Goal: Task Accomplishment & Management: Manage account settings

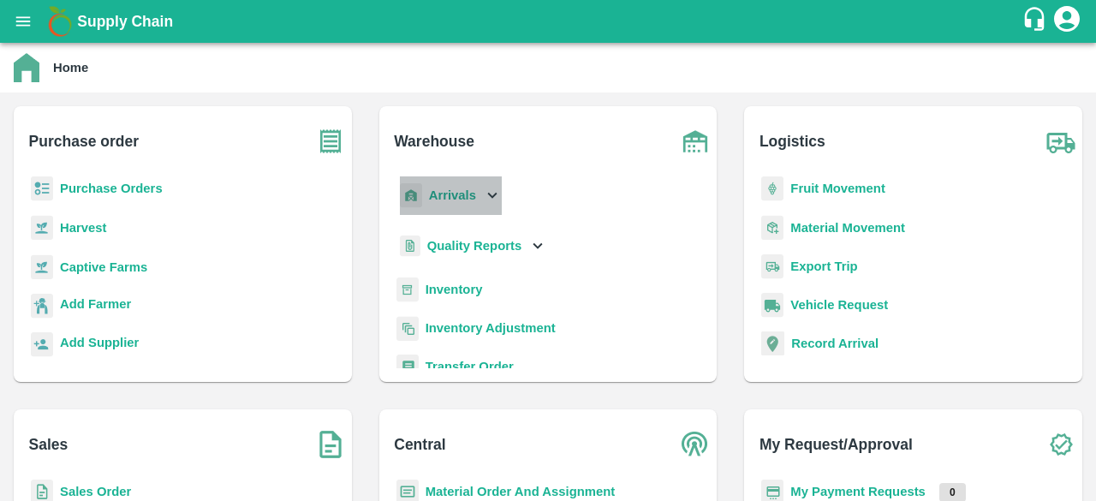
click at [493, 196] on icon at bounding box center [492, 196] width 9 height 6
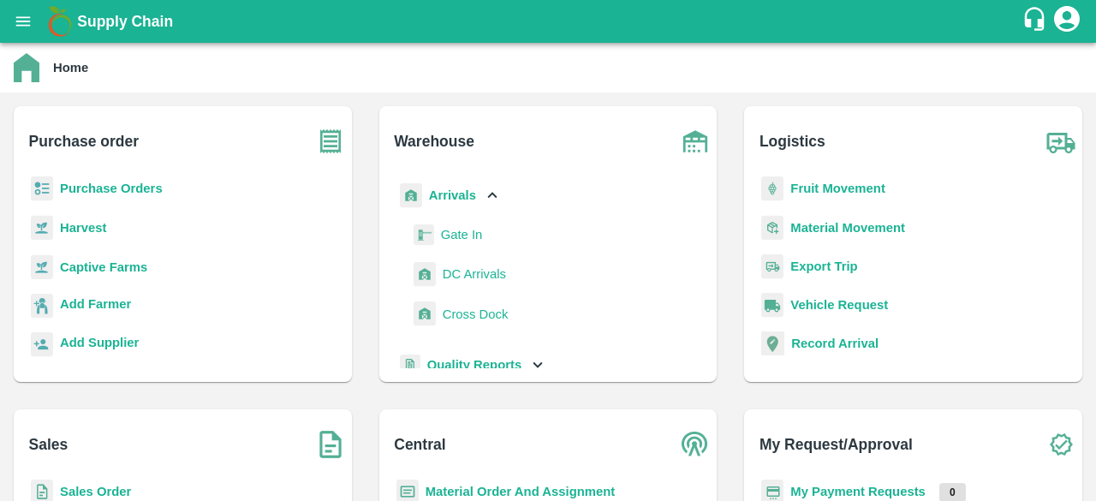
click at [451, 277] on span "DC Arrivals" at bounding box center [474, 274] width 63 height 19
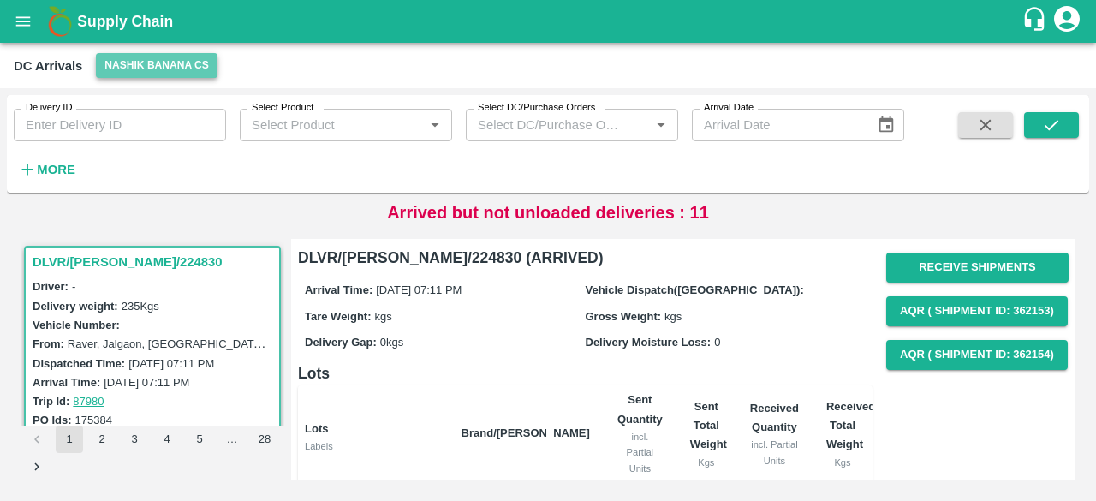
click at [154, 63] on button "Nashik Banana CS" at bounding box center [157, 65] width 122 height 25
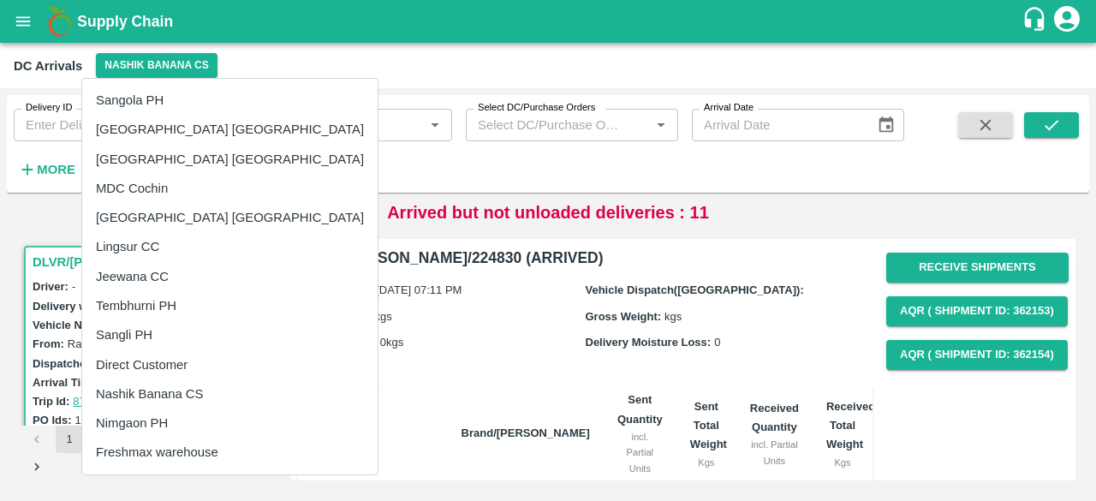
click at [299, 216] on div at bounding box center [548, 250] width 1096 height 501
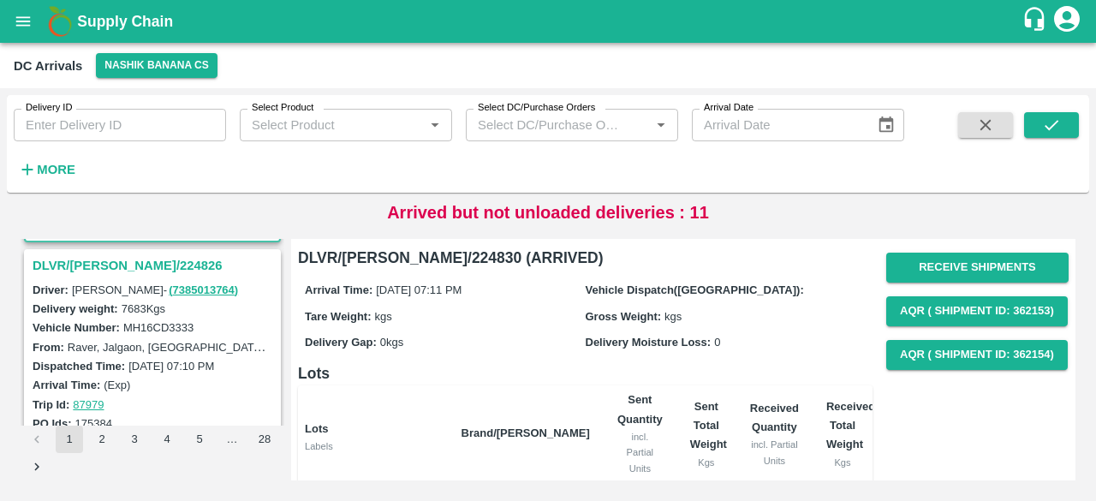
scroll to position [214, 0]
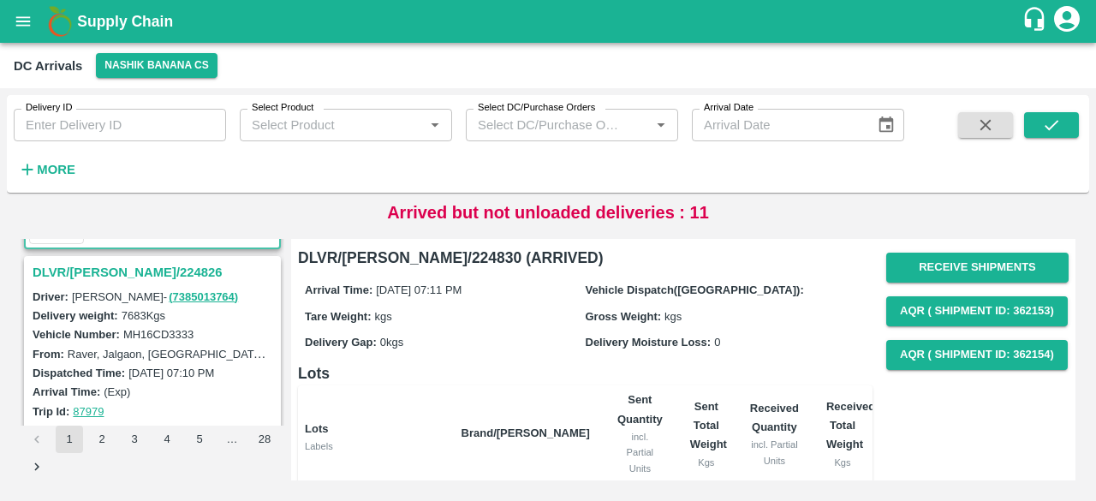
click at [124, 266] on h3 "DLVR/NASH/224826" at bounding box center [155, 272] width 245 height 22
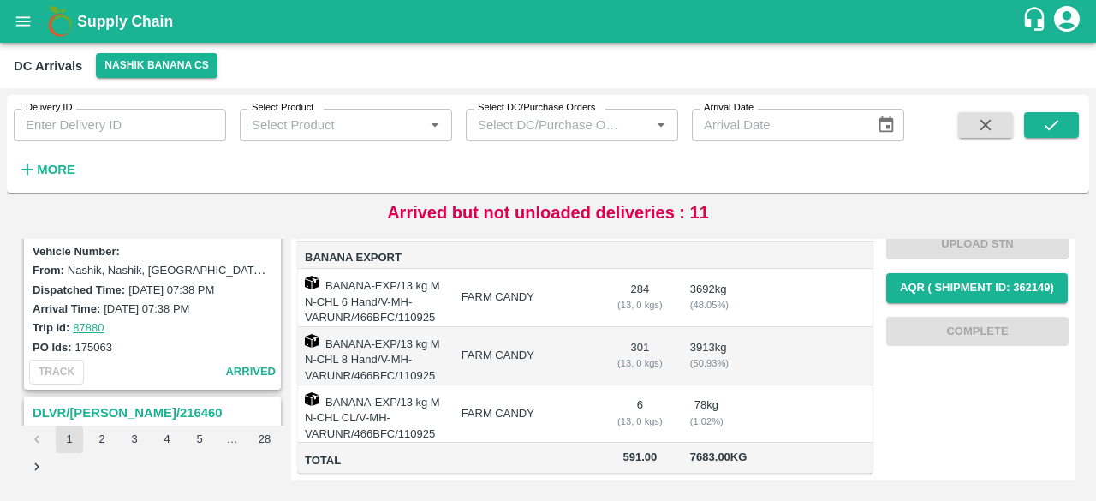
scroll to position [2534, 0]
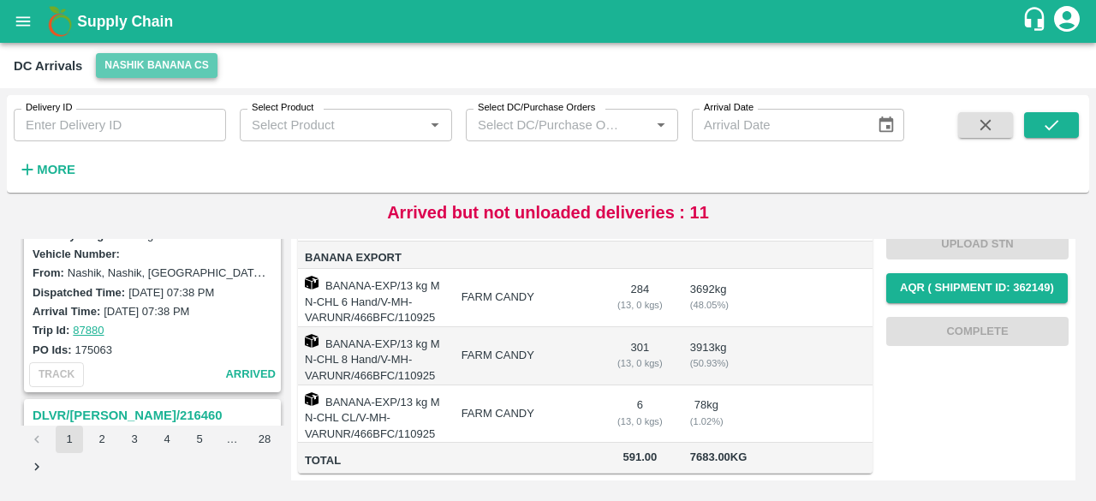
click at [159, 61] on button "Nashik Banana CS" at bounding box center [157, 65] width 122 height 25
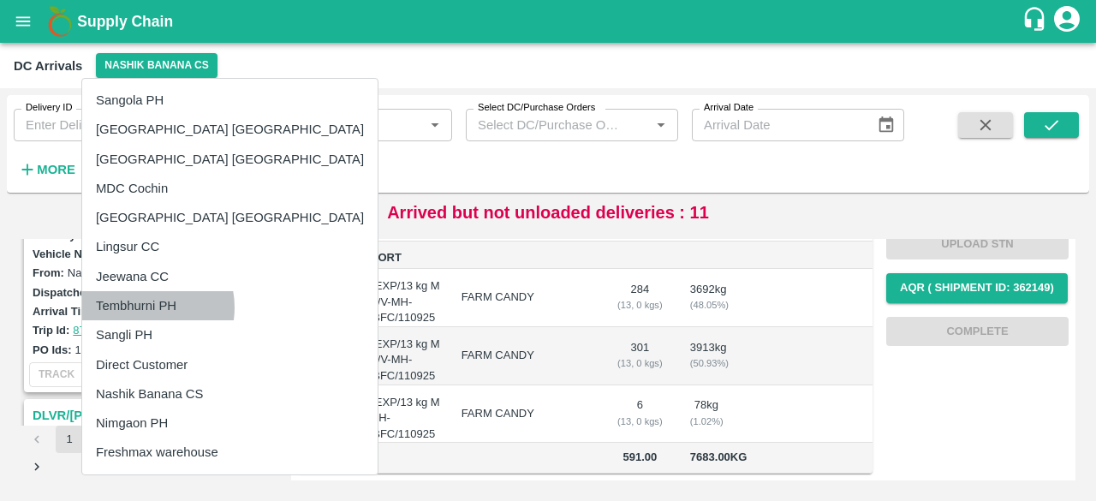
click at [143, 308] on li "Tembhurni PH" at bounding box center [230, 305] width 296 height 29
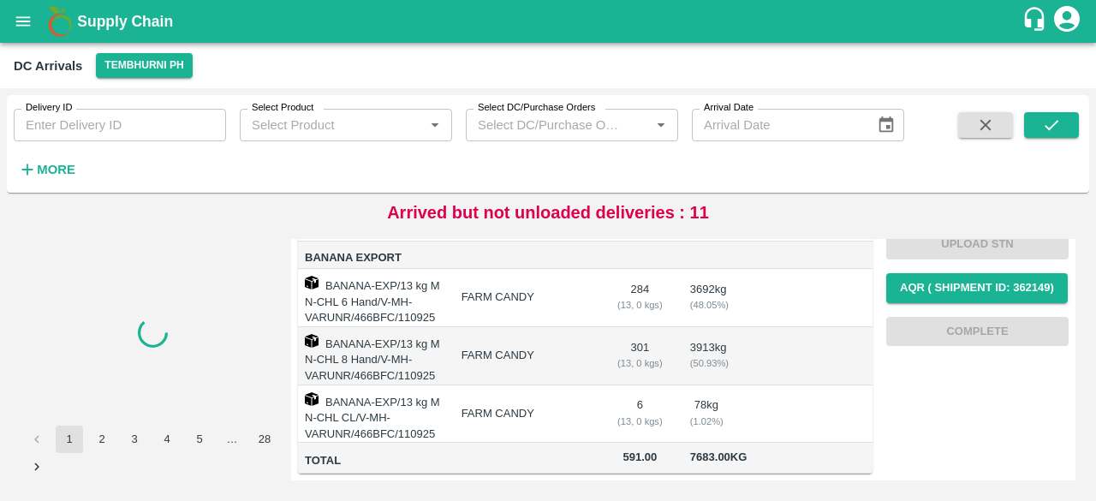
scroll to position [0, 0]
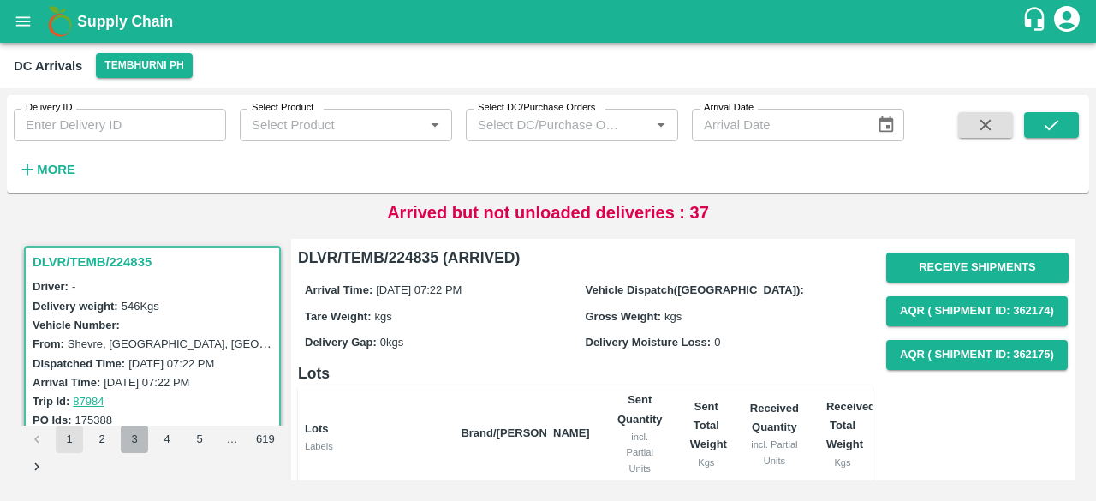
click at [133, 441] on button "3" at bounding box center [134, 439] width 27 height 27
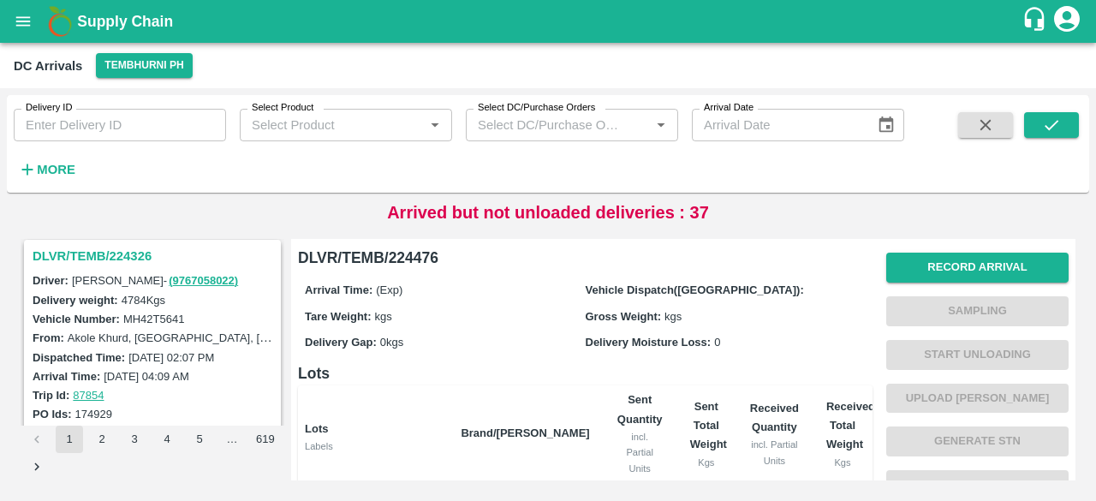
scroll to position [5173, 0]
click at [53, 172] on strong "More" at bounding box center [56, 170] width 39 height 14
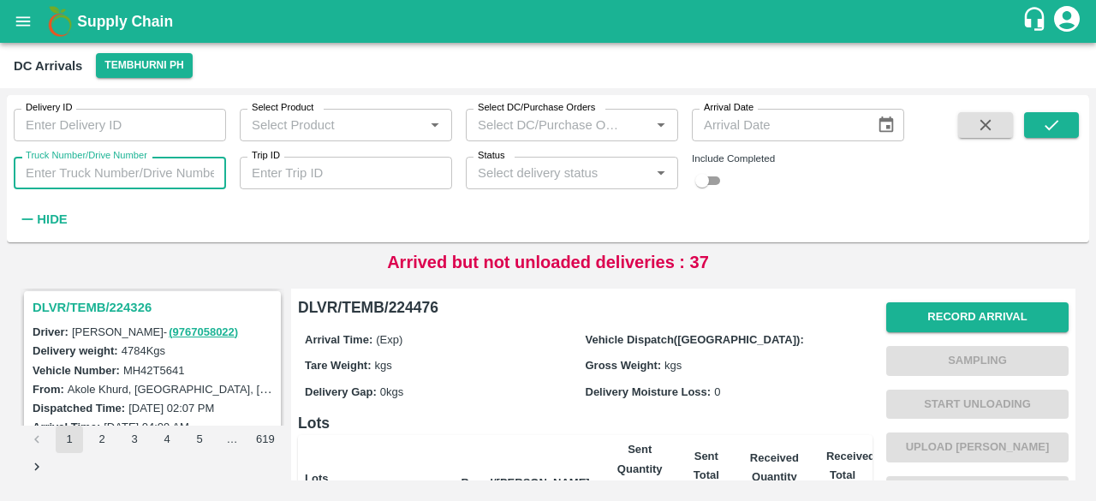
click at [89, 173] on input "Truck Number/Drive Number" at bounding box center [120, 173] width 212 height 33
type input "3198"
click at [716, 189] on input "checkbox" at bounding box center [703, 180] width 62 height 21
checkbox input "true"
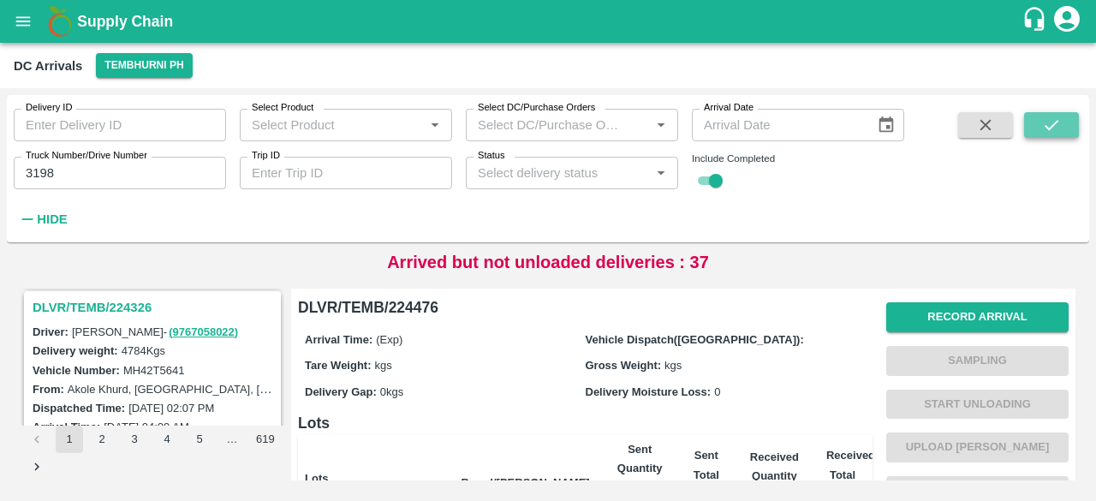
click at [1051, 126] on icon "submit" at bounding box center [1051, 125] width 19 height 19
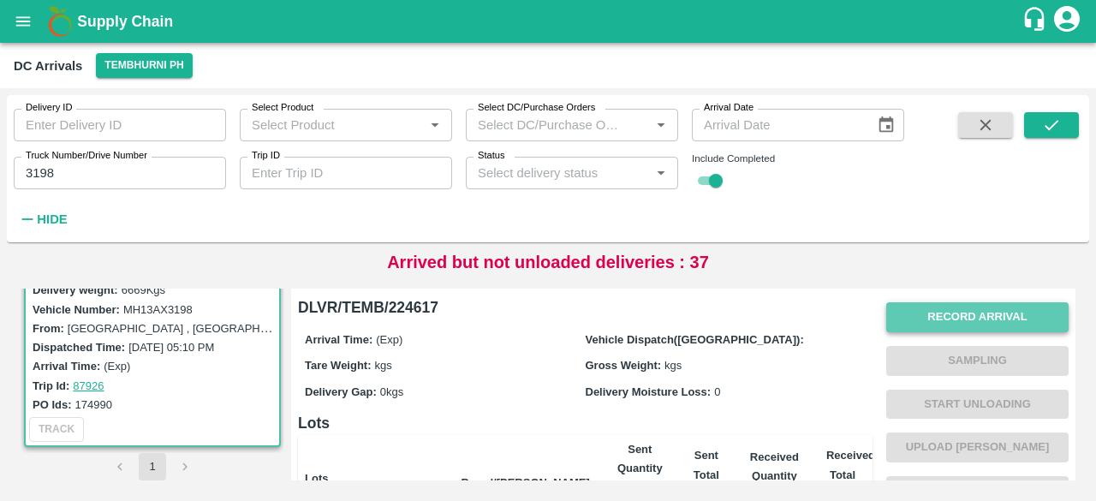
click at [961, 322] on button "Record Arrival" at bounding box center [978, 317] width 182 height 30
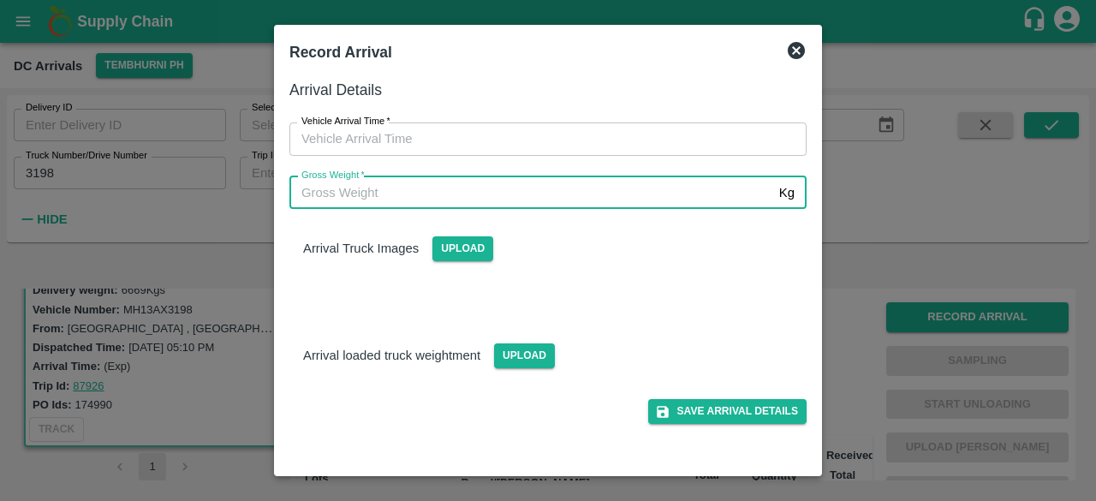
click at [508, 200] on input "Gross Weight   *" at bounding box center [531, 192] width 483 height 33
type input "12660"
type input "DD/MM/YYYY hh:mm aa"
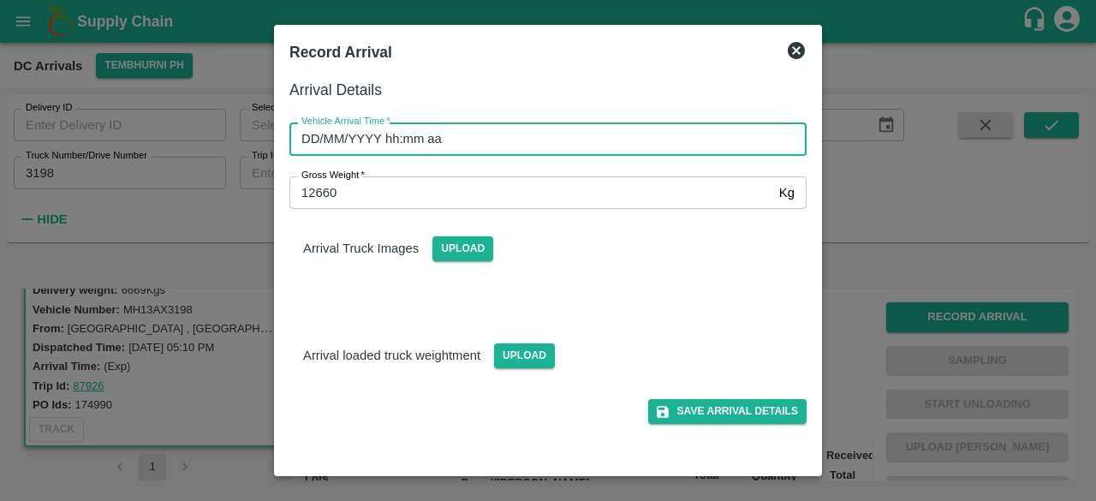
click at [486, 152] on input "DD/MM/YYYY hh:mm aa" at bounding box center [542, 138] width 505 height 33
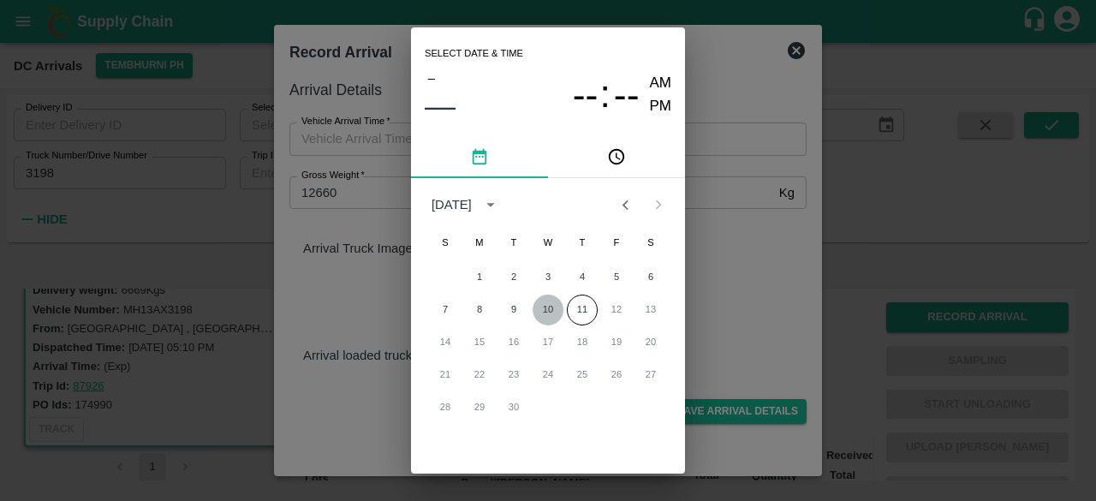
click at [550, 308] on button "10" at bounding box center [548, 310] width 31 height 31
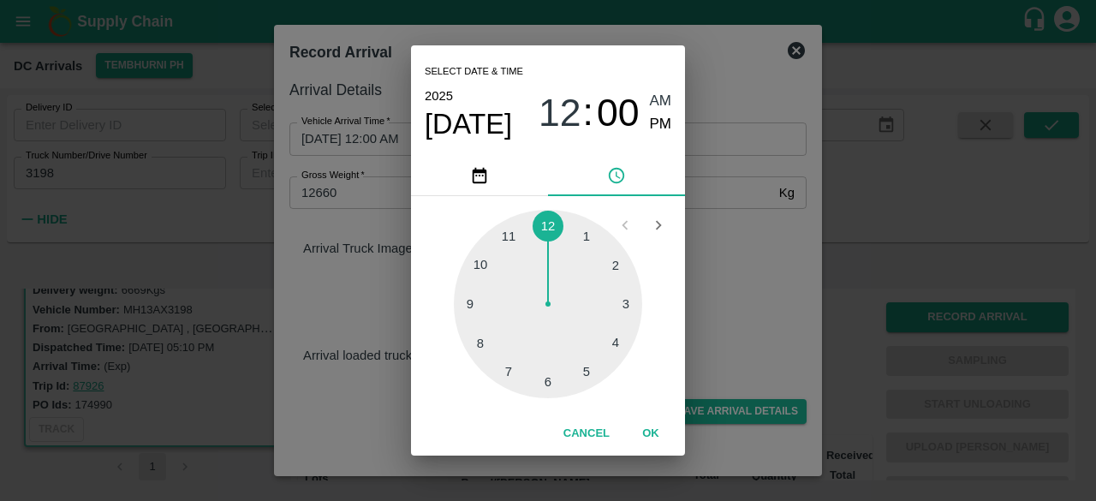
click at [485, 302] on div at bounding box center [548, 304] width 188 height 188
click at [480, 343] on div at bounding box center [548, 304] width 188 height 188
type input "10/09/2025 09:40 AM"
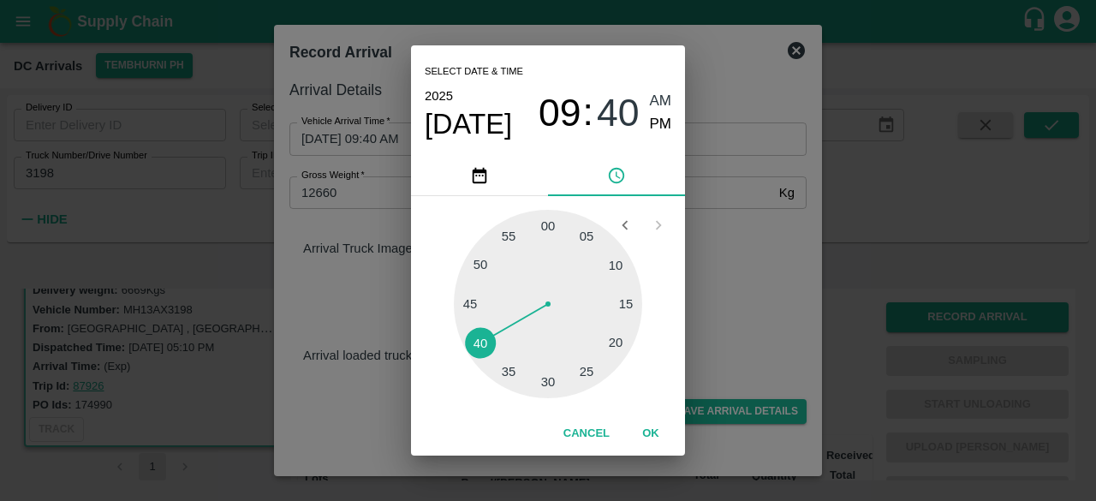
click at [718, 278] on div "Select date & time 2025 Sep 10 09 : 40 AM PM 05 10 15 20 25 30 35 40 45 50 55 0…" at bounding box center [548, 250] width 1096 height 501
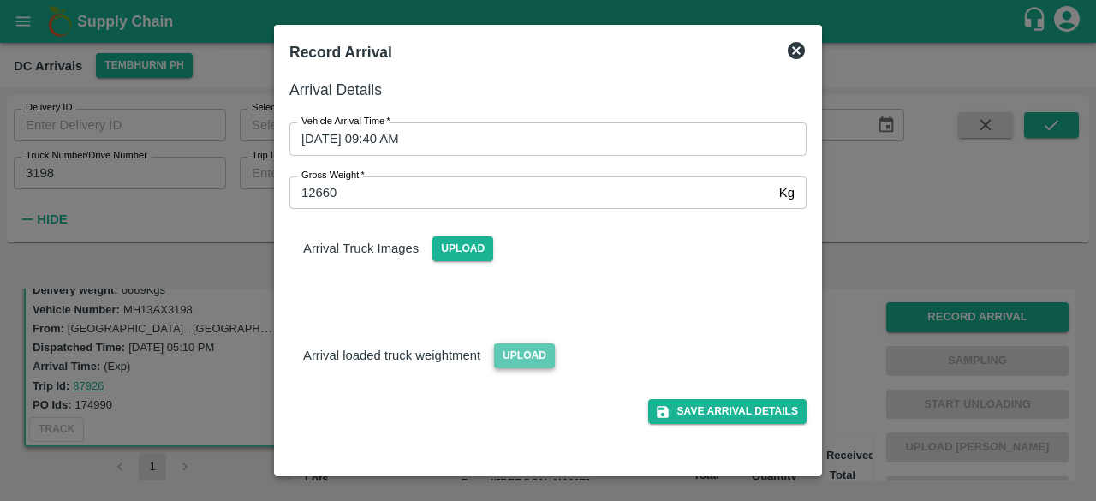
click at [521, 355] on span "Upload" at bounding box center [524, 355] width 61 height 25
click at [0, 0] on input "Upload" at bounding box center [0, 0] width 0 height 0
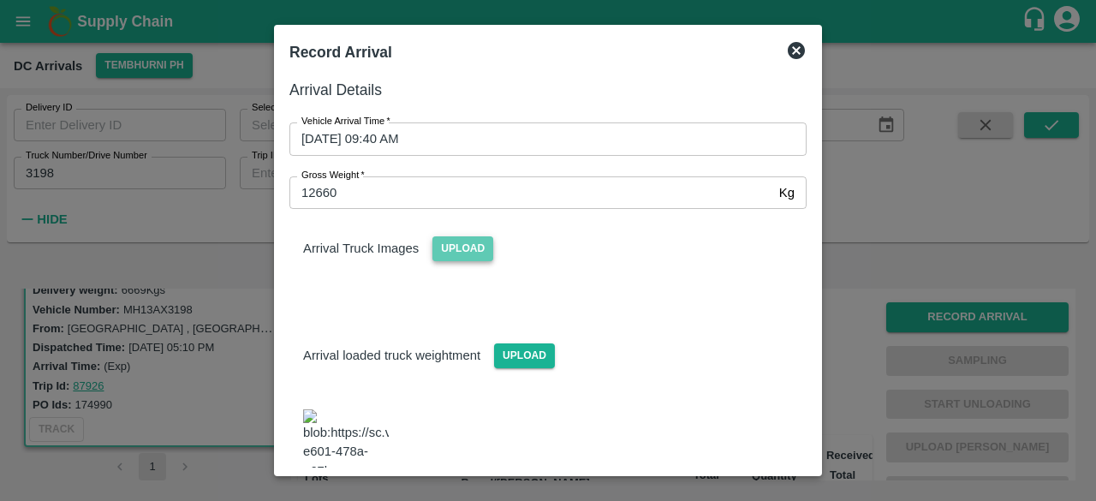
click at [469, 249] on span "Upload" at bounding box center [463, 248] width 61 height 25
click at [0, 0] on input "Upload" at bounding box center [0, 0] width 0 height 0
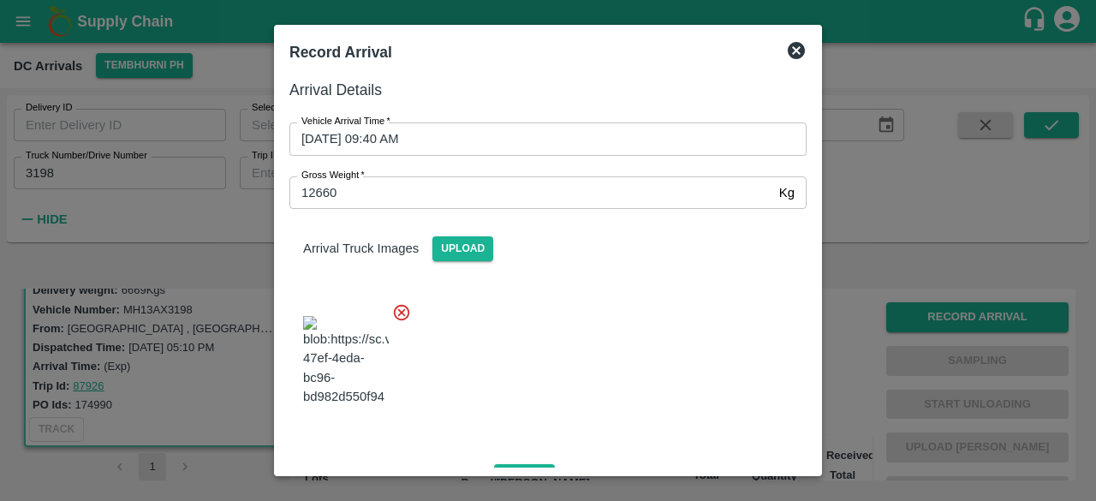
scroll to position [283, 0]
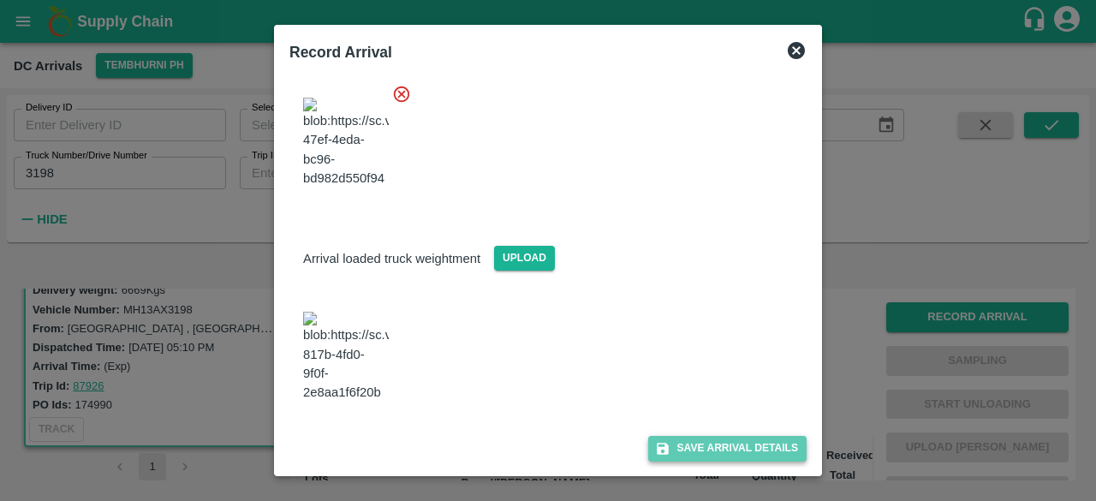
click at [716, 445] on button "Save Arrival Details" at bounding box center [727, 448] width 158 height 25
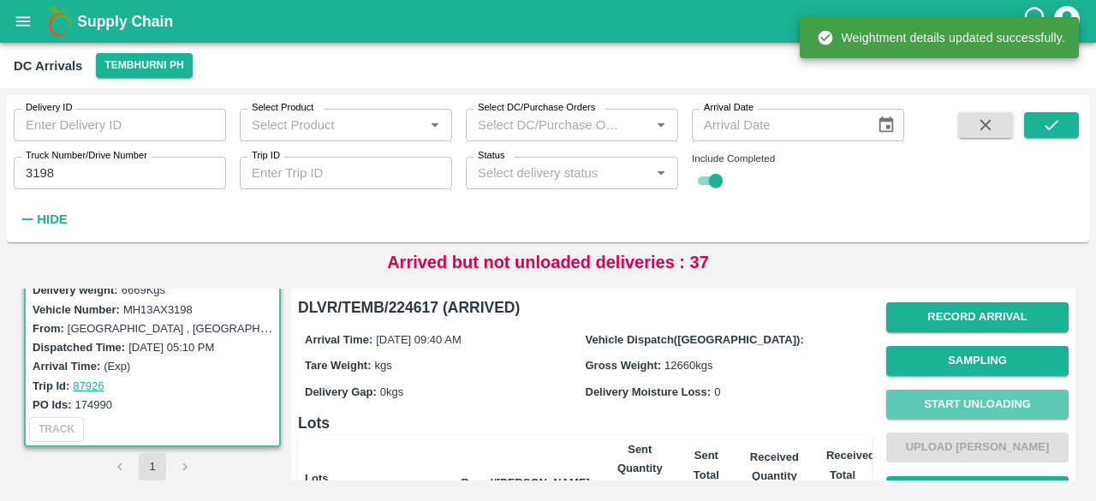
click at [966, 403] on button "Start Unloading" at bounding box center [978, 405] width 182 height 30
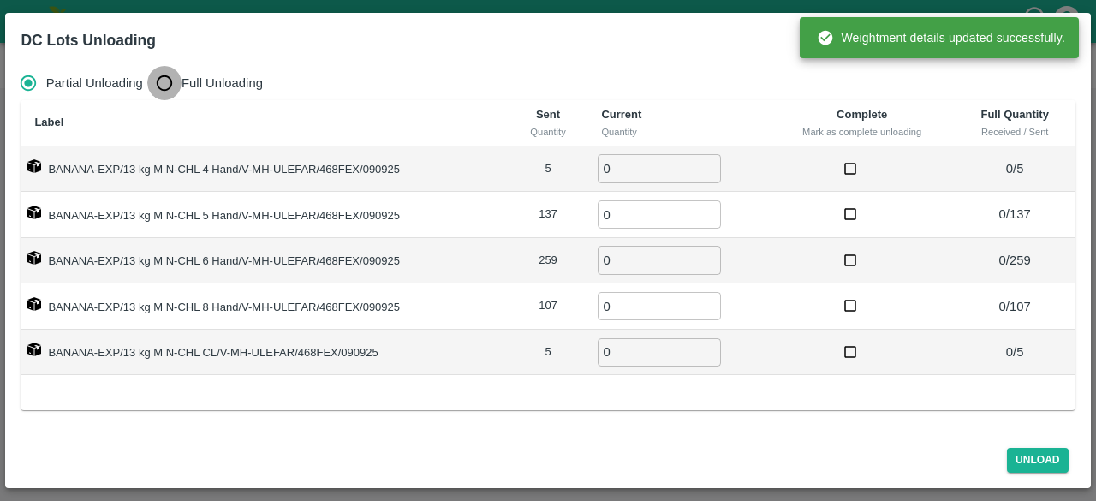
click at [164, 74] on input "Full Unloading" at bounding box center [164, 83] width 34 height 34
radio input "true"
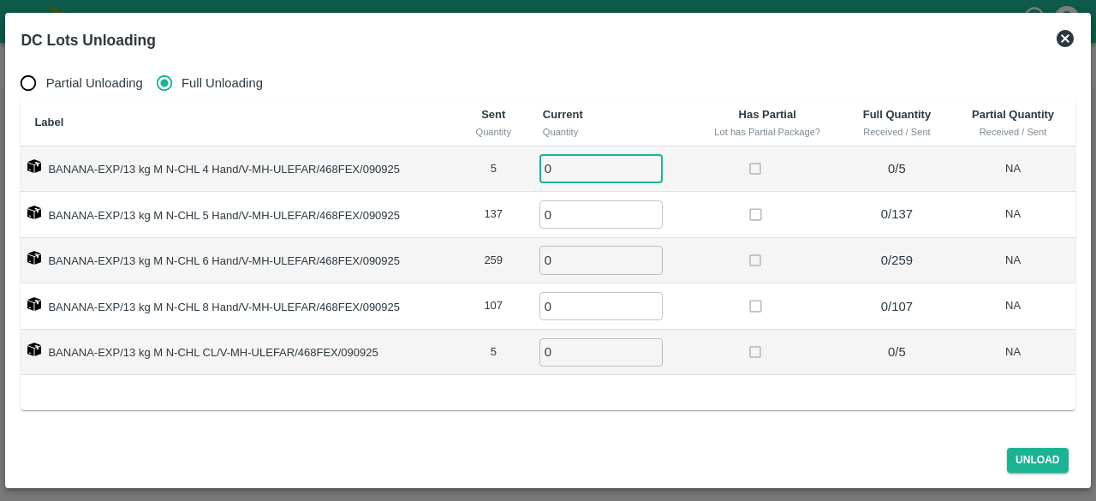
click at [564, 167] on input "0" at bounding box center [601, 168] width 123 height 28
type input "5"
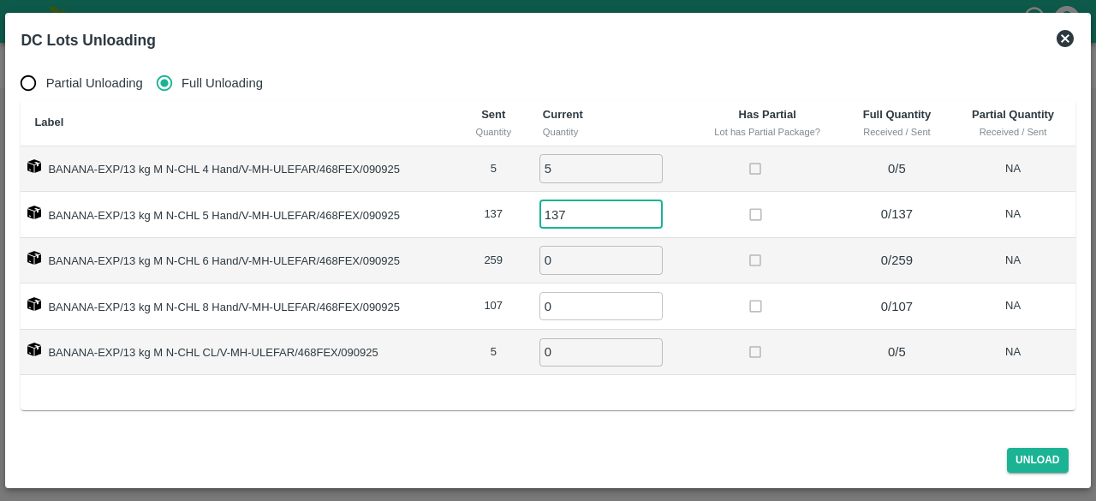
type input "137"
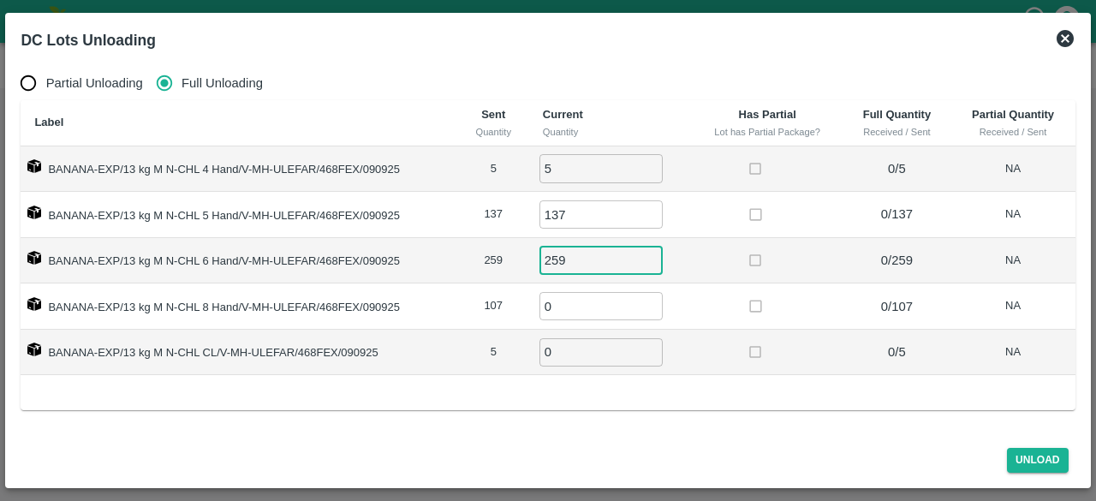
type input "259"
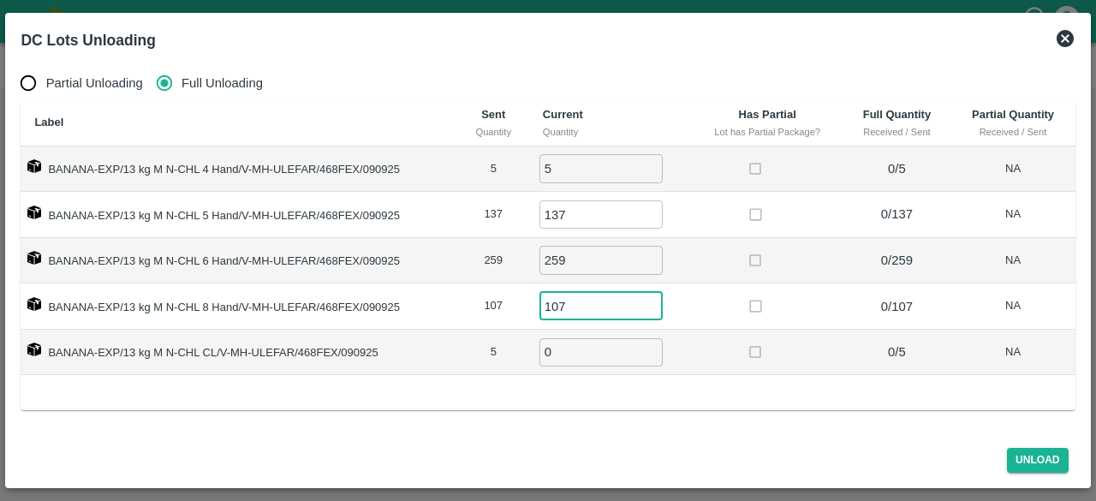
type input "107"
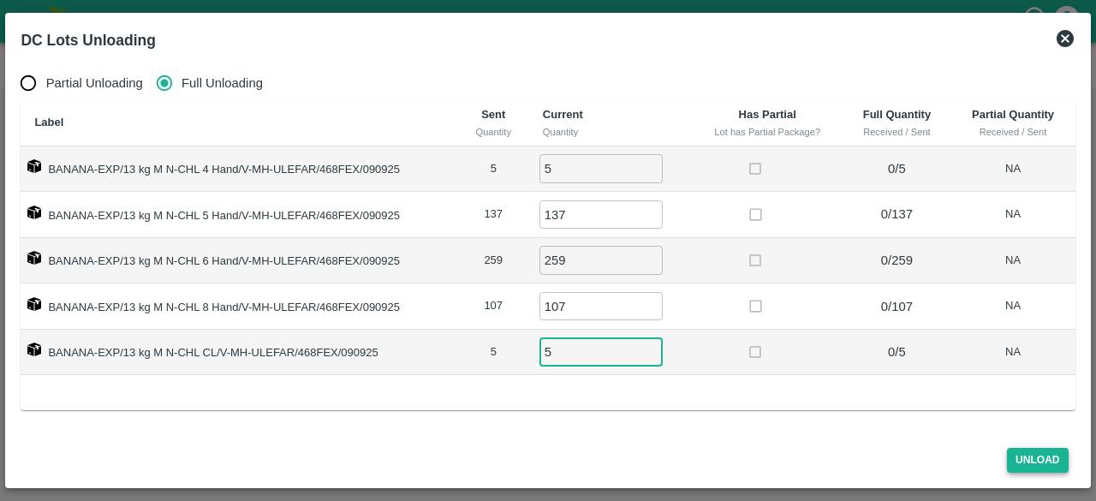
type input "5"
click at [1036, 456] on button "Unload" at bounding box center [1038, 460] width 62 height 25
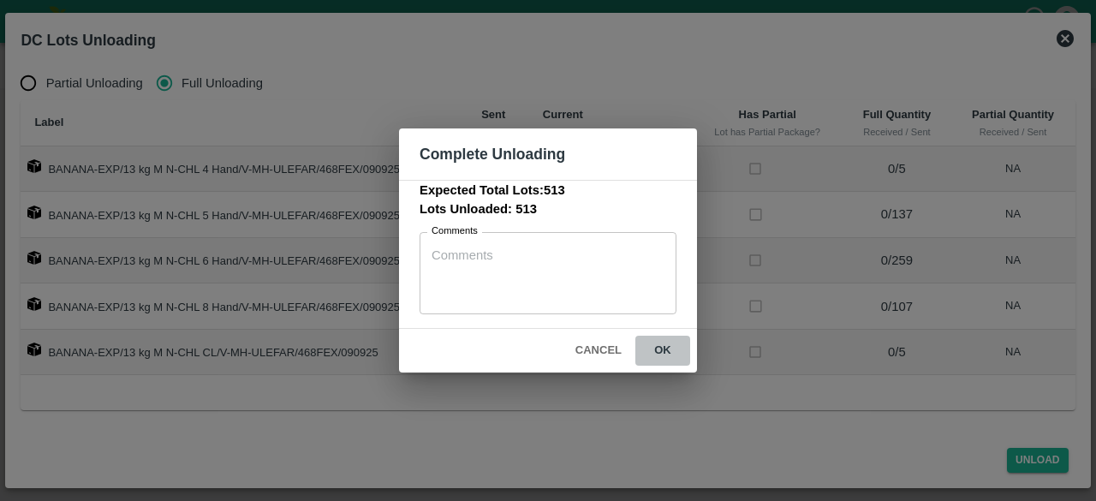
click at [661, 350] on button "ok" at bounding box center [663, 351] width 55 height 30
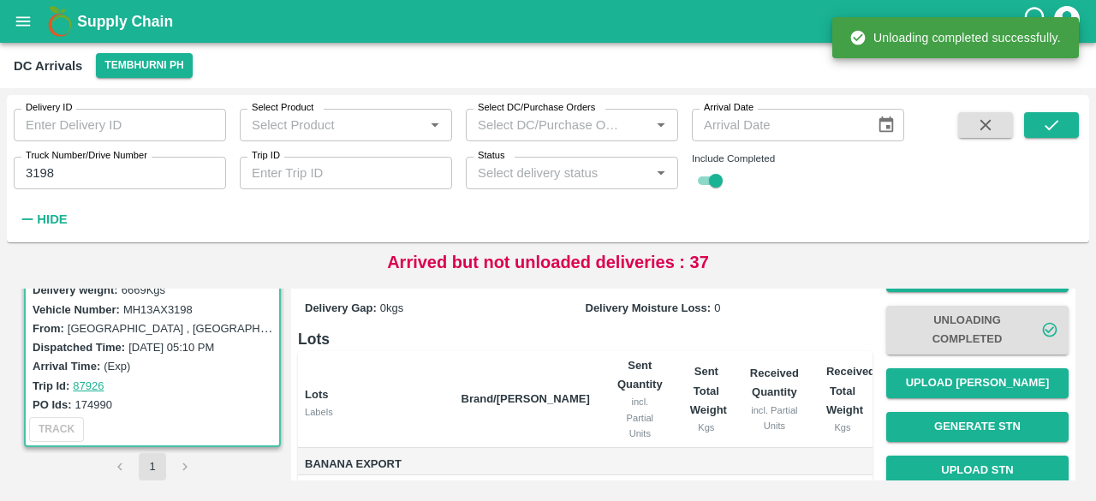
scroll to position [86, 0]
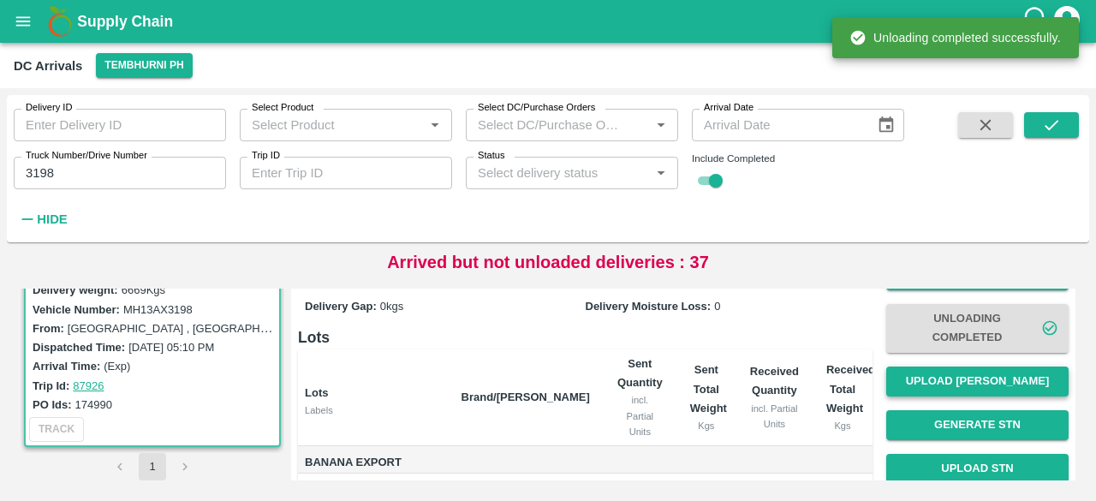
click at [969, 383] on button "Upload Tare Weight" at bounding box center [978, 382] width 182 height 30
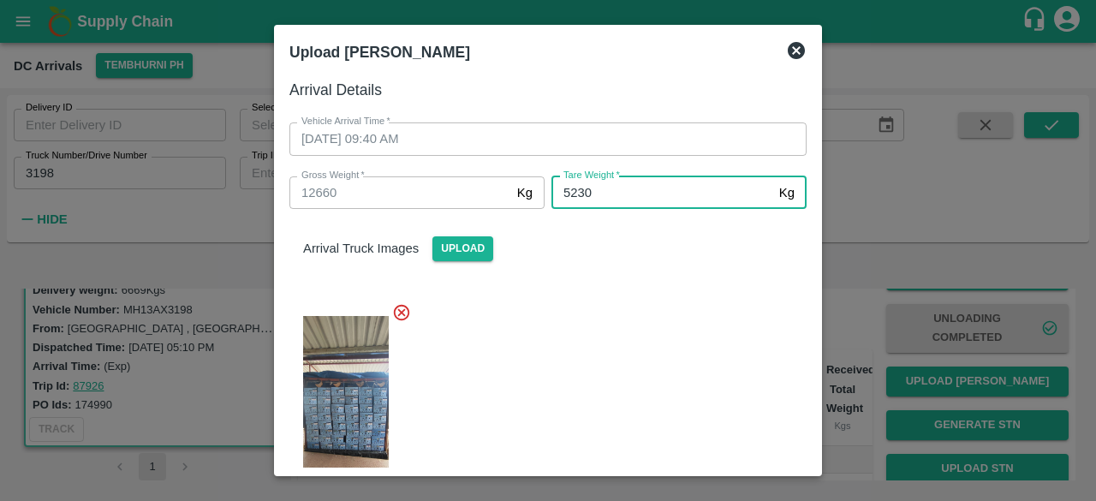
type input "5230"
click at [589, 384] on div at bounding box center [541, 406] width 531 height 235
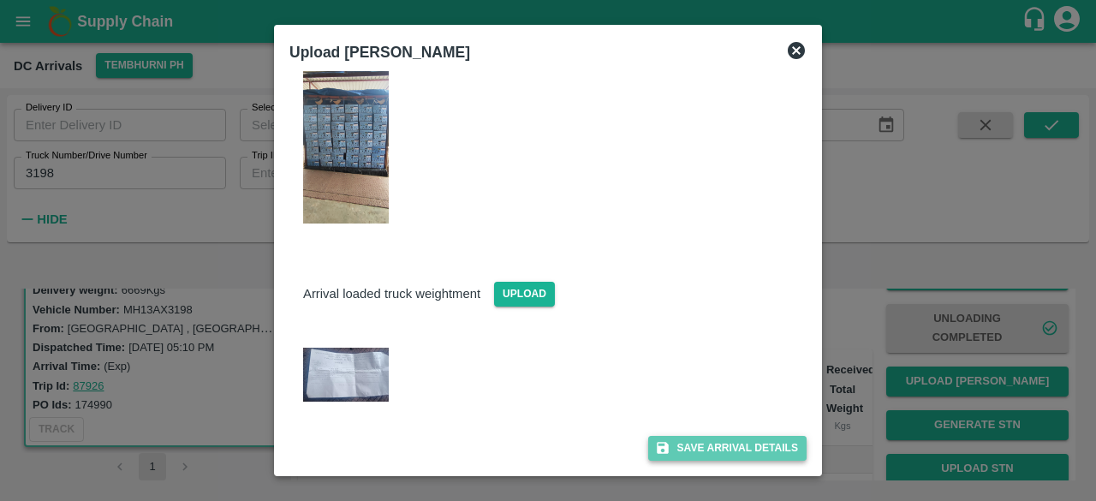
click at [687, 451] on button "Save Arrival Details" at bounding box center [727, 448] width 158 height 25
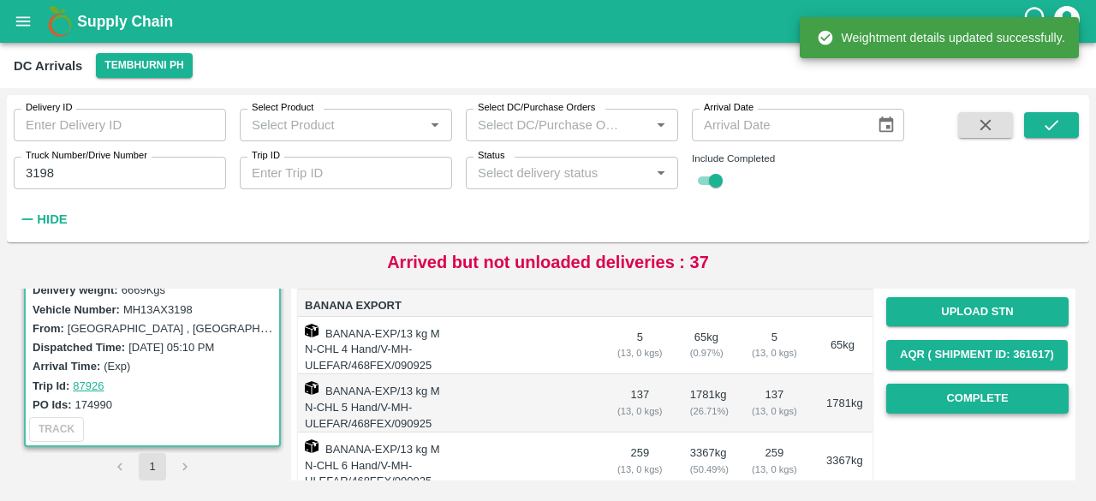
scroll to position [243, 0]
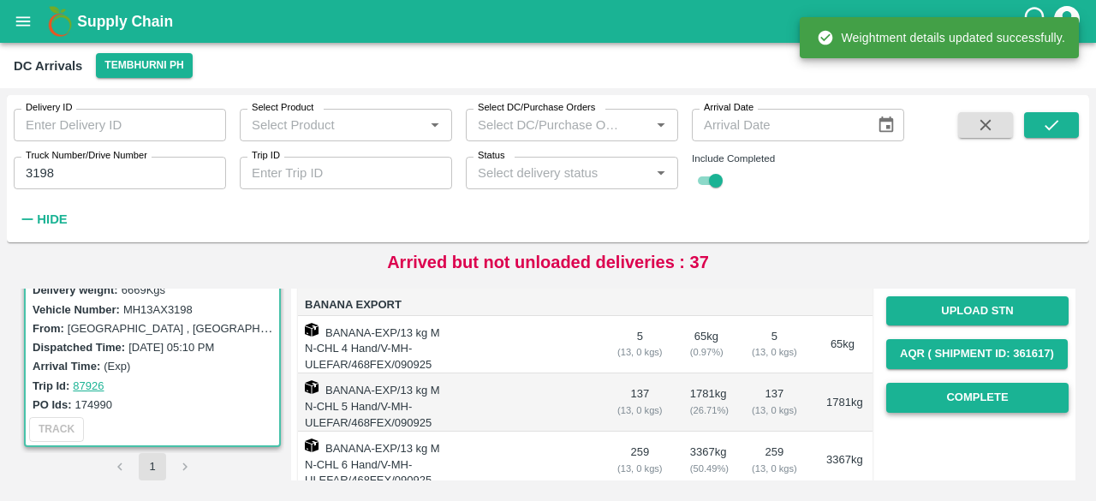
click at [956, 402] on button "Complete" at bounding box center [978, 398] width 182 height 30
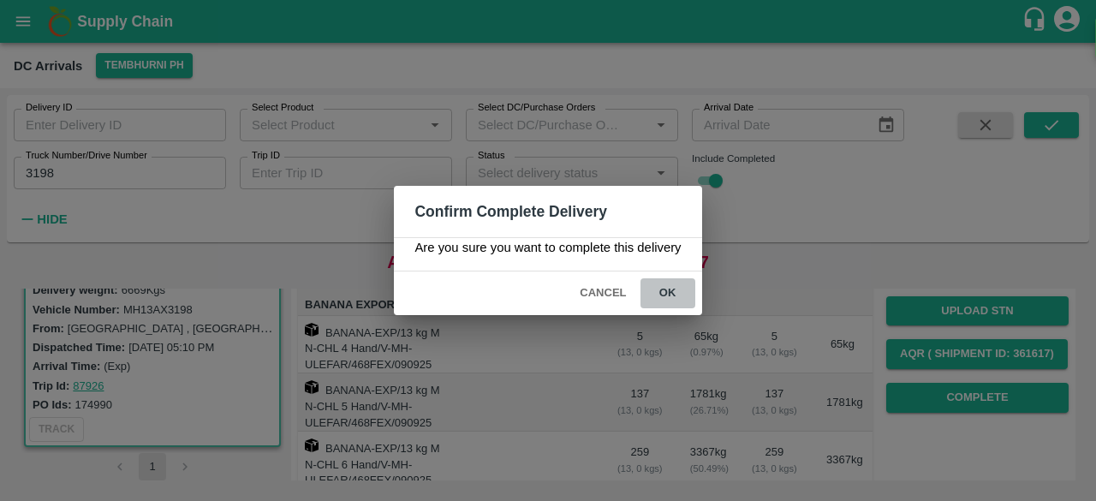
click at [669, 292] on button "ok" at bounding box center [668, 293] width 55 height 30
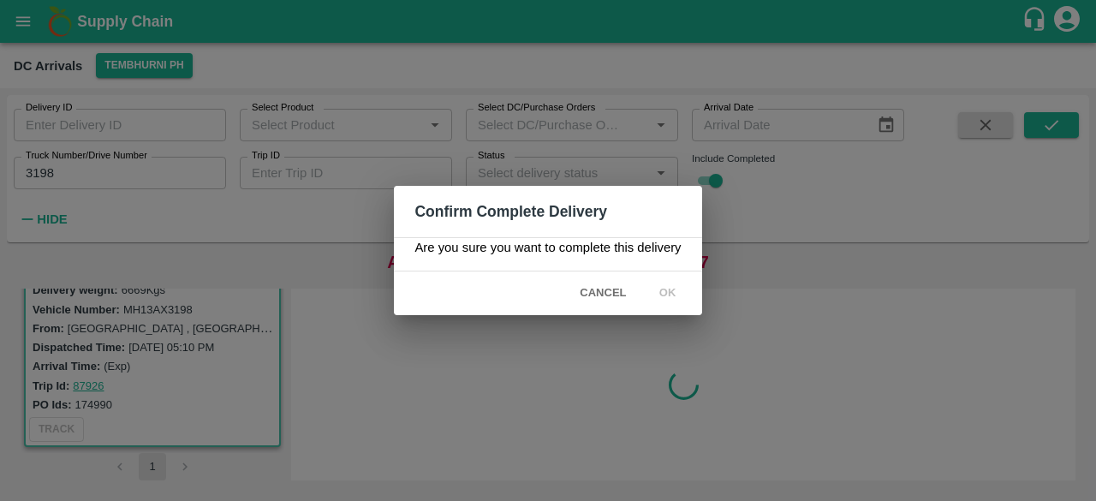
scroll to position [0, 0]
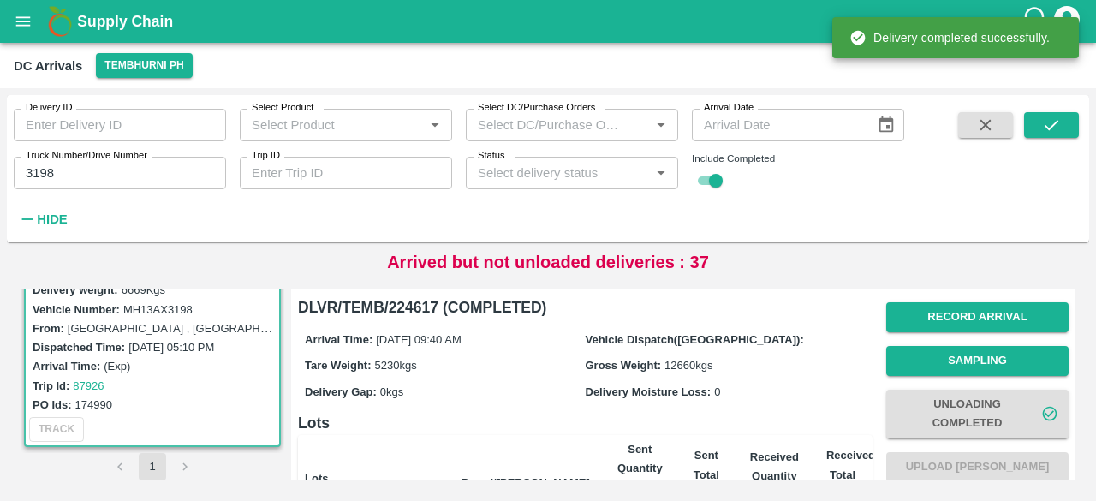
click at [34, 169] on input "3198" at bounding box center [120, 173] width 212 height 33
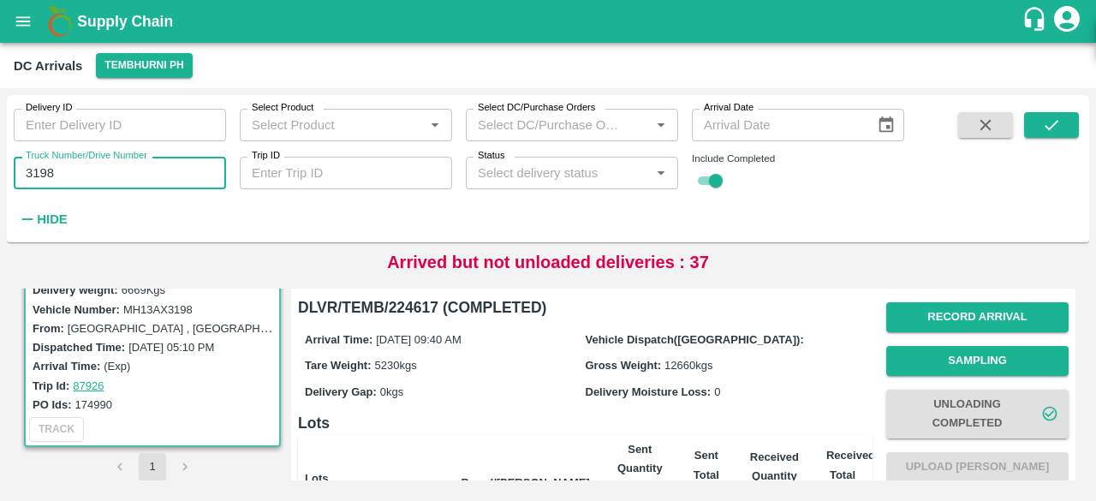
click at [34, 169] on input "3198" at bounding box center [120, 173] width 212 height 33
click at [1045, 122] on icon "submit" at bounding box center [1051, 125] width 19 height 19
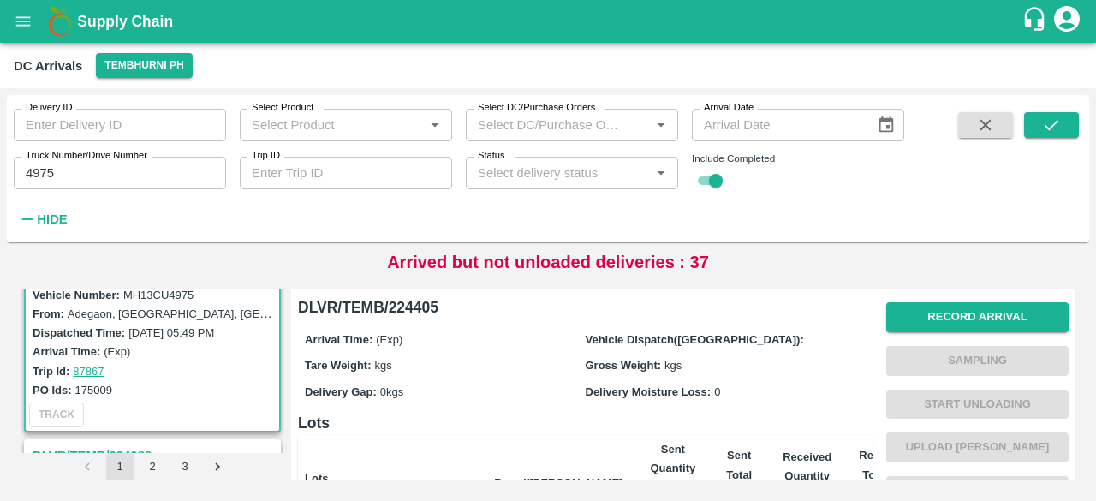
scroll to position [418, 0]
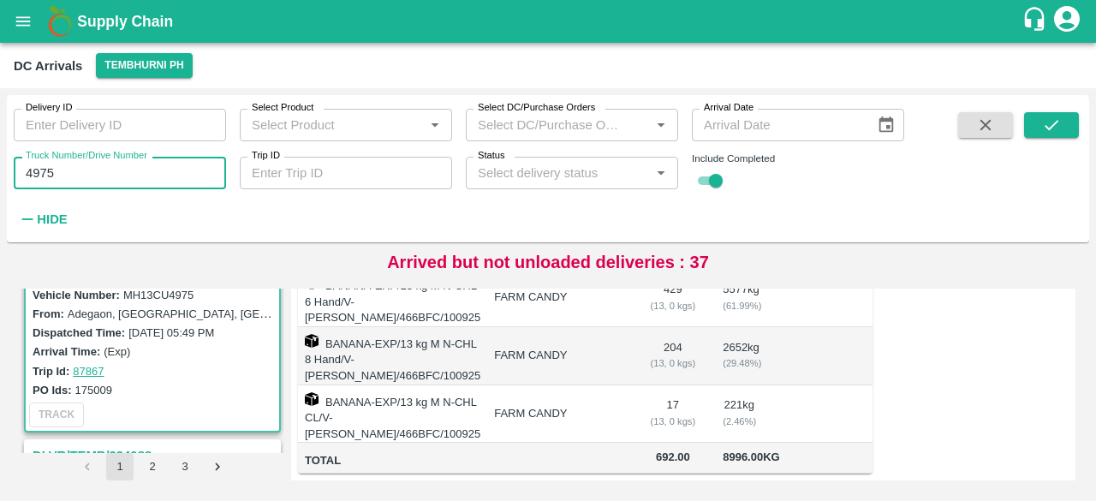
click at [38, 172] on input "4975" at bounding box center [120, 173] width 212 height 33
click at [1062, 124] on button "submit" at bounding box center [1051, 125] width 55 height 26
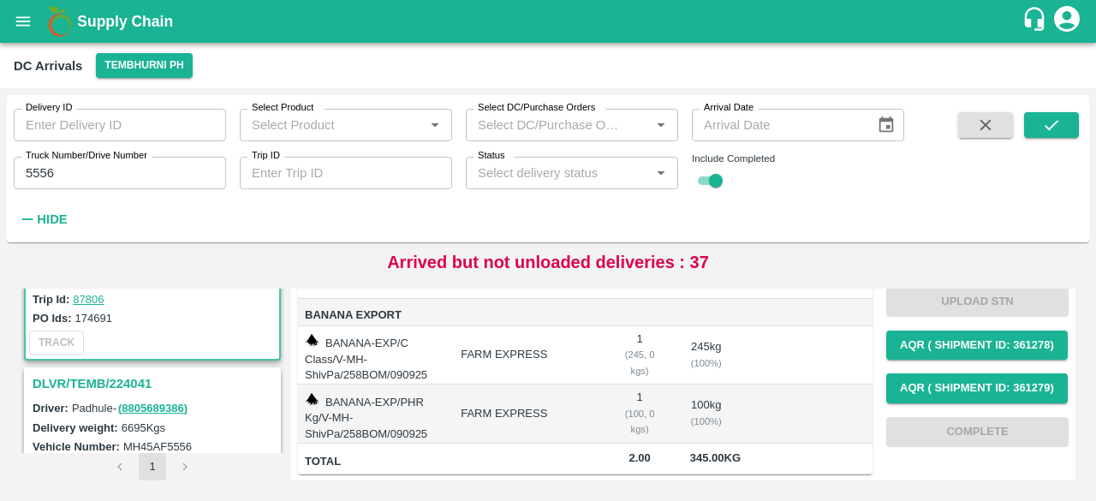
scroll to position [132, 0]
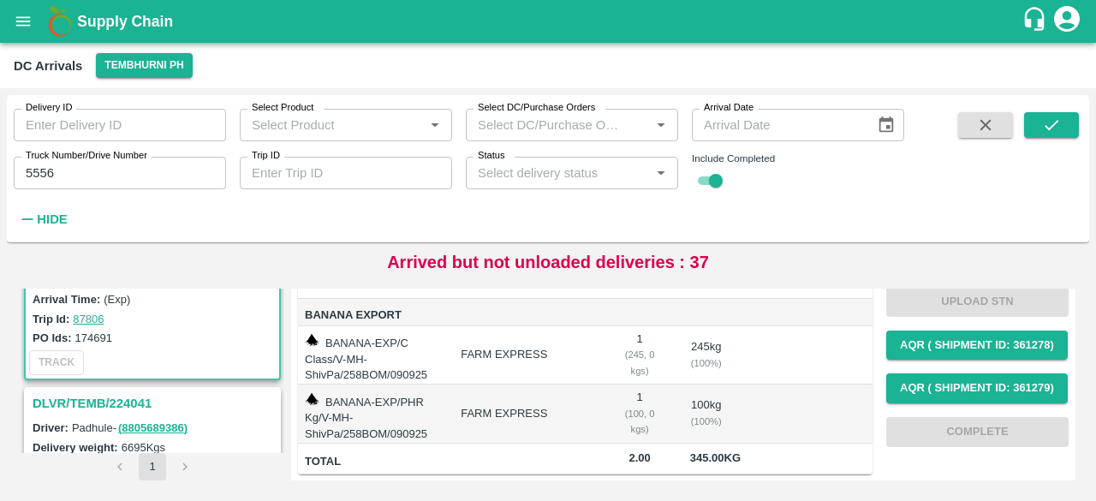
click at [116, 404] on h3 "DLVR/TEMB/224041" at bounding box center [155, 403] width 245 height 22
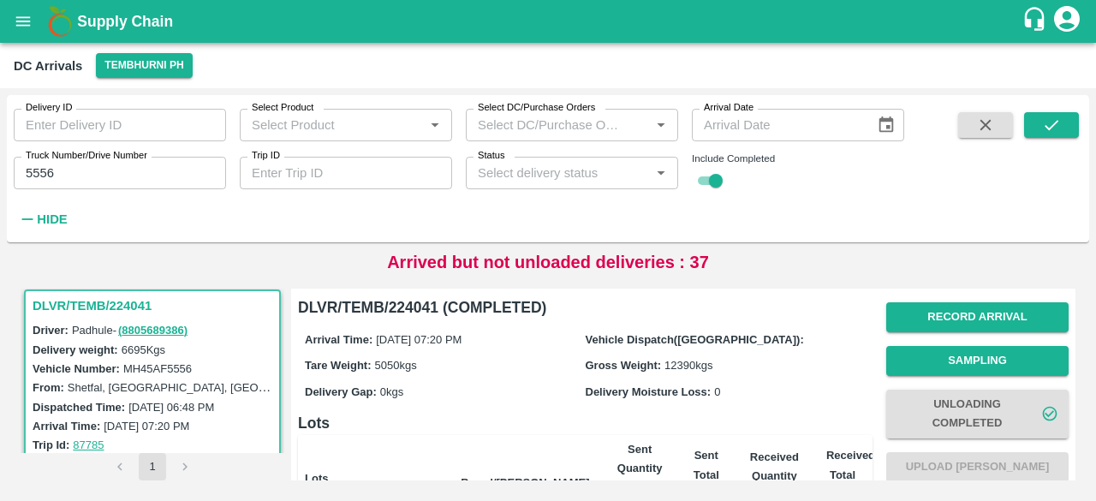
scroll to position [375, 0]
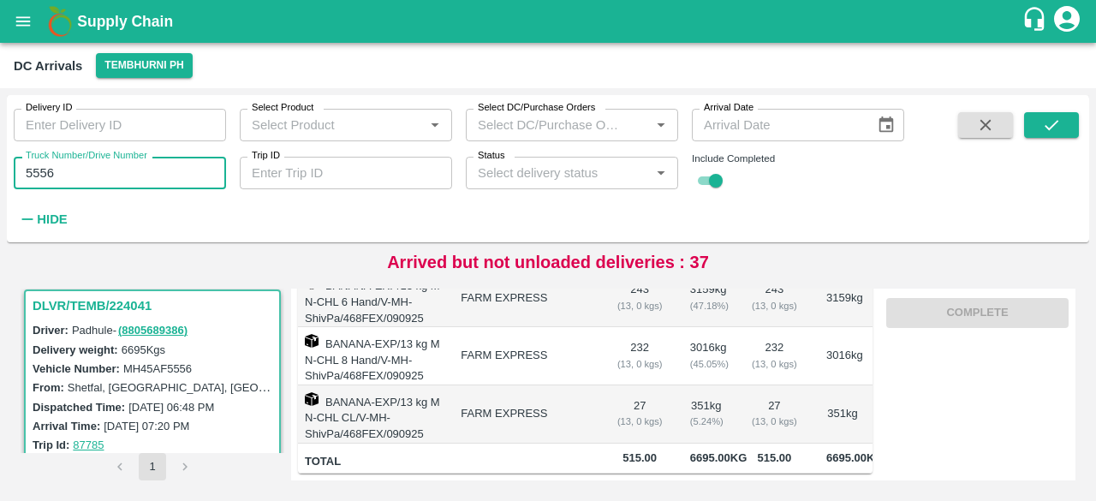
click at [40, 170] on input "5556" at bounding box center [120, 173] width 212 height 33
click at [1042, 129] on icon "submit" at bounding box center [1051, 125] width 19 height 19
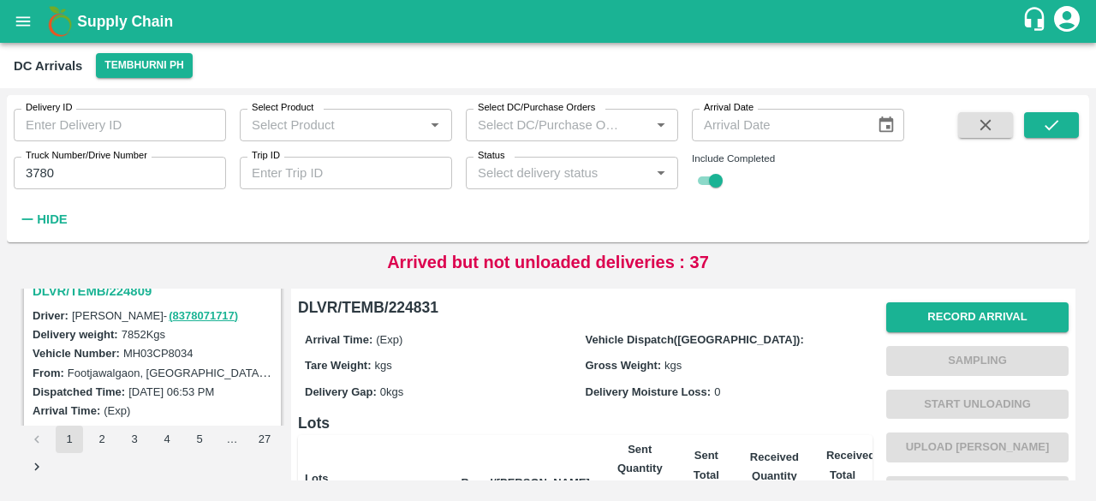
scroll to position [438, 0]
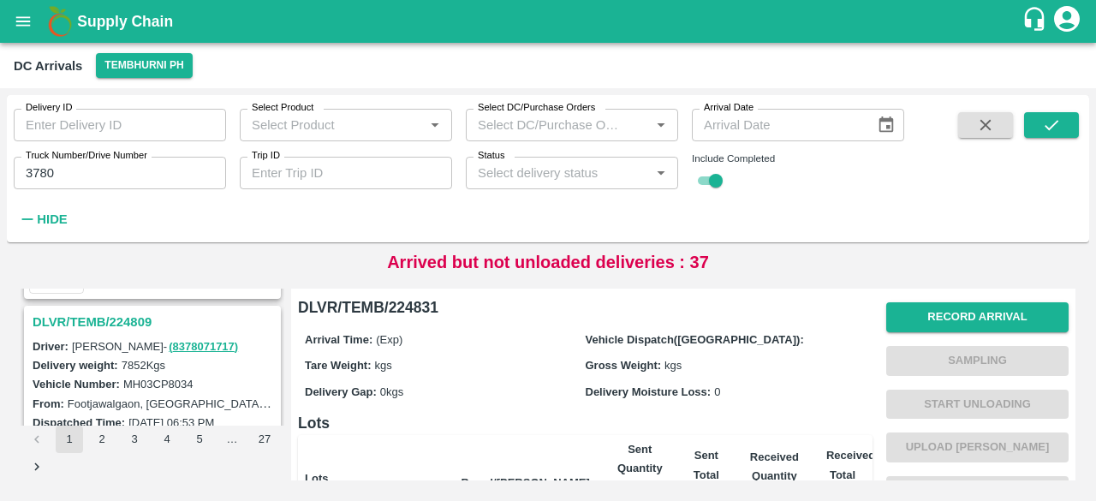
click at [106, 314] on h3 "DLVR/TEMB/224809" at bounding box center [155, 322] width 245 height 22
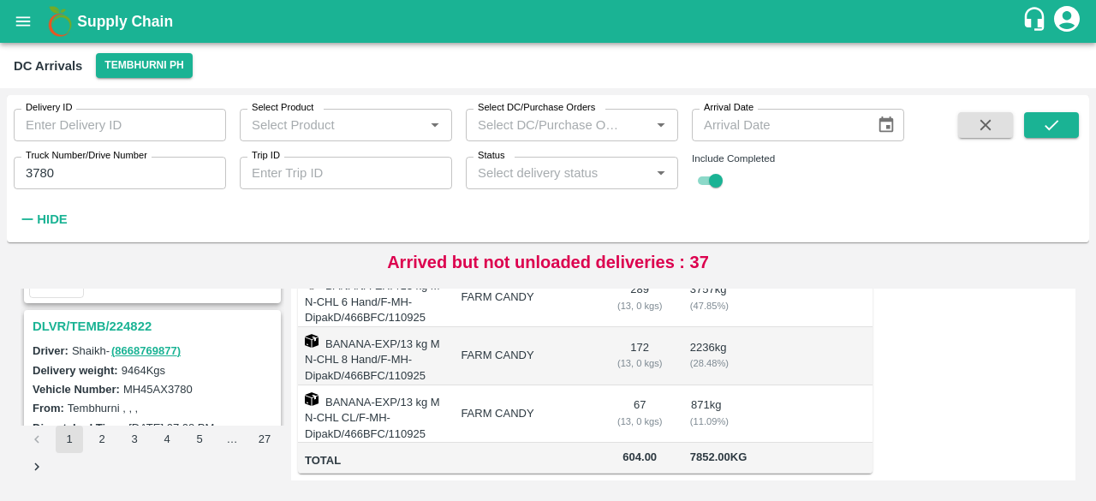
scroll to position [208, 0]
click at [110, 326] on h3 "DLVR/TEMB/224822" at bounding box center [155, 327] width 245 height 22
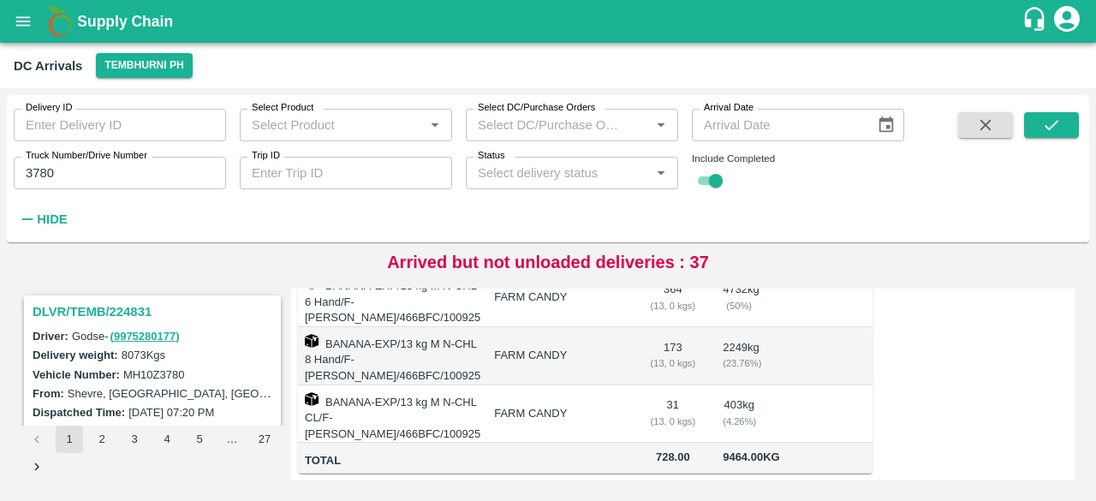
click at [111, 303] on h3 "DLVR/TEMB/224831" at bounding box center [155, 312] width 245 height 22
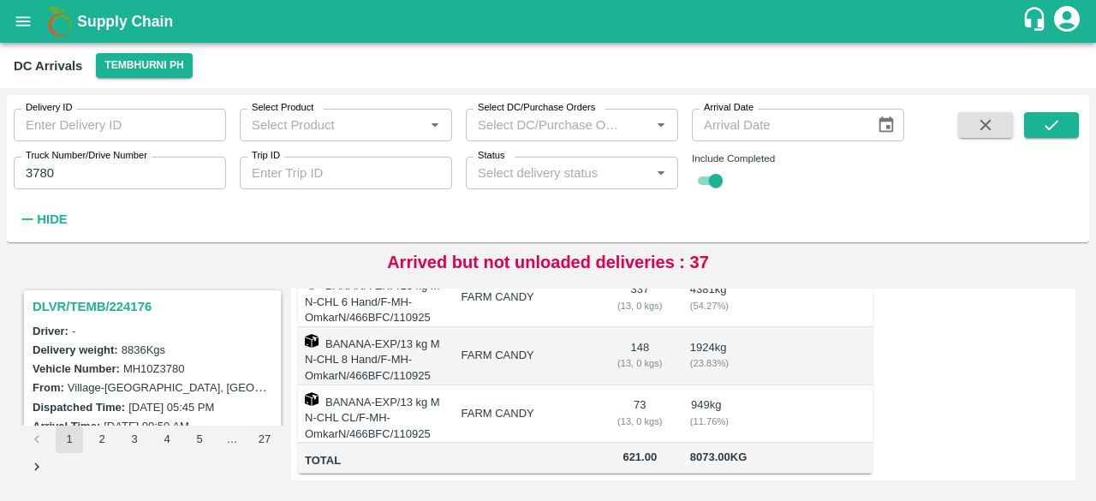
scroll to position [900, 0]
click at [110, 309] on h3 "DLVR/TEMB/224176" at bounding box center [155, 307] width 245 height 22
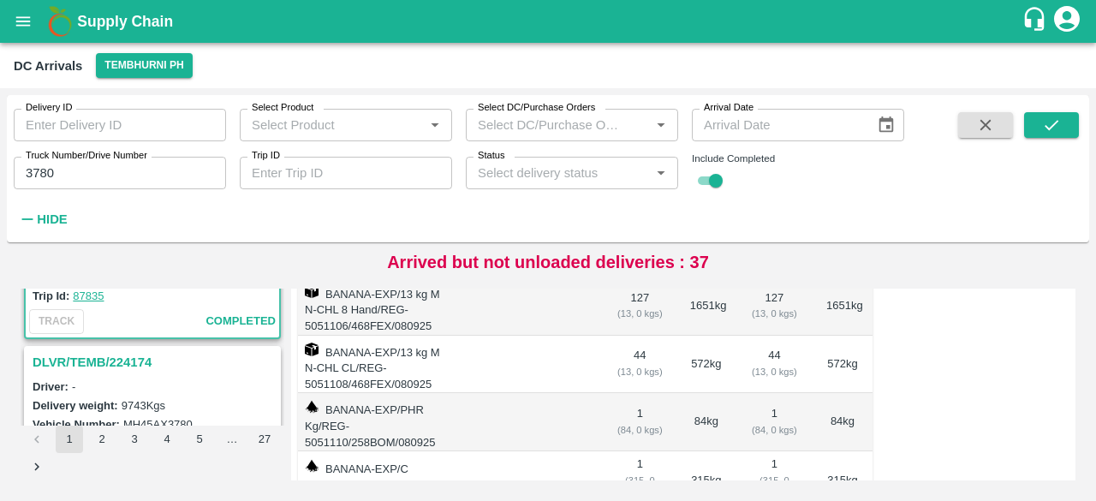
scroll to position [1048, 0]
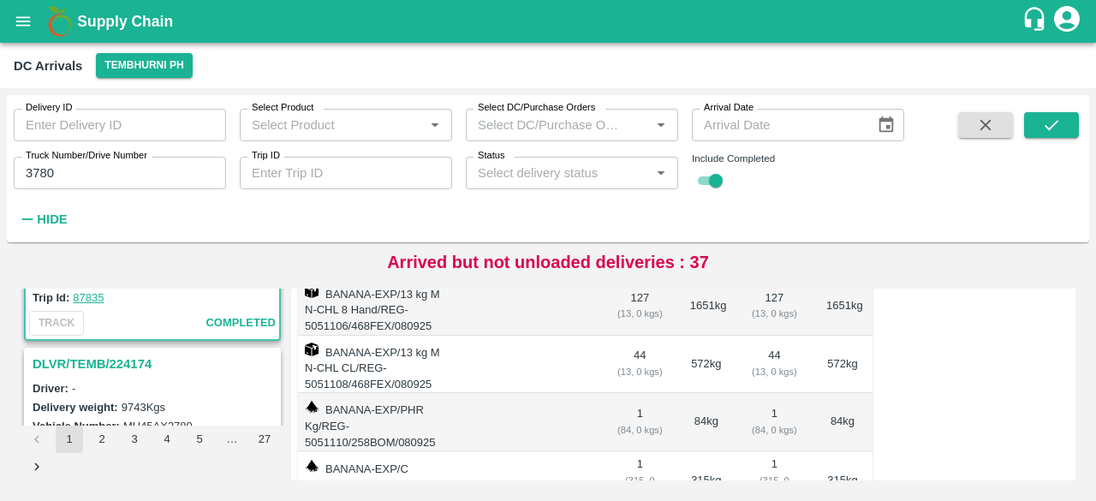
click at [109, 359] on h3 "DLVR/TEMB/224174" at bounding box center [155, 364] width 245 height 22
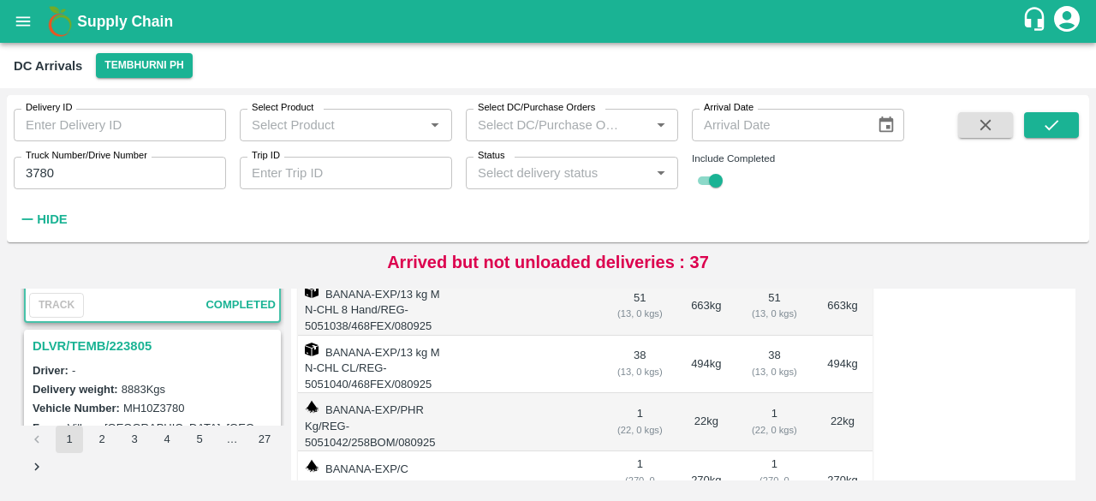
scroll to position [1272, 0]
click at [128, 337] on h3 "DLVR/TEMB/223805" at bounding box center [155, 345] width 245 height 22
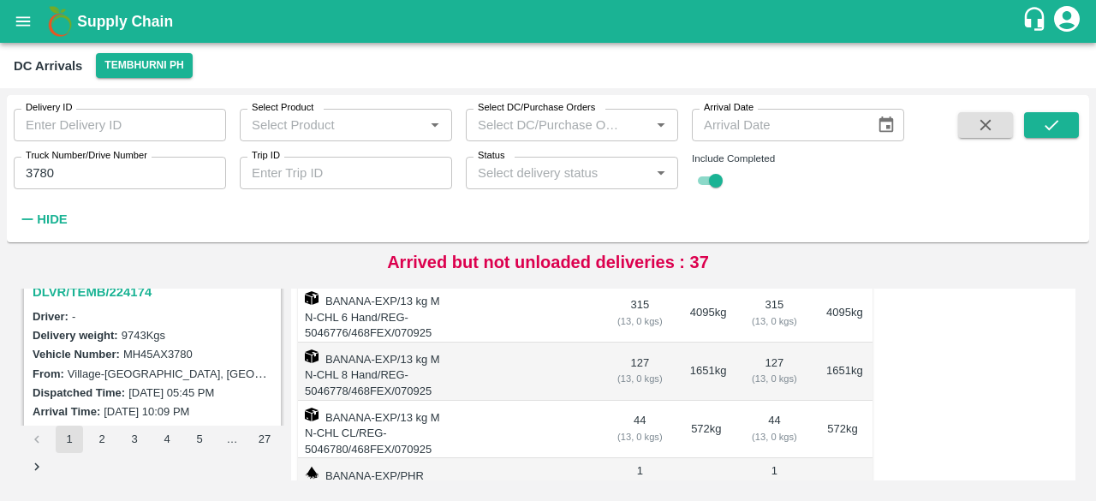
scroll to position [1120, 0]
click at [116, 293] on h3 "DLVR/TEMB/224174" at bounding box center [155, 293] width 245 height 22
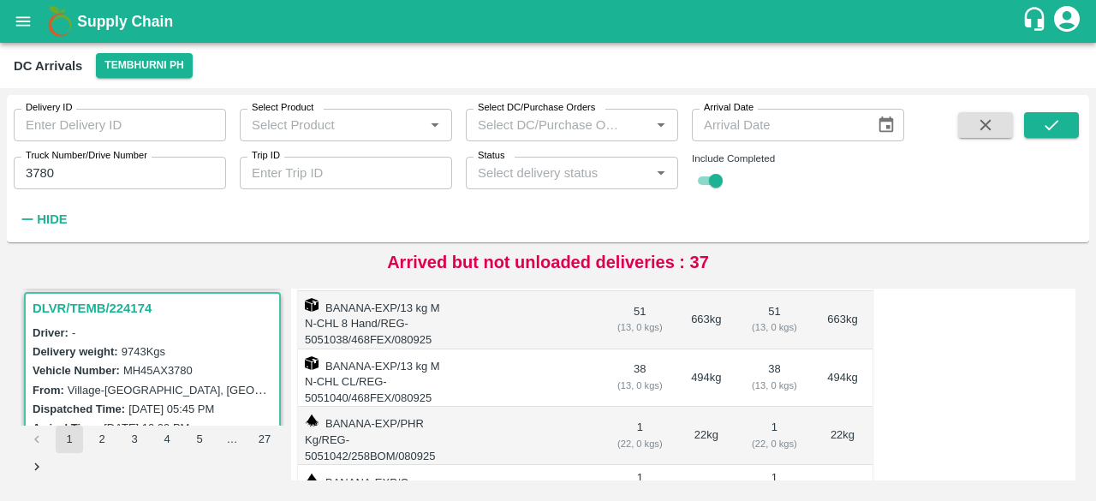
scroll to position [446, 0]
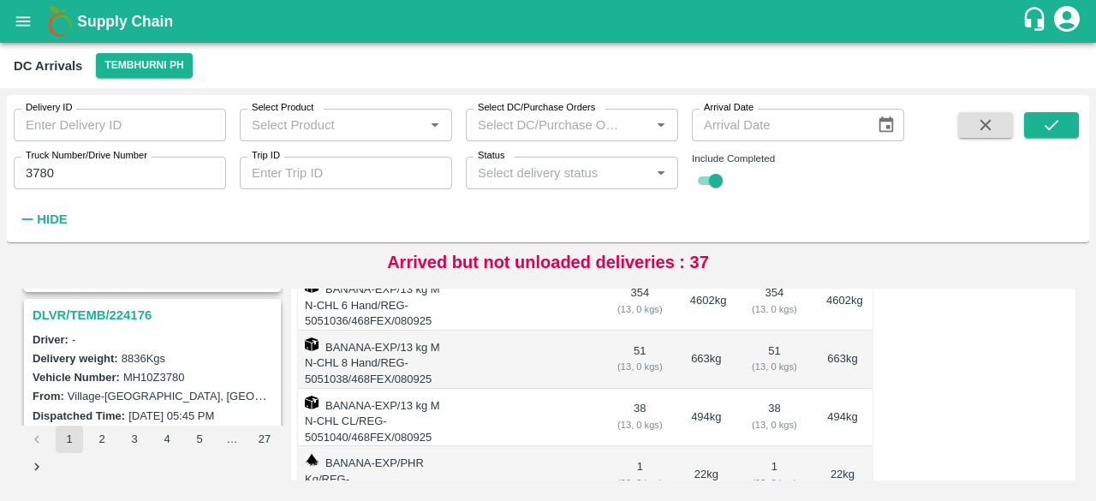
click at [110, 311] on h3 "DLVR/TEMB/224176" at bounding box center [155, 315] width 245 height 22
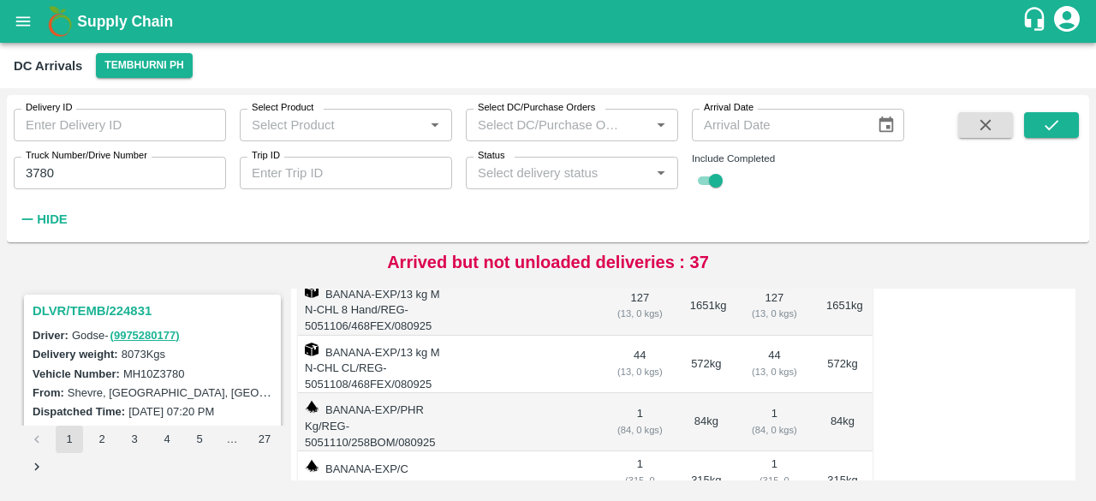
click at [113, 308] on h3 "DLVR/TEMB/224831" at bounding box center [155, 311] width 245 height 22
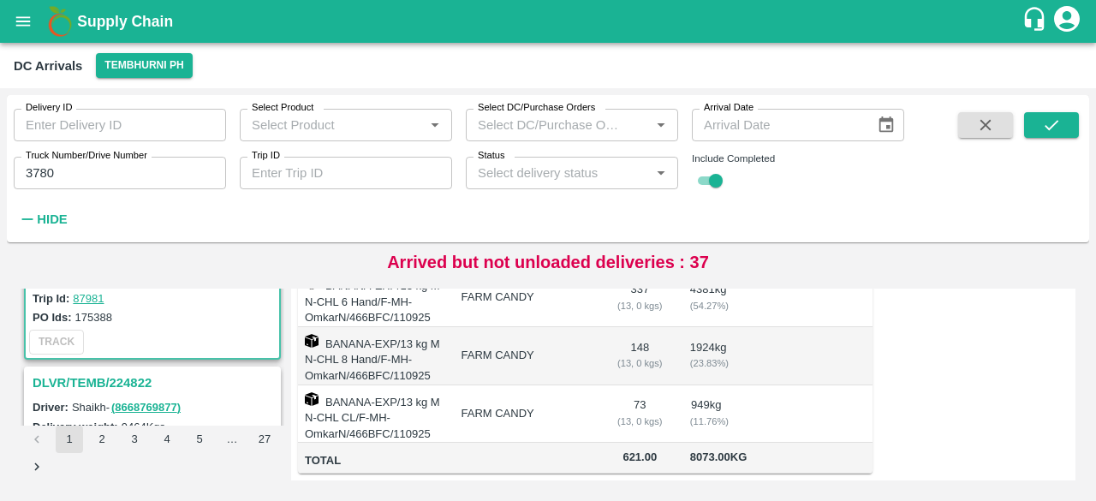
click at [94, 383] on h3 "DLVR/TEMB/224822" at bounding box center [155, 383] width 245 height 22
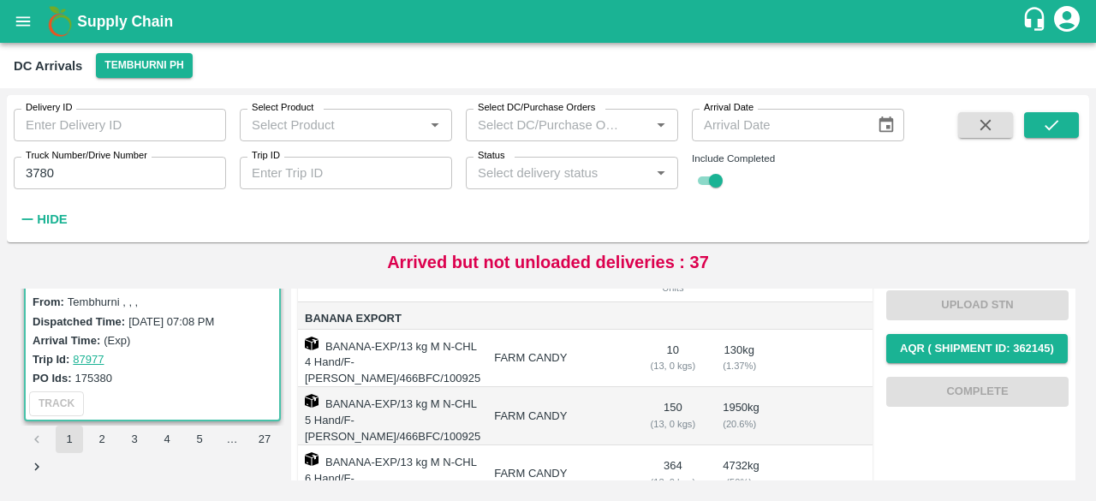
click at [32, 170] on input "3780" at bounding box center [120, 173] width 212 height 33
click at [1053, 128] on icon "submit" at bounding box center [1051, 125] width 19 height 19
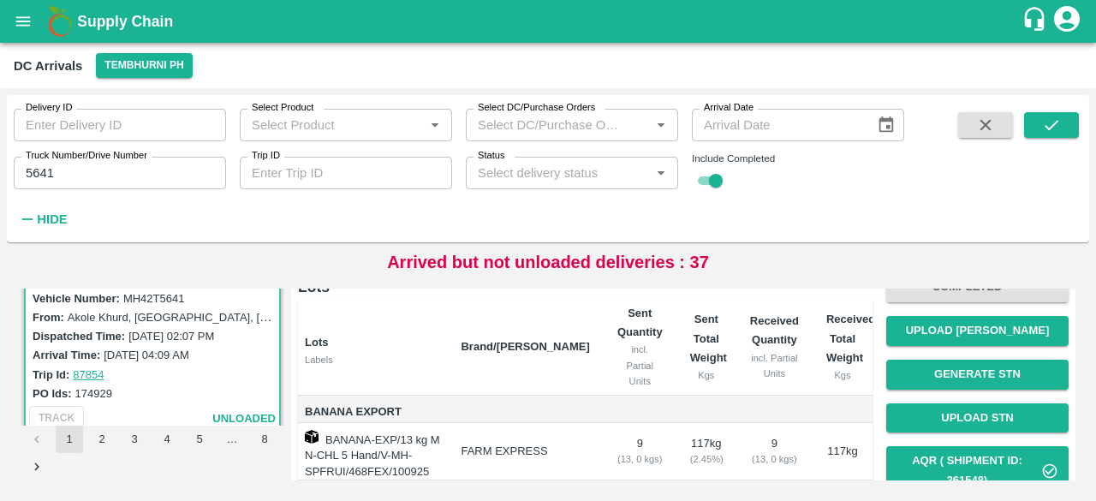
scroll to position [135, 0]
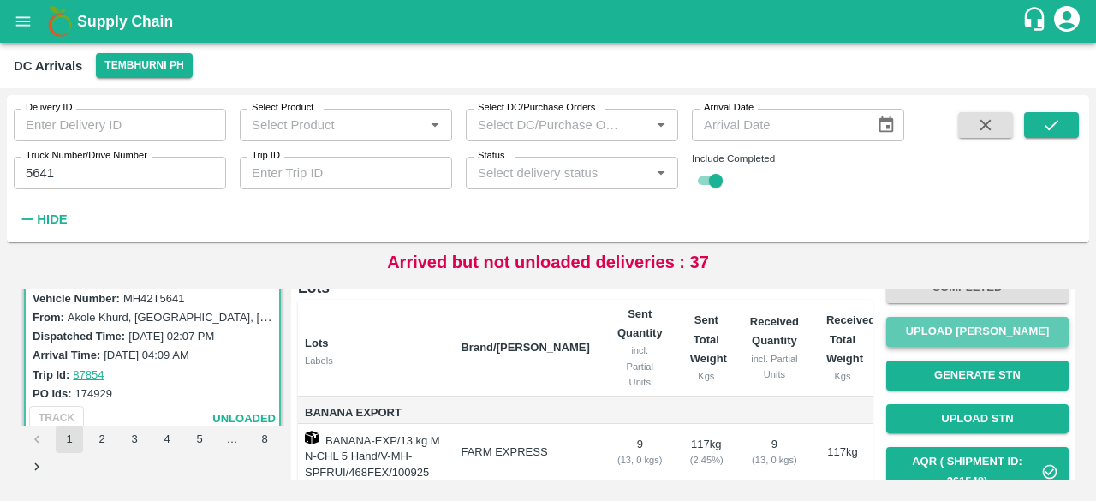
click at [988, 319] on button "Upload Tare Weight" at bounding box center [978, 332] width 182 height 30
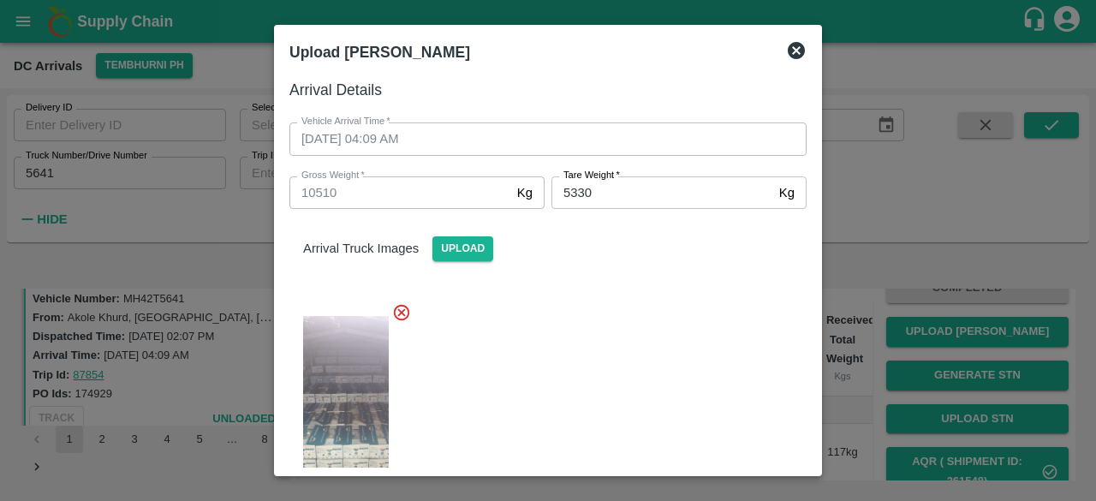
click at [797, 54] on icon at bounding box center [796, 50] width 17 height 17
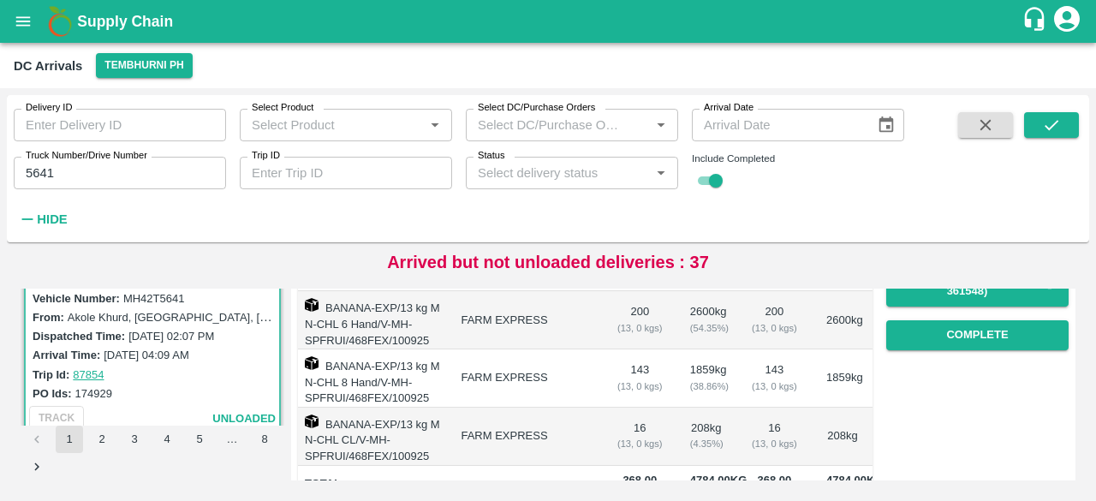
scroll to position [327, 0]
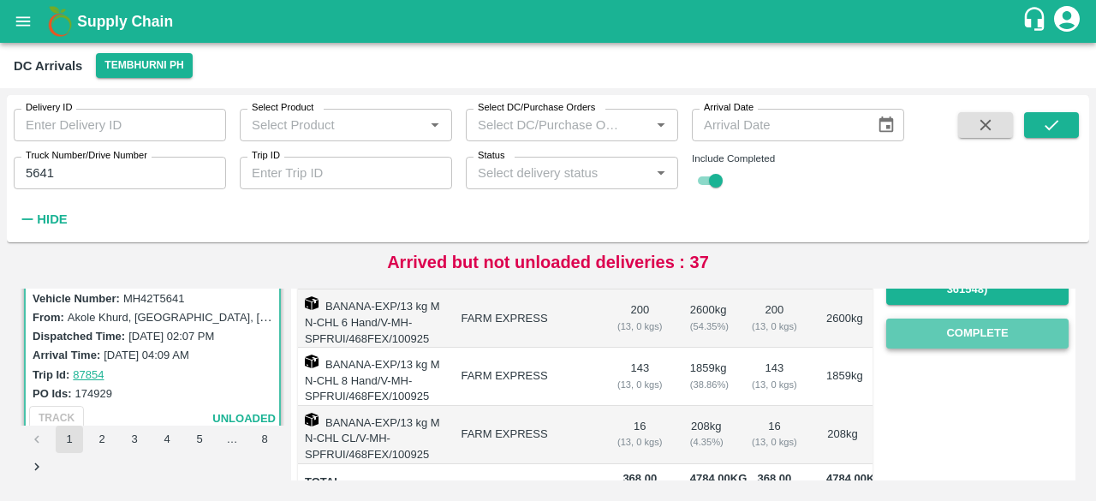
click at [968, 337] on button "Complete" at bounding box center [978, 334] width 182 height 30
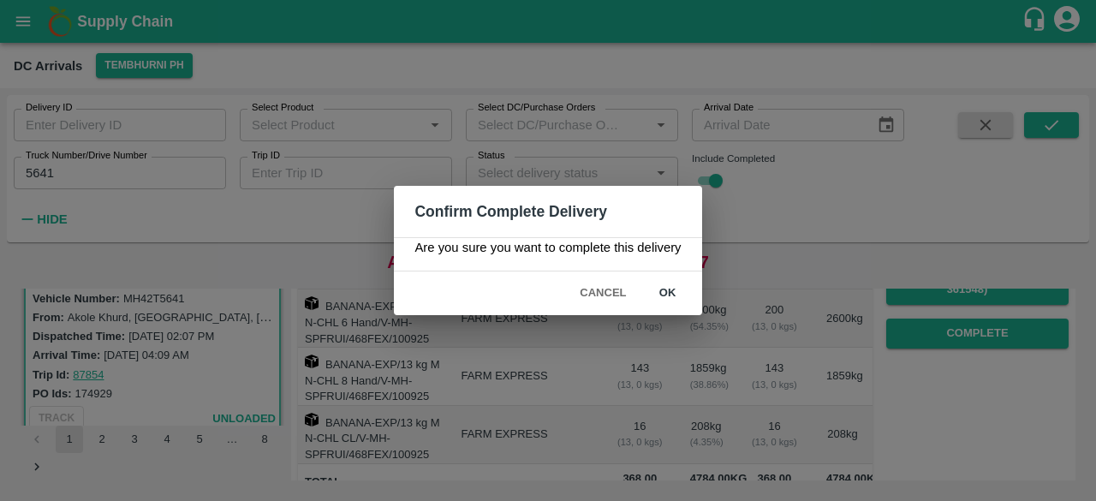
click at [666, 289] on button "ok" at bounding box center [668, 293] width 55 height 30
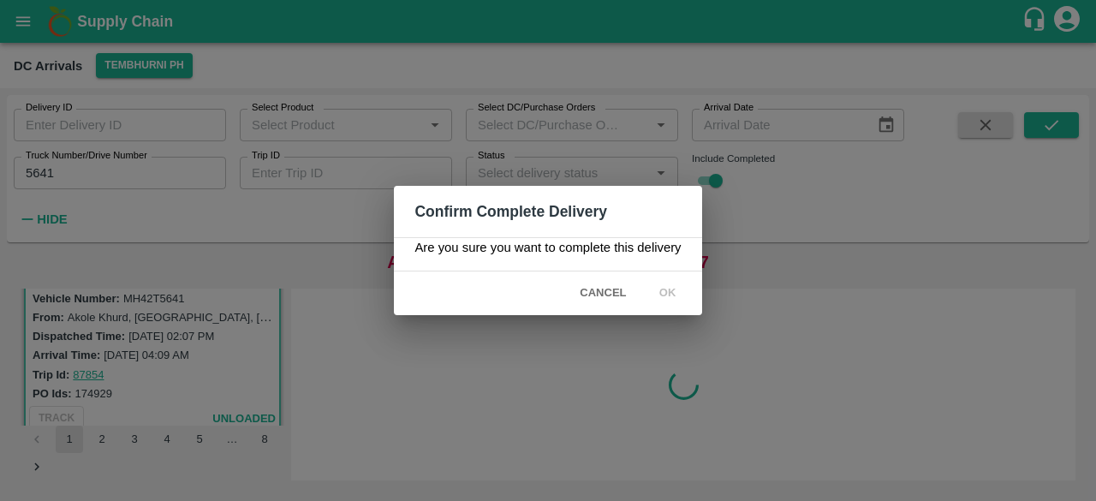
scroll to position [0, 0]
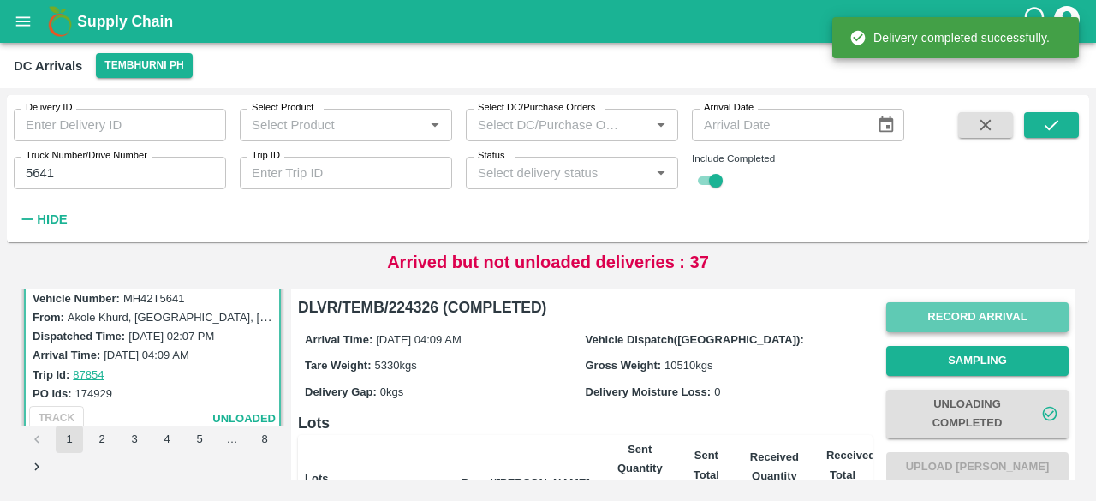
click at [950, 316] on button "Record Arrival" at bounding box center [978, 317] width 182 height 30
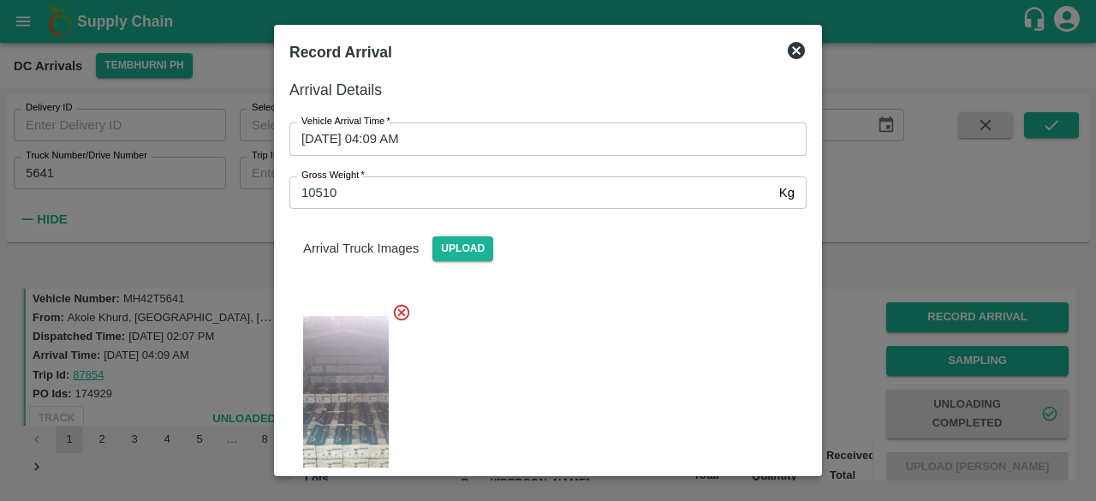
click at [356, 379] on img at bounding box center [346, 411] width 86 height 190
click at [791, 51] on icon at bounding box center [796, 50] width 17 height 17
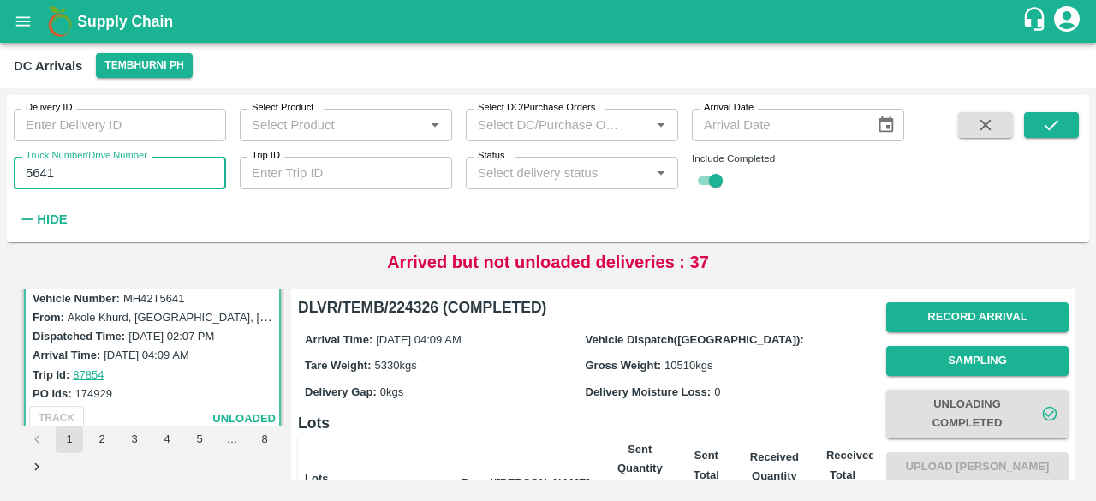
click at [43, 175] on input "5641" at bounding box center [120, 173] width 212 height 33
type input "7963"
click at [1065, 125] on button "submit" at bounding box center [1051, 125] width 55 height 26
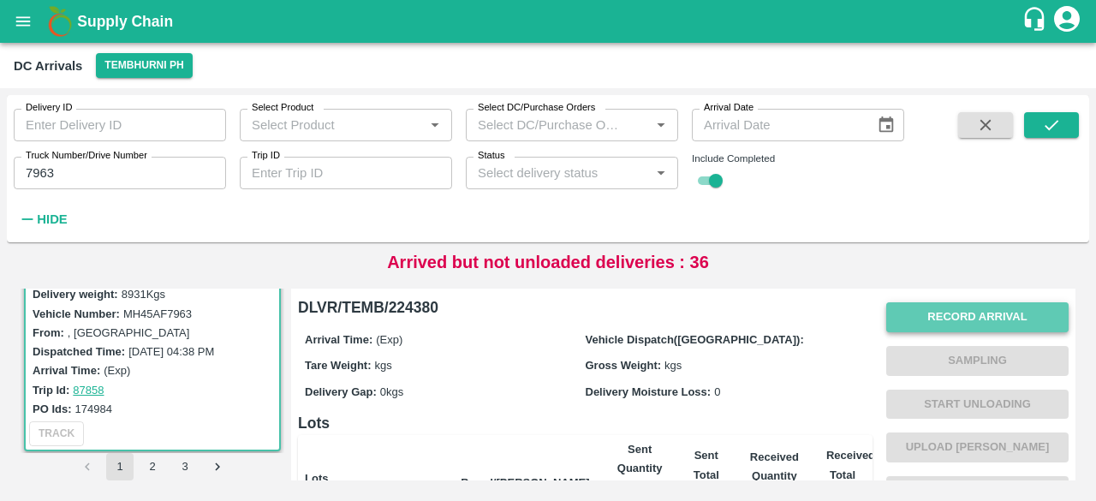
click at [937, 308] on button "Record Arrival" at bounding box center [978, 317] width 182 height 30
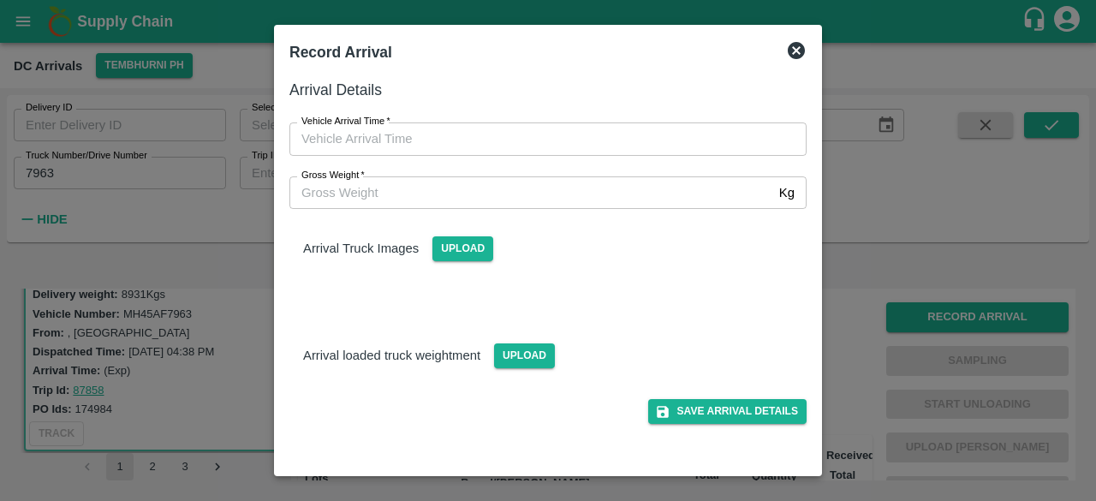
type input "DD/MM/YYYY hh:mm aa"
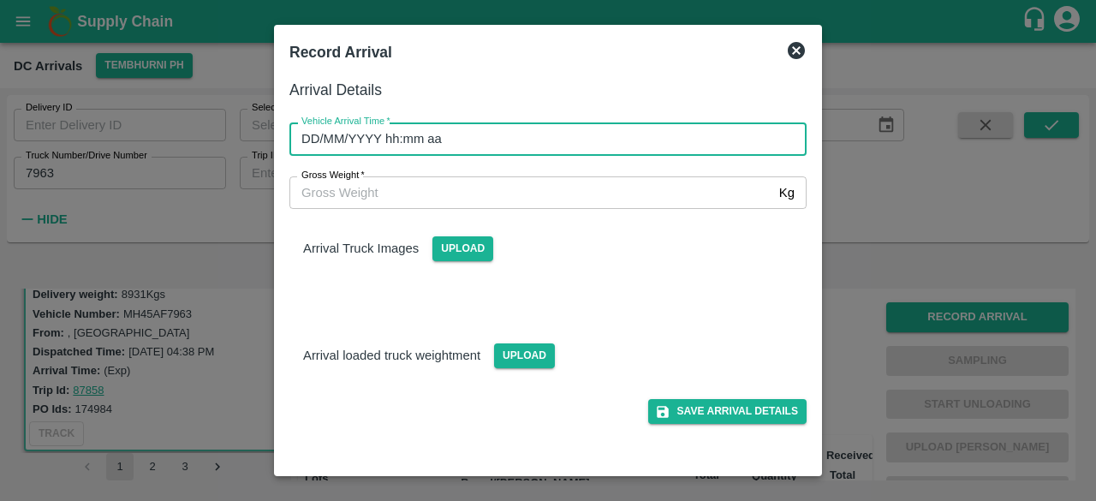
click at [644, 141] on input "DD/MM/YYYY hh:mm aa" at bounding box center [542, 138] width 505 height 33
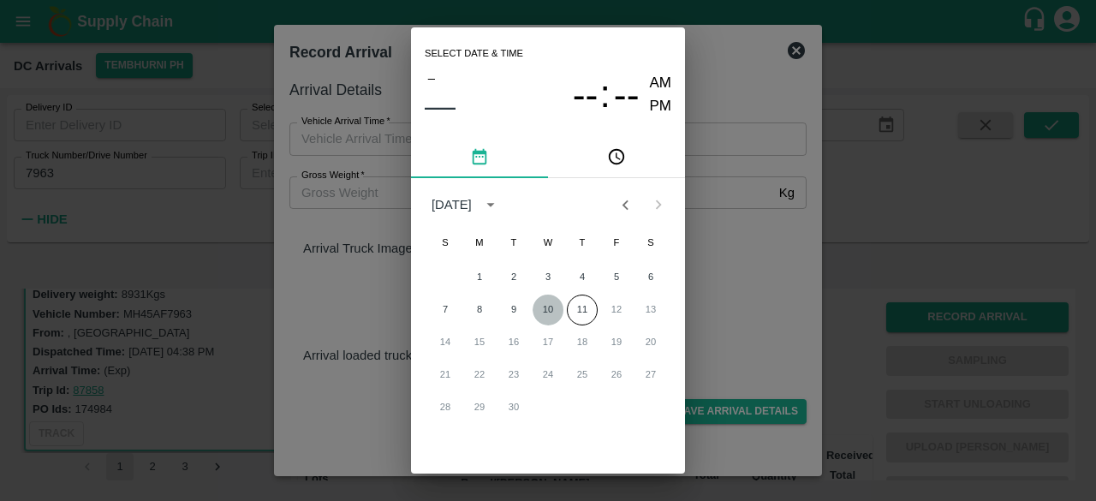
click at [547, 309] on button "10" at bounding box center [548, 310] width 31 height 31
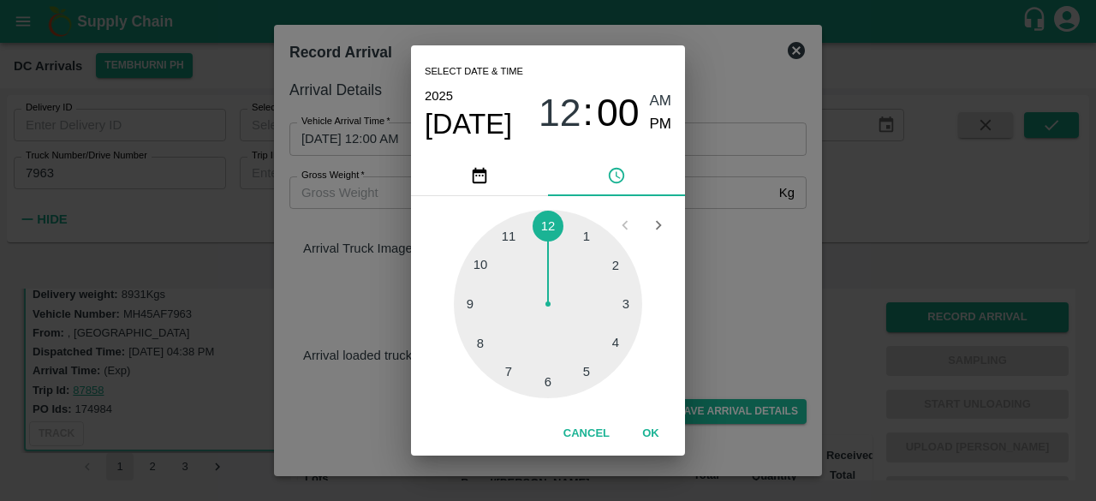
click at [588, 373] on div at bounding box center [548, 304] width 188 height 188
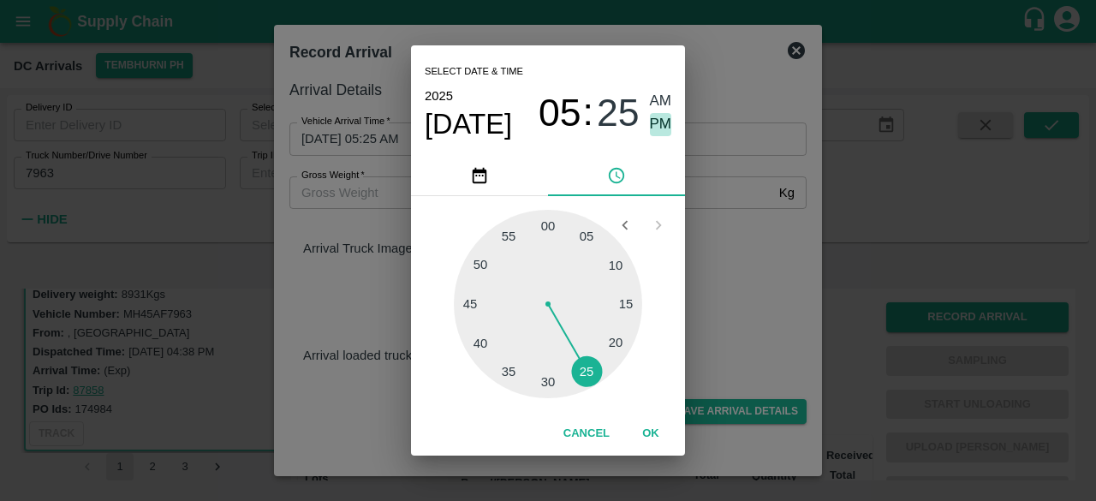
click at [665, 120] on span "PM" at bounding box center [661, 124] width 22 height 23
type input "10/09/2025 05:25 PM"
click at [726, 266] on div "Select date & time 2025 Sep 10 05 : 25 AM PM 05 10 15 20 25 30 35 40 45 50 55 0…" at bounding box center [548, 250] width 1096 height 501
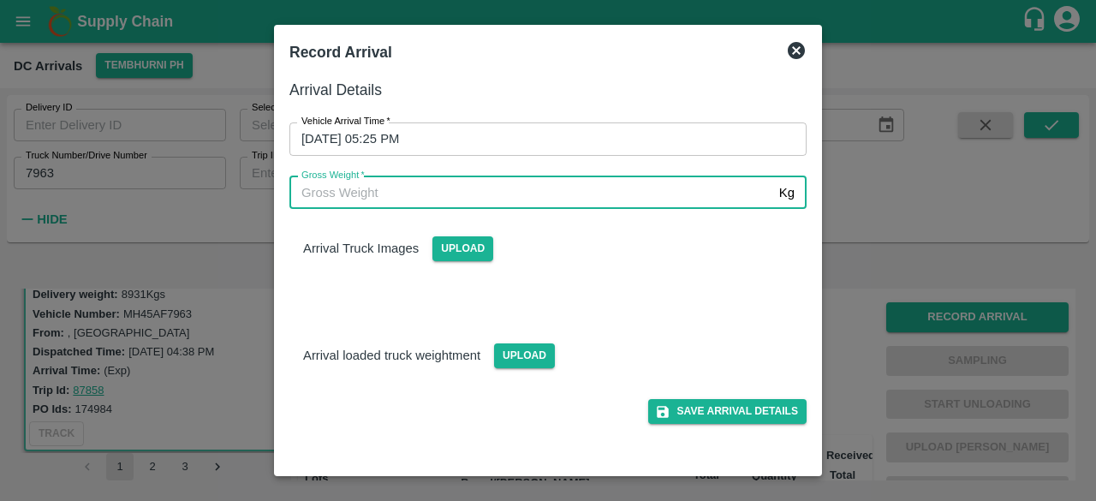
click at [371, 198] on input "Gross Weight   *" at bounding box center [531, 192] width 483 height 33
type input "15415"
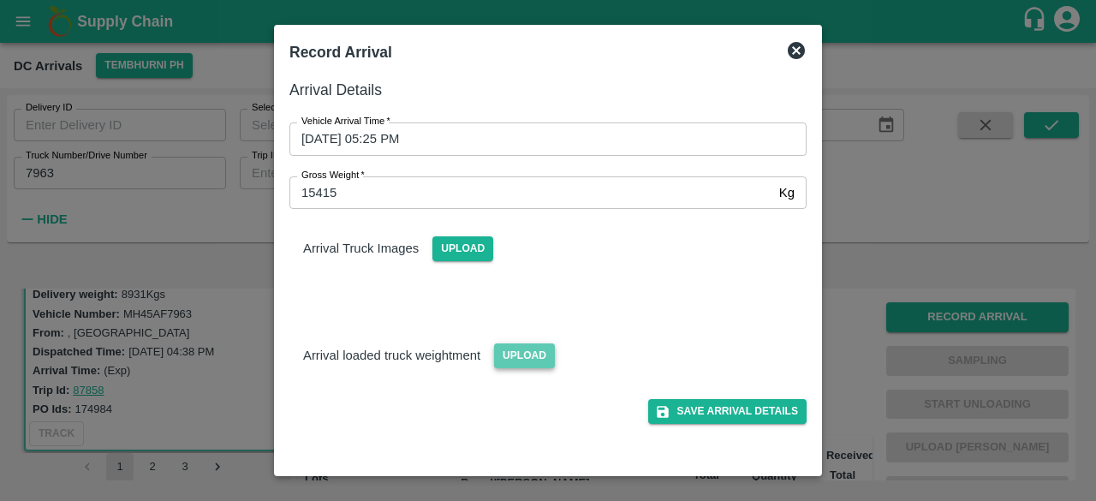
click at [514, 357] on span "Upload" at bounding box center [524, 355] width 61 height 25
click at [0, 0] on input "Upload" at bounding box center [0, 0] width 0 height 0
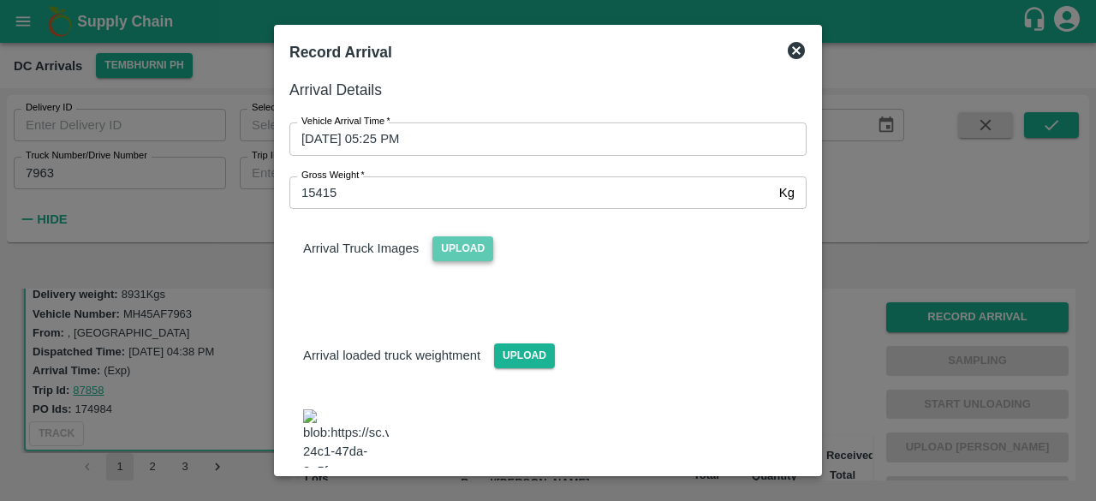
click at [460, 239] on span "Upload" at bounding box center [463, 248] width 61 height 25
click at [0, 0] on input "Upload" at bounding box center [0, 0] width 0 height 0
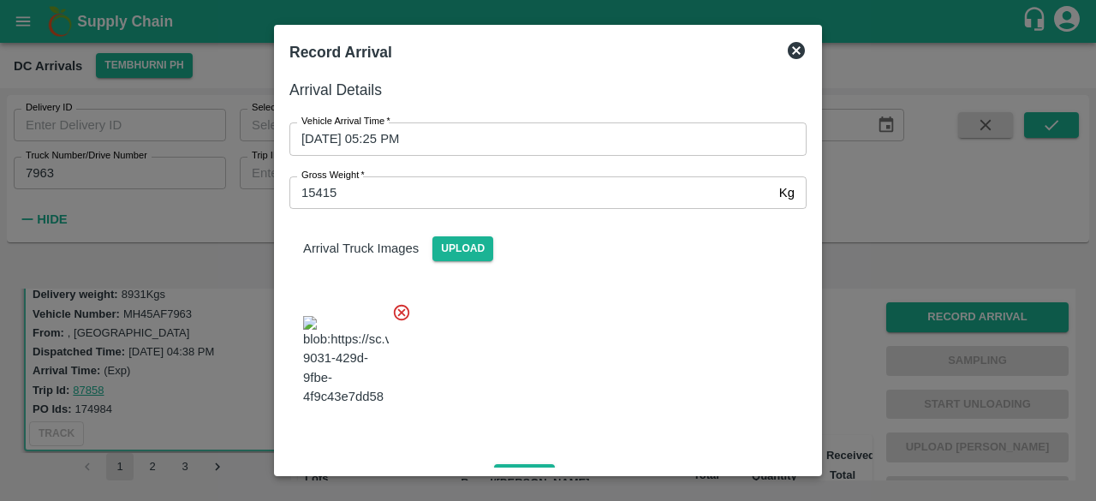
scroll to position [269, 0]
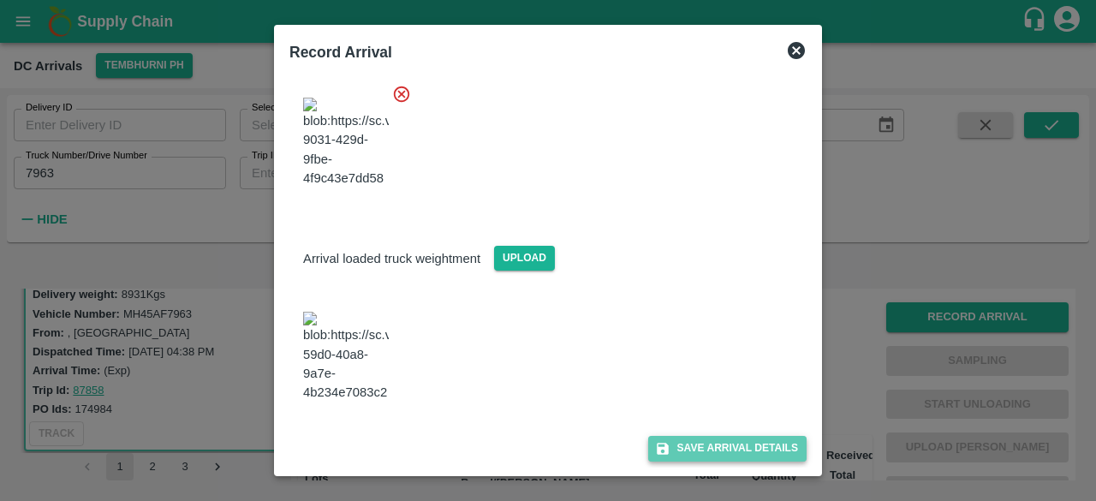
click at [724, 452] on button "Save Arrival Details" at bounding box center [727, 448] width 158 height 25
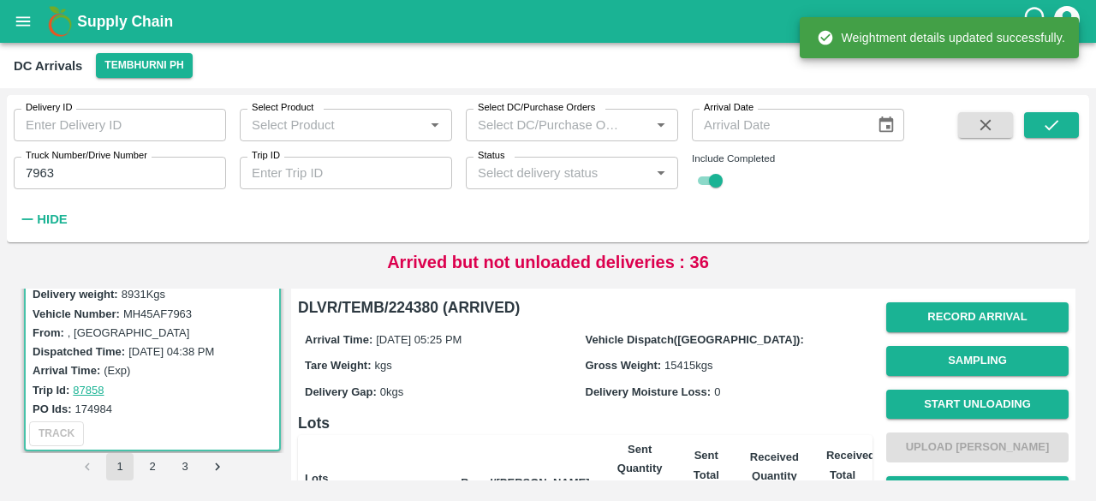
click at [968, 402] on button "Start Unloading" at bounding box center [978, 405] width 182 height 30
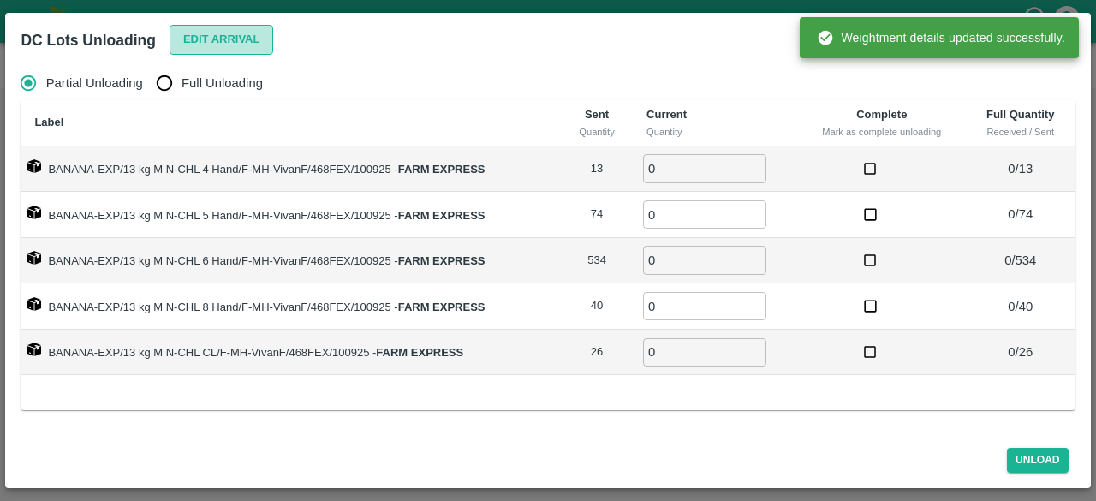
click at [224, 38] on button "Edit Arrival" at bounding box center [222, 40] width 104 height 30
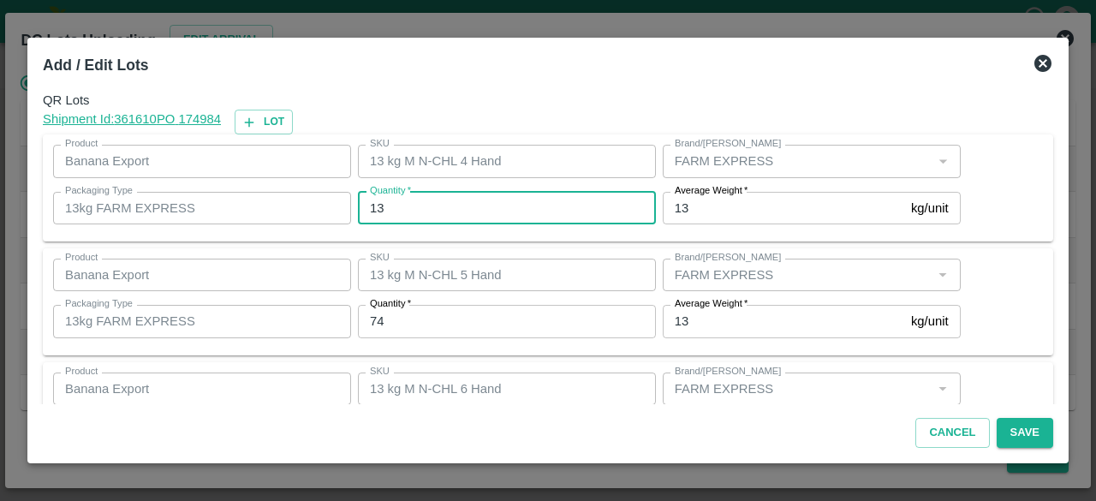
click at [375, 205] on input "13" at bounding box center [507, 208] width 298 height 33
type input "12"
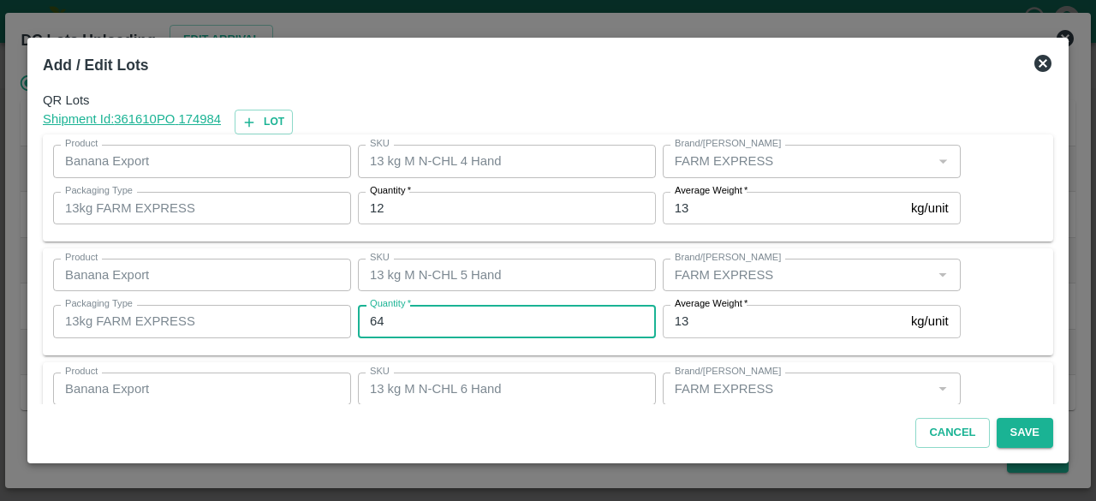
type input "64"
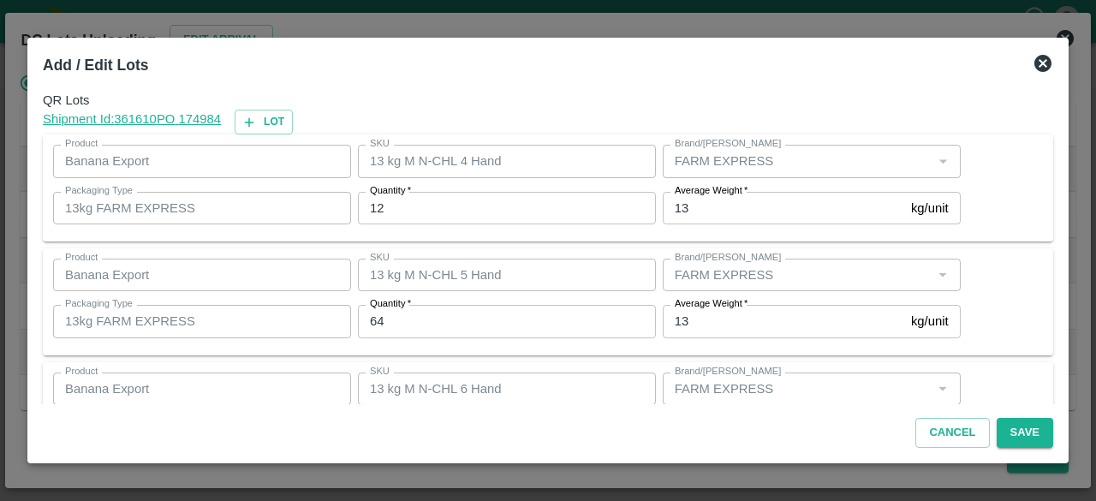
scroll to position [190, 0]
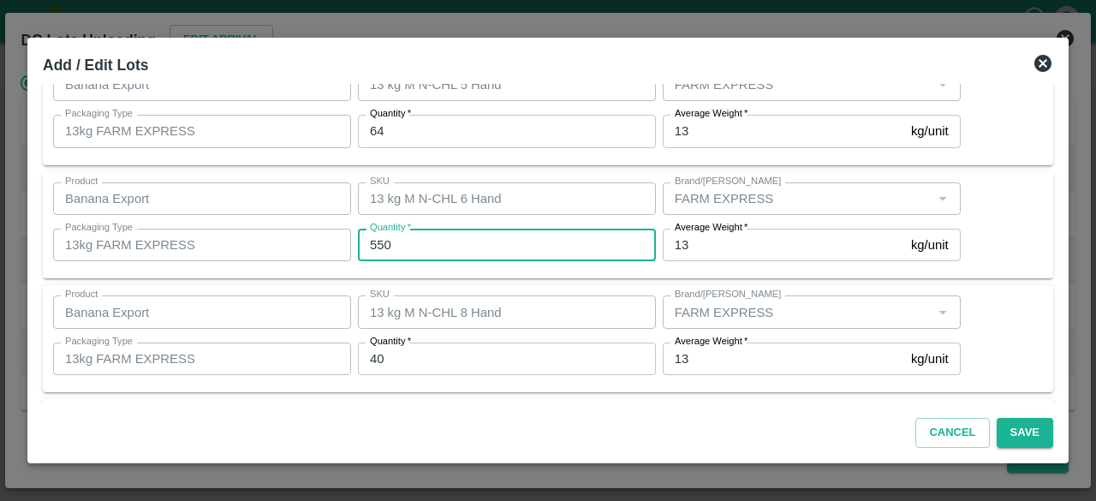
type input "550"
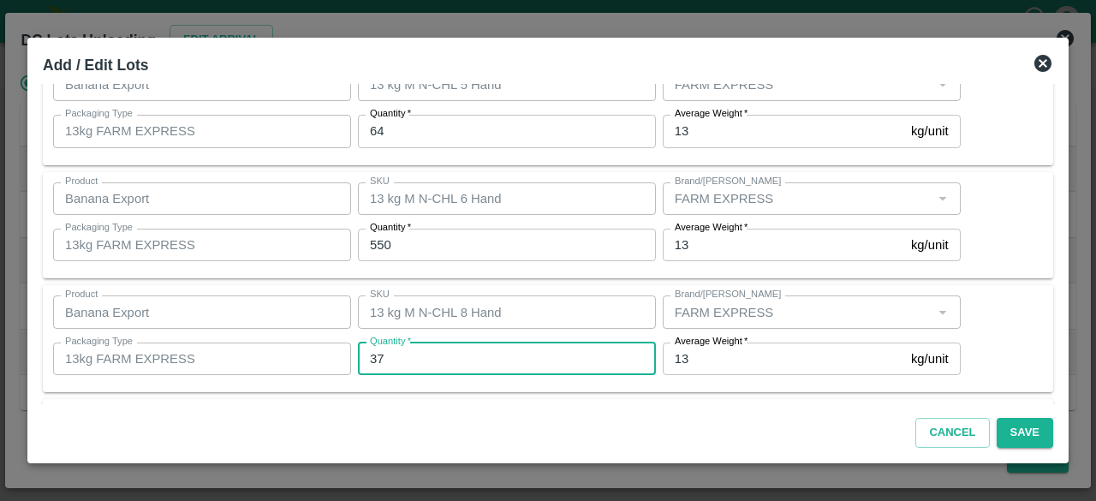
type input "37"
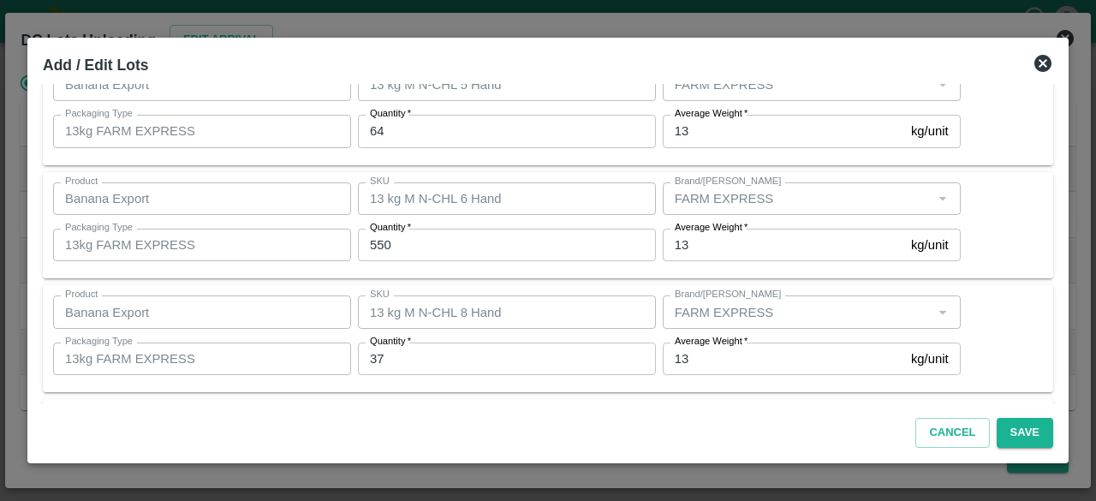
scroll to position [304, 0]
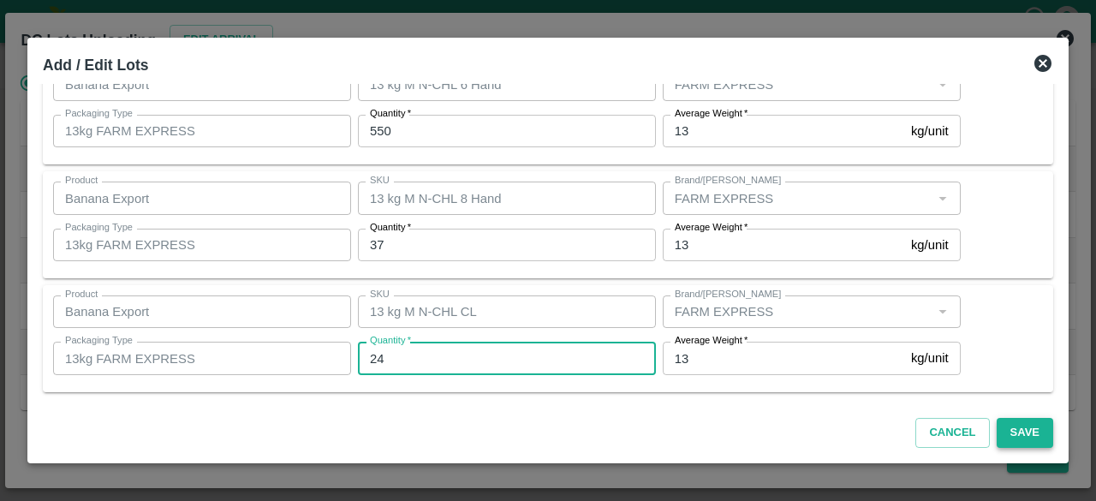
type input "24"
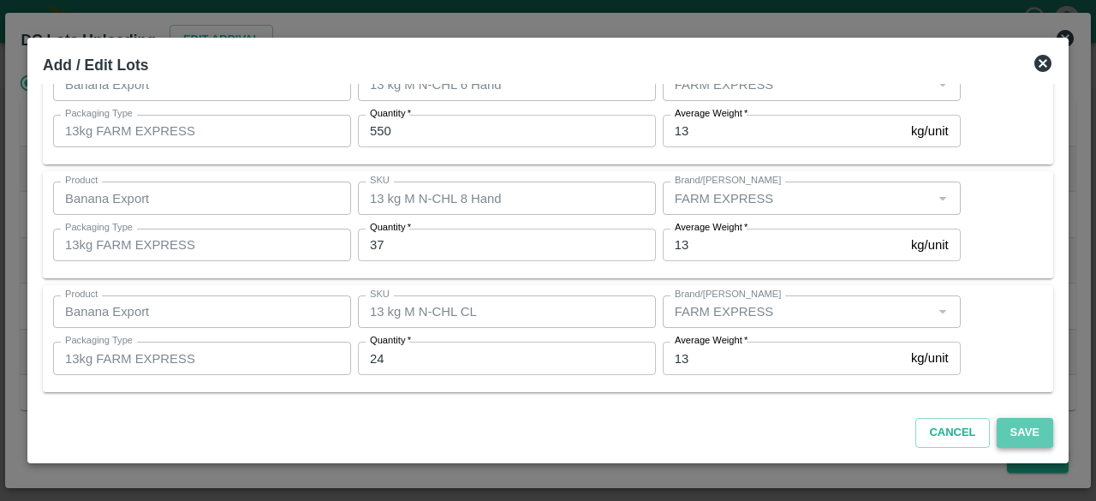
click at [1013, 433] on button "Save" at bounding box center [1025, 433] width 57 height 30
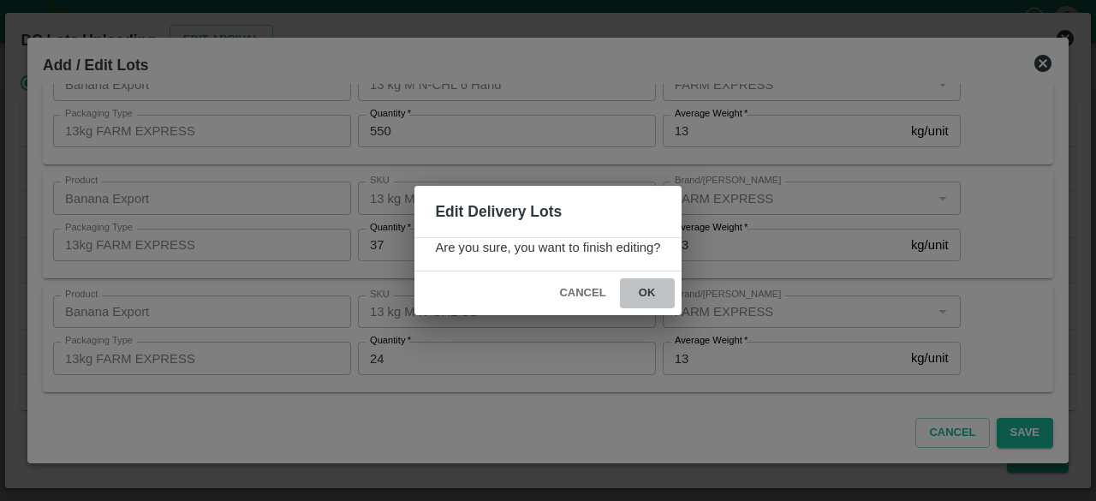
click at [649, 290] on button "ok" at bounding box center [647, 293] width 55 height 30
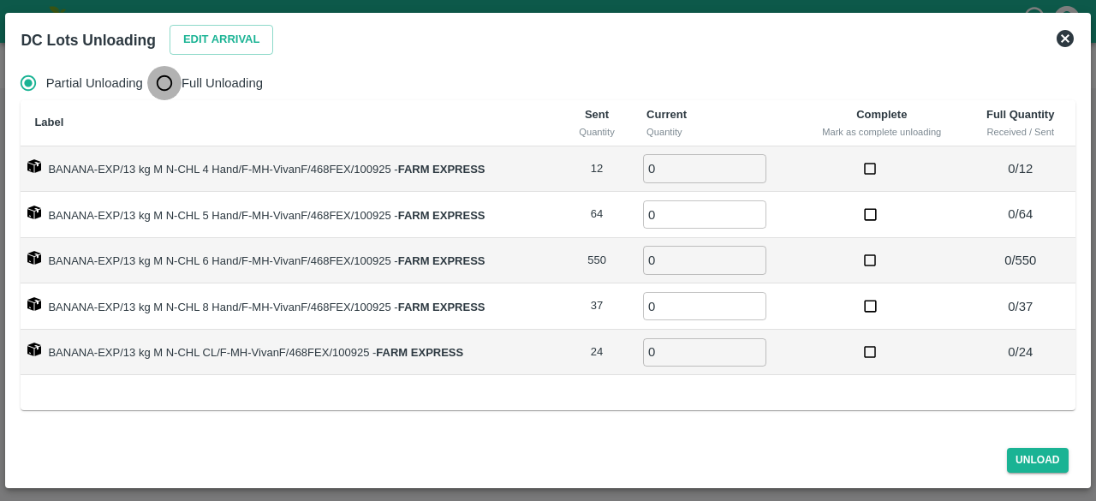
click at [168, 85] on input "Full Unloading" at bounding box center [164, 83] width 34 height 34
radio input "true"
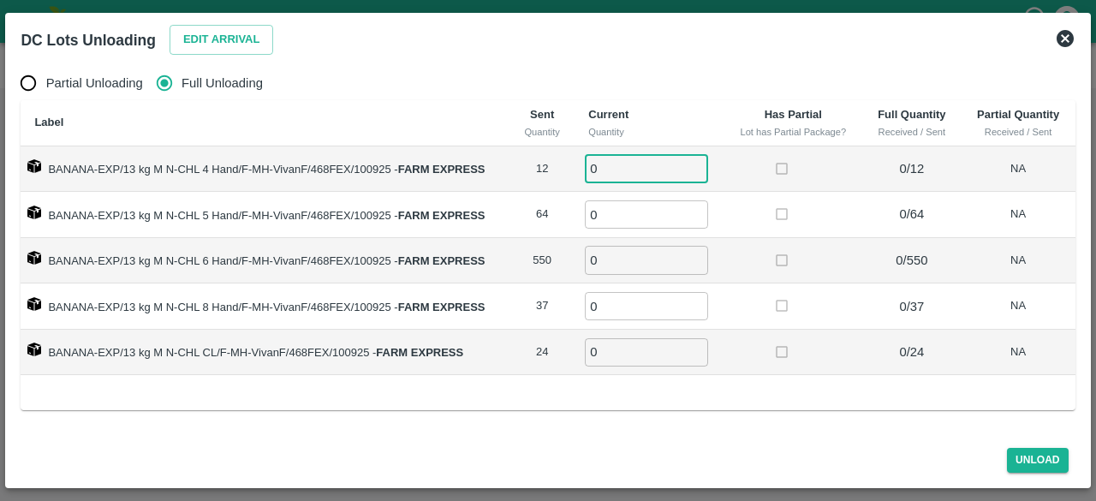
click at [645, 170] on input "0" at bounding box center [646, 168] width 123 height 28
type input "12"
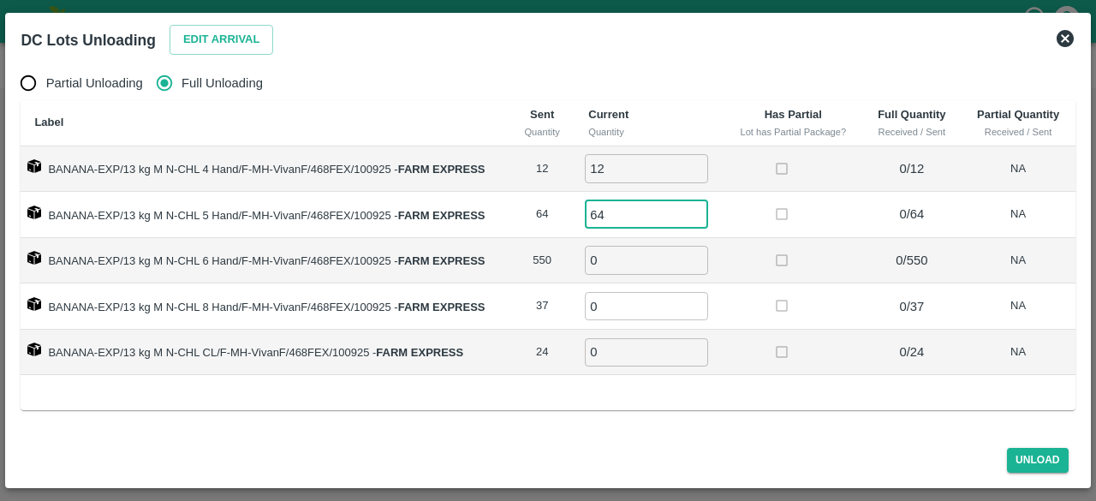
type input "64"
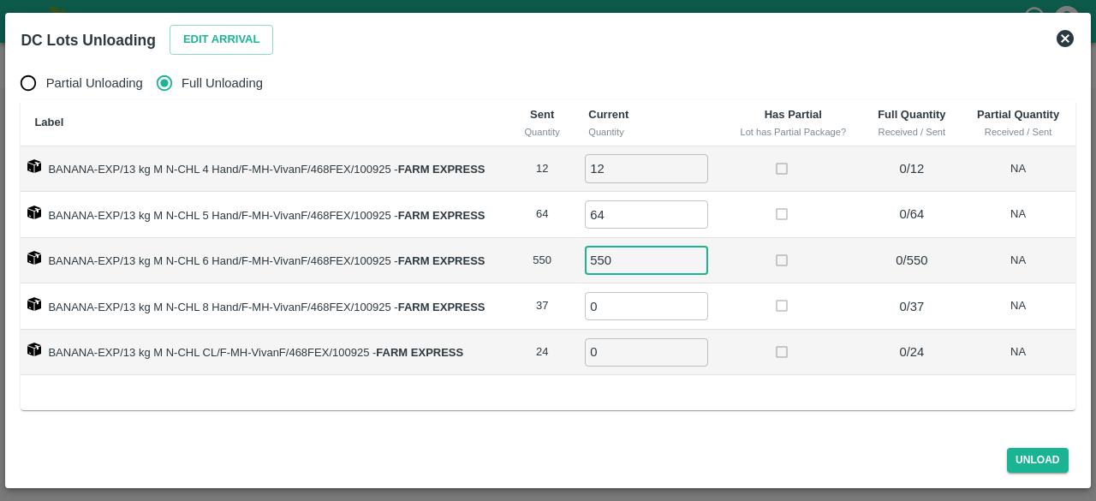
type input "550"
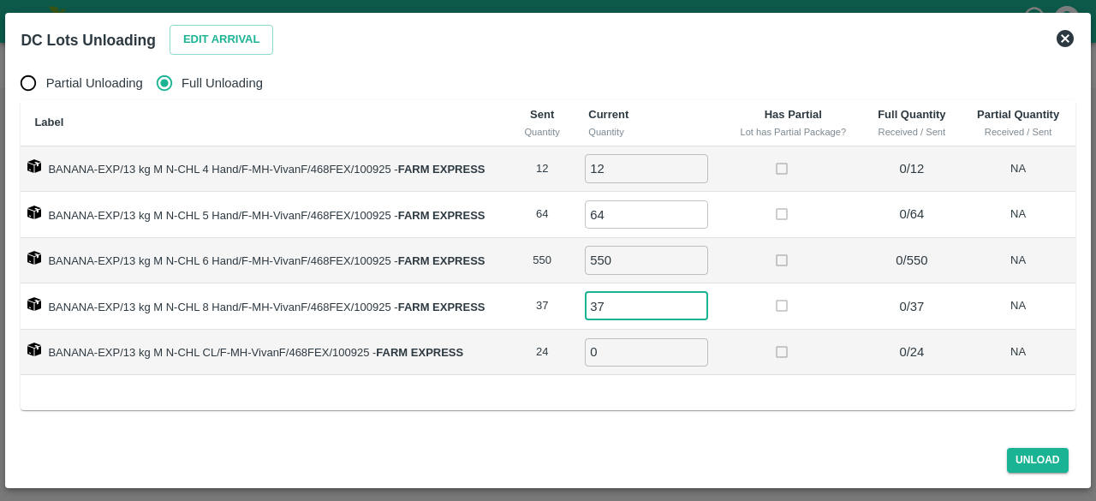
type input "37"
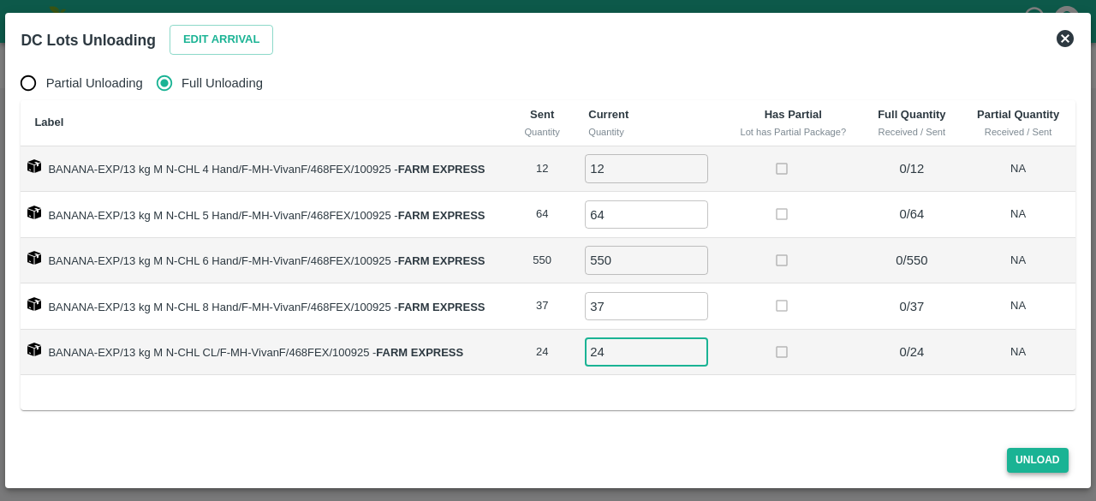
type input "24"
click at [1026, 463] on button "Unload" at bounding box center [1038, 460] width 62 height 25
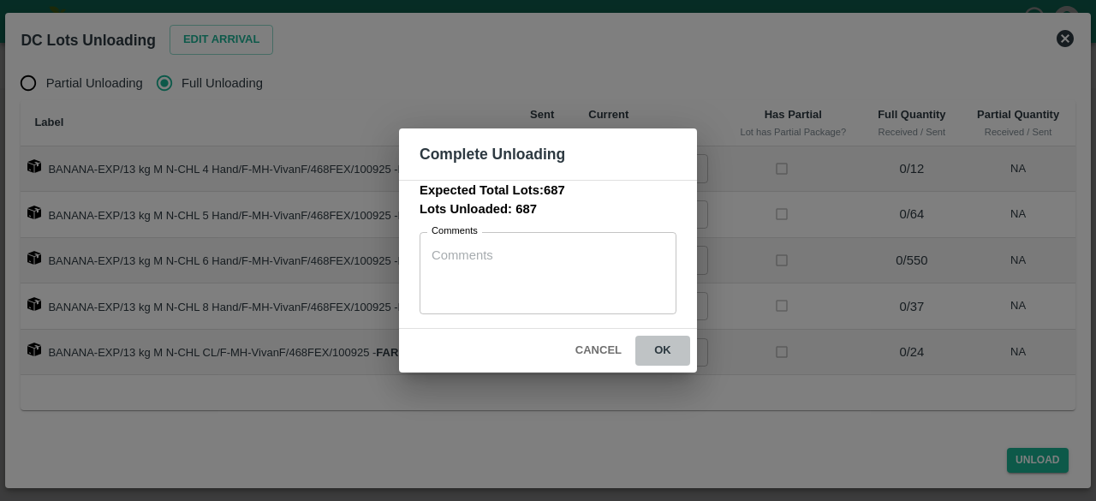
click at [662, 346] on button "ok" at bounding box center [663, 351] width 55 height 30
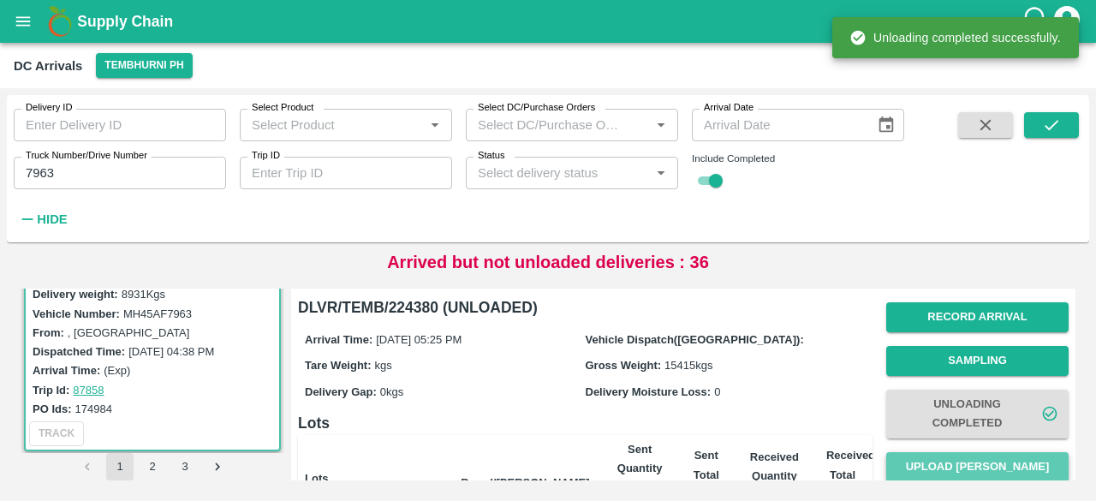
click at [970, 467] on button "Upload Tare Weight" at bounding box center [978, 467] width 182 height 30
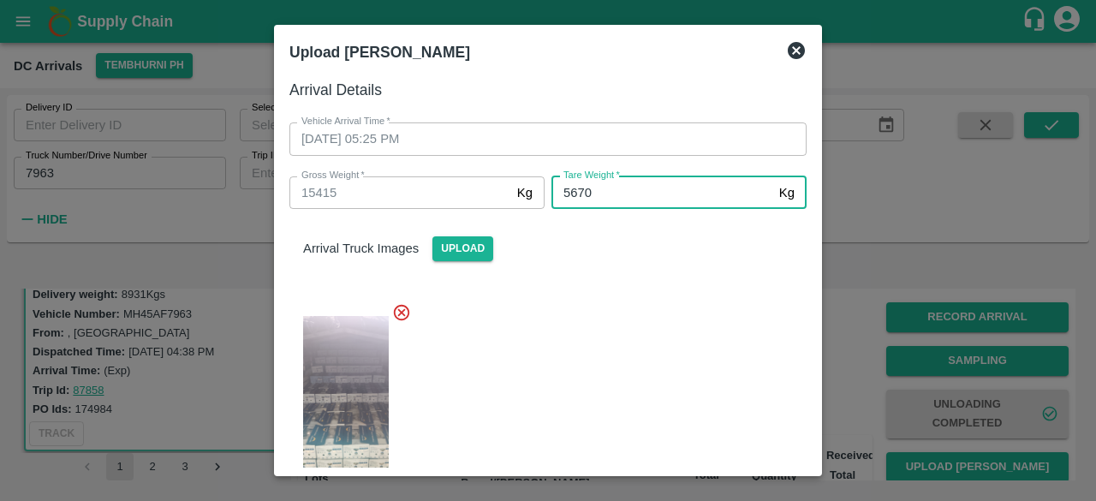
type input "5670"
click at [612, 349] on div at bounding box center [541, 406] width 531 height 235
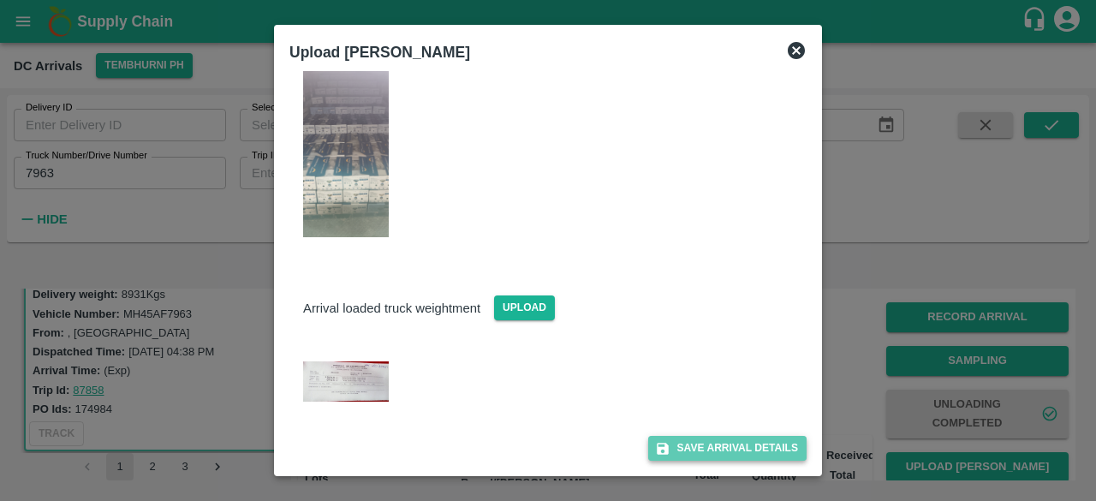
click at [703, 453] on button "Save Arrival Details" at bounding box center [727, 448] width 158 height 25
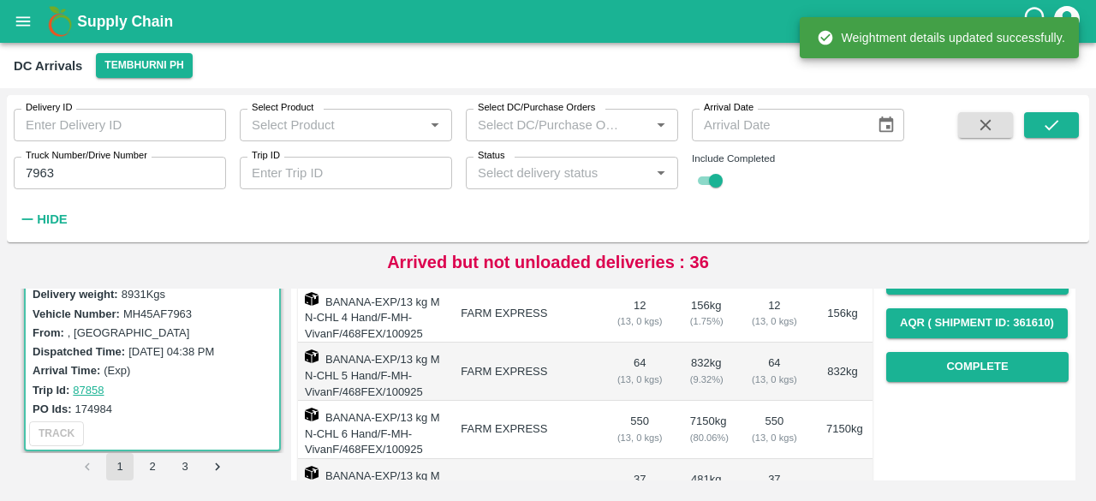
scroll to position [283, 0]
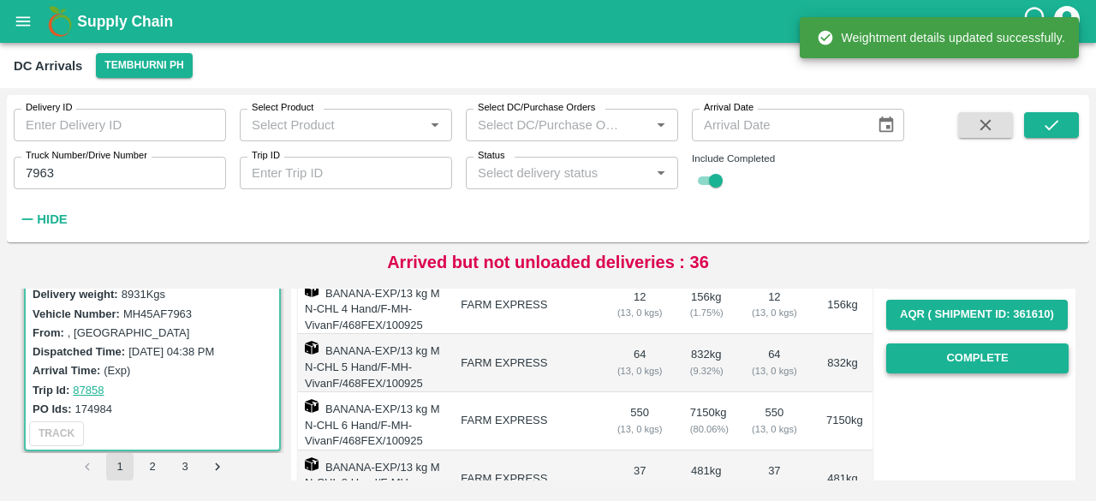
click at [961, 355] on button "Complete" at bounding box center [978, 358] width 182 height 30
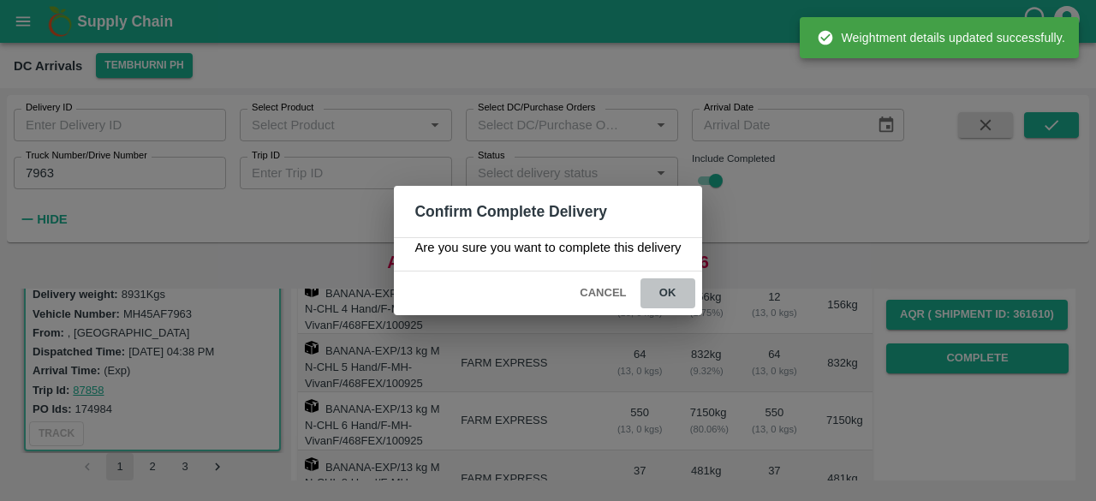
click at [667, 286] on button "ok" at bounding box center [668, 293] width 55 height 30
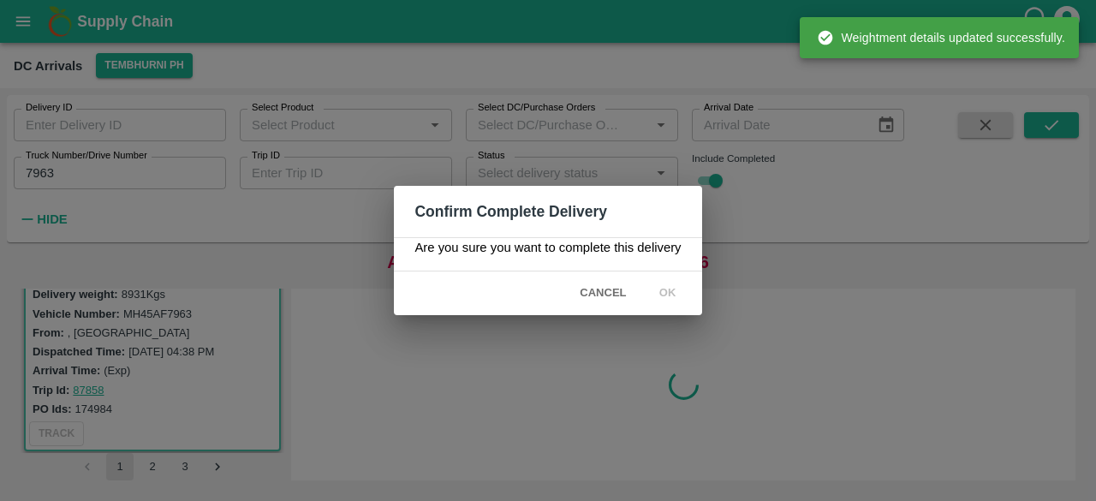
scroll to position [0, 0]
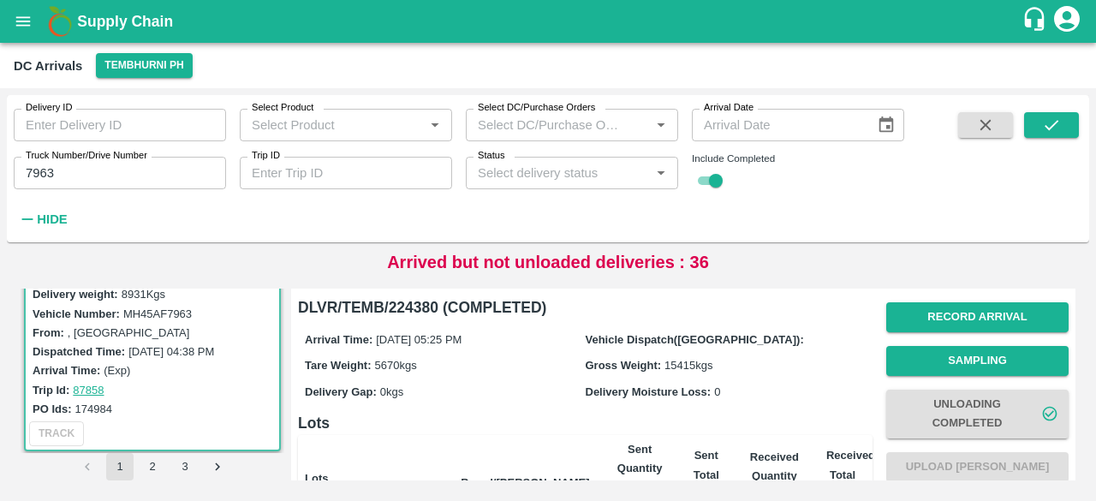
click at [38, 174] on input "7963" at bounding box center [120, 173] width 212 height 33
type input "3854"
click at [1047, 117] on icon "submit" at bounding box center [1051, 125] width 19 height 19
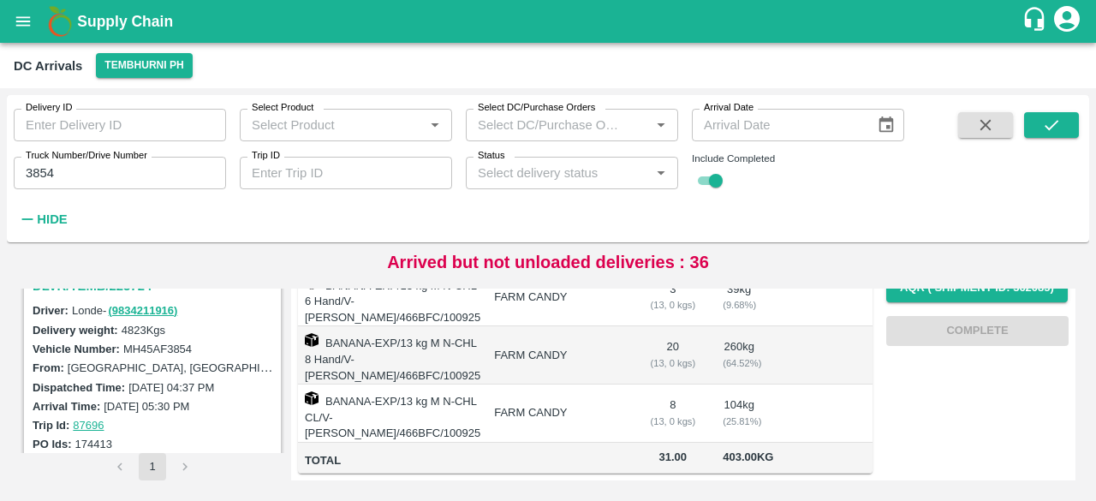
scroll to position [200, 0]
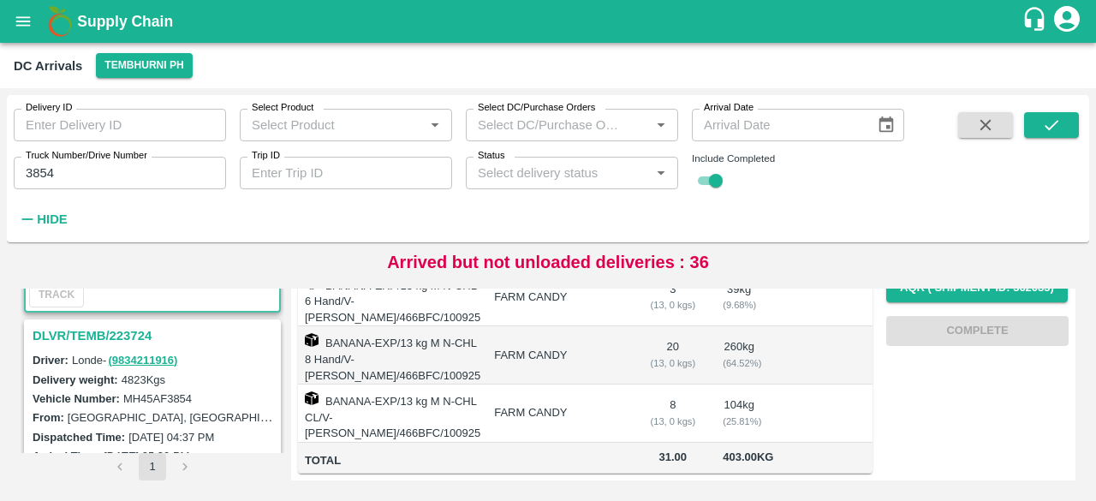
click at [120, 335] on h3 "DLVR/TEMB/223724" at bounding box center [155, 336] width 245 height 22
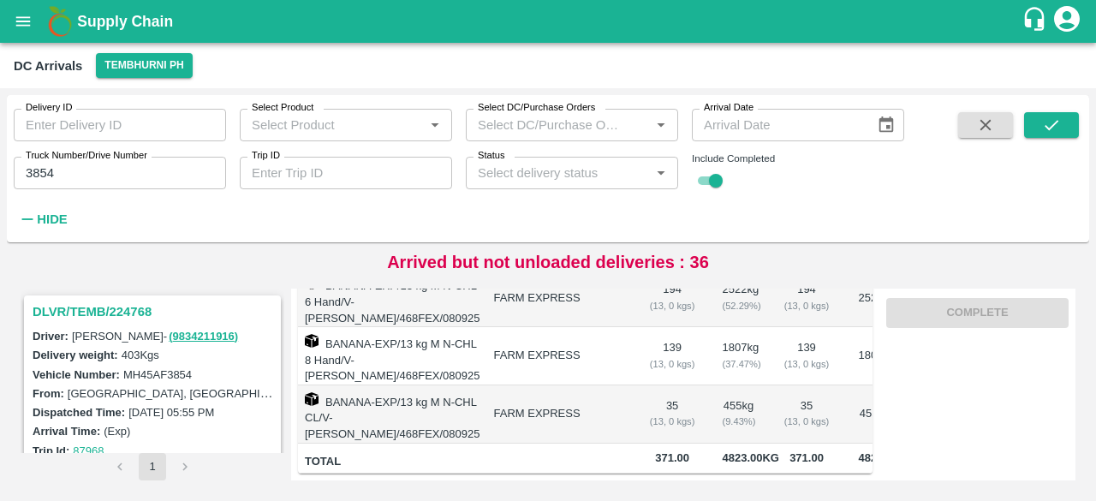
click at [123, 301] on h3 "DLVR/TEMB/224768" at bounding box center [155, 312] width 245 height 22
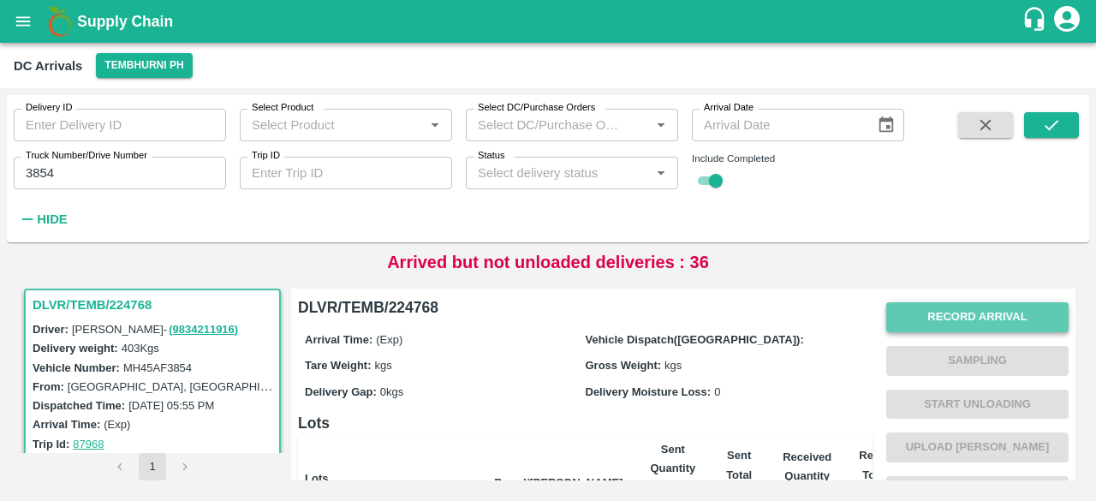
click at [962, 310] on button "Record Arrival" at bounding box center [978, 317] width 182 height 30
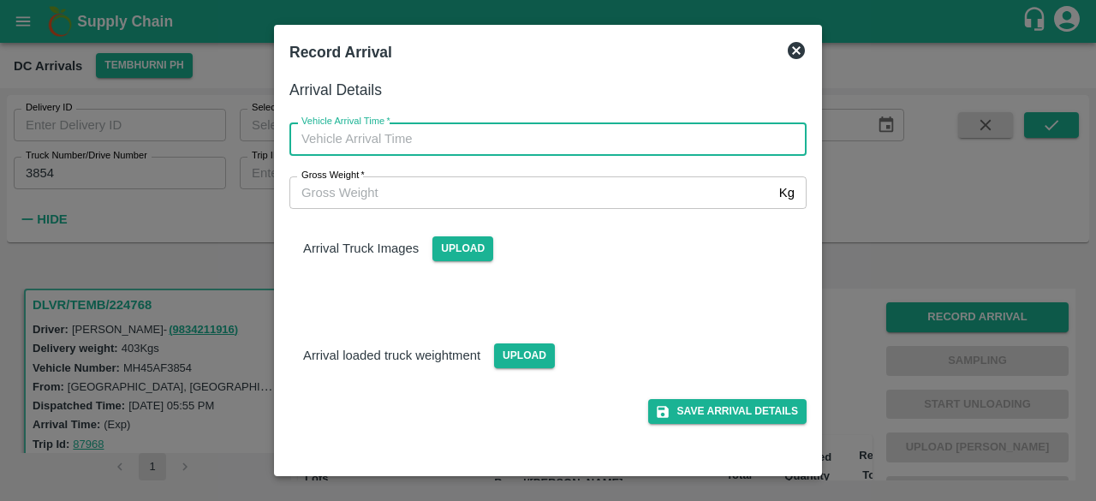
type input "DD/MM/YYYY hh:mm aa"
click at [358, 133] on input "DD/MM/YYYY hh:mm aa" at bounding box center [542, 138] width 505 height 33
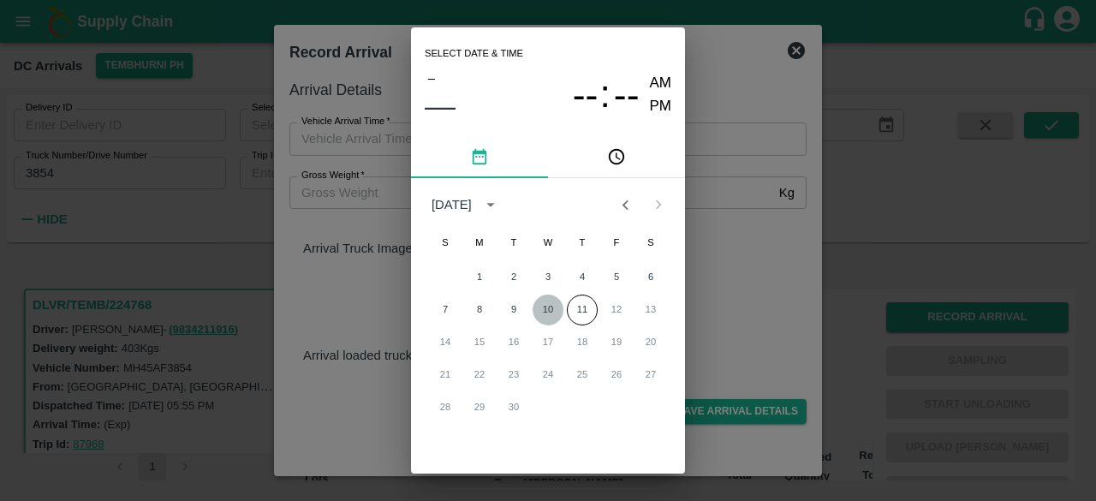
click at [554, 307] on button "10" at bounding box center [548, 310] width 31 height 31
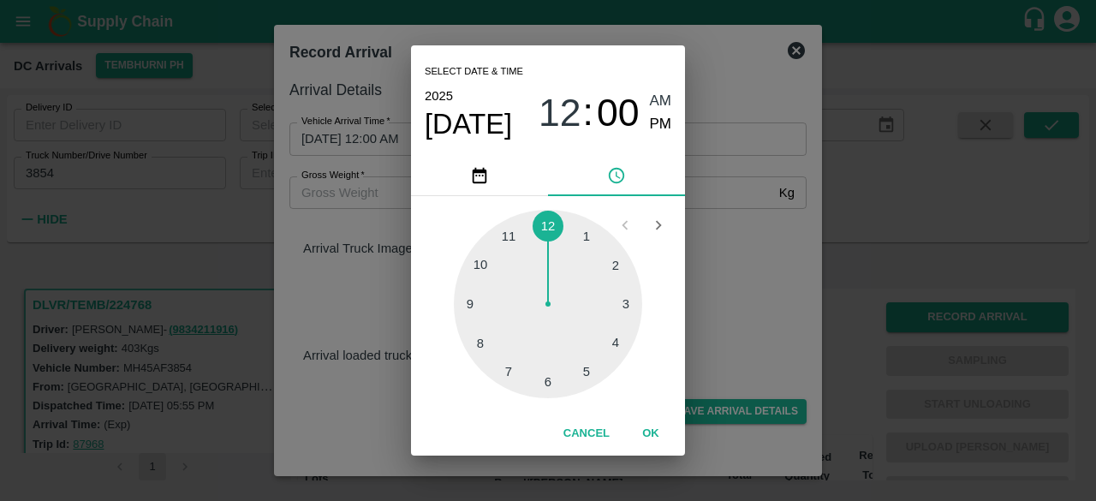
click at [582, 239] on div at bounding box center [548, 304] width 188 height 188
click at [621, 343] on div at bounding box center [548, 304] width 188 height 188
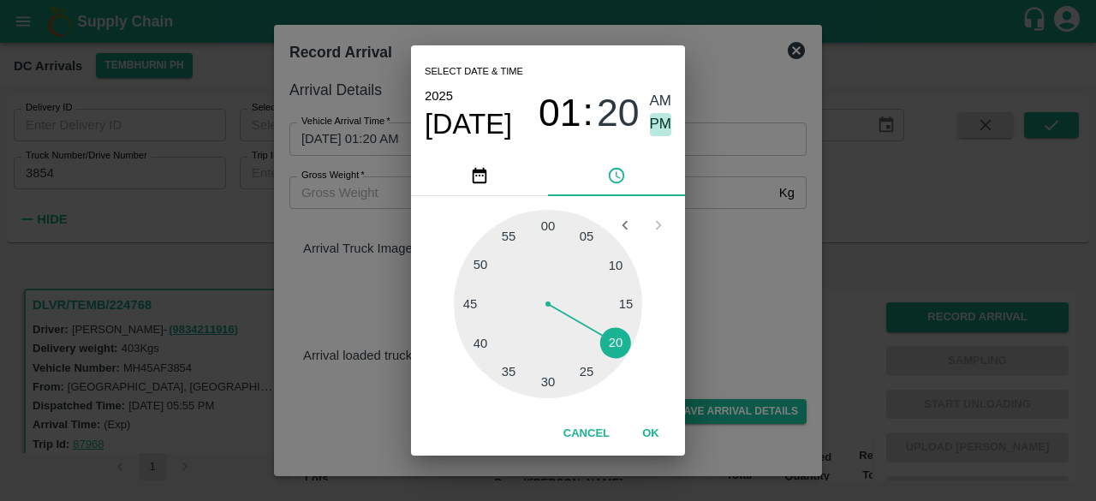
click at [656, 126] on span "PM" at bounding box center [661, 124] width 22 height 23
type input "10/09/2025 01:20 PM"
click at [736, 247] on div "Select date & time 2025 Sep 10 01 : 20 AM PM 05 10 15 20 25 30 35 40 45 50 55 0…" at bounding box center [548, 250] width 1096 height 501
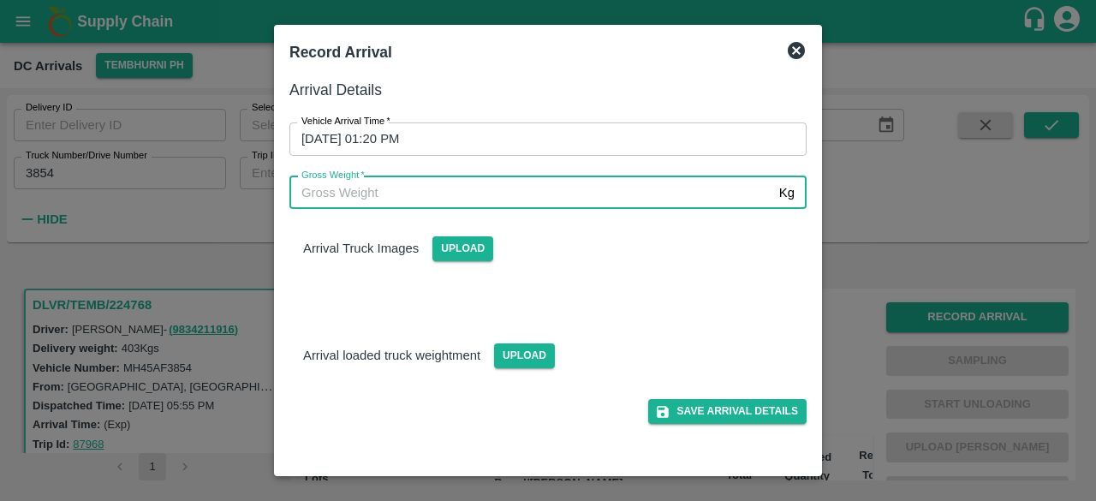
click at [424, 194] on input "Gross Weight   *" at bounding box center [531, 192] width 483 height 33
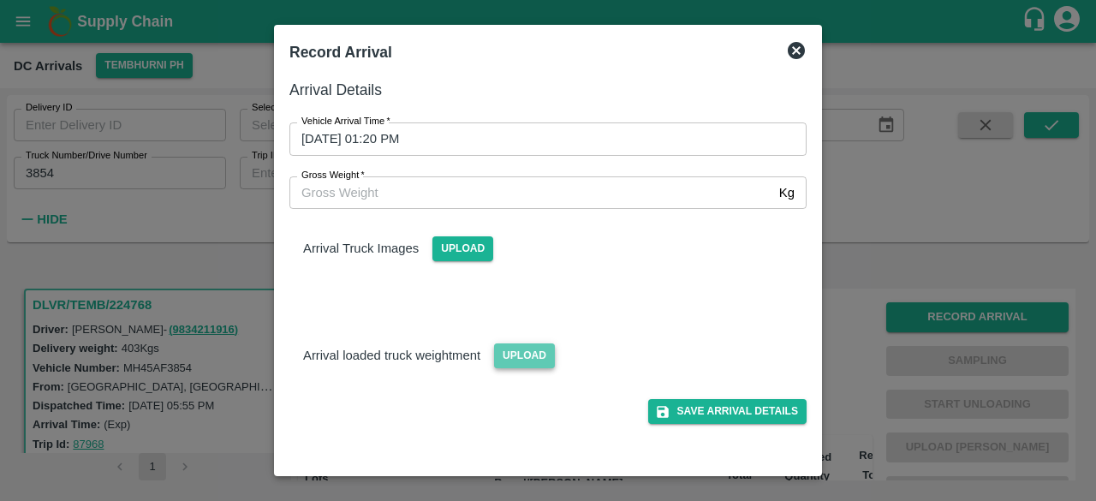
click at [514, 356] on span "Upload" at bounding box center [524, 355] width 61 height 25
click at [0, 0] on input "Upload" at bounding box center [0, 0] width 0 height 0
click at [457, 251] on span "Upload" at bounding box center [463, 248] width 61 height 25
click at [0, 0] on input "Upload" at bounding box center [0, 0] width 0 height 0
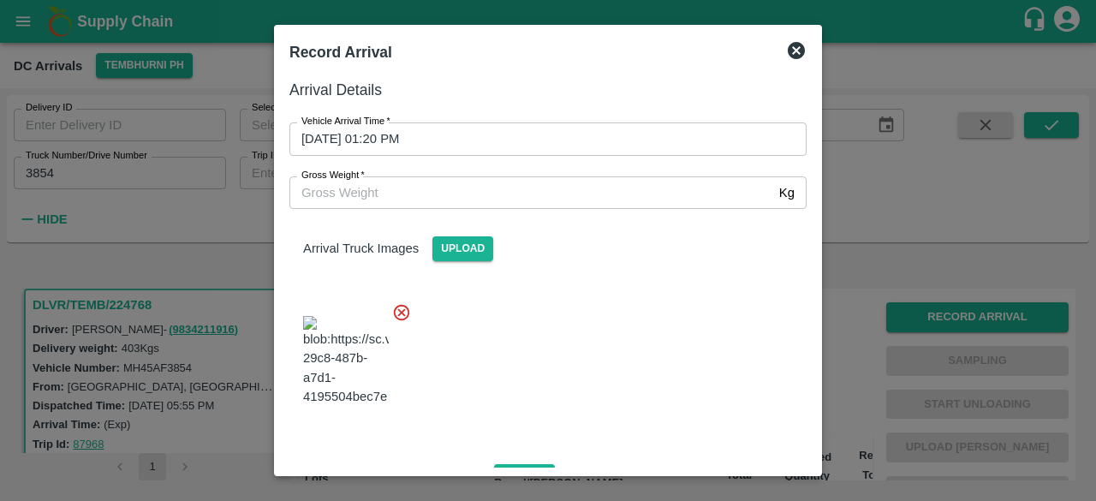
scroll to position [184, 0]
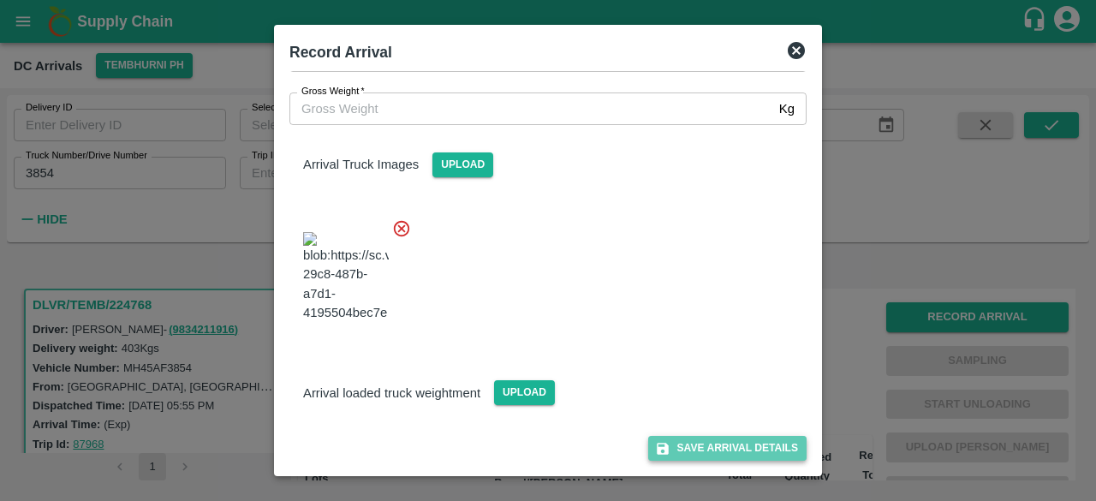
click at [697, 447] on button "Save Arrival Details" at bounding box center [727, 448] width 158 height 25
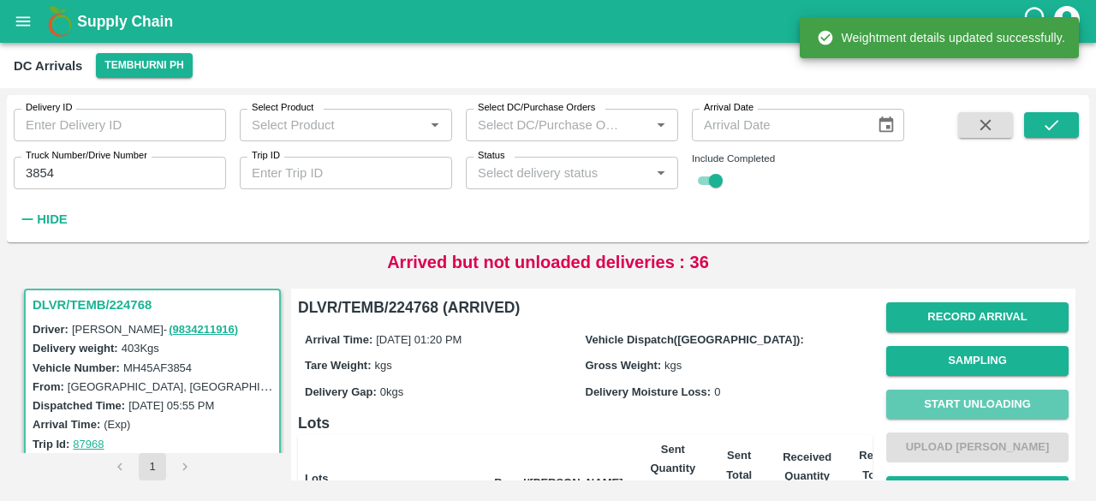
click at [969, 394] on button "Start Unloading" at bounding box center [978, 405] width 182 height 30
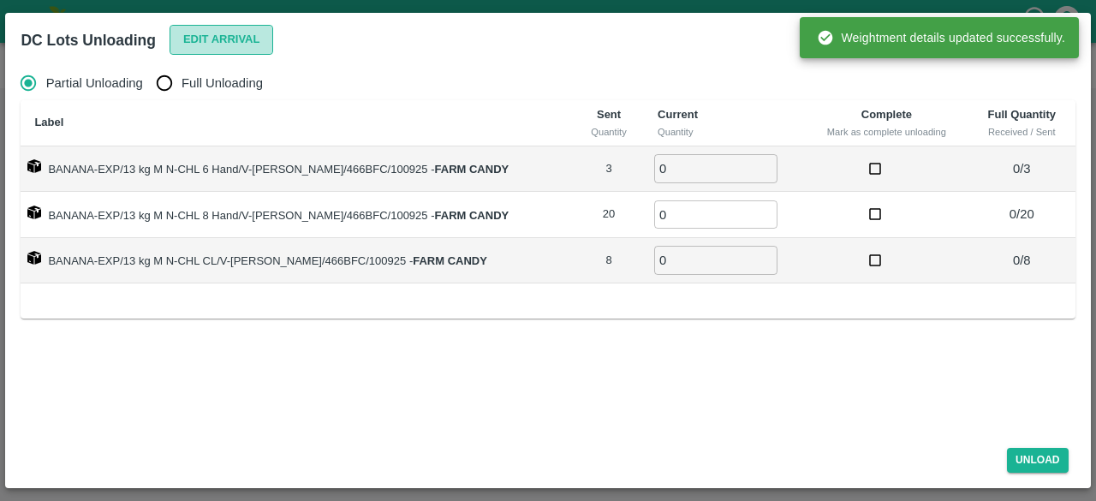
click at [230, 34] on button "Edit Arrival" at bounding box center [222, 40] width 104 height 30
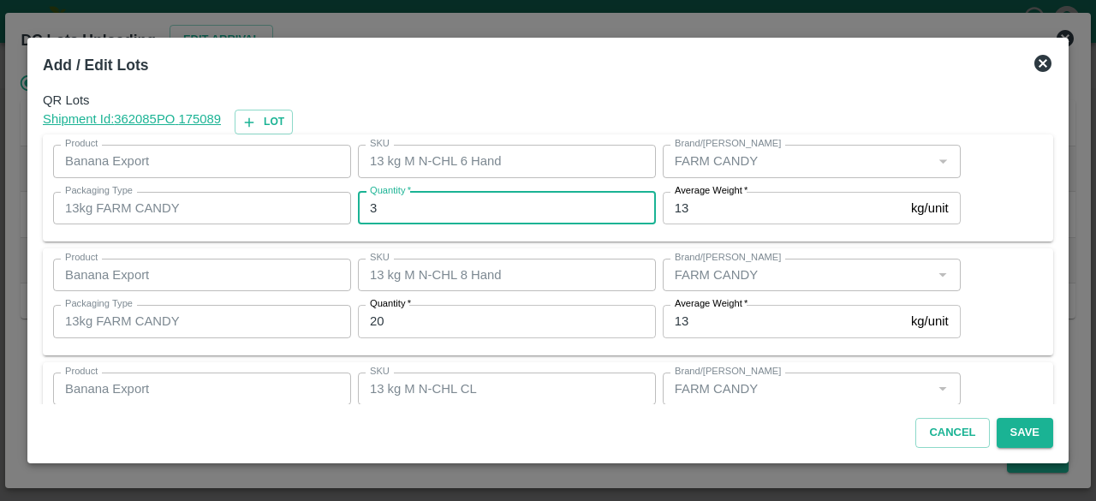
click at [401, 204] on input "3" at bounding box center [507, 208] width 298 height 33
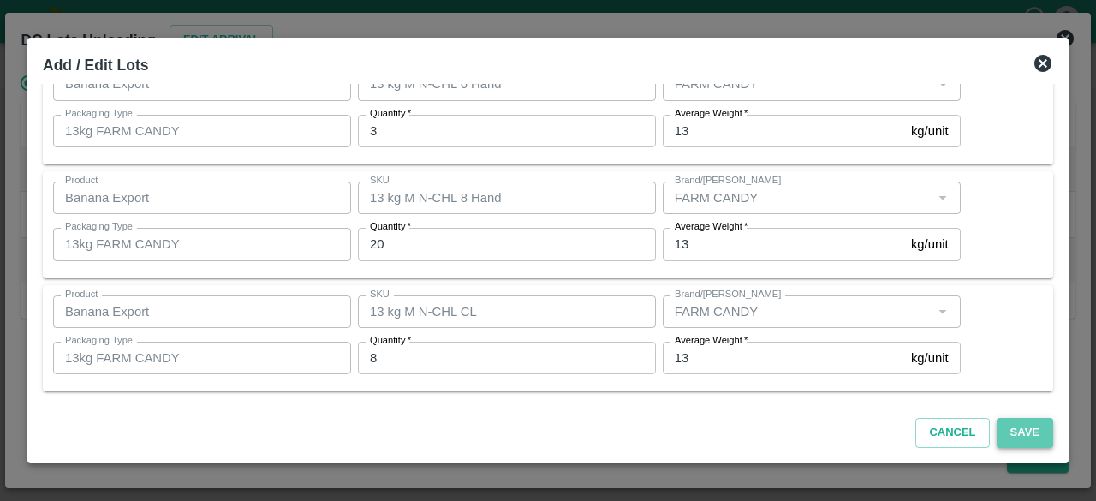
click at [1018, 429] on button "Save" at bounding box center [1025, 433] width 57 height 30
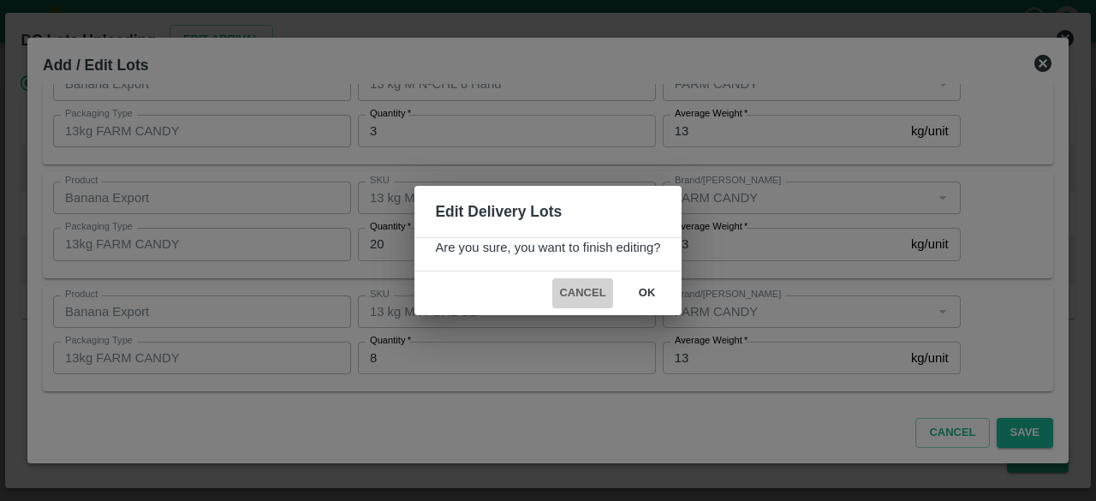
click at [591, 289] on button "Cancel" at bounding box center [582, 293] width 60 height 30
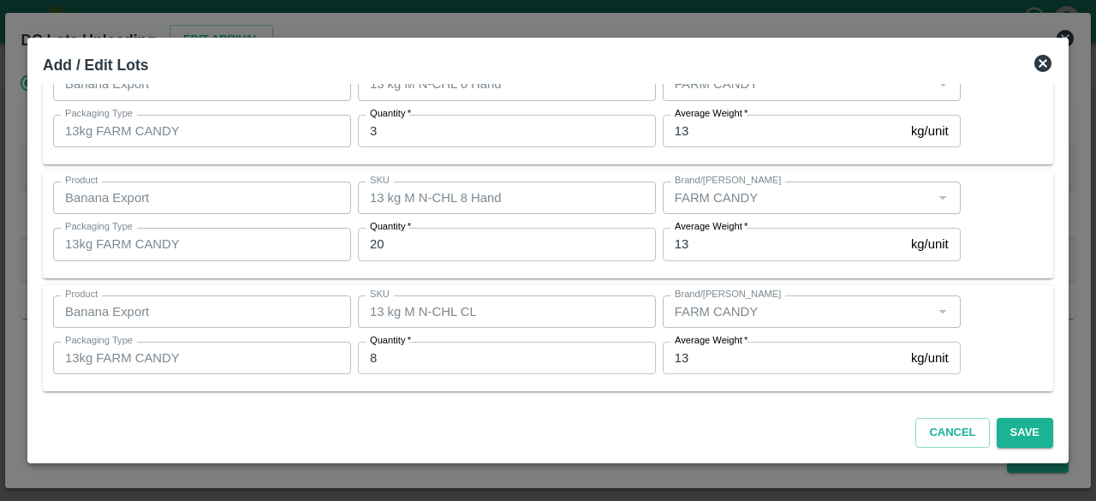
click at [1038, 66] on icon at bounding box center [1043, 63] width 17 height 17
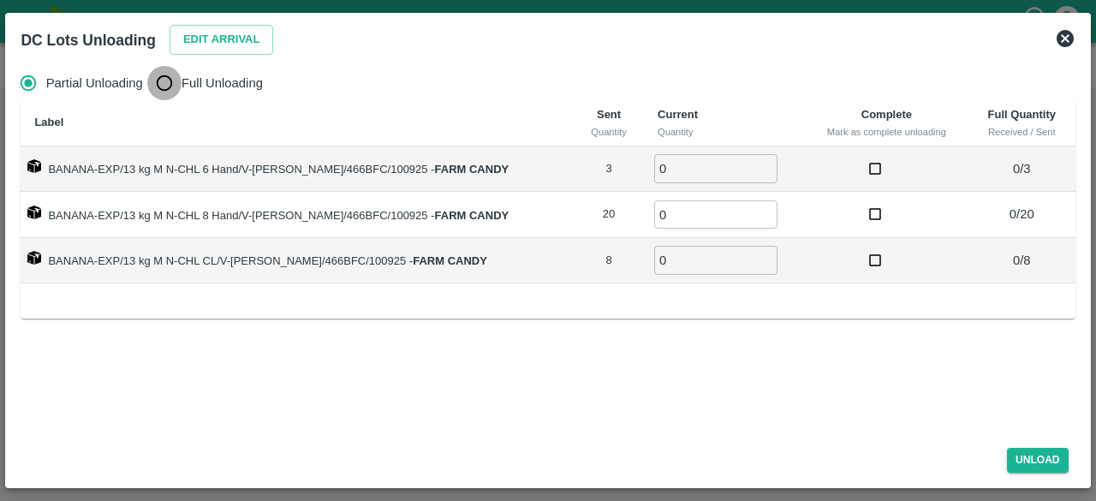
click at [156, 92] on input "Full Unloading" at bounding box center [164, 83] width 34 height 34
radio input "true"
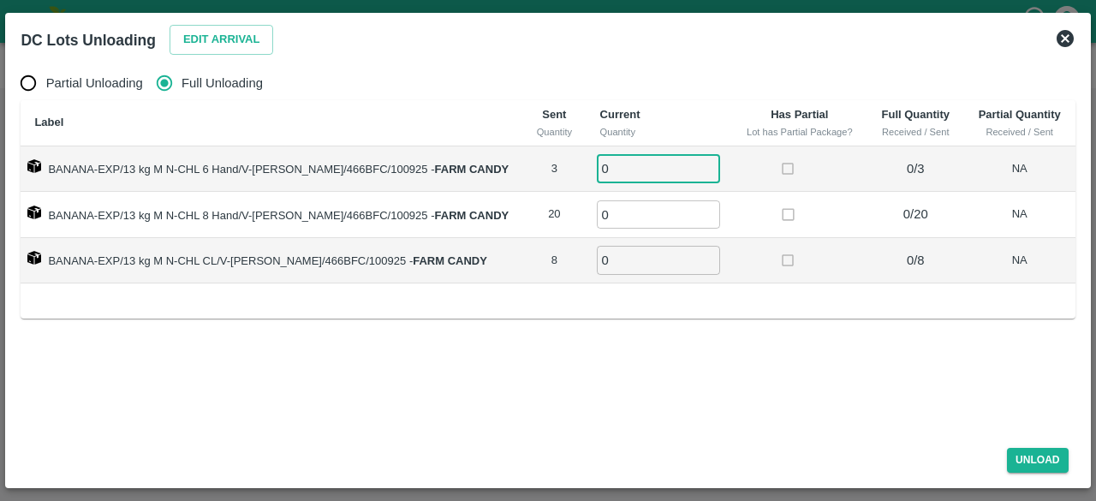
click at [622, 173] on input "0" at bounding box center [658, 168] width 123 height 28
type input "3"
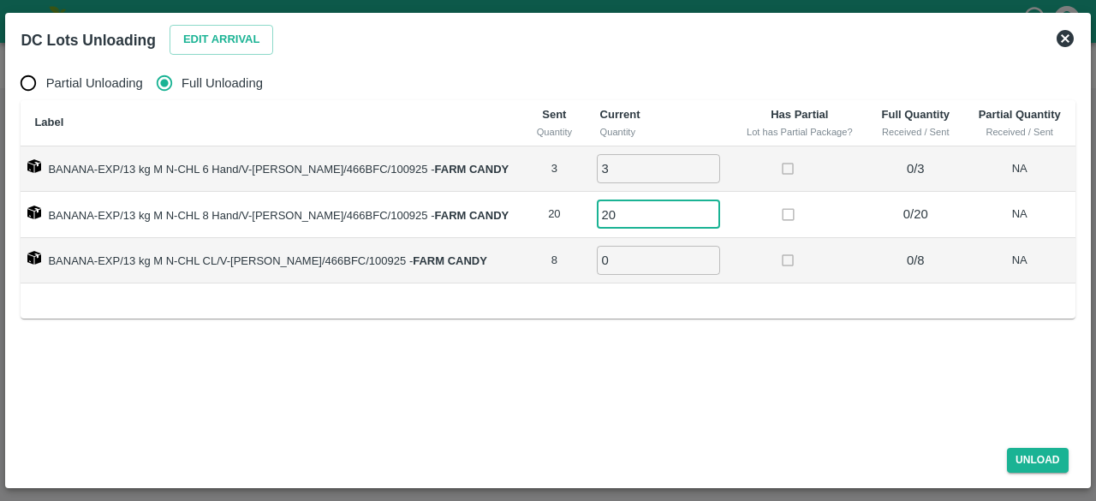
type input "20"
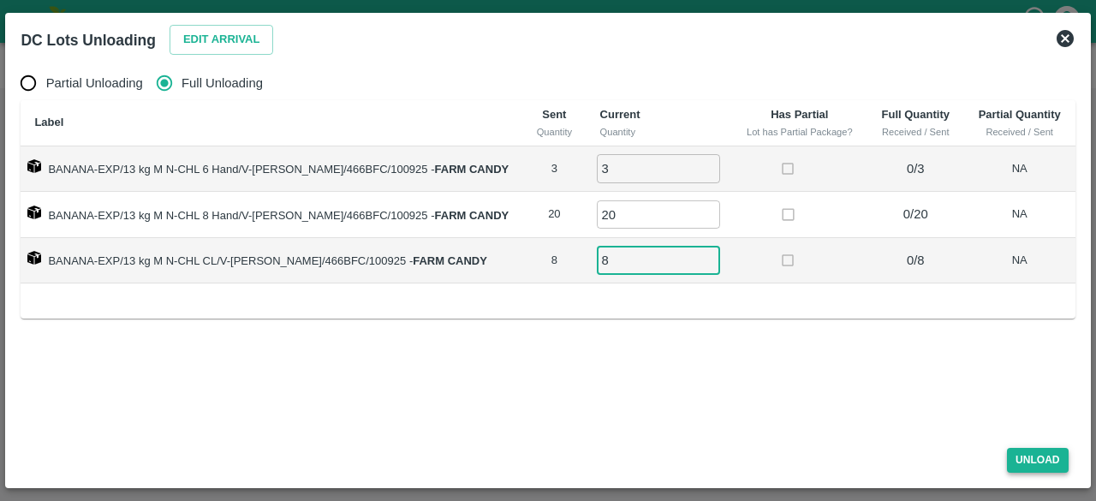
type input "8"
click at [1036, 455] on button "Unload" at bounding box center [1038, 460] width 62 height 25
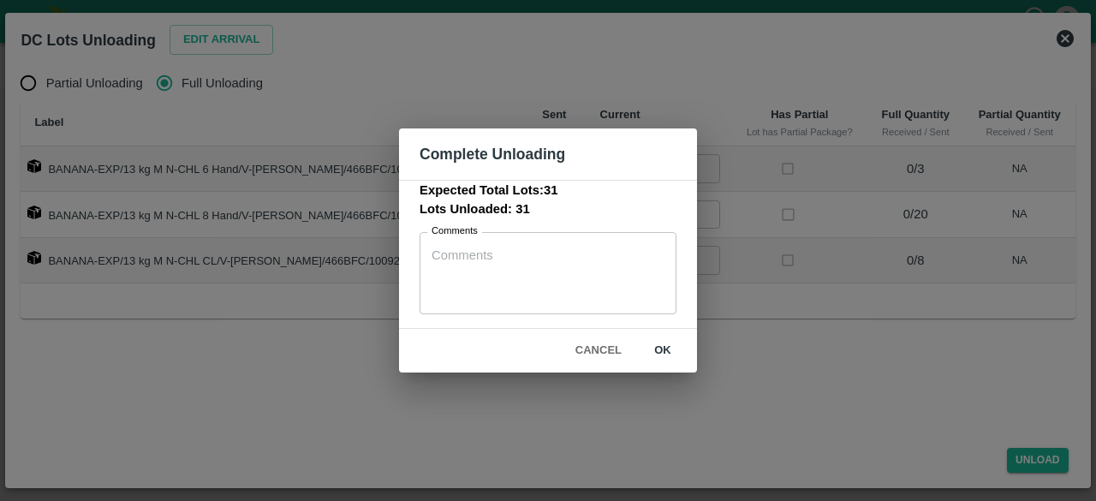
click at [665, 350] on button "ok" at bounding box center [663, 351] width 55 height 30
click at [656, 354] on icon at bounding box center [663, 351] width 21 height 21
drag, startPoint x: 598, startPoint y: 343, endPoint x: 666, endPoint y: 366, distance: 72.1
click at [666, 366] on div "Cancel ok" at bounding box center [548, 351] width 298 height 44
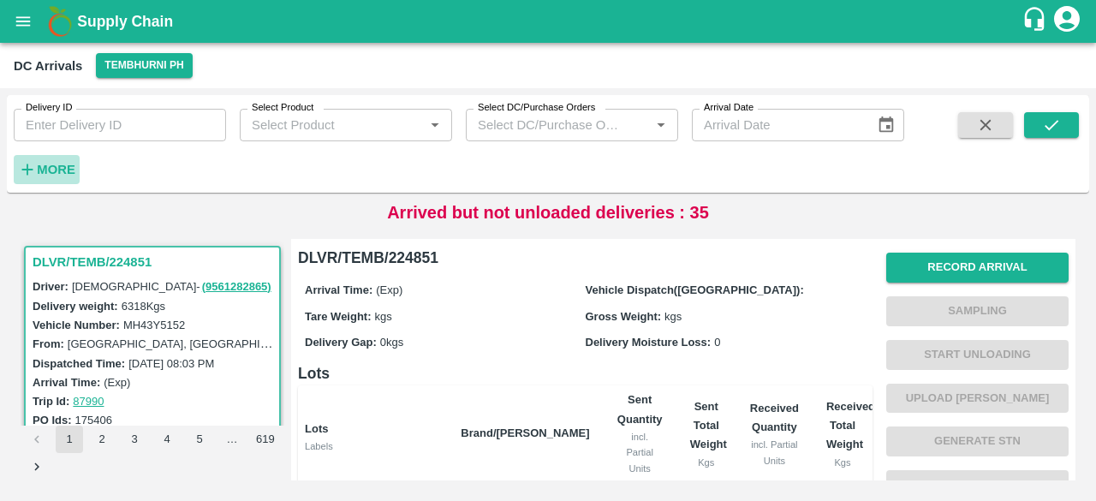
click at [47, 165] on strong "More" at bounding box center [56, 170] width 39 height 14
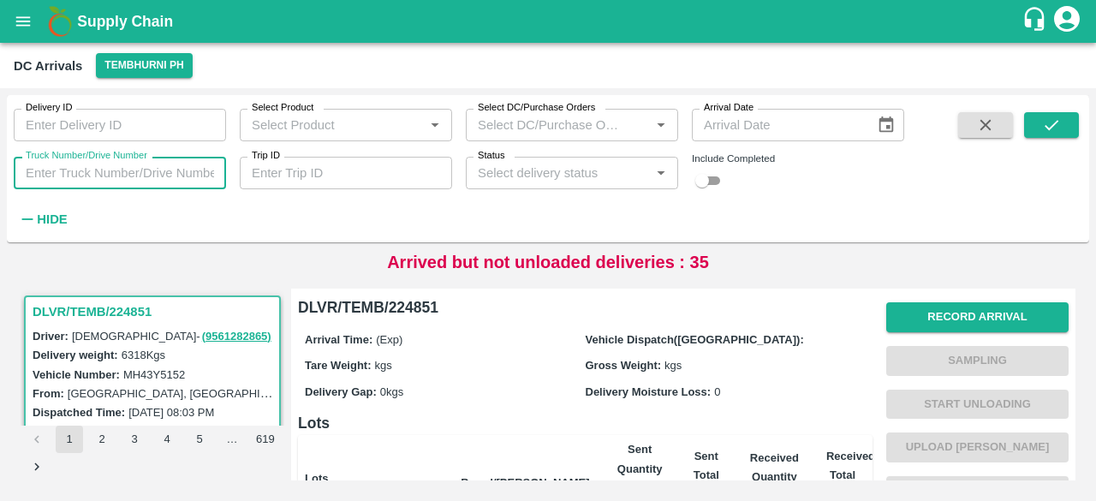
click at [99, 173] on input "Truck Number/Drive Number" at bounding box center [120, 173] width 212 height 33
type input "1104"
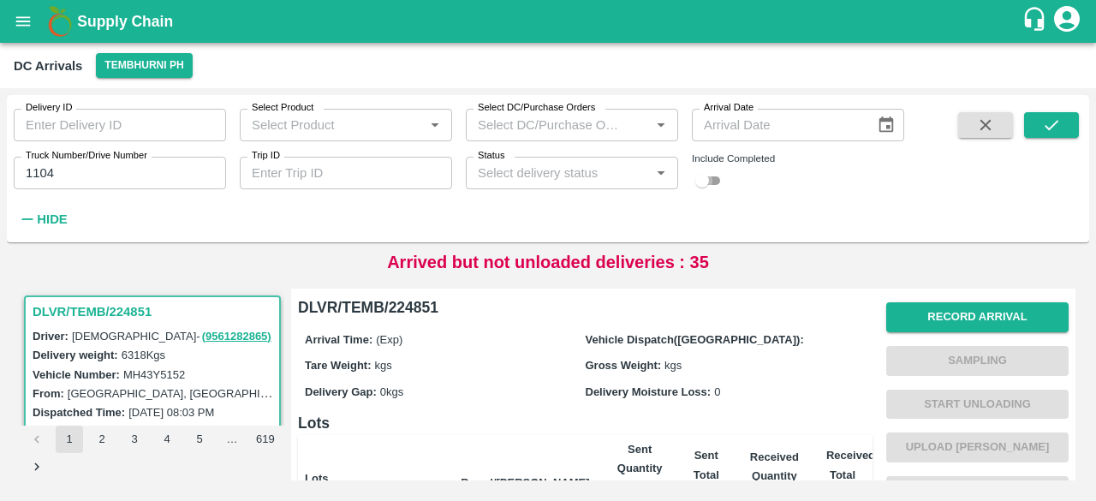
click at [714, 180] on input "checkbox" at bounding box center [703, 180] width 62 height 21
checkbox input "true"
click at [1036, 128] on button "submit" at bounding box center [1051, 125] width 55 height 26
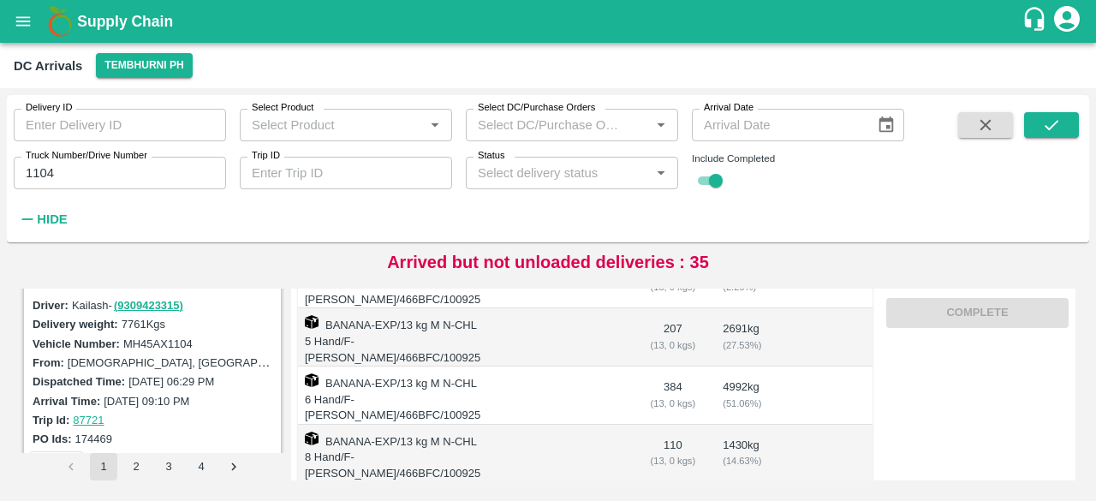
scroll to position [704, 0]
drag, startPoint x: 163, startPoint y: 393, endPoint x: 173, endPoint y: 422, distance: 30.9
click at [173, 422] on div "Trip Id: 87721" at bounding box center [155, 418] width 245 height 19
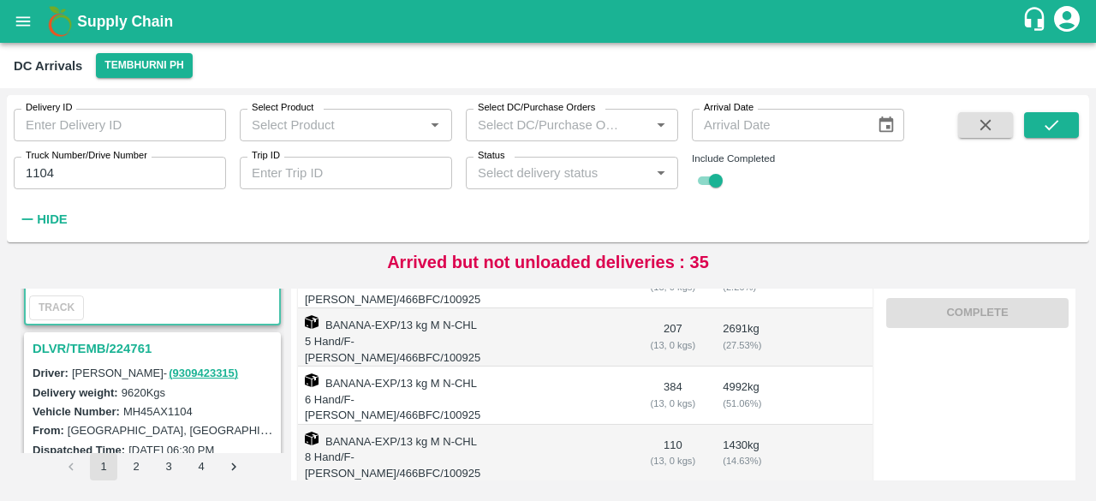
scroll to position [186, 0]
click at [123, 354] on h3 "DLVR/TEMB/224761" at bounding box center [155, 349] width 245 height 22
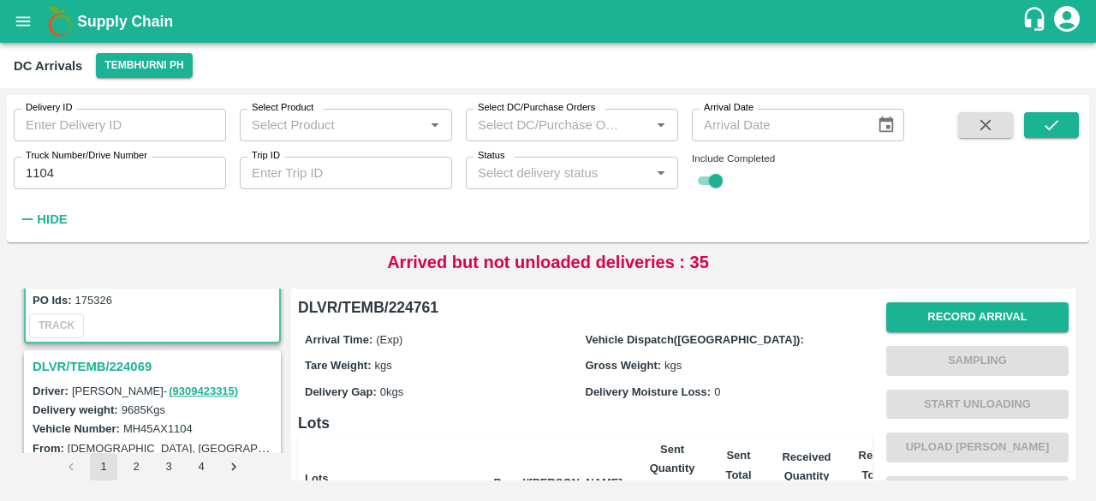
scroll to position [392, 0]
click at [119, 361] on h3 "DLVR/TEMB/224069" at bounding box center [155, 367] width 245 height 22
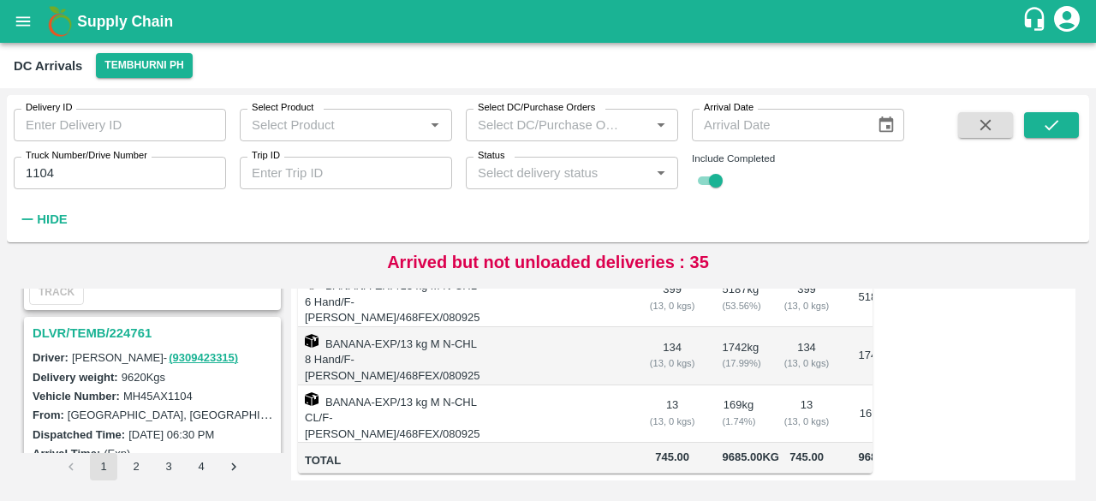
scroll to position [198, 0]
click at [103, 335] on h3 "DLVR/TEMB/224761" at bounding box center [155, 337] width 245 height 22
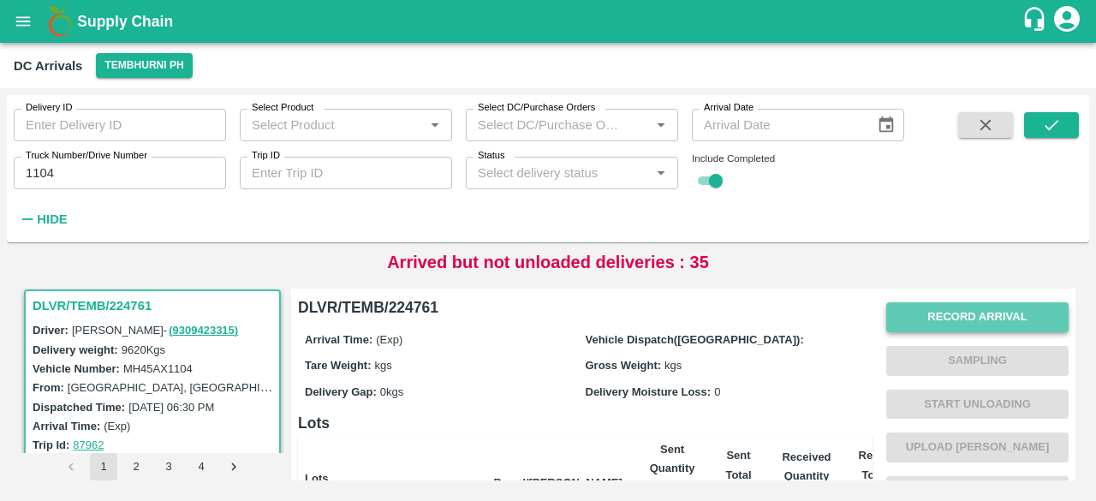
click at [952, 315] on button "Record Arrival" at bounding box center [978, 317] width 182 height 30
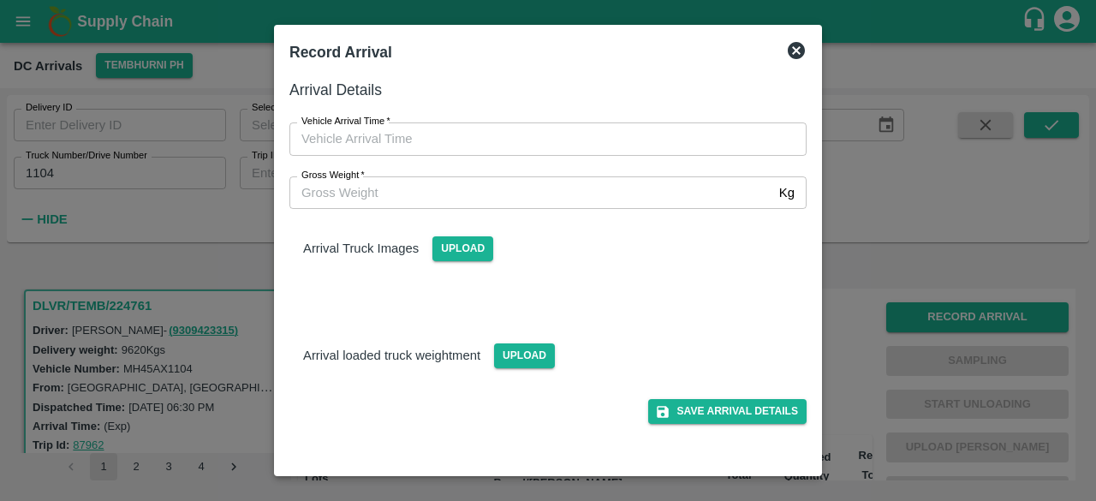
type input "DD/MM/YYYY hh:mm aa"
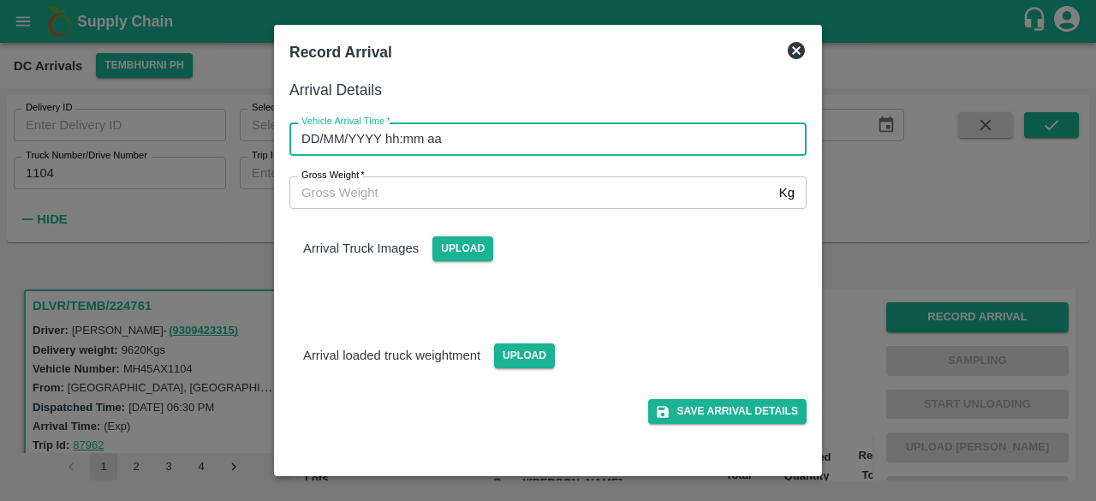
click at [534, 140] on input "DD/MM/YYYY hh:mm aa" at bounding box center [542, 138] width 505 height 33
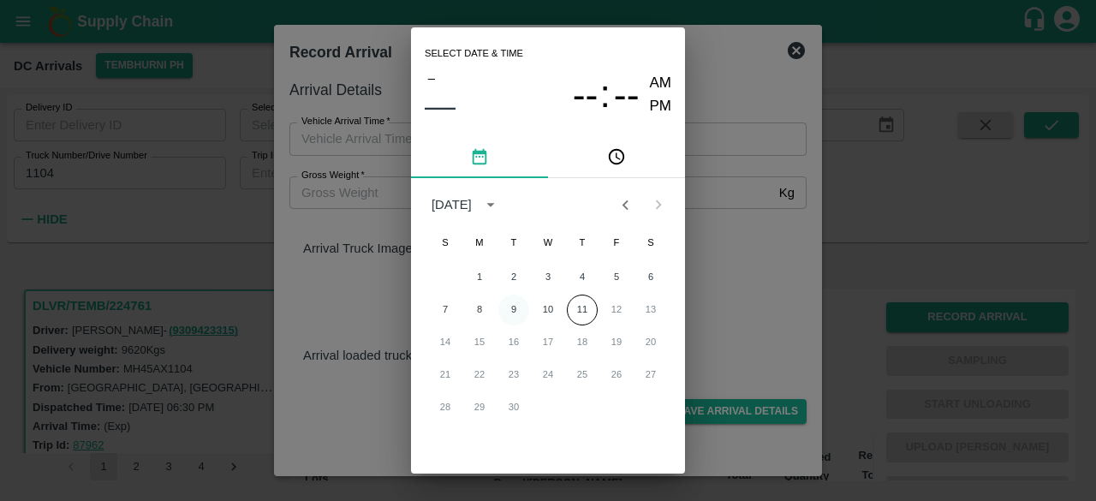
click at [513, 309] on button "9" at bounding box center [514, 310] width 31 height 31
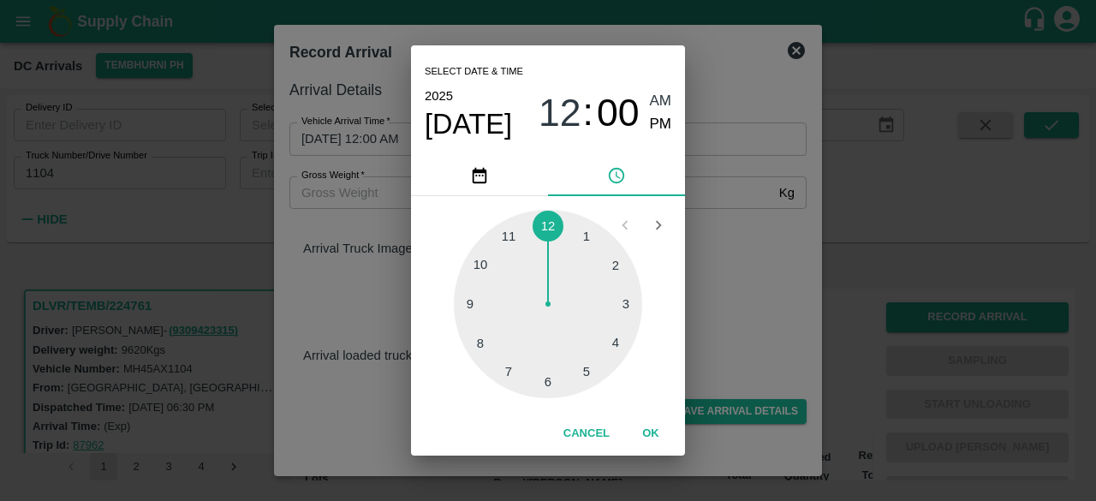
click at [620, 345] on div at bounding box center [548, 304] width 188 height 188
click at [615, 261] on div at bounding box center [548, 304] width 188 height 188
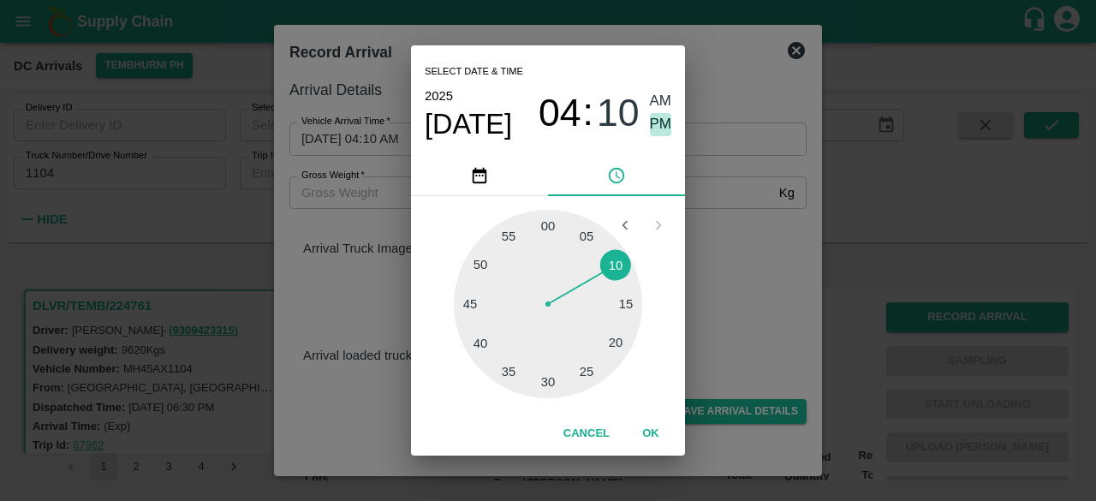
click at [660, 119] on span "PM" at bounding box center [661, 124] width 22 height 23
type input "09/09/2025 04:10 PM"
click at [743, 285] on div "Select date & time 2025 Sep 9 04 : 10 AM PM 05 10 15 20 25 30 35 40 45 50 55 00…" at bounding box center [548, 250] width 1096 height 501
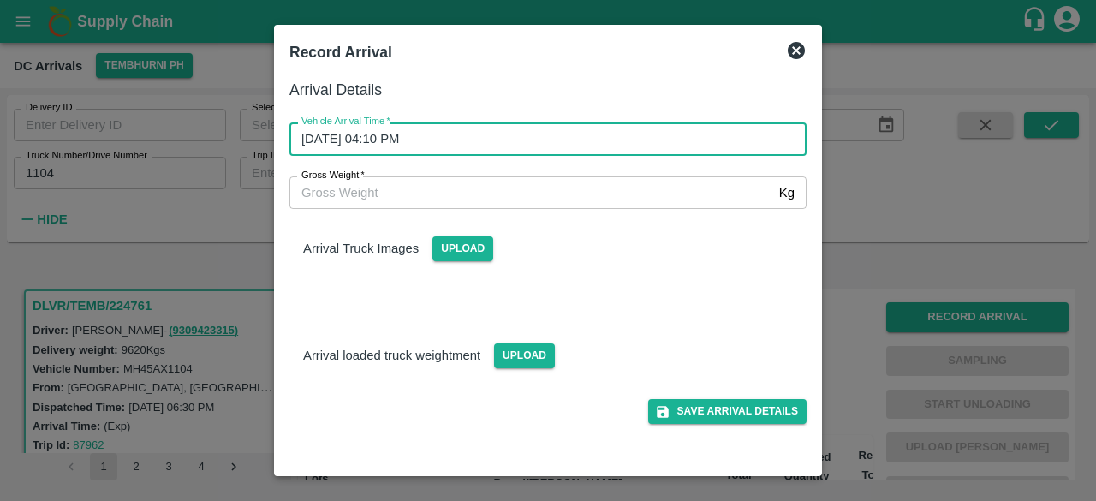
click at [385, 194] on input "Gross Weight   *" at bounding box center [531, 192] width 483 height 33
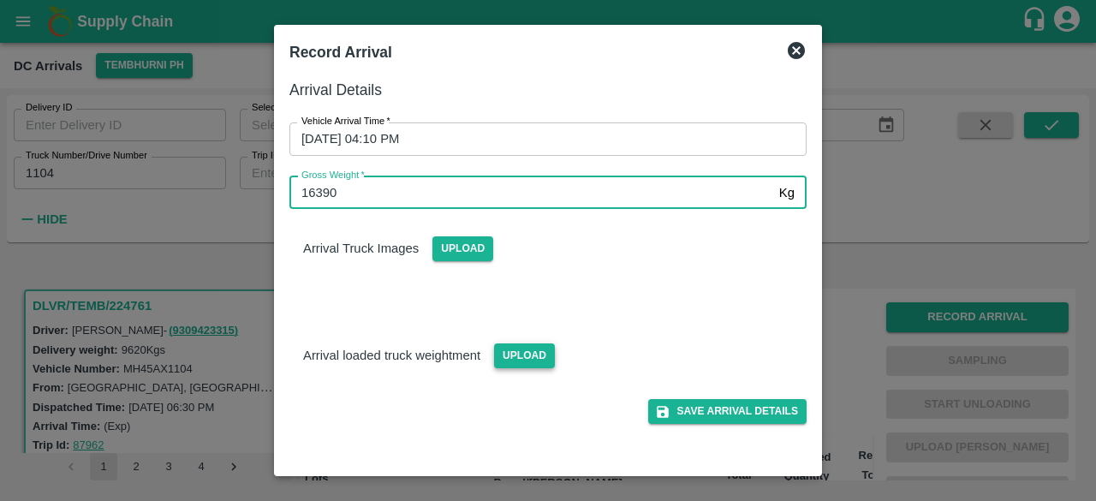
type input "16390"
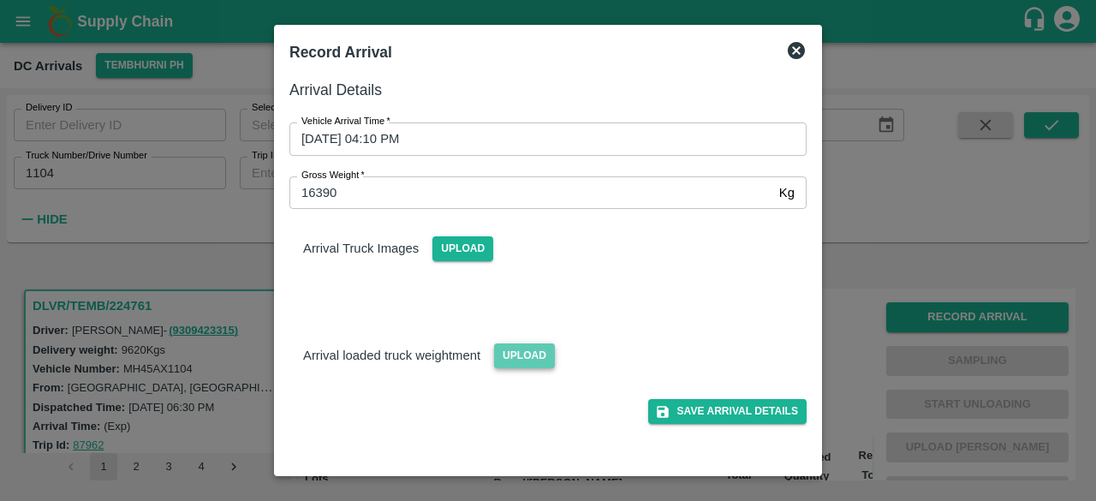
click at [509, 359] on span "Upload" at bounding box center [524, 355] width 61 height 25
click at [0, 0] on input "Upload" at bounding box center [0, 0] width 0 height 0
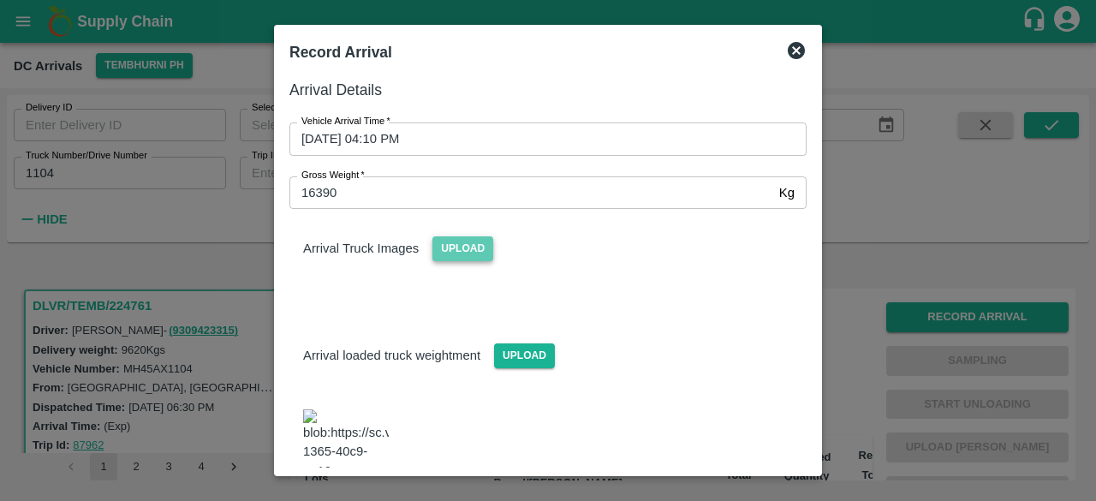
click at [456, 241] on span "Upload" at bounding box center [463, 248] width 61 height 25
click at [0, 0] on input "Upload" at bounding box center [0, 0] width 0 height 0
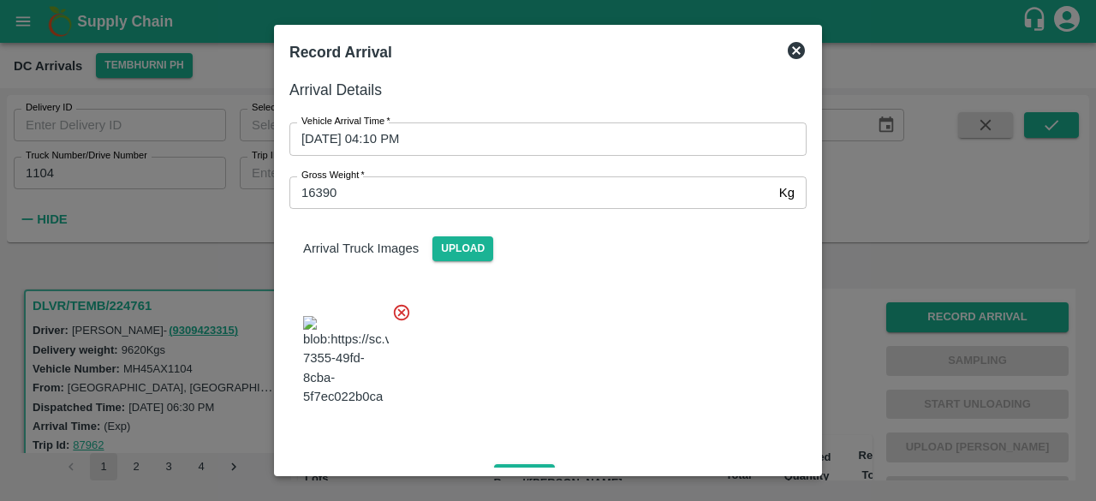
scroll to position [273, 0]
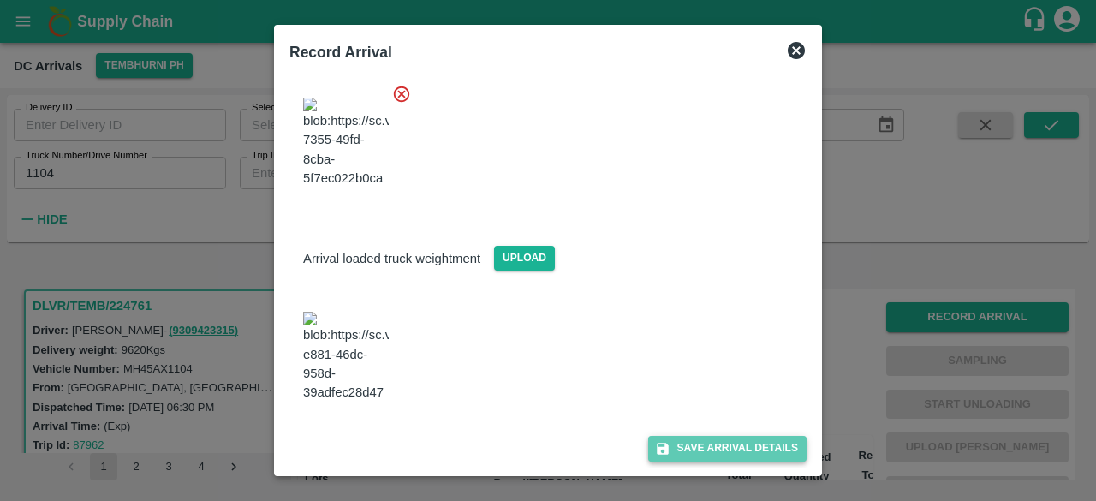
click at [726, 439] on button "Save Arrival Details" at bounding box center [727, 448] width 158 height 25
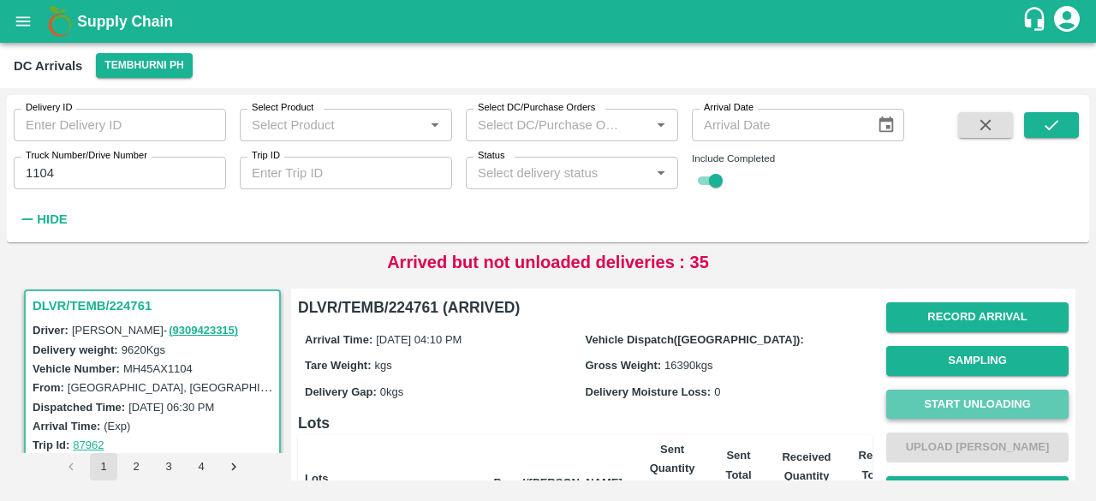
click at [958, 403] on button "Start Unloading" at bounding box center [978, 405] width 182 height 30
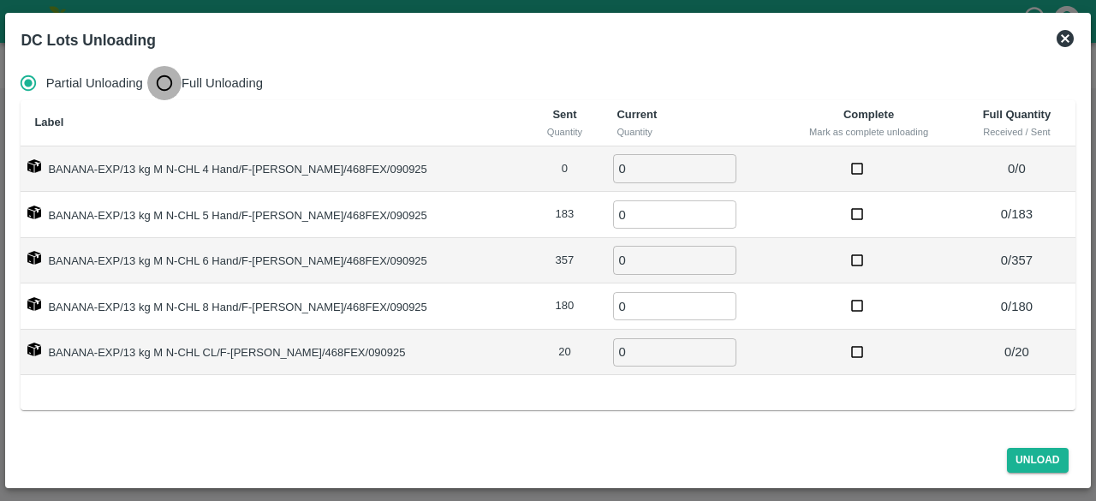
click at [170, 90] on input "Full Unloading" at bounding box center [164, 83] width 34 height 34
radio input "true"
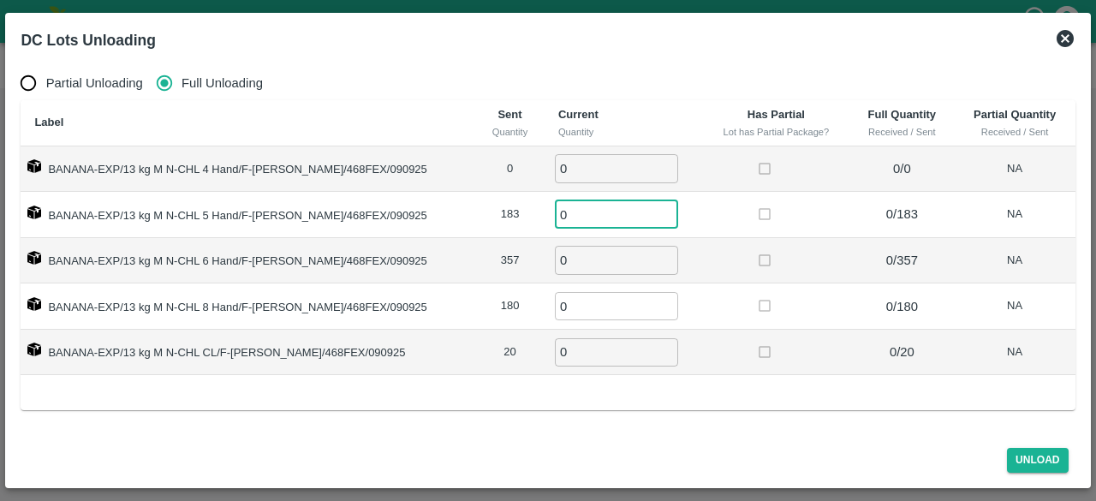
click at [570, 212] on input "0" at bounding box center [616, 214] width 123 height 28
type input "183"
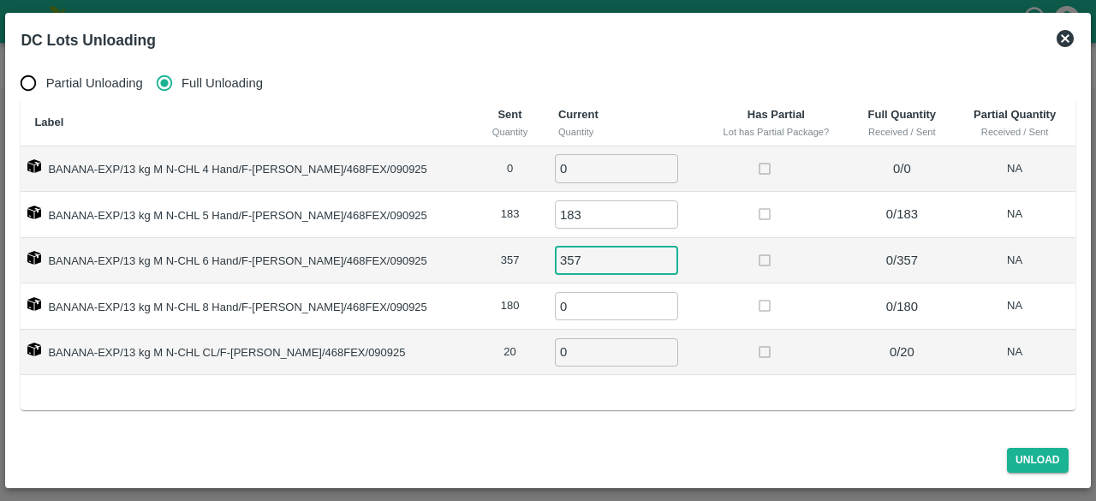
type input "357"
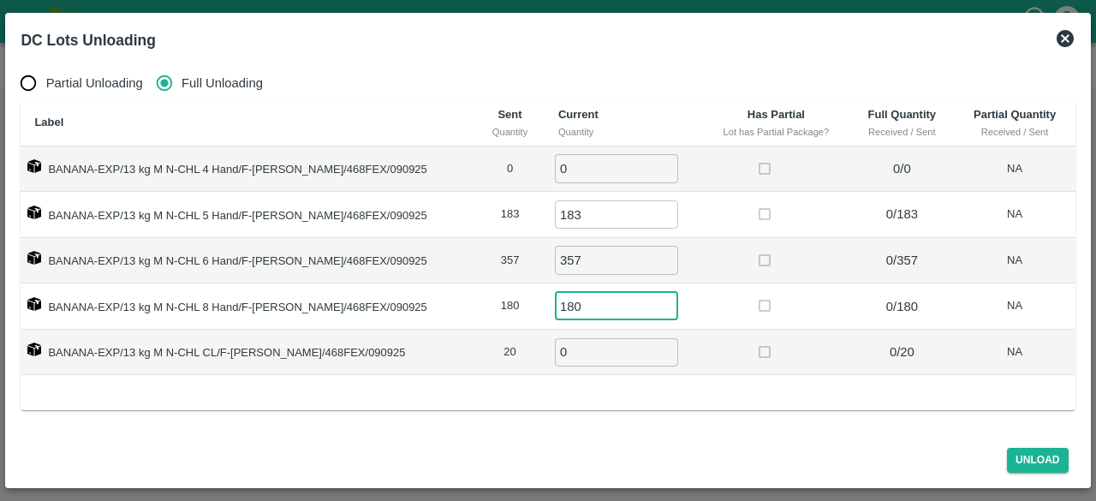
type input "180"
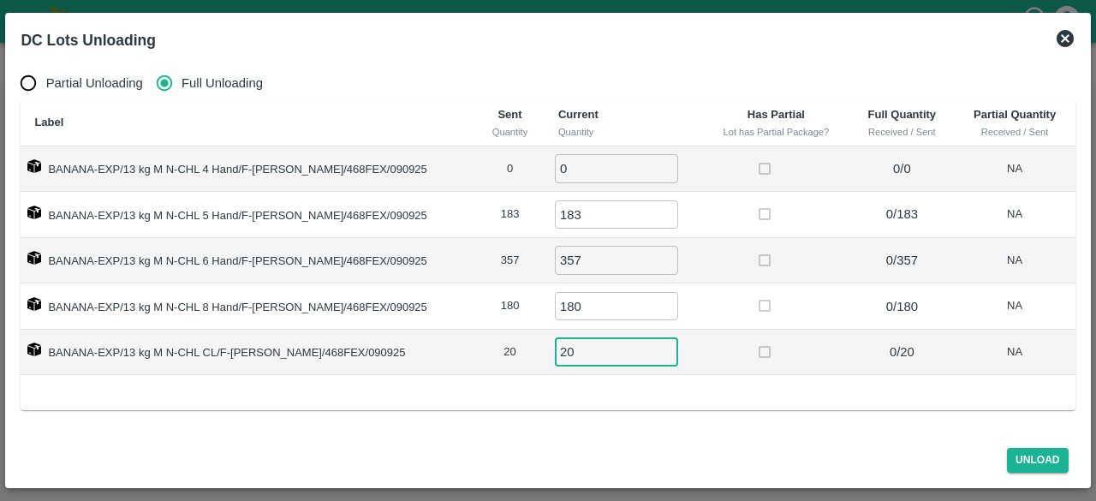
type input "20"
click at [1045, 454] on button "Unload" at bounding box center [1038, 460] width 62 height 25
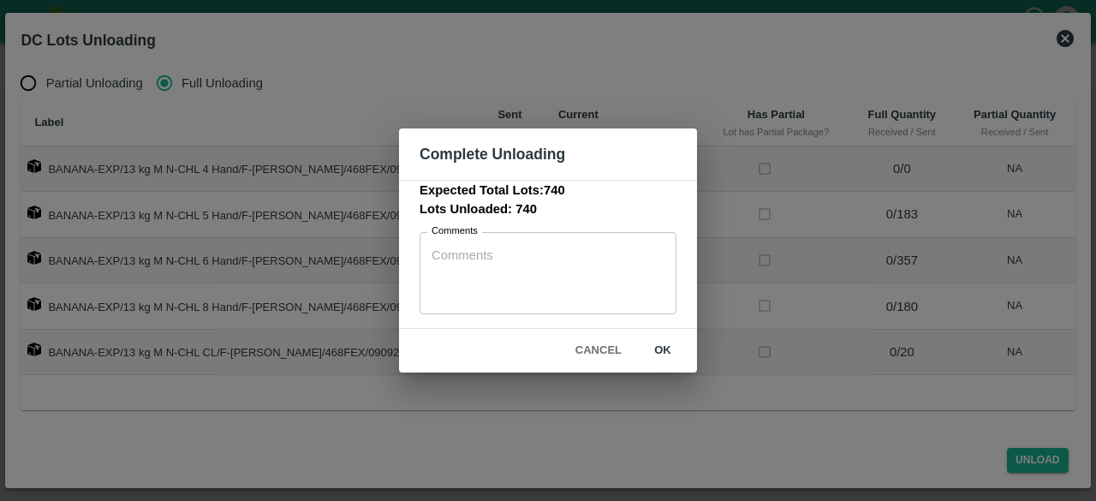
click at [656, 349] on button "ok" at bounding box center [663, 351] width 55 height 30
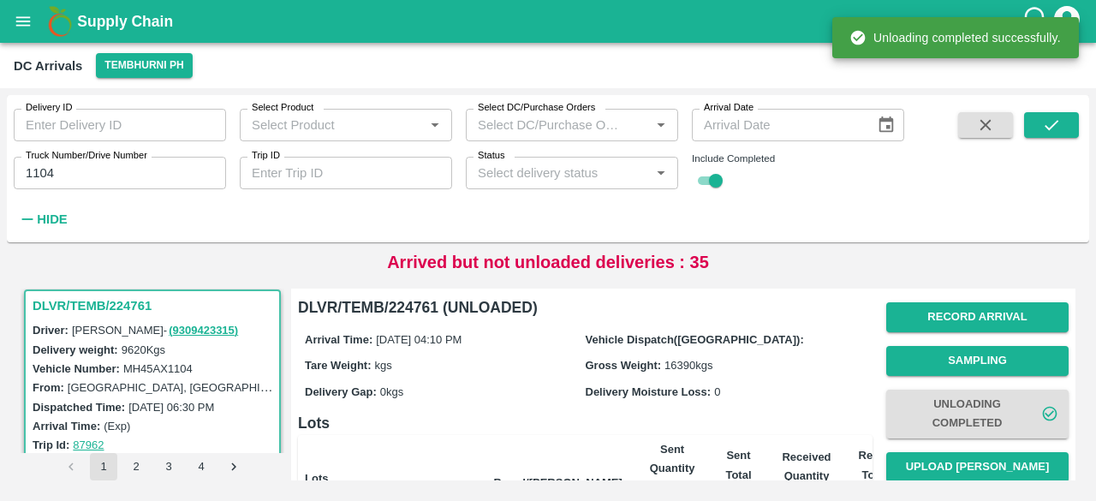
scroll to position [81, 0]
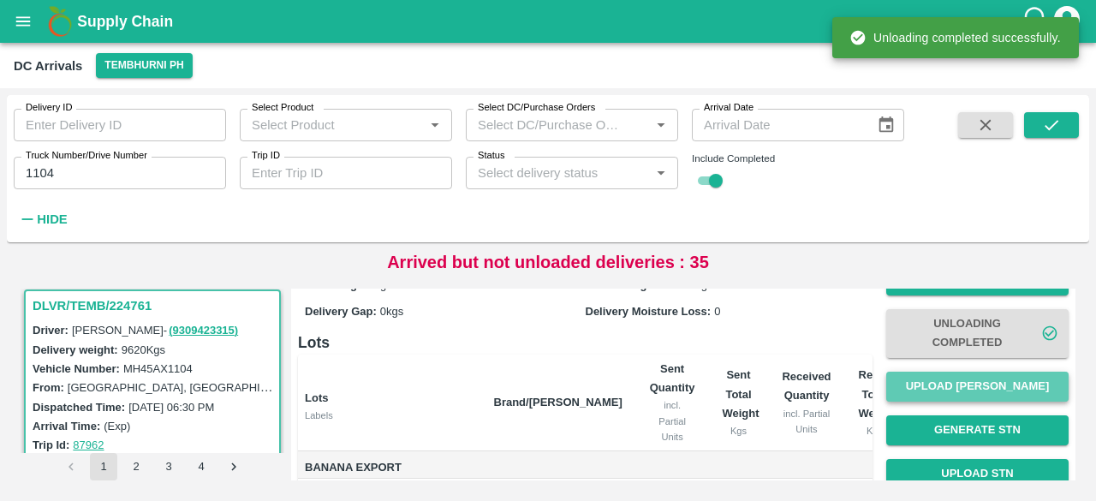
click at [965, 393] on button "Upload Tare Weight" at bounding box center [978, 387] width 182 height 30
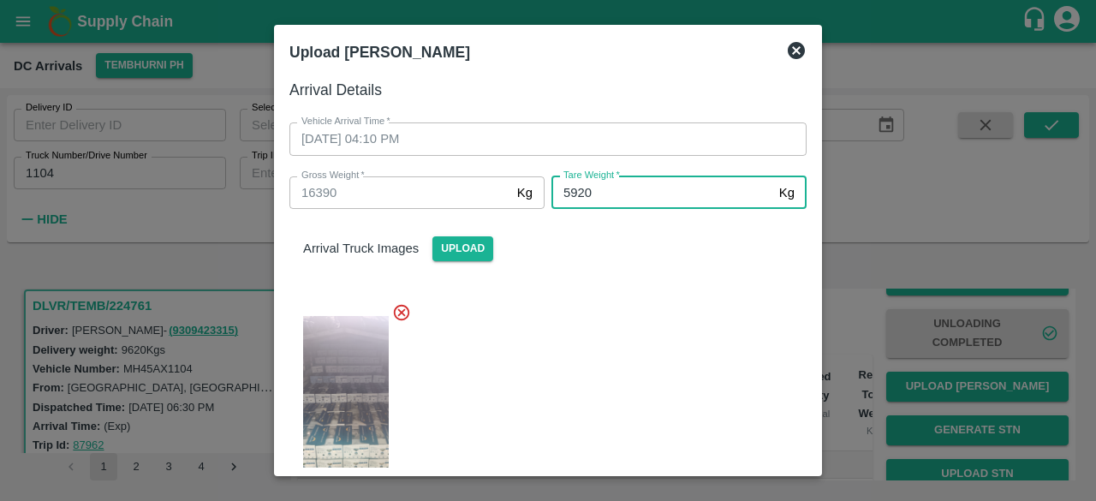
type input "5920"
click at [684, 308] on div at bounding box center [541, 406] width 531 height 235
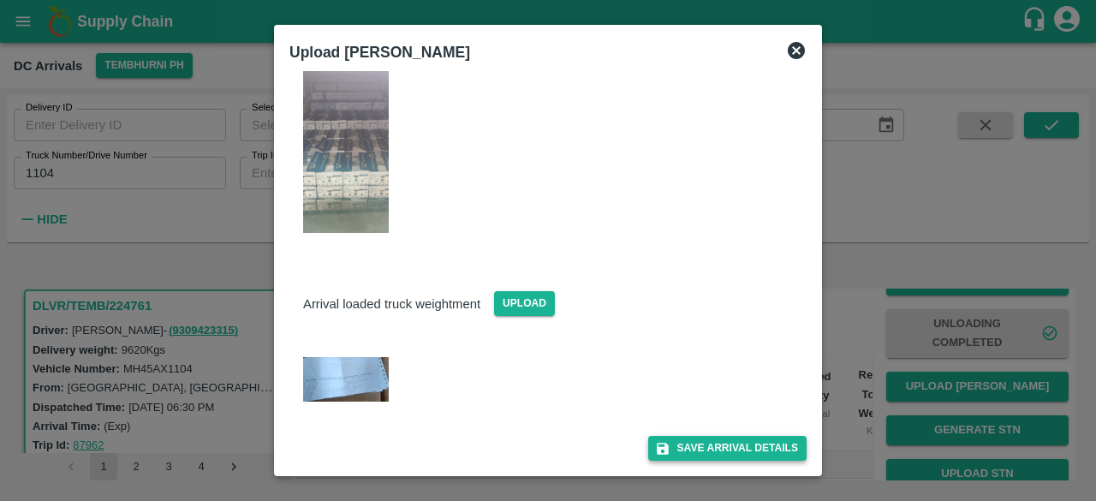
click at [702, 448] on button "Save Arrival Details" at bounding box center [727, 448] width 158 height 25
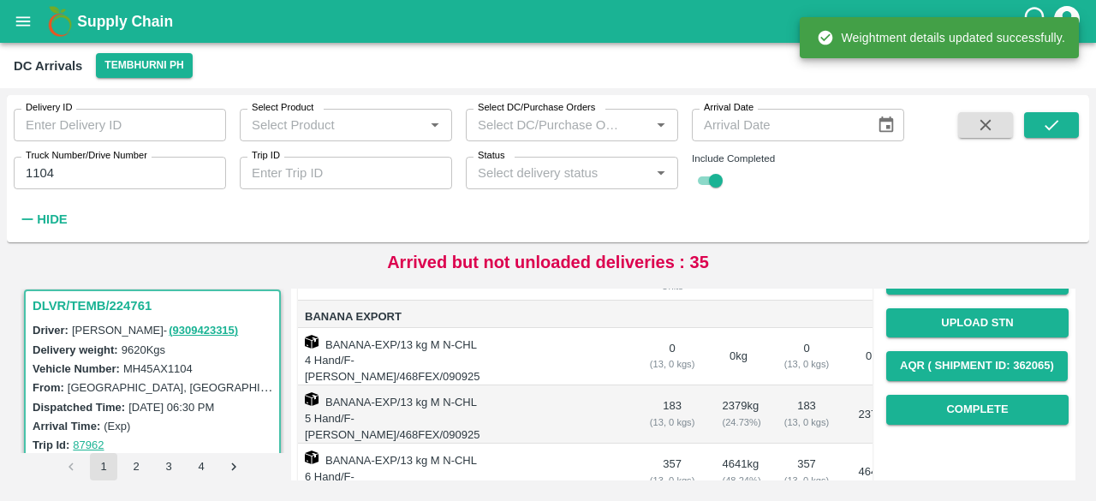
scroll to position [236, 0]
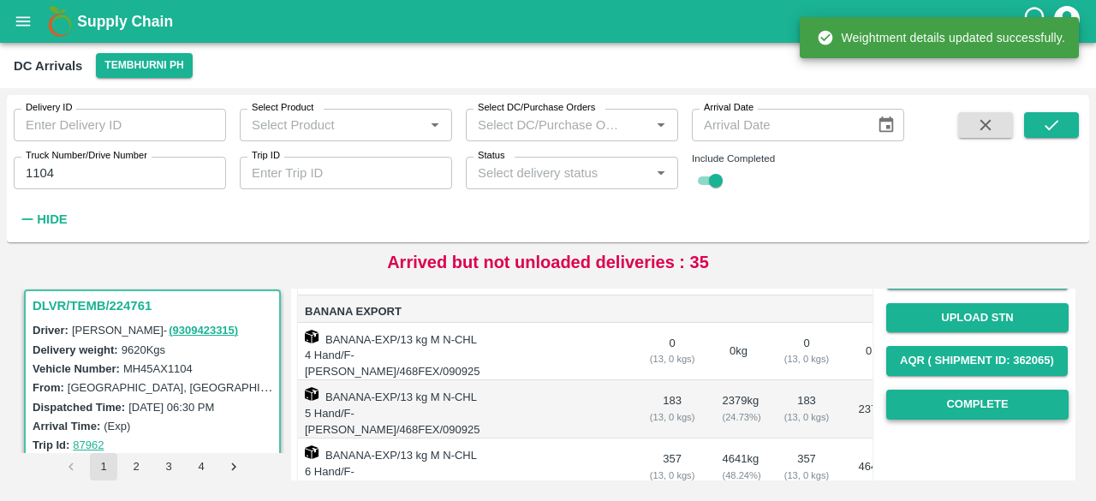
click at [968, 405] on button "Complete" at bounding box center [978, 405] width 182 height 30
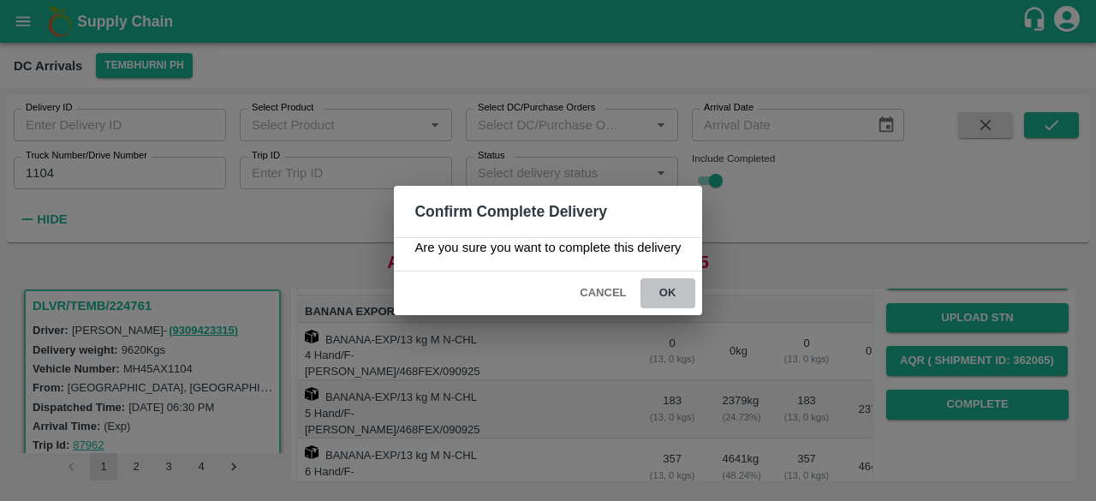
click at [662, 295] on button "ok" at bounding box center [668, 293] width 55 height 30
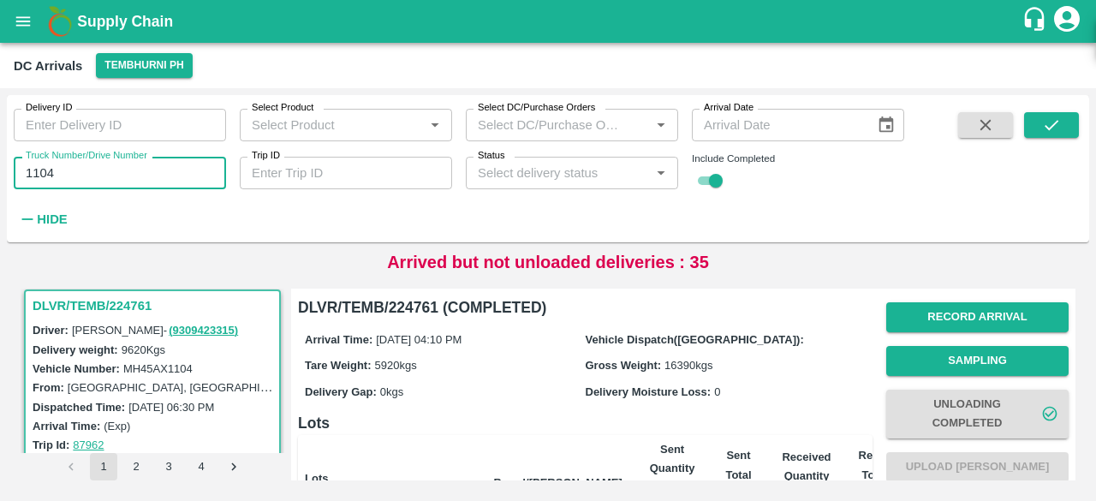
click at [39, 176] on input "1104" at bounding box center [120, 173] width 212 height 33
type input "8819"
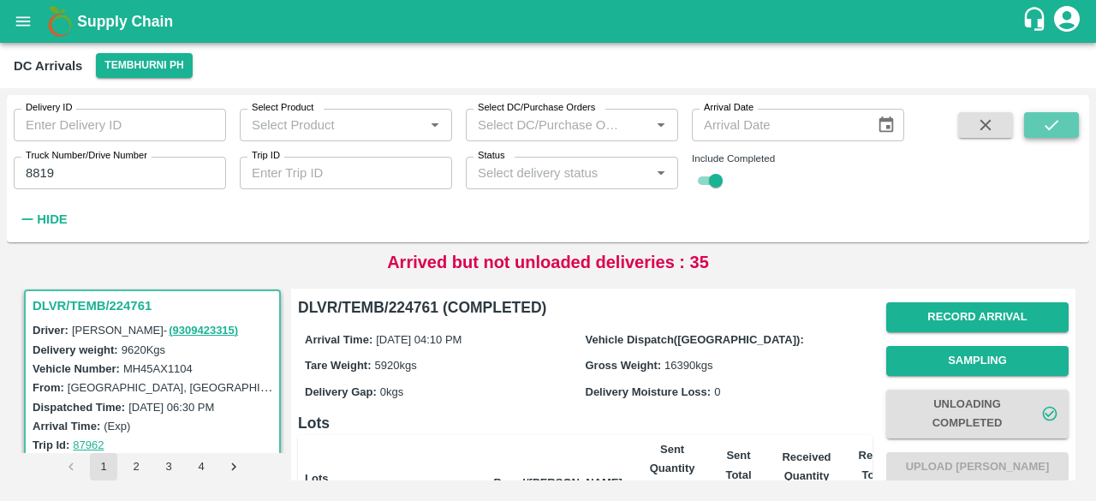
click at [1052, 122] on icon "submit" at bounding box center [1051, 125] width 19 height 19
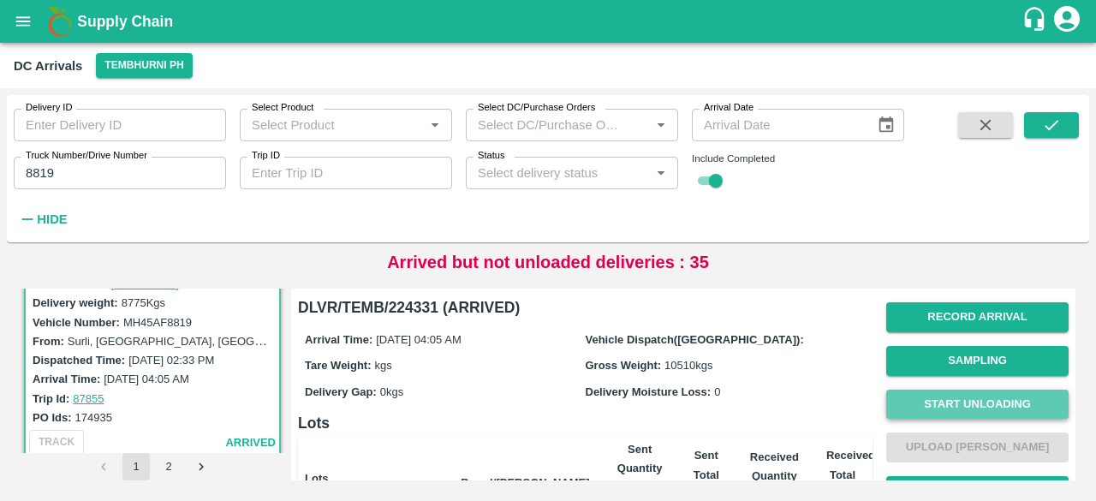
click at [975, 403] on button "Start Unloading" at bounding box center [978, 405] width 182 height 30
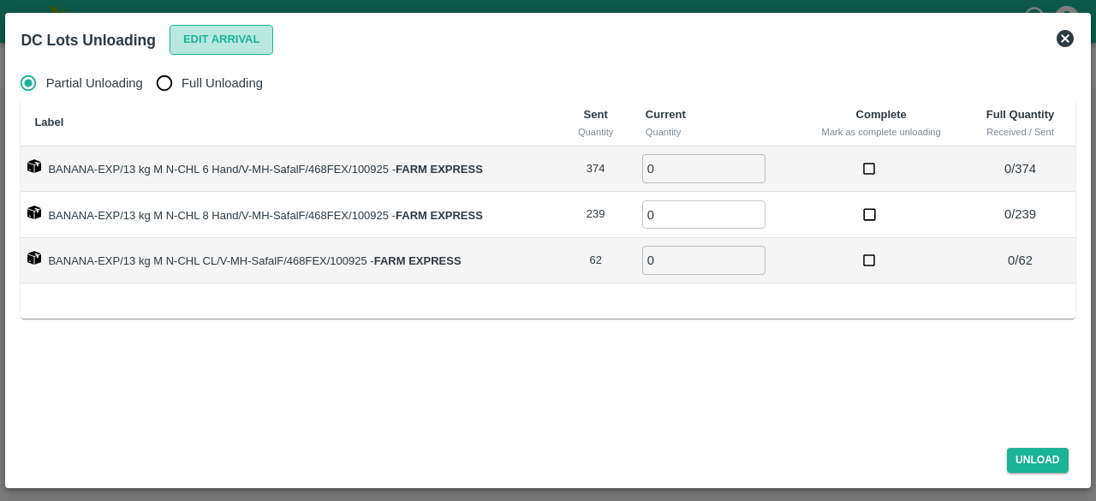
click at [219, 32] on button "Edit Arrival" at bounding box center [222, 40] width 104 height 30
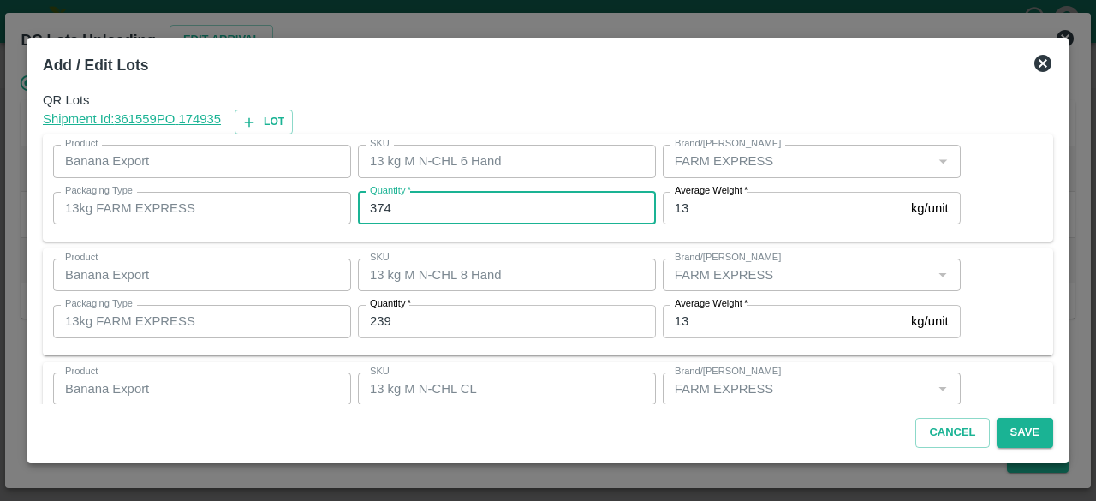
click at [423, 208] on input "374" at bounding box center [507, 208] width 298 height 33
type input "376"
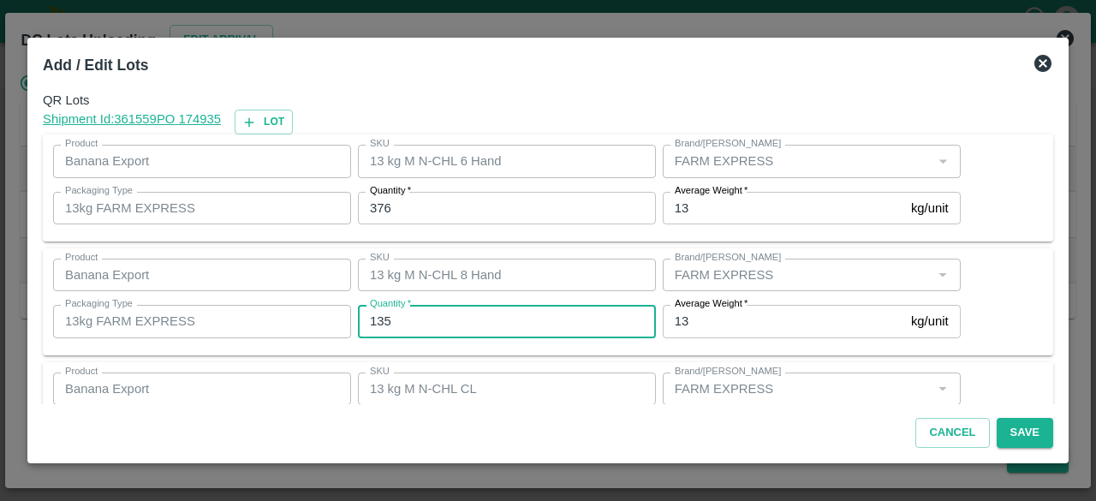
type input "135"
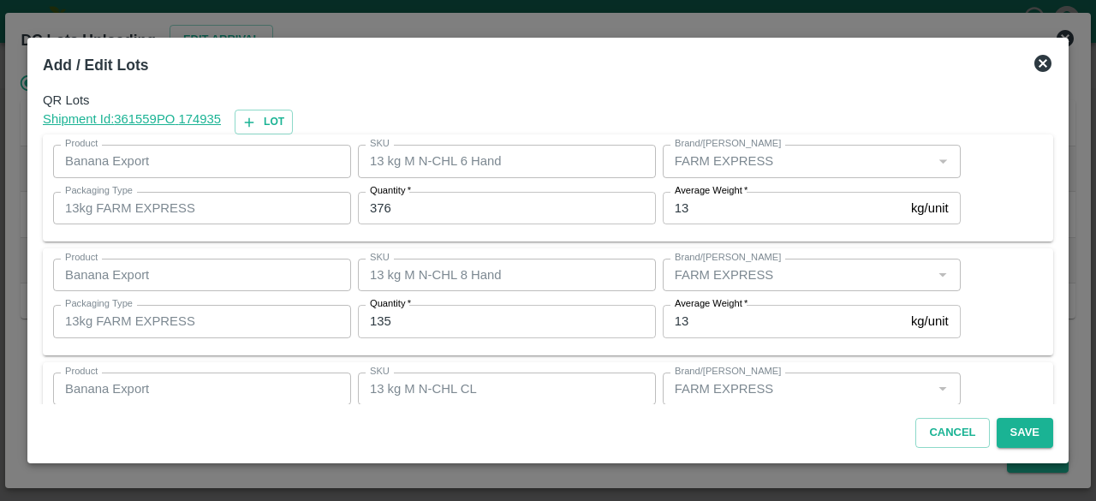
scroll to position [77, 0]
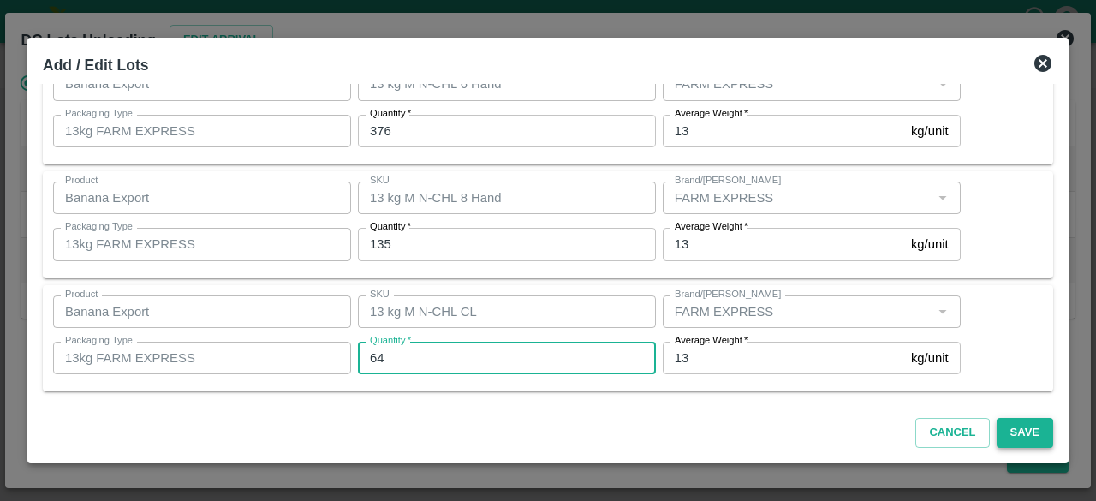
type input "64"
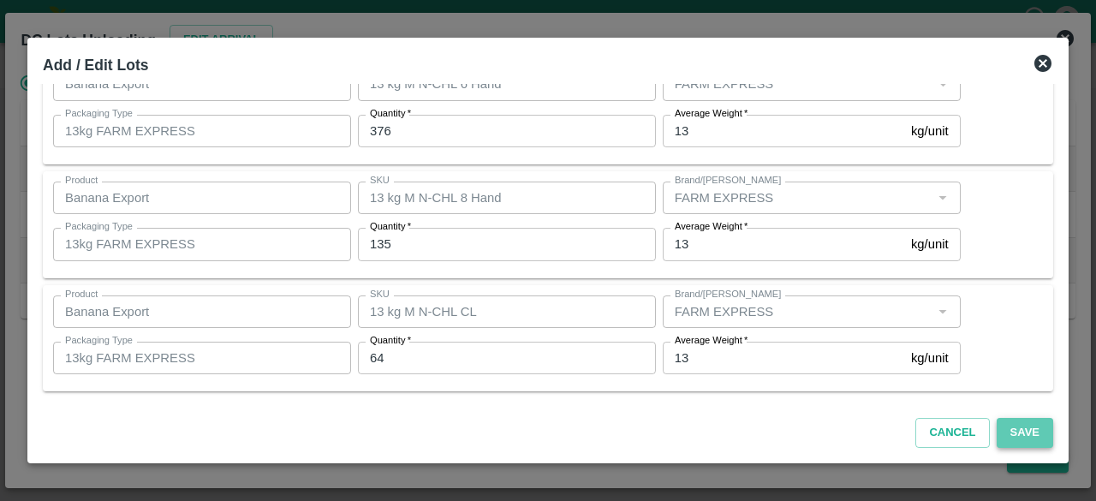
click at [1012, 423] on button "Save" at bounding box center [1025, 433] width 57 height 30
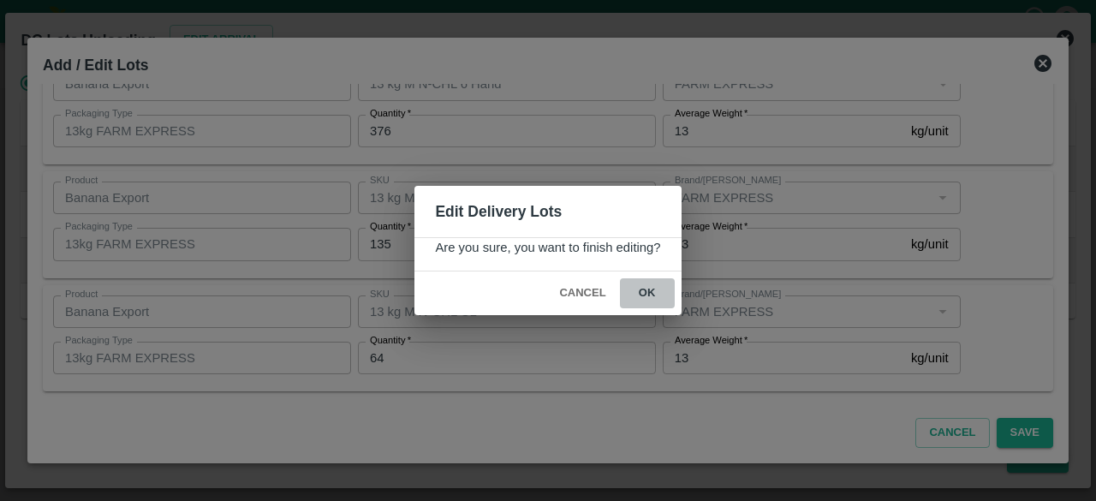
click at [645, 287] on button "ok" at bounding box center [647, 293] width 55 height 30
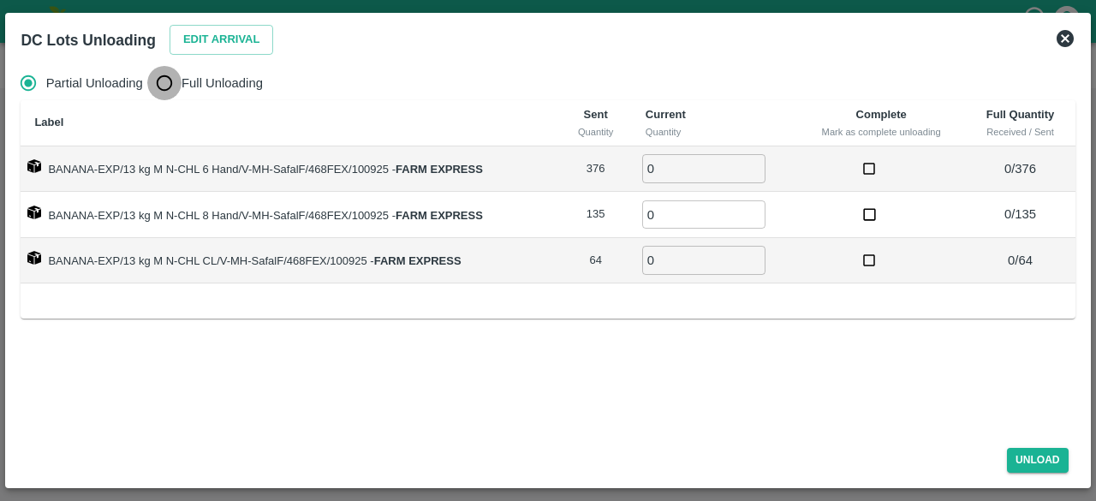
click at [168, 87] on input "Full Unloading" at bounding box center [164, 83] width 34 height 34
radio input "true"
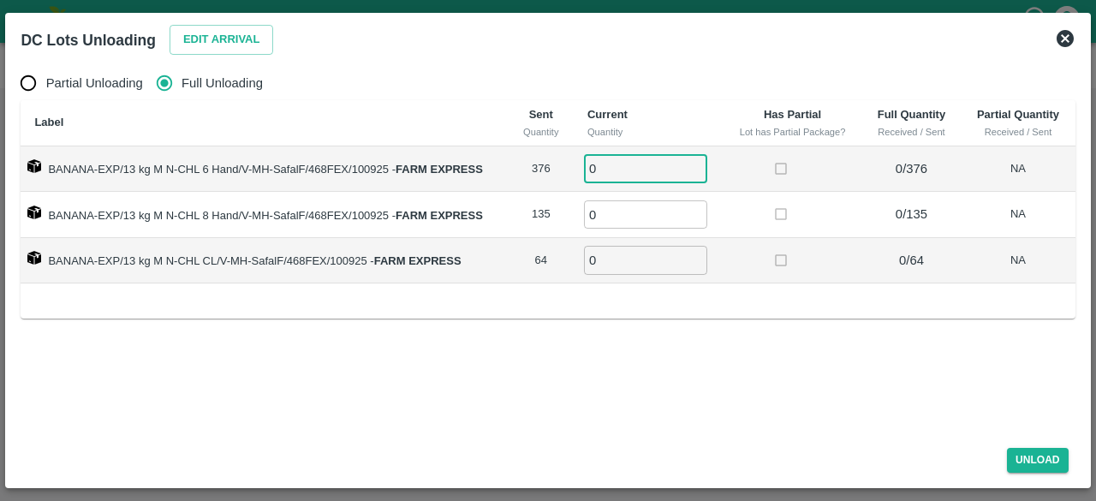
click at [605, 172] on input "0" at bounding box center [645, 168] width 123 height 28
type input "376"
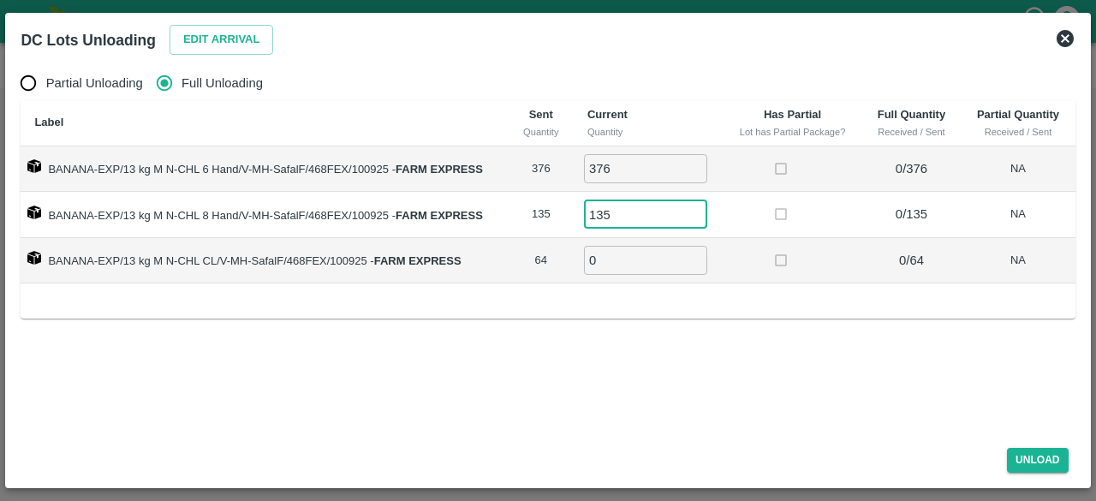
type input "135"
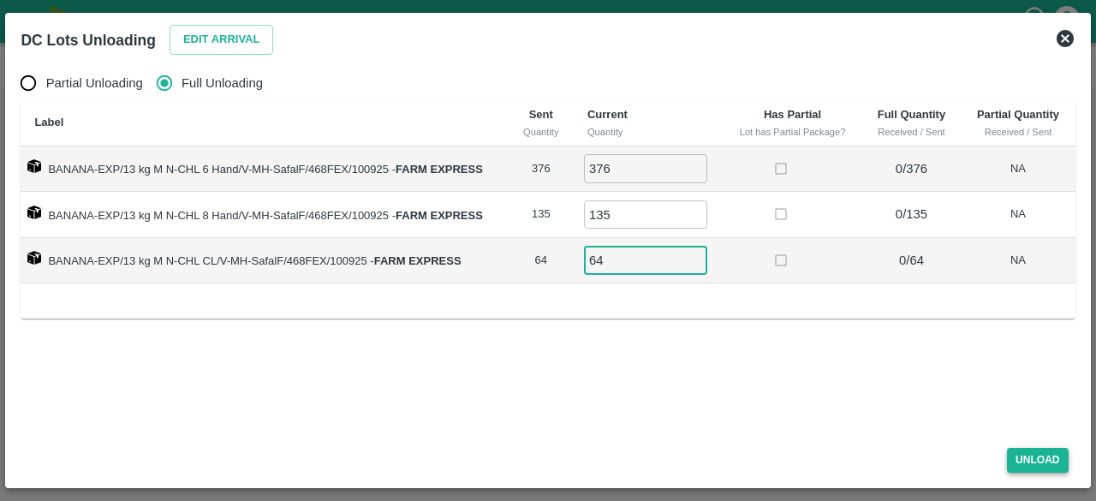
type input "64"
click at [1036, 456] on button "Unload" at bounding box center [1038, 460] width 62 height 25
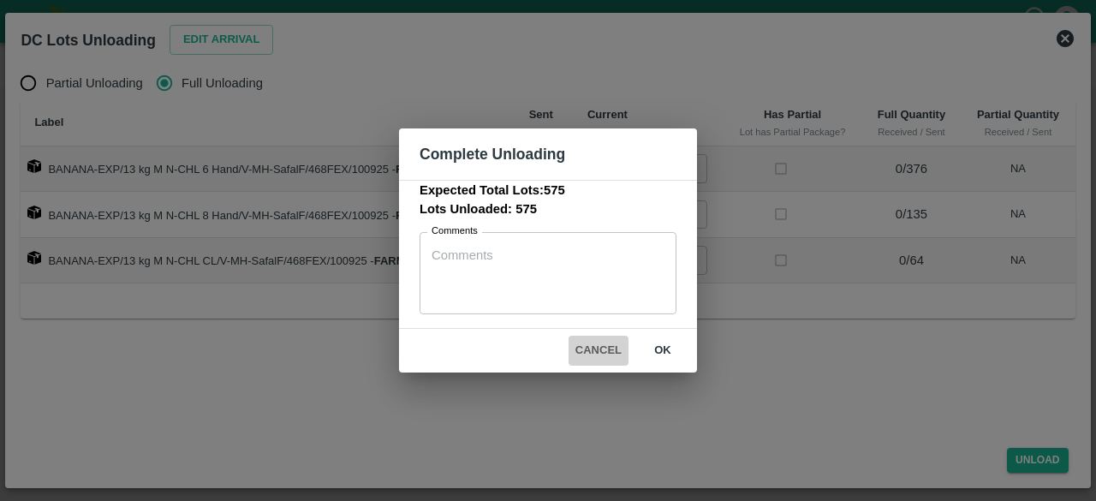
click at [591, 350] on button "Cancel" at bounding box center [599, 351] width 60 height 30
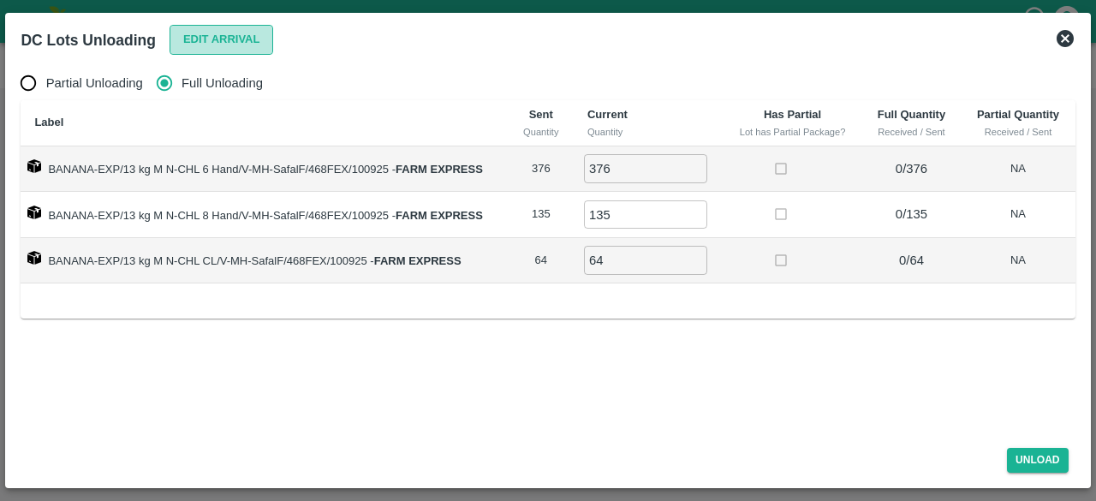
click at [195, 33] on button "Edit Arrival" at bounding box center [222, 40] width 104 height 30
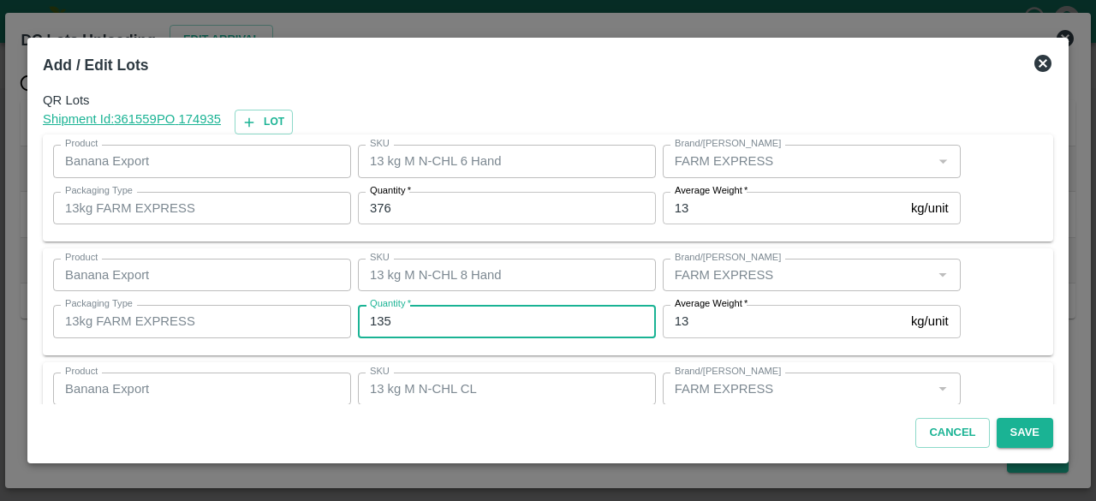
click at [379, 319] on input "135" at bounding box center [507, 321] width 298 height 33
type input "235"
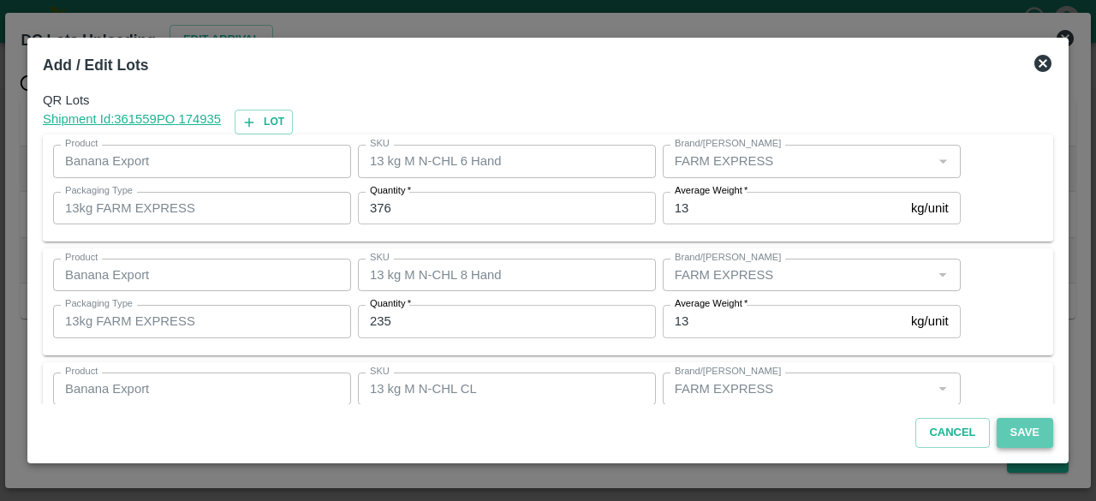
click at [1030, 429] on button "Save" at bounding box center [1025, 433] width 57 height 30
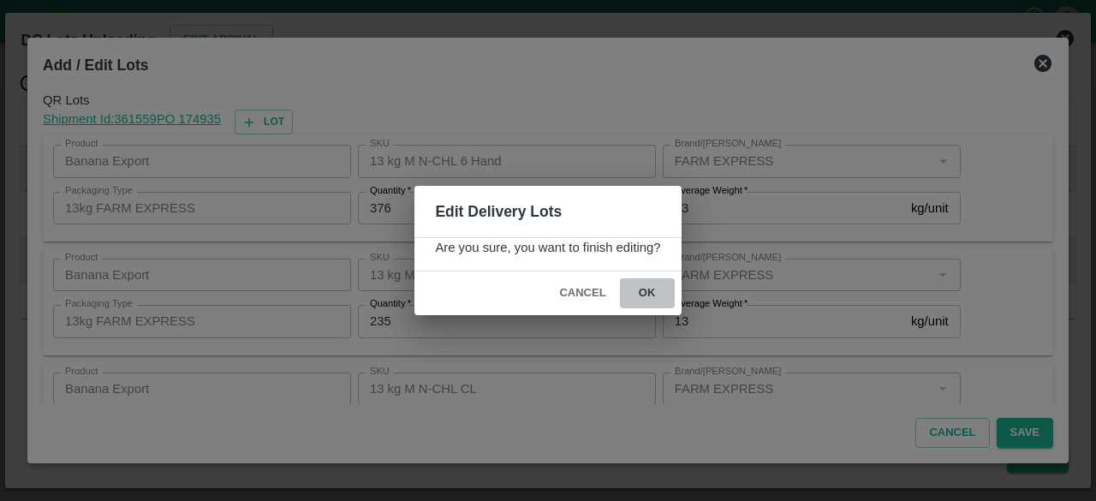
click at [643, 295] on button "ok" at bounding box center [647, 293] width 55 height 30
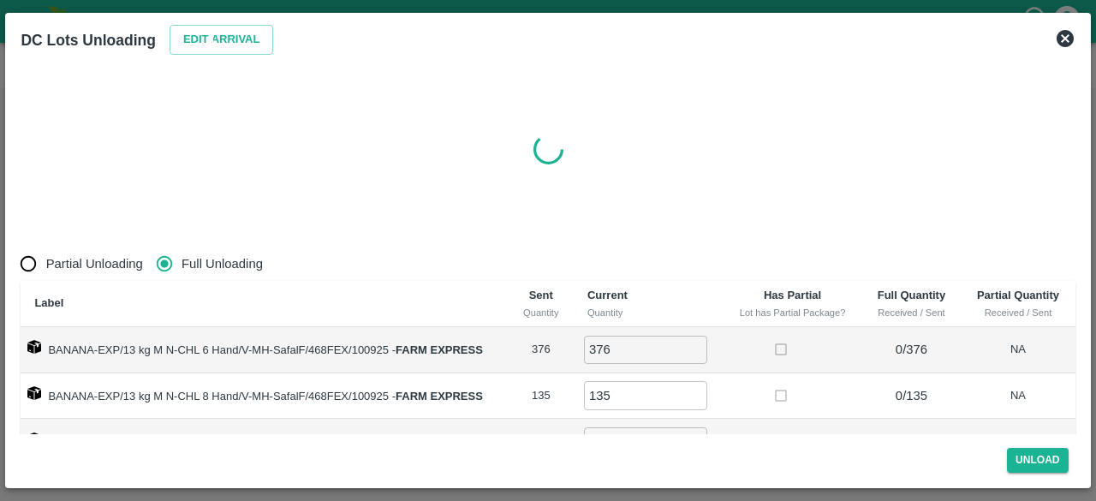
radio input "true"
type input "0"
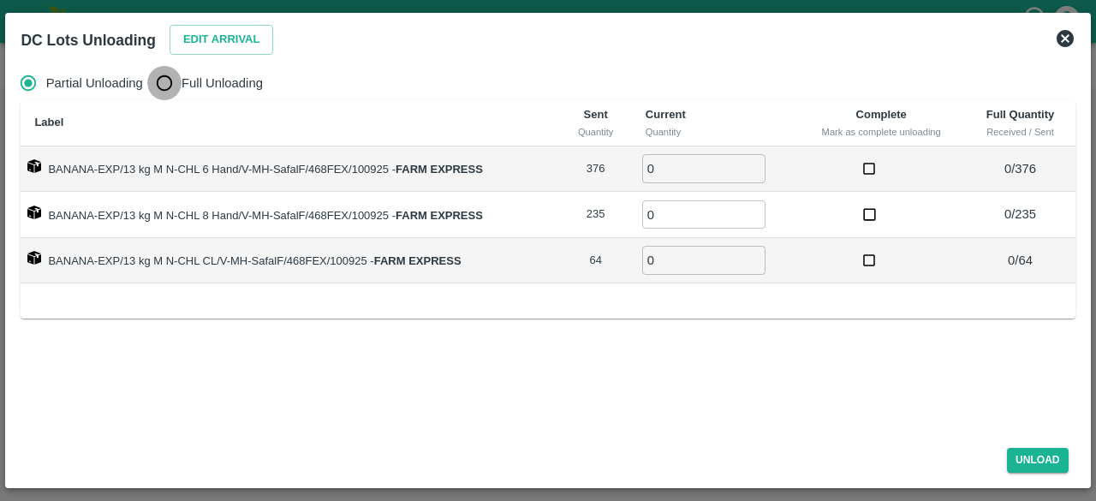
click at [175, 75] on input "Full Unloading" at bounding box center [164, 83] width 34 height 34
radio input "true"
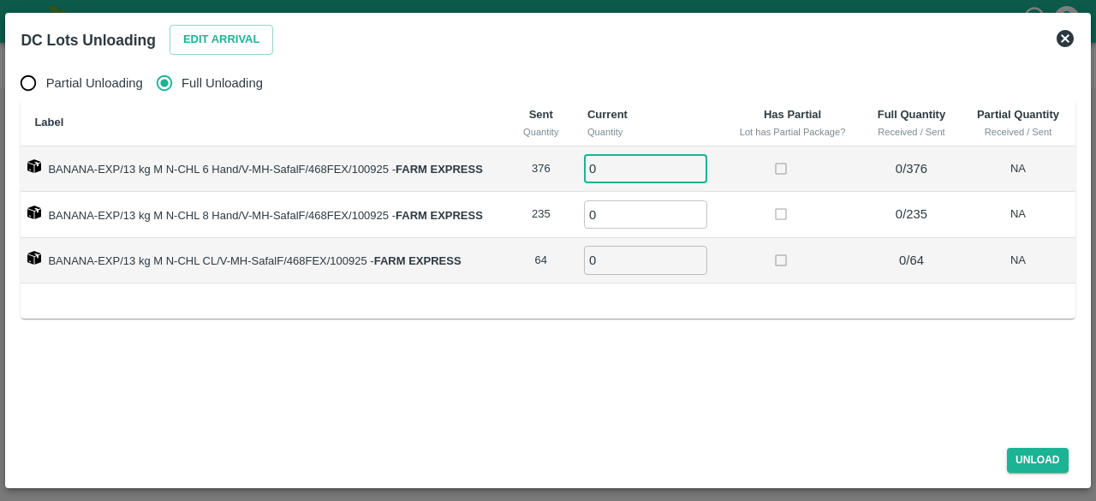
click at [620, 174] on input "0" at bounding box center [645, 168] width 123 height 28
type input "376"
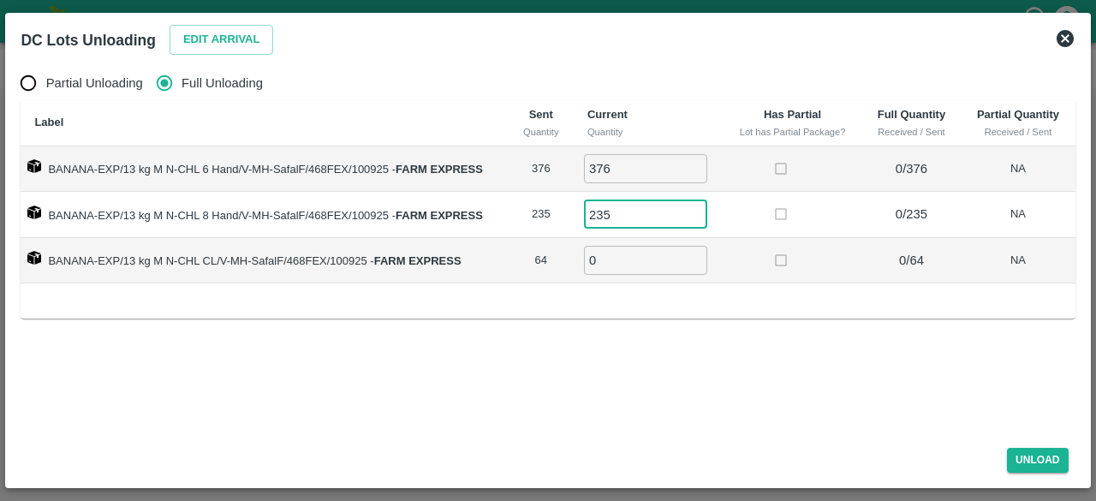
type input "235"
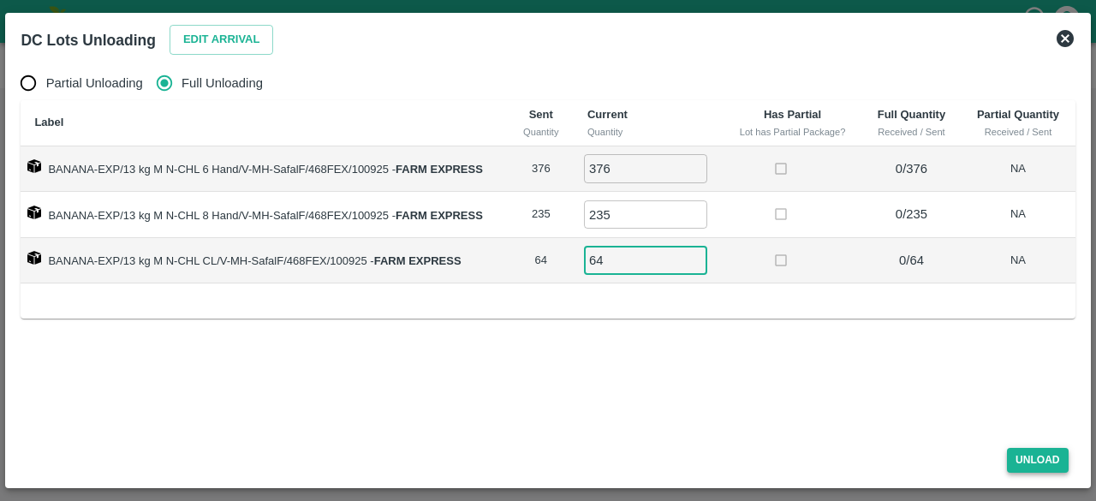
type input "64"
click at [1030, 457] on button "Unload" at bounding box center [1038, 460] width 62 height 25
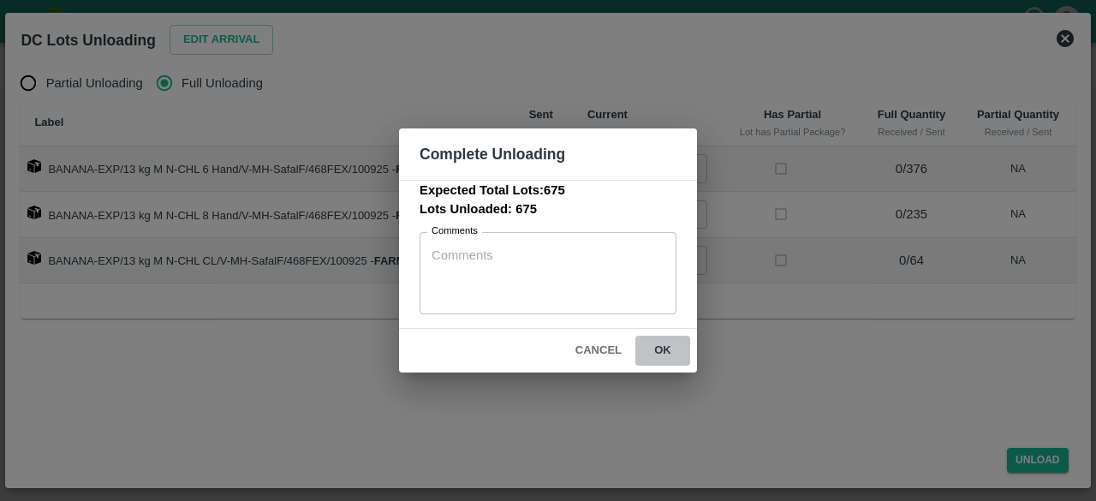
click at [660, 342] on button "ok" at bounding box center [663, 351] width 55 height 30
click at [654, 350] on button "ok" at bounding box center [663, 351] width 55 height 30
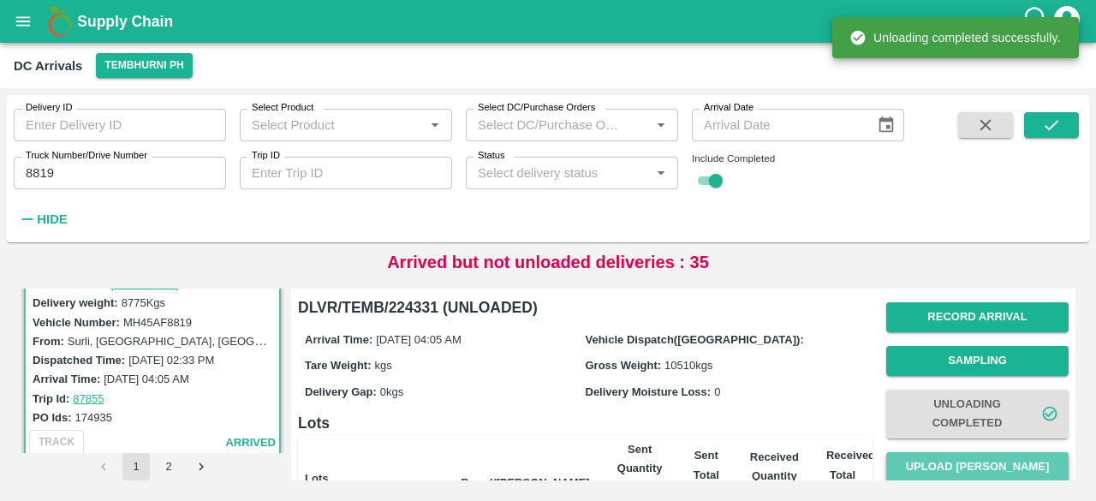
click at [961, 470] on button "Upload Tare Weight" at bounding box center [978, 467] width 182 height 30
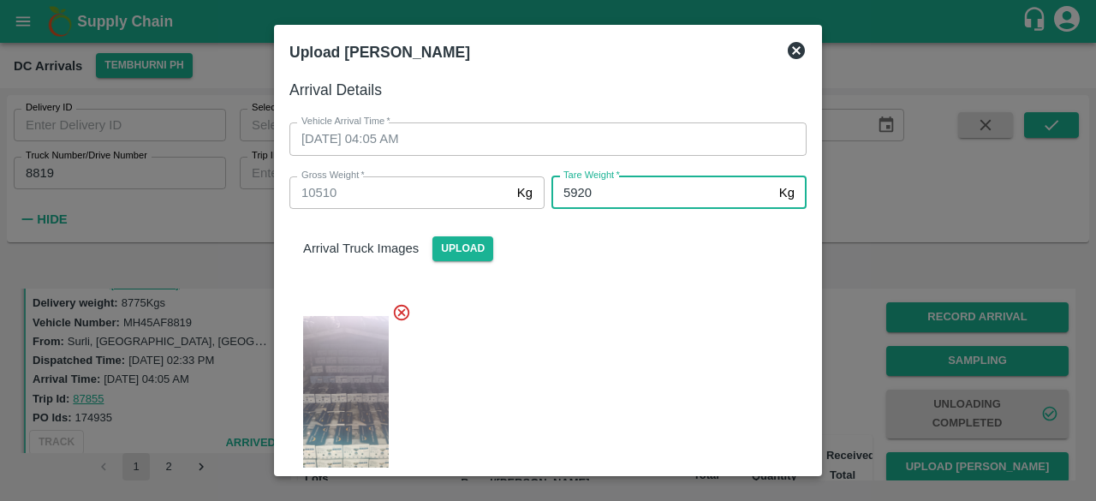
type input "5920"
click at [692, 309] on div at bounding box center [541, 406] width 531 height 235
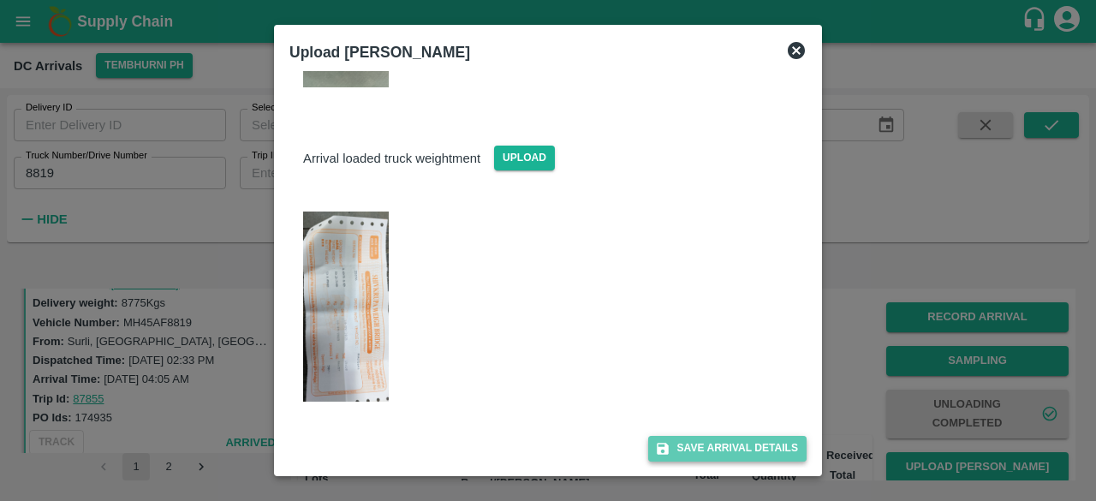
click at [720, 443] on button "Save Arrival Details" at bounding box center [727, 448] width 158 height 25
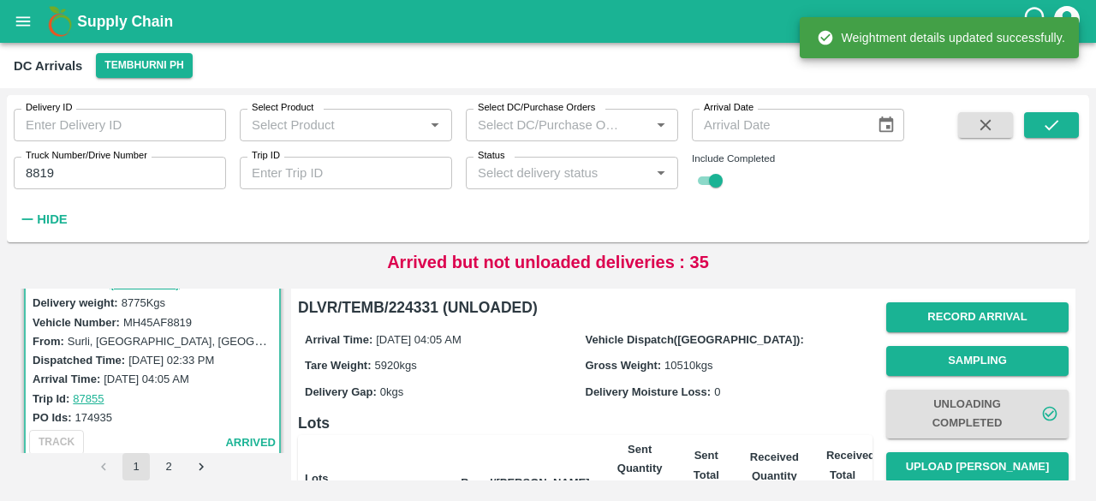
scroll to position [64, 0]
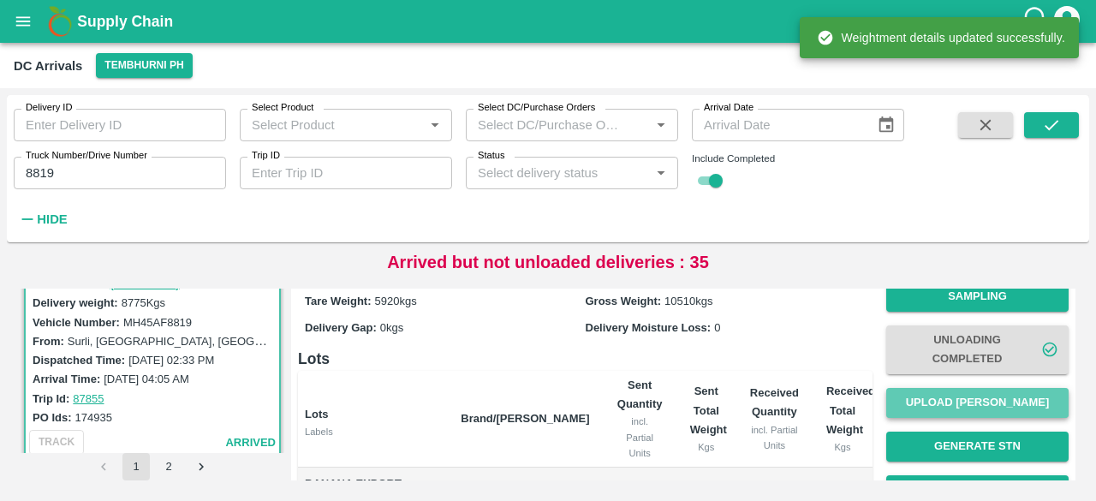
click at [954, 403] on button "Upload Tare Weight" at bounding box center [978, 403] width 182 height 30
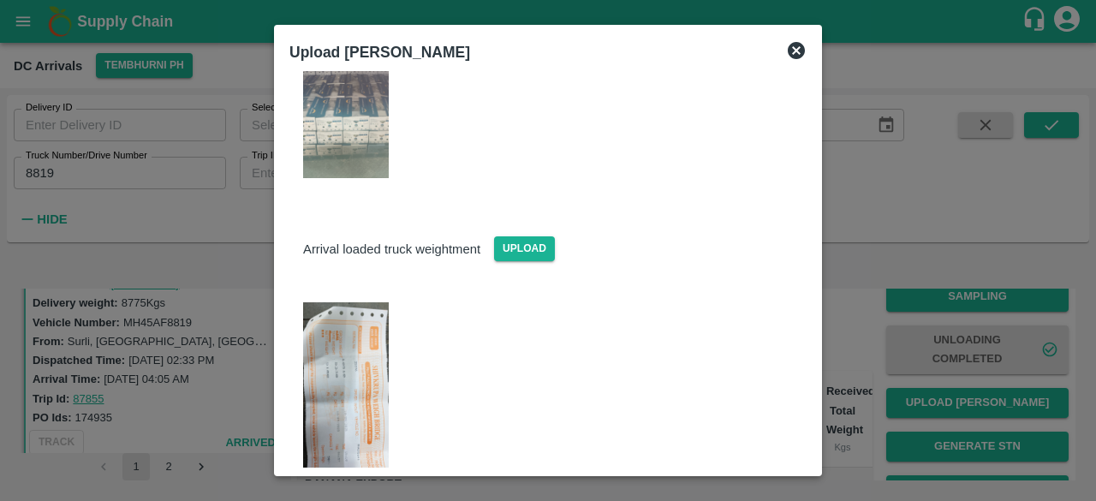
scroll to position [419, 0]
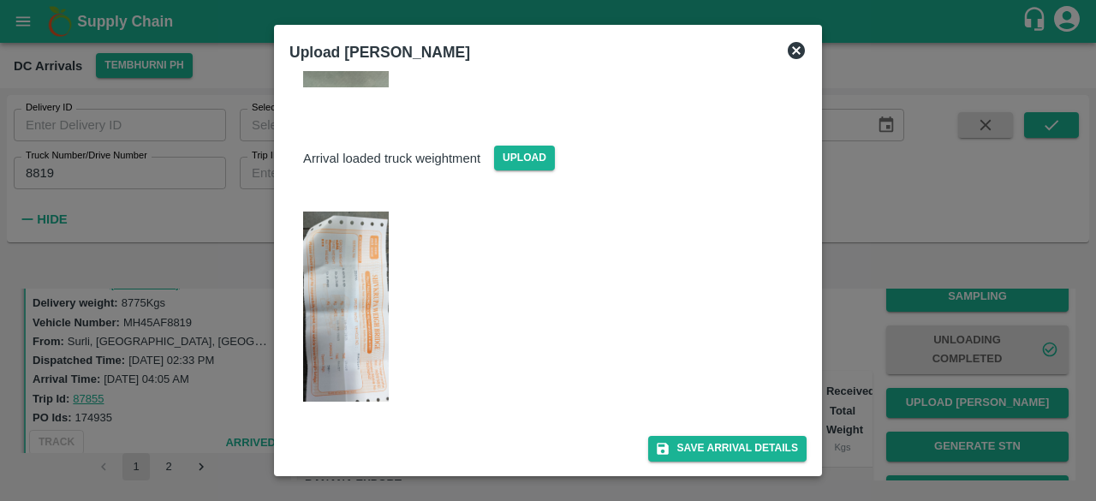
click at [347, 313] on img at bounding box center [346, 307] width 86 height 190
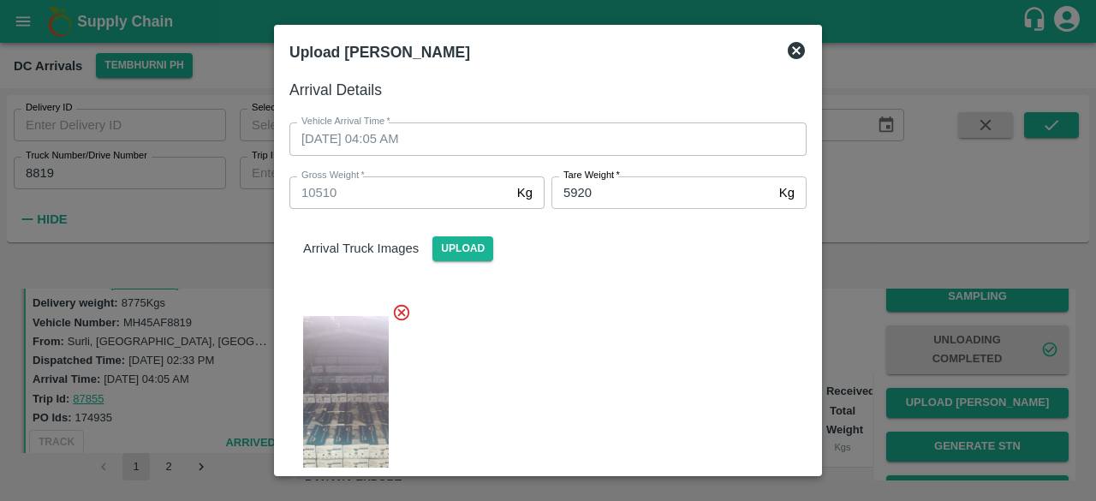
scroll to position [0, 0]
click at [613, 191] on input "5920" at bounding box center [662, 192] width 221 height 33
type input "5330"
click at [653, 322] on div at bounding box center [541, 406] width 531 height 235
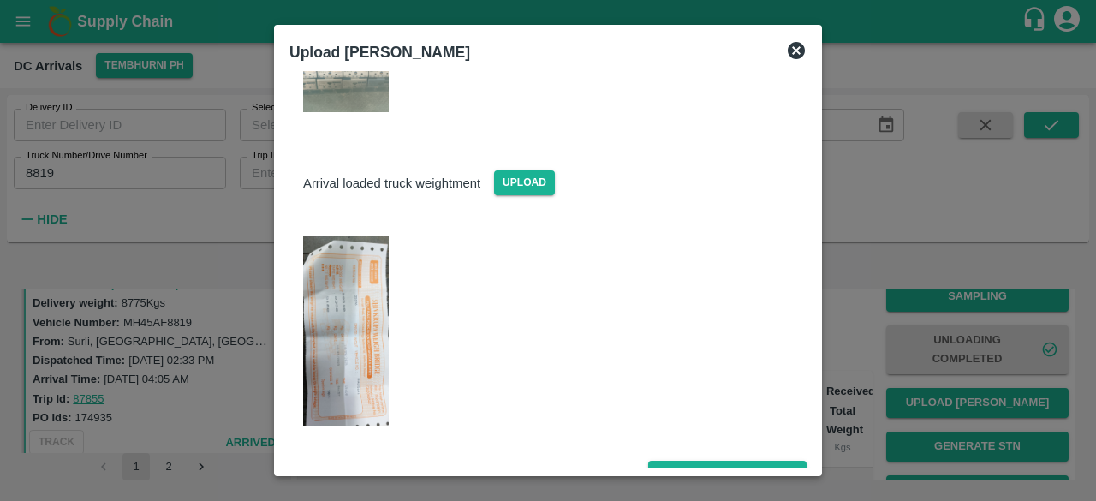
scroll to position [419, 0]
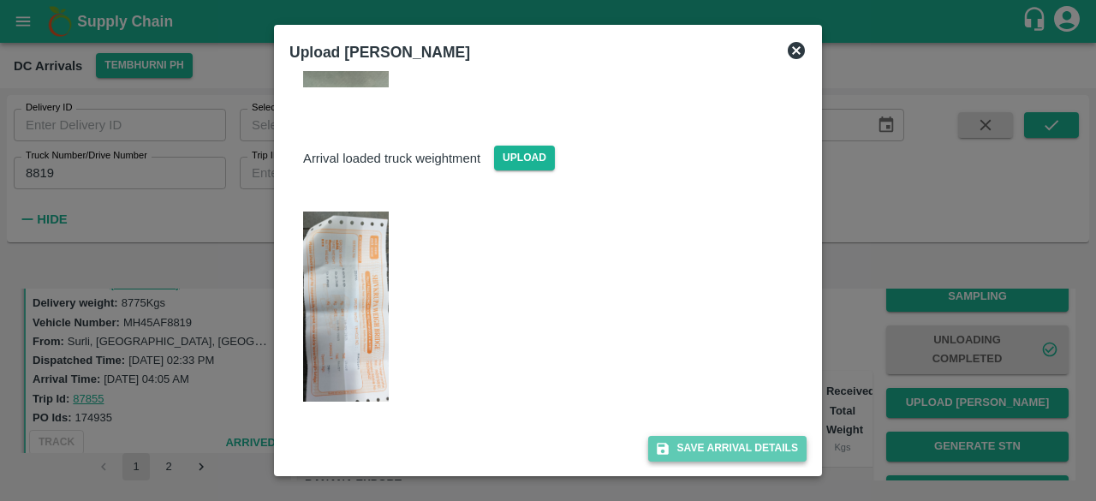
click at [719, 449] on button "Save Arrival Details" at bounding box center [727, 448] width 158 height 25
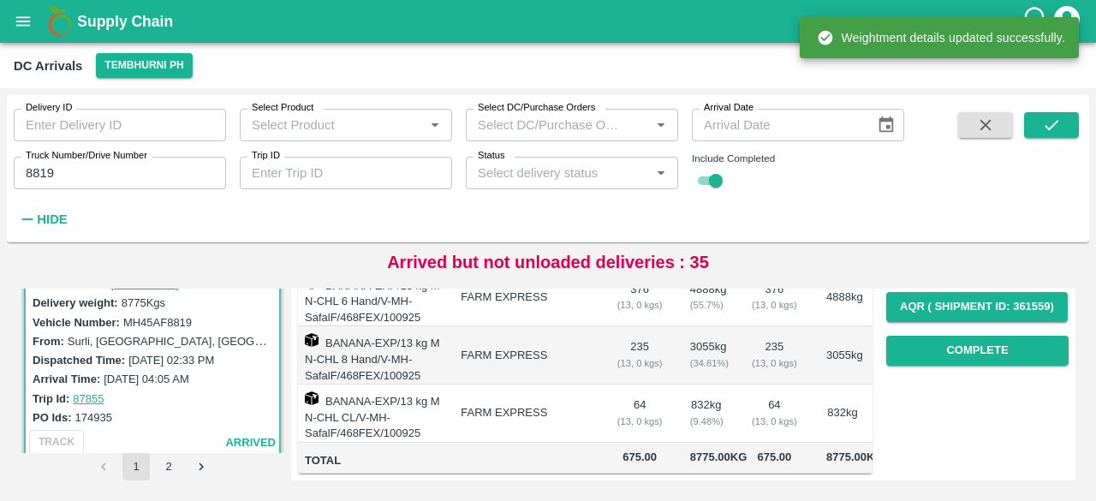
scroll to position [317, 0]
click at [964, 336] on button "Complete" at bounding box center [978, 351] width 182 height 30
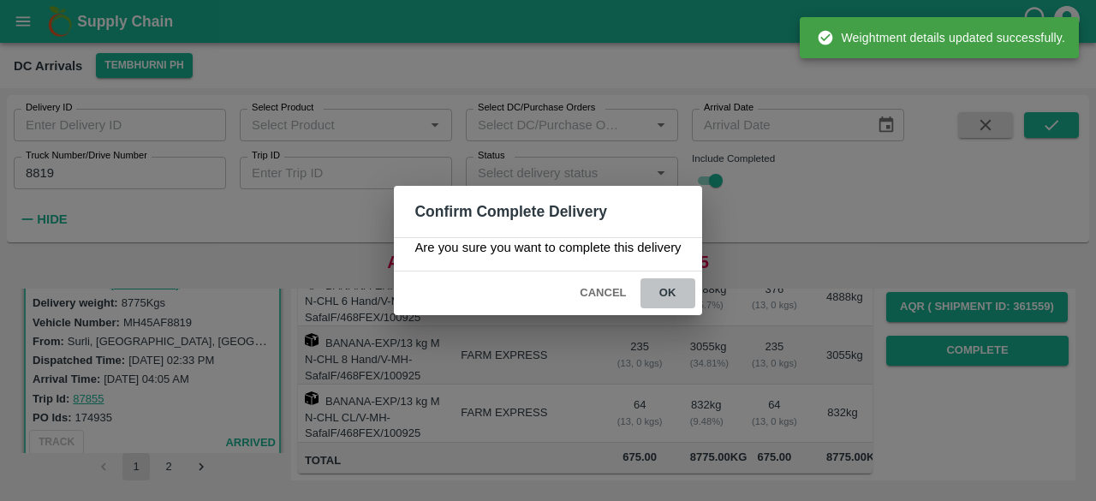
click at [671, 284] on button "ok" at bounding box center [668, 293] width 55 height 30
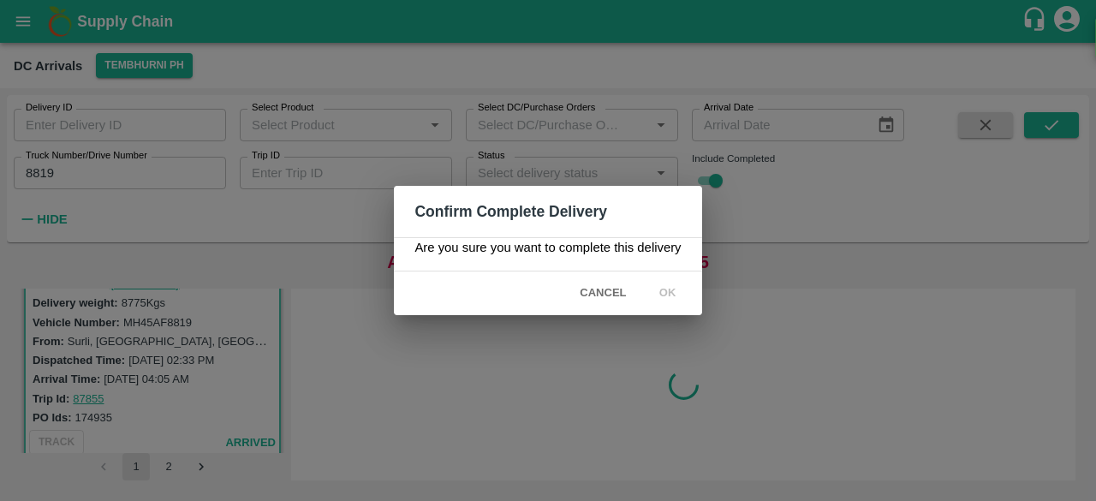
scroll to position [0, 0]
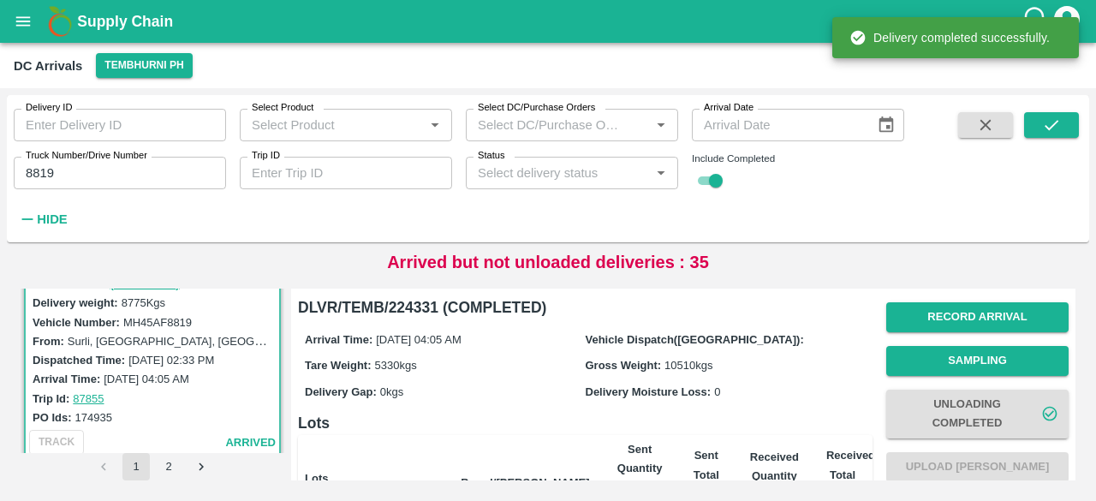
click at [45, 170] on input "8819" at bounding box center [120, 173] width 212 height 33
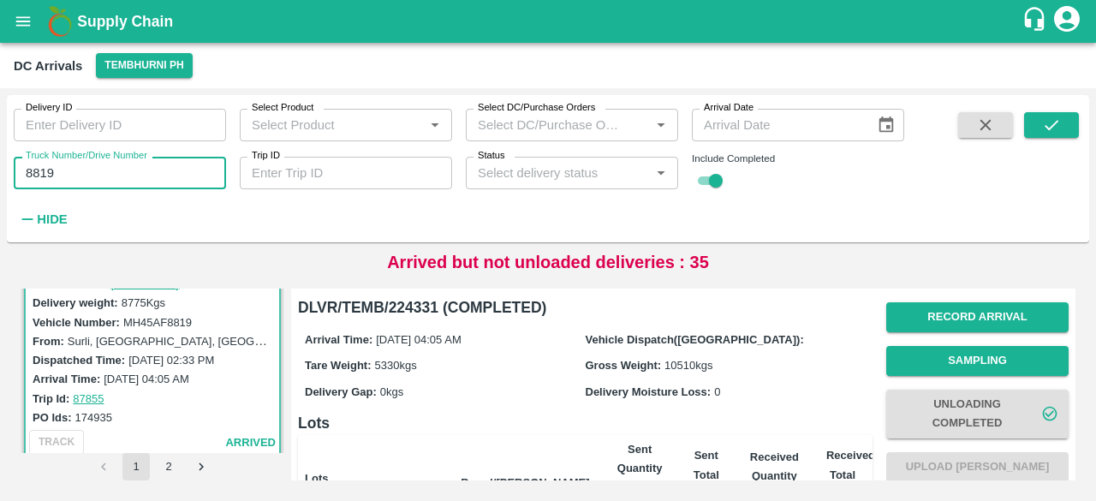
click at [45, 170] on input "8819" at bounding box center [120, 173] width 212 height 33
type input "8286"
click at [1046, 132] on icon "submit" at bounding box center [1051, 125] width 19 height 19
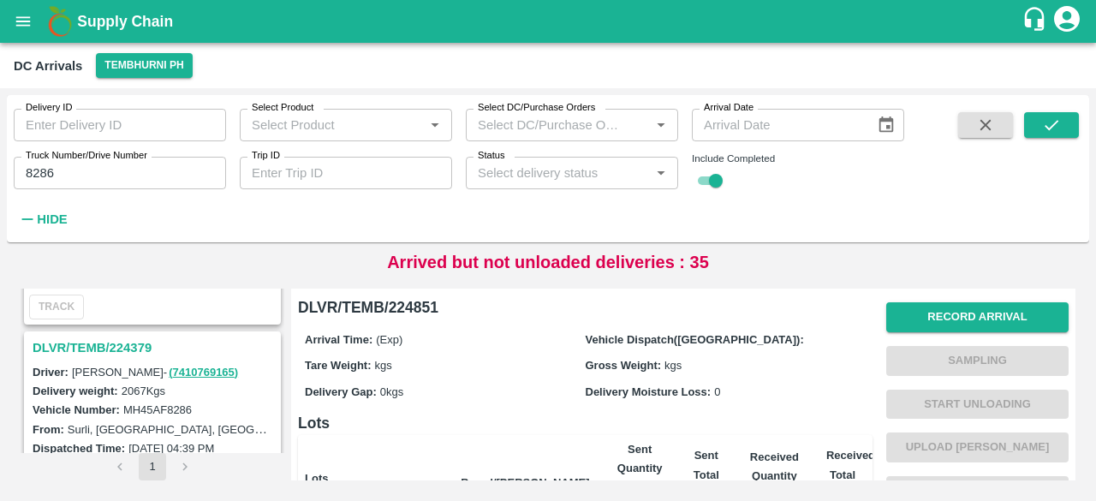
scroll to position [413, 0]
click at [116, 338] on h3 "DLVR/TEMB/224379" at bounding box center [155, 347] width 245 height 22
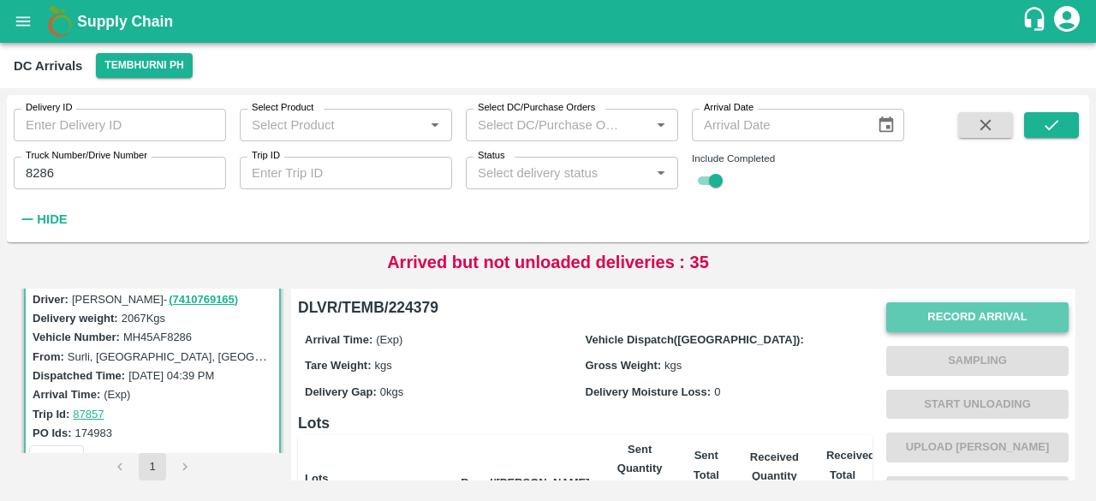
click at [928, 310] on button "Record Arrival" at bounding box center [978, 317] width 182 height 30
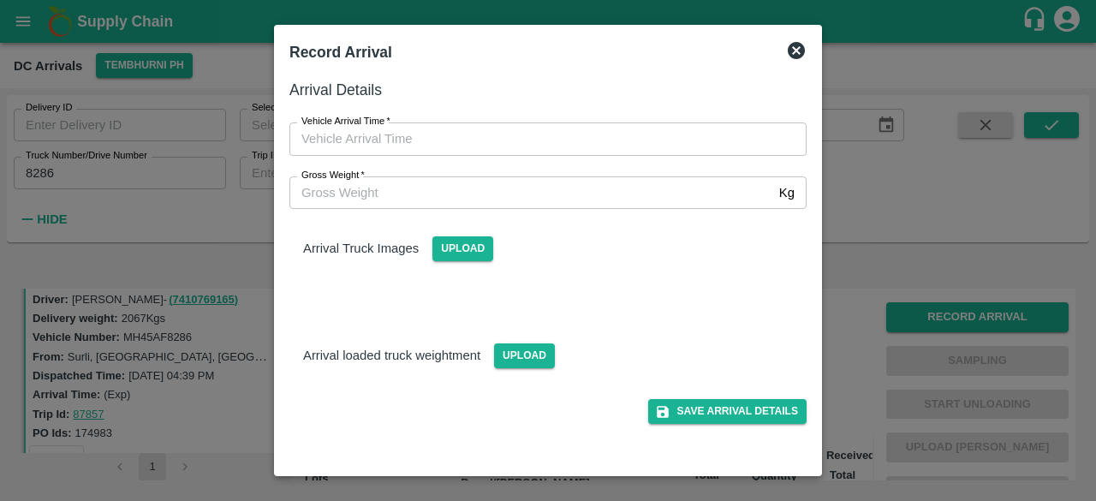
type input "DD/MM/YYYY hh:mm aa"
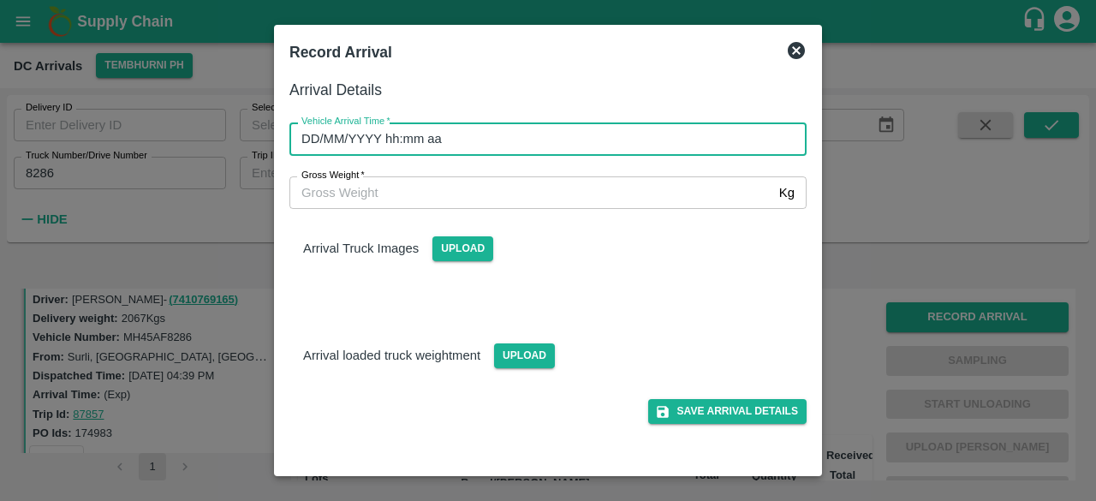
click at [528, 140] on input "DD/MM/YYYY hh:mm aa" at bounding box center [542, 138] width 505 height 33
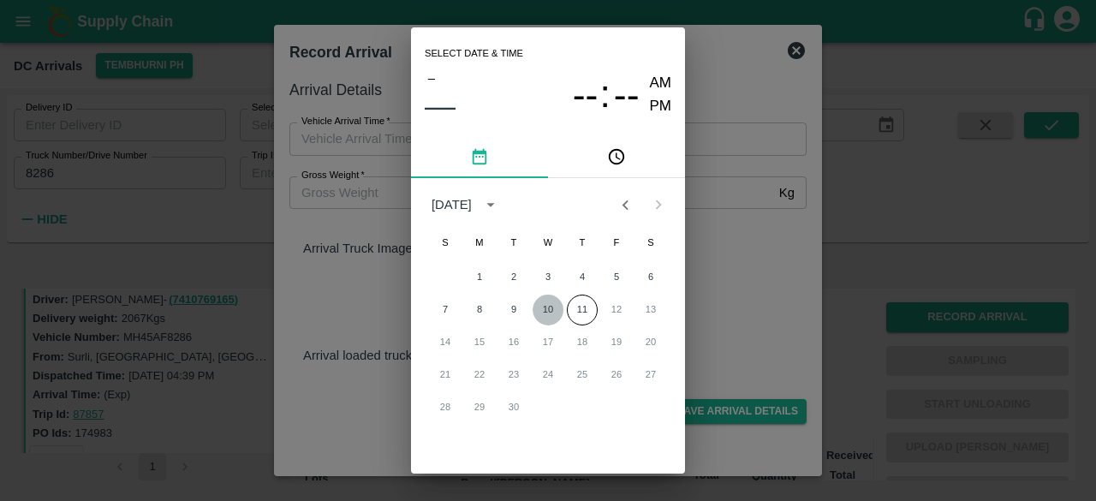
click at [546, 312] on button "10" at bounding box center [548, 310] width 31 height 31
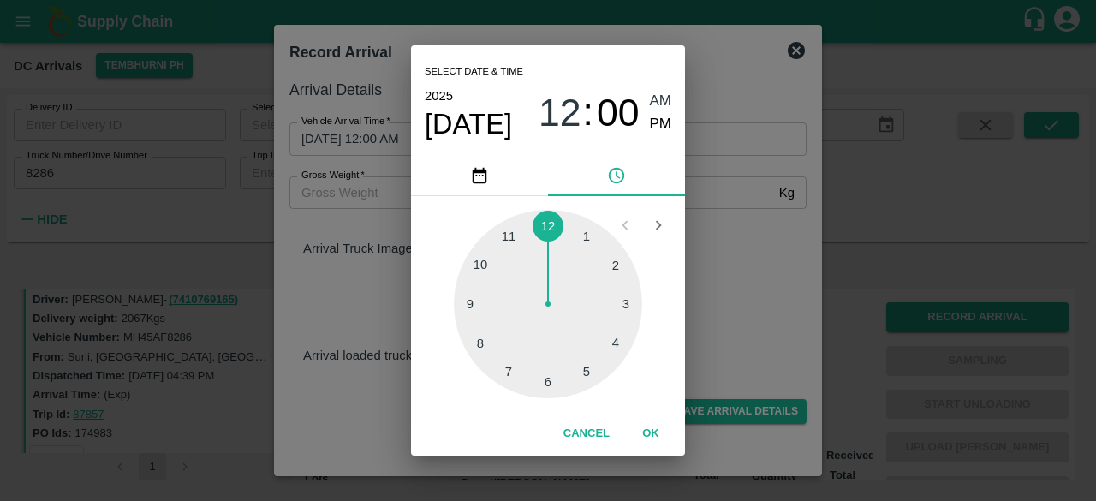
click at [542, 383] on div at bounding box center [548, 304] width 188 height 188
type input "10/09/2025 06:31 AM"
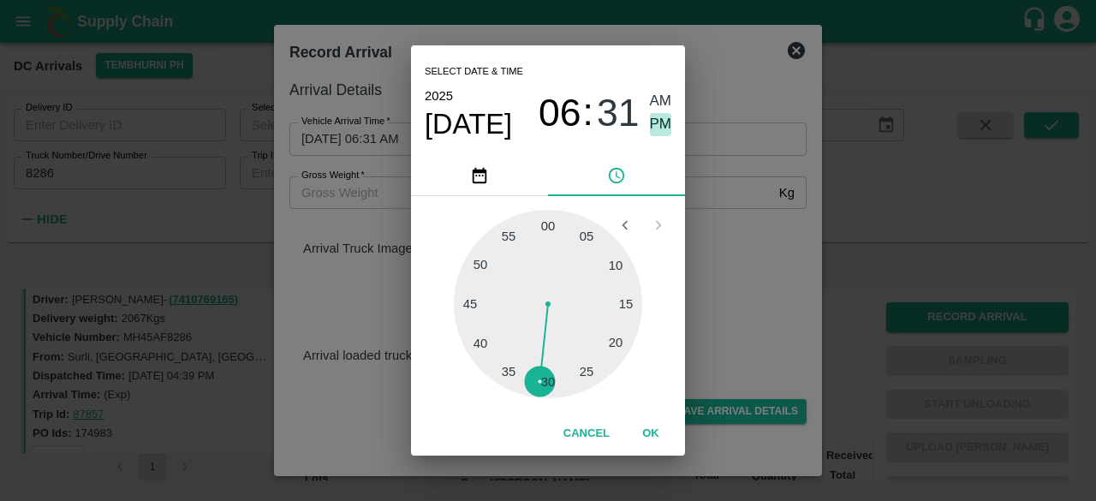
drag, startPoint x: 658, startPoint y: 126, endPoint x: 735, endPoint y: 262, distance: 156.5
click at [735, 262] on div "Select date & time 2025 Sep 10 06 : 31 AM PM 05 10 15 20 25 30 35 40 45 50 55 0…" at bounding box center [548, 250] width 1096 height 501
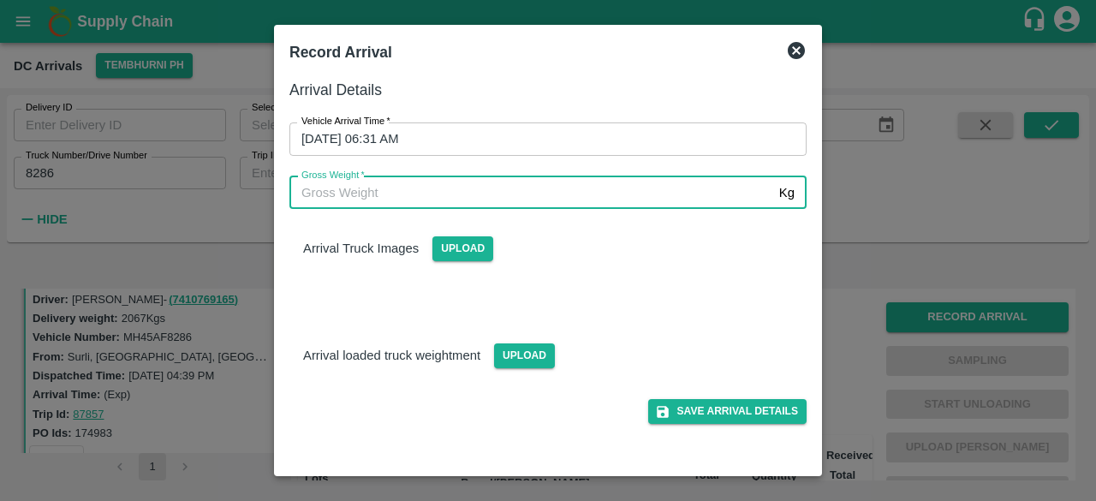
click at [346, 191] on input "Gross Weight   *" at bounding box center [531, 192] width 483 height 33
type input "3830"
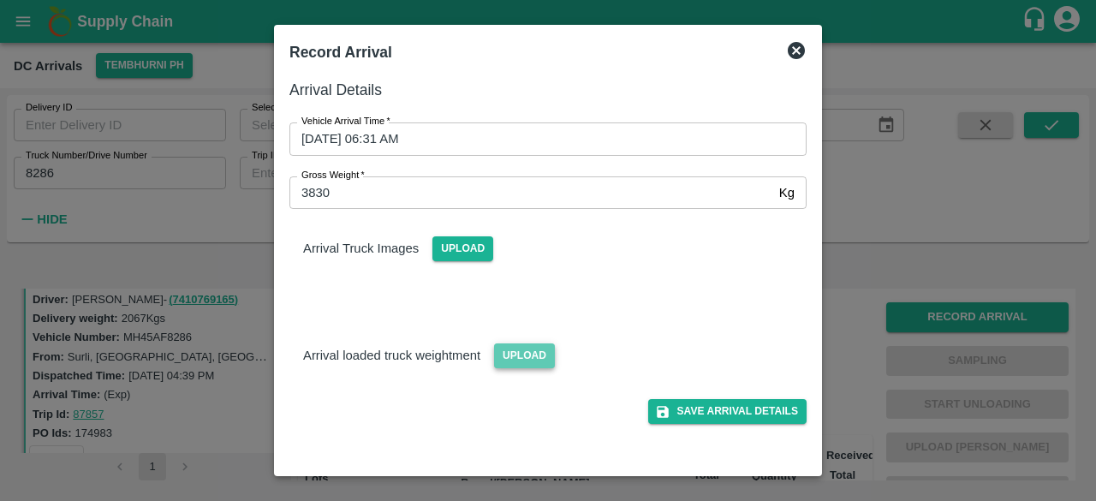
click at [522, 352] on span "Upload" at bounding box center [524, 355] width 61 height 25
click at [0, 0] on input "Upload" at bounding box center [0, 0] width 0 height 0
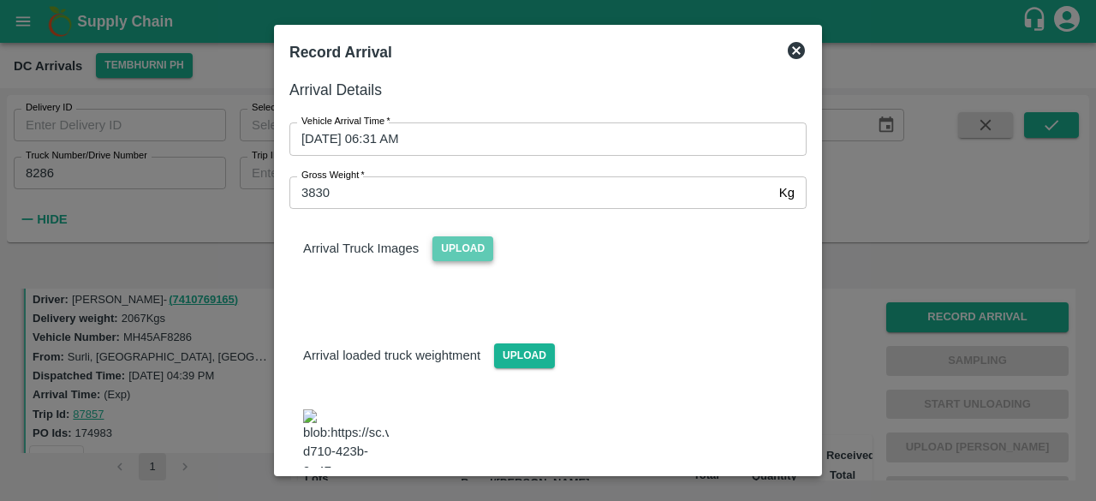
click at [459, 254] on span "Upload" at bounding box center [463, 248] width 61 height 25
click at [0, 0] on input "Upload" at bounding box center [0, 0] width 0 height 0
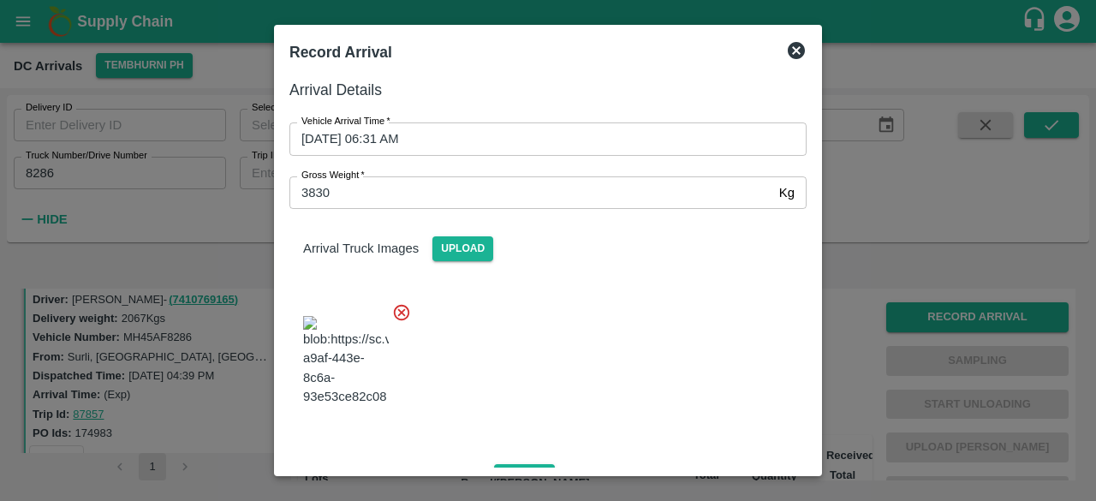
scroll to position [284, 0]
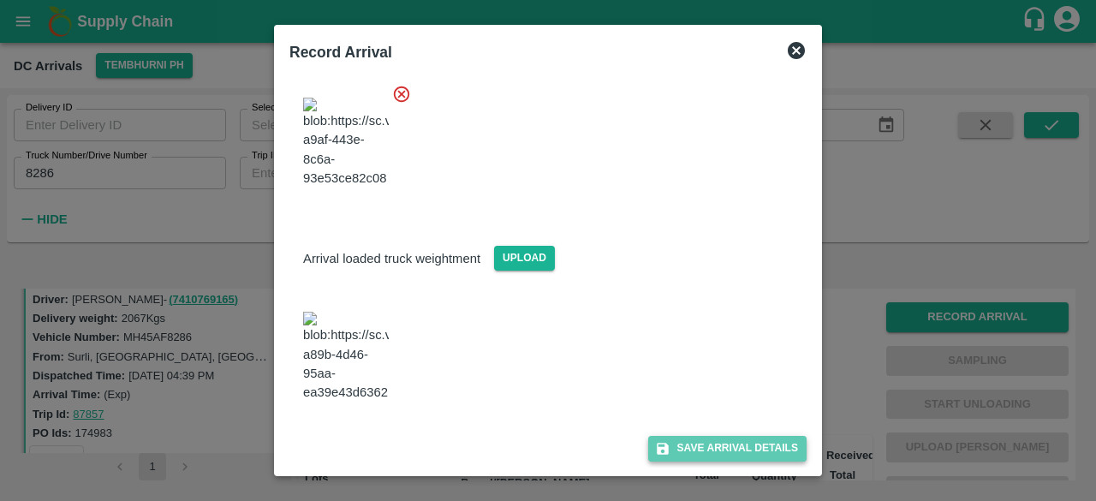
click at [714, 445] on button "Save Arrival Details" at bounding box center [727, 448] width 158 height 25
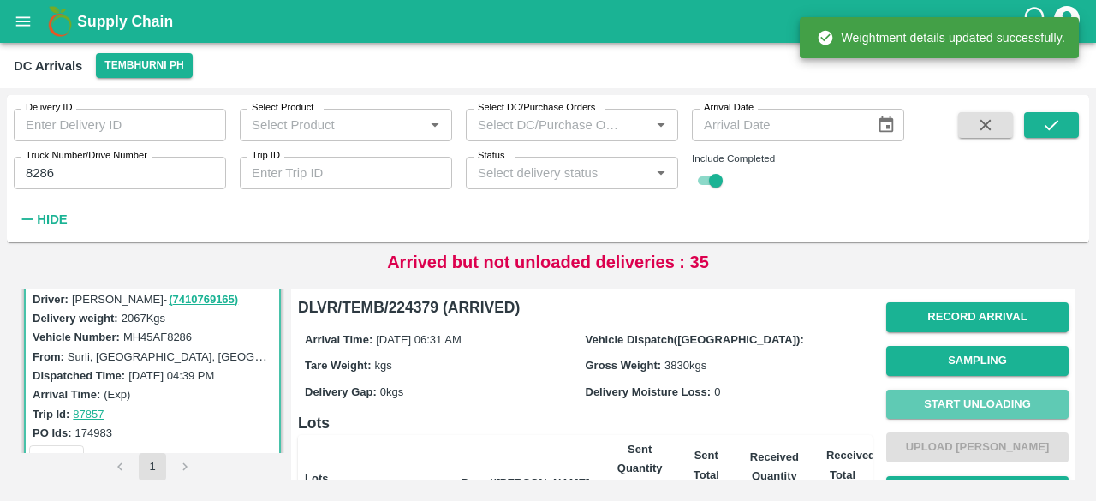
click at [975, 398] on button "Start Unloading" at bounding box center [978, 405] width 182 height 30
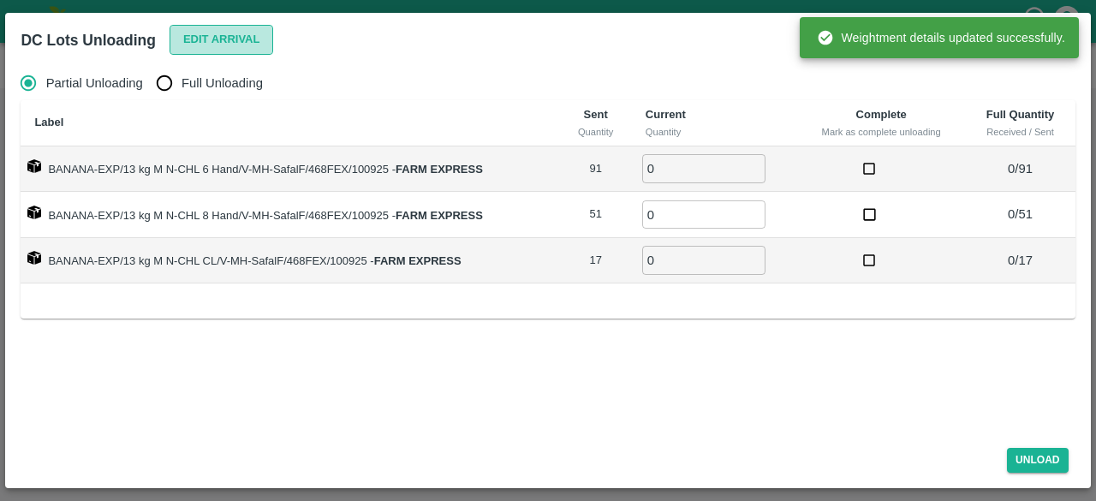
click at [209, 30] on button "Edit Arrival" at bounding box center [222, 40] width 104 height 30
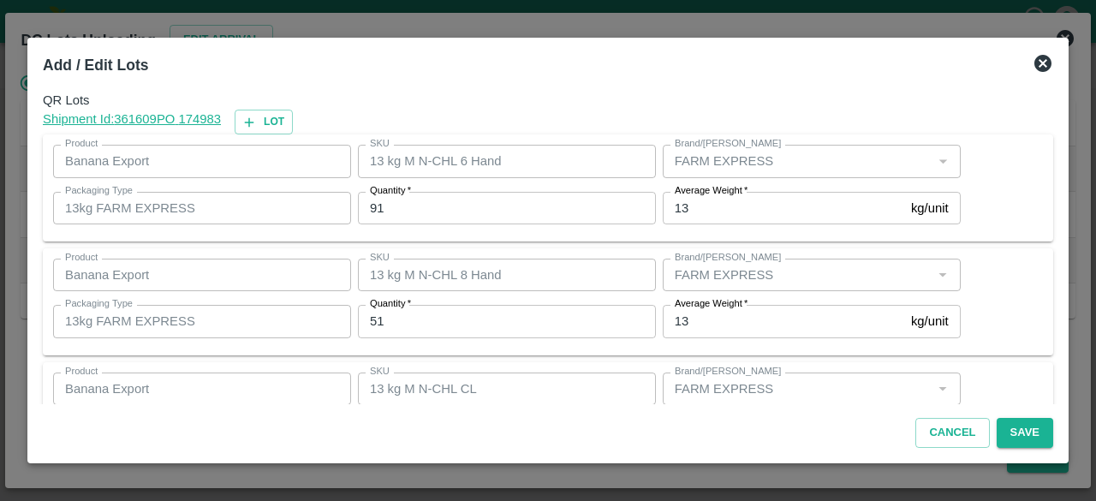
click at [373, 207] on input "91" at bounding box center [507, 208] width 298 height 33
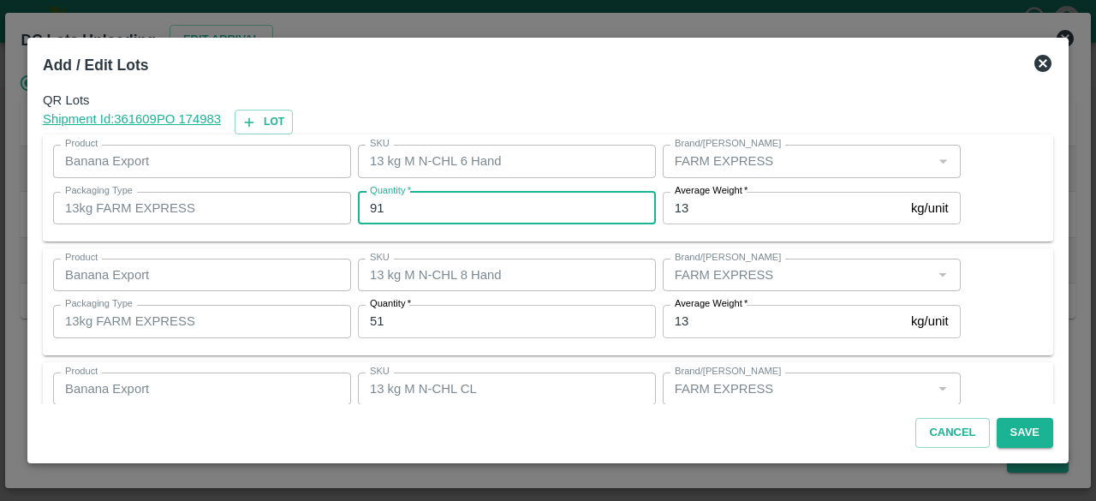
click at [373, 207] on input "91" at bounding box center [507, 208] width 298 height 33
type input "89"
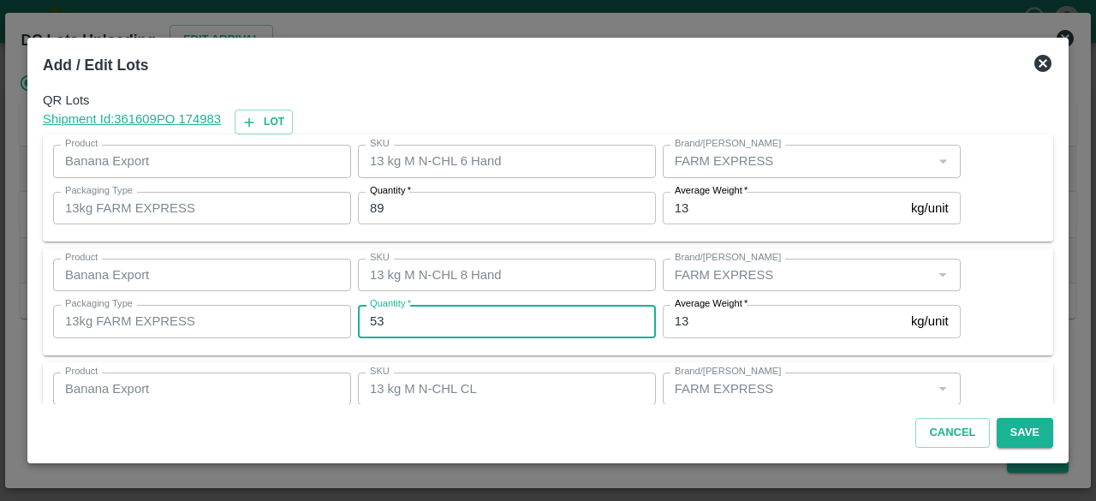
type input "53"
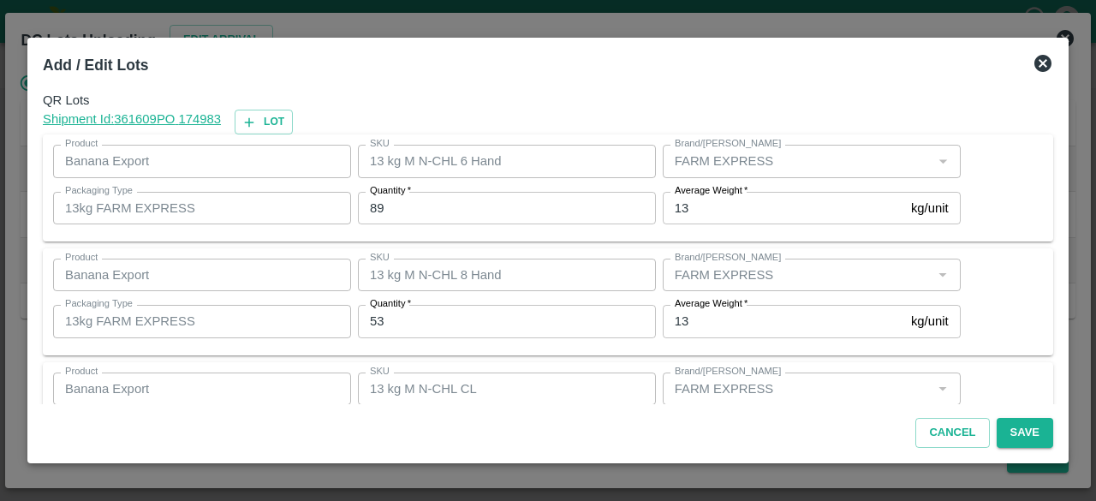
scroll to position [77, 0]
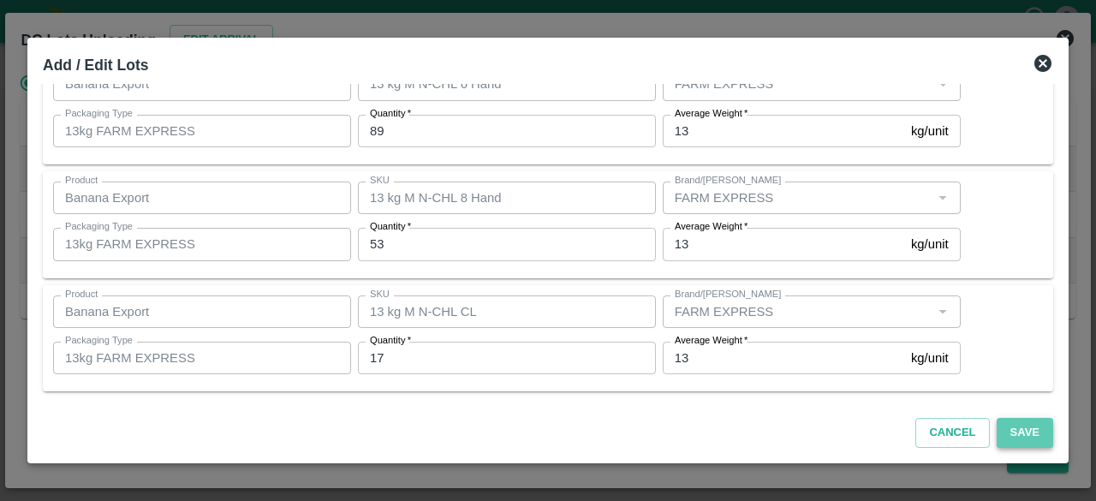
click at [1028, 431] on button "Save" at bounding box center [1025, 433] width 57 height 30
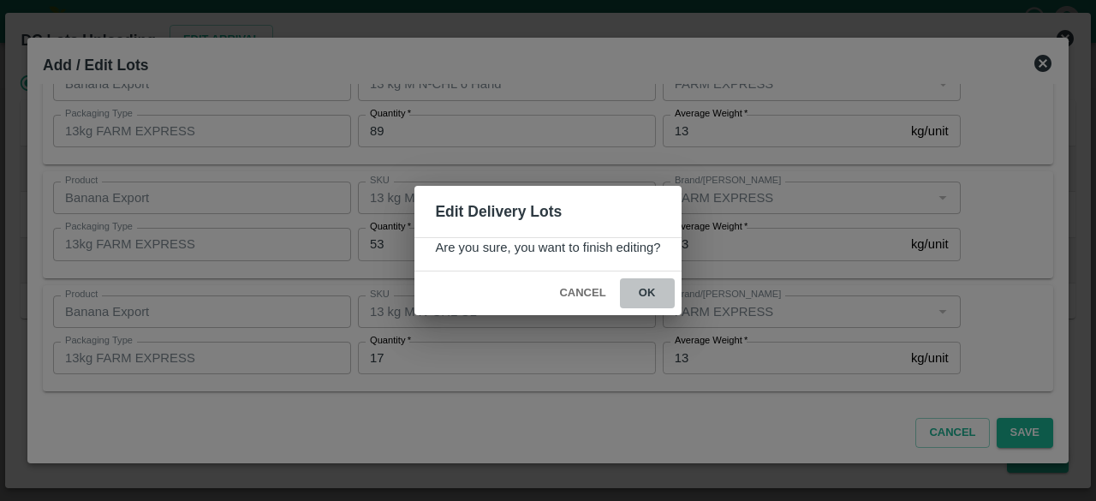
click at [646, 292] on button "ok" at bounding box center [647, 293] width 55 height 30
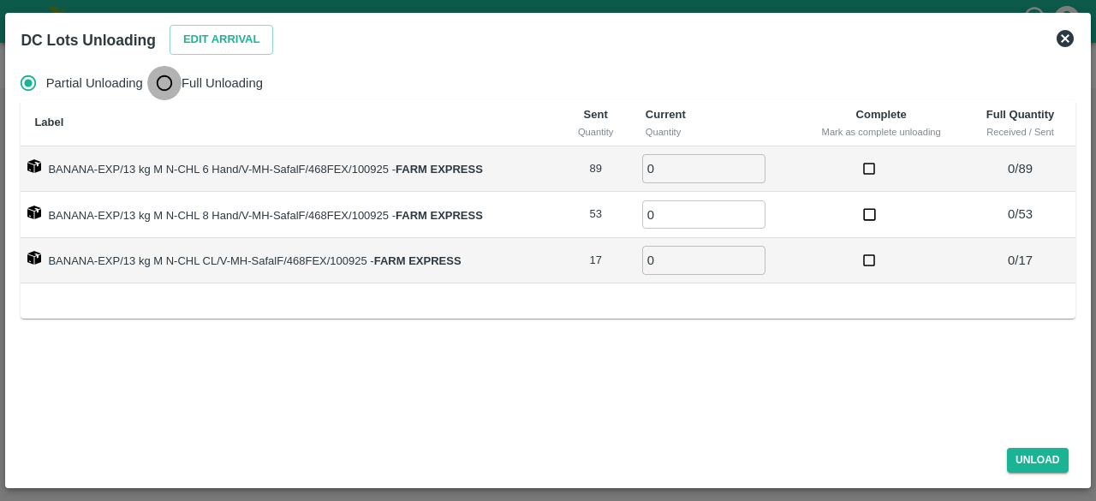
click at [173, 90] on input "Full Unloading" at bounding box center [164, 83] width 34 height 34
radio input "true"
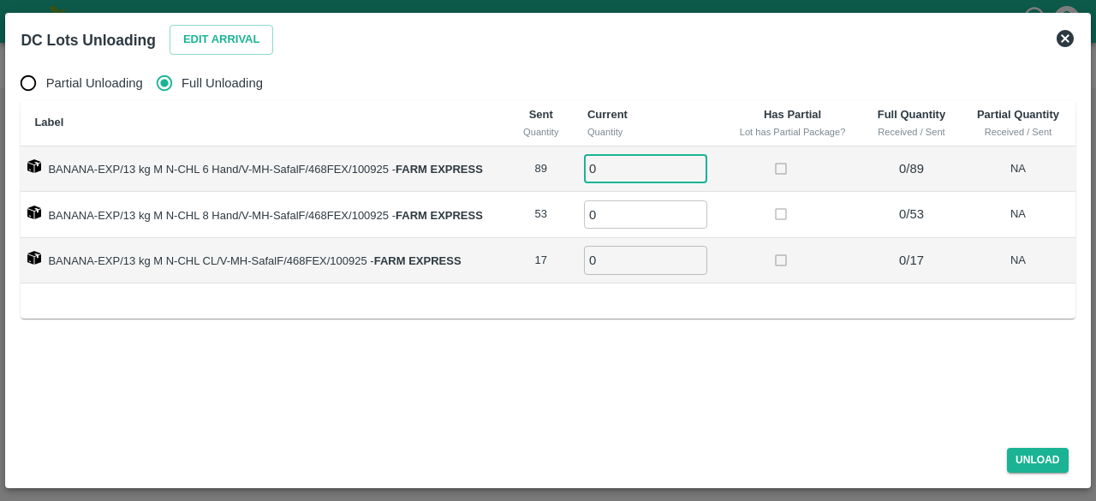
click at [626, 169] on input "0" at bounding box center [645, 168] width 123 height 28
type input "89"
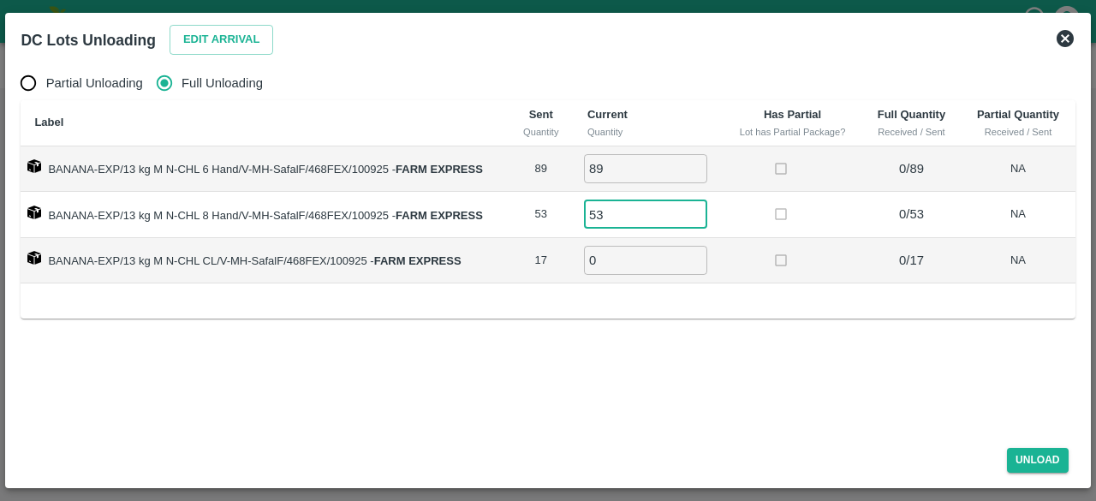
type input "53"
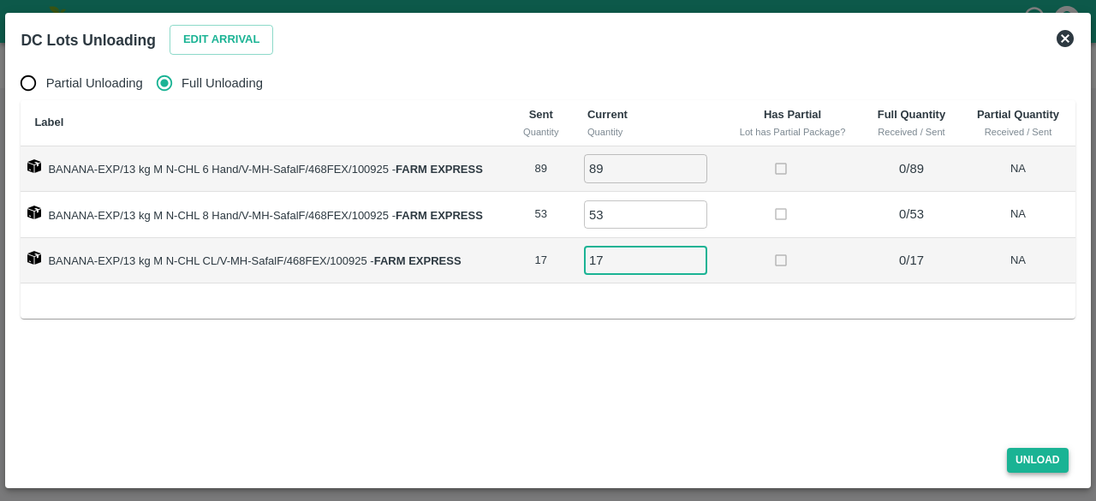
type input "17"
click at [1027, 457] on button "Unload" at bounding box center [1038, 460] width 62 height 25
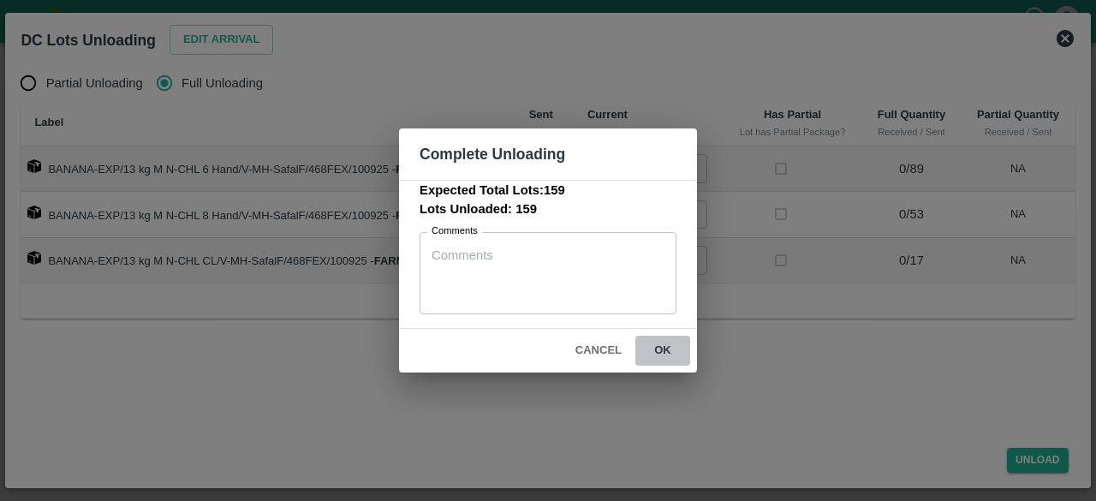
click at [666, 350] on button "ok" at bounding box center [663, 351] width 55 height 30
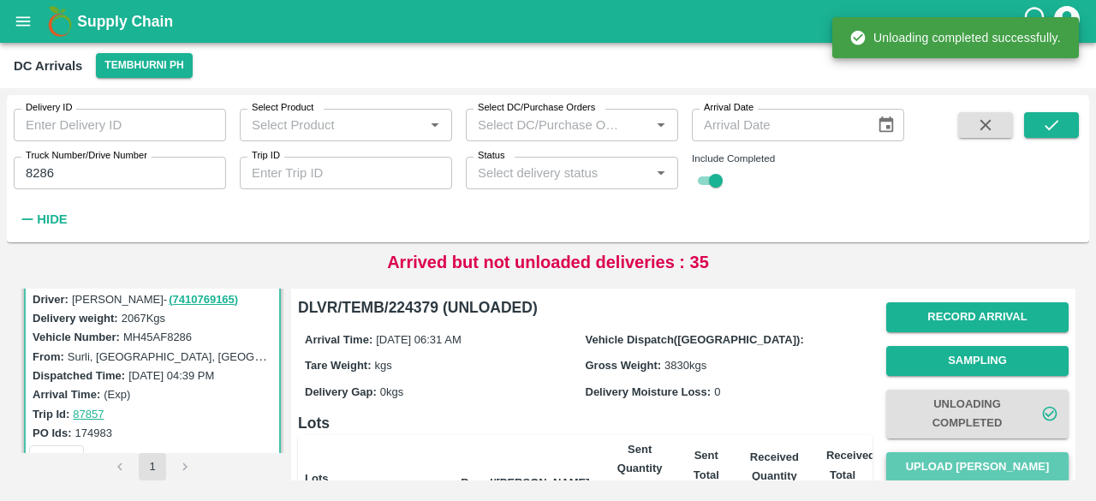
click at [944, 467] on button "Upload Tare Weight" at bounding box center [978, 467] width 182 height 30
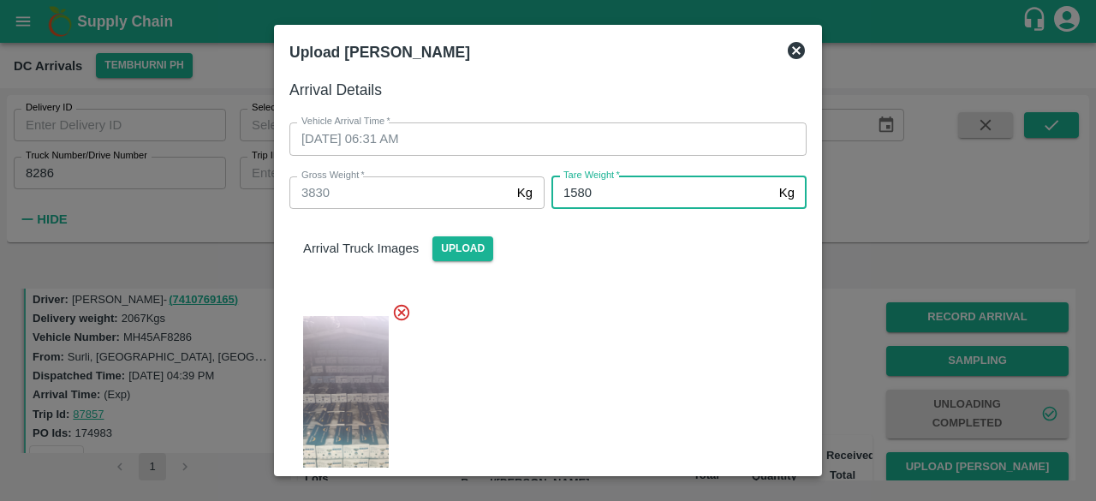
type input "1580"
click at [632, 400] on div at bounding box center [541, 406] width 531 height 235
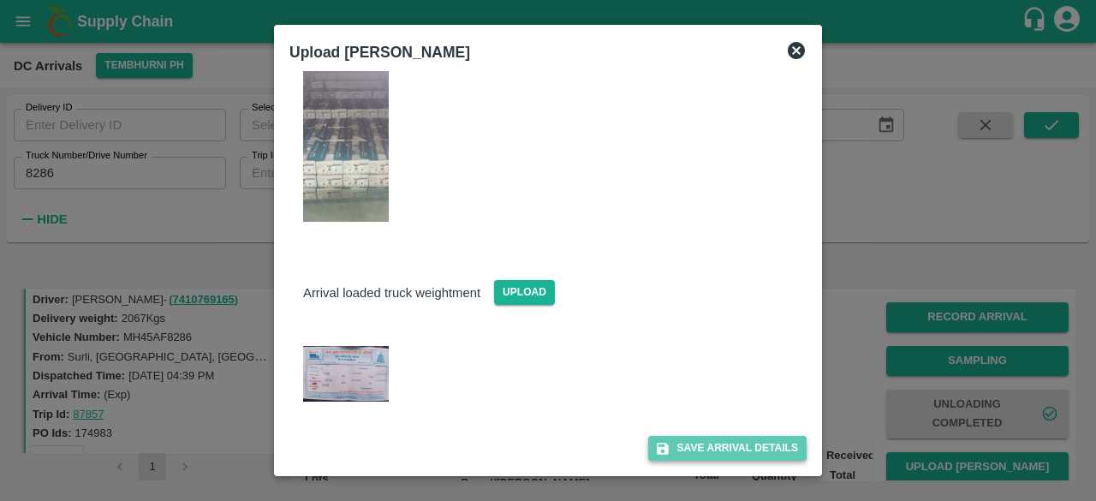
click at [700, 448] on button "Save Arrival Details" at bounding box center [727, 448] width 158 height 25
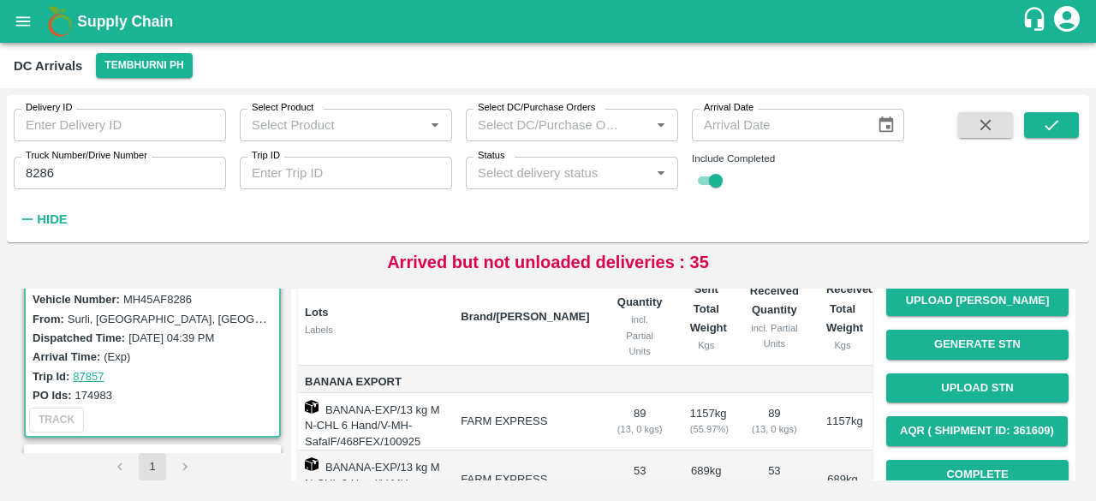
scroll to position [165, 0]
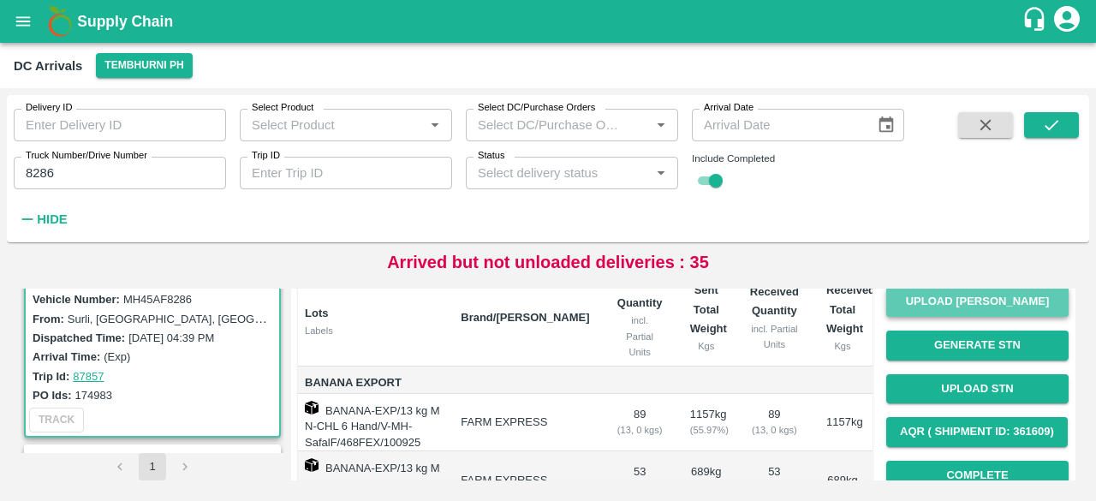
click at [943, 299] on button "Upload Tare Weight" at bounding box center [978, 302] width 182 height 30
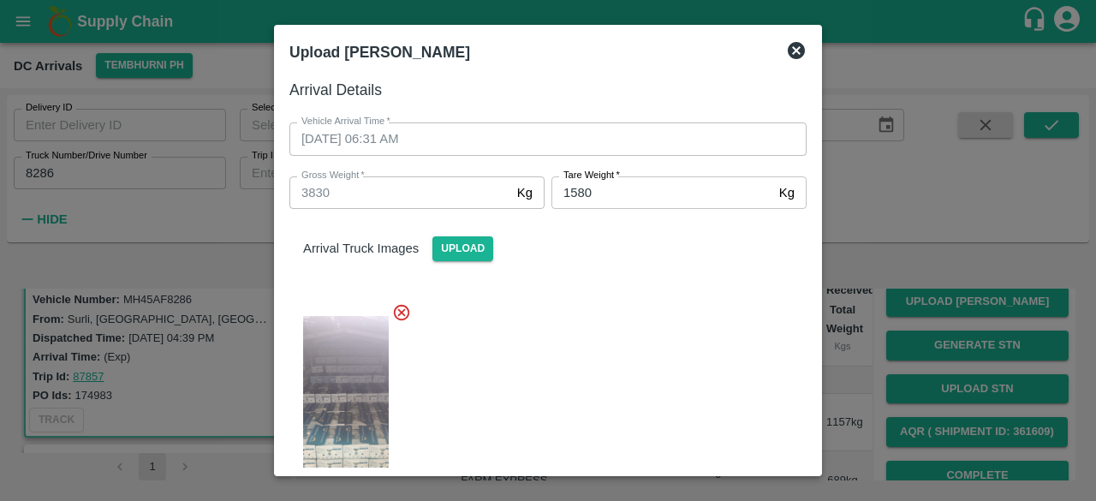
click at [797, 46] on icon at bounding box center [796, 50] width 17 height 17
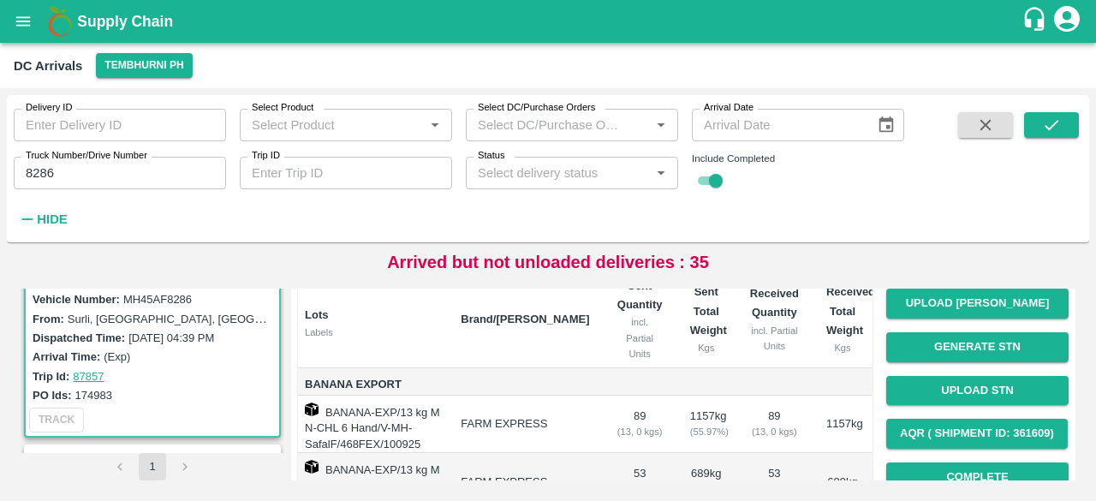
scroll to position [305, 0]
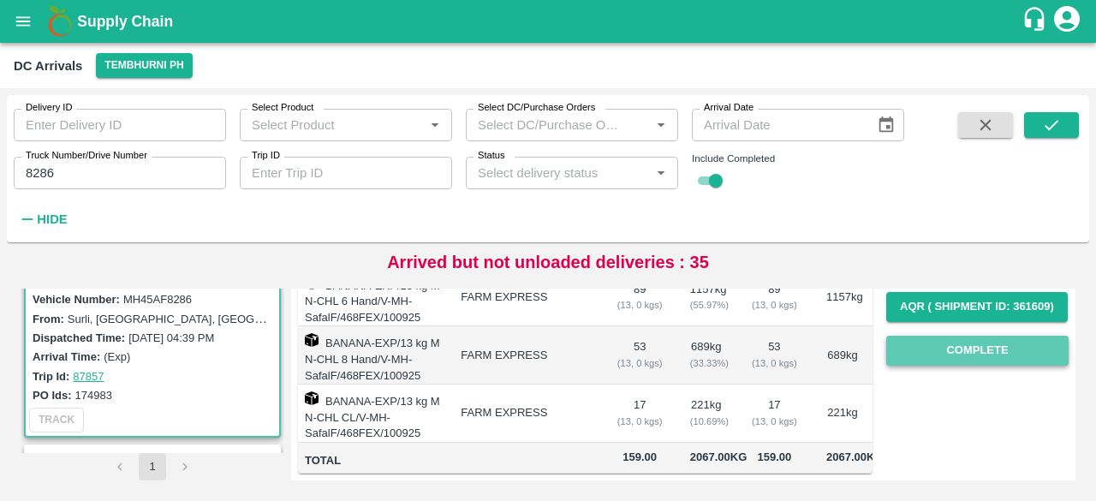
click at [966, 338] on button "Complete" at bounding box center [978, 351] width 182 height 30
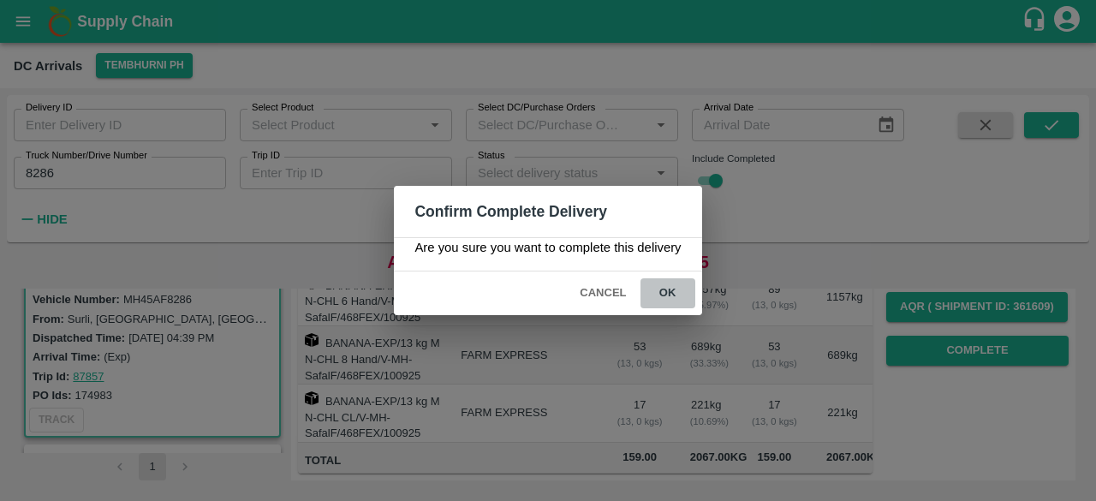
click at [667, 289] on button "ok" at bounding box center [668, 293] width 55 height 30
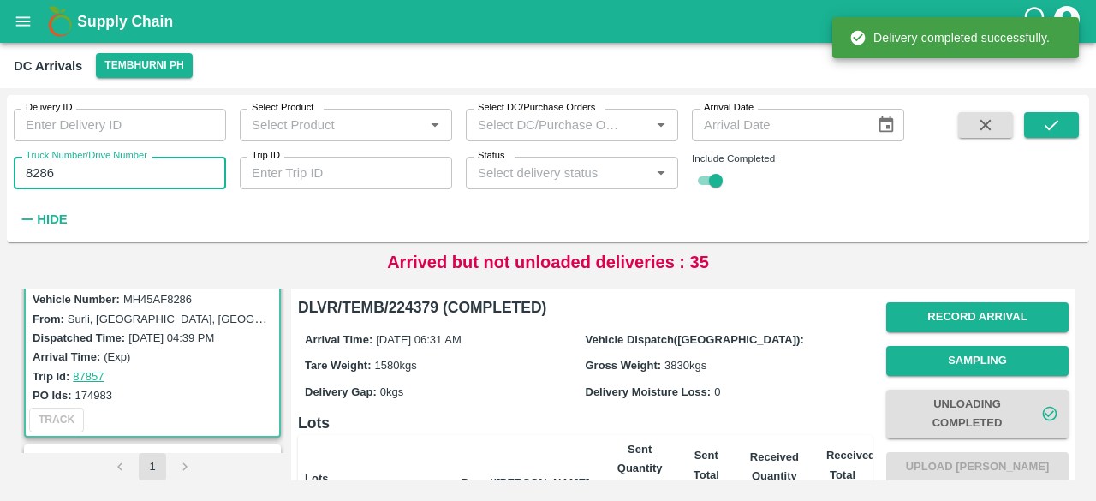
click at [38, 169] on input "8286" at bounding box center [120, 173] width 212 height 33
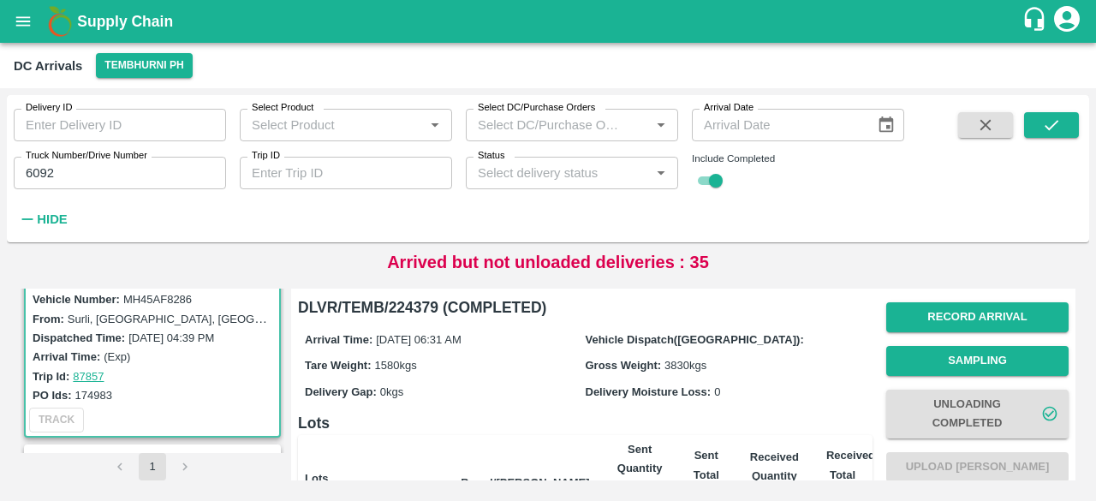
click at [1048, 110] on div "Delivery ID Delivery ID Select Product Select Product   * Select DC/Purchase Or…" at bounding box center [548, 169] width 1083 height 134
click at [1048, 120] on icon "submit" at bounding box center [1051, 125] width 19 height 19
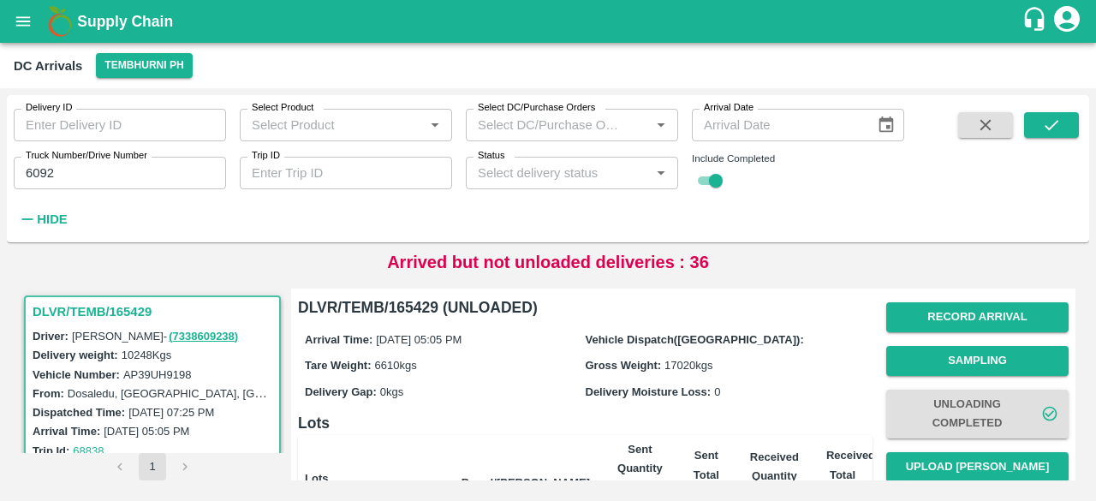
click at [38, 176] on input "6092" at bounding box center [120, 173] width 212 height 33
click at [29, 176] on input "-0739" at bounding box center [120, 173] width 212 height 33
type input "0739"
click at [1050, 124] on icon "submit" at bounding box center [1051, 125] width 19 height 19
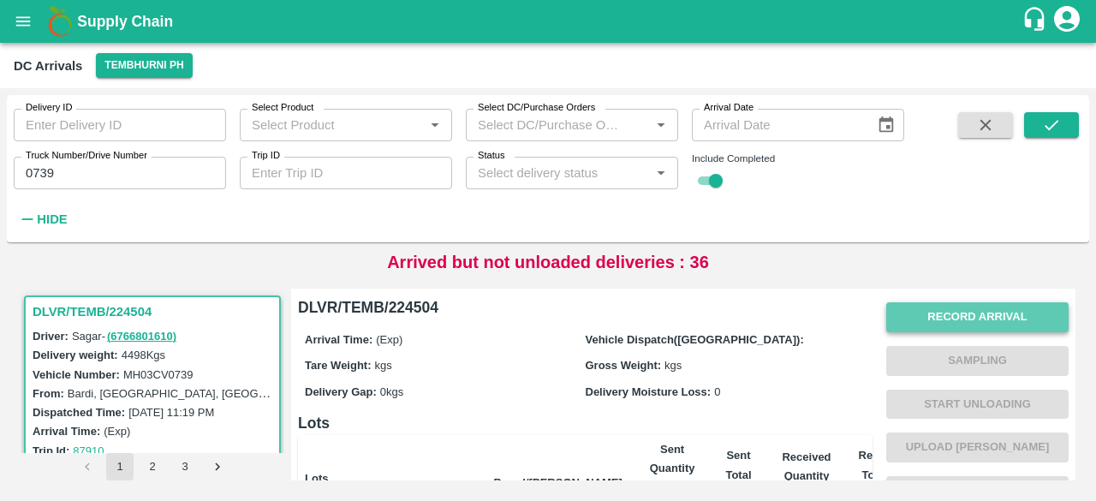
click at [973, 308] on button "Record Arrival" at bounding box center [978, 317] width 182 height 30
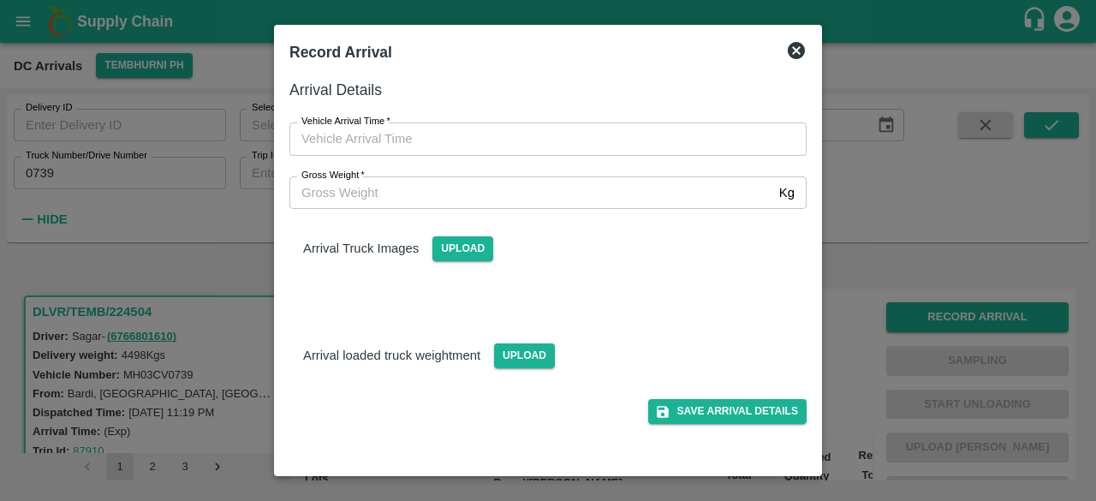
type input "DD/MM/YYYY hh:mm aa"
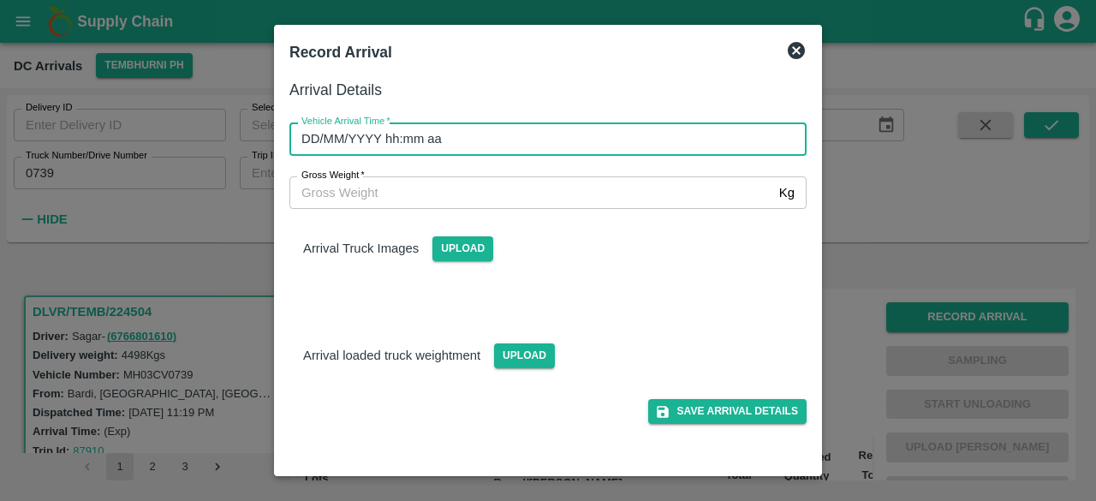
click at [577, 138] on input "DD/MM/YYYY hh:mm aa" at bounding box center [542, 138] width 505 height 33
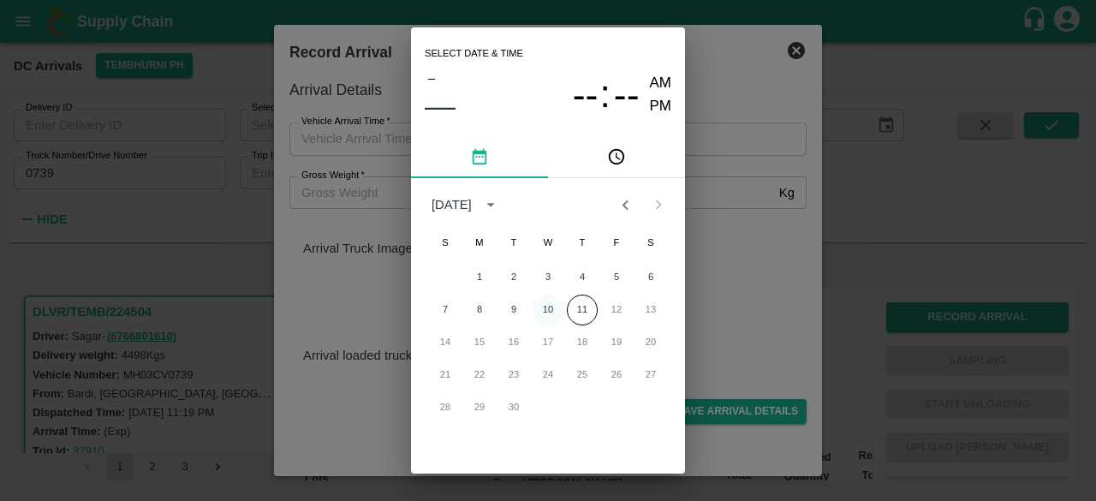
click at [553, 311] on button "10" at bounding box center [548, 310] width 31 height 31
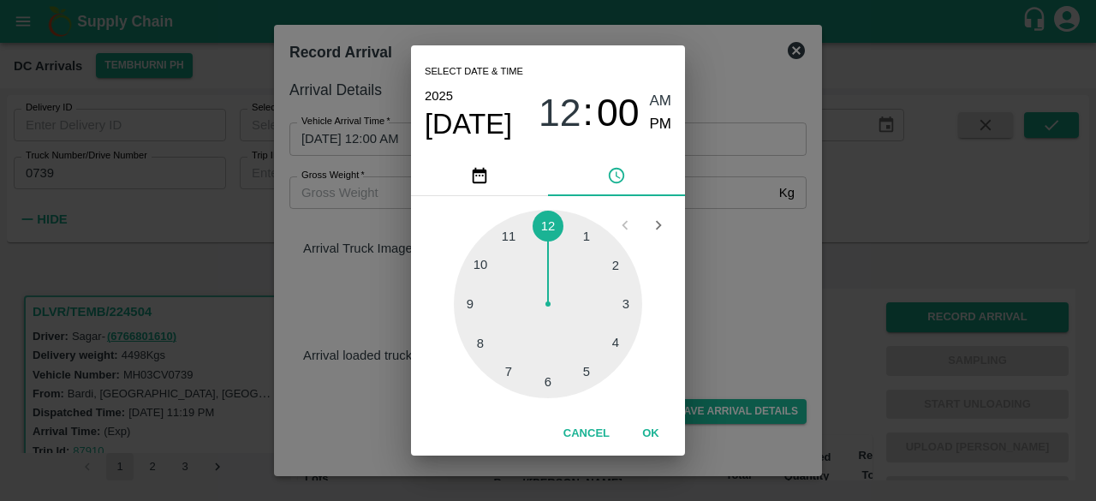
click at [545, 388] on div at bounding box center [548, 304] width 188 height 188
click at [481, 342] on div at bounding box center [548, 304] width 188 height 188
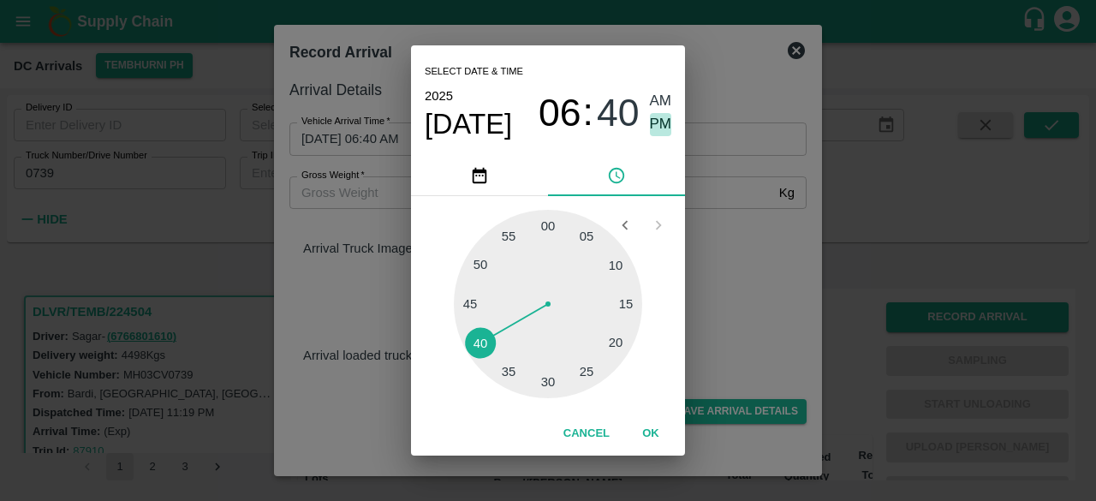
click at [663, 128] on span "PM" at bounding box center [661, 124] width 22 height 23
type input "10/09/2025 06:40 PM"
click at [742, 334] on div "Select date & time 2025 Sep 10 06 : 40 AM PM 05 10 15 20 25 30 35 40 45 50 55 0…" at bounding box center [548, 250] width 1096 height 501
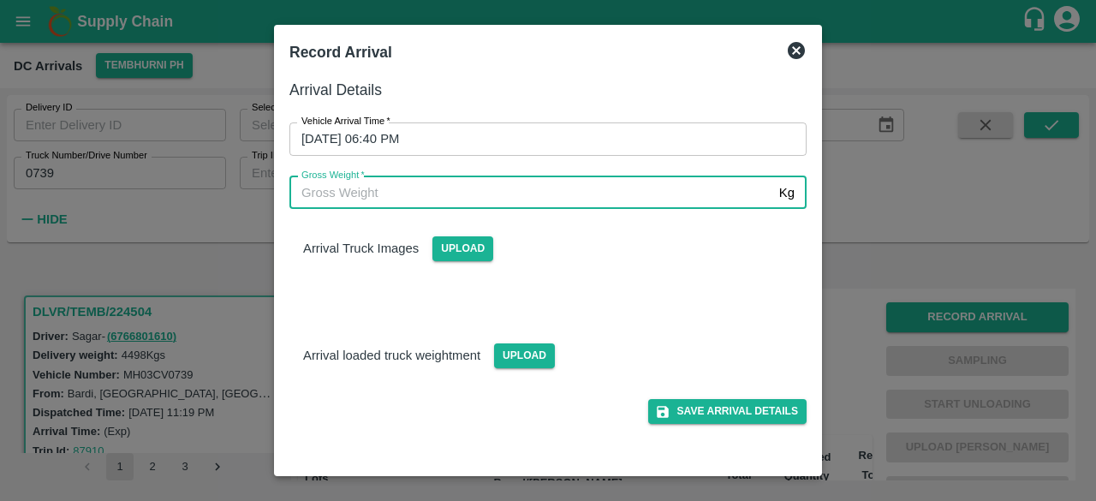
click at [399, 189] on input "Gross Weight   *" at bounding box center [531, 192] width 483 height 33
type input "10245"
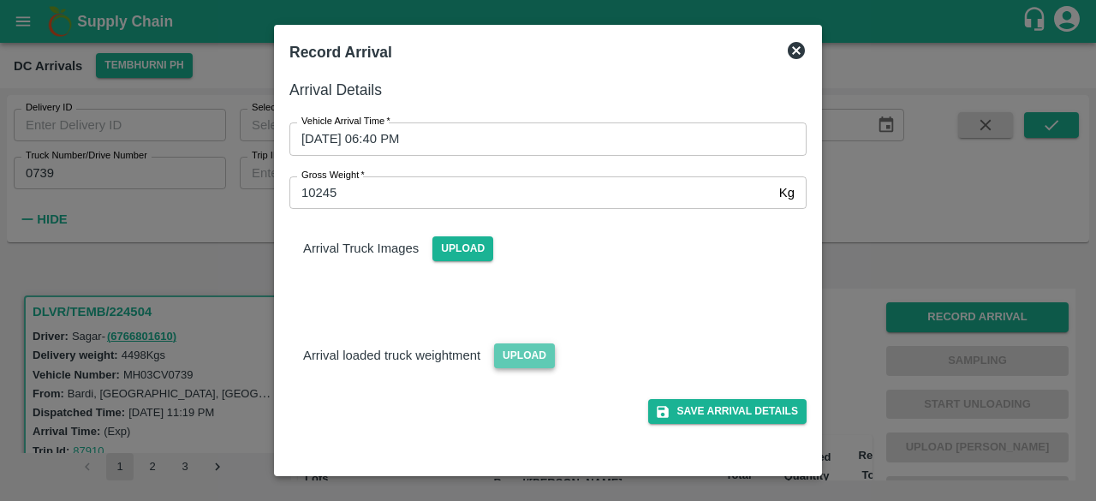
click at [517, 361] on span "Upload" at bounding box center [524, 355] width 61 height 25
click at [0, 0] on input "Upload" at bounding box center [0, 0] width 0 height 0
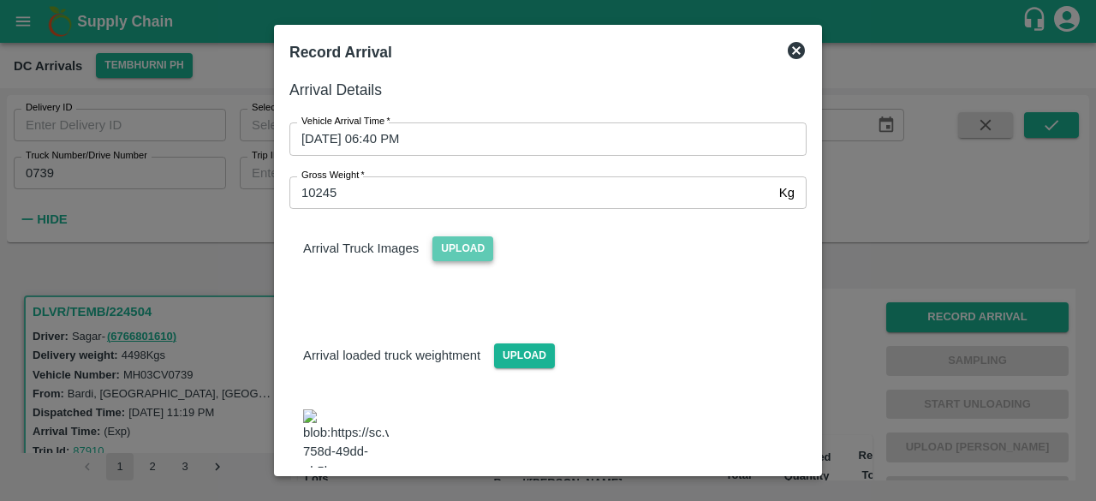
click at [454, 251] on span "Upload" at bounding box center [463, 248] width 61 height 25
click at [0, 0] on input "Upload" at bounding box center [0, 0] width 0 height 0
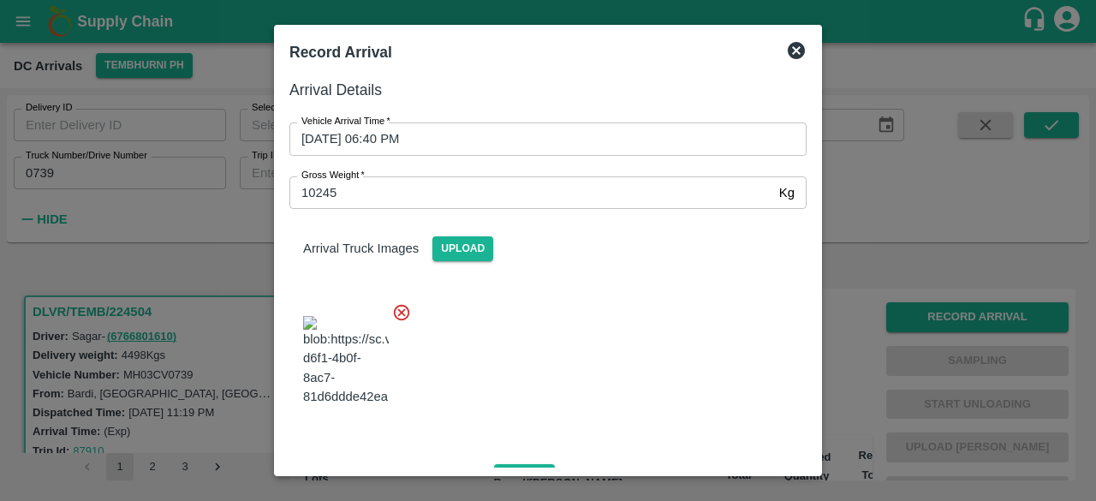
scroll to position [267, 0]
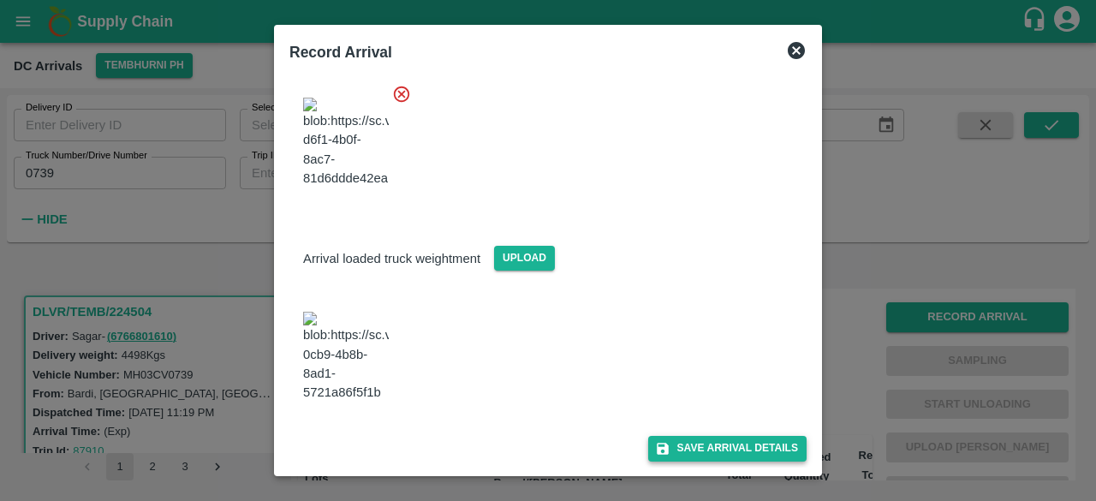
click at [719, 446] on button "Save Arrival Details" at bounding box center [727, 448] width 158 height 25
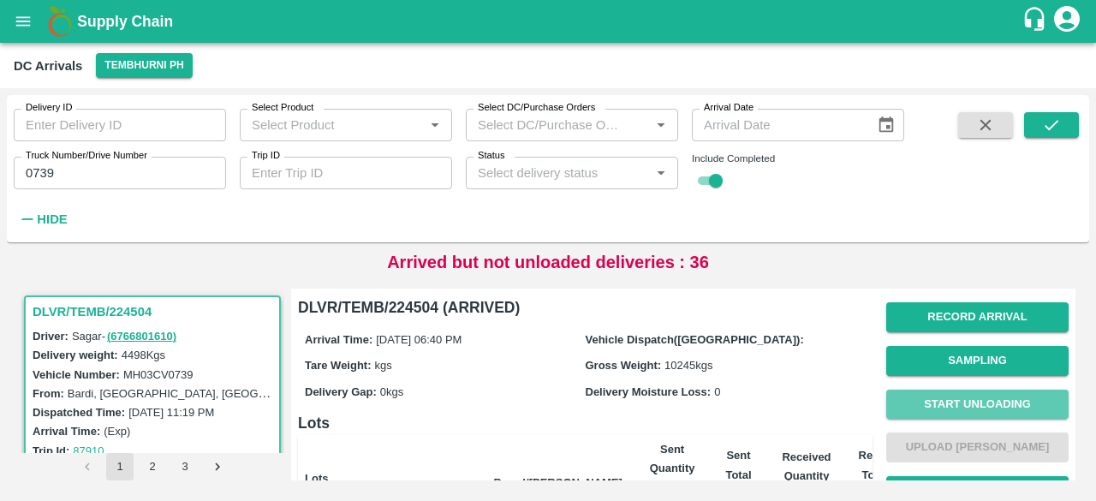
click at [1002, 397] on button "Start Unloading" at bounding box center [978, 405] width 182 height 30
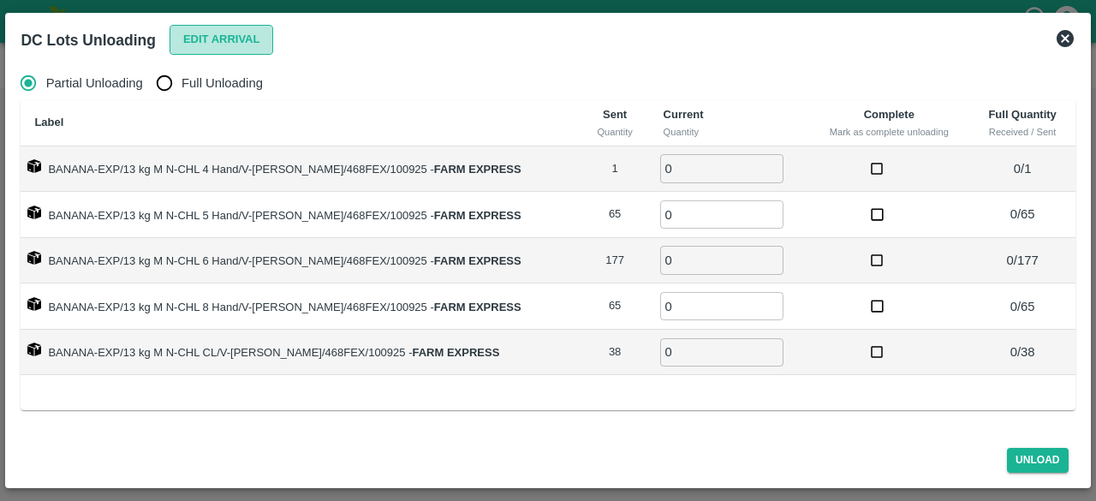
click at [234, 40] on button "Edit Arrival" at bounding box center [222, 40] width 104 height 30
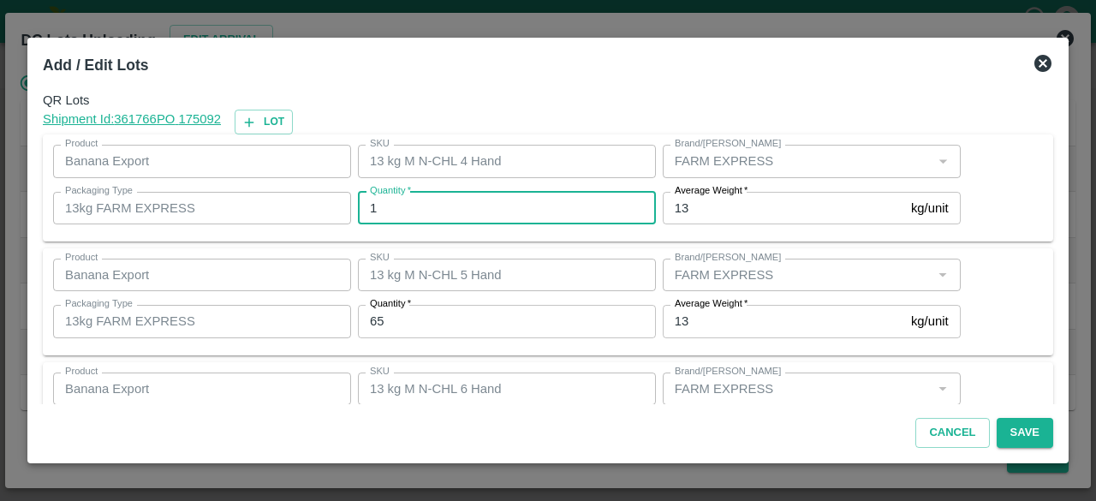
click at [406, 212] on input "1" at bounding box center [507, 208] width 298 height 33
type input "0"
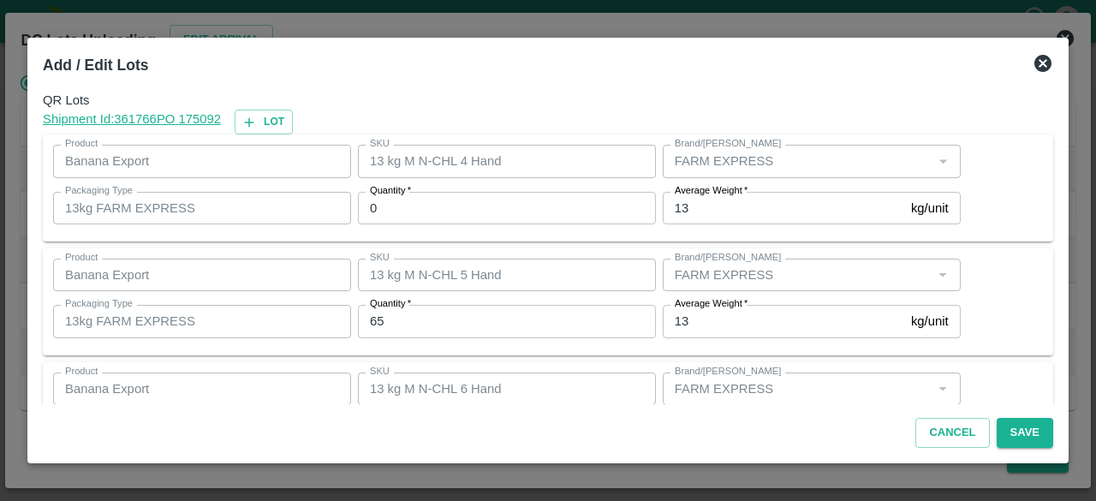
scroll to position [190, 0]
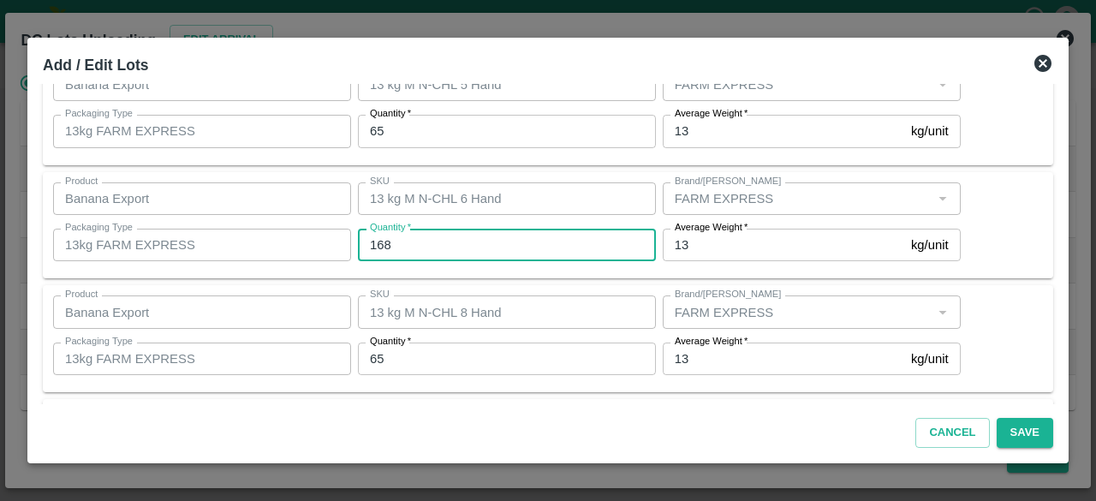
type input "168"
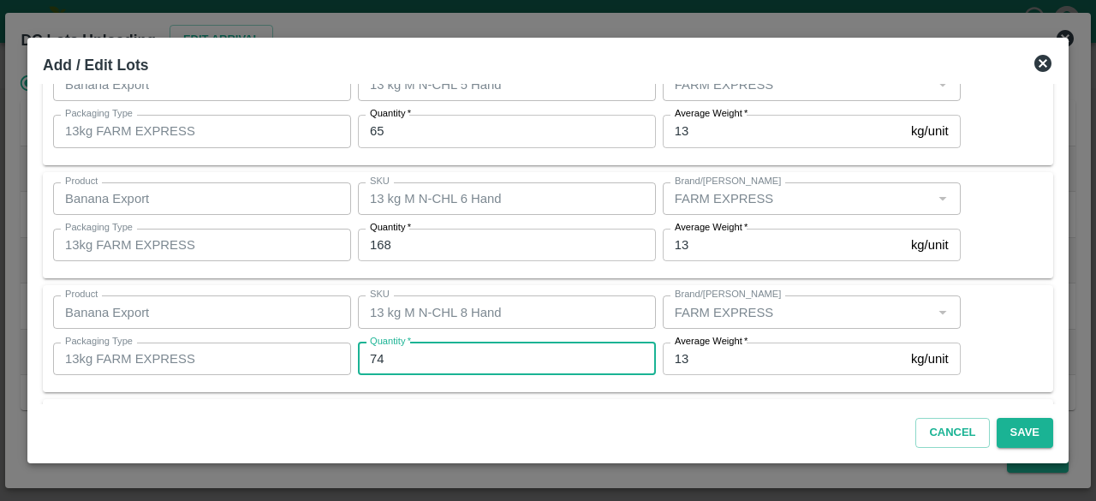
type input "74"
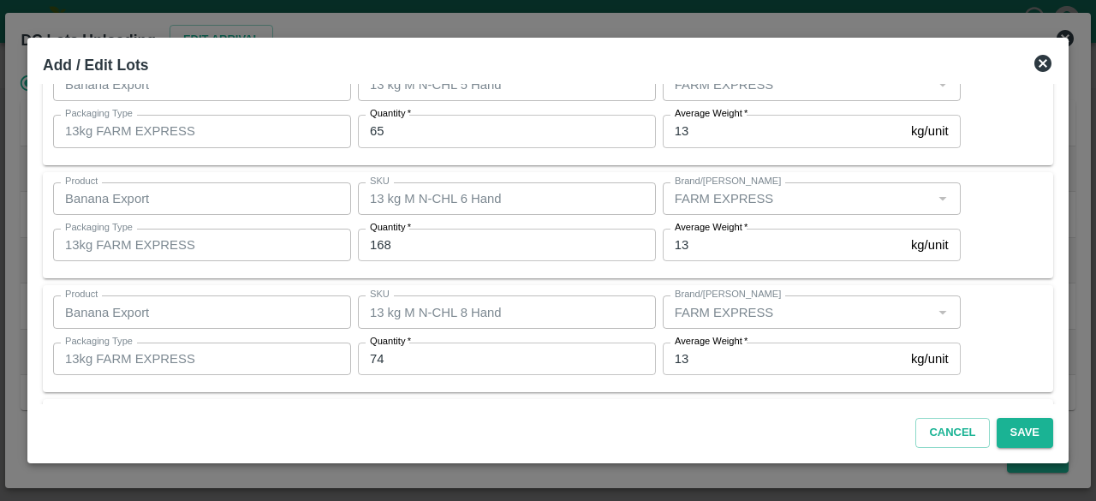
scroll to position [304, 0]
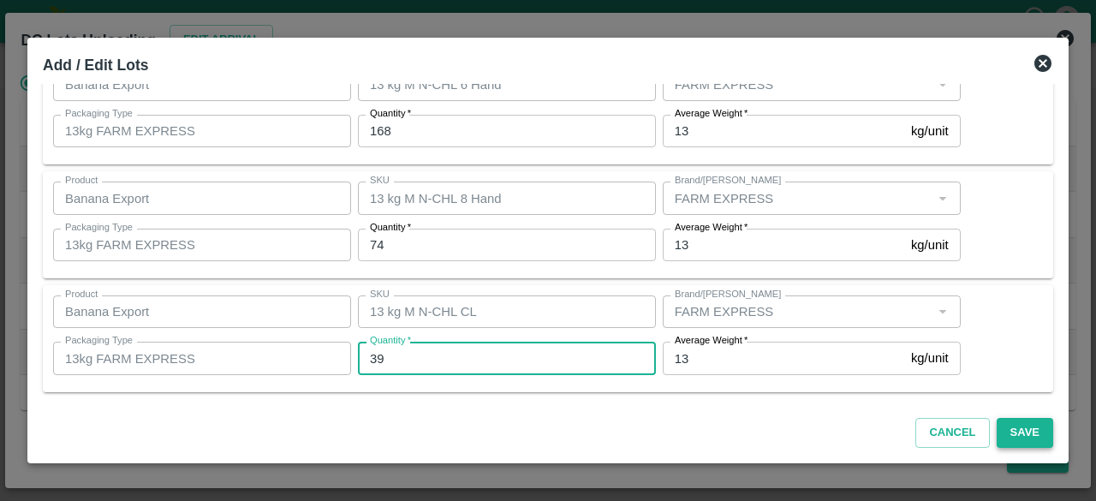
type input "39"
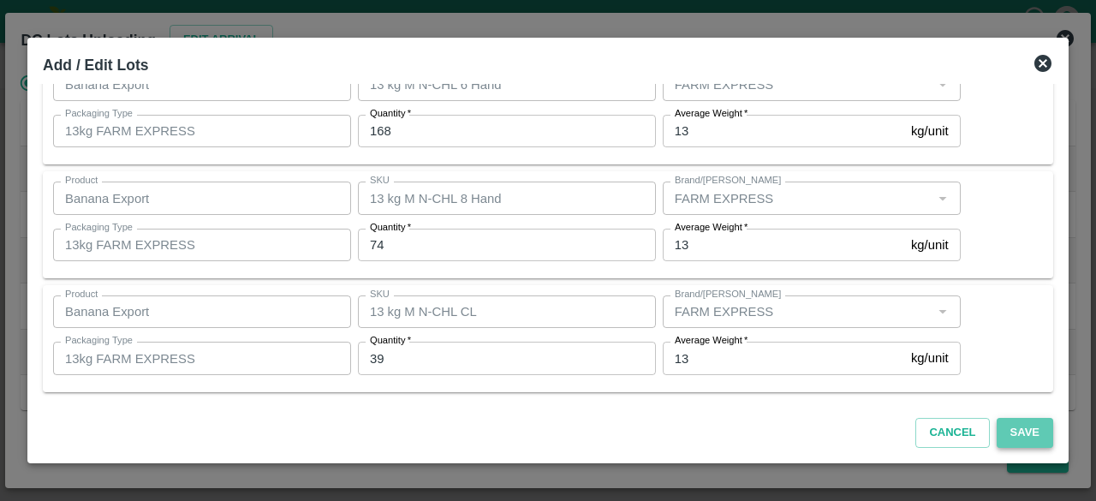
click at [1026, 427] on button "Save" at bounding box center [1025, 433] width 57 height 30
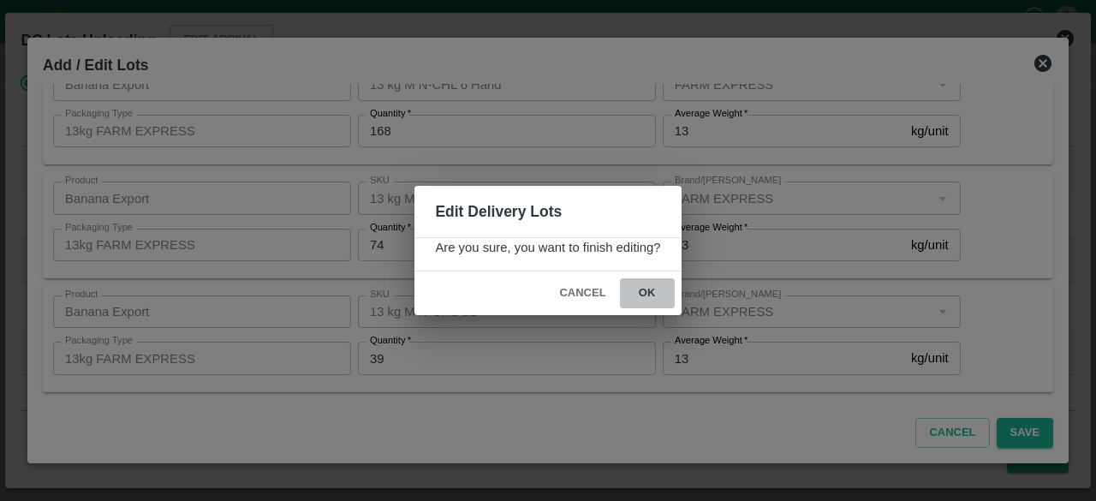
click at [647, 290] on button "ok" at bounding box center [647, 293] width 55 height 30
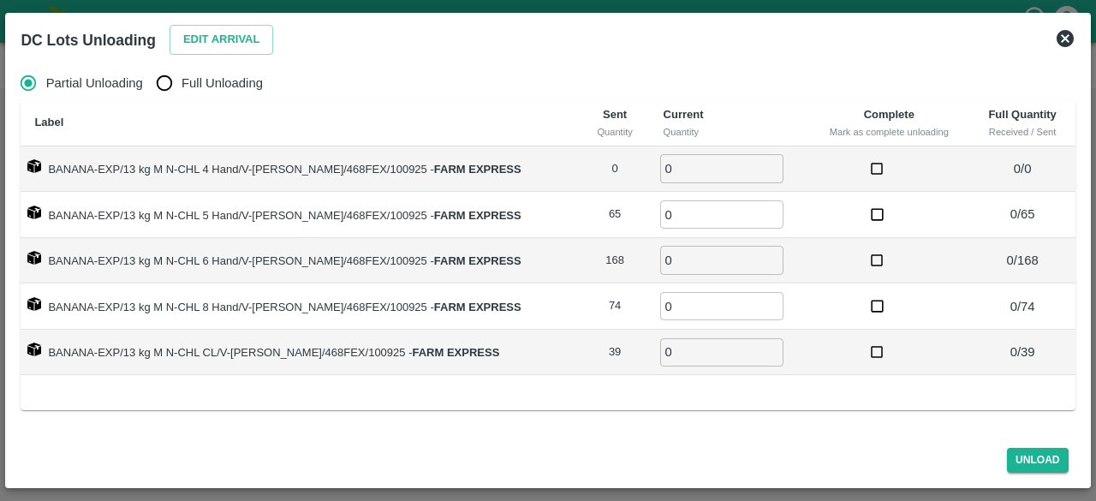
click at [171, 78] on input "Full Unloading" at bounding box center [164, 83] width 34 height 34
radio input "true"
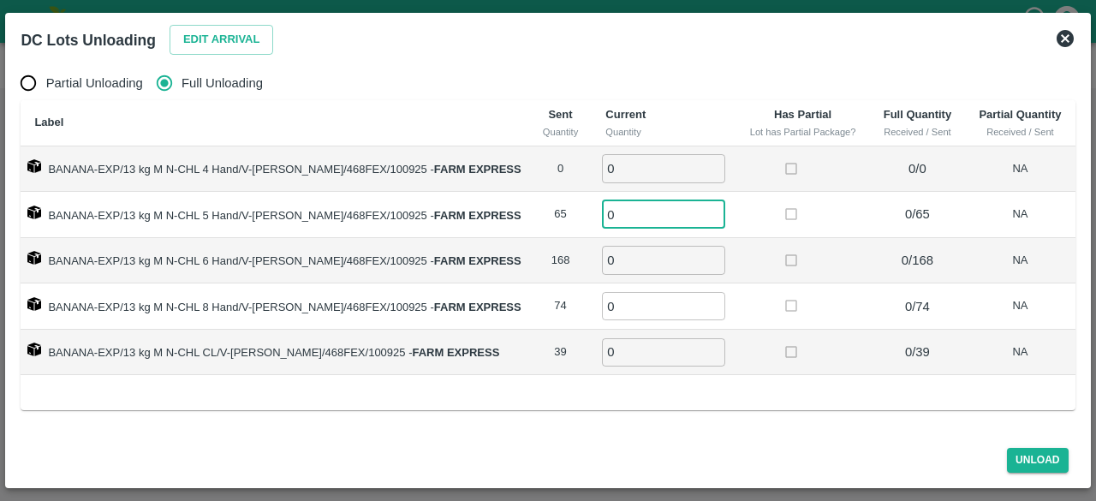
click at [624, 214] on input "0" at bounding box center [663, 214] width 123 height 28
type input "65"
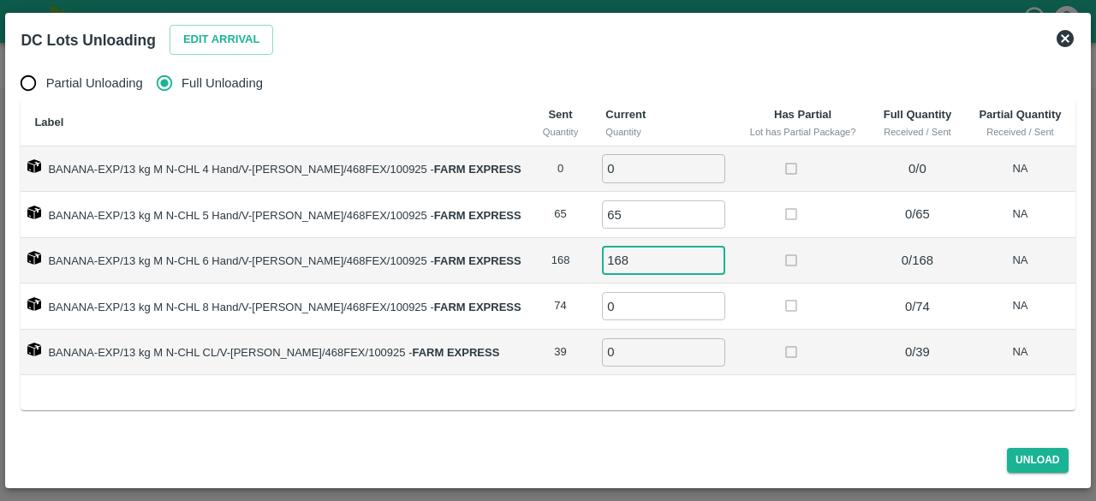
type input "168"
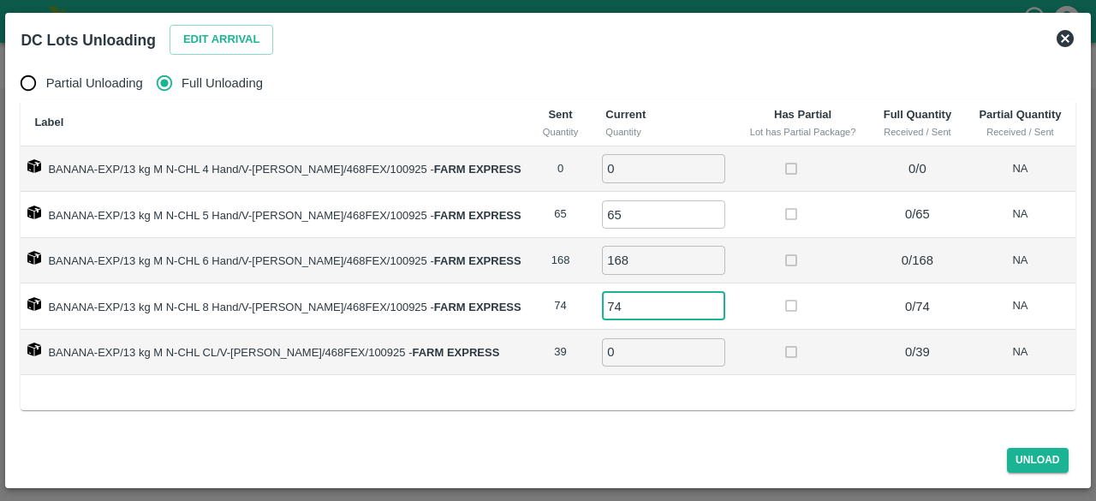
type input "74"
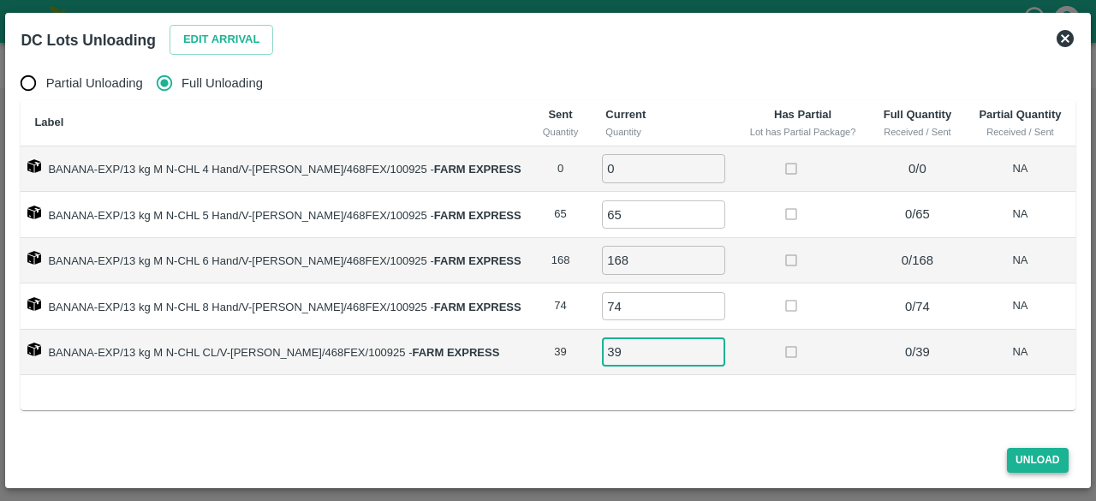
type input "39"
click at [1027, 467] on button "Unload" at bounding box center [1038, 460] width 62 height 25
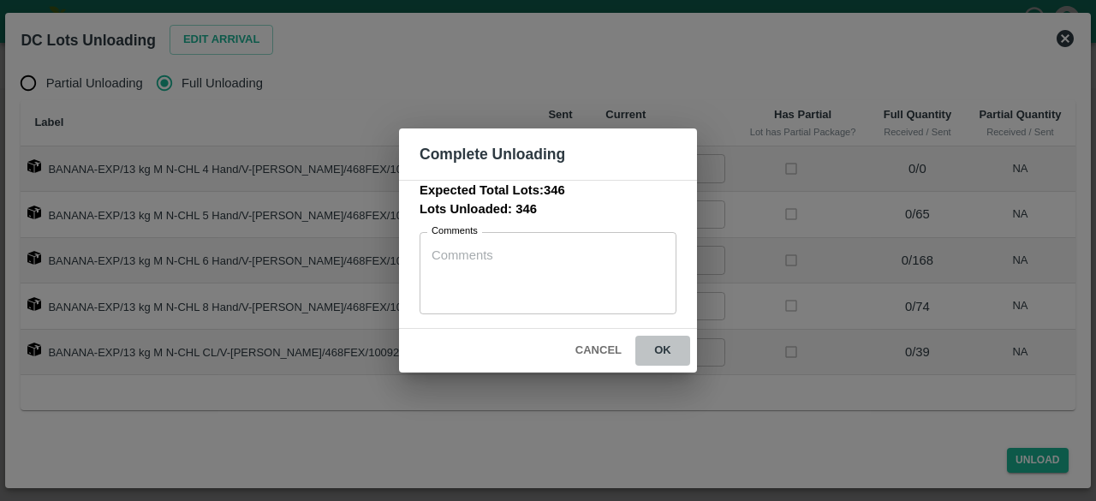
click at [660, 350] on button "ok" at bounding box center [663, 351] width 55 height 30
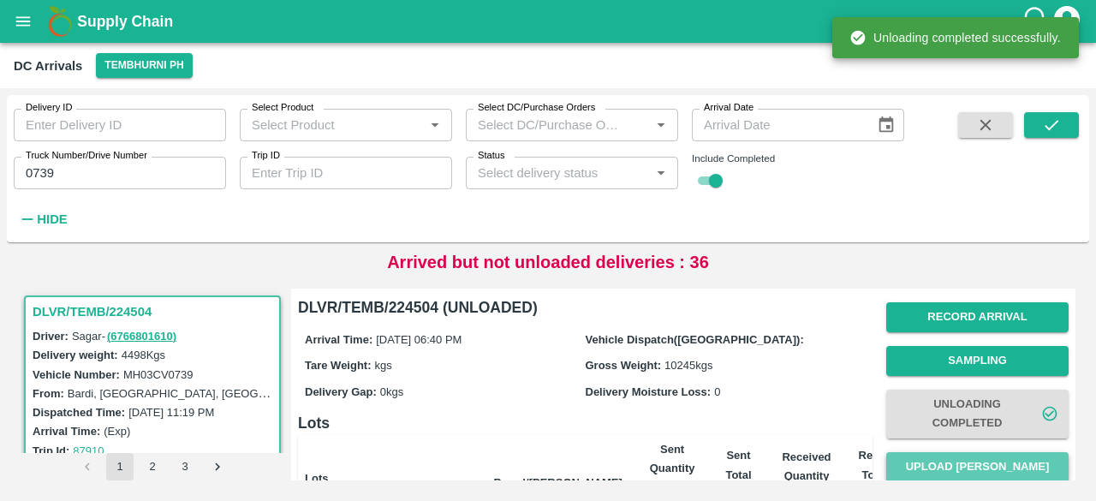
click at [981, 463] on button "Upload Tare Weight" at bounding box center [978, 467] width 182 height 30
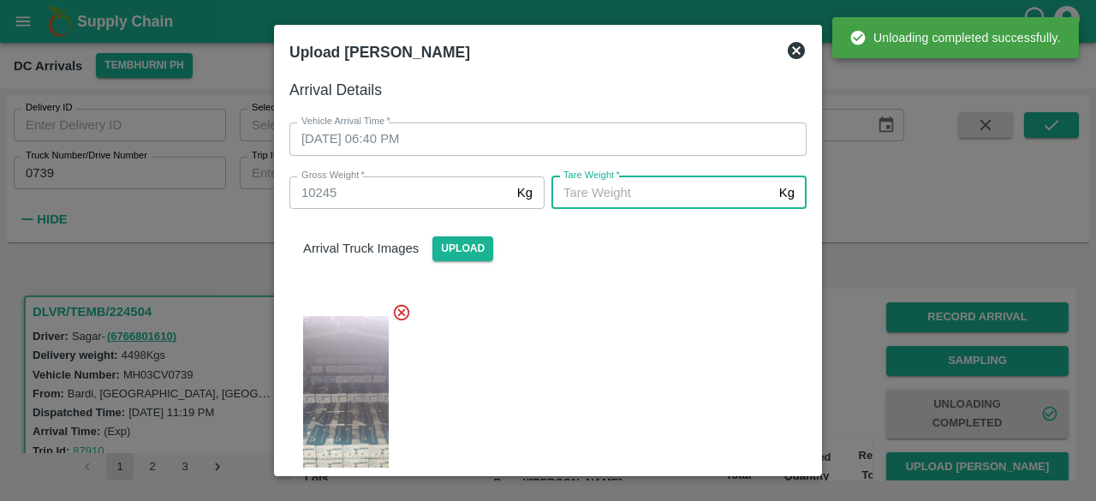
click at [666, 191] on input "Tare Weight   *" at bounding box center [662, 192] width 221 height 33
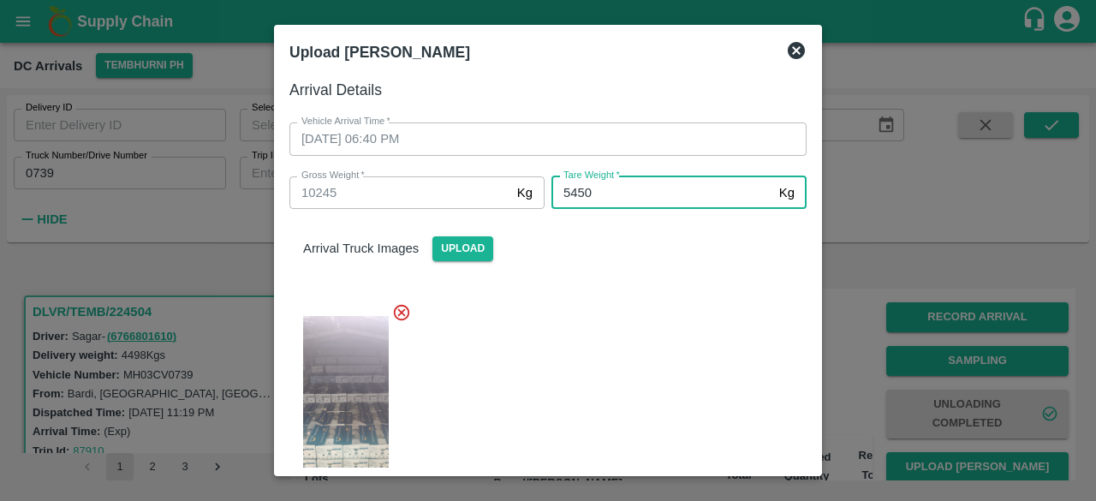
type input "5450"
click at [654, 332] on div at bounding box center [541, 406] width 531 height 235
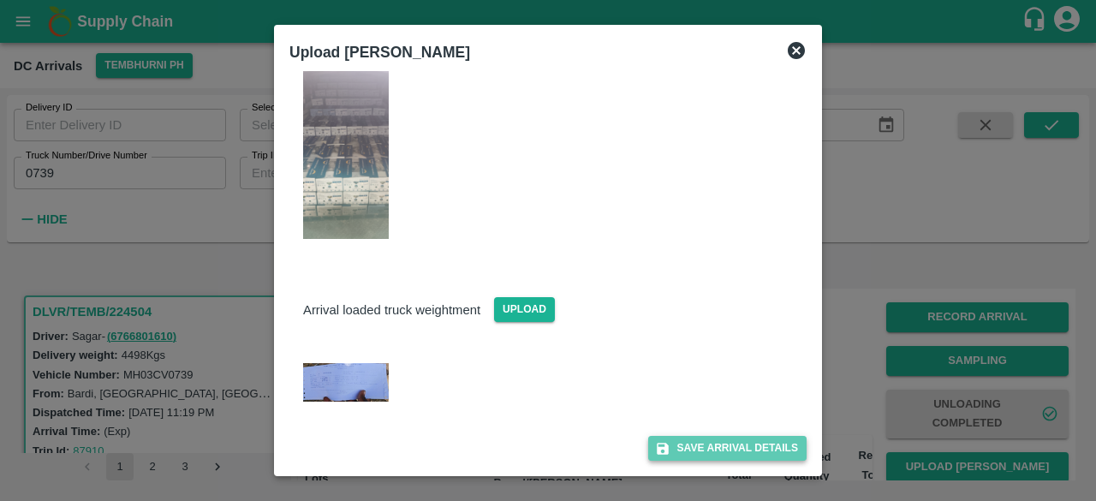
click at [714, 439] on button "Save Arrival Details" at bounding box center [727, 448] width 158 height 25
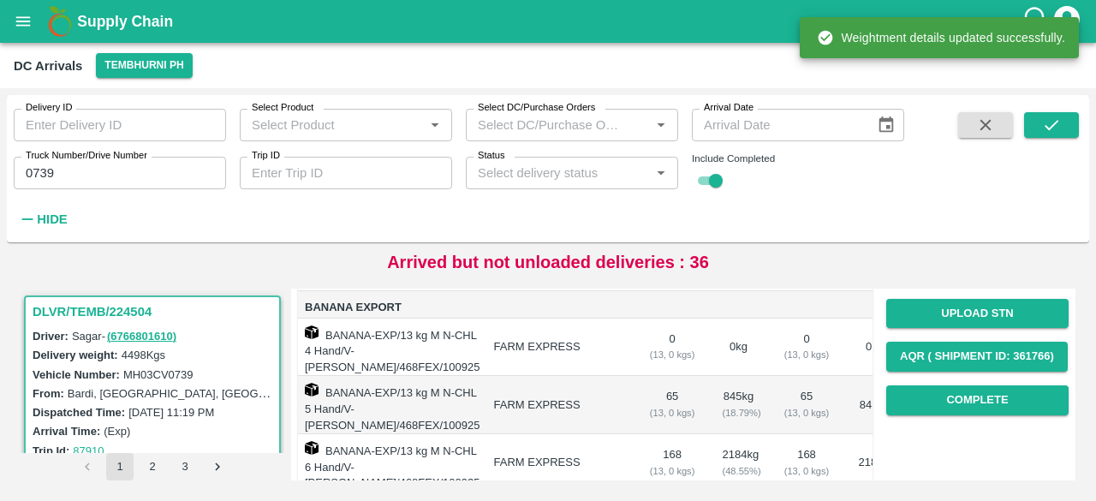
scroll to position [251, 0]
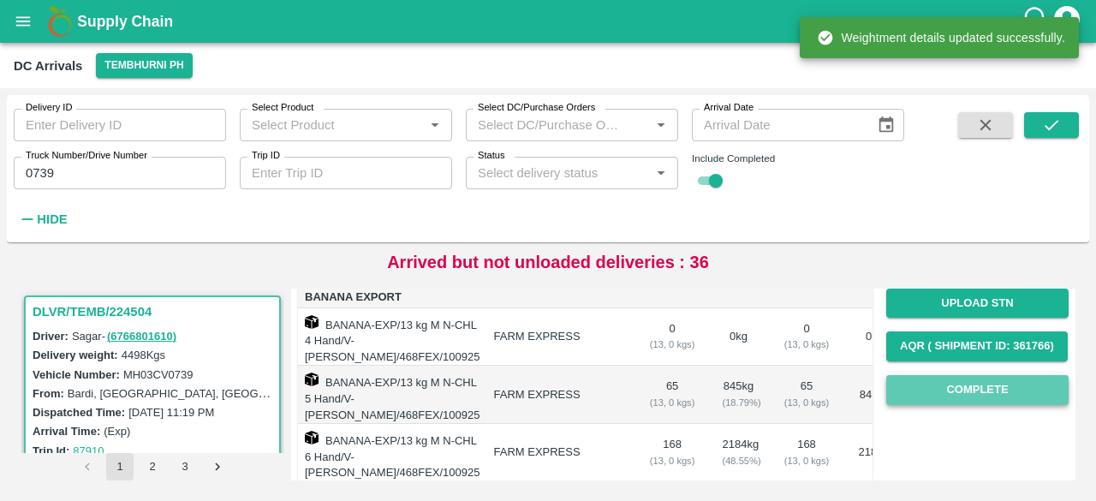
click at [970, 391] on button "Complete" at bounding box center [978, 390] width 182 height 30
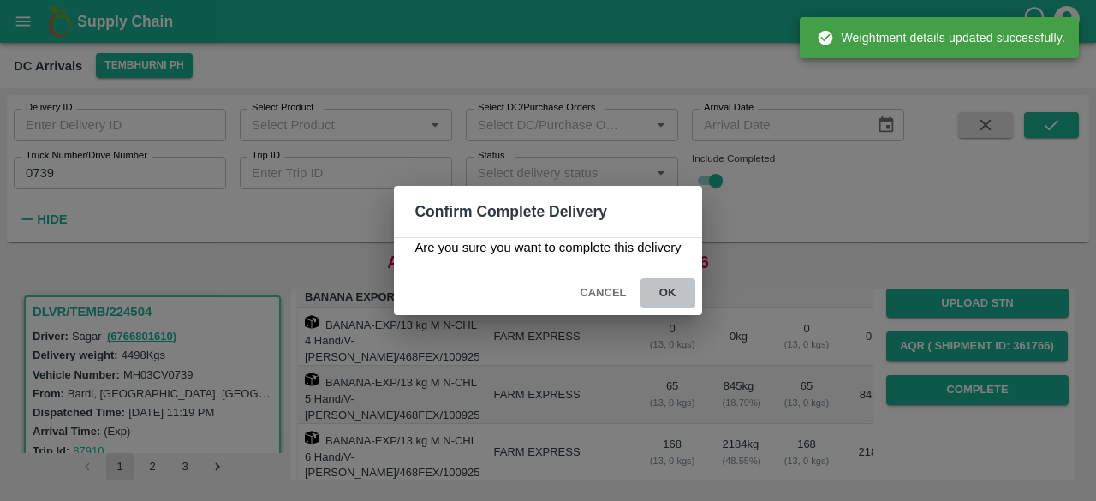
click at [668, 291] on button "ok" at bounding box center [668, 293] width 55 height 30
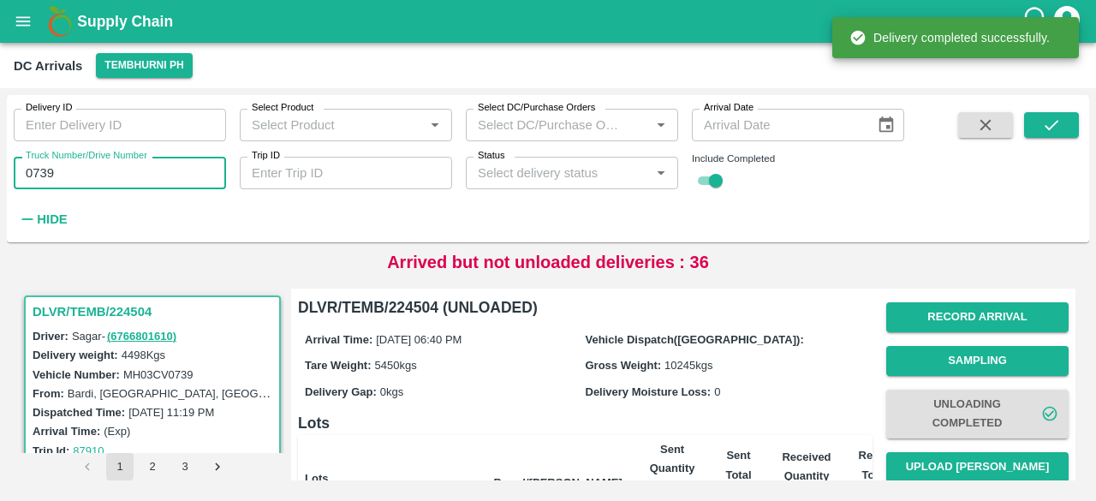
click at [34, 170] on input "0739" at bounding box center [120, 173] width 212 height 33
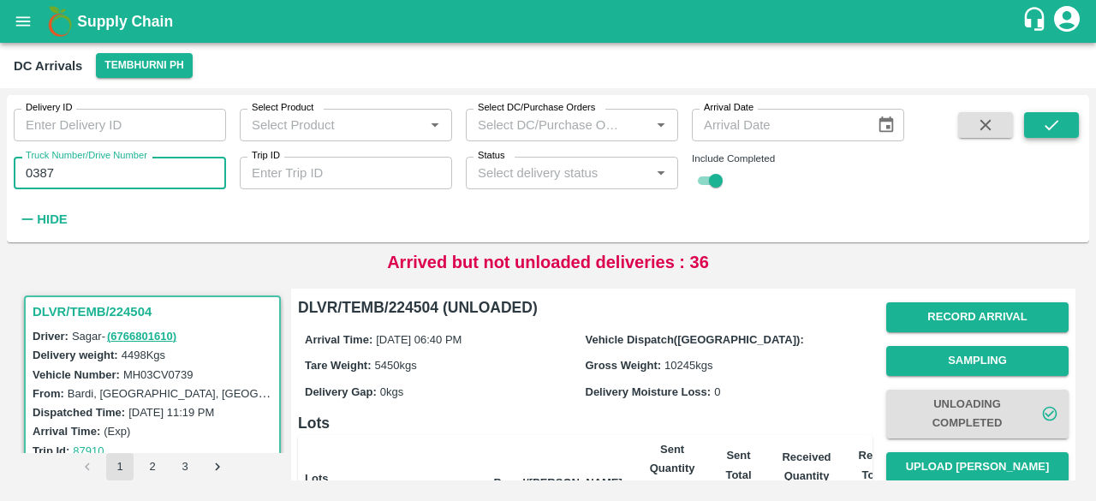
type input "0387"
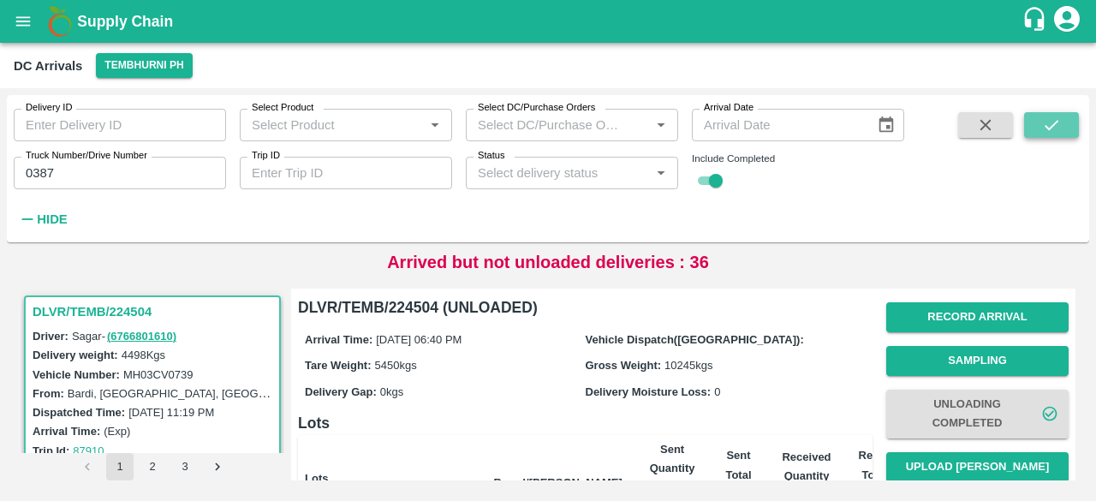
click at [1035, 121] on button "submit" at bounding box center [1051, 125] width 55 height 26
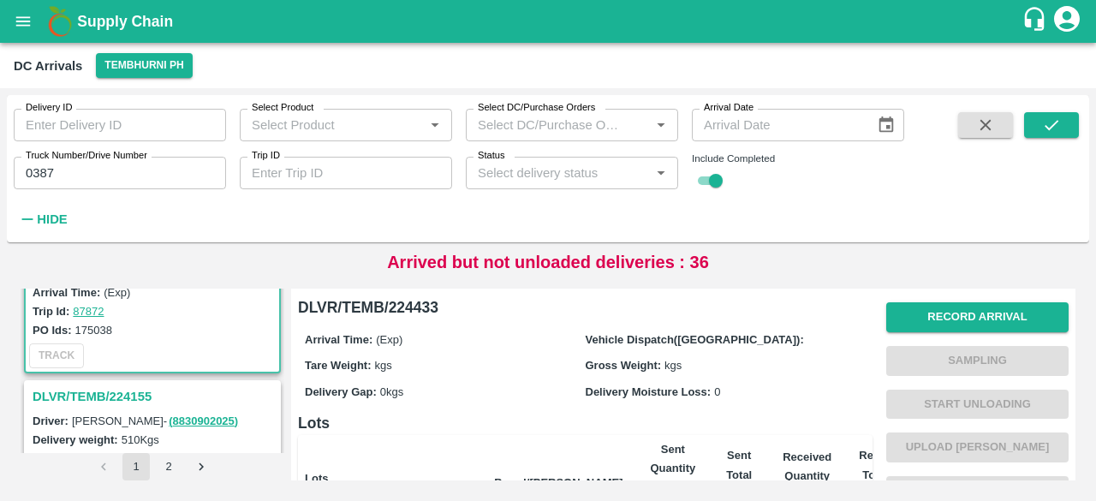
click at [136, 385] on h3 "DLVR/TEMB/224155" at bounding box center [155, 396] width 245 height 22
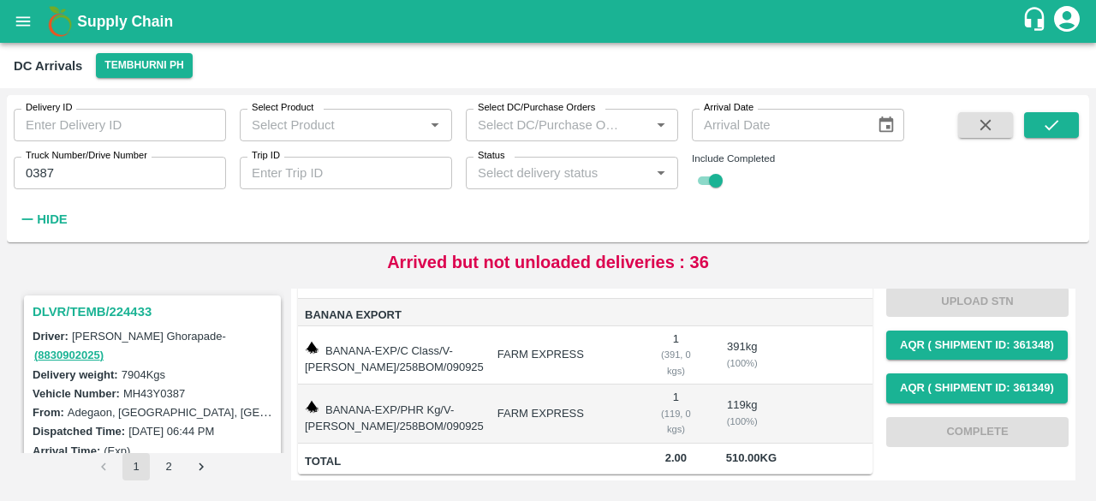
click at [134, 312] on h3 "DLVR/TEMB/224433" at bounding box center [155, 312] width 245 height 22
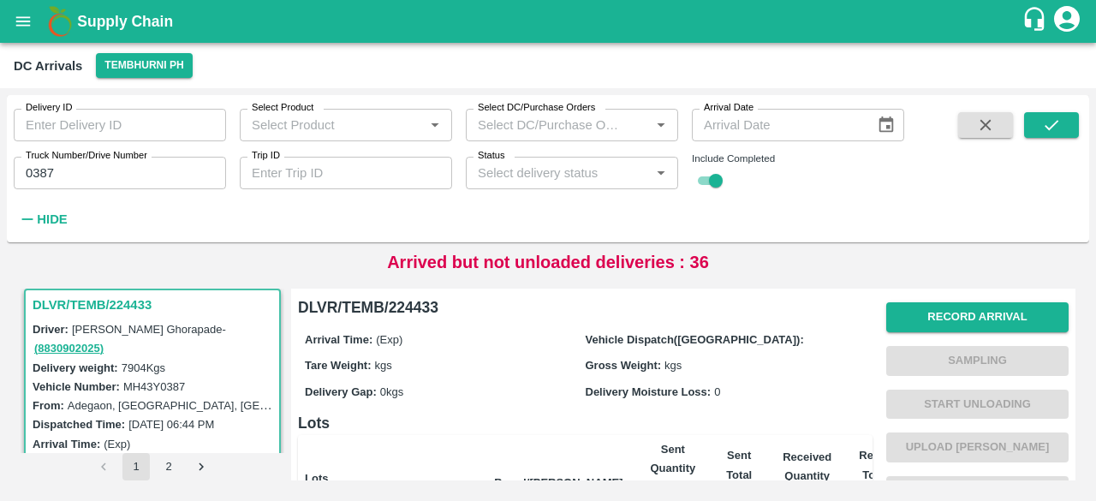
scroll to position [2, 0]
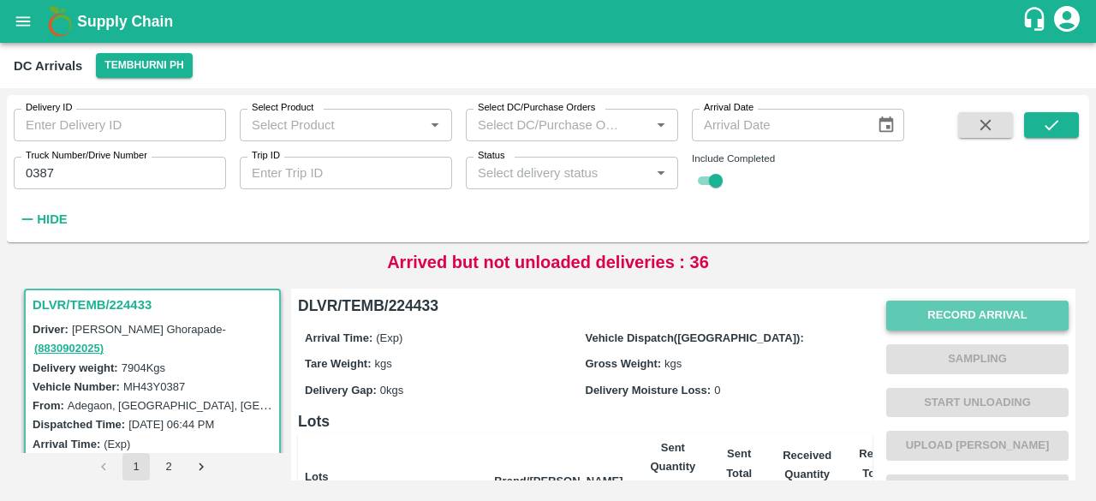
click at [994, 317] on button "Record Arrival" at bounding box center [978, 316] width 182 height 30
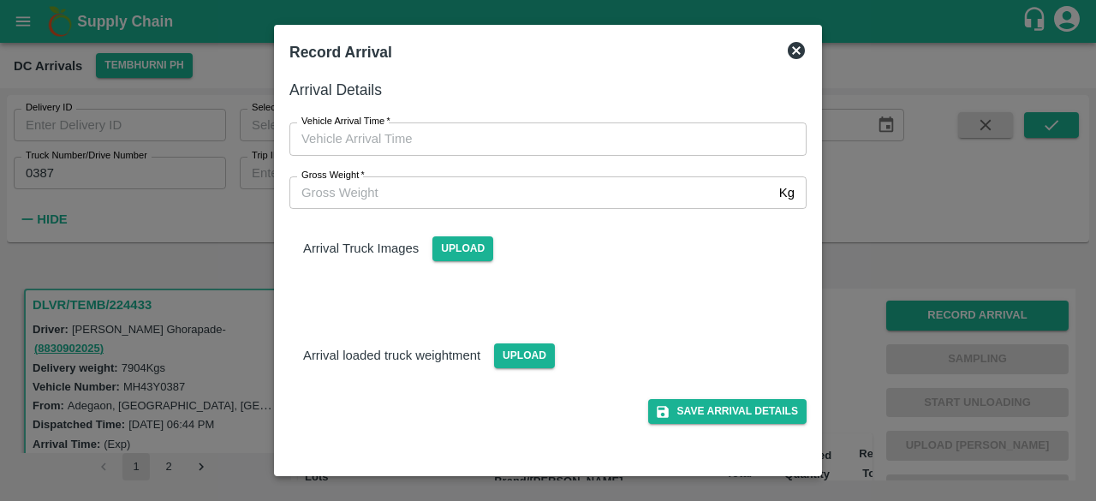
type input "DD/MM/YYYY hh:mm aa"
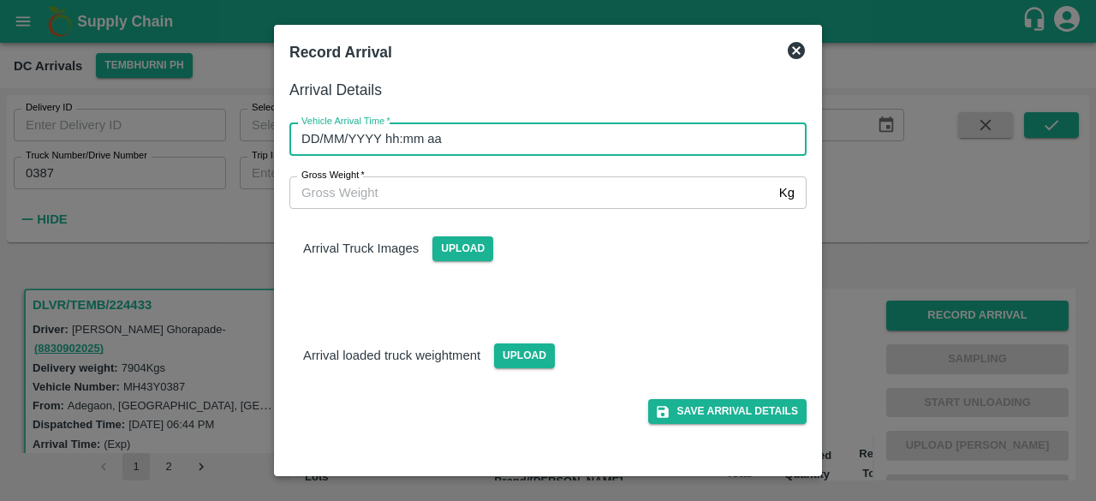
click at [529, 148] on input "DD/MM/YYYY hh:mm aa" at bounding box center [542, 138] width 505 height 33
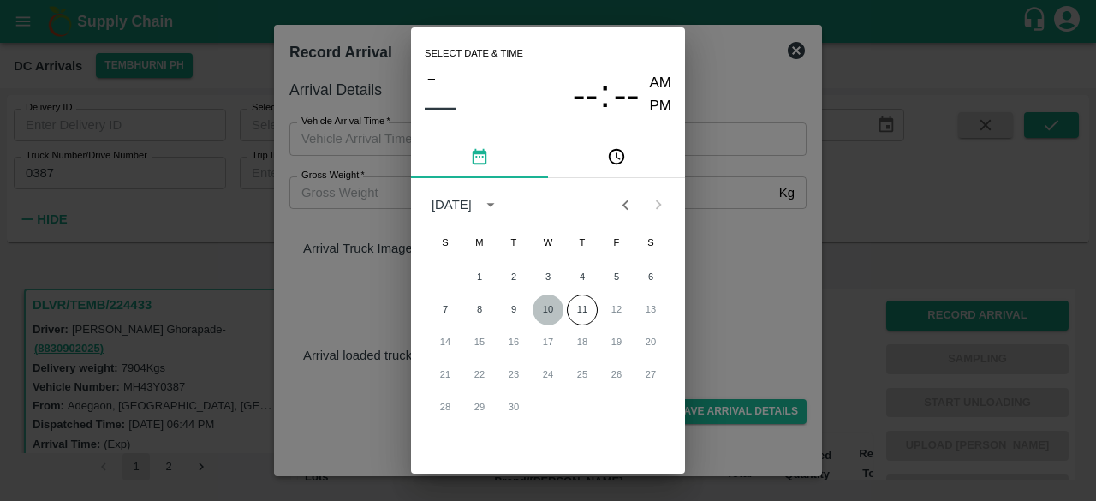
click at [552, 304] on button "10" at bounding box center [548, 310] width 31 height 31
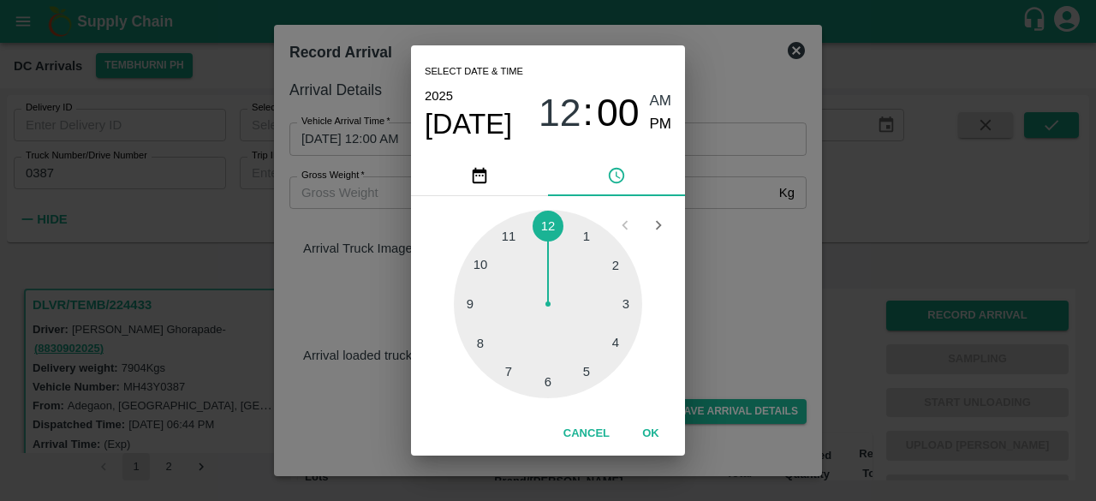
click at [505, 363] on div at bounding box center [548, 304] width 188 height 188
click at [616, 263] on div at bounding box center [548, 304] width 188 height 188
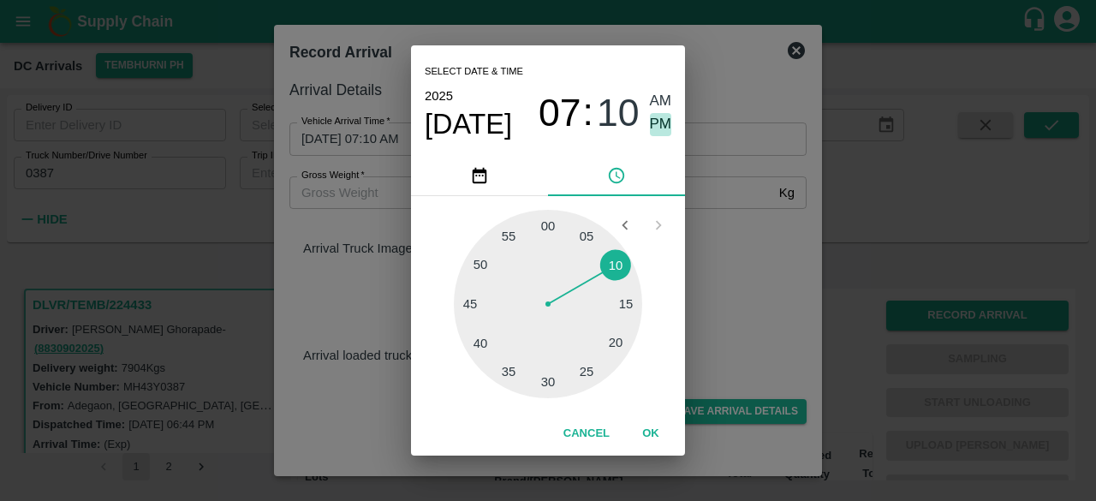
click at [661, 126] on span "PM" at bounding box center [661, 124] width 22 height 23
type input "10/09/2025 07:10 PM"
click at [722, 234] on div "Select date & time 2025 Sep 10 07 : 10 AM PM 05 10 15 20 25 30 35 40 45 50 55 0…" at bounding box center [548, 250] width 1096 height 501
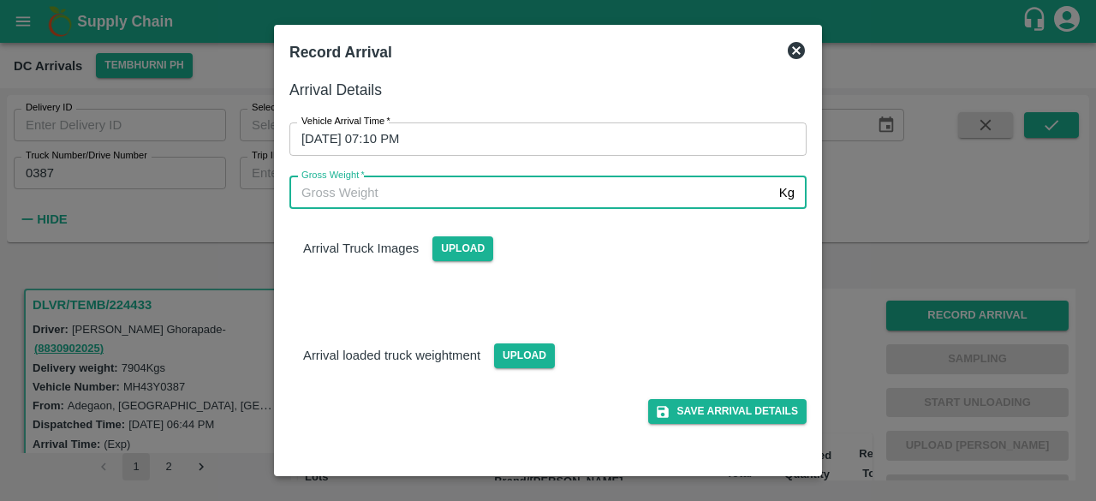
click at [442, 193] on input "Gross Weight   *" at bounding box center [531, 192] width 483 height 33
type input "14150"
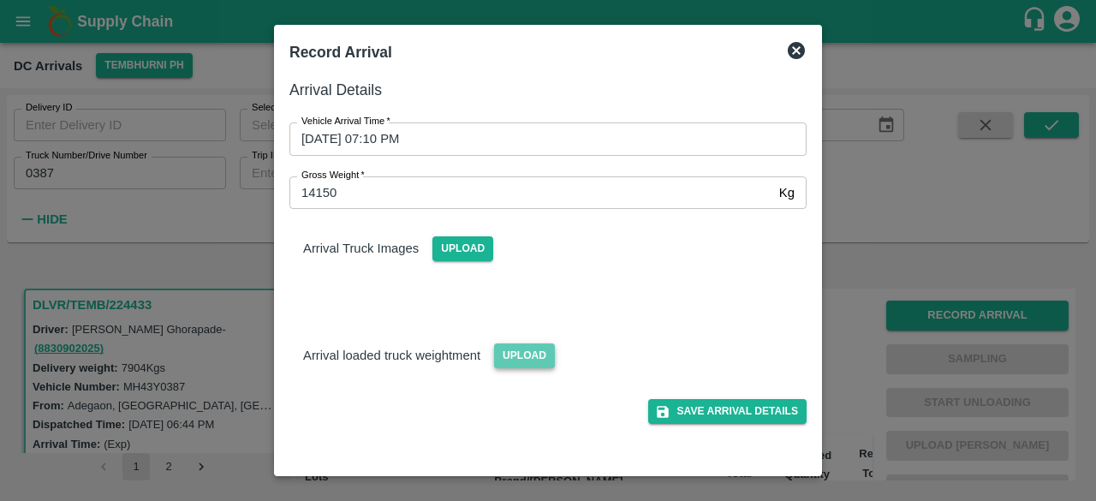
click at [524, 353] on span "Upload" at bounding box center [524, 355] width 61 height 25
click at [0, 0] on input "Upload" at bounding box center [0, 0] width 0 height 0
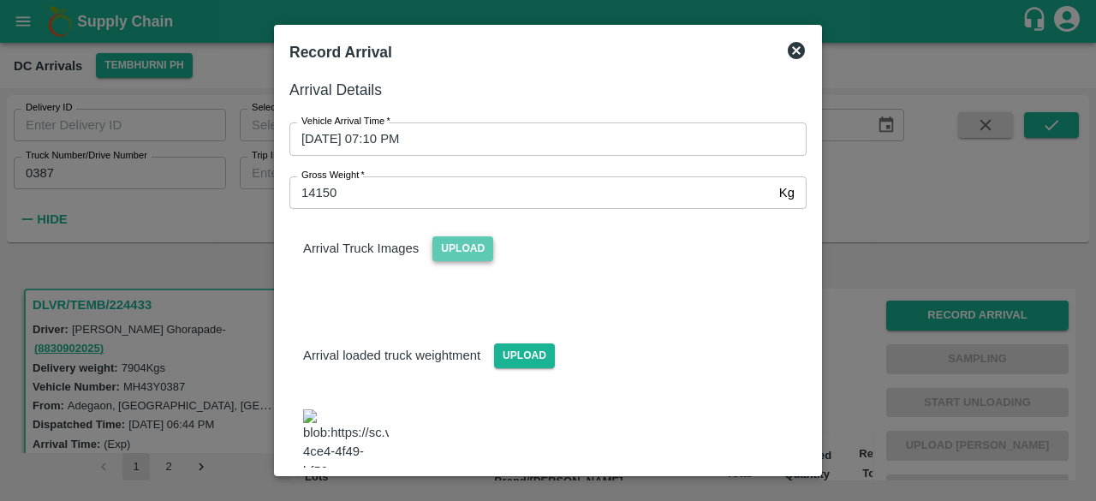
click at [477, 260] on span "Upload" at bounding box center [463, 248] width 61 height 25
click at [0, 0] on input "Upload" at bounding box center [0, 0] width 0 height 0
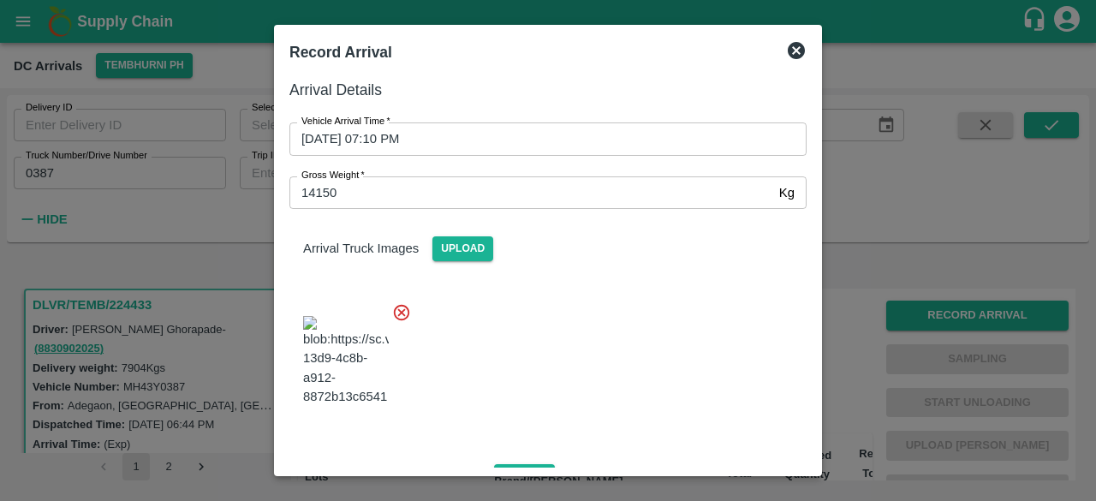
scroll to position [190, 0]
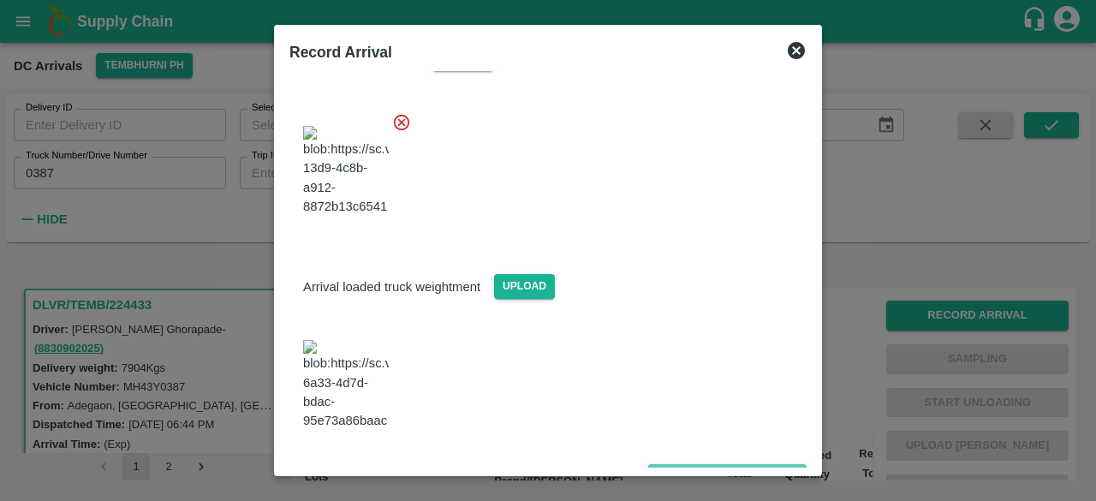
click at [709, 464] on button "Save Arrival Details" at bounding box center [727, 476] width 158 height 25
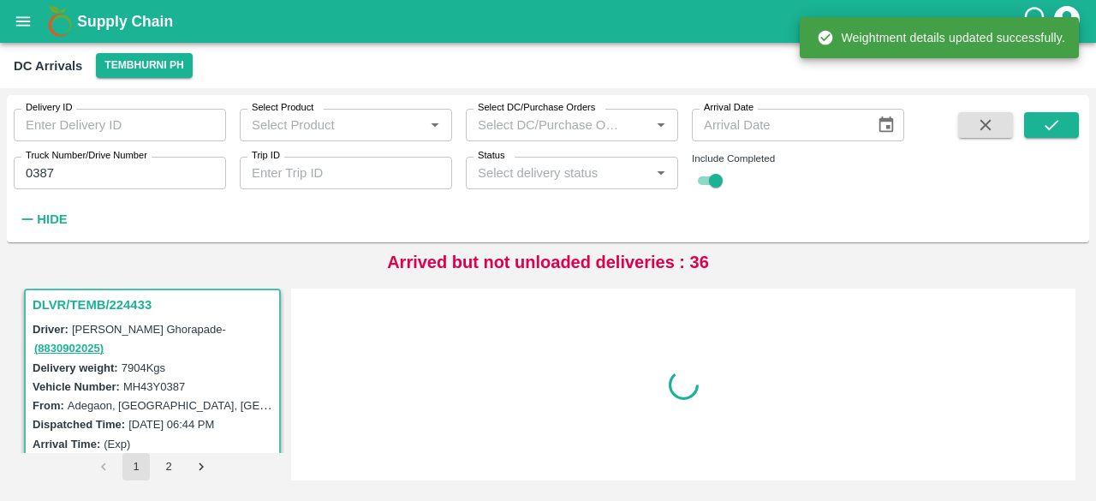
scroll to position [0, 0]
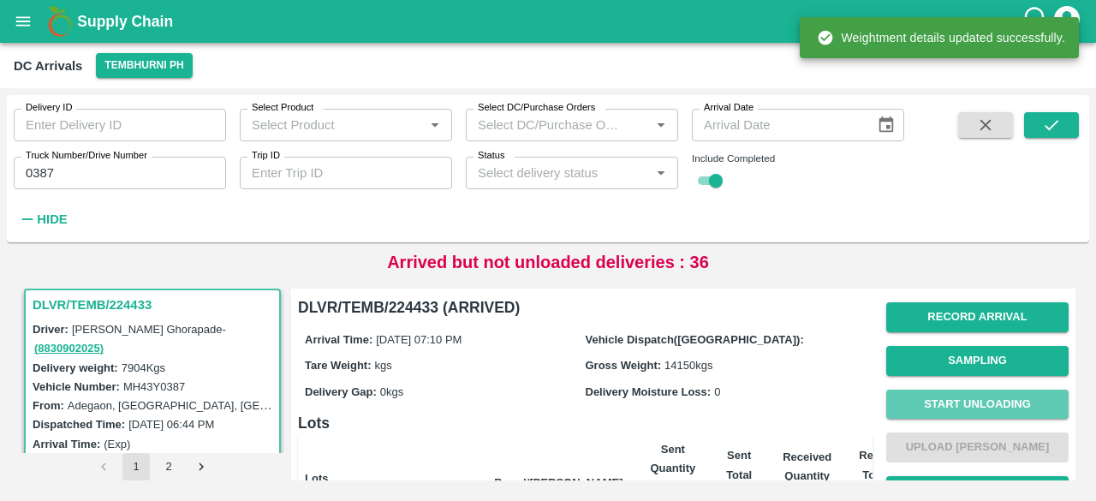
click at [982, 399] on button "Start Unloading" at bounding box center [978, 405] width 182 height 30
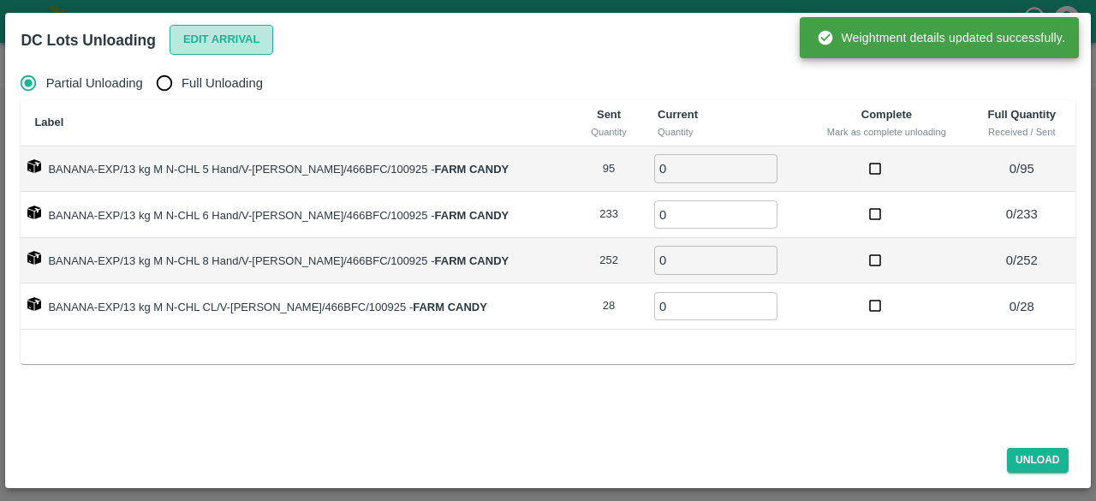
click at [214, 42] on button "Edit Arrival" at bounding box center [222, 40] width 104 height 30
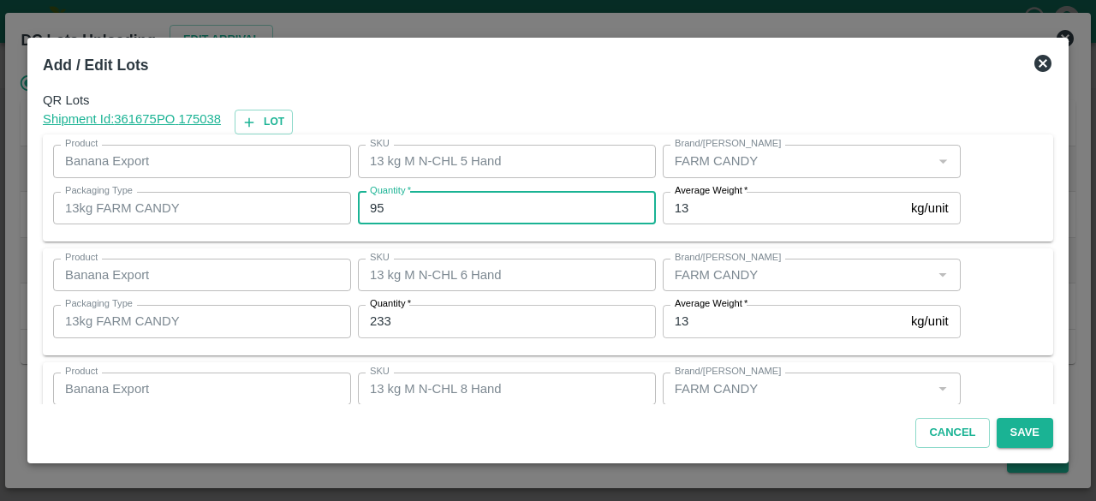
click at [372, 212] on input "95" at bounding box center [507, 208] width 298 height 33
type input "75"
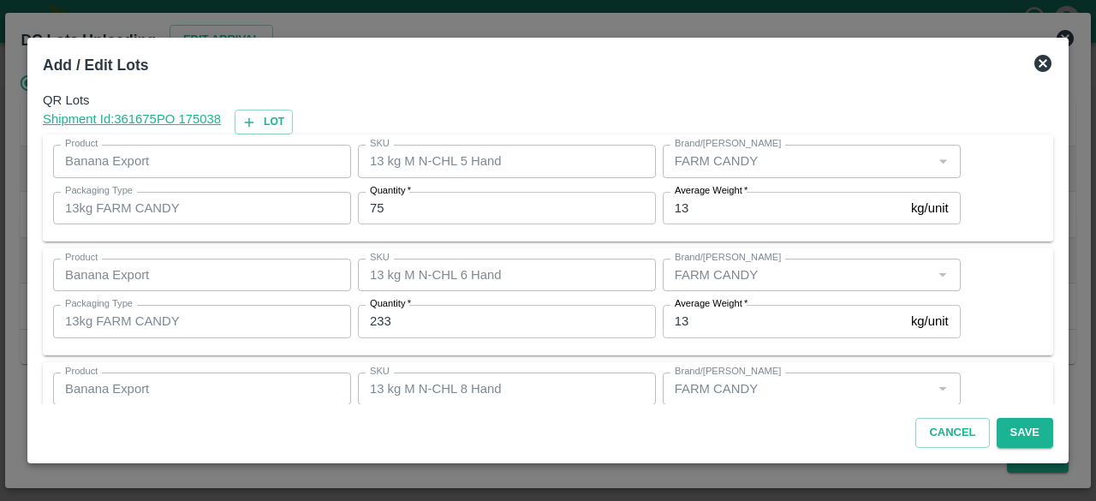
scroll to position [190, 0]
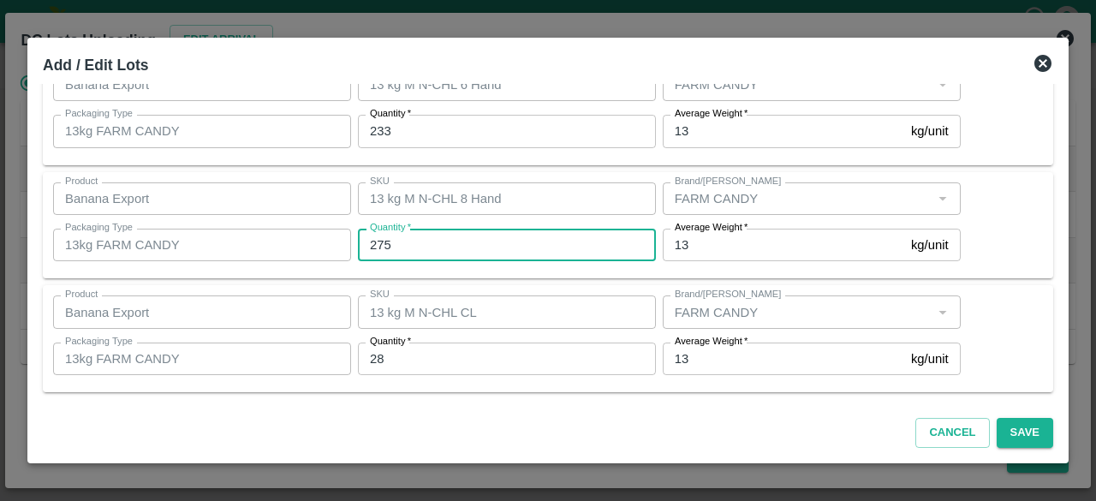
type input "275"
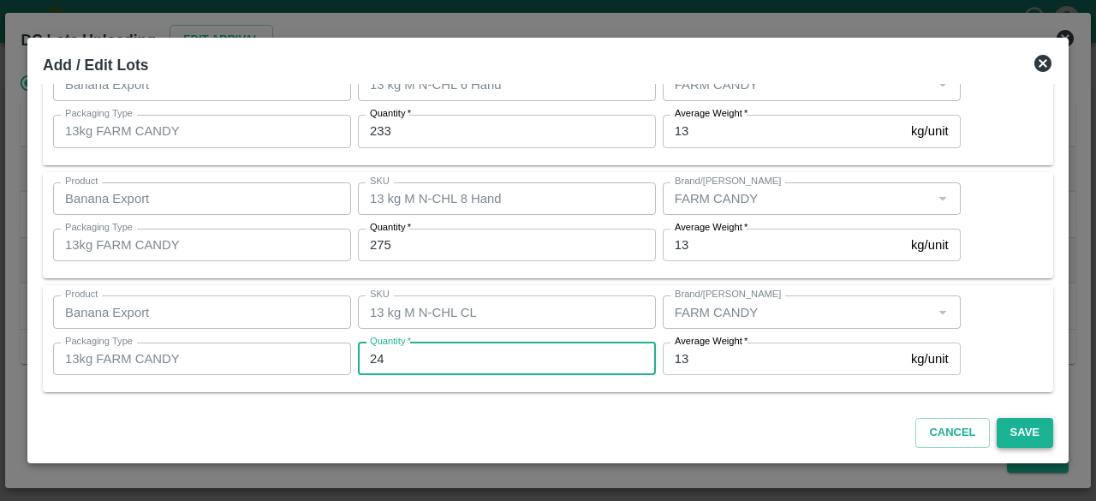
type input "24"
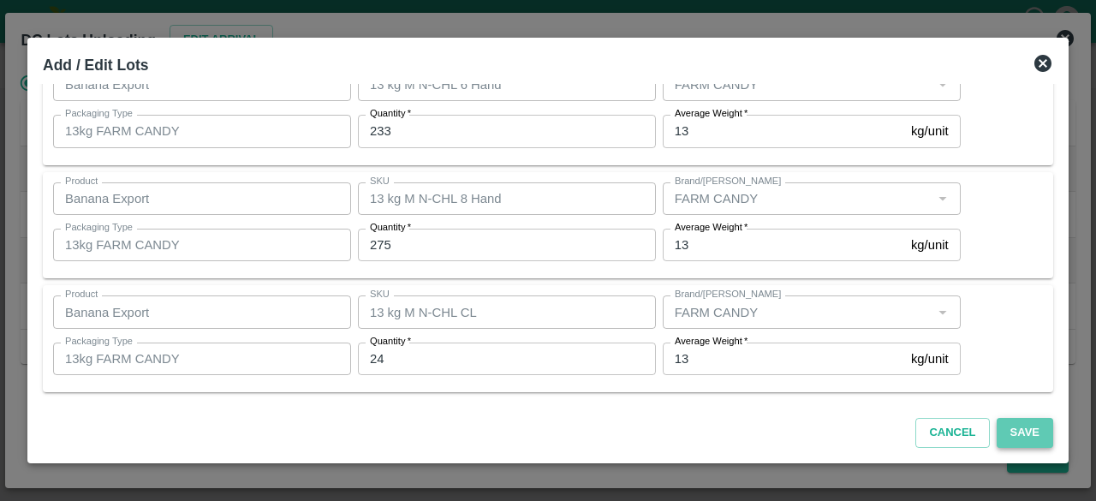
click at [1012, 429] on button "Save" at bounding box center [1025, 433] width 57 height 30
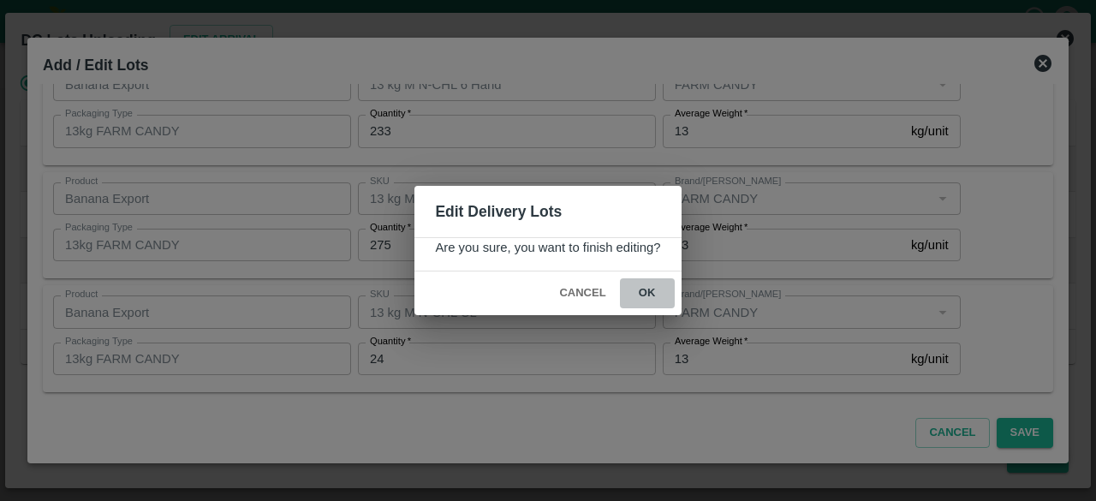
click at [645, 288] on button "ok" at bounding box center [647, 293] width 55 height 30
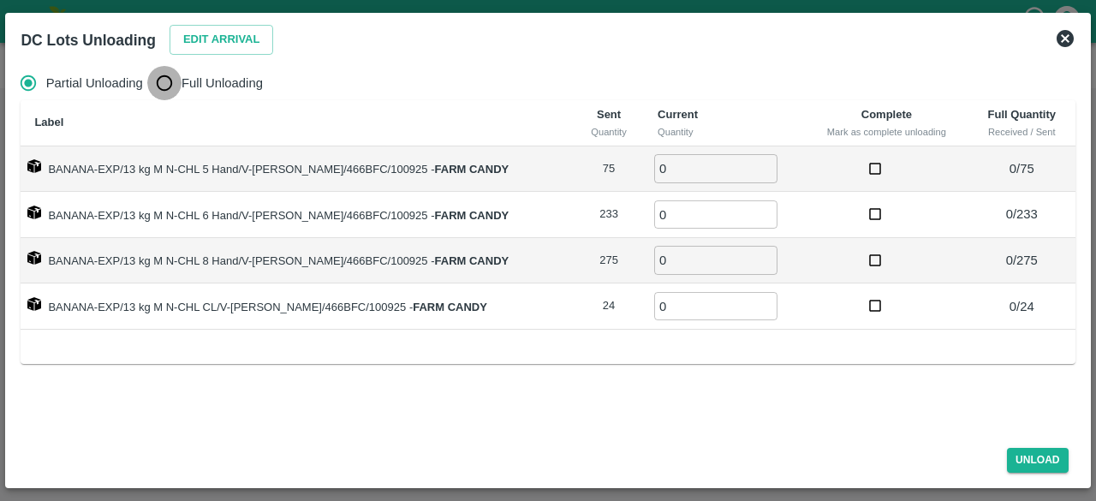
click at [174, 87] on input "Full Unloading" at bounding box center [164, 83] width 34 height 34
radio input "true"
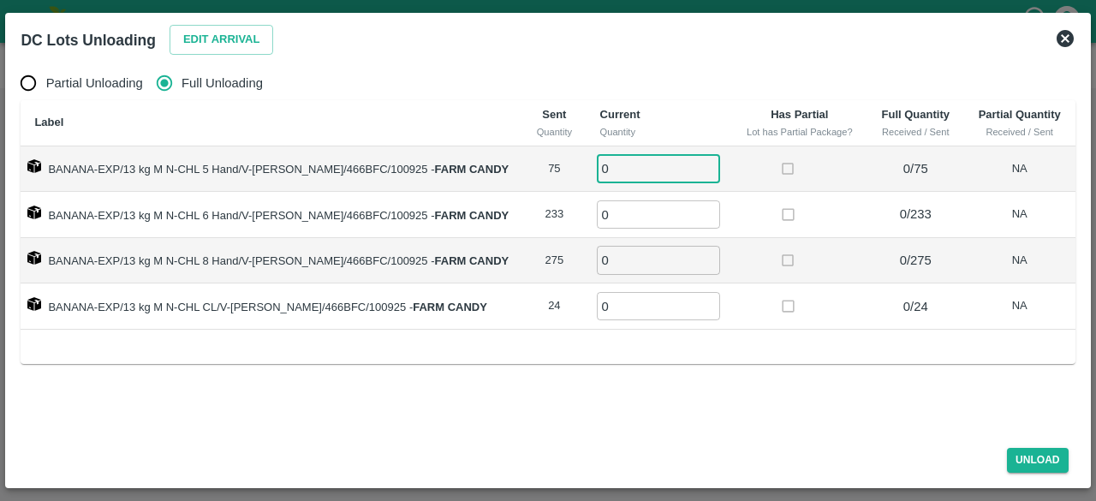
click at [618, 178] on input "0" at bounding box center [658, 168] width 123 height 28
type input "75"
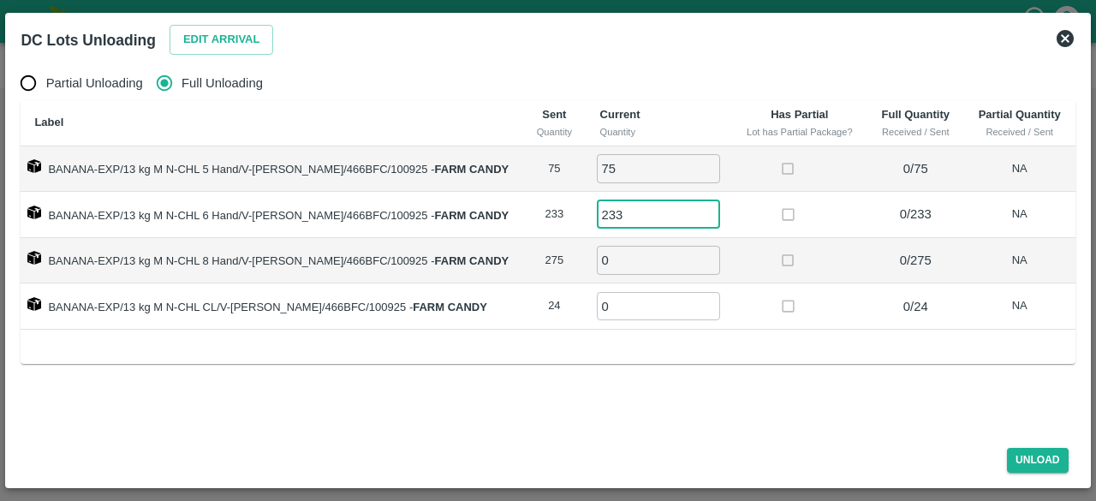
type input "233"
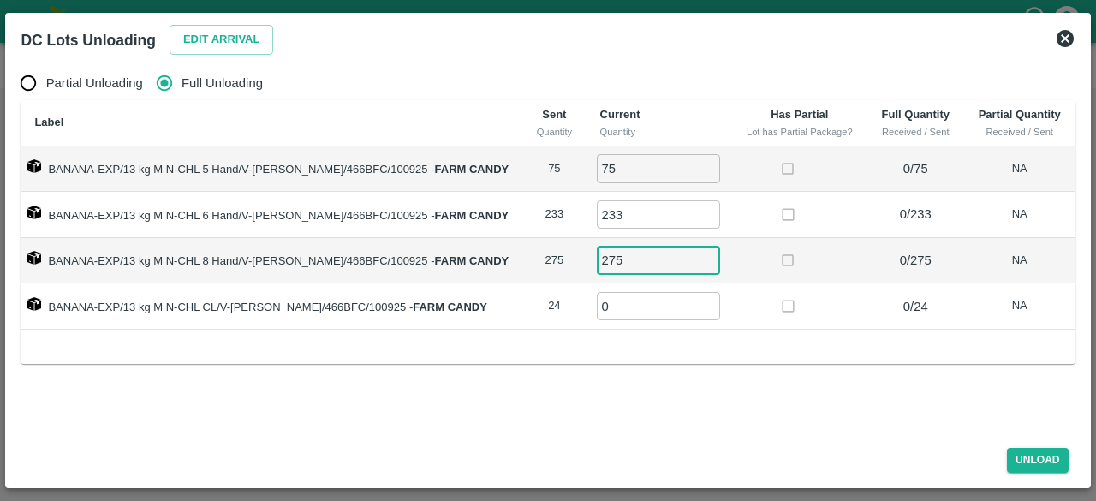
type input "275"
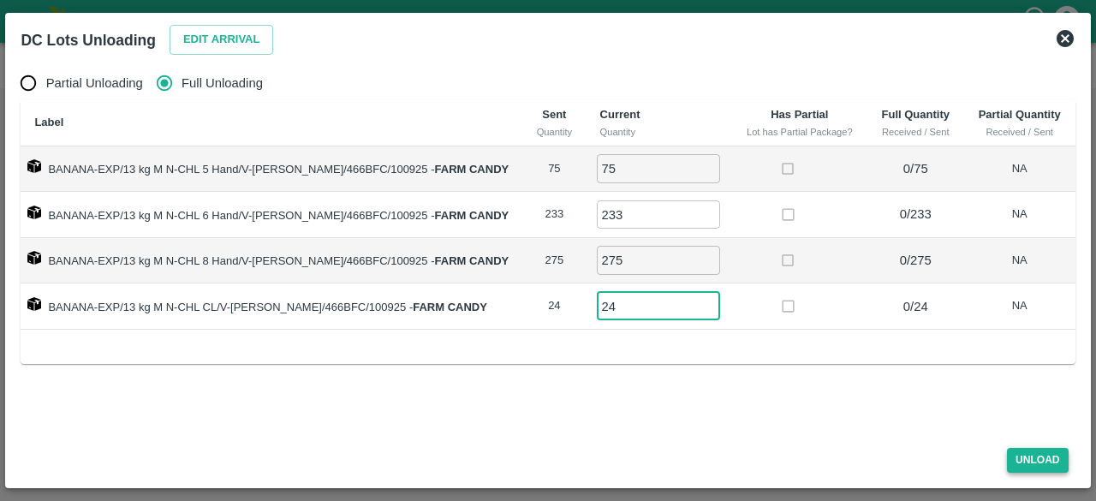
type input "24"
click at [1026, 458] on button "Unload" at bounding box center [1038, 460] width 62 height 25
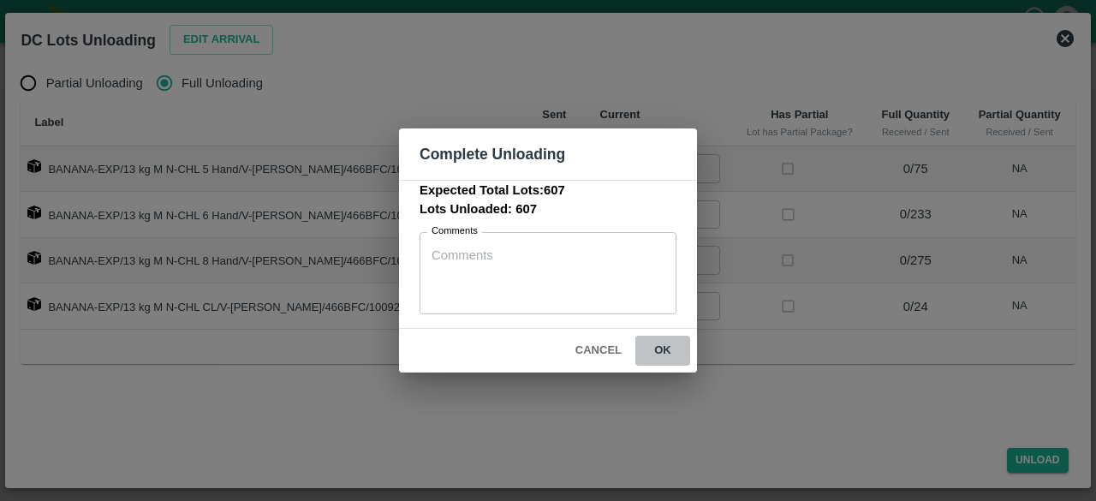
click at [662, 349] on button "ok" at bounding box center [663, 351] width 55 height 30
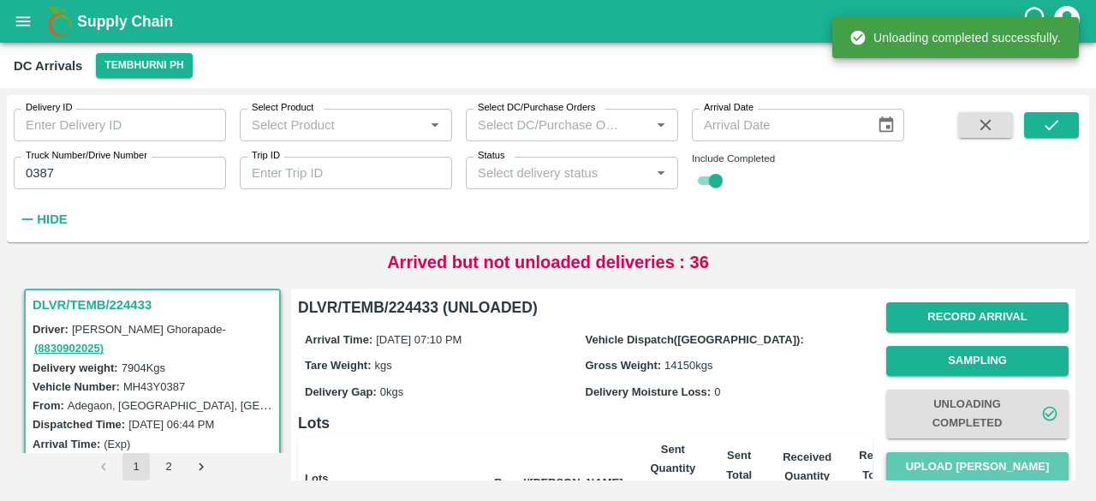
click at [960, 455] on button "Upload Tare Weight" at bounding box center [978, 467] width 182 height 30
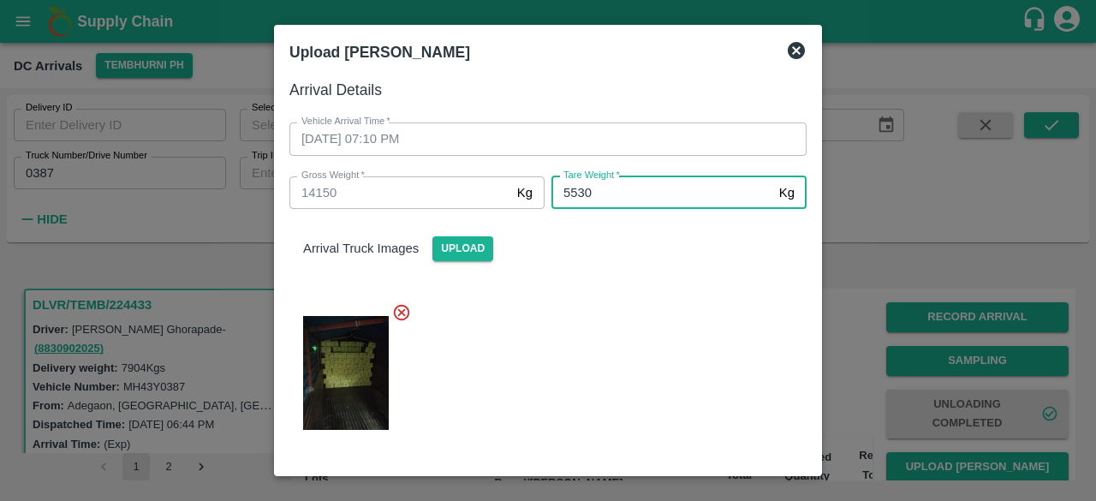
type input "5530"
click at [646, 366] on div at bounding box center [541, 368] width 531 height 158
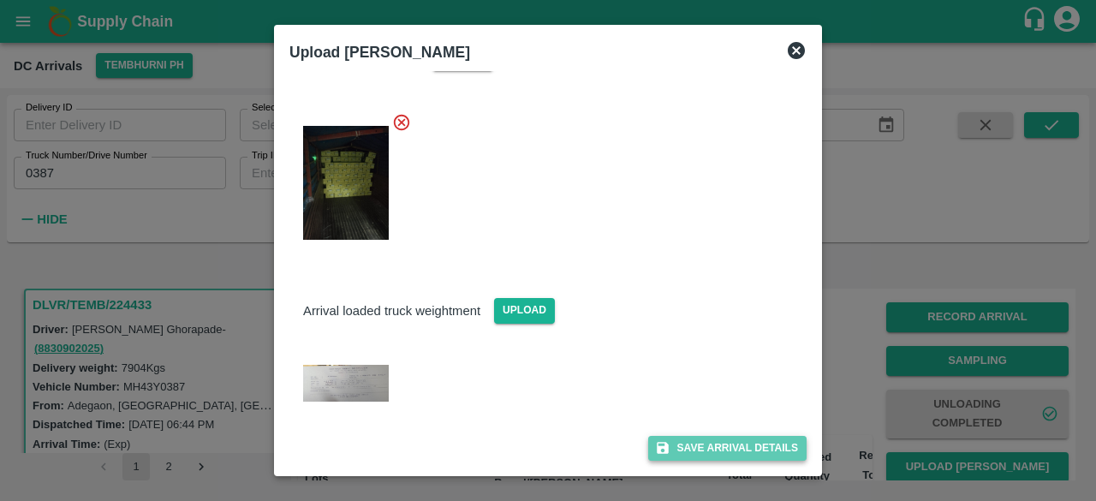
click at [712, 441] on button "Save Arrival Details" at bounding box center [727, 448] width 158 height 25
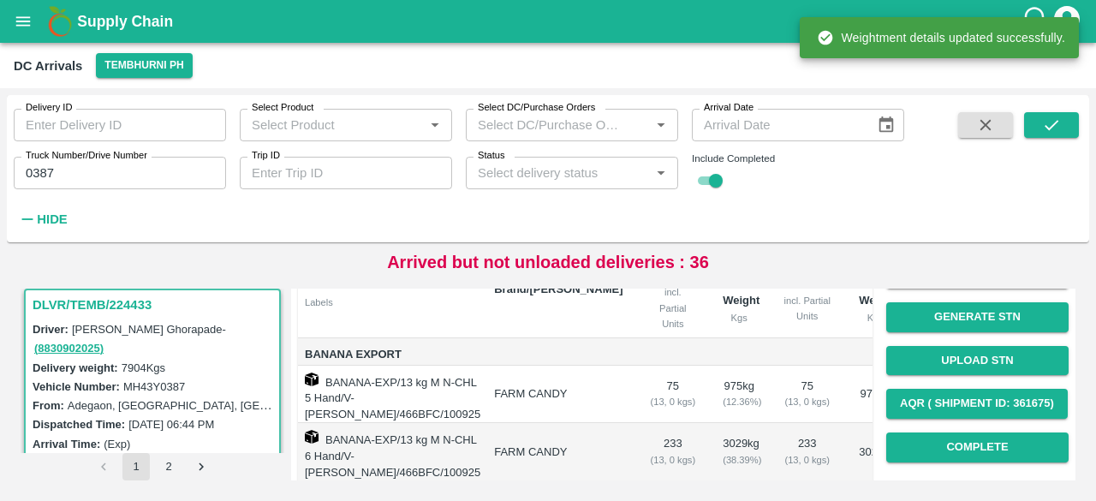
scroll to position [194, 0]
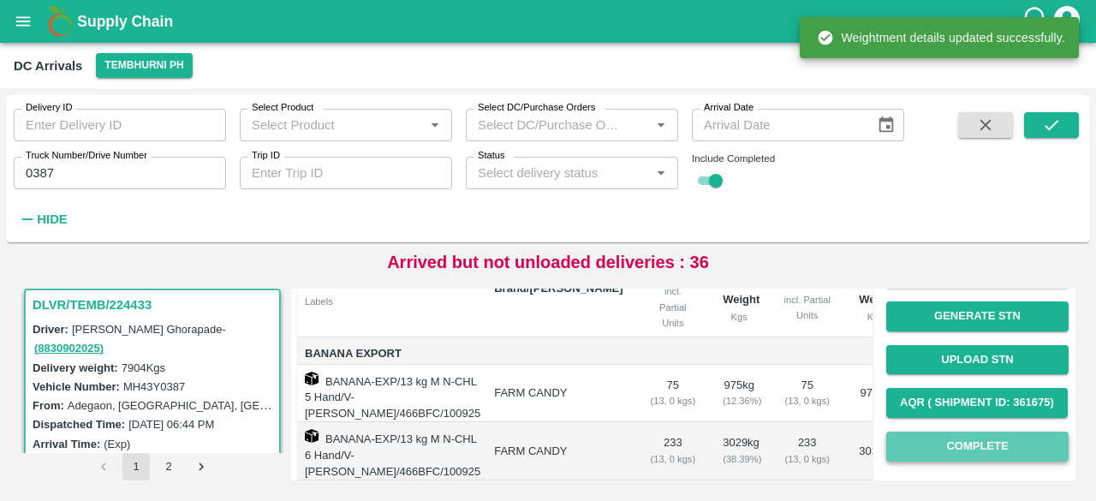
click at [956, 442] on button "Complete" at bounding box center [978, 447] width 182 height 30
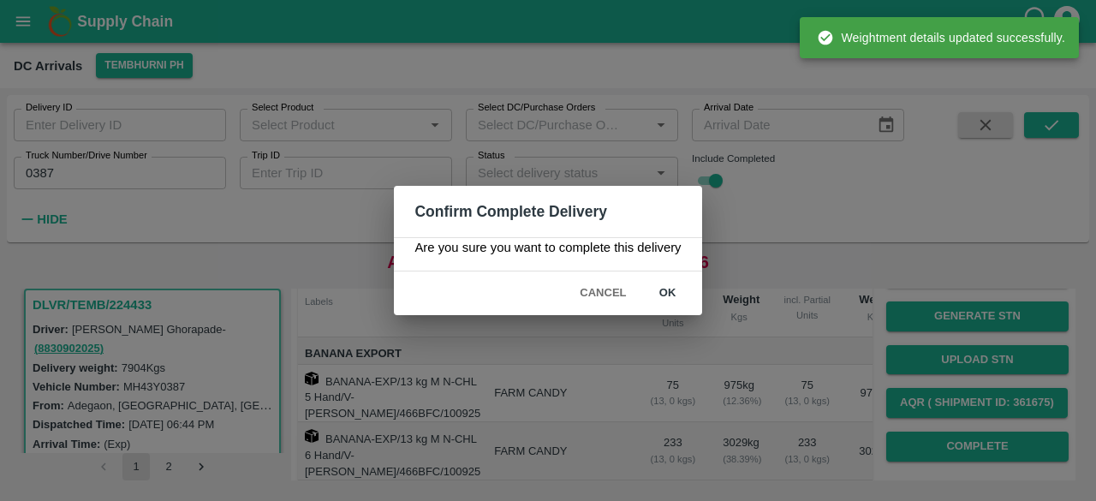
click at [663, 292] on button "ok" at bounding box center [668, 293] width 55 height 30
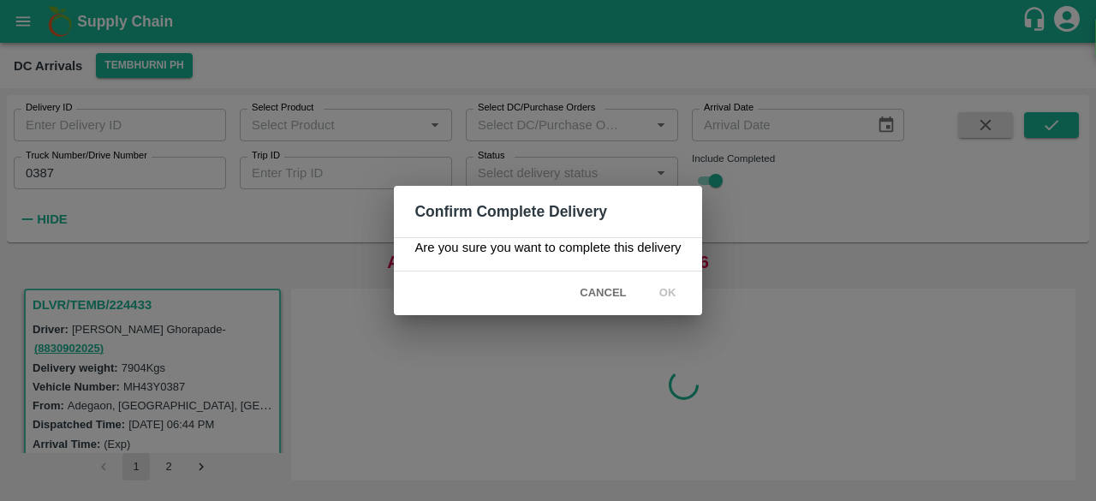
scroll to position [0, 0]
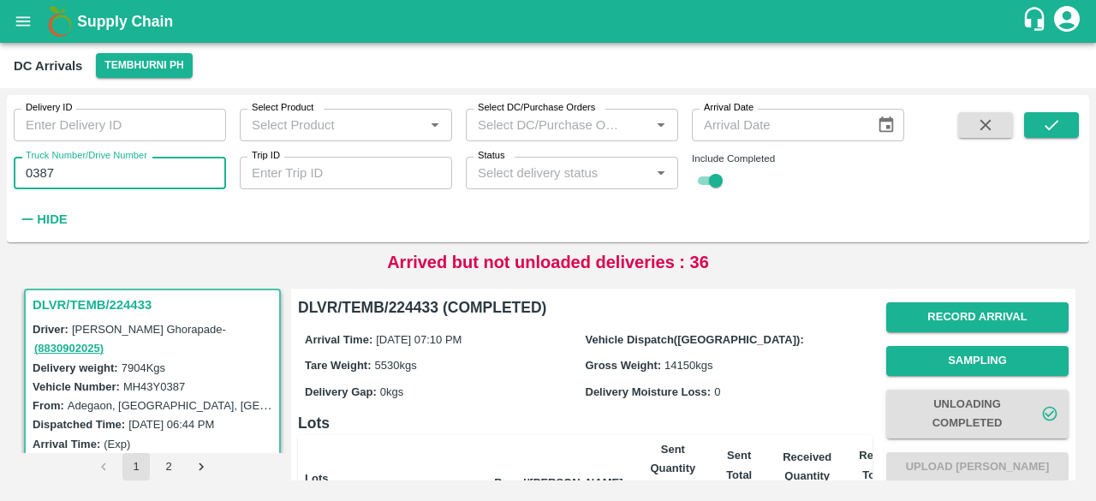
click at [37, 170] on input "0387" at bounding box center [120, 173] width 212 height 33
type input "7868"
click at [1052, 134] on icon "submit" at bounding box center [1051, 125] width 19 height 19
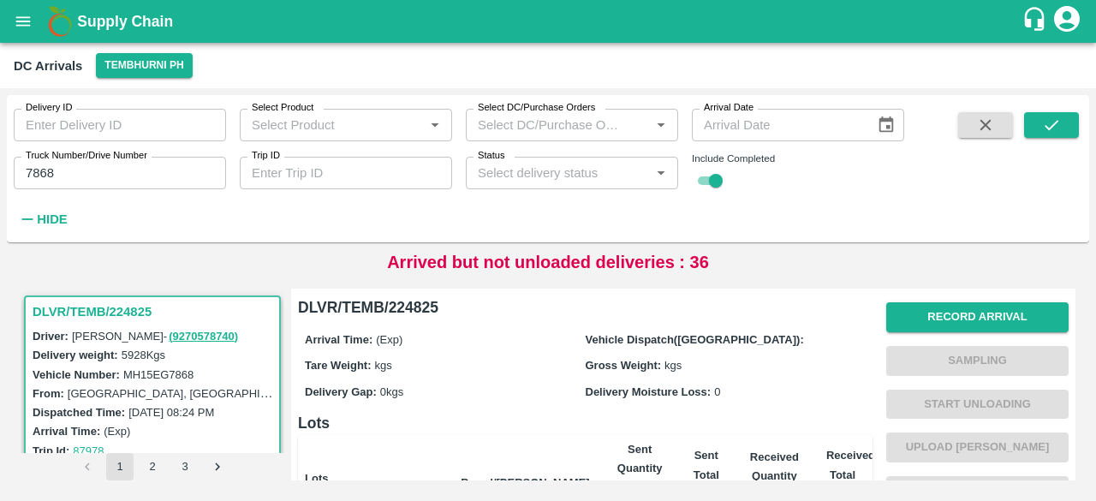
scroll to position [200, 0]
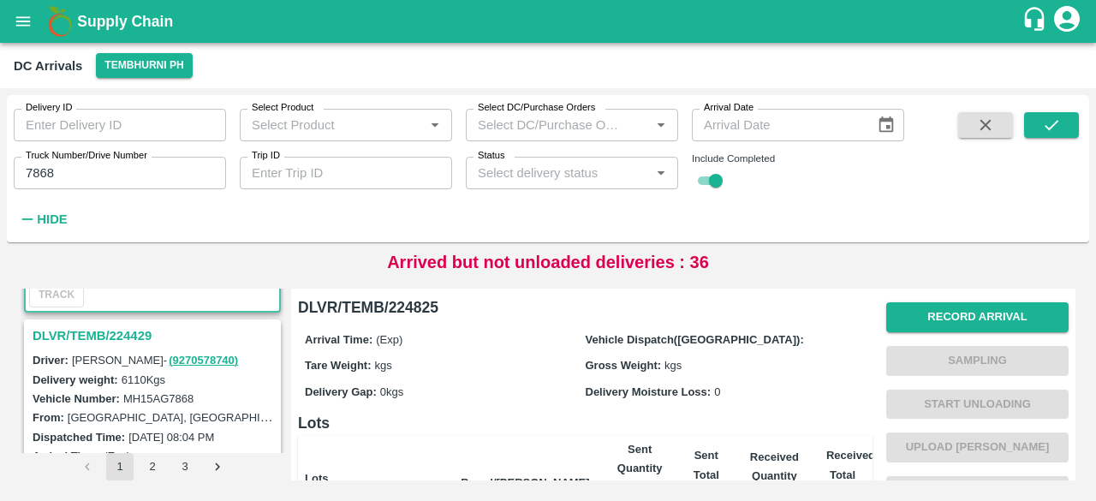
click at [103, 327] on h3 "DLVR/TEMB/224429" at bounding box center [155, 336] width 245 height 22
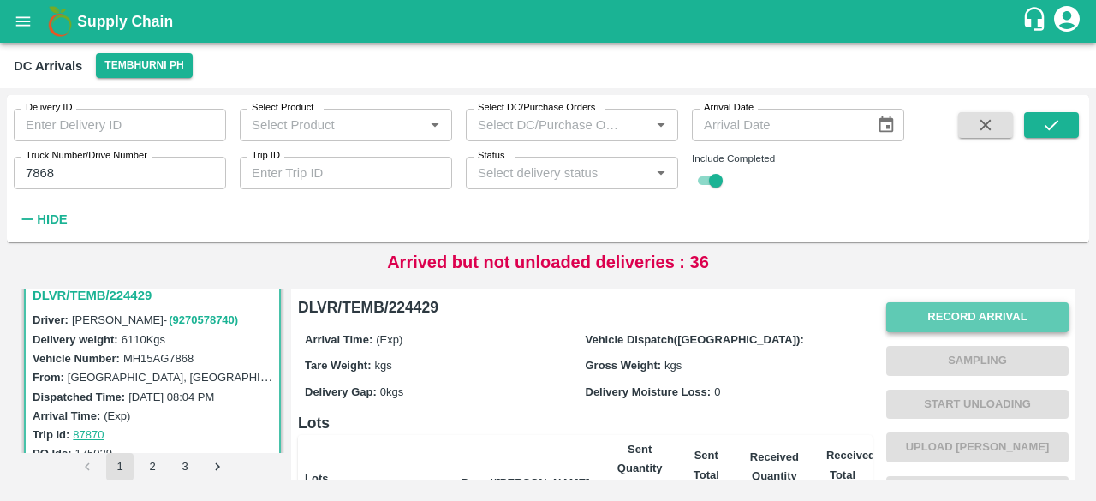
click at [978, 316] on button "Record Arrival" at bounding box center [978, 317] width 182 height 30
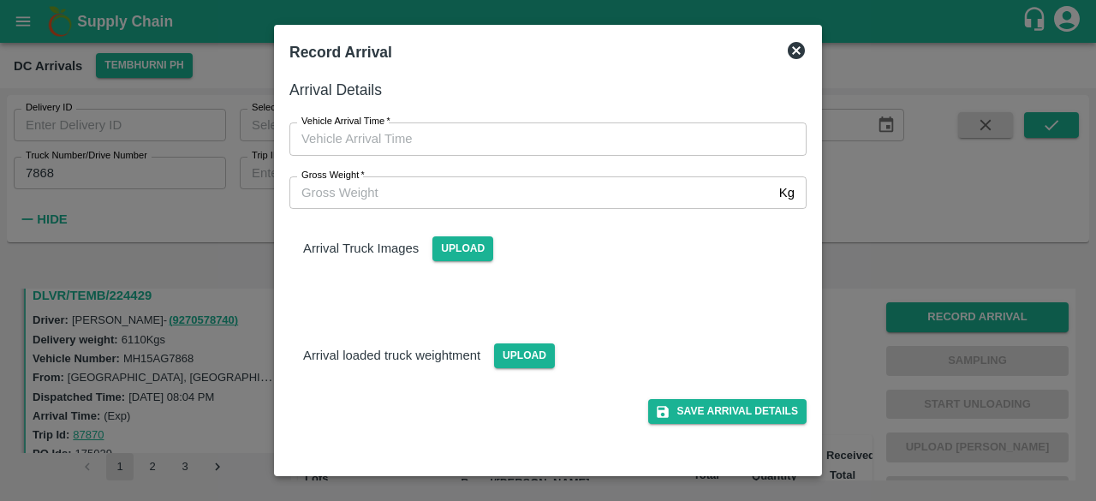
type input "DD/MM/YYYY hh:mm aa"
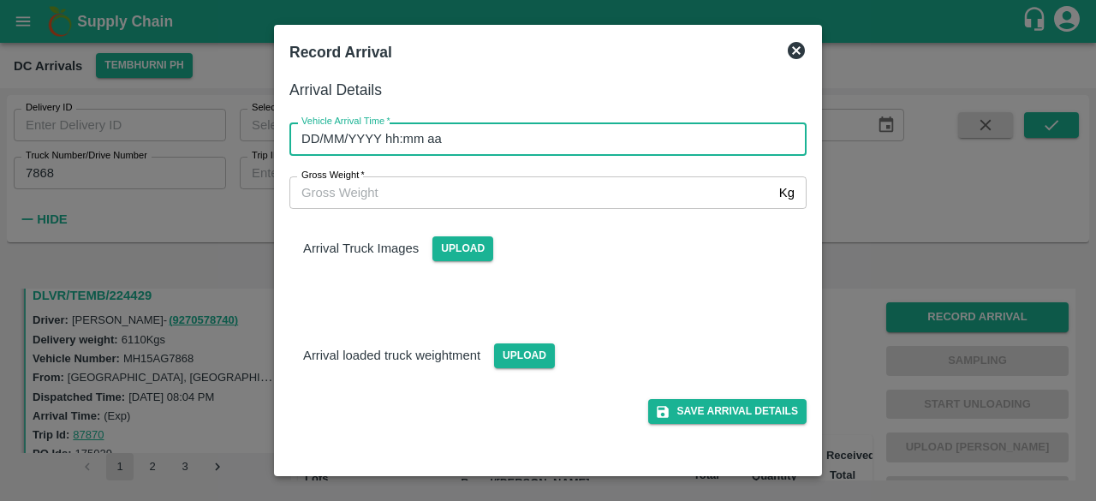
click at [528, 134] on input "DD/MM/YYYY hh:mm aa" at bounding box center [542, 138] width 505 height 33
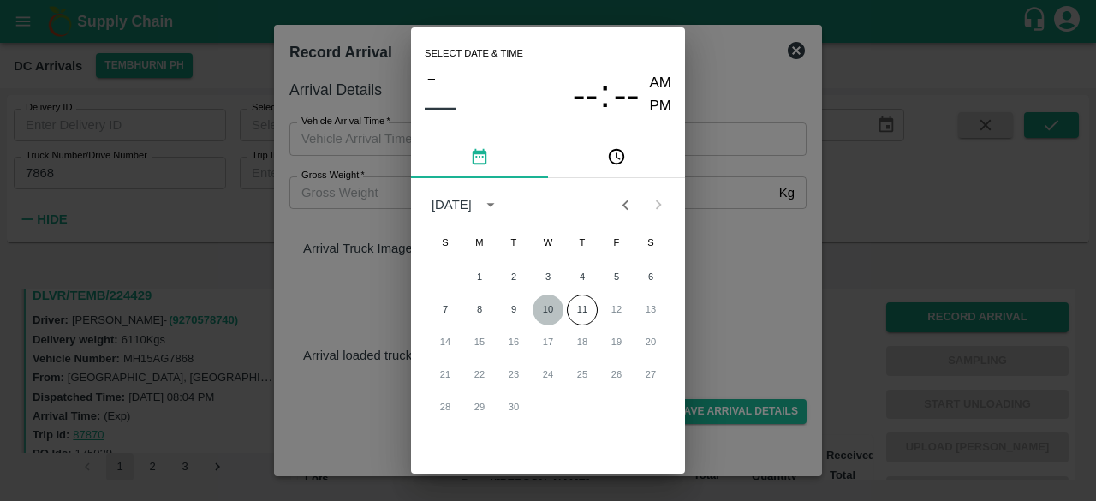
click at [548, 311] on button "10" at bounding box center [548, 310] width 31 height 31
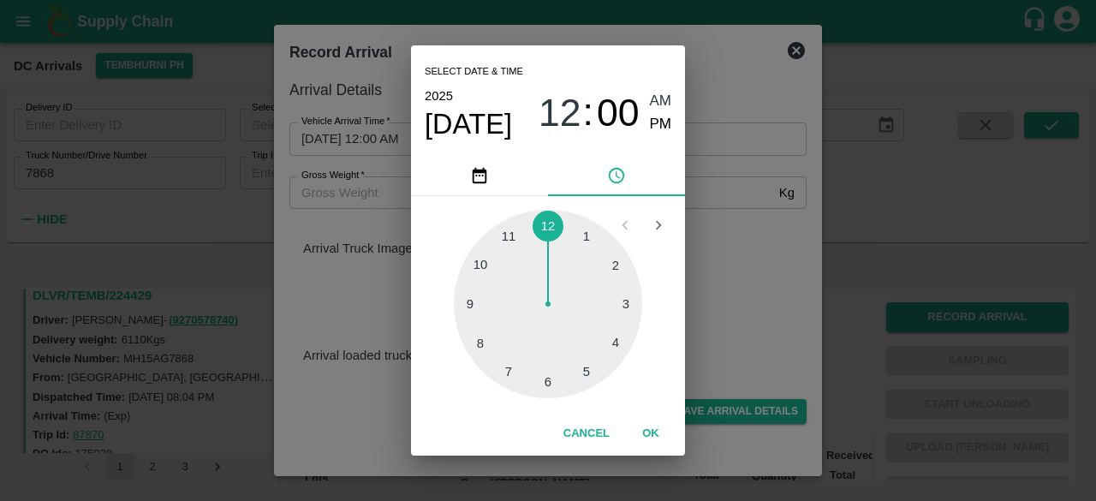
click at [545, 391] on div at bounding box center [548, 304] width 188 height 188
click at [473, 302] on div at bounding box center [548, 304] width 188 height 188
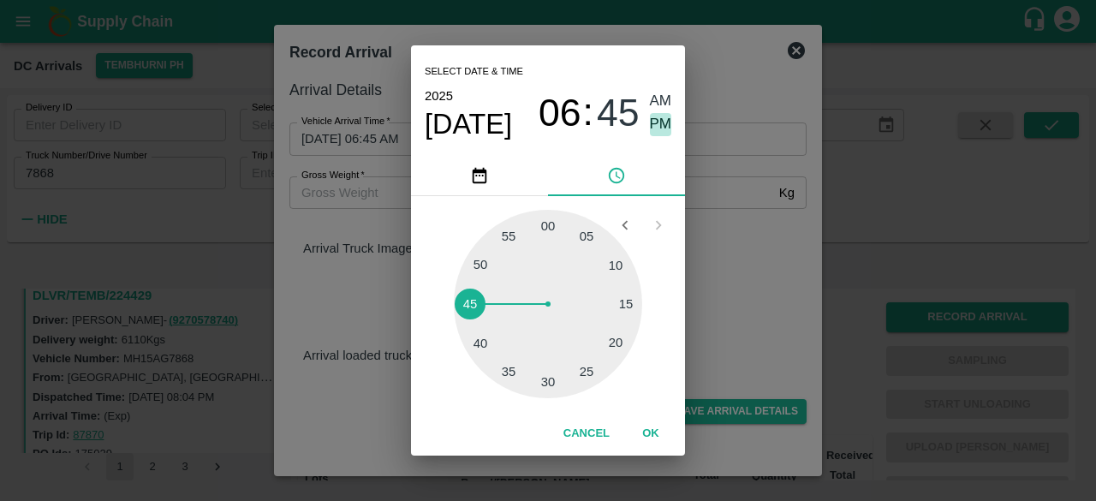
click at [660, 120] on span "PM" at bounding box center [661, 124] width 22 height 23
type input "10/09/2025 06:45 PM"
click at [743, 248] on div "Select date & time 2025 Sep 10 06 : 45 AM PM 05 10 15 20 25 30 35 40 45 50 55 0…" at bounding box center [548, 250] width 1096 height 501
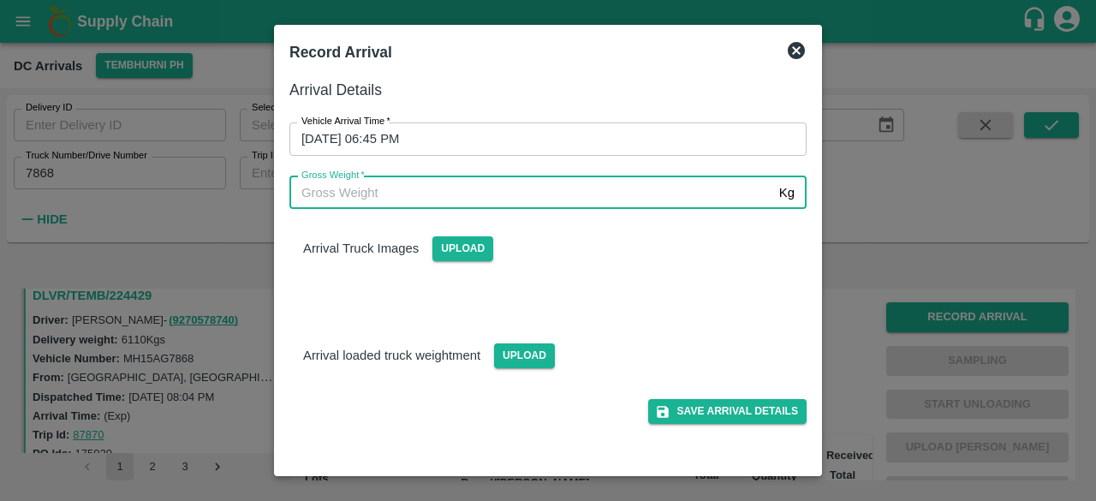
click at [342, 203] on input "Gross Weight   *" at bounding box center [531, 192] width 483 height 33
type input "12060"
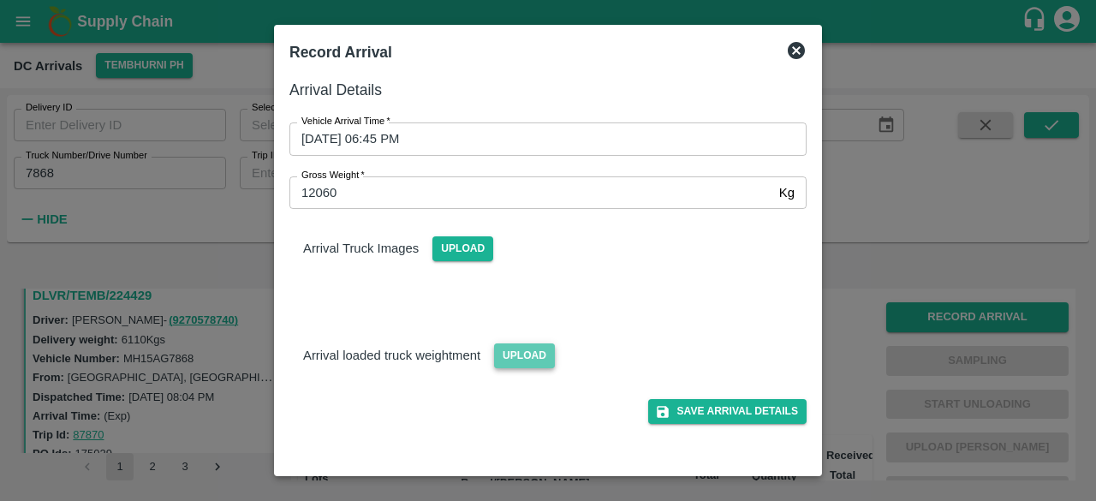
click at [520, 355] on span "Upload" at bounding box center [524, 355] width 61 height 25
click at [0, 0] on input "Upload" at bounding box center [0, 0] width 0 height 0
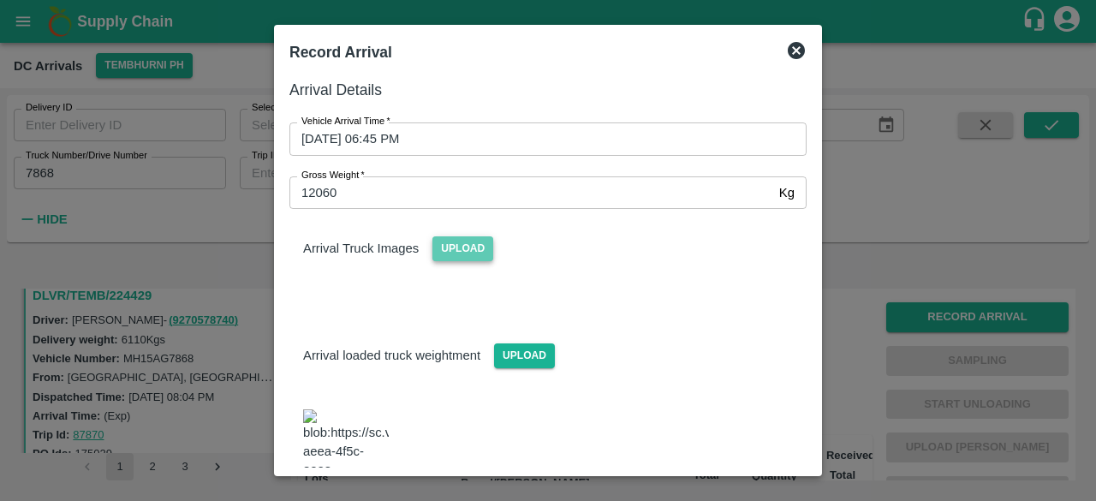
click at [463, 246] on span "Upload" at bounding box center [463, 248] width 61 height 25
click at [0, 0] on input "Upload" at bounding box center [0, 0] width 0 height 0
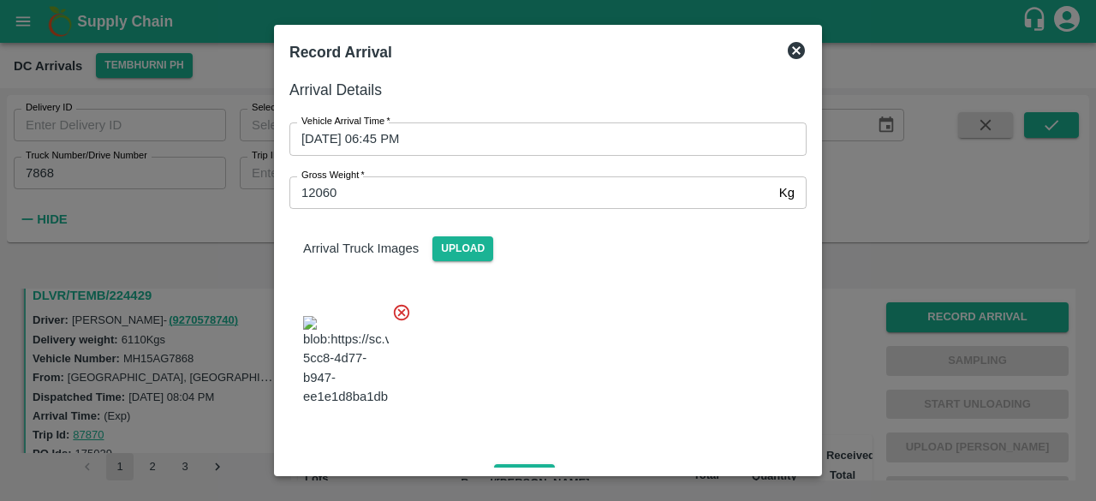
scroll to position [200, 0]
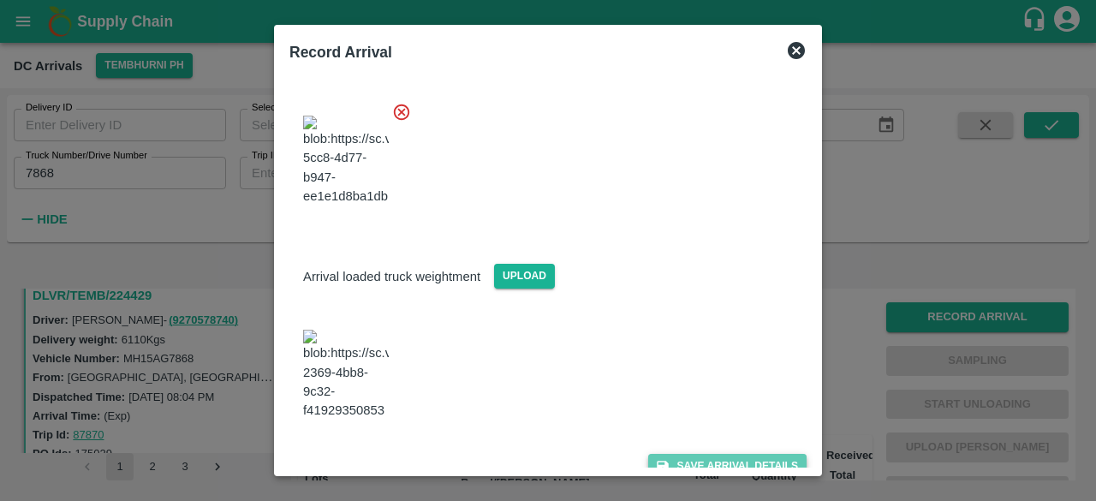
click at [742, 454] on button "Save Arrival Details" at bounding box center [727, 466] width 158 height 25
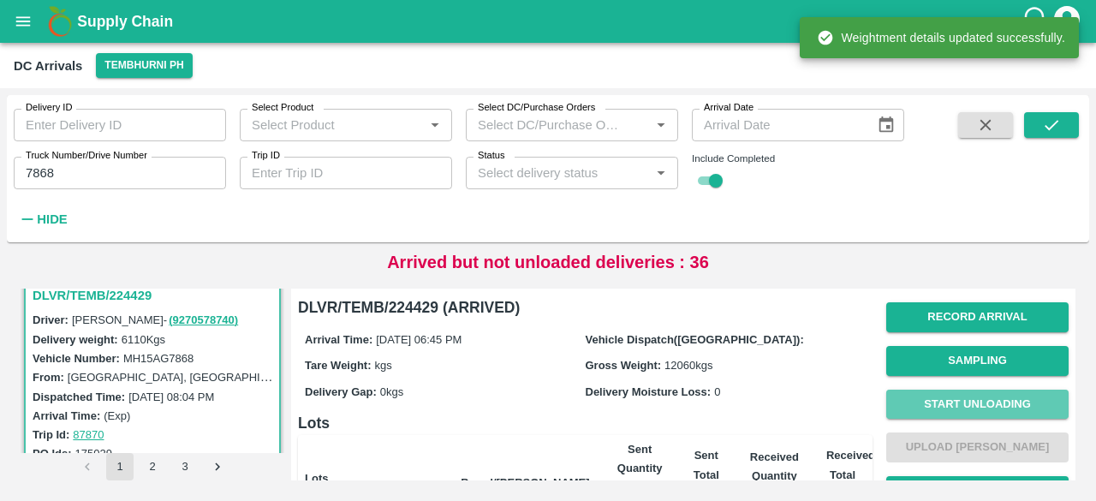
click at [971, 402] on button "Start Unloading" at bounding box center [978, 405] width 182 height 30
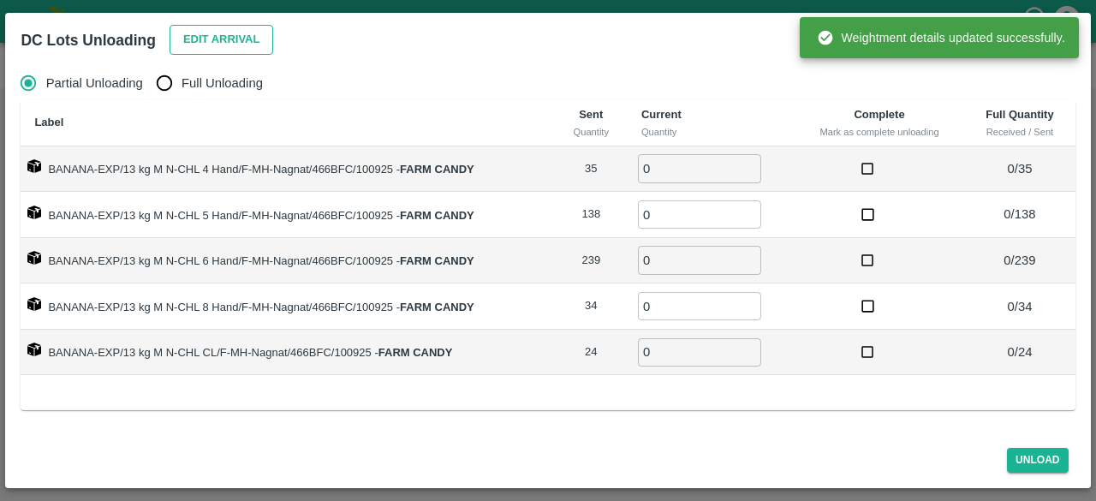
click at [224, 34] on button "Edit Arrival" at bounding box center [222, 40] width 104 height 30
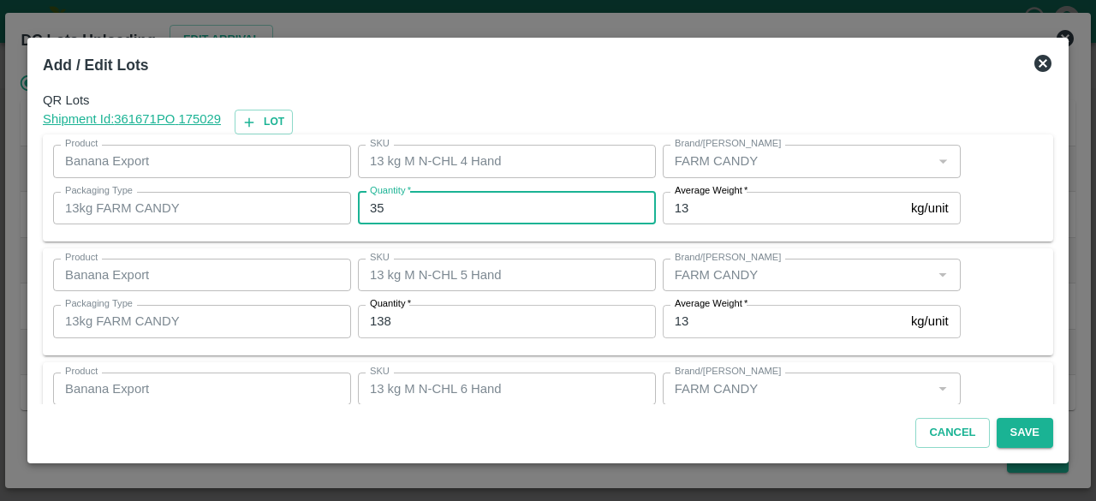
click at [374, 204] on input "35" at bounding box center [507, 208] width 298 height 33
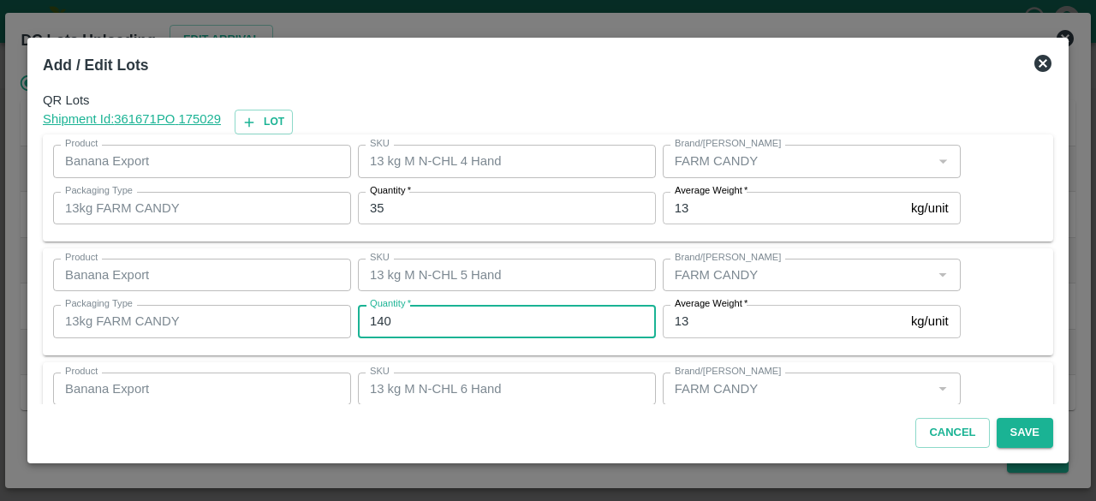
type input "140"
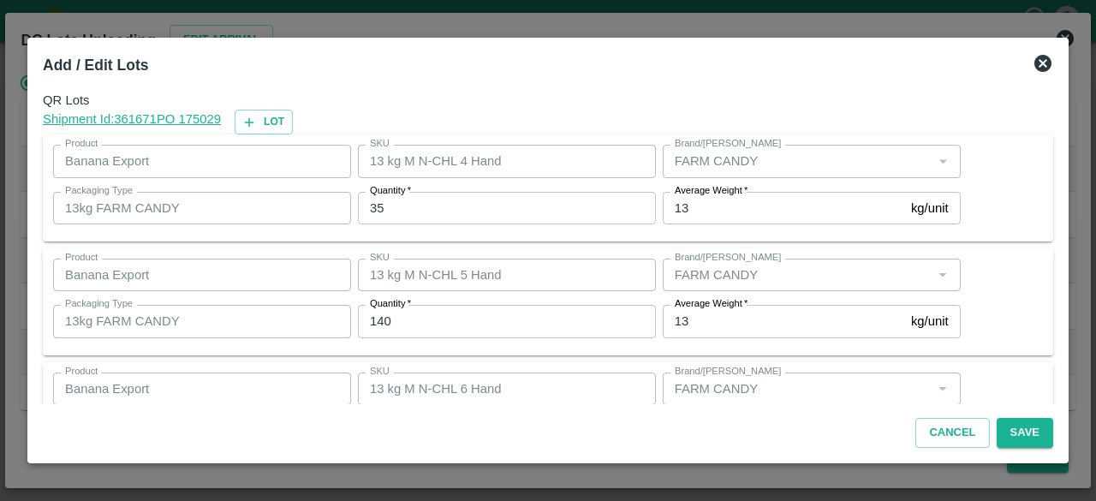
scroll to position [190, 0]
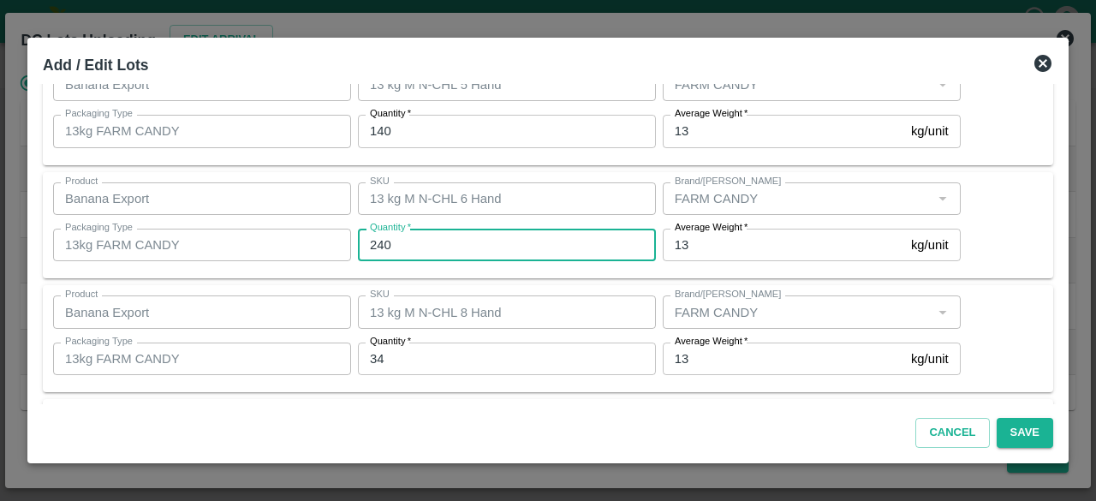
type input "240"
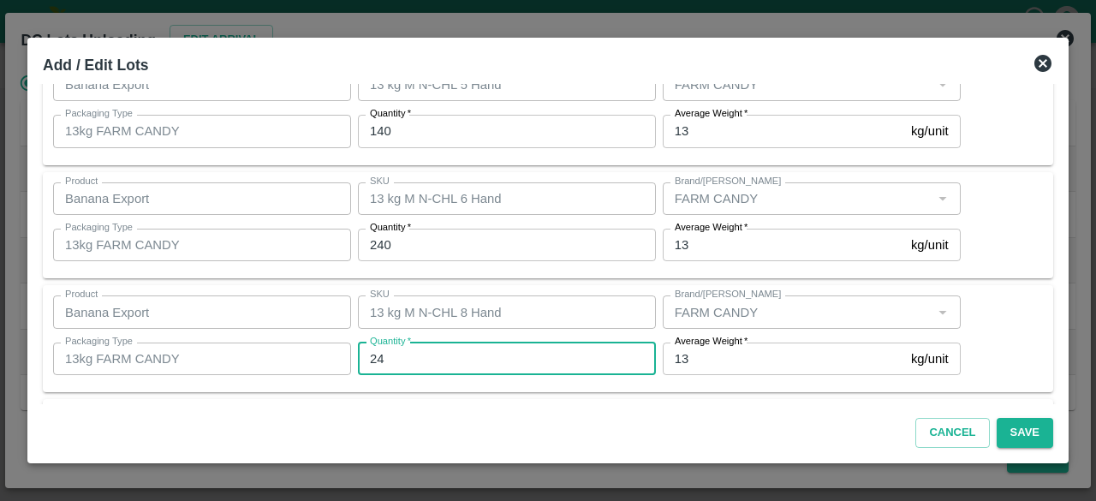
type input "24"
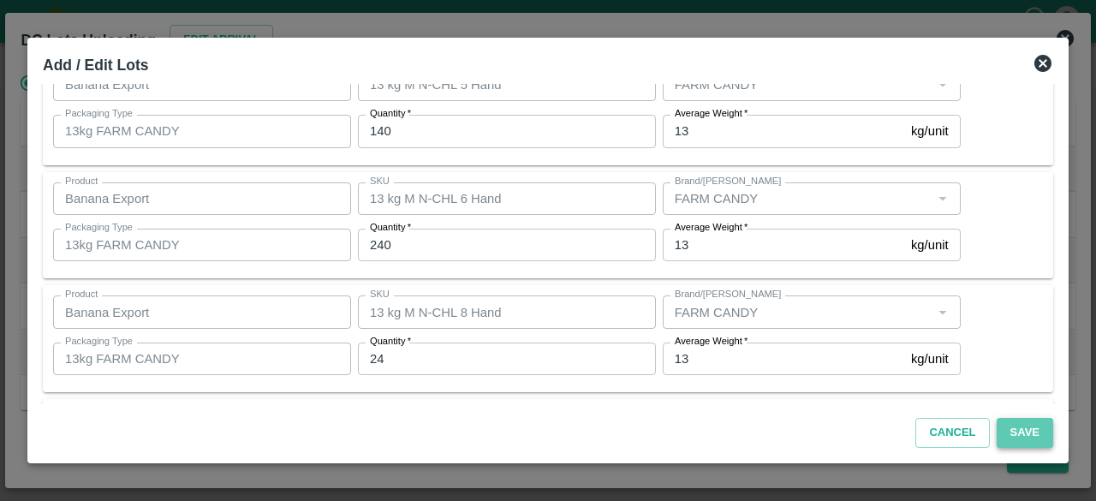
click at [1021, 428] on button "Save" at bounding box center [1025, 433] width 57 height 30
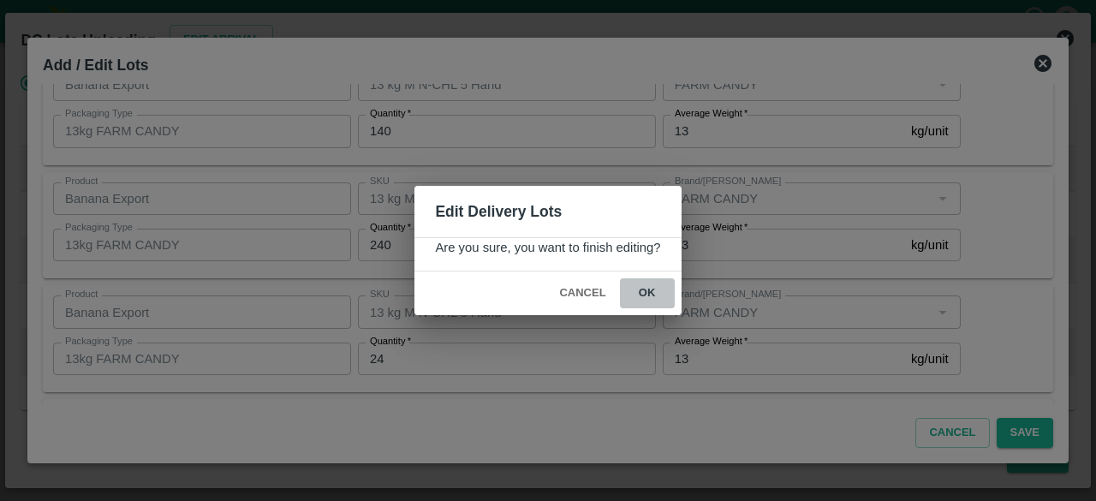
click at [649, 294] on button "ok" at bounding box center [647, 293] width 55 height 30
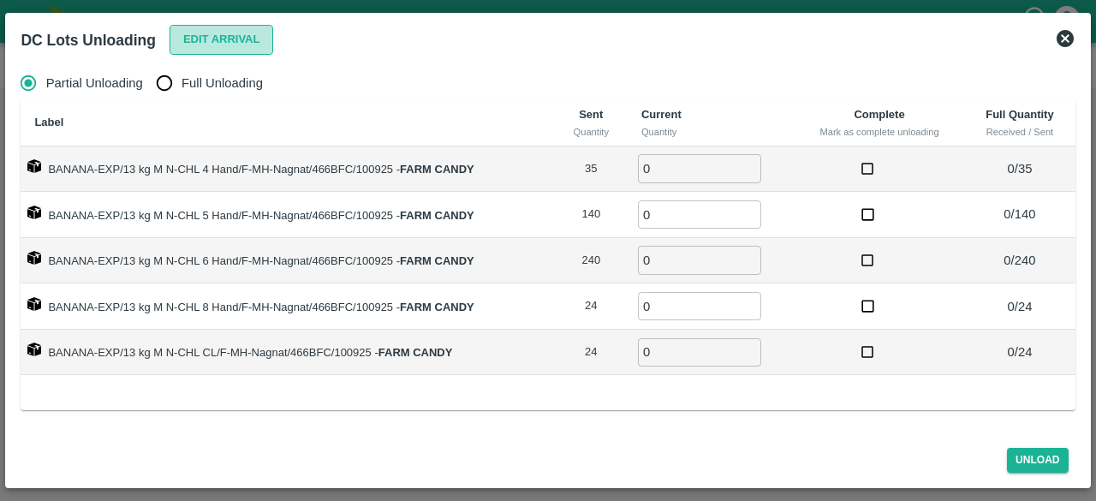
click at [204, 41] on button "Edit Arrival" at bounding box center [222, 40] width 104 height 30
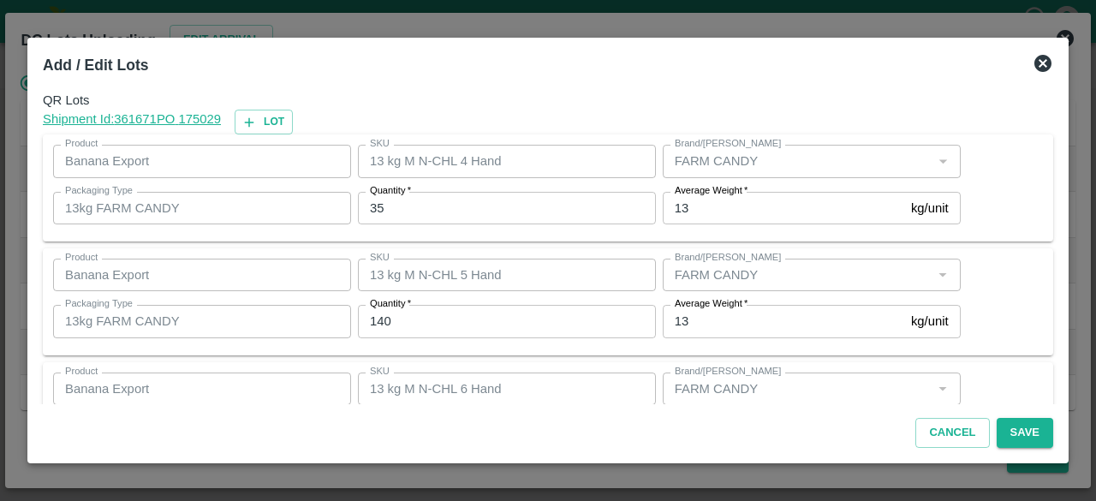
scroll to position [304, 0]
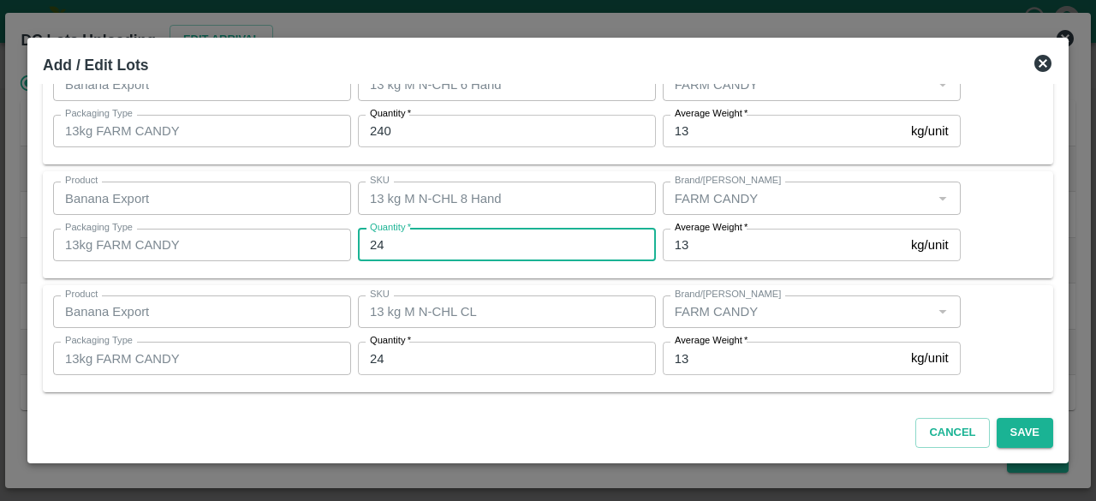
click at [400, 242] on input "24" at bounding box center [507, 245] width 298 height 33
type input "2"
type input "31"
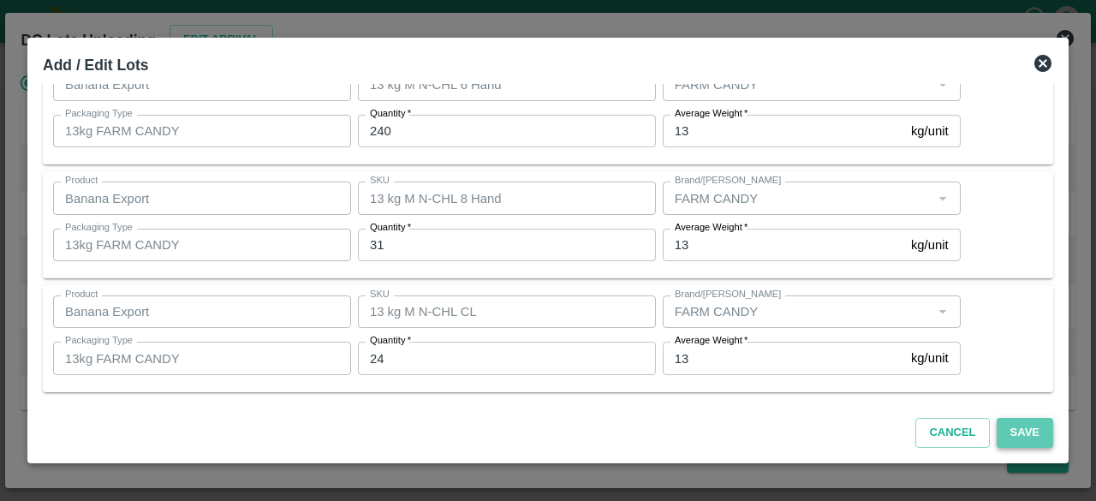
click at [1019, 429] on button "Save" at bounding box center [1025, 433] width 57 height 30
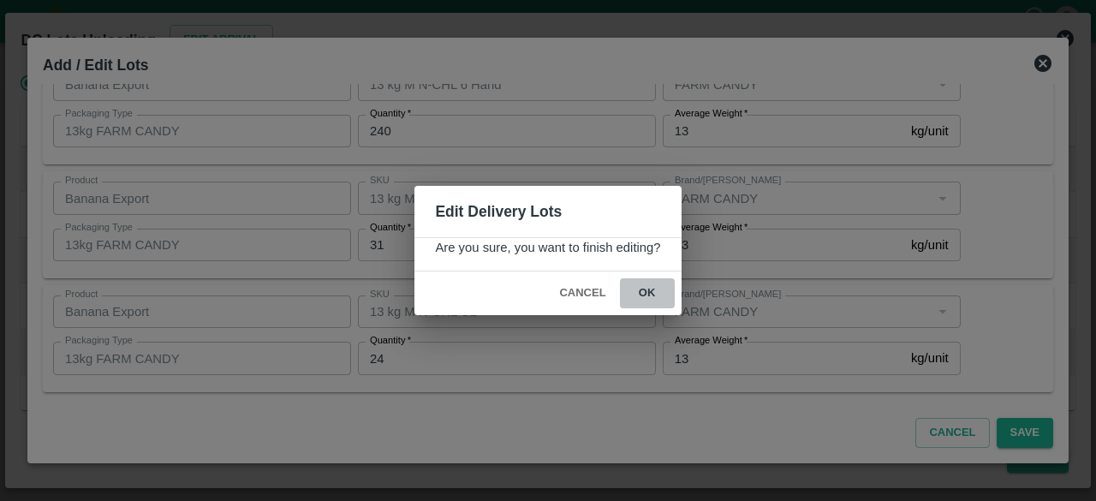
click at [648, 284] on button "ok" at bounding box center [647, 293] width 55 height 30
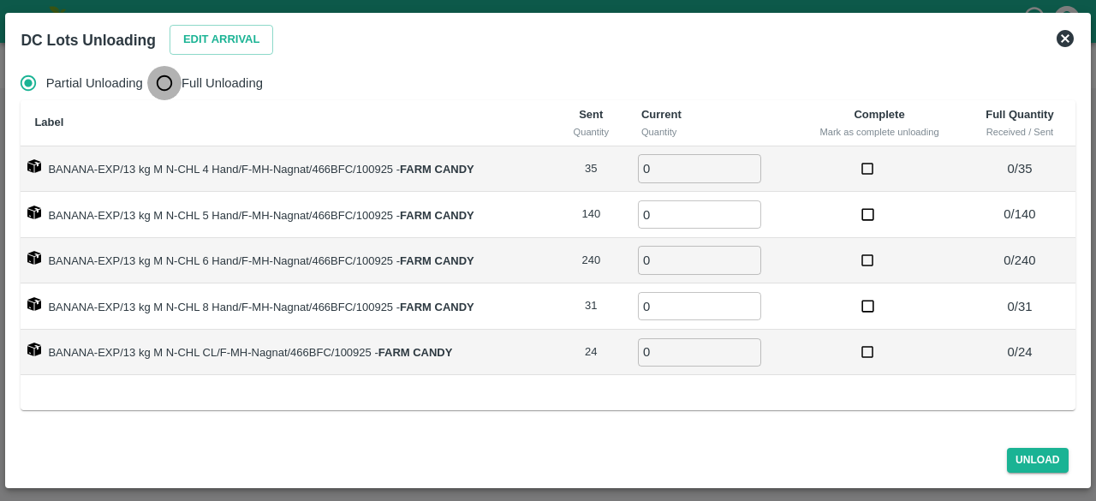
click at [173, 85] on input "Full Unloading" at bounding box center [164, 83] width 34 height 34
radio input "true"
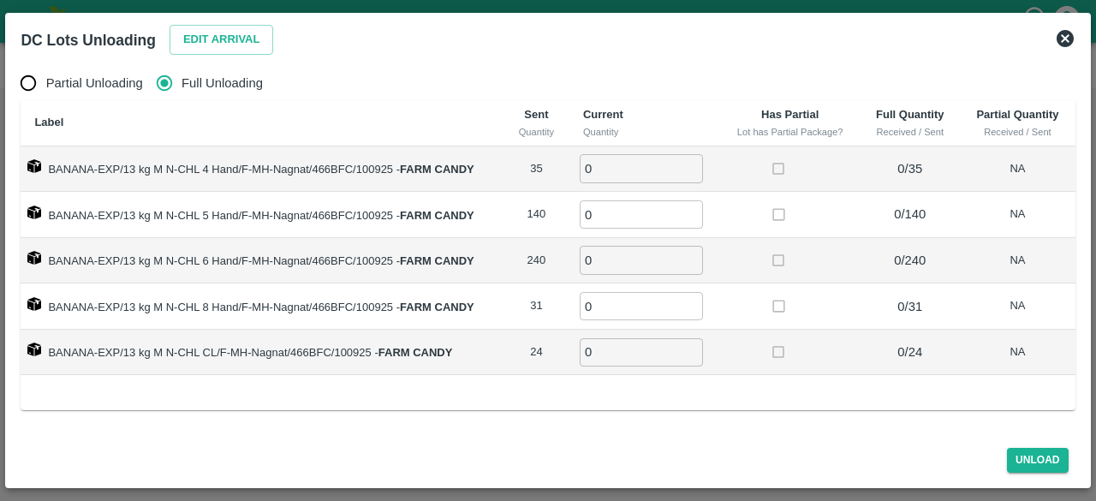
click at [605, 157] on input "0" at bounding box center [641, 168] width 123 height 28
type input "35"
type input "140"
type input "240"
type input "31"
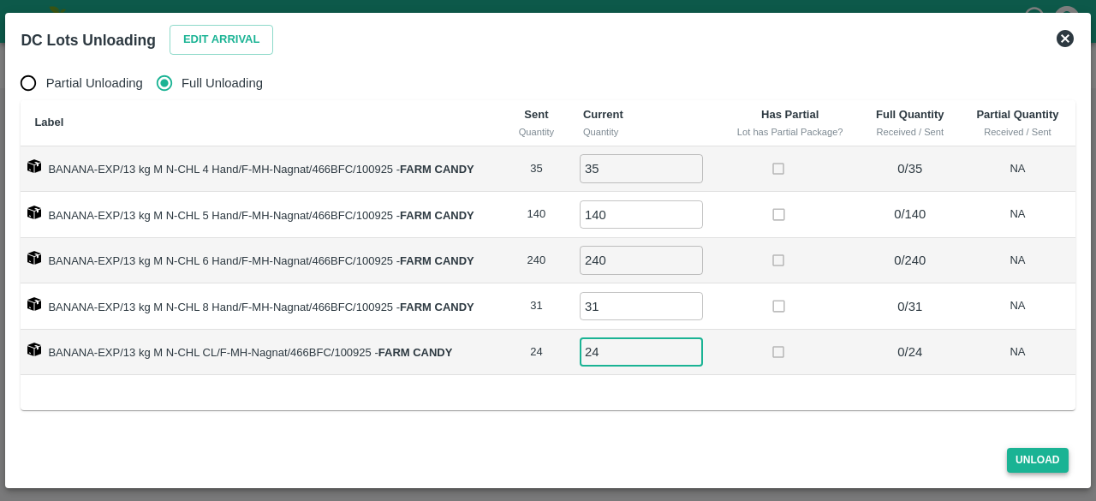
type input "24"
click at [1035, 460] on button "Unload" at bounding box center [1038, 460] width 62 height 25
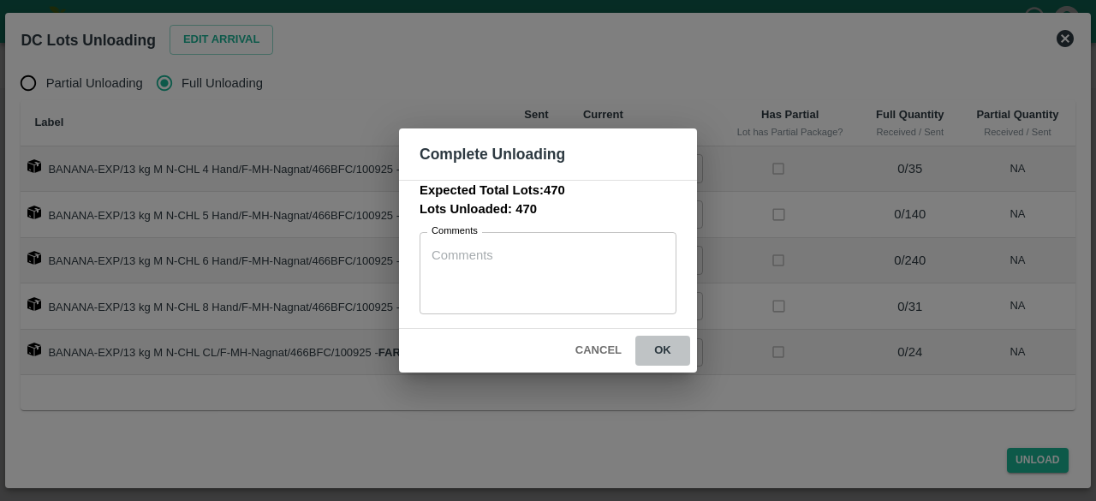
click at [660, 347] on button "ok" at bounding box center [663, 351] width 55 height 30
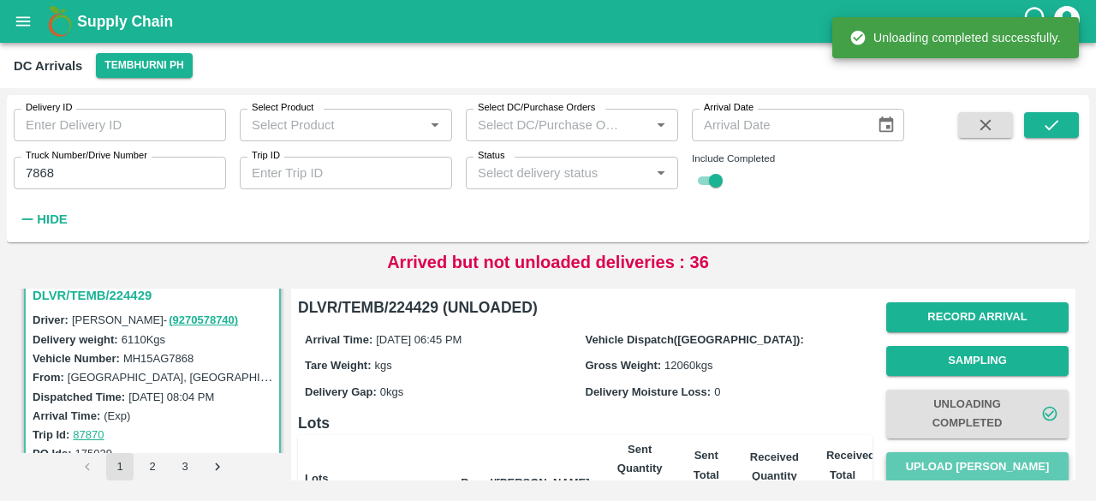
click at [963, 462] on button "Upload Tare Weight" at bounding box center [978, 467] width 182 height 30
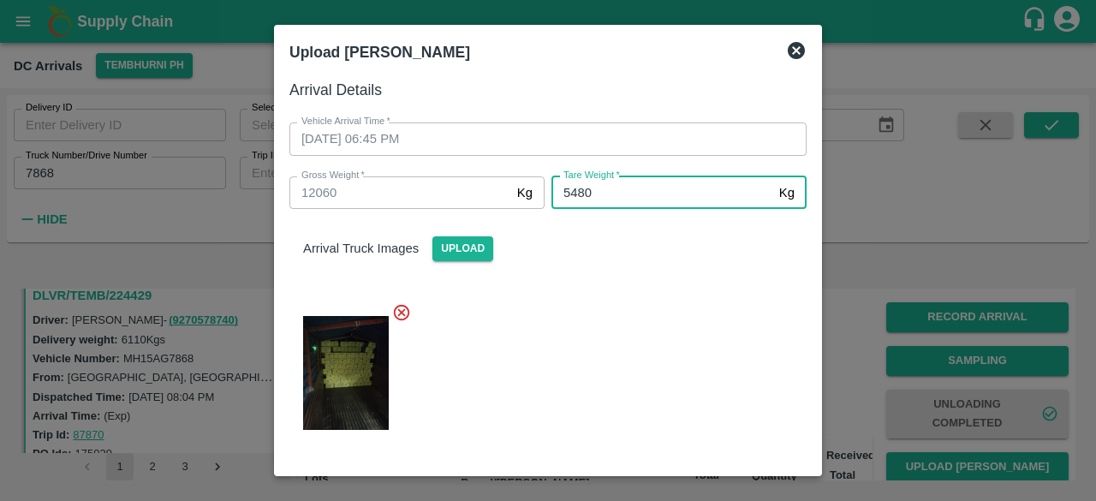
type input "5480"
click at [666, 410] on div at bounding box center [541, 368] width 531 height 158
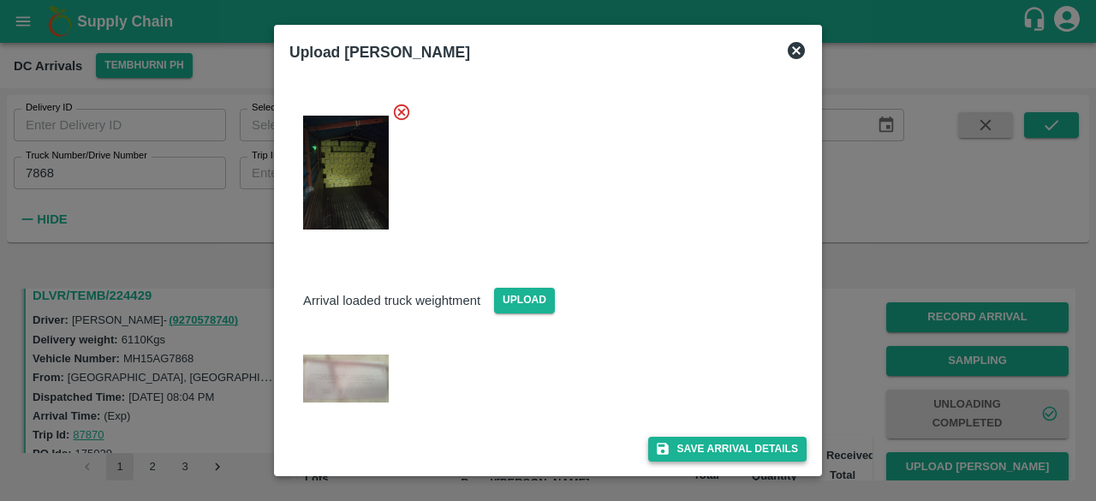
click at [699, 451] on button "Save Arrival Details" at bounding box center [727, 449] width 158 height 25
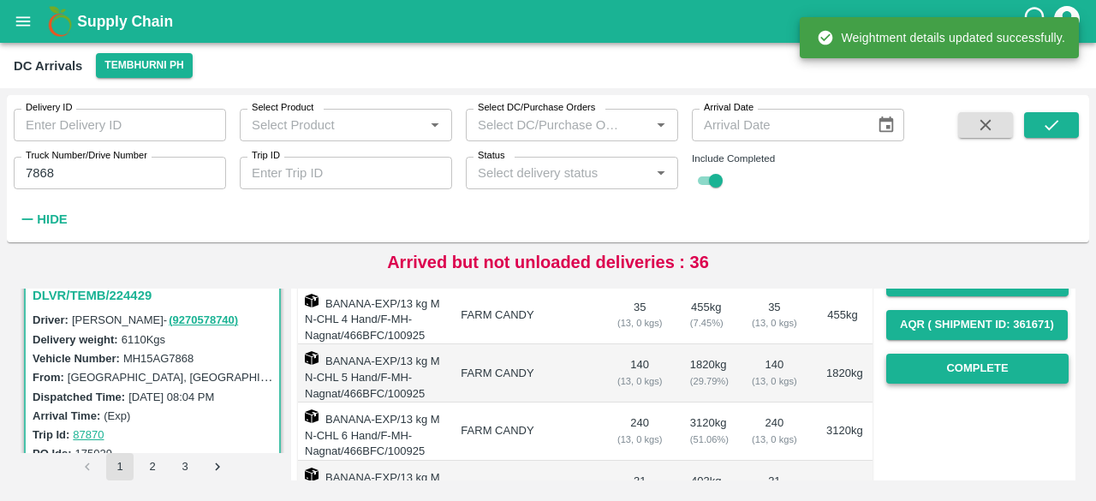
scroll to position [275, 0]
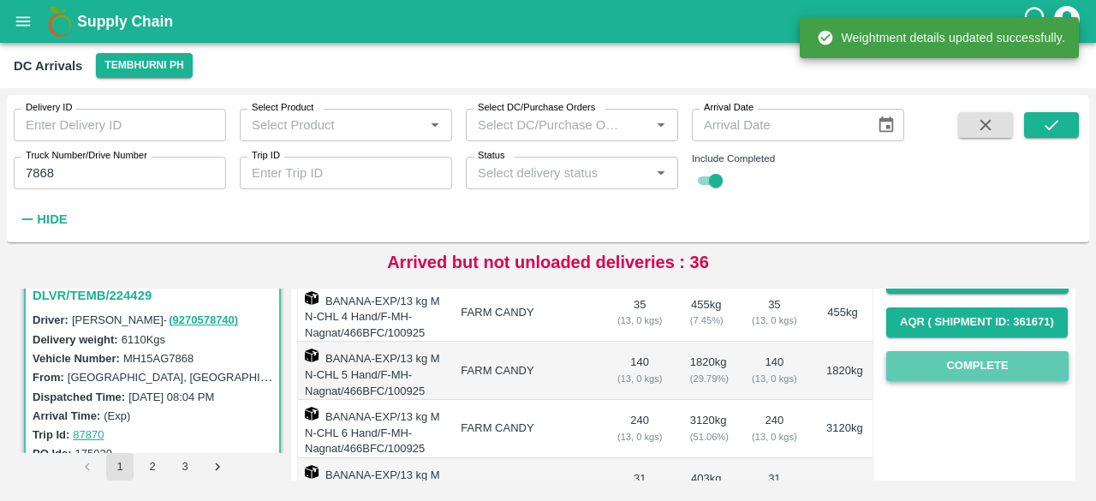
click at [975, 361] on button "Complete" at bounding box center [978, 366] width 182 height 30
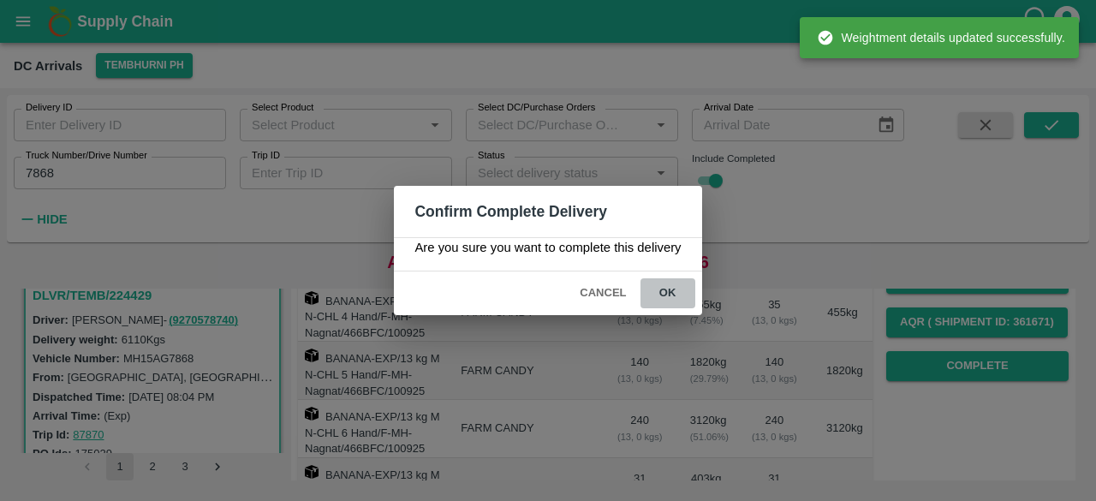
click at [662, 285] on button "ok" at bounding box center [668, 293] width 55 height 30
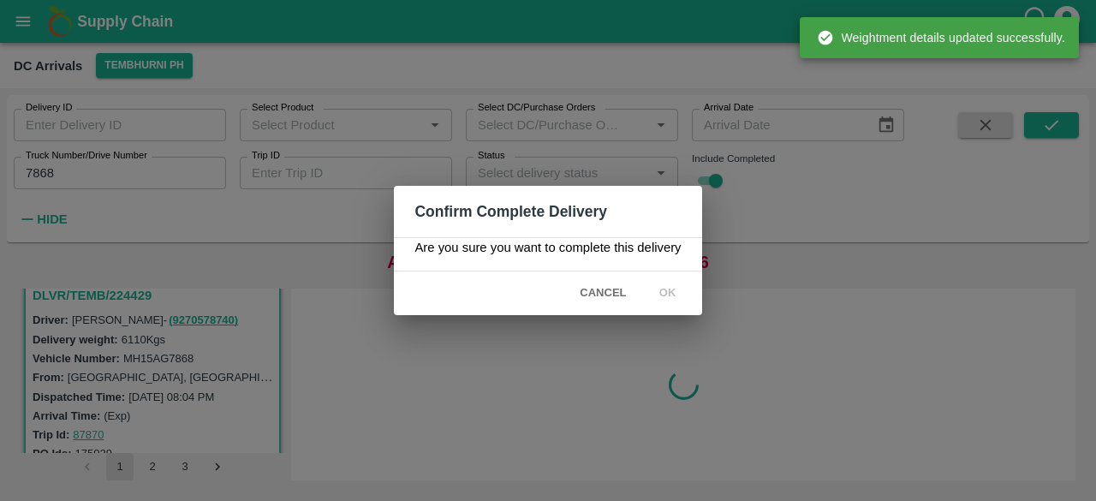
scroll to position [0, 0]
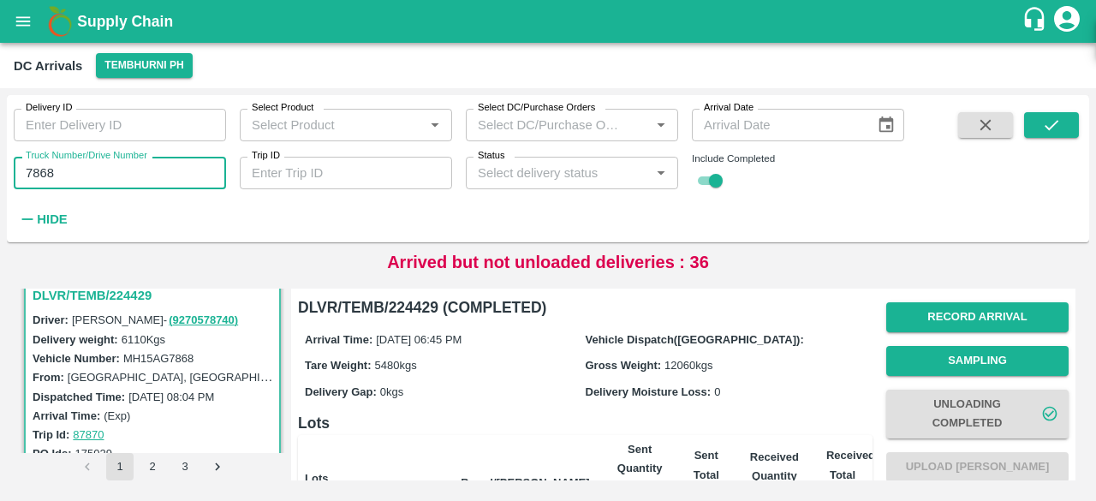
click at [38, 185] on input "7868" at bounding box center [120, 173] width 212 height 33
type input "4518"
click at [1054, 123] on icon "submit" at bounding box center [1051, 125] width 19 height 19
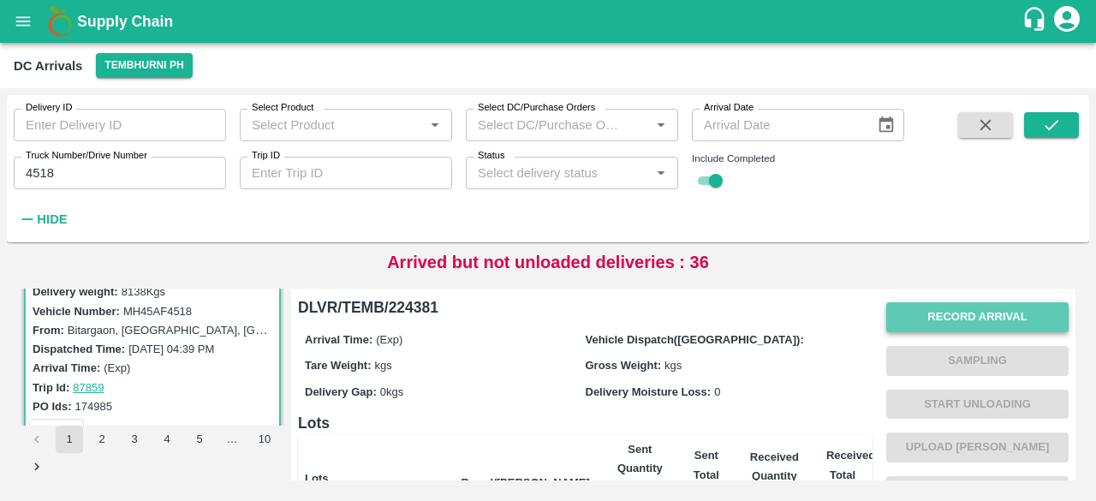
click at [957, 309] on button "Record Arrival" at bounding box center [978, 317] width 182 height 30
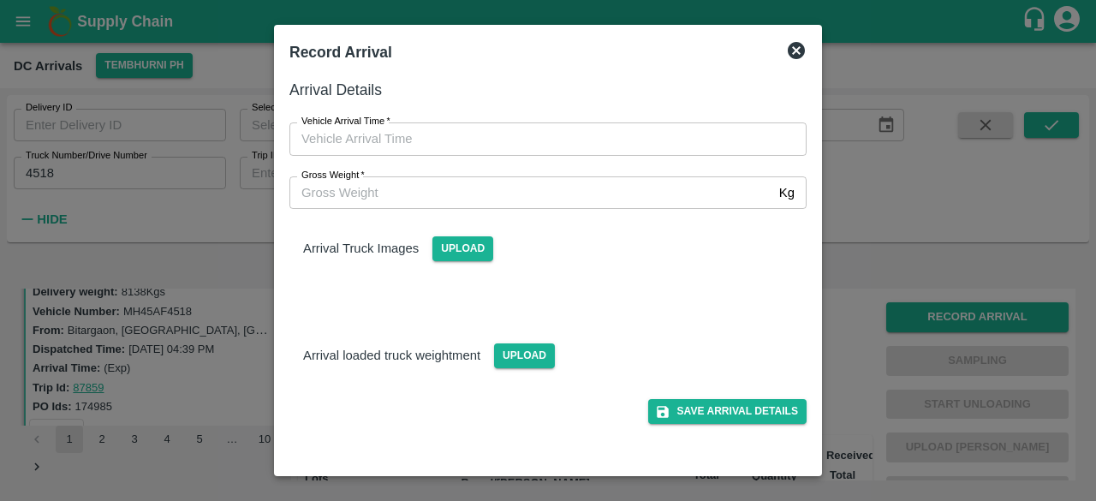
type input "DD/MM/YYYY hh:mm aa"
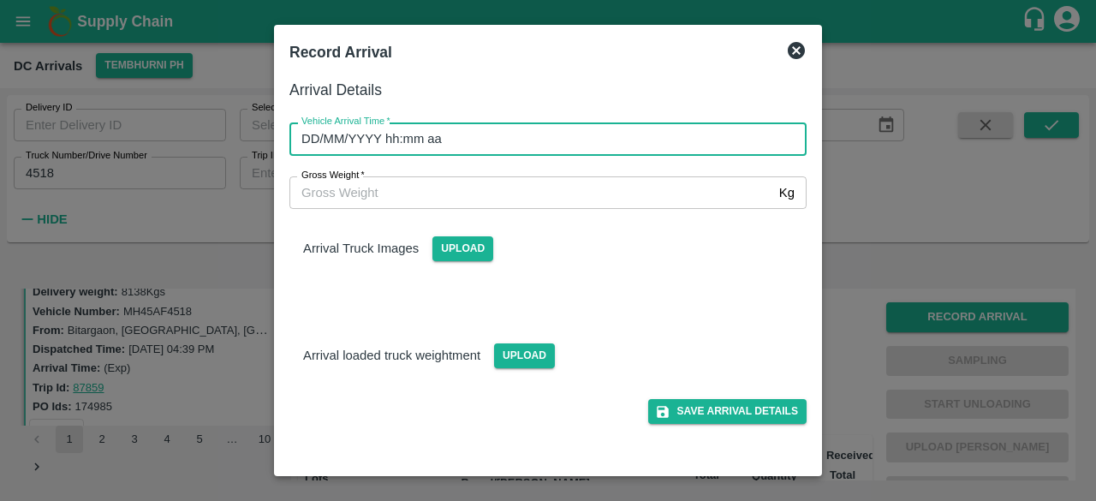
click at [485, 128] on input "DD/MM/YYYY hh:mm aa" at bounding box center [542, 138] width 505 height 33
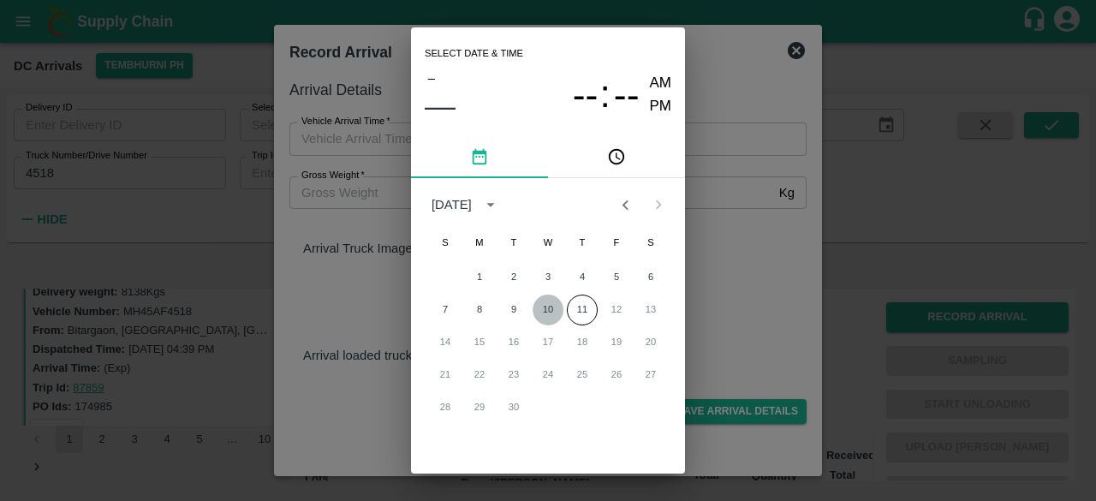
click at [546, 304] on button "10" at bounding box center [548, 310] width 31 height 31
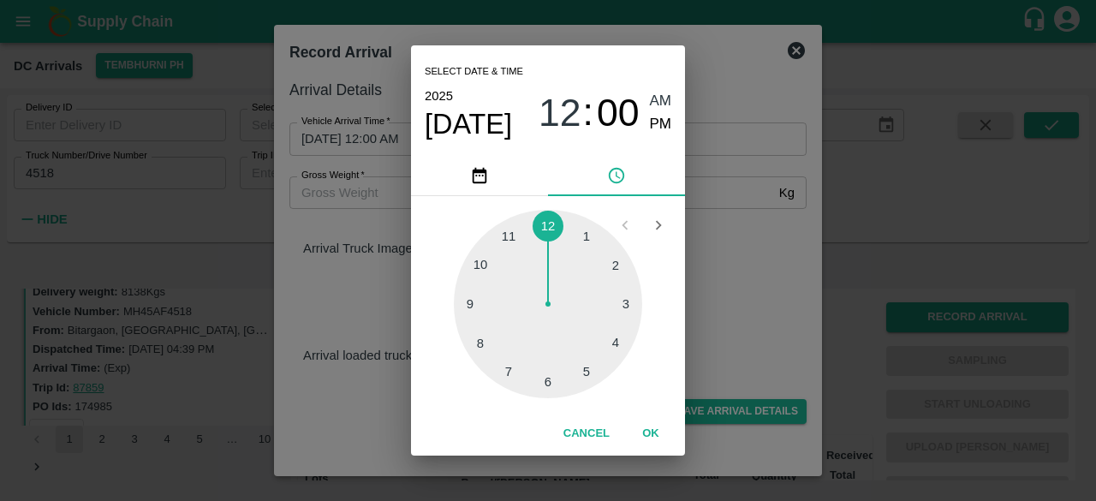
click at [505, 362] on div at bounding box center [548, 304] width 188 height 188
click at [548, 383] on div at bounding box center [548, 304] width 188 height 188
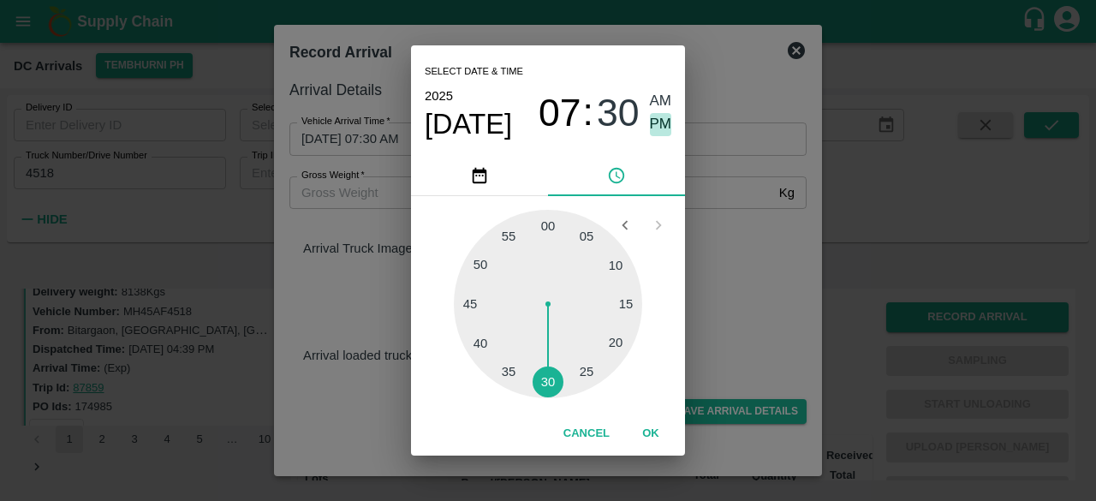
click at [658, 116] on span "PM" at bounding box center [661, 124] width 22 height 23
type input "10/09/2025 07:30 PM"
click at [759, 292] on div "Select date & time 2025 Sep 10 07 : 30 AM PM 05 10 15 20 25 30 35 40 45 50 55 0…" at bounding box center [548, 250] width 1096 height 501
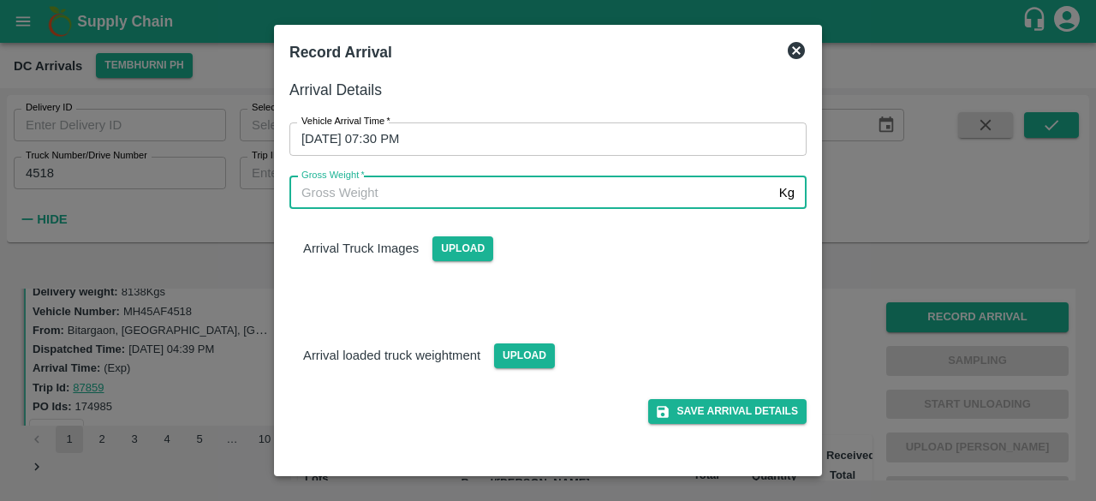
click at [361, 195] on input "Gross Weight   *" at bounding box center [531, 192] width 483 height 33
type input "14250"
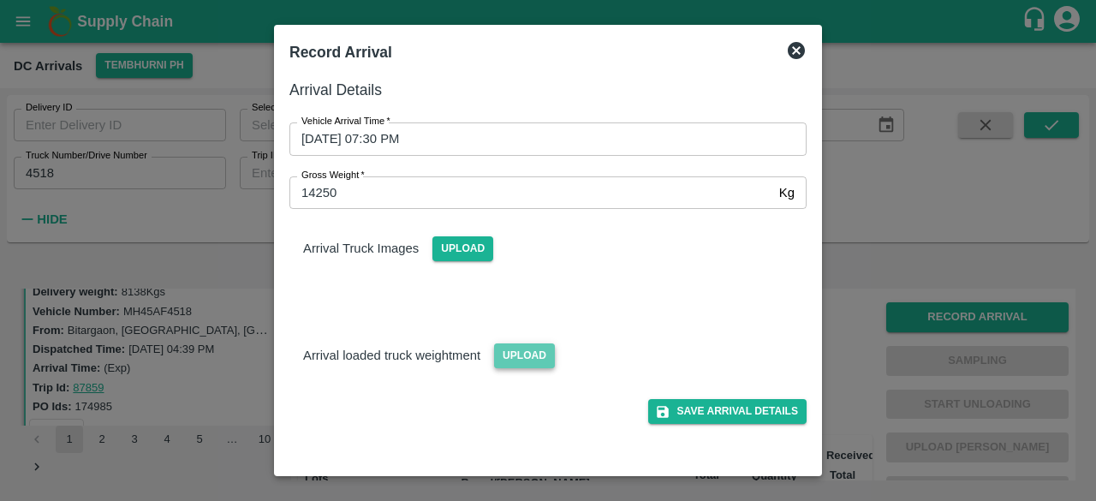
click at [515, 359] on span "Upload" at bounding box center [524, 355] width 61 height 25
click at [0, 0] on input "Upload" at bounding box center [0, 0] width 0 height 0
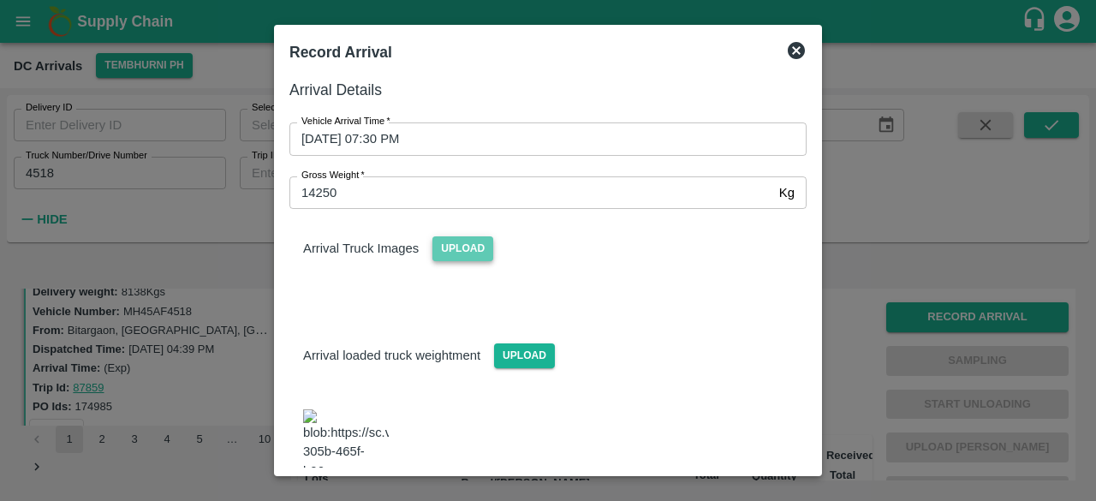
click at [457, 246] on span "Upload" at bounding box center [463, 248] width 61 height 25
click at [0, 0] on input "Upload" at bounding box center [0, 0] width 0 height 0
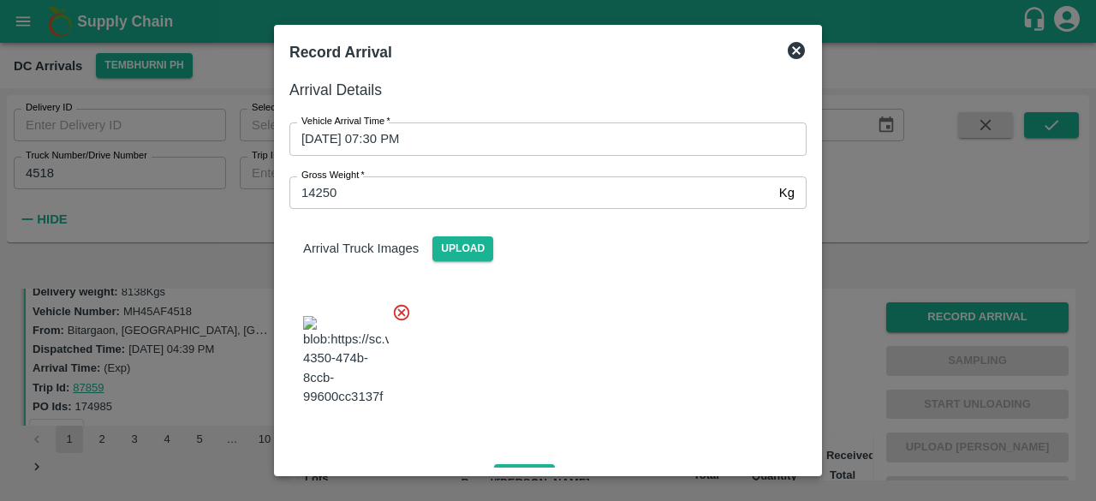
scroll to position [267, 0]
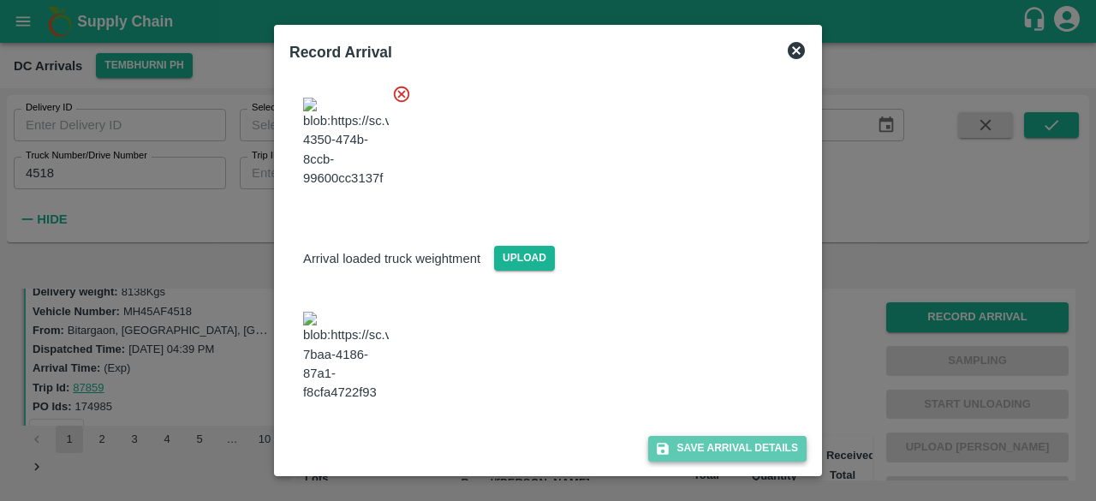
click at [699, 453] on button "Save Arrival Details" at bounding box center [727, 448] width 158 height 25
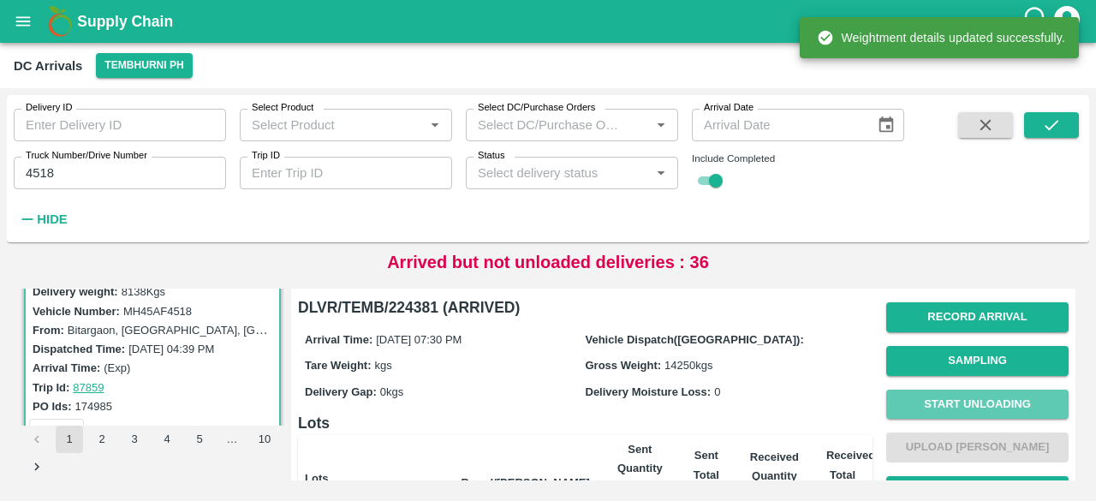
click at [971, 403] on button "Start Unloading" at bounding box center [978, 405] width 182 height 30
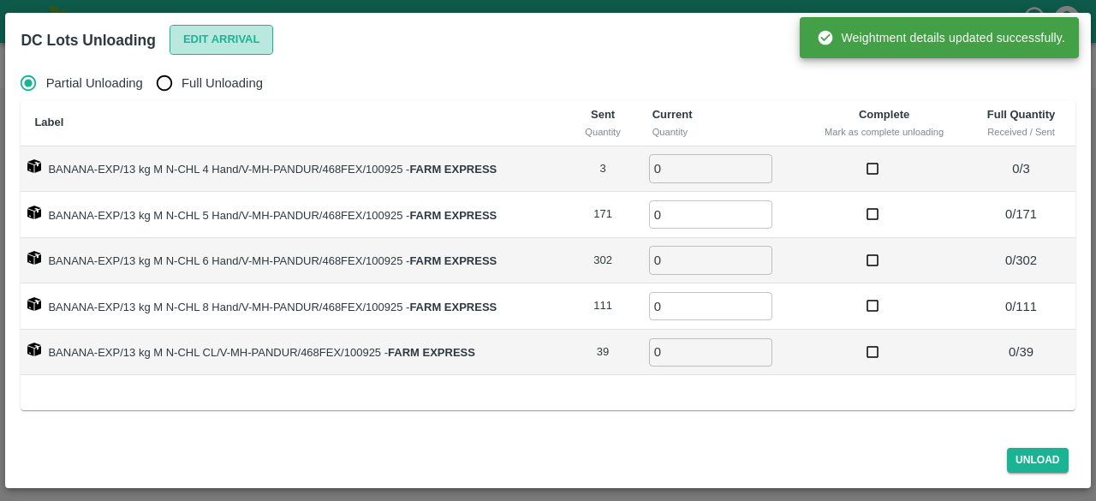
click at [217, 40] on button "Edit Arrival" at bounding box center [222, 40] width 104 height 30
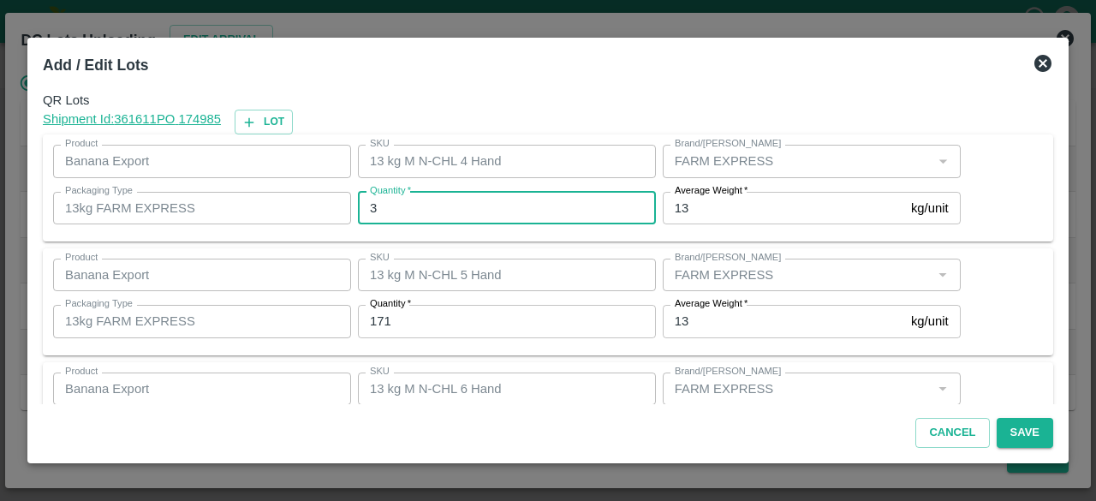
click at [464, 206] on input "3" at bounding box center [507, 208] width 298 height 33
type input "0"
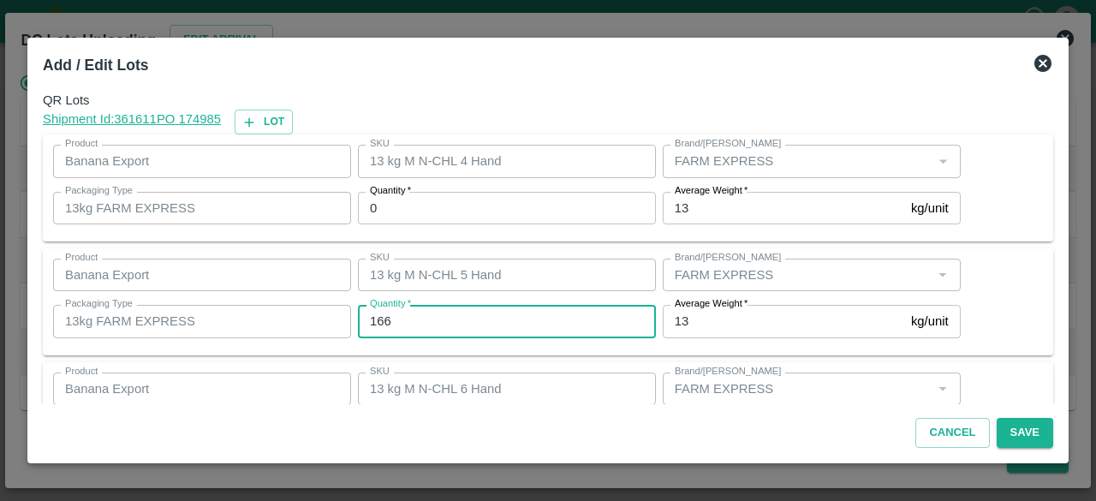
type input "166"
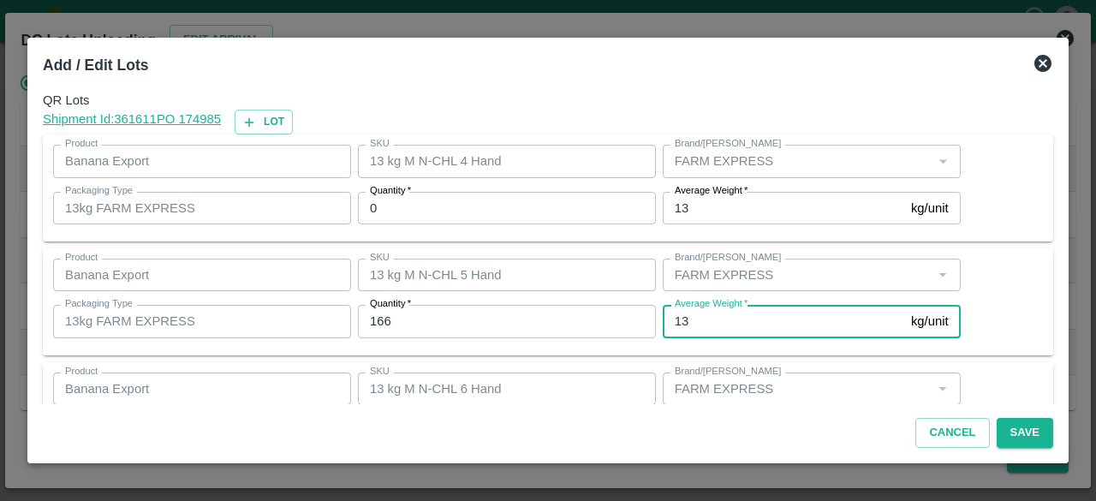
scroll to position [190, 0]
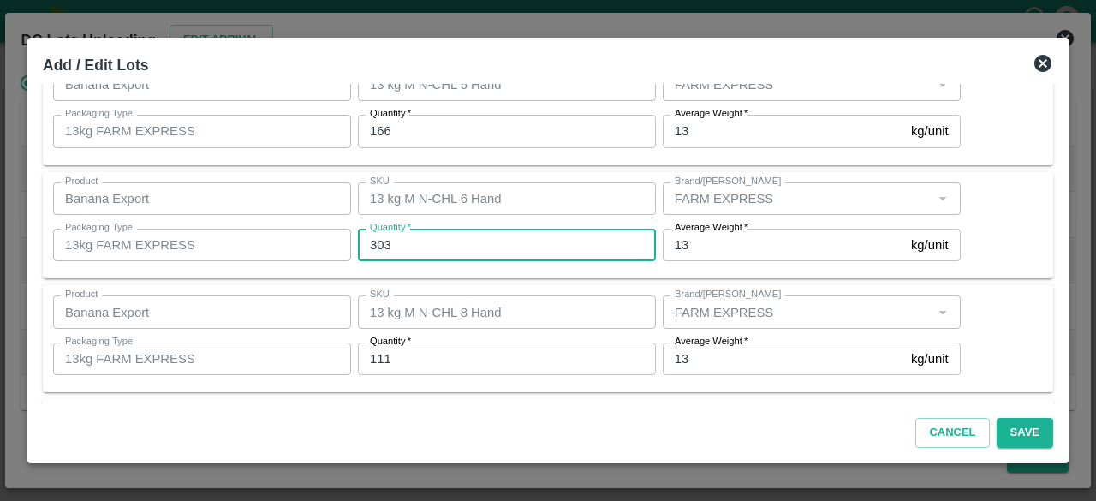
type input "303"
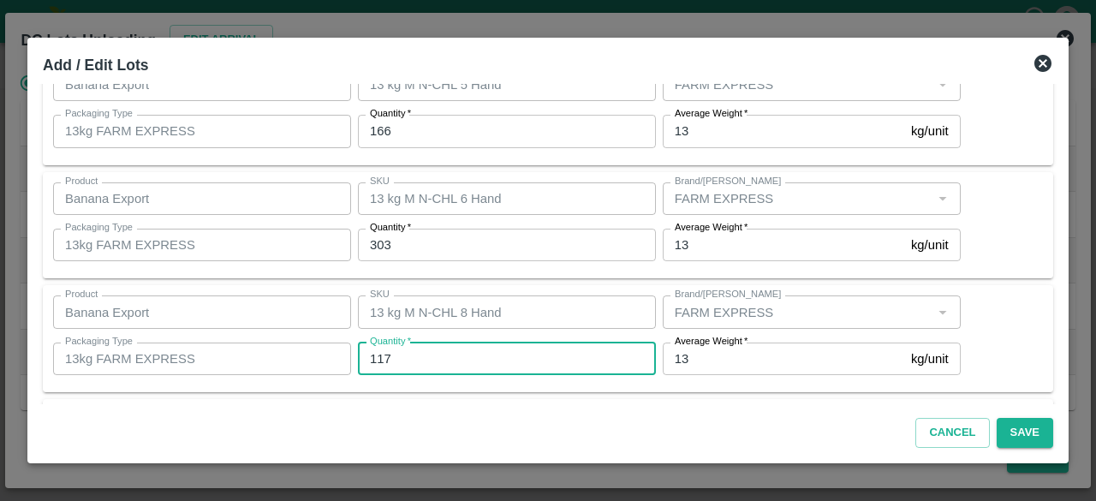
type input "117"
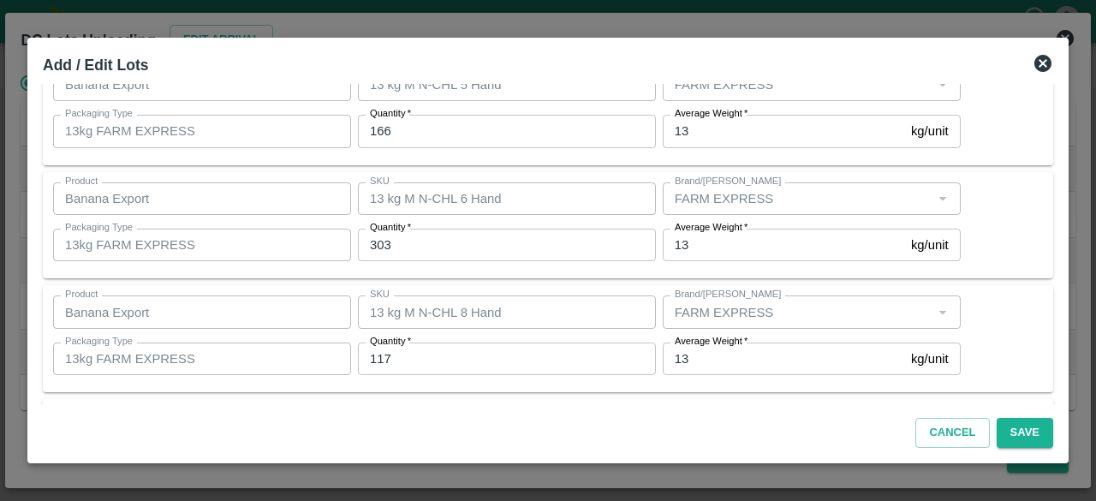
scroll to position [304, 0]
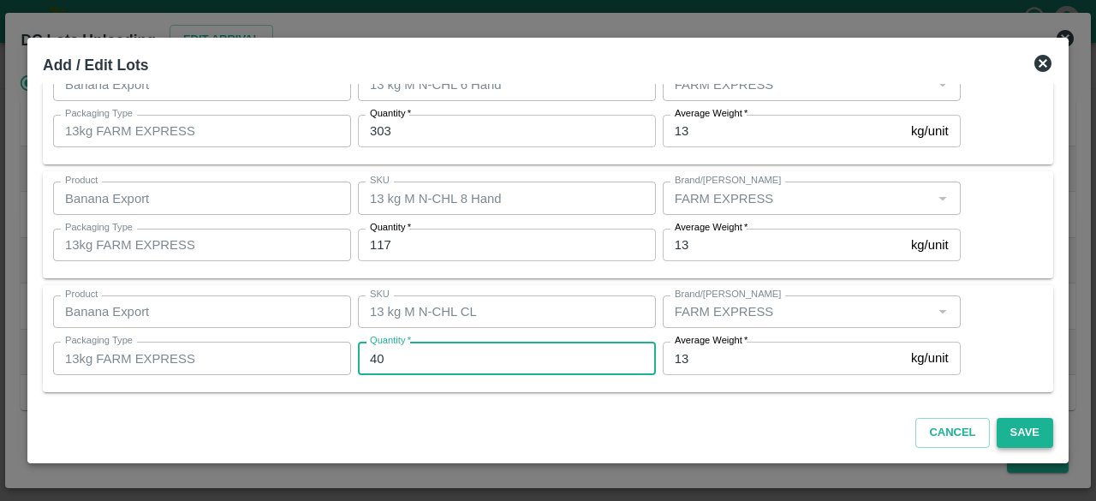
type input "40"
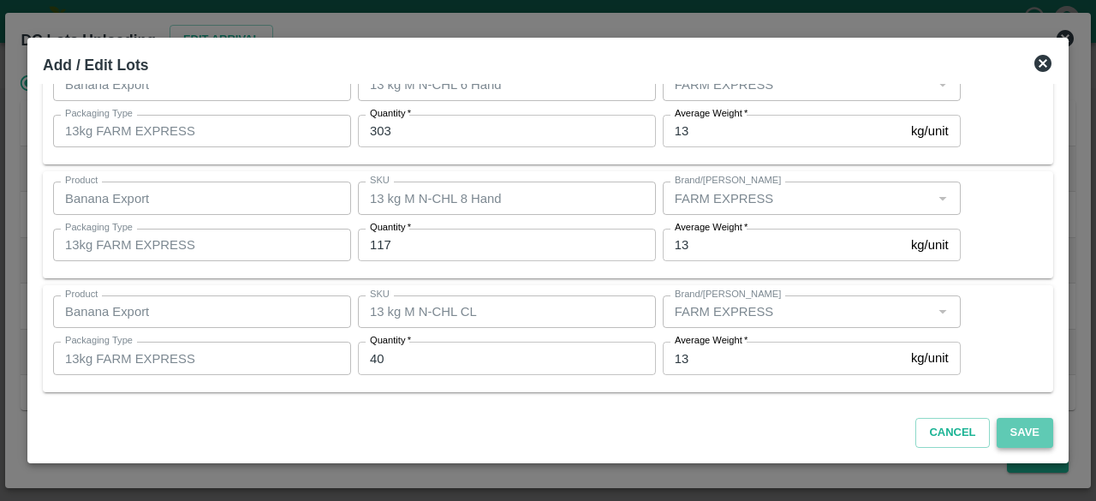
click at [1024, 433] on button "Save" at bounding box center [1025, 433] width 57 height 30
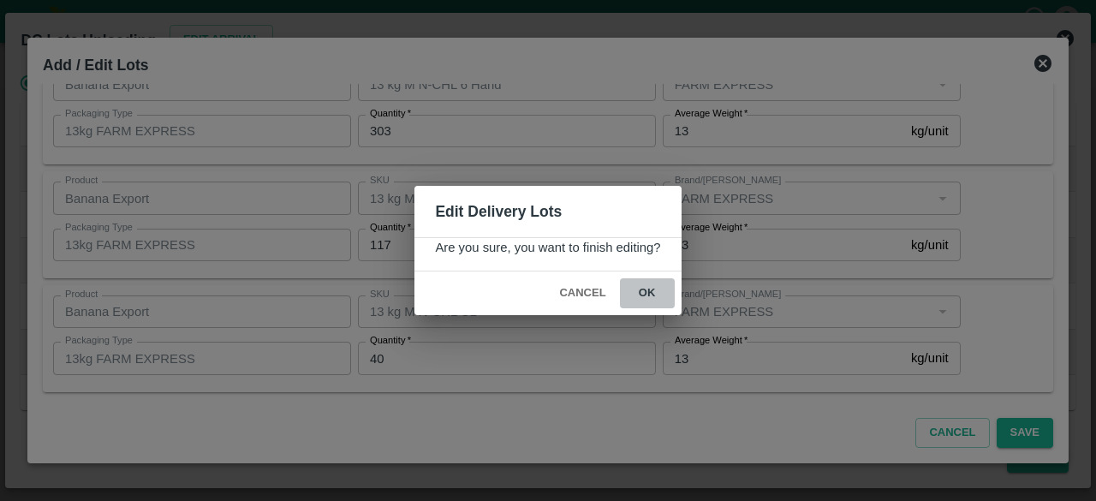
click at [646, 288] on button "ok" at bounding box center [647, 293] width 55 height 30
click at [696, 425] on div "Edit Delivery Lots Are you sure, you want to finish editing? Cancel ok" at bounding box center [548, 250] width 1096 height 501
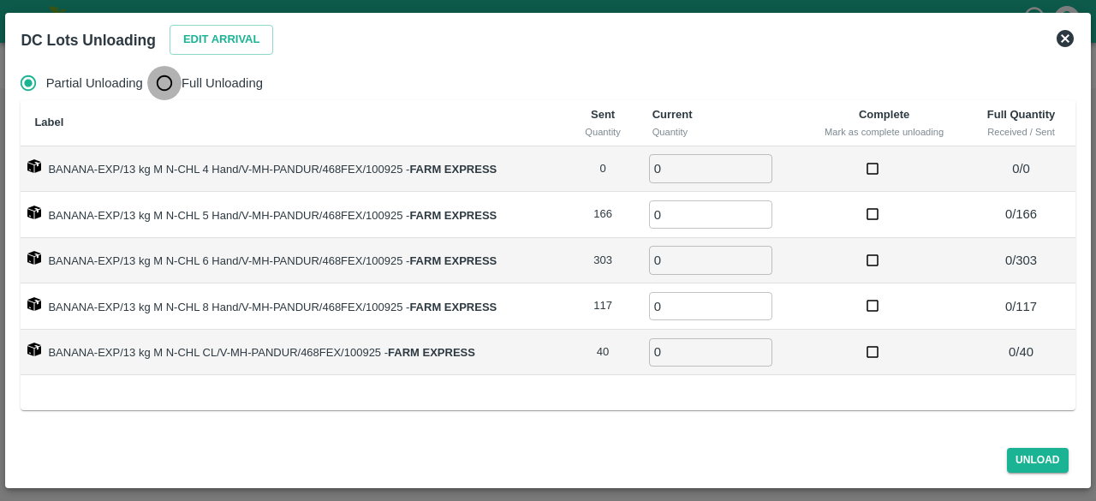
click at [158, 81] on input "Full Unloading" at bounding box center [164, 83] width 34 height 34
radio input "true"
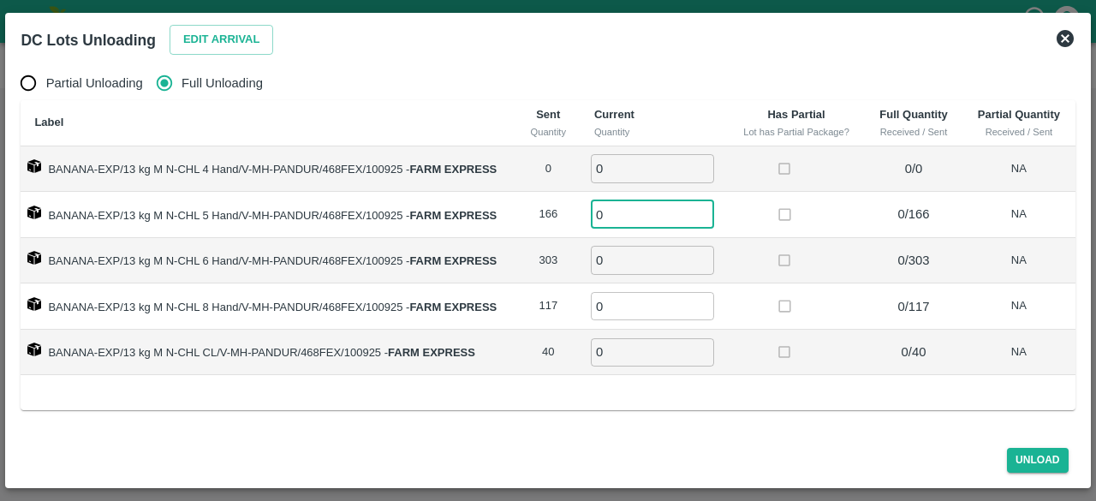
click at [603, 216] on input "0" at bounding box center [652, 214] width 123 height 28
type input "166"
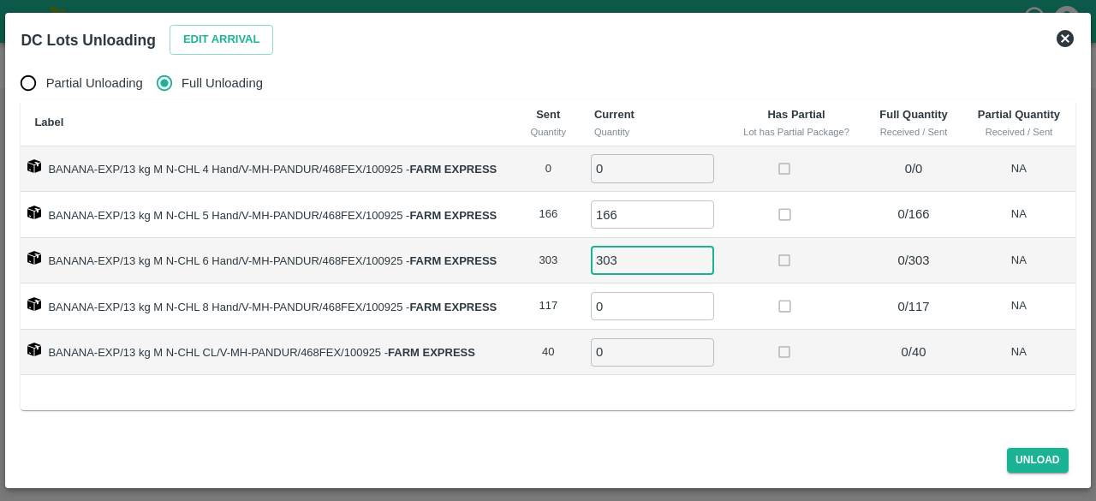
type input "303"
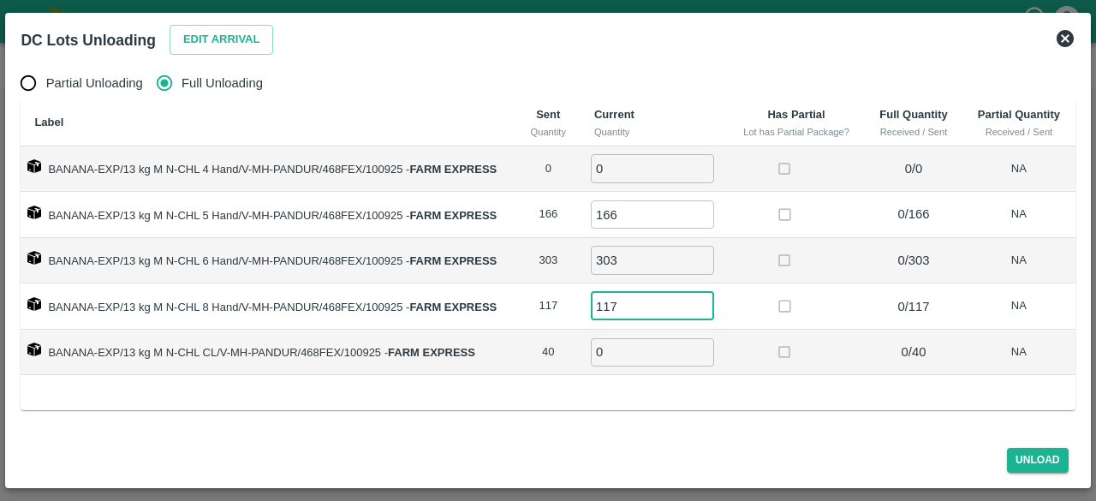
type input "117"
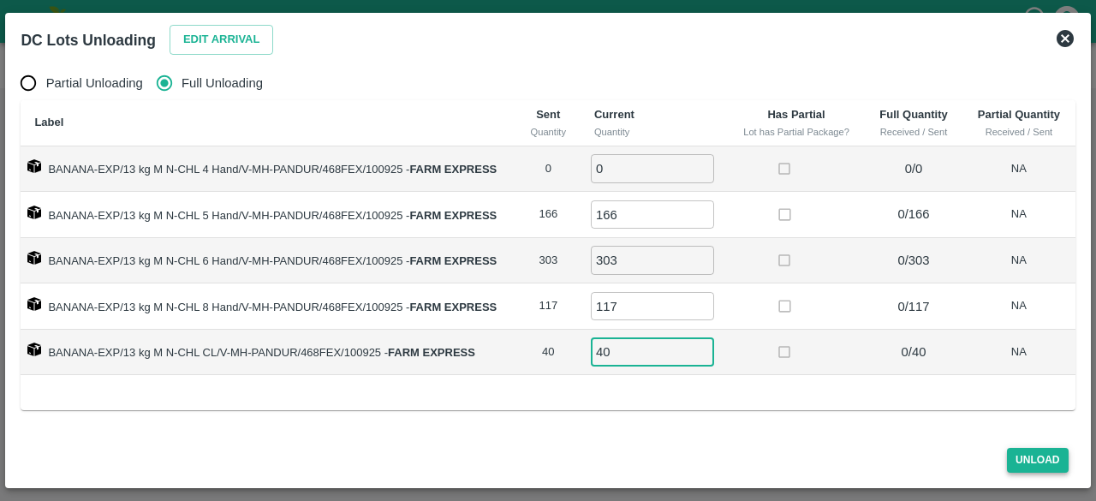
type input "40"
click at [1030, 463] on button "Unload" at bounding box center [1038, 460] width 62 height 25
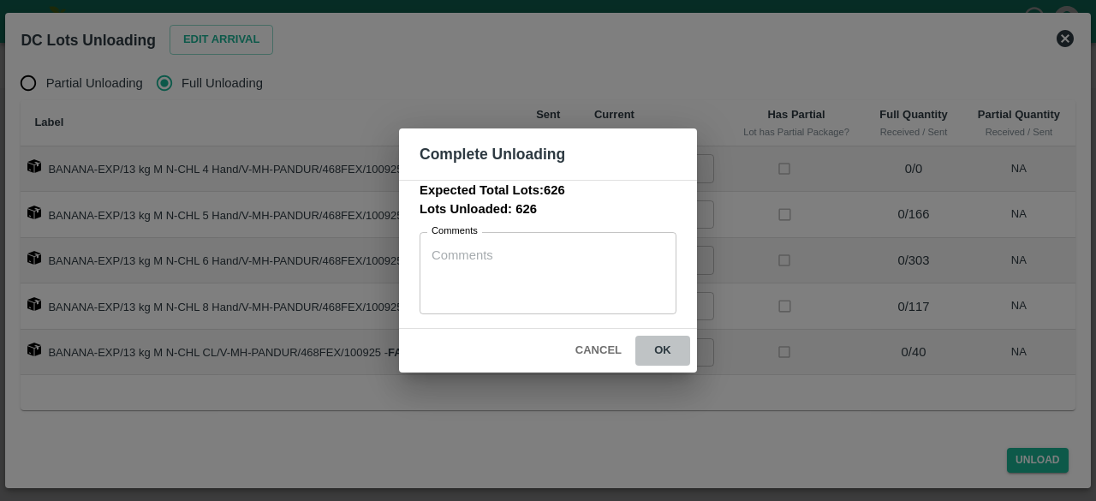
click at [658, 343] on button "ok" at bounding box center [663, 351] width 55 height 30
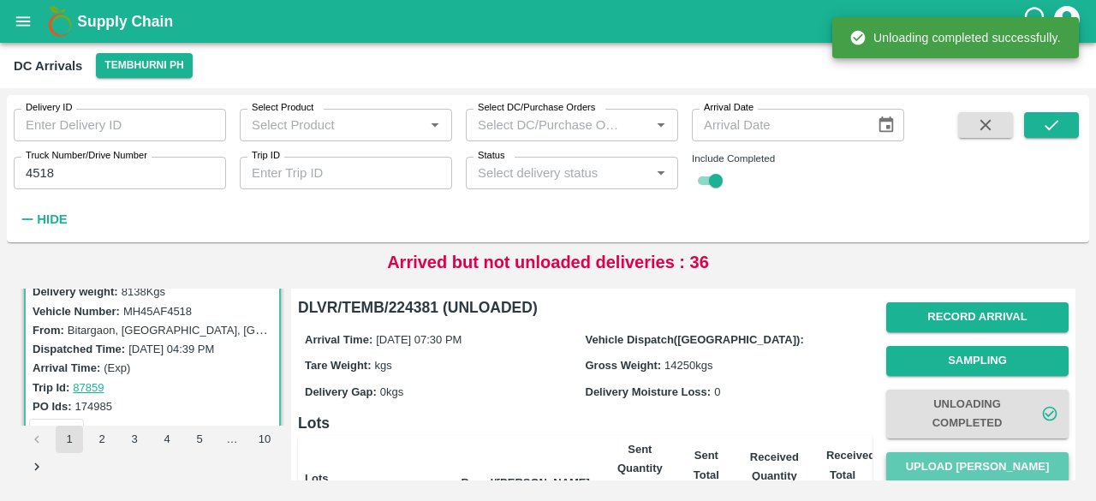
click at [966, 460] on button "Upload Tare Weight" at bounding box center [978, 467] width 182 height 30
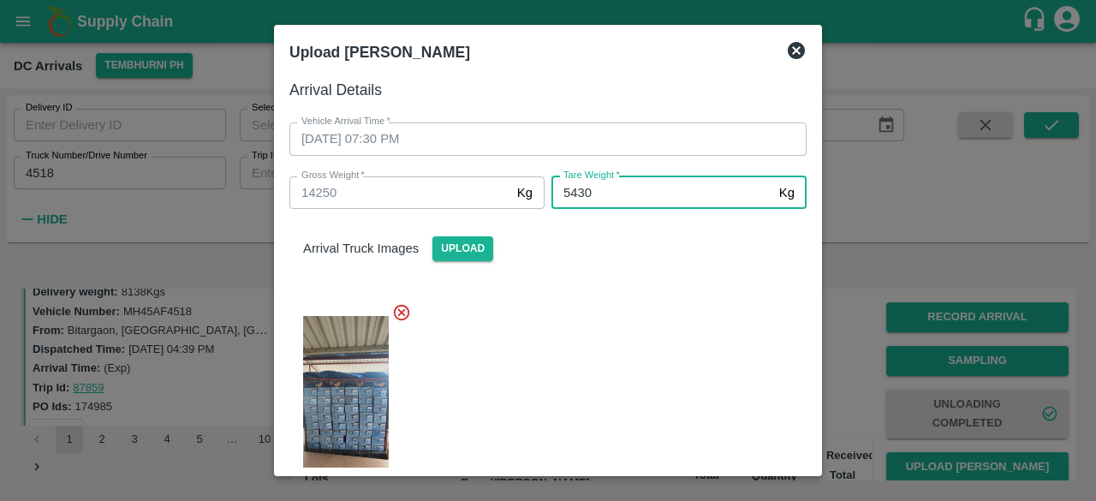
type input "5430"
click at [647, 342] on div at bounding box center [541, 406] width 531 height 235
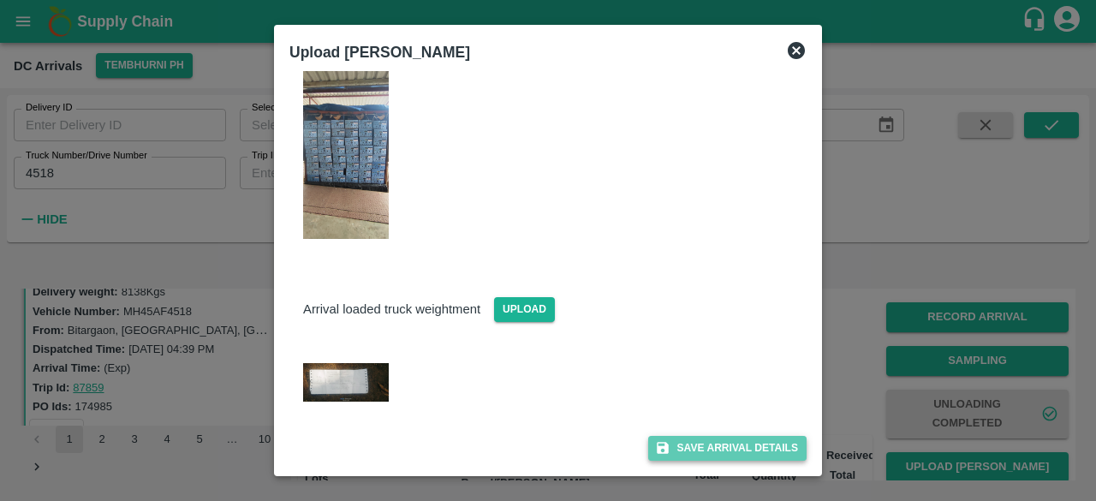
click at [718, 451] on button "Save Arrival Details" at bounding box center [727, 448] width 158 height 25
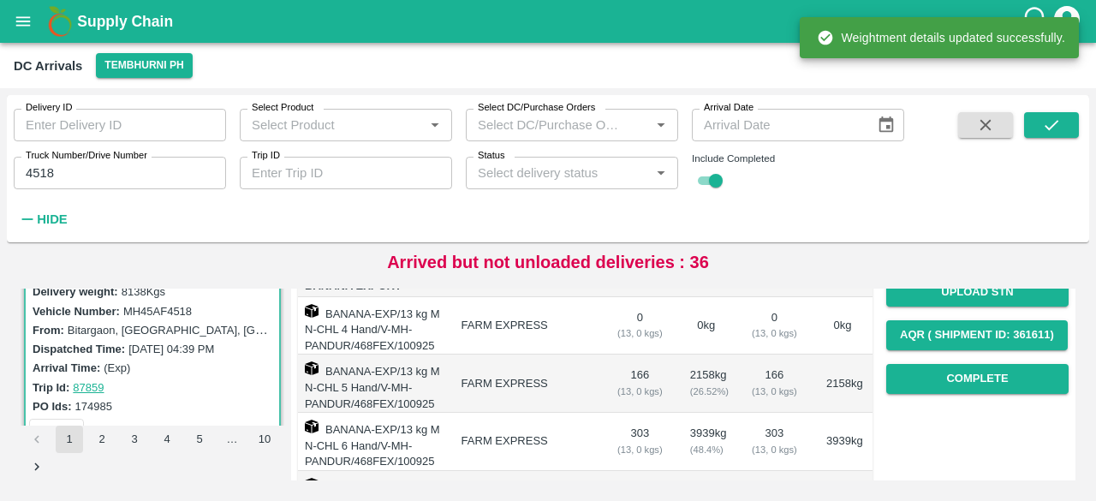
scroll to position [270, 0]
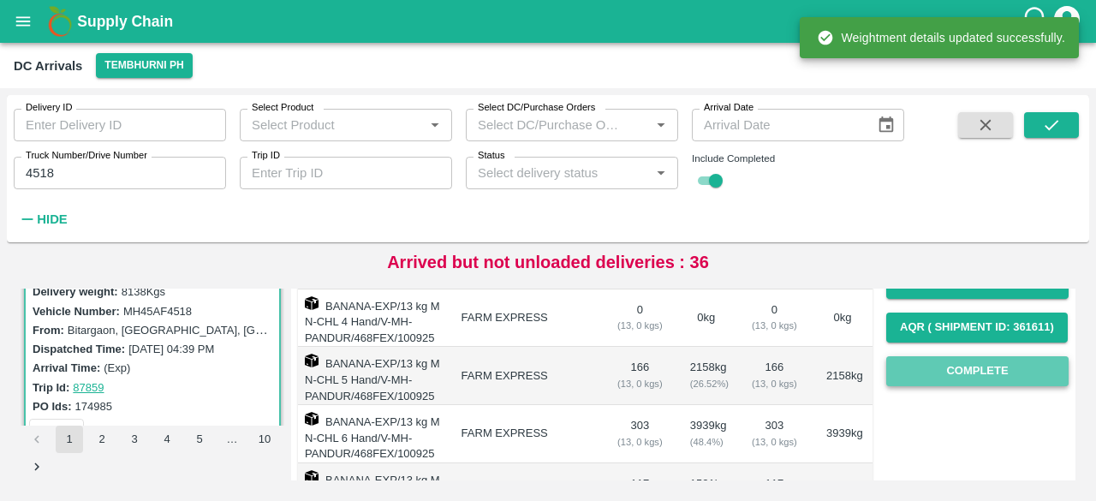
click at [960, 365] on button "Complete" at bounding box center [978, 371] width 182 height 30
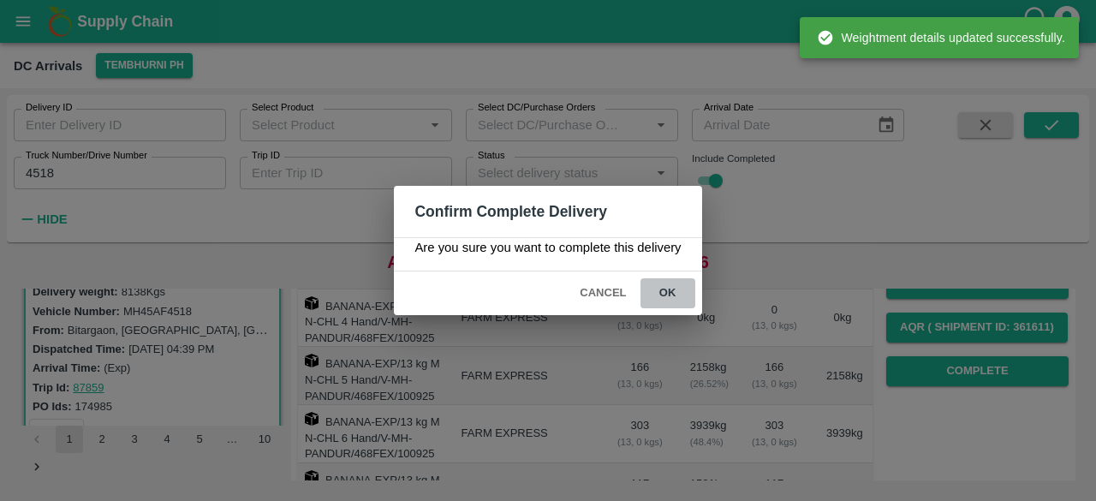
click at [663, 290] on button "ok" at bounding box center [668, 293] width 55 height 30
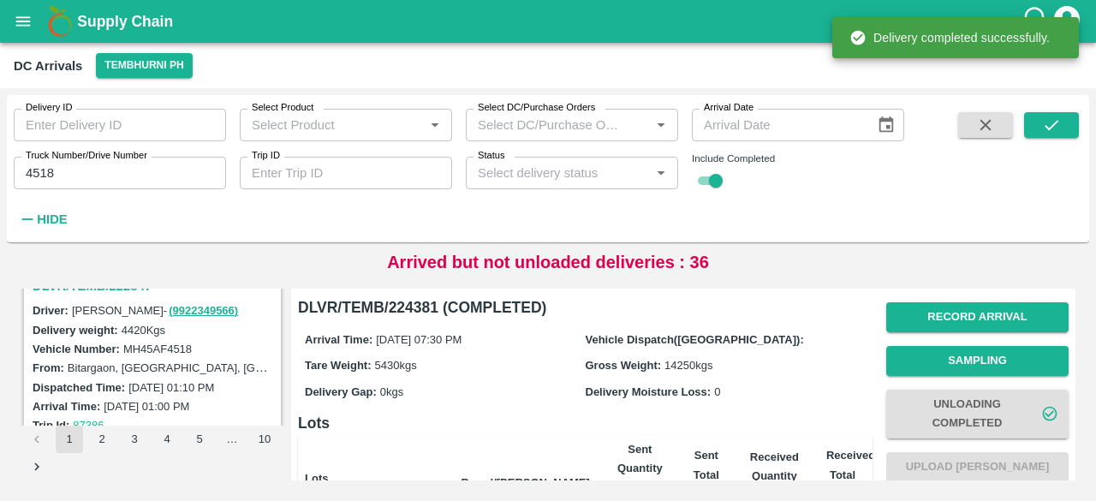
scroll to position [250, 0]
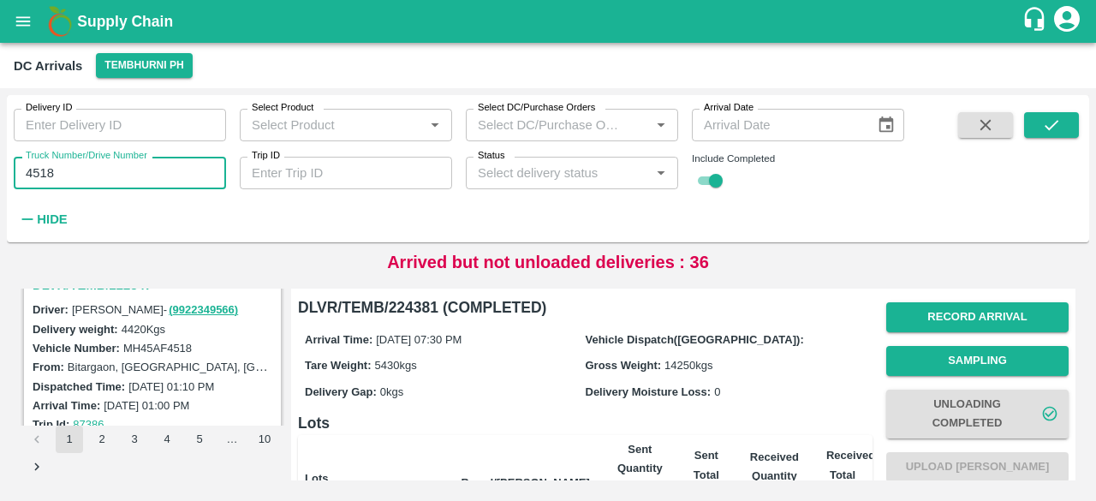
click at [34, 167] on input "4518" at bounding box center [120, 173] width 212 height 33
type input "0867"
click at [1043, 130] on icon "submit" at bounding box center [1051, 125] width 19 height 19
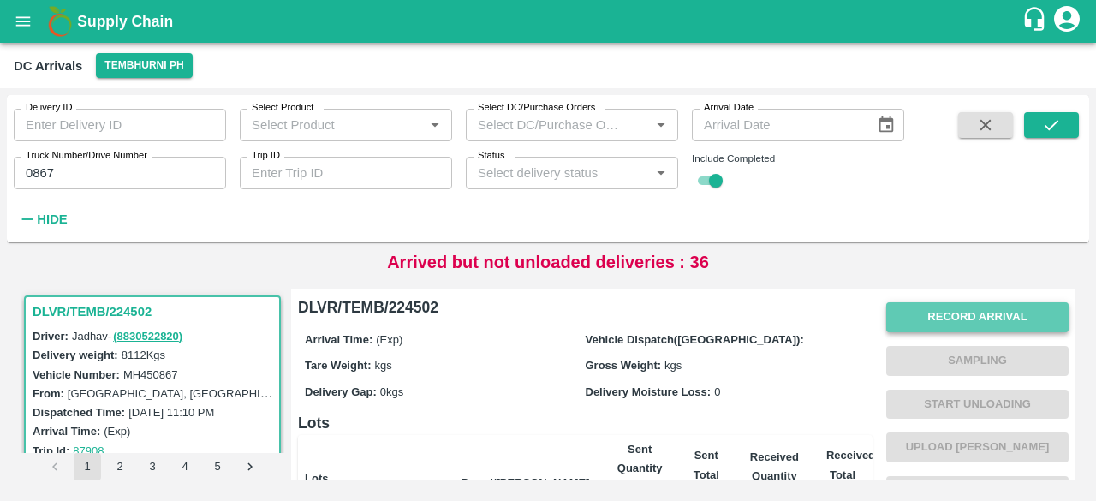
click at [944, 306] on button "Record Arrival" at bounding box center [978, 317] width 182 height 30
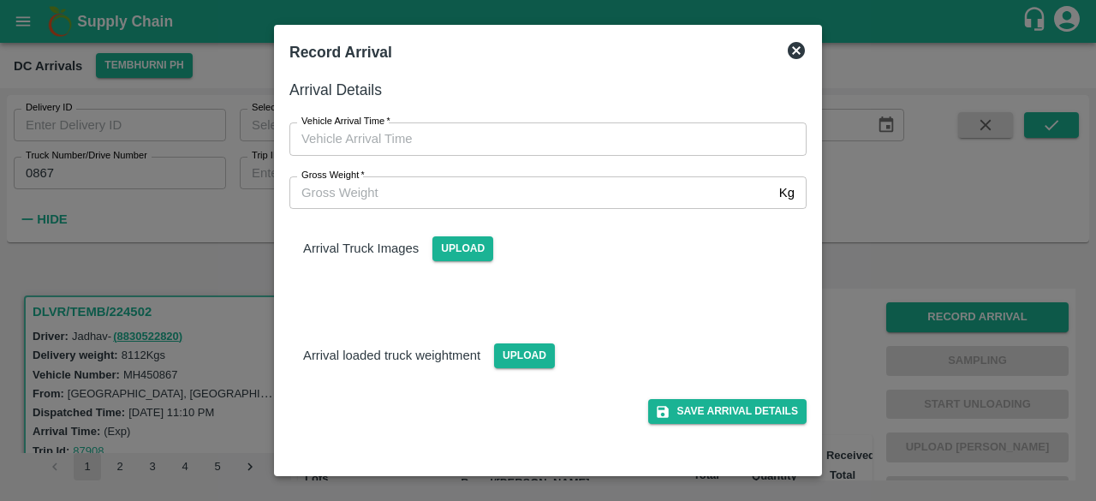
type input "DD/MM/YYYY hh:mm aa"
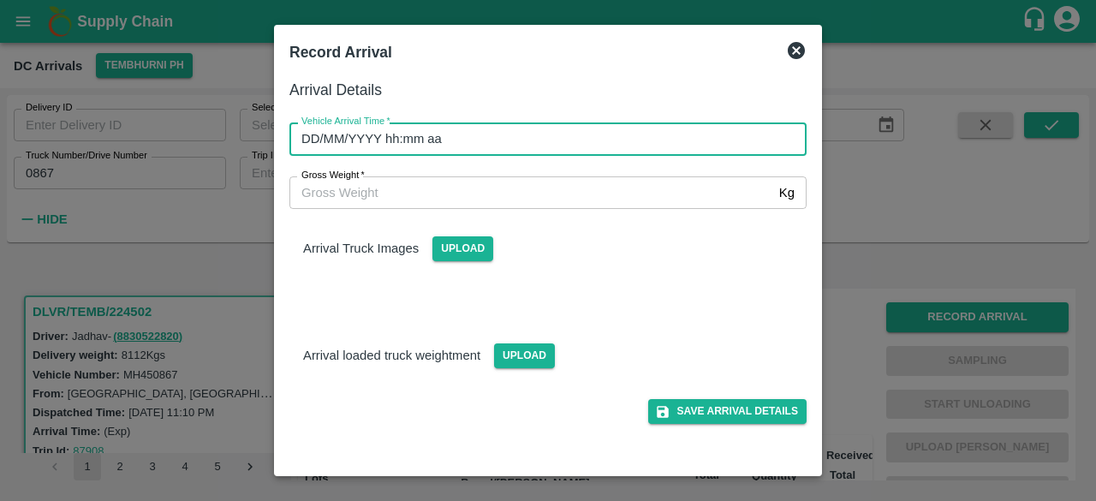
click at [492, 131] on input "DD/MM/YYYY hh:mm aa" at bounding box center [542, 138] width 505 height 33
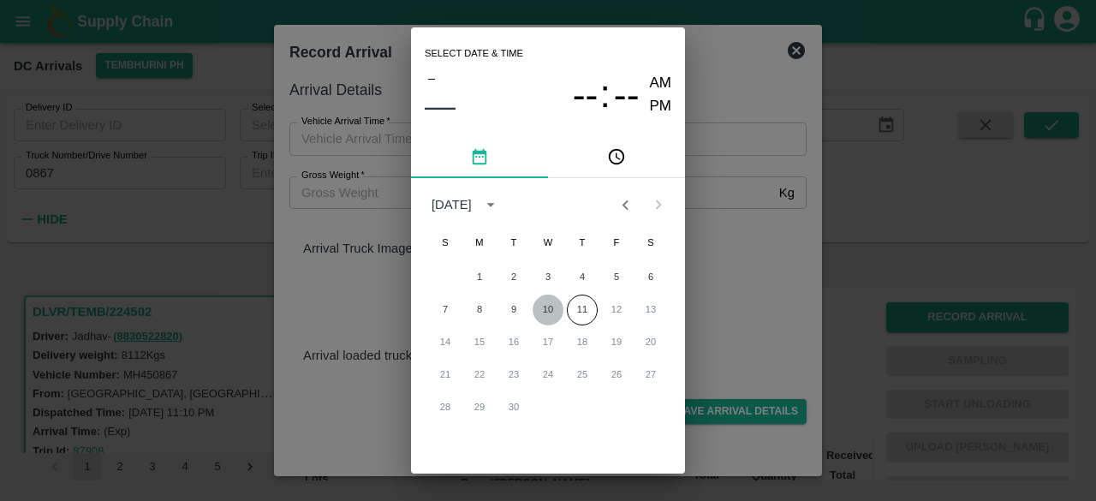
click at [540, 302] on button "10" at bounding box center [548, 310] width 31 height 31
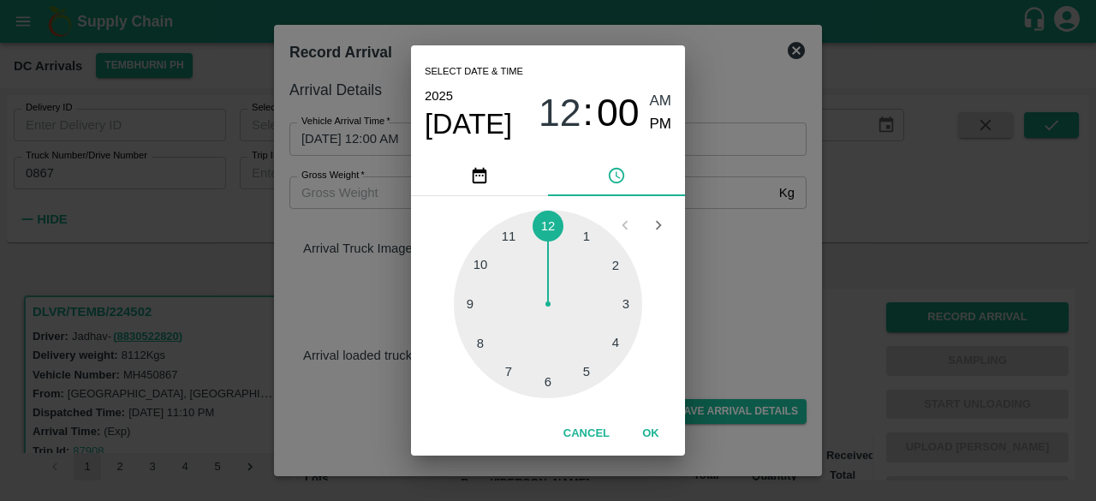
click at [504, 367] on div at bounding box center [548, 304] width 188 height 188
click at [619, 301] on div at bounding box center [548, 304] width 188 height 188
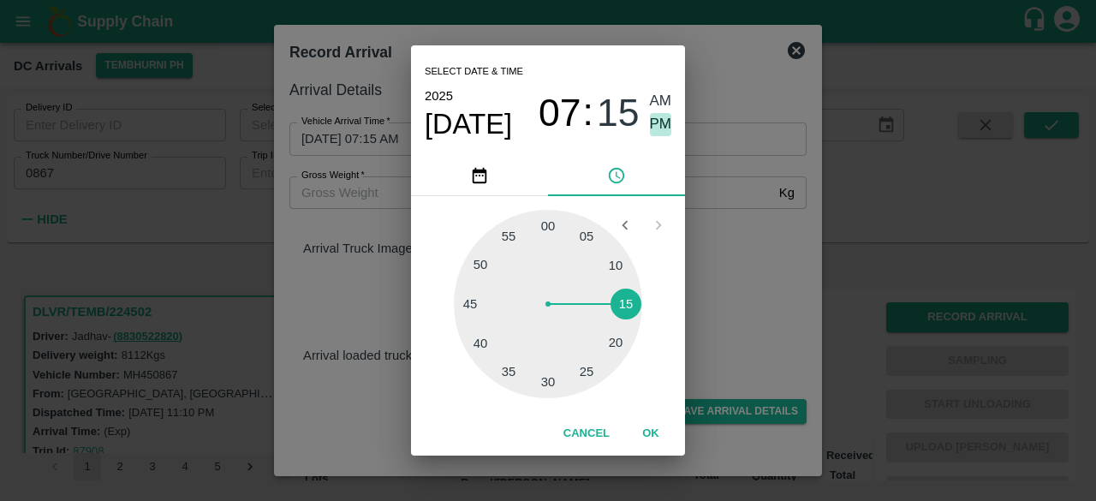
click at [661, 118] on span "PM" at bounding box center [661, 124] width 22 height 23
type input "10/09/2025 07:15 PM"
click at [731, 291] on div "Select date & time 2025 Sep 10 07 : 15 AM PM 05 10 15 20 25 30 35 40 45 50 55 0…" at bounding box center [548, 250] width 1096 height 501
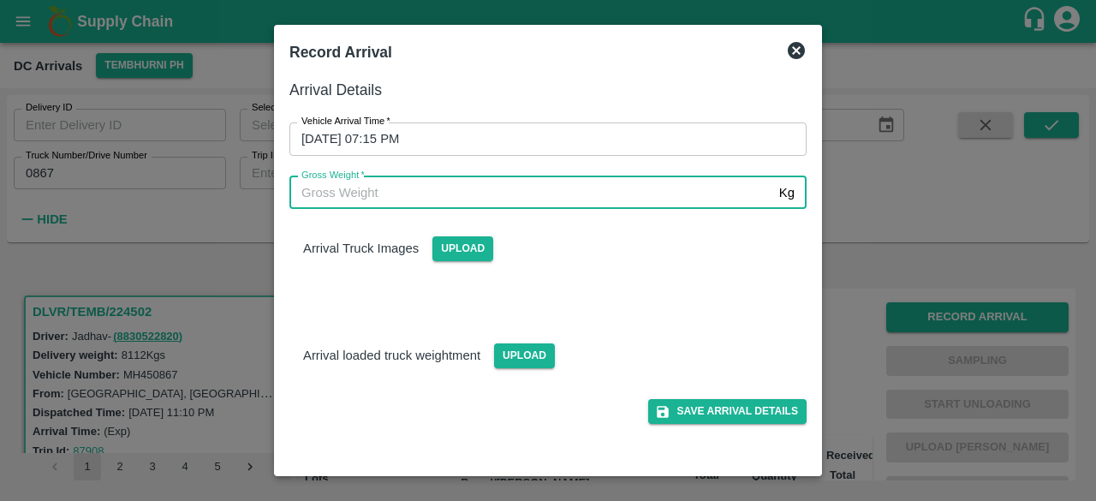
click at [371, 188] on input "Gross Weight   *" at bounding box center [531, 192] width 483 height 33
type input "13890"
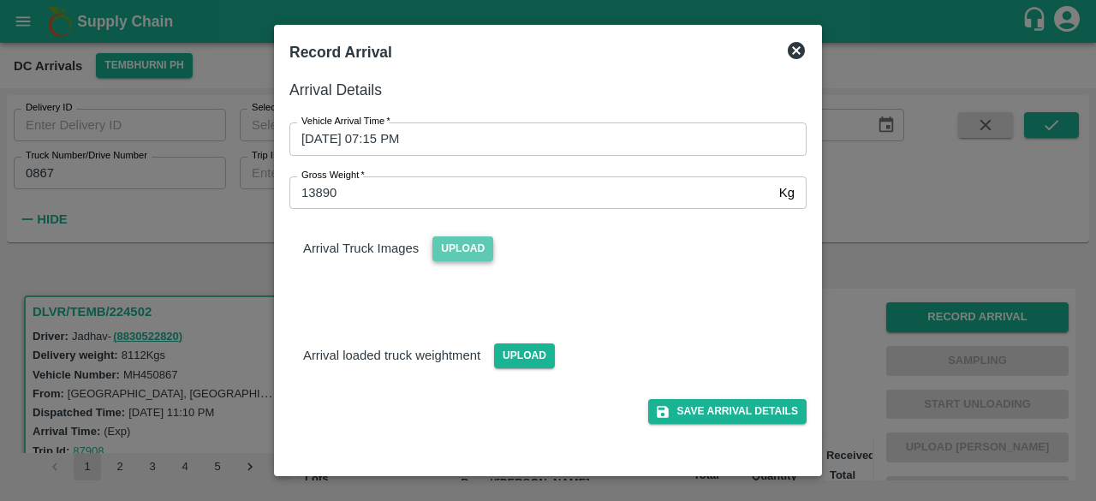
click at [463, 247] on span "Upload" at bounding box center [463, 248] width 61 height 25
click at [0, 0] on input "Upload" at bounding box center [0, 0] width 0 height 0
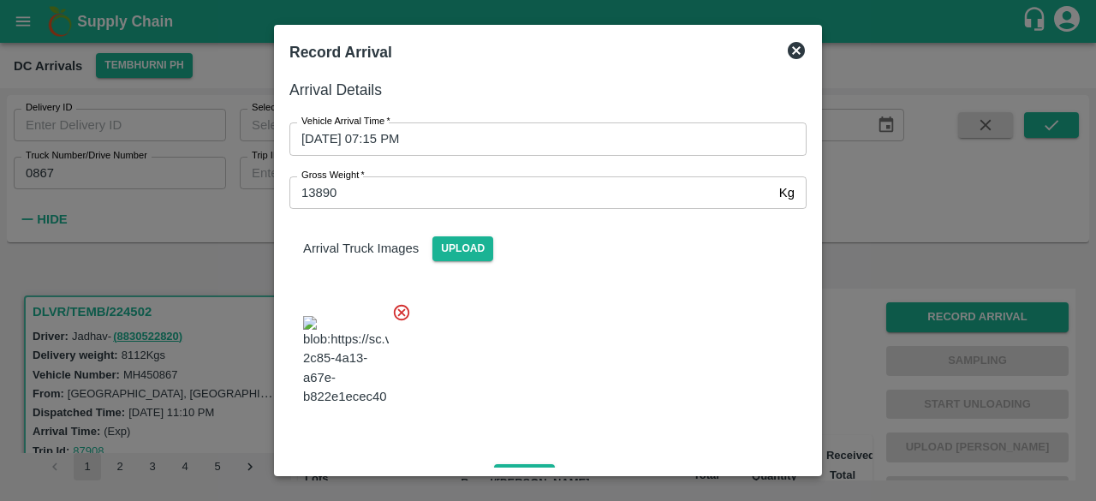
scroll to position [184, 0]
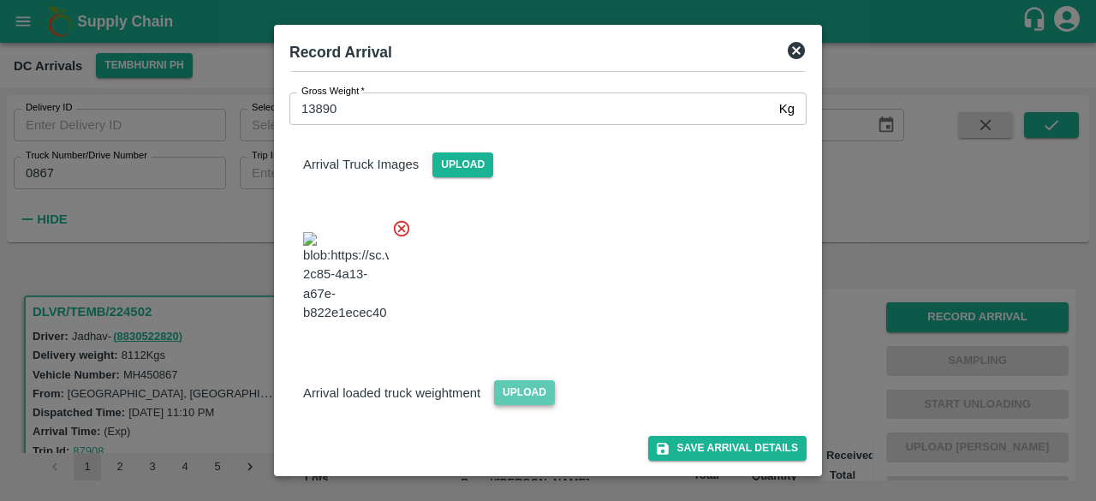
click at [511, 385] on span "Upload" at bounding box center [524, 392] width 61 height 25
click at [0, 0] on input "Upload" at bounding box center [0, 0] width 0 height 0
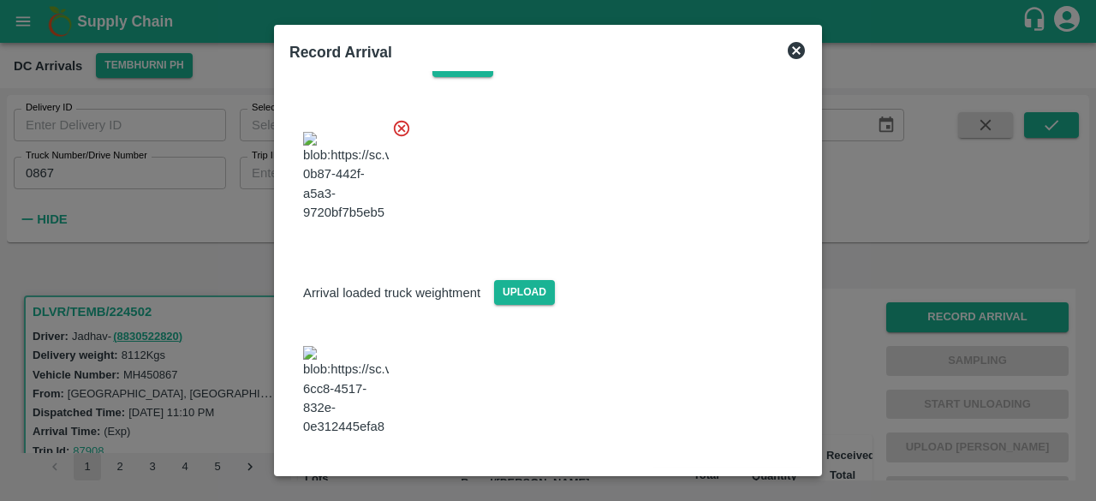
scroll to position [293, 0]
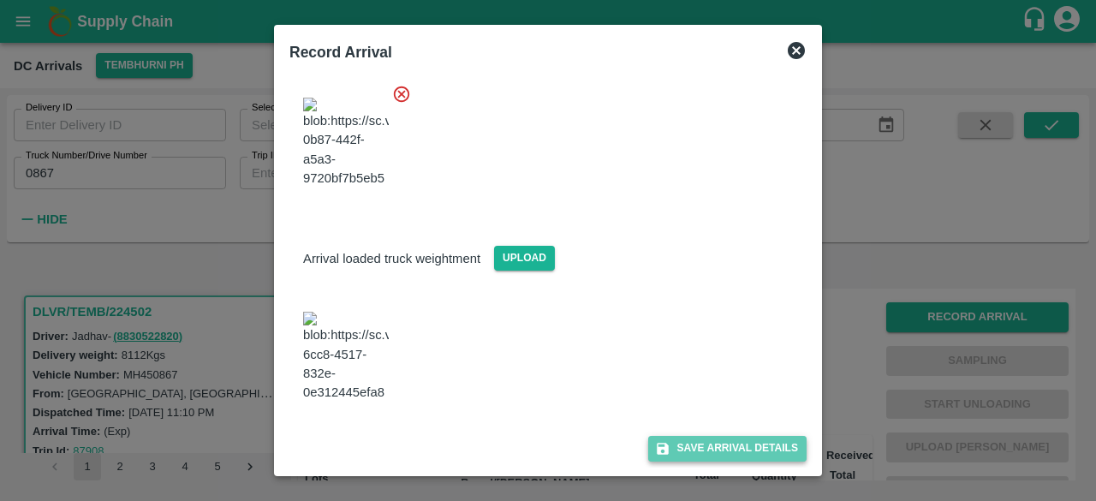
click at [714, 446] on button "Save Arrival Details" at bounding box center [727, 448] width 158 height 25
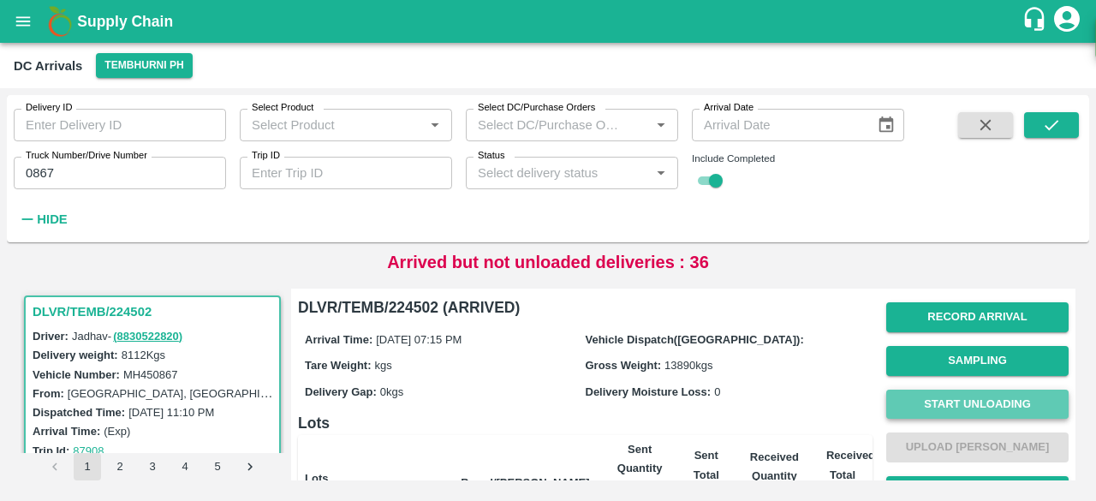
click at [946, 397] on button "Start Unloading" at bounding box center [978, 405] width 182 height 30
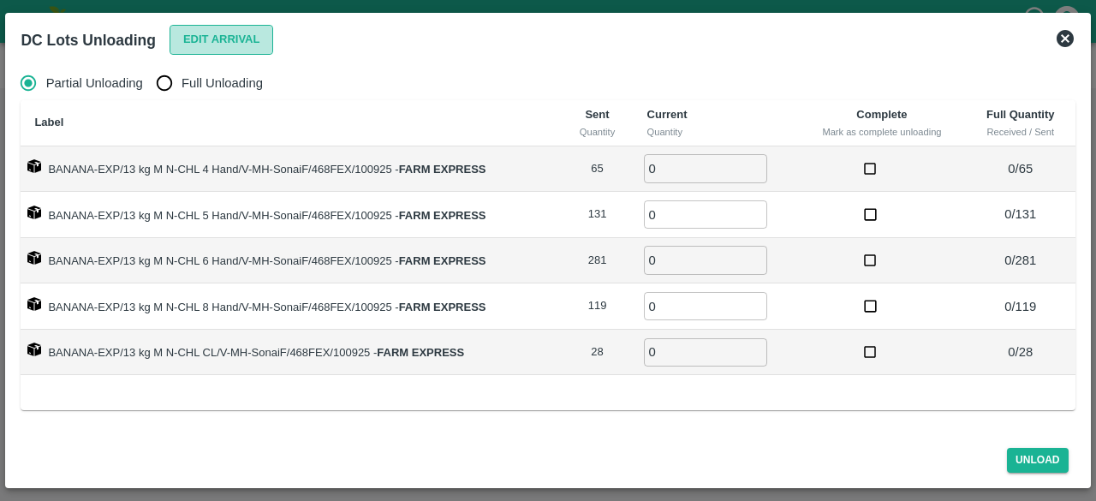
click at [220, 40] on button "Edit Arrival" at bounding box center [222, 40] width 104 height 30
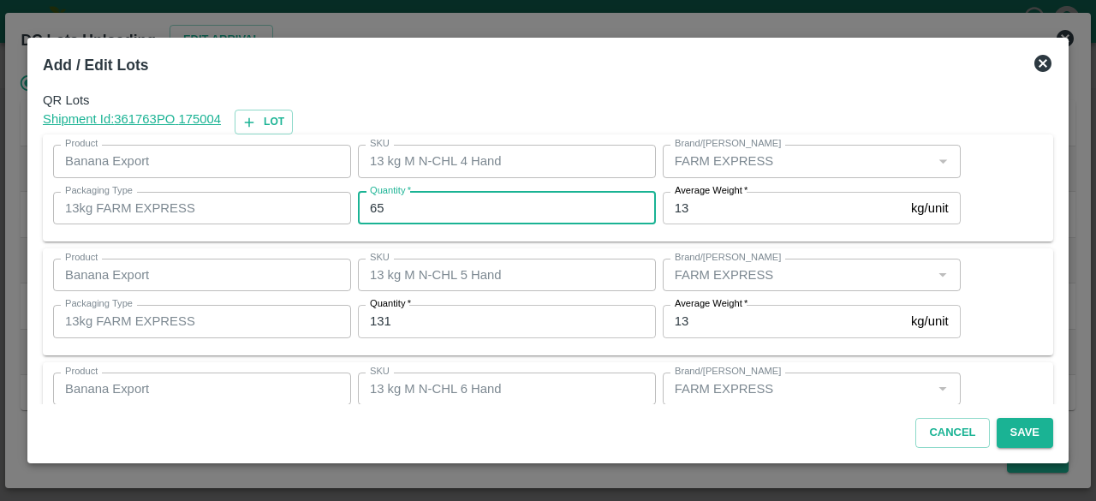
click at [375, 206] on input "65" at bounding box center [507, 208] width 298 height 33
type input "62"
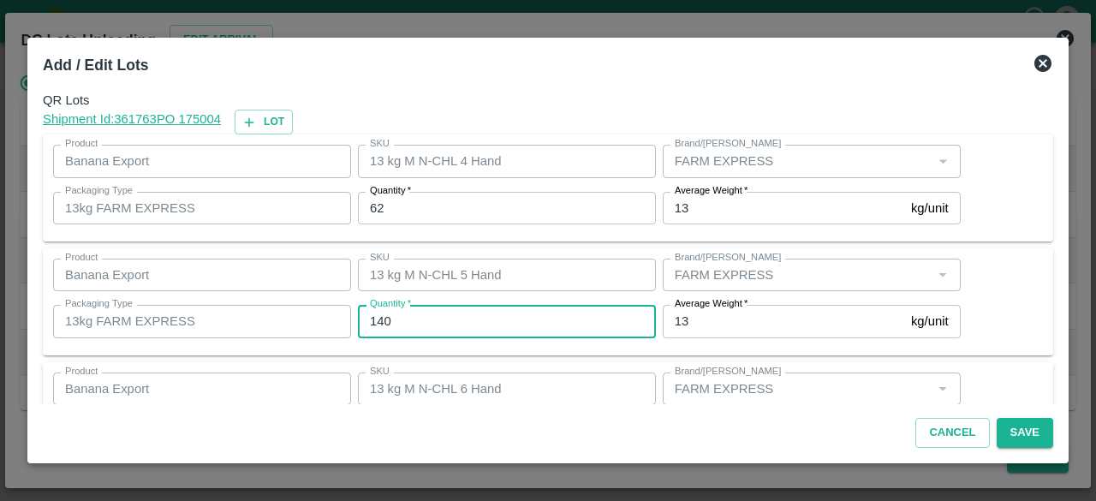
type input "140"
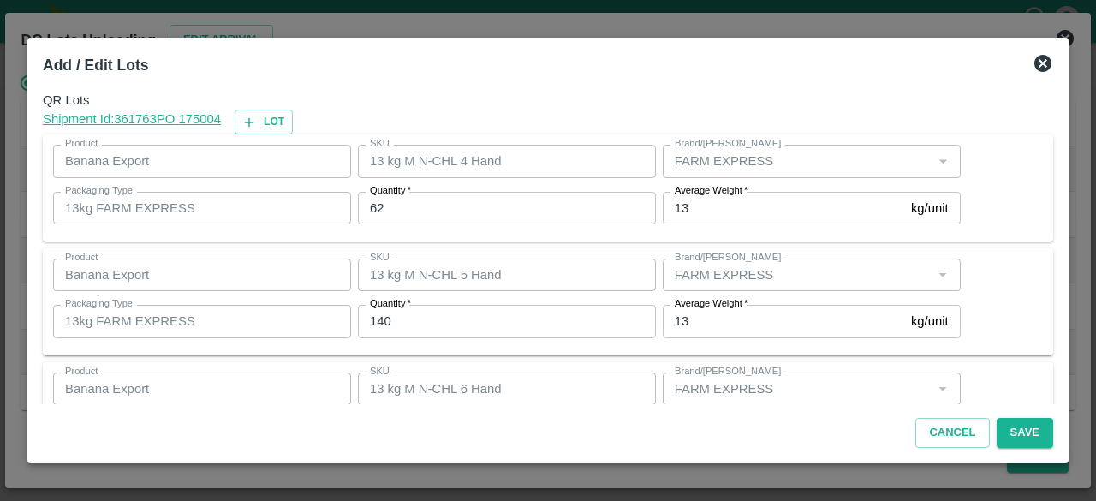
scroll to position [190, 0]
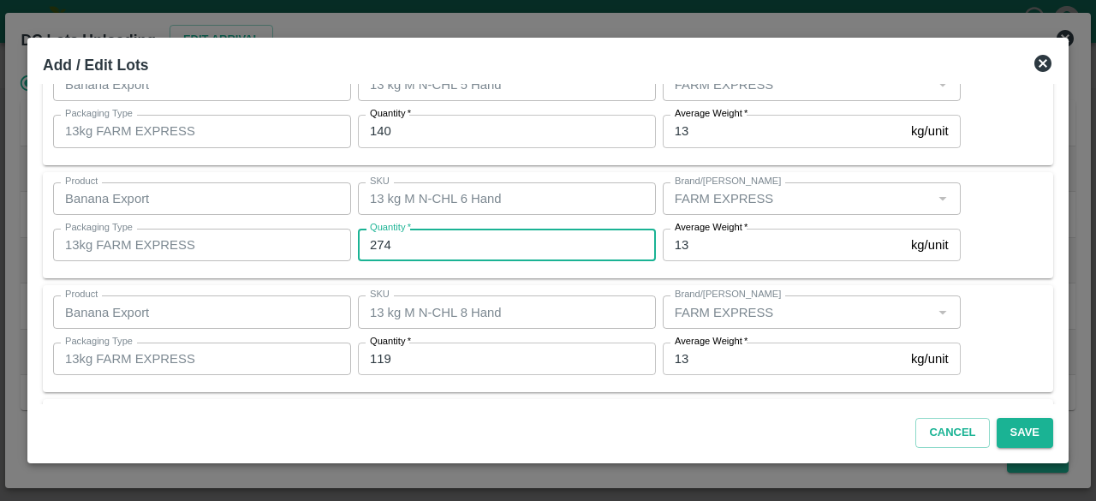
type input "274"
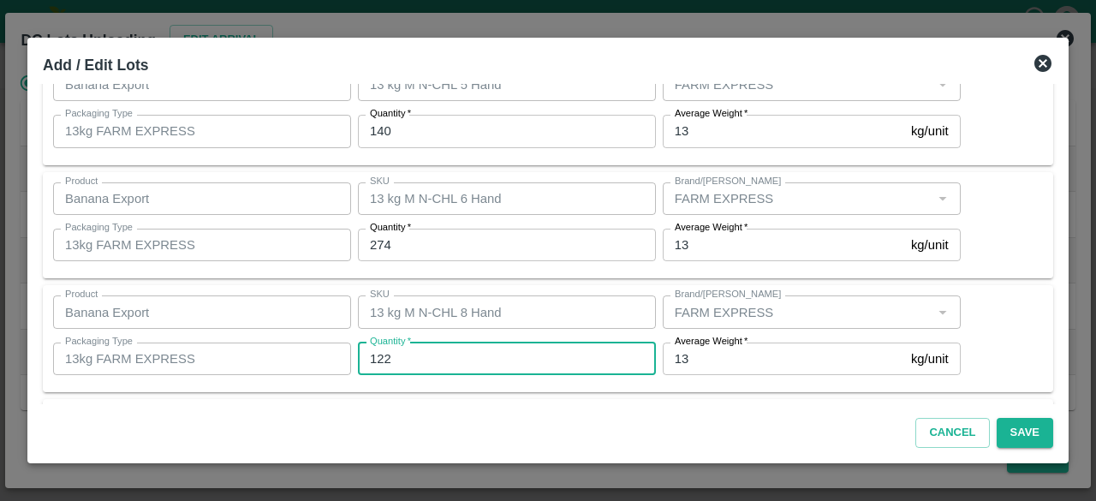
type input "122"
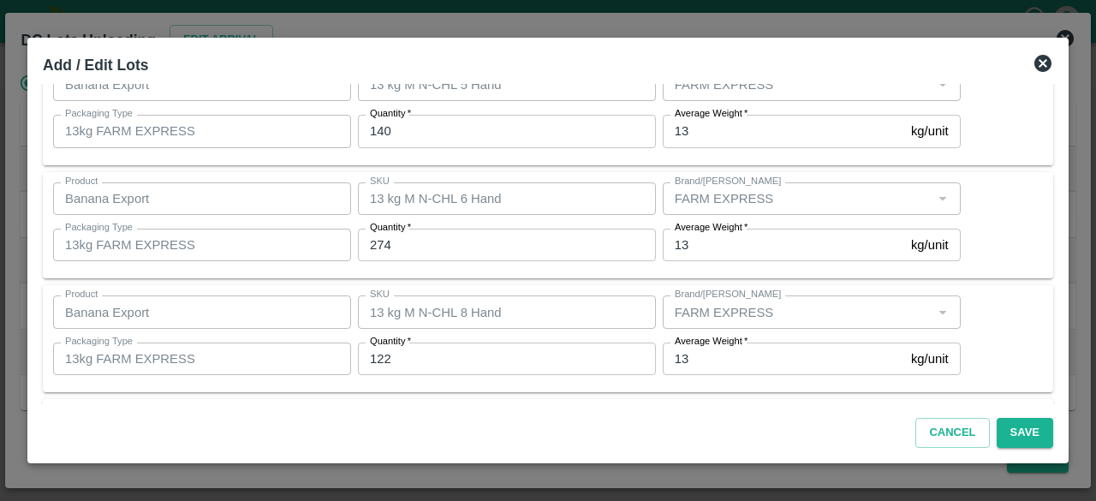
scroll to position [304, 0]
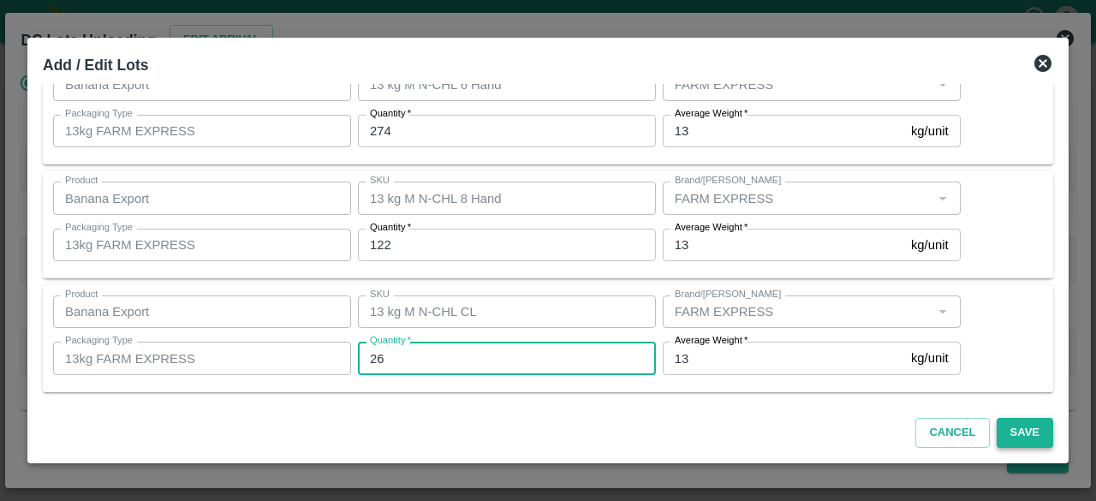
type input "26"
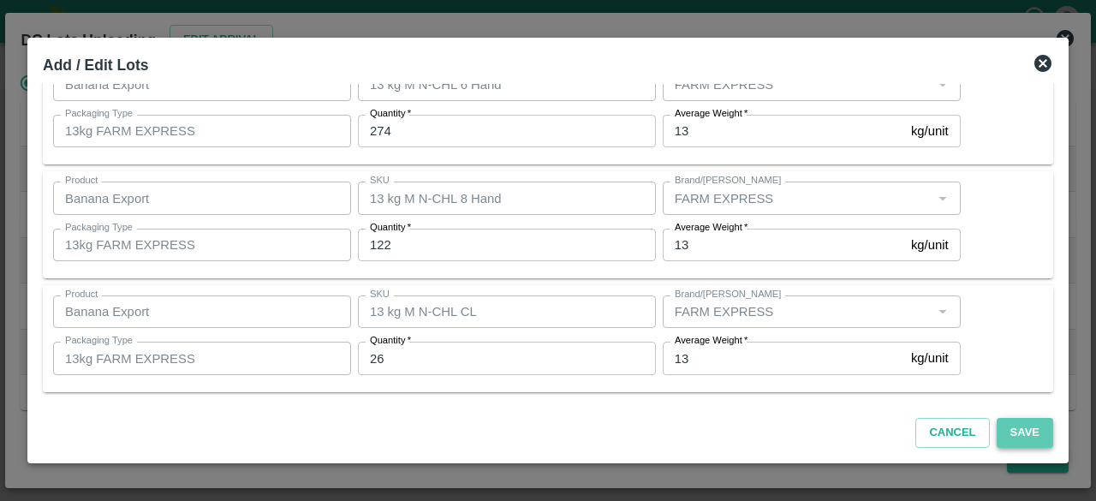
click at [1021, 438] on button "Save" at bounding box center [1025, 433] width 57 height 30
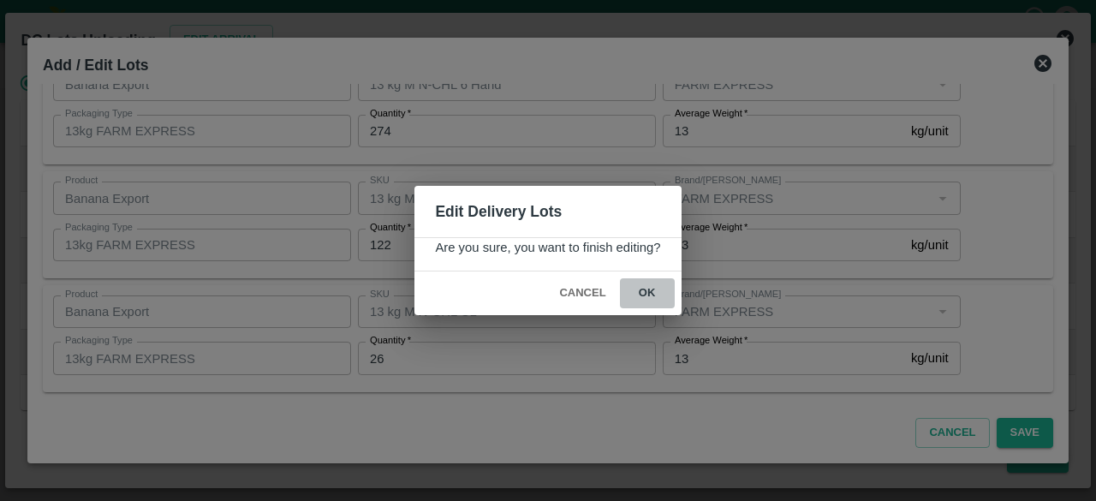
click at [639, 283] on button "ok" at bounding box center [647, 293] width 55 height 30
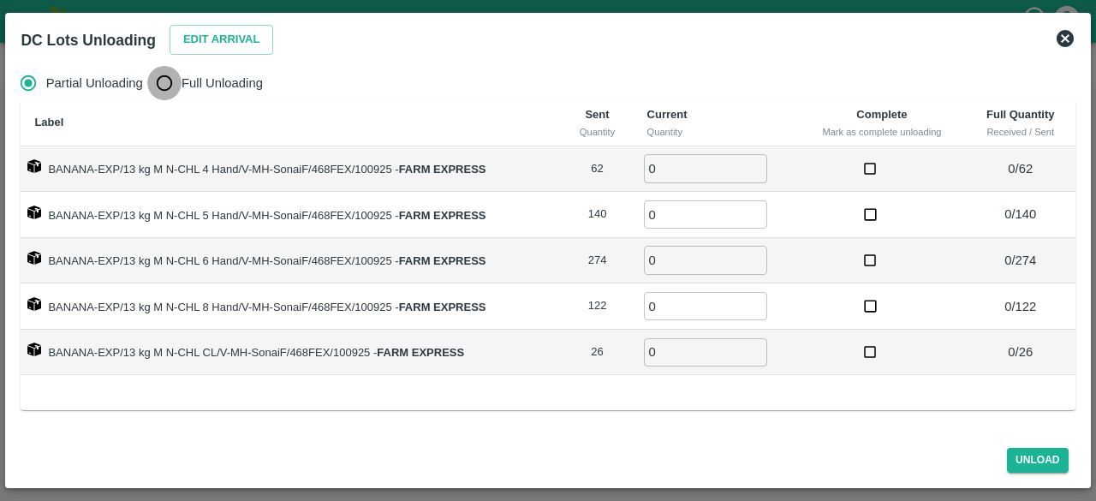
click at [165, 83] on input "Full Unloading" at bounding box center [164, 83] width 34 height 34
radio input "true"
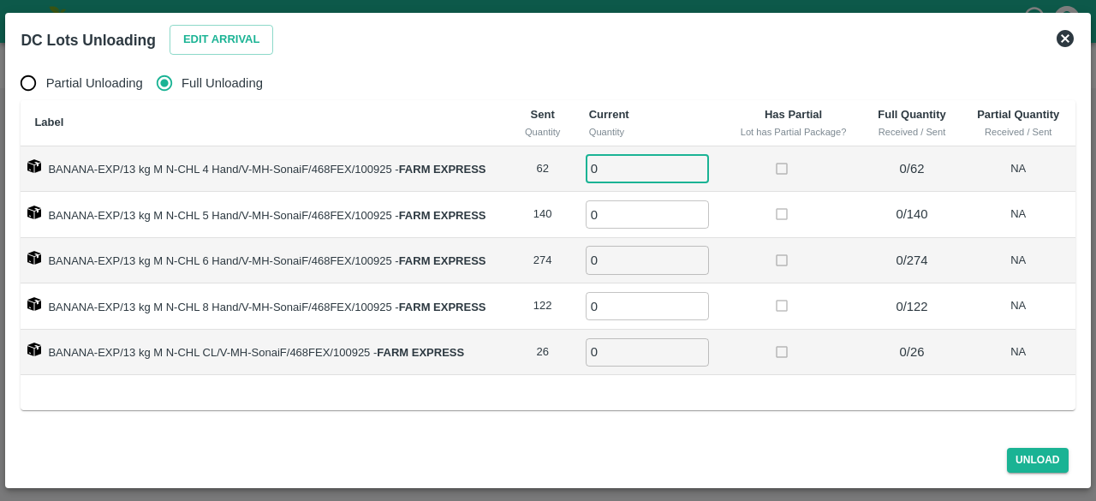
click at [625, 161] on input "0" at bounding box center [647, 168] width 123 height 28
type input "62"
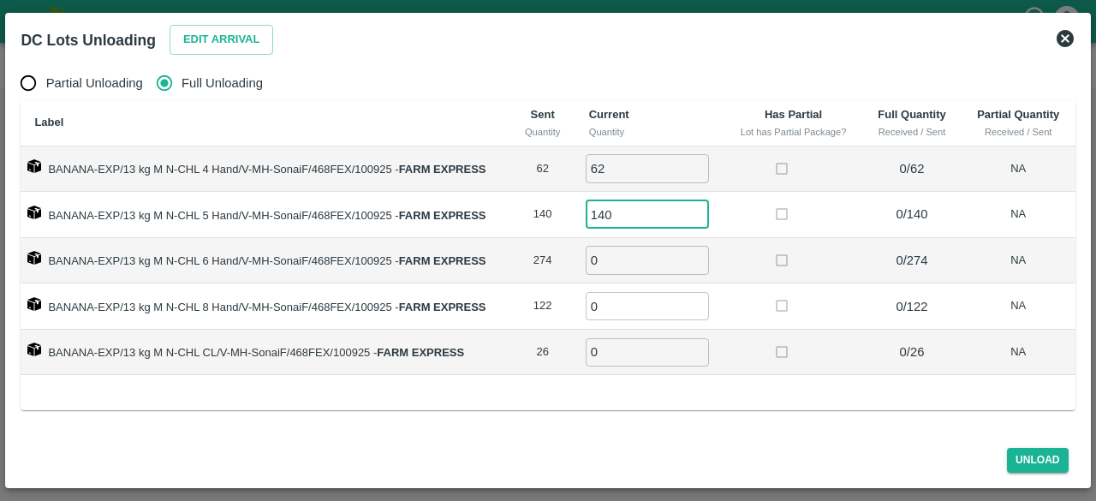
type input "140"
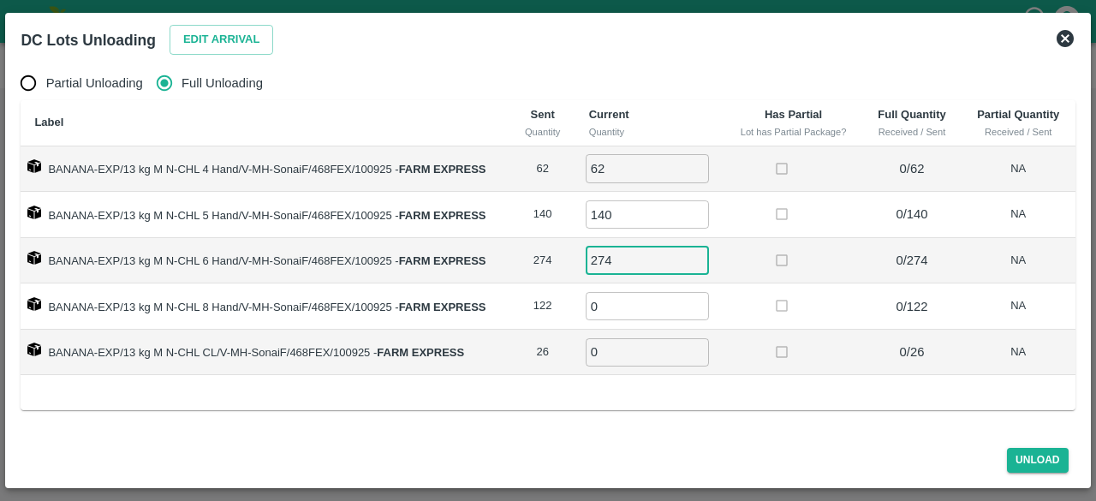
type input "274"
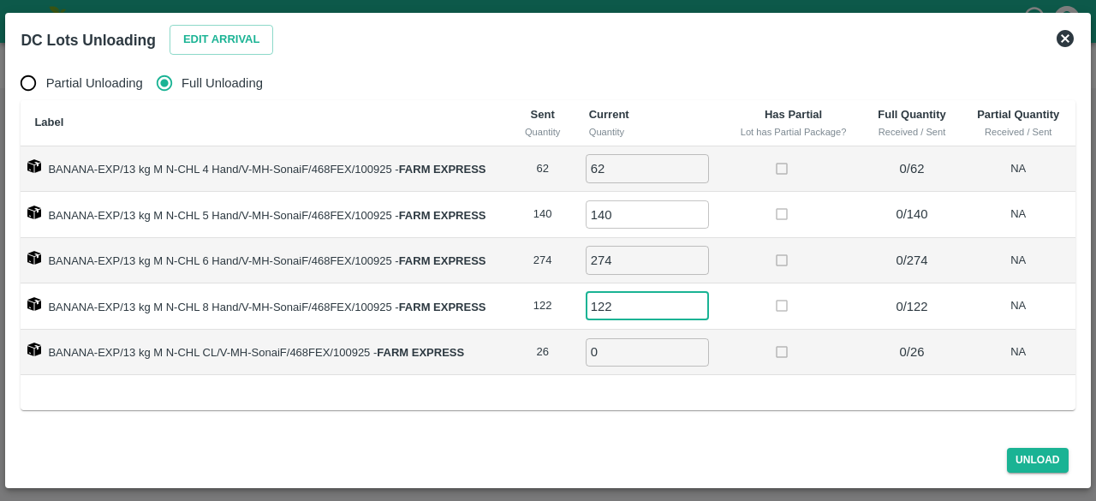
type input "122"
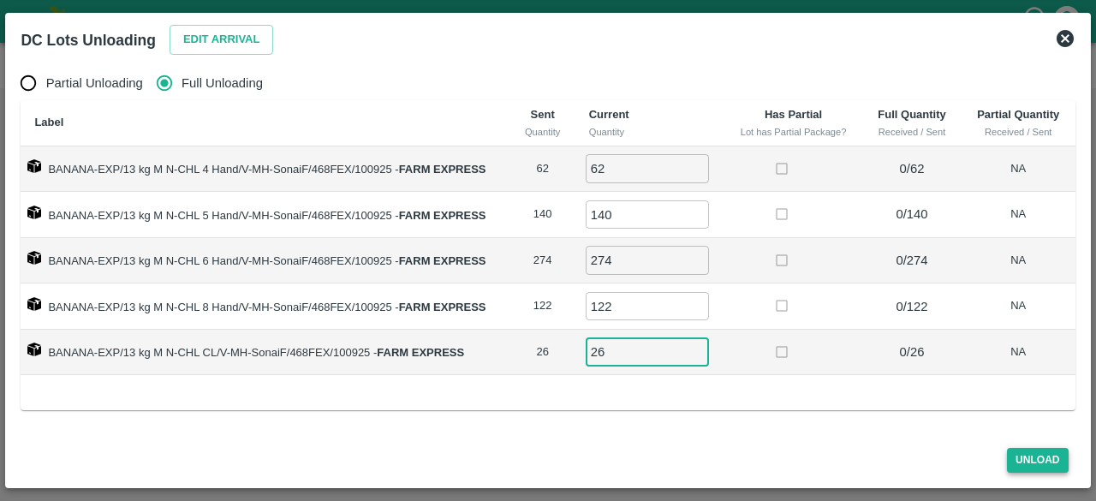
type input "26"
click at [1018, 458] on button "Unload" at bounding box center [1038, 460] width 62 height 25
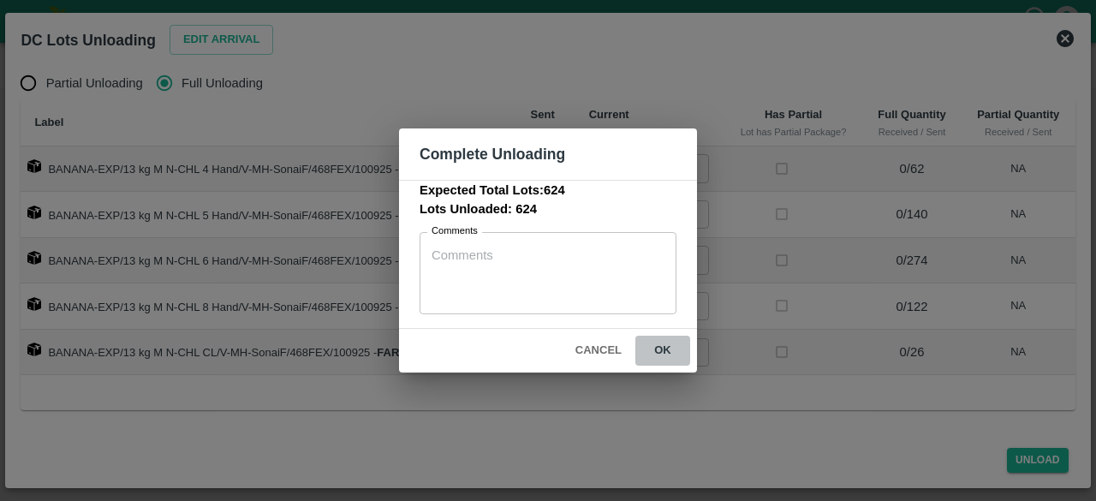
click at [666, 347] on button "ok" at bounding box center [663, 351] width 55 height 30
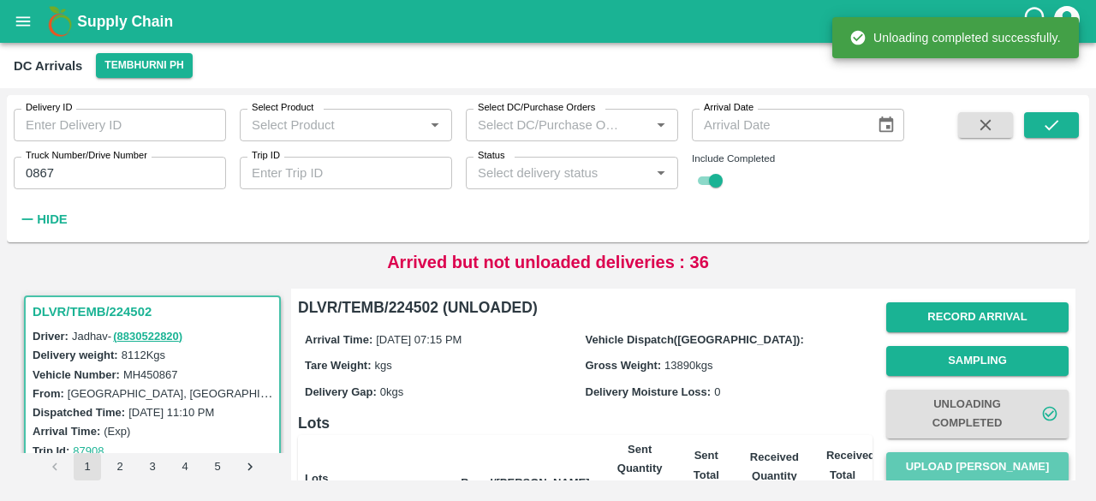
click at [983, 461] on button "Upload Tare Weight" at bounding box center [978, 467] width 182 height 30
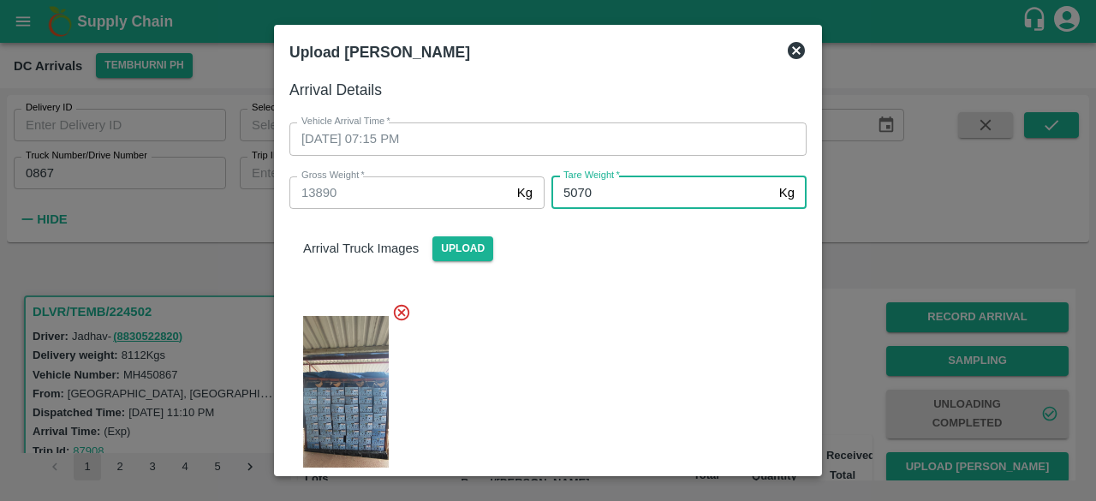
type input "5070"
click at [627, 296] on div at bounding box center [541, 406] width 531 height 235
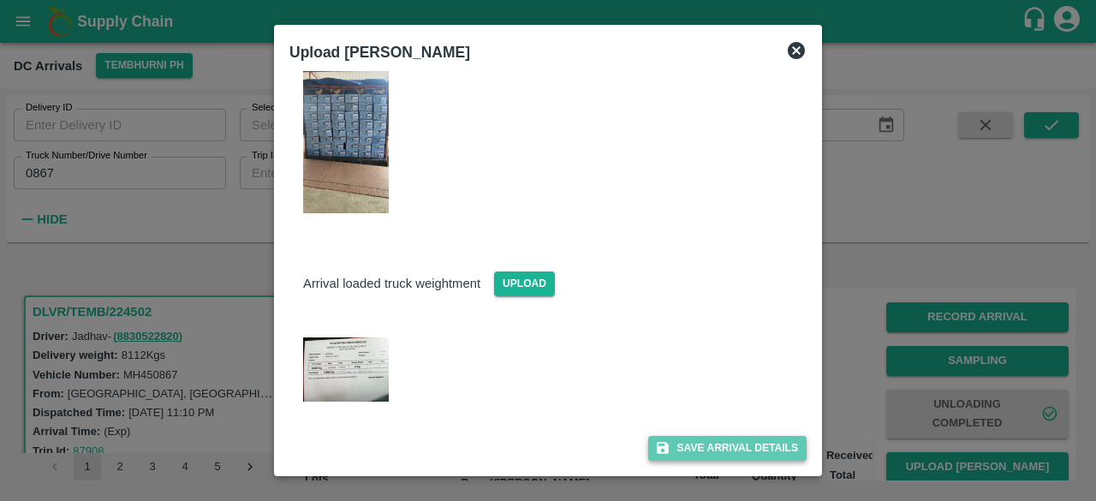
click at [715, 442] on button "Save Arrival Details" at bounding box center [727, 448] width 158 height 25
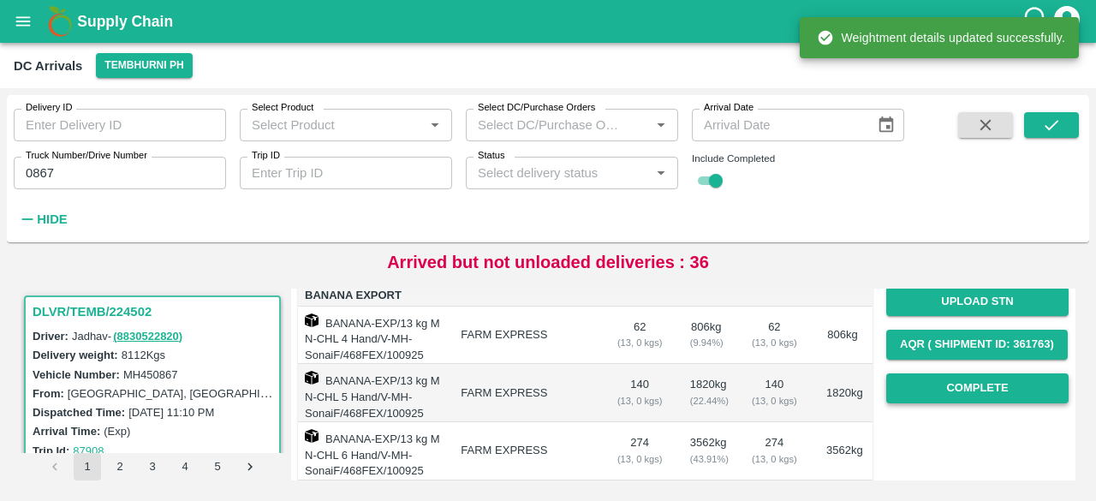
scroll to position [254, 0]
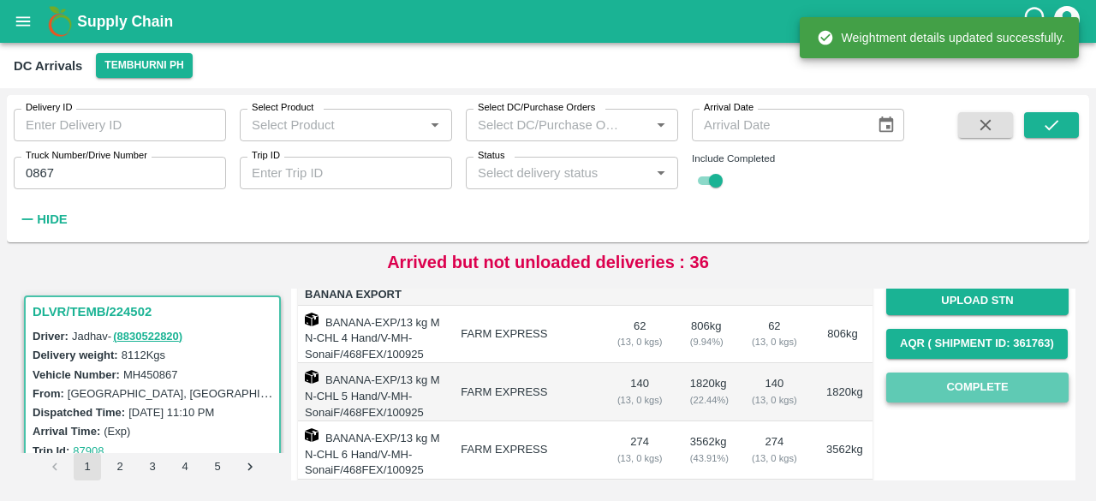
click at [979, 391] on button "Complete" at bounding box center [978, 388] width 182 height 30
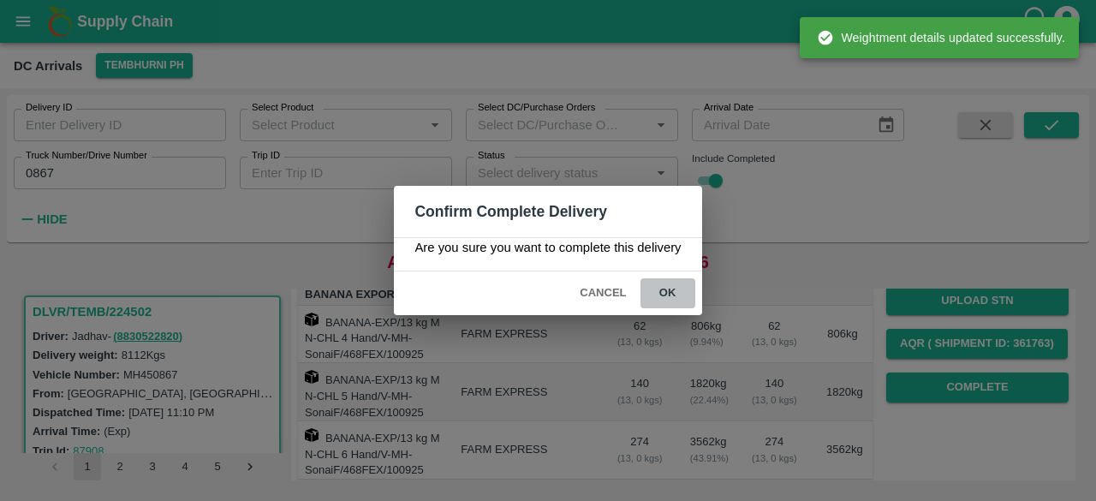
click at [665, 292] on button "ok" at bounding box center [668, 293] width 55 height 30
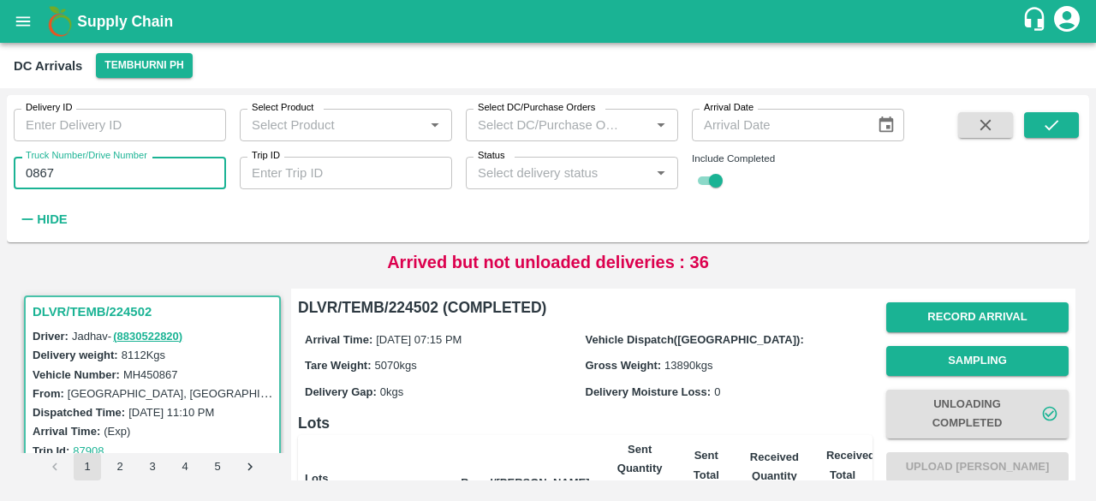
click at [38, 170] on input "0867" at bounding box center [120, 173] width 212 height 33
click at [1054, 121] on icon "submit" at bounding box center [1051, 125] width 19 height 19
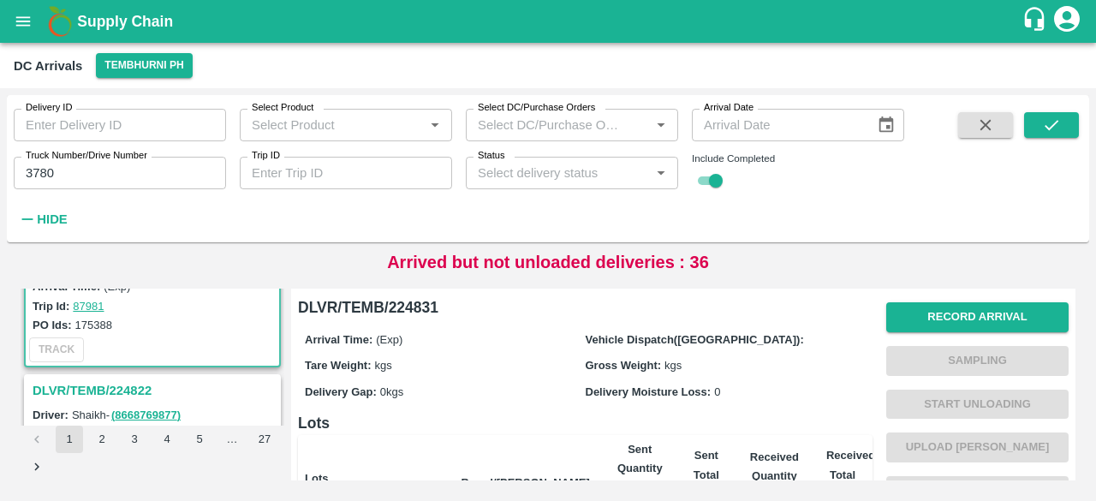
scroll to position [200, 0]
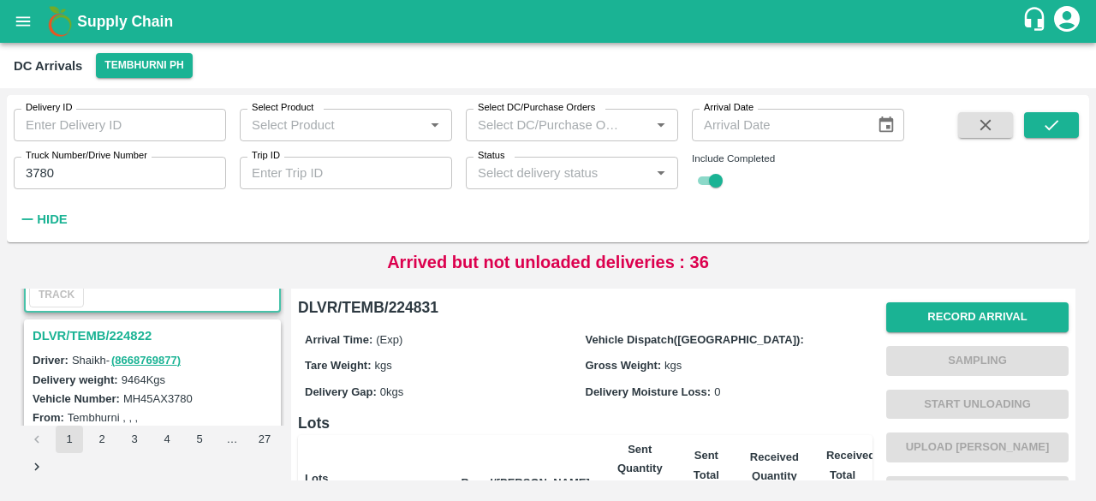
click at [126, 327] on h3 "DLVR/TEMB/224822" at bounding box center [155, 336] width 245 height 22
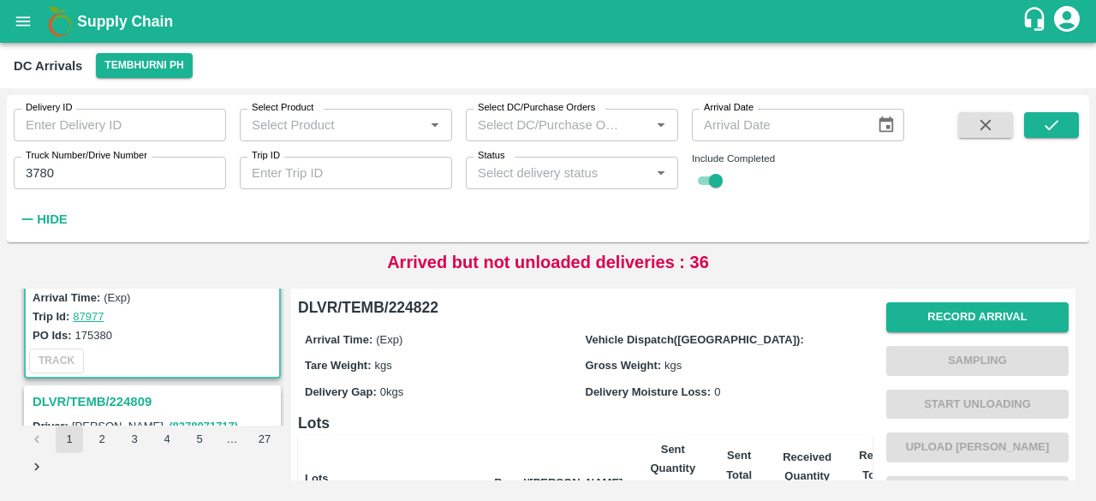
scroll to position [358, 0]
click at [121, 403] on h3 "DLVR/TEMB/224809" at bounding box center [155, 402] width 245 height 22
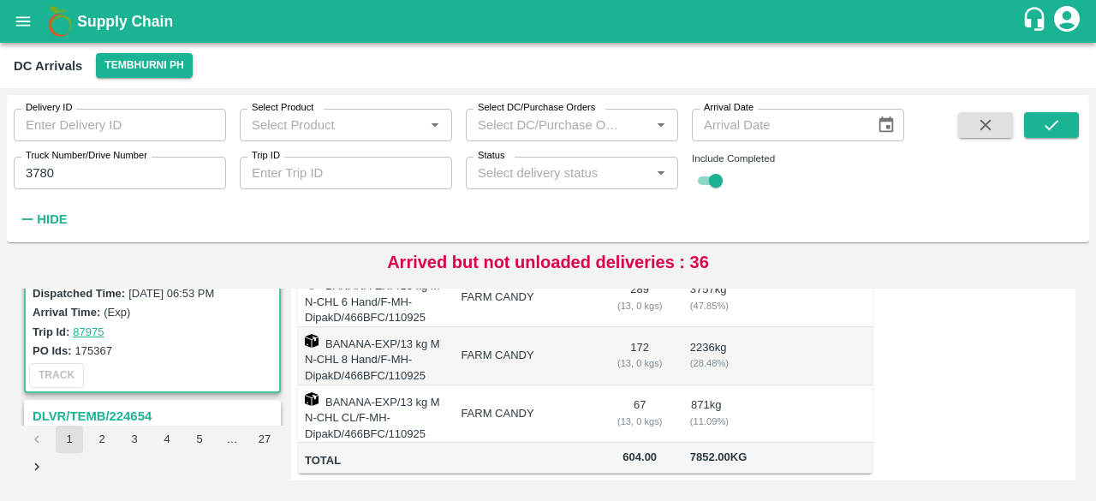
scroll to position [576, 0]
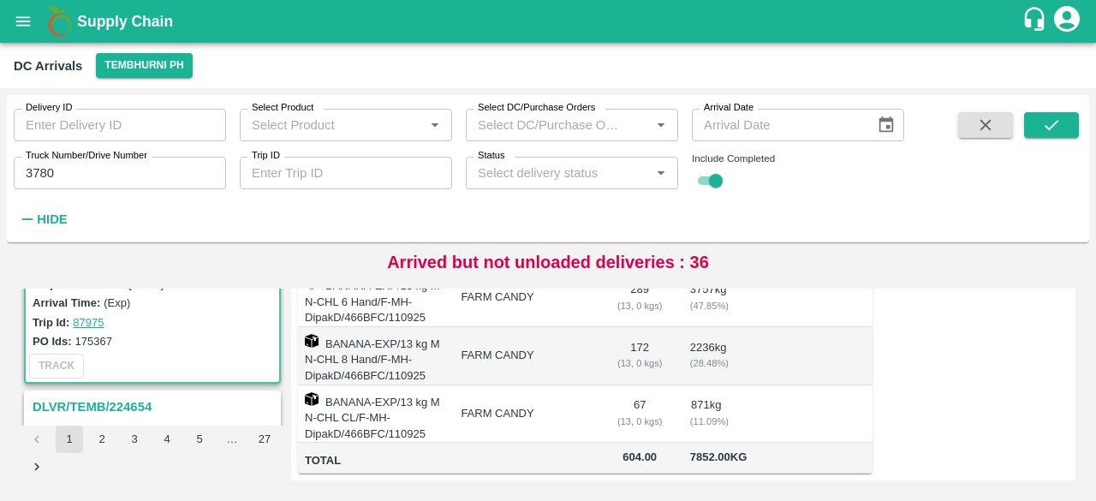
click at [118, 403] on h3 "DLVR/TEMB/224654" at bounding box center [155, 407] width 245 height 22
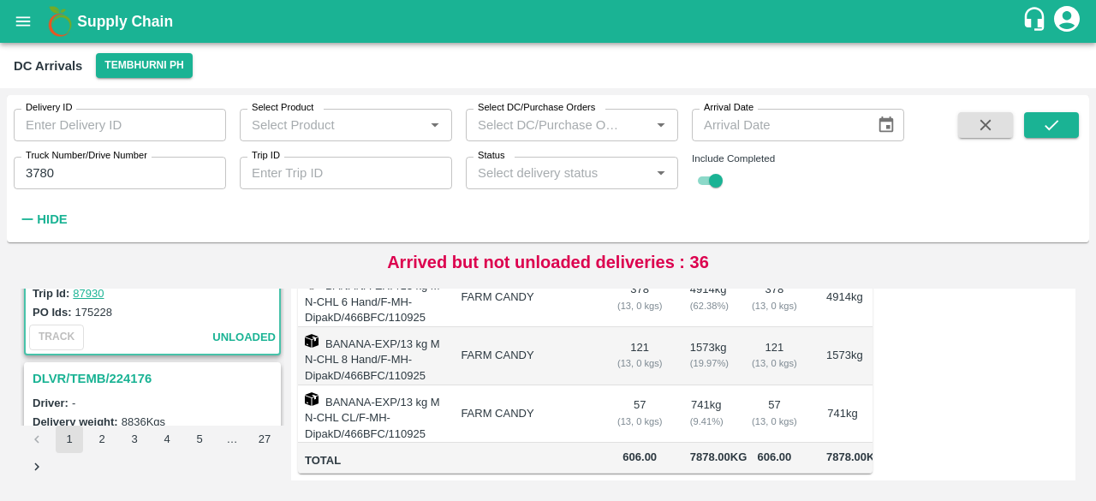
scroll to position [837, 0]
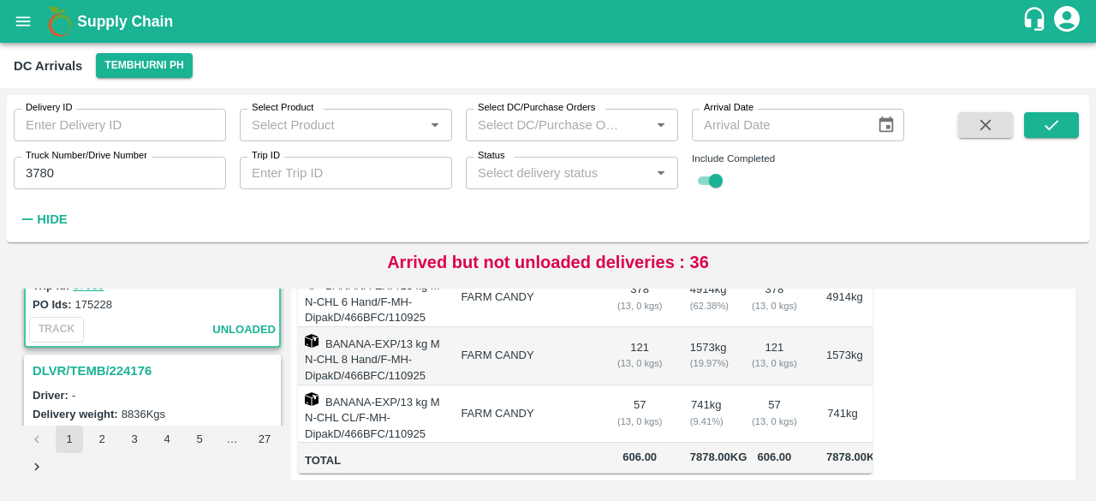
click at [109, 356] on div "DLVR/TEMB/224176" at bounding box center [153, 370] width 254 height 29
click at [117, 367] on h3 "DLVR/TEMB/224176" at bounding box center [155, 371] width 245 height 22
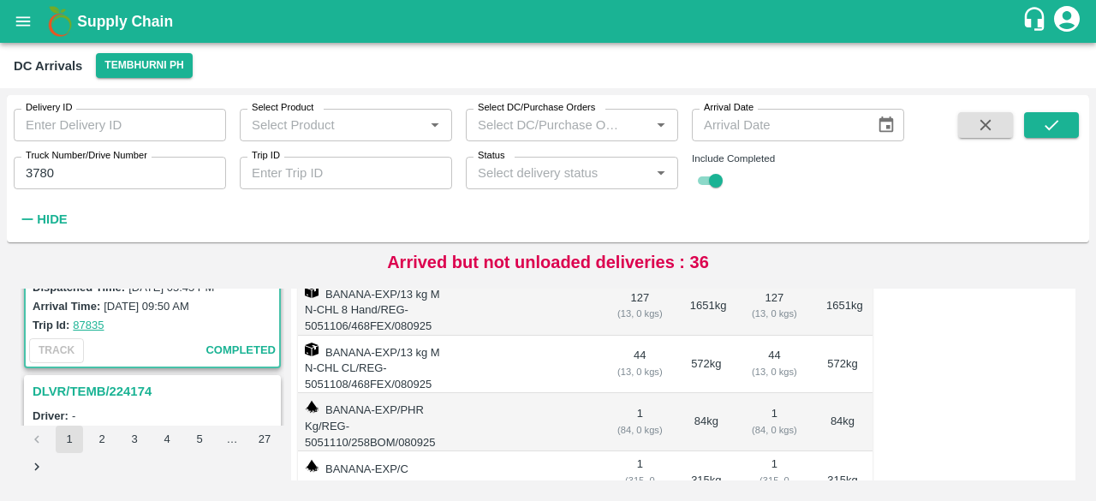
scroll to position [1048, 0]
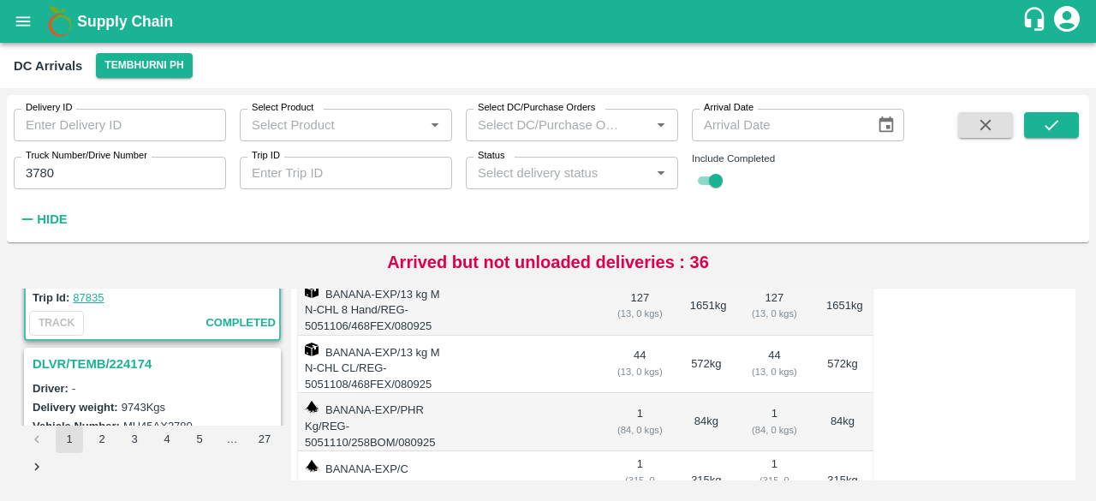
click at [120, 356] on h3 "DLVR/TEMB/224174" at bounding box center [155, 364] width 245 height 22
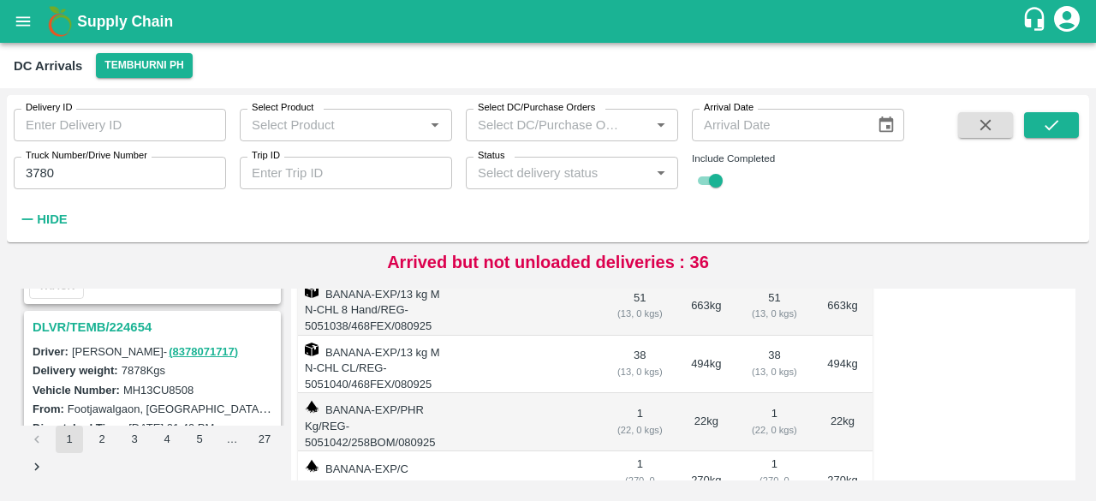
scroll to position [655, 0]
click at [125, 326] on h3 "DLVR/TEMB/224654" at bounding box center [155, 328] width 245 height 22
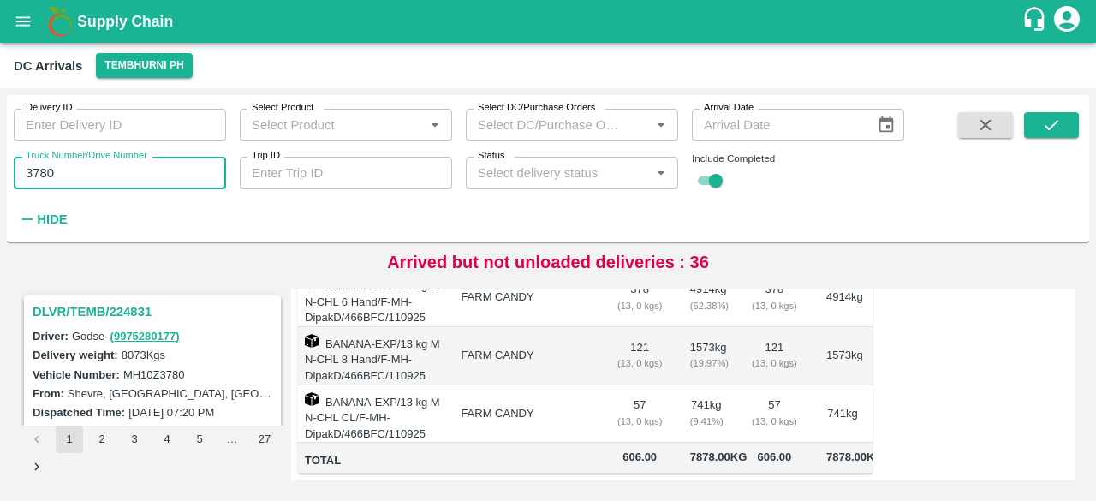
click at [34, 172] on input "3780" at bounding box center [120, 173] width 212 height 33
type input "4417"
click at [1048, 127] on icon "submit" at bounding box center [1051, 125] width 19 height 19
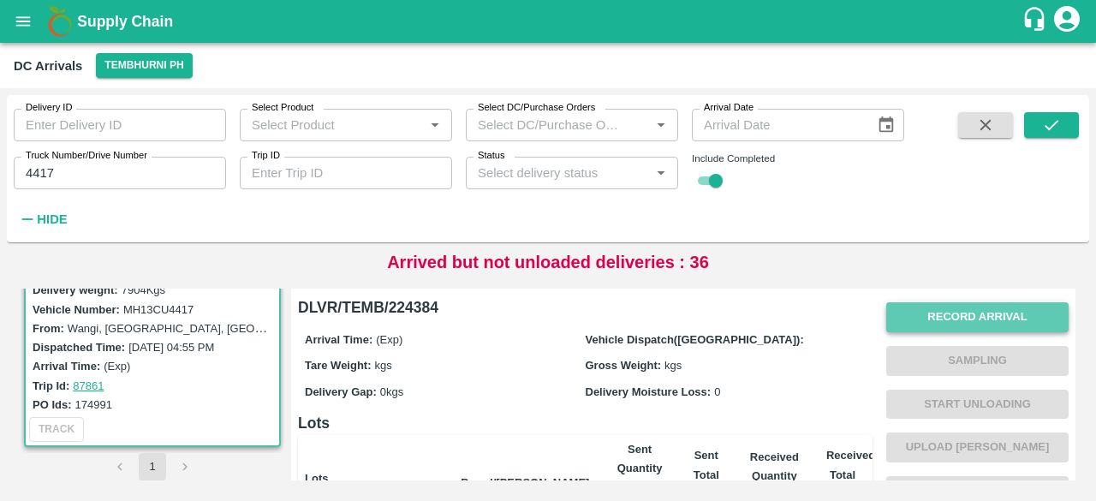
click at [977, 305] on button "Record Arrival" at bounding box center [978, 317] width 182 height 30
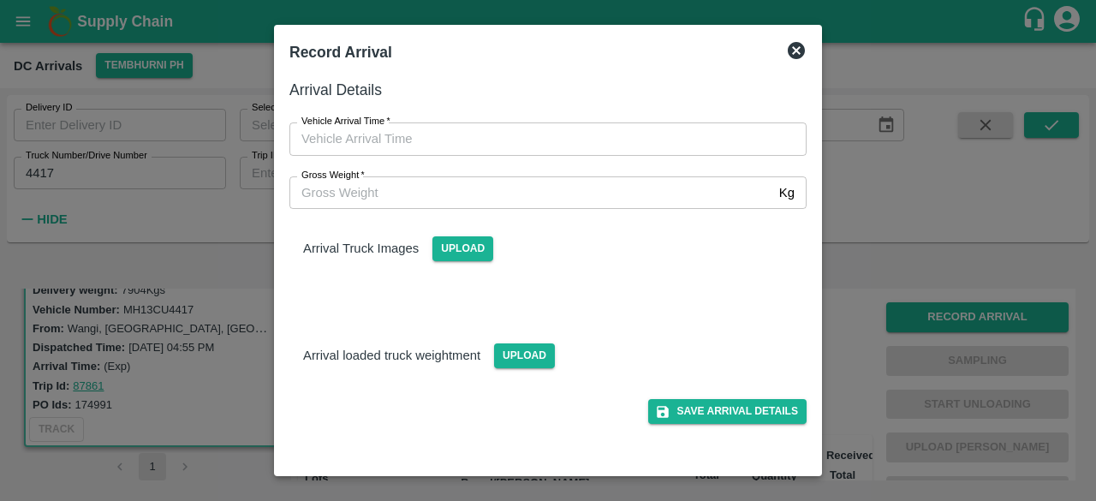
type input "DD/MM/YYYY hh:mm aa"
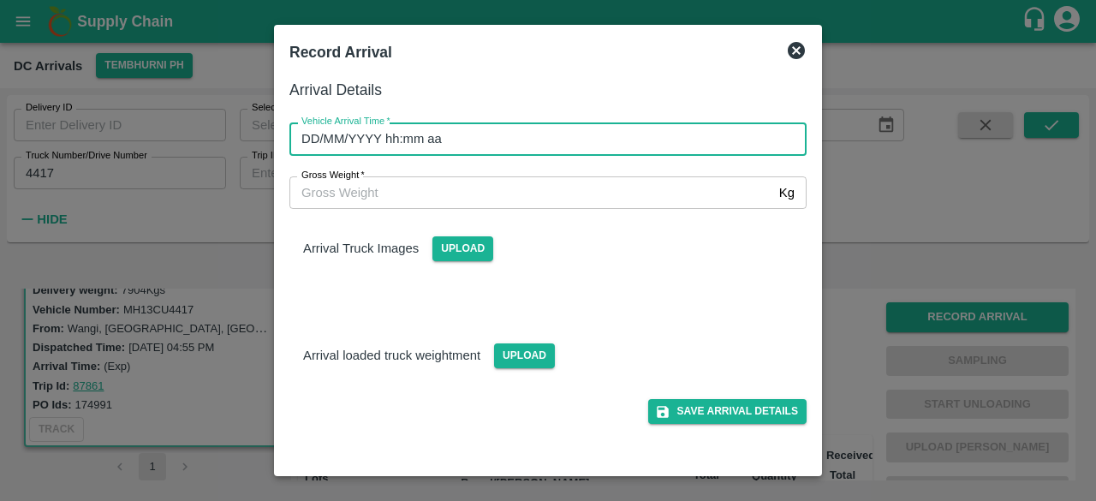
click at [472, 154] on input "DD/MM/YYYY hh:mm aa" at bounding box center [542, 138] width 505 height 33
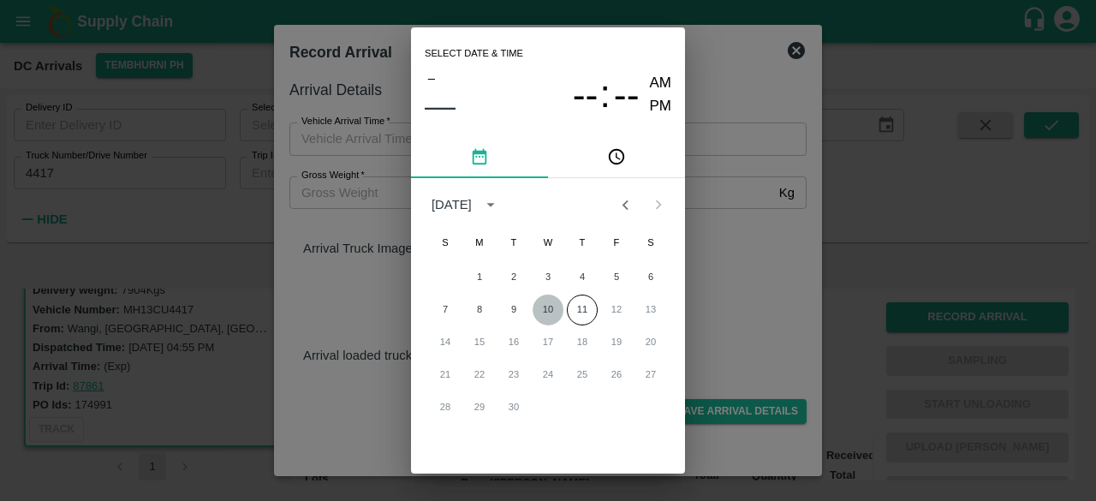
click at [546, 311] on button "10" at bounding box center [548, 310] width 31 height 31
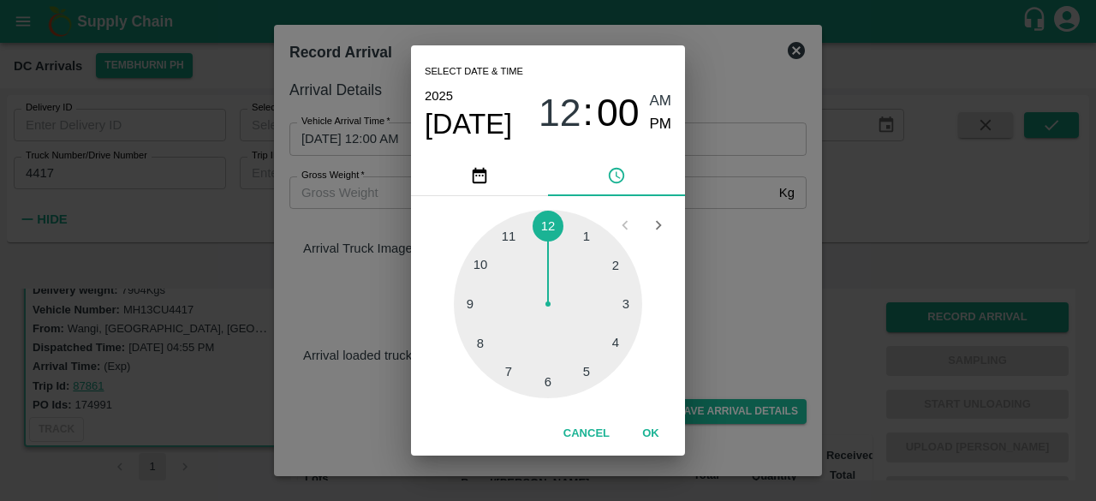
click at [511, 373] on div at bounding box center [548, 304] width 188 height 188
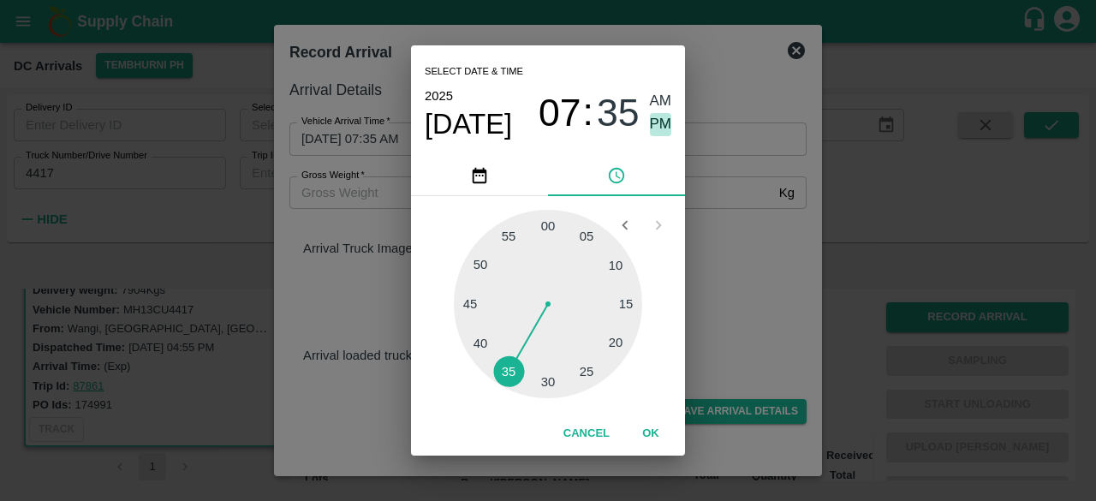
click at [656, 126] on span "PM" at bounding box center [661, 124] width 22 height 23
type input "10/09/2025 07:35 PM"
click at [742, 273] on div "Select date & time 2025 Sep 10 07 : 35 AM PM 05 10 15 20 25 30 35 40 45 50 55 0…" at bounding box center [548, 250] width 1096 height 501
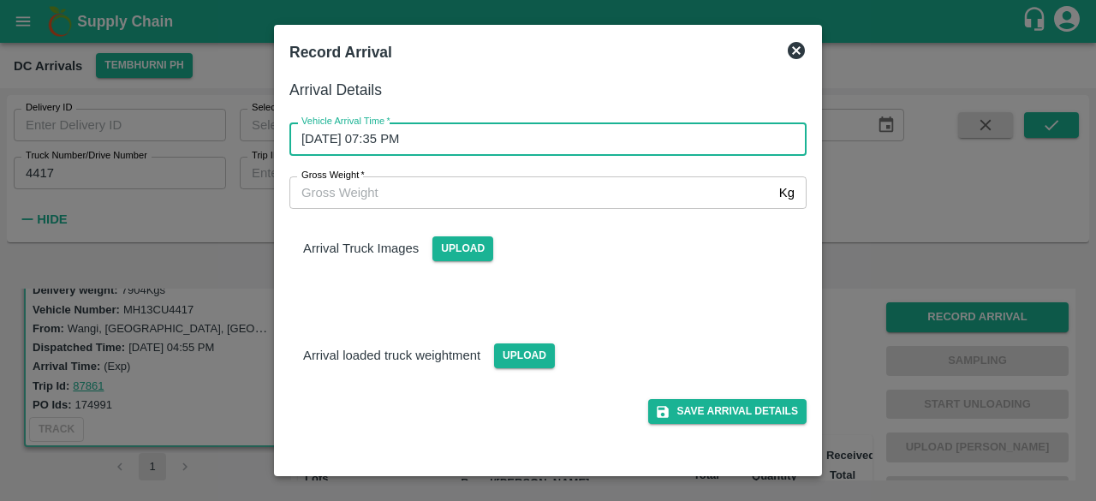
click at [339, 188] on input "Gross Weight   *" at bounding box center [531, 192] width 483 height 33
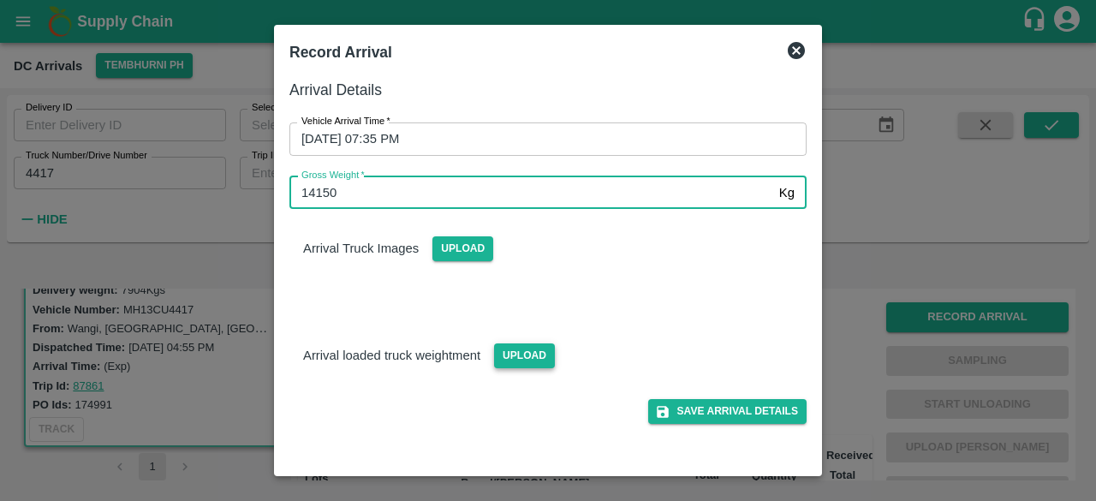
type input "14150"
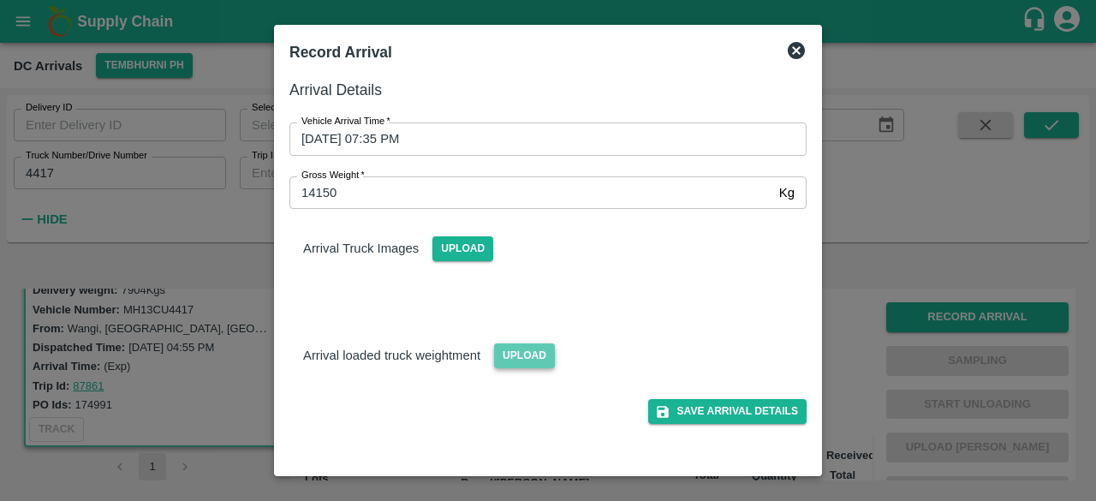
click at [510, 358] on span "Upload" at bounding box center [524, 355] width 61 height 25
click at [0, 0] on input "Upload" at bounding box center [0, 0] width 0 height 0
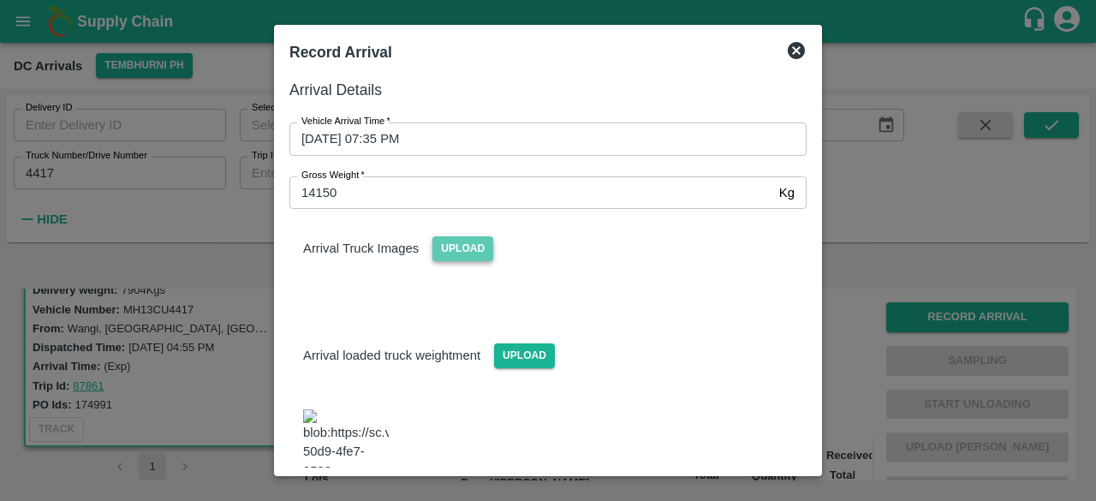
click at [458, 248] on span "Upload" at bounding box center [463, 248] width 61 height 25
click at [0, 0] on input "Upload" at bounding box center [0, 0] width 0 height 0
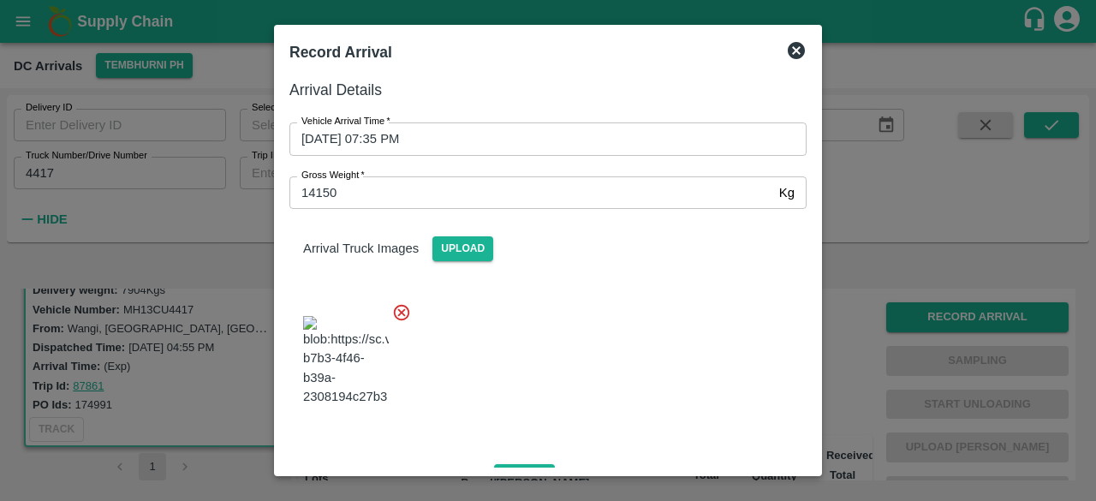
scroll to position [266, 0]
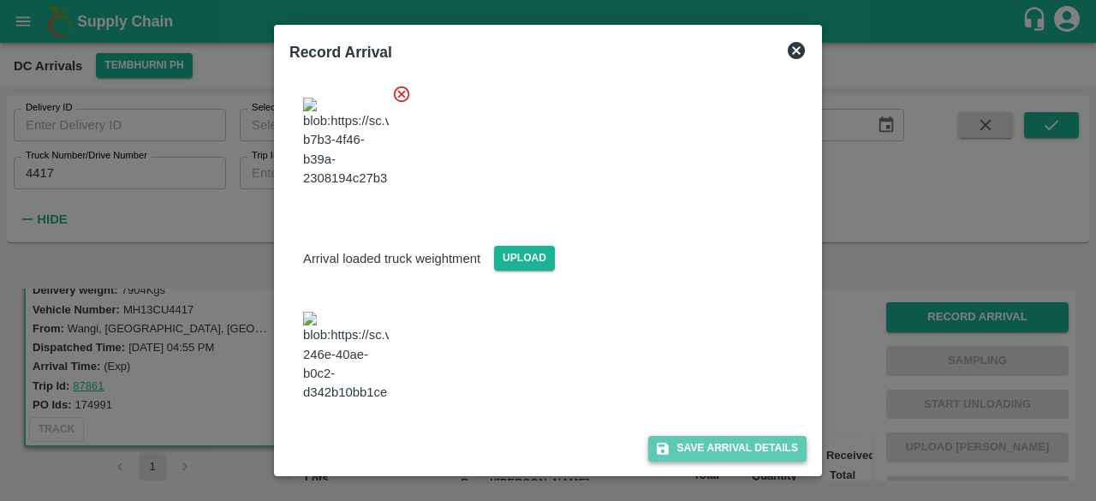
click at [722, 448] on button "Save Arrival Details" at bounding box center [727, 448] width 158 height 25
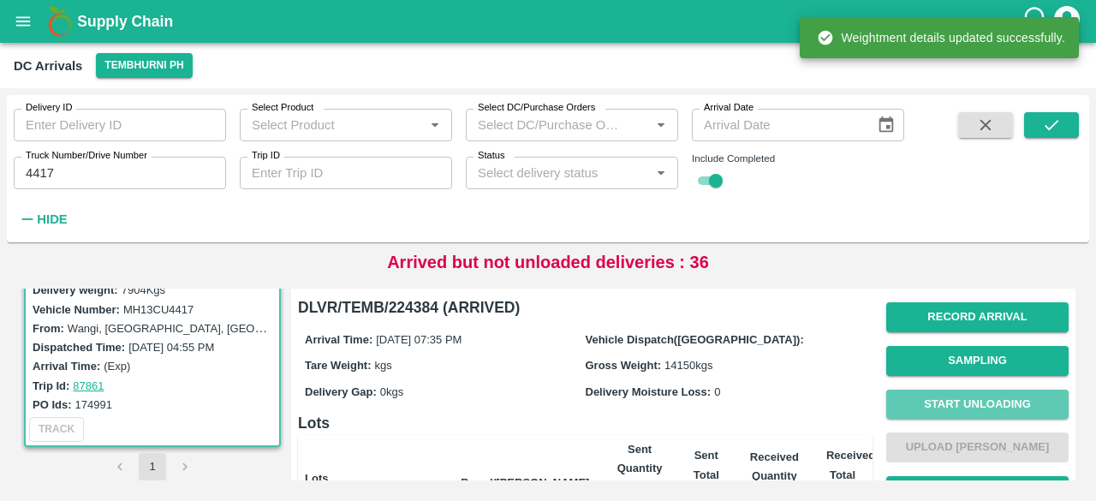
click at [964, 402] on button "Start Unloading" at bounding box center [978, 405] width 182 height 30
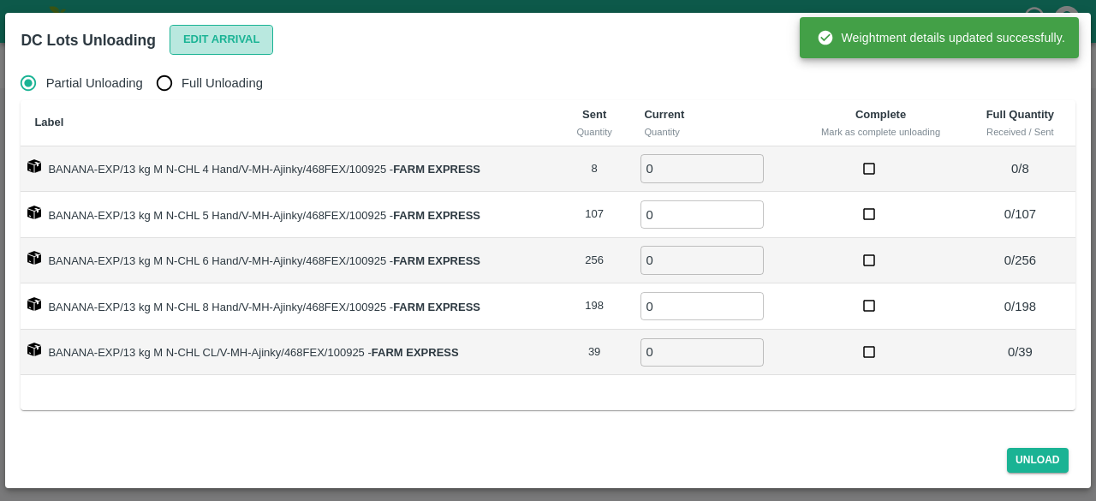
click at [213, 43] on button "Edit Arrival" at bounding box center [222, 40] width 104 height 30
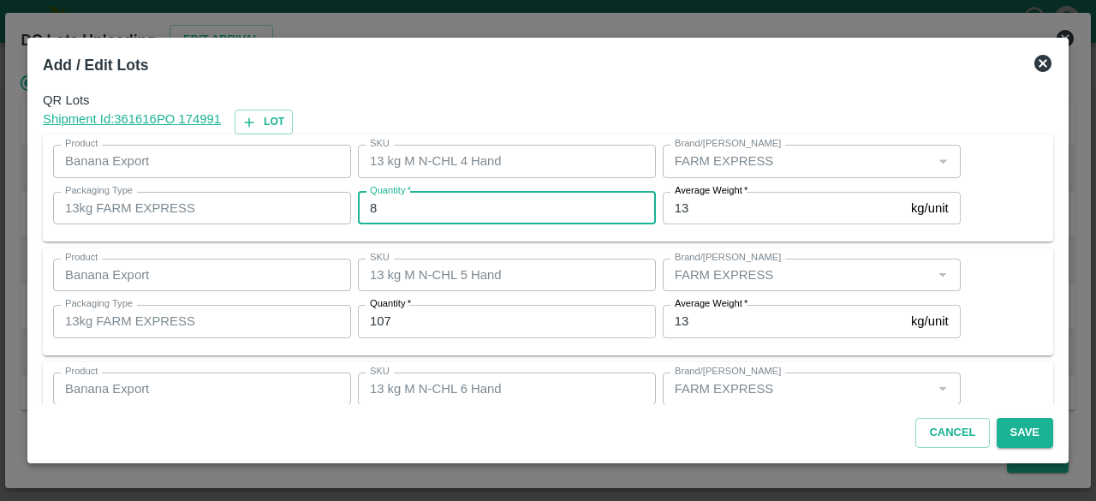
click at [392, 212] on input "8" at bounding box center [507, 208] width 298 height 33
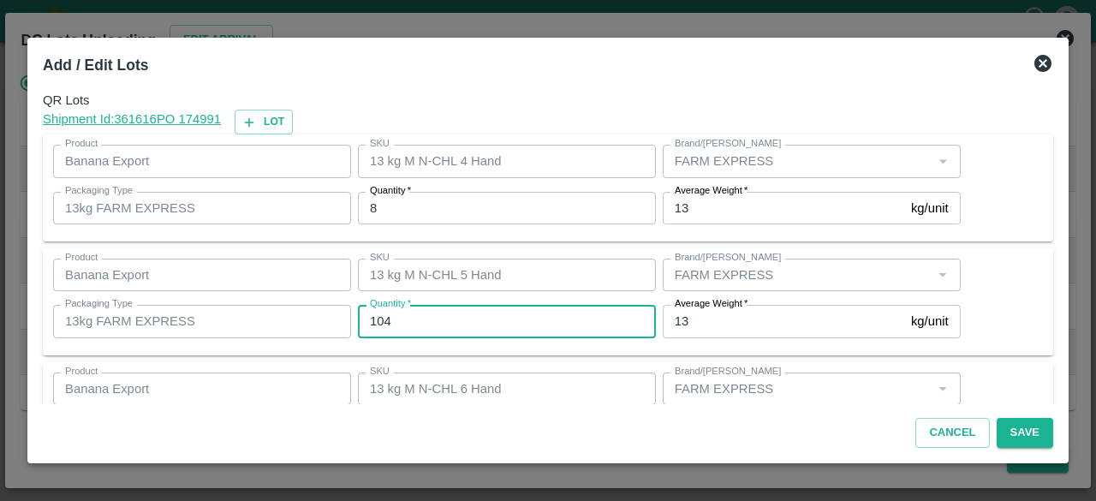
type input "104"
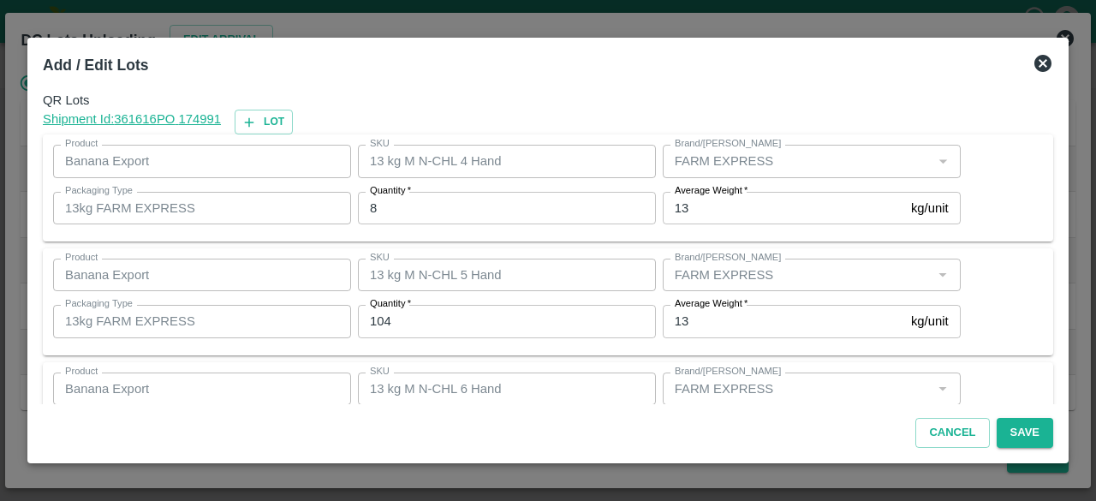
scroll to position [190, 0]
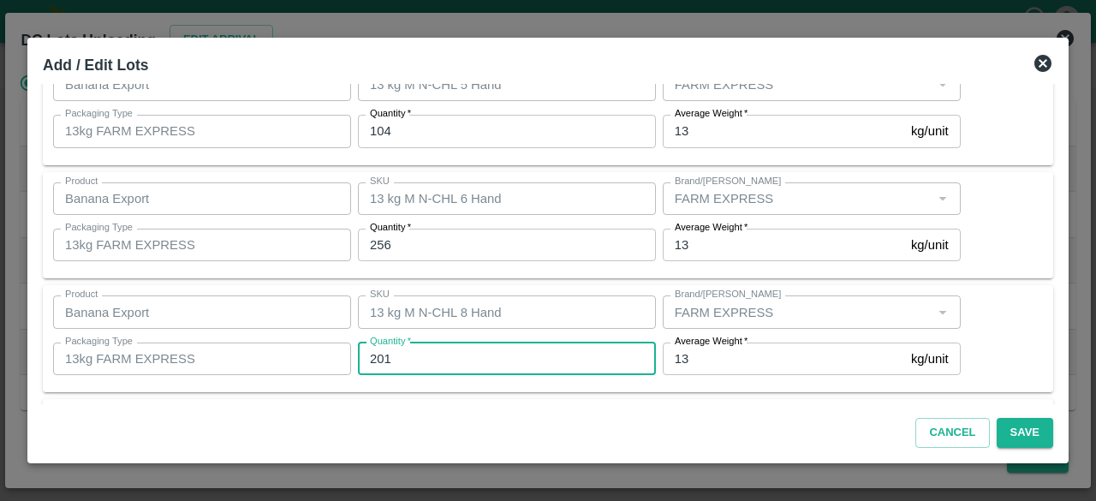
type input "201"
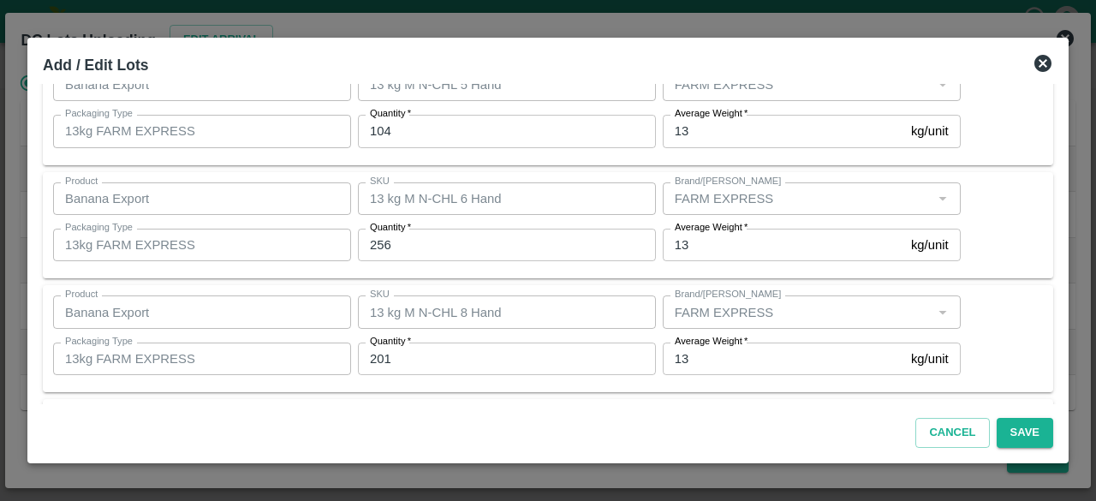
scroll to position [304, 0]
click at [1014, 428] on button "Save" at bounding box center [1025, 433] width 57 height 30
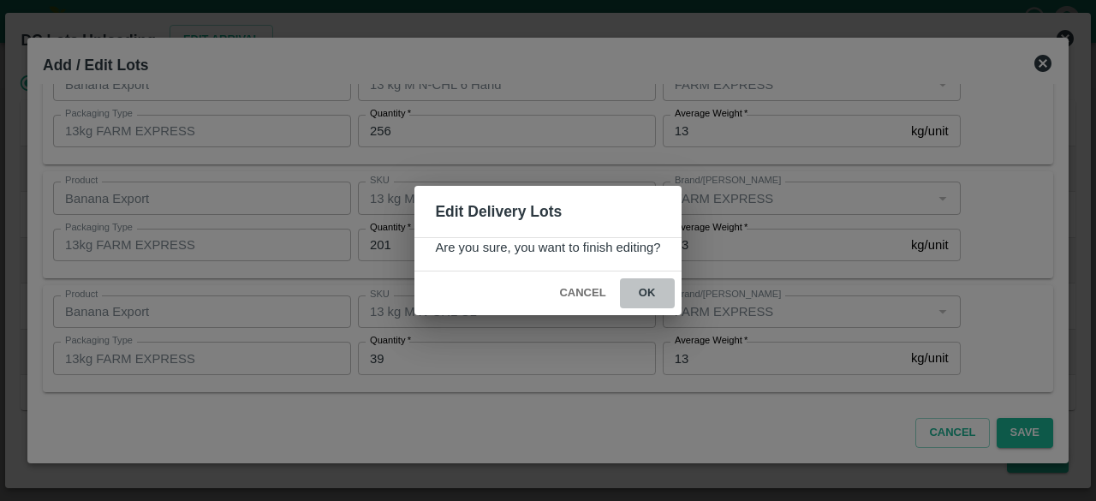
click at [639, 290] on button "ok" at bounding box center [647, 293] width 55 height 30
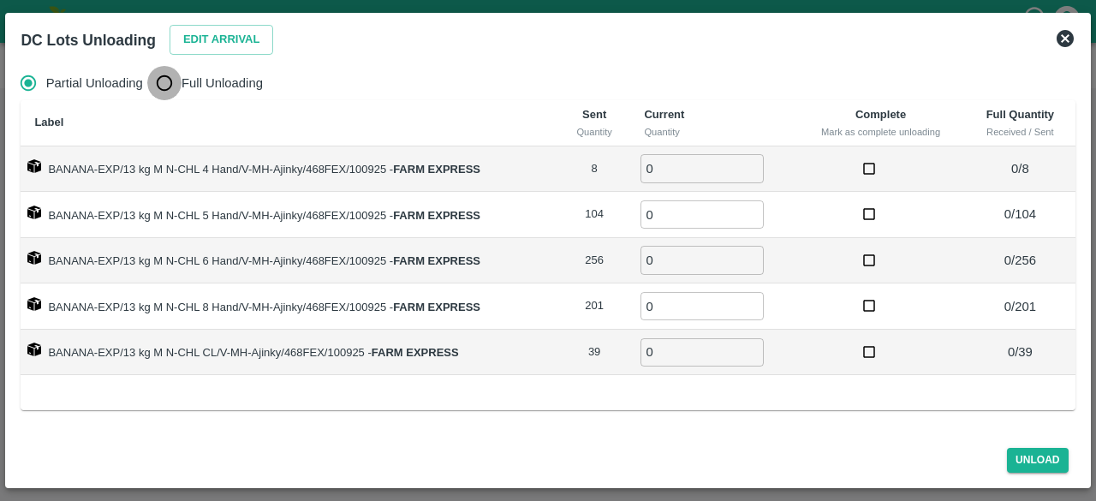
click at [171, 78] on input "Full Unloading" at bounding box center [164, 83] width 34 height 34
radio input "true"
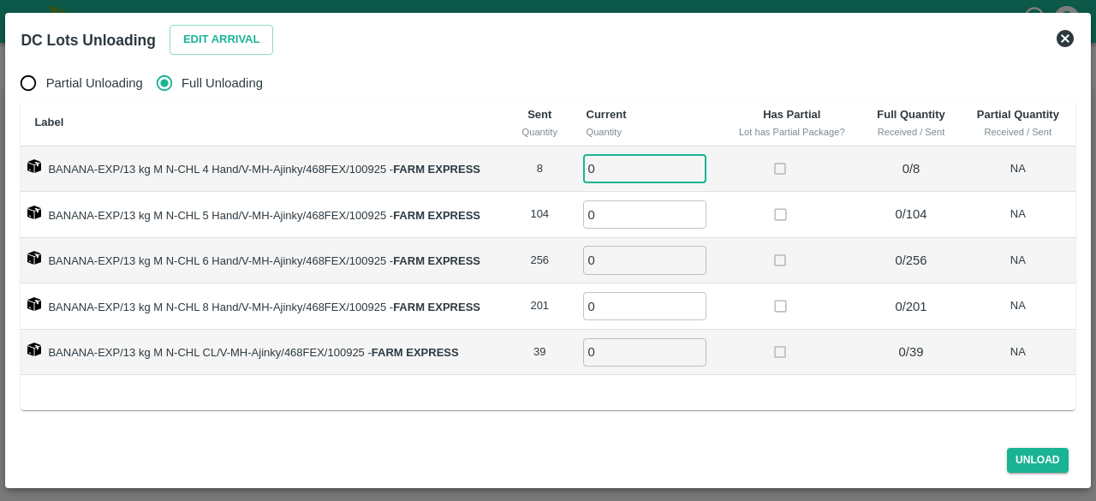
click at [612, 170] on input "0" at bounding box center [644, 168] width 123 height 28
type input "8"
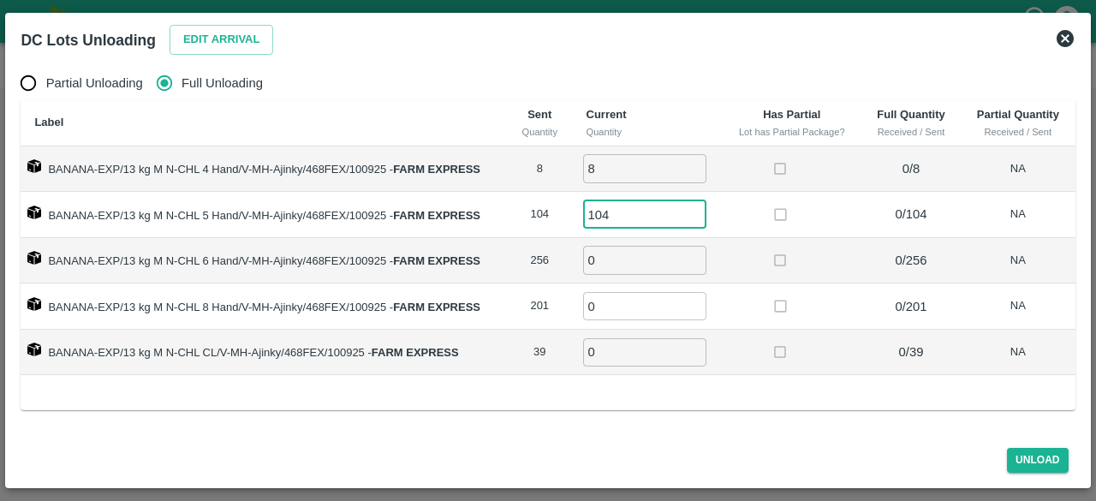
type input "104"
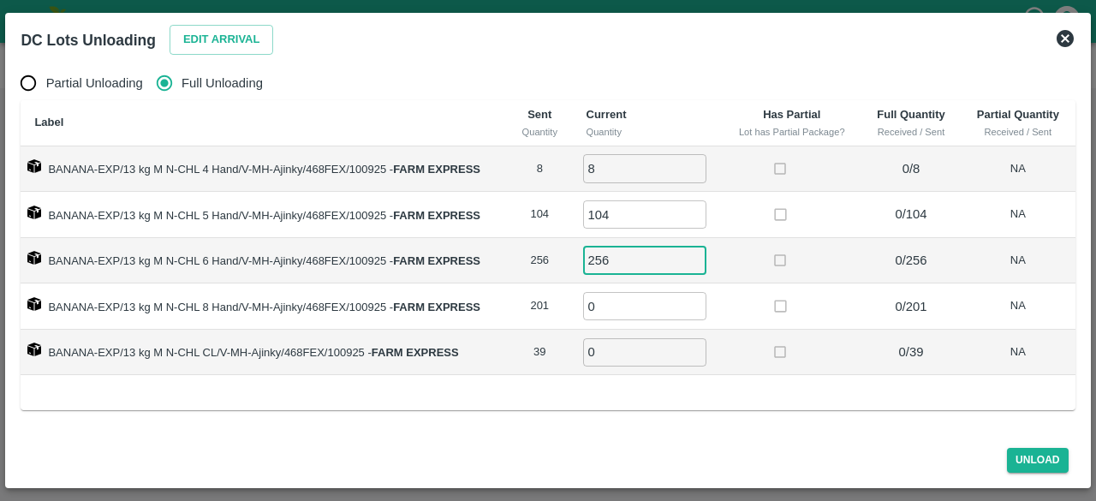
type input "256"
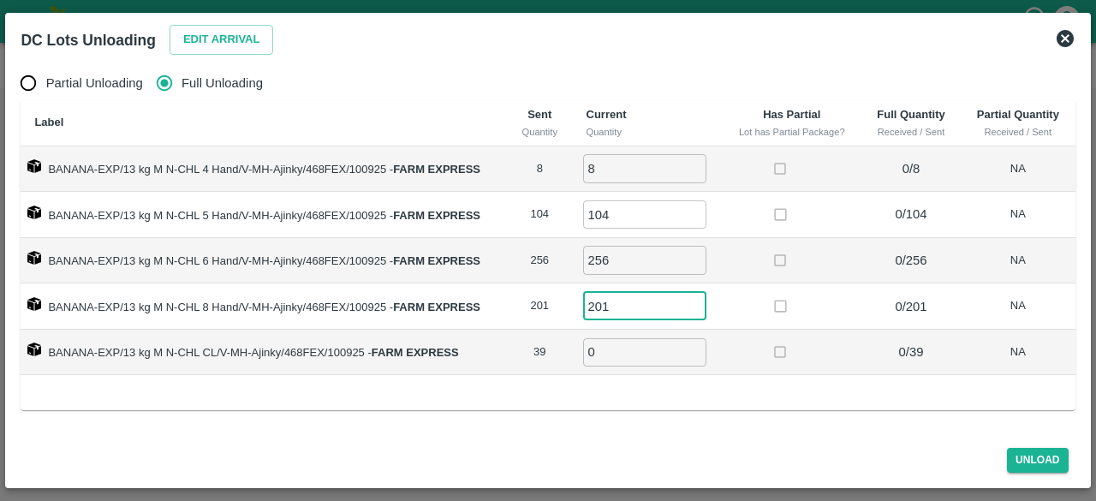
type input "201"
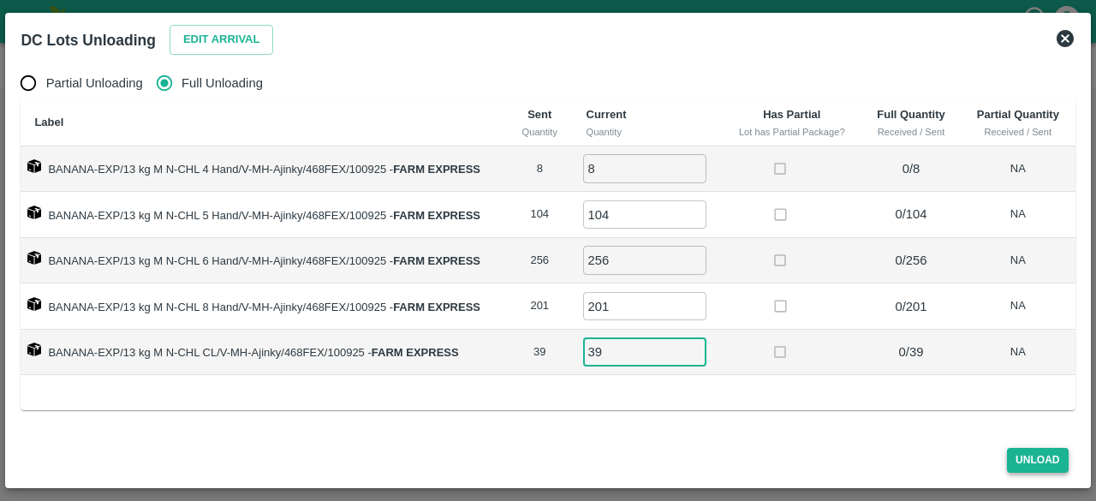
type input "39"
click at [1040, 460] on button "Unload" at bounding box center [1038, 460] width 62 height 25
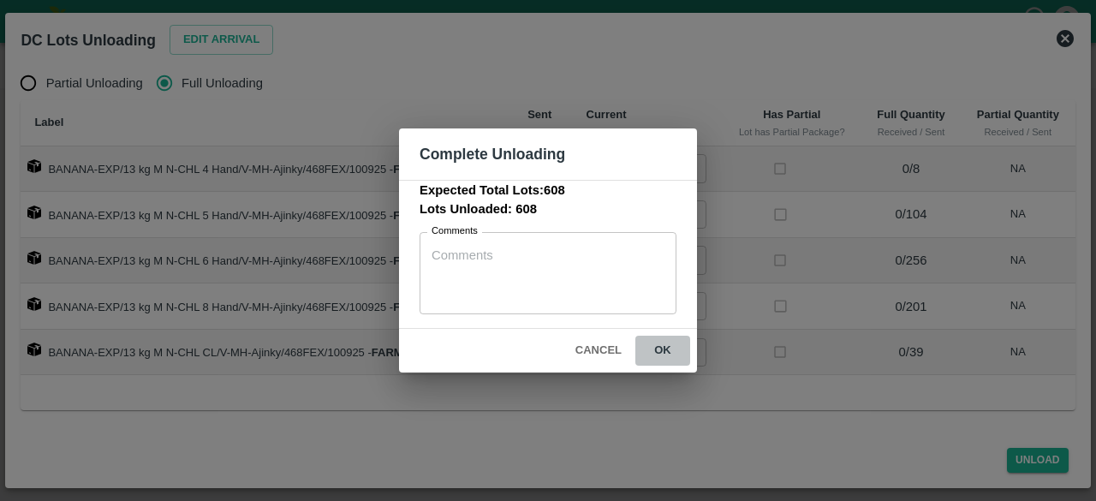
click at [660, 346] on button "ok" at bounding box center [663, 351] width 55 height 30
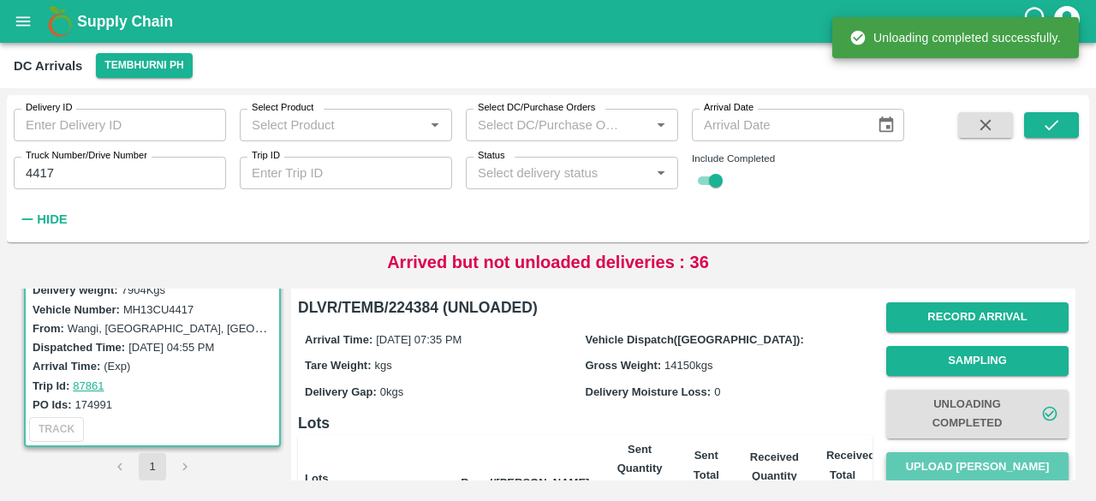
click at [953, 463] on button "Upload Tare Weight" at bounding box center [978, 467] width 182 height 30
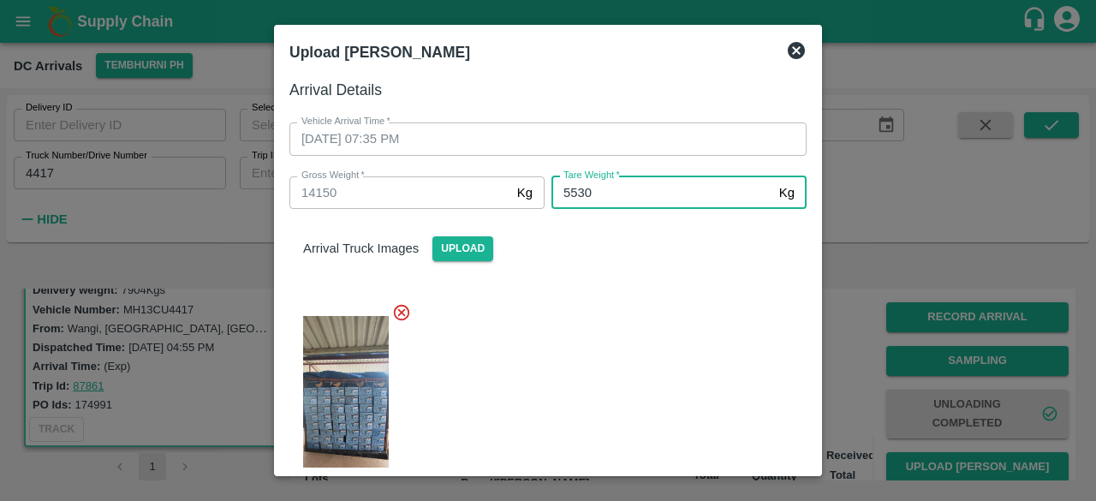
type input "5530"
click at [639, 367] on div at bounding box center [541, 406] width 531 height 235
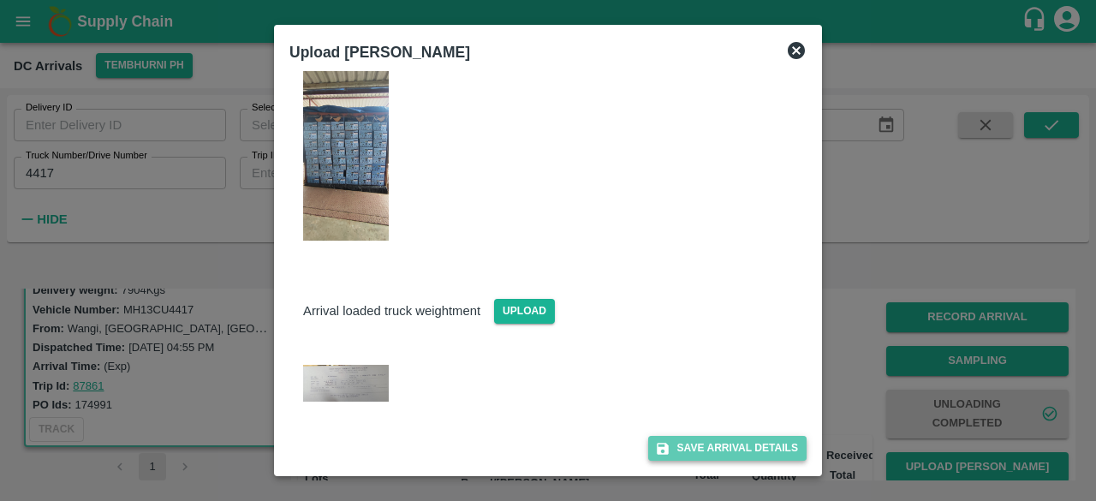
click at [714, 438] on button "Save Arrival Details" at bounding box center [727, 448] width 158 height 25
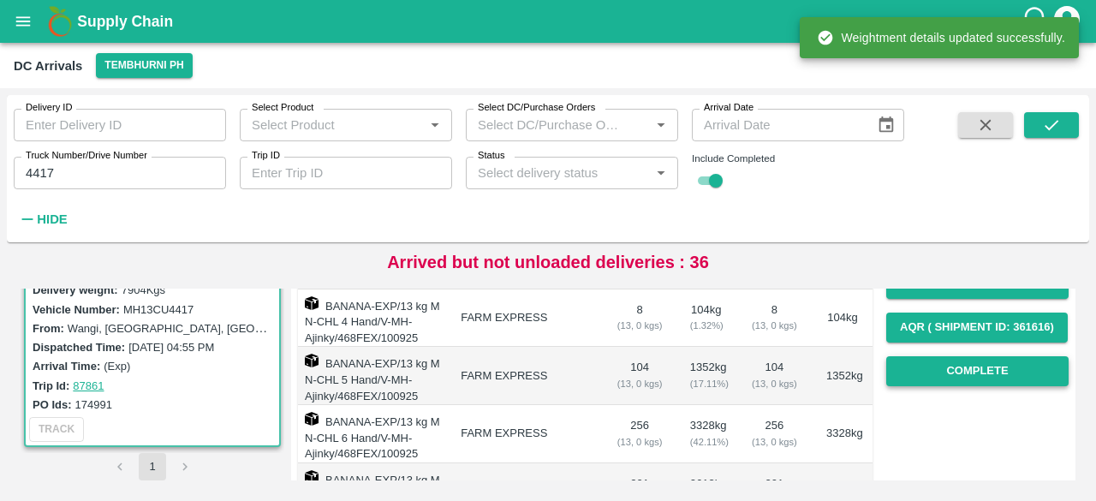
scroll to position [271, 0]
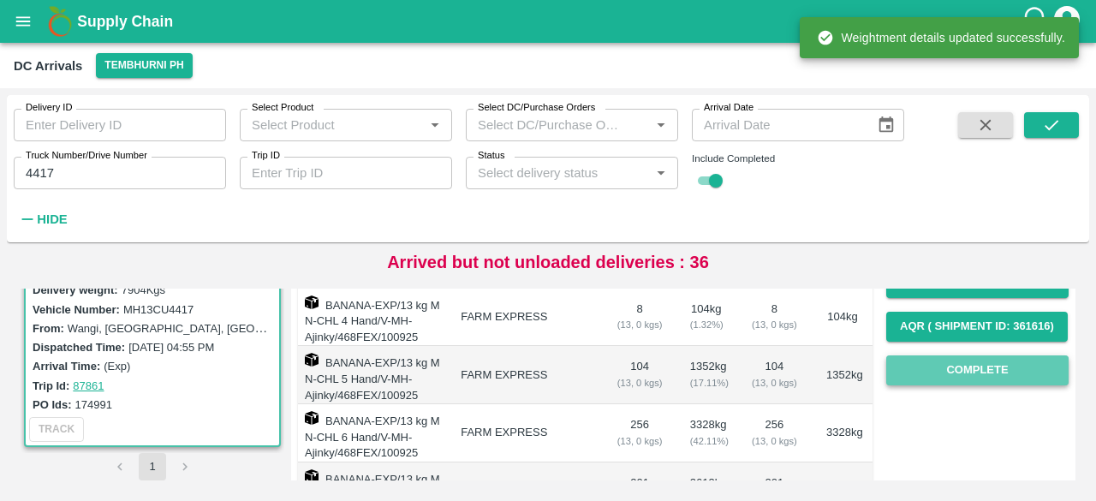
click at [966, 374] on button "Complete" at bounding box center [978, 370] width 182 height 30
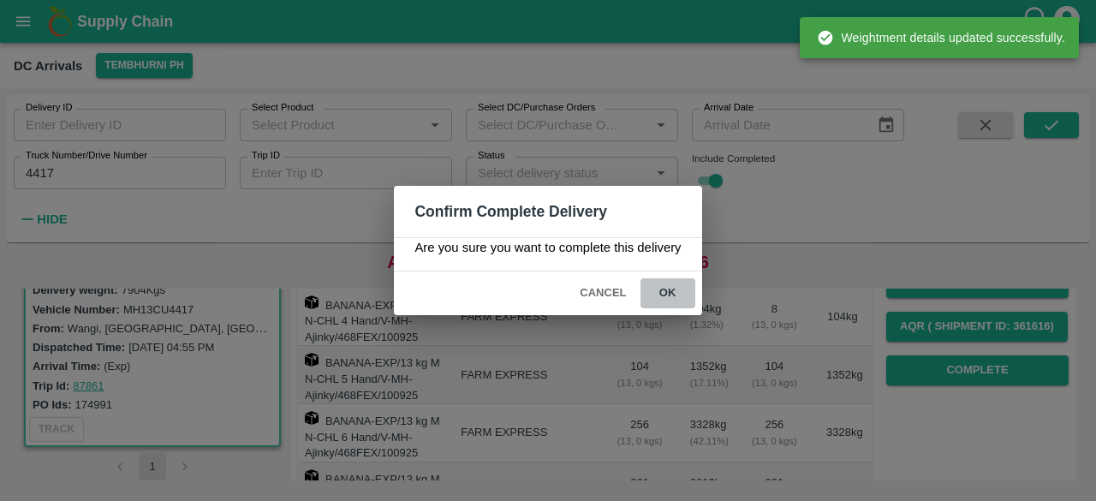
click at [666, 289] on button "ok" at bounding box center [668, 293] width 55 height 30
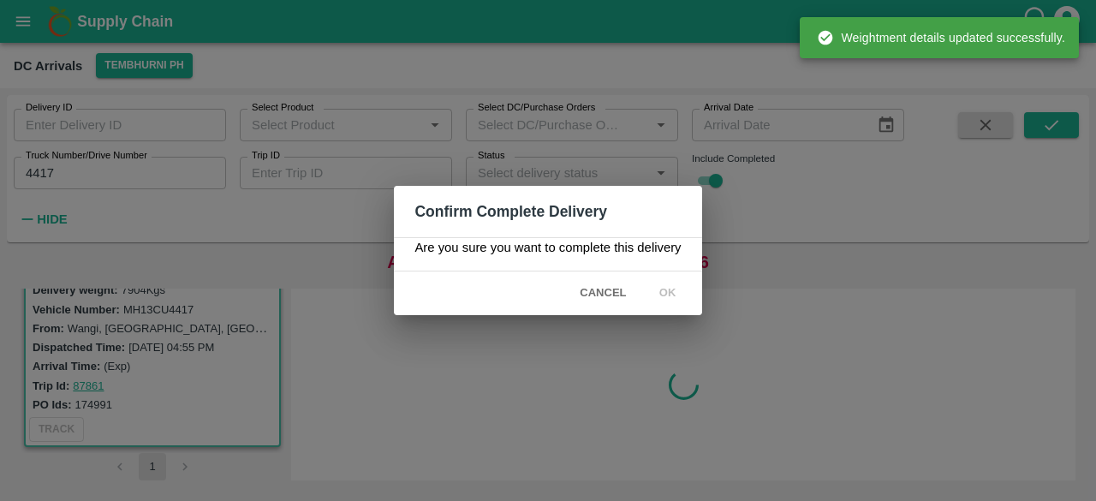
scroll to position [0, 0]
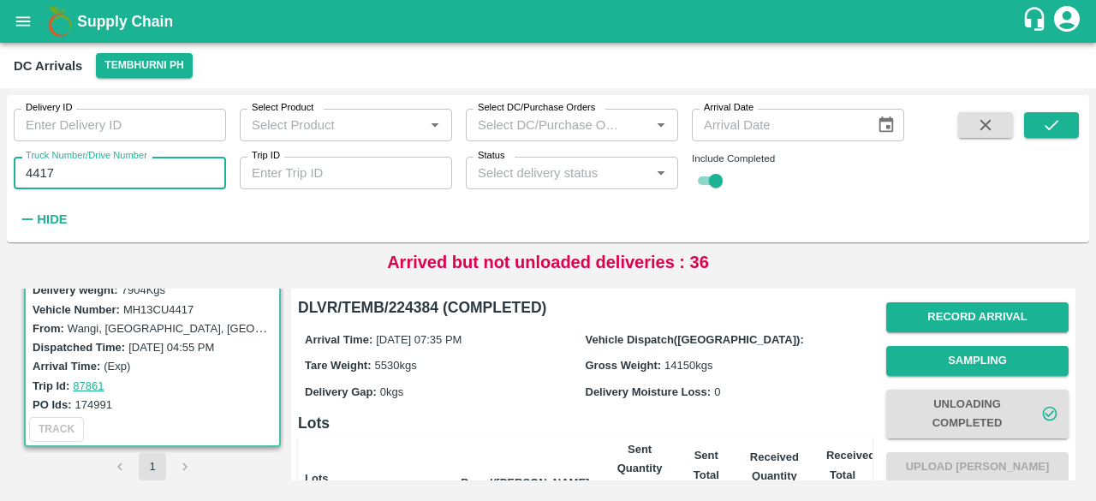
click at [39, 169] on input "4417" at bounding box center [120, 173] width 212 height 33
type input "5506"
click at [1042, 117] on button "submit" at bounding box center [1051, 125] width 55 height 26
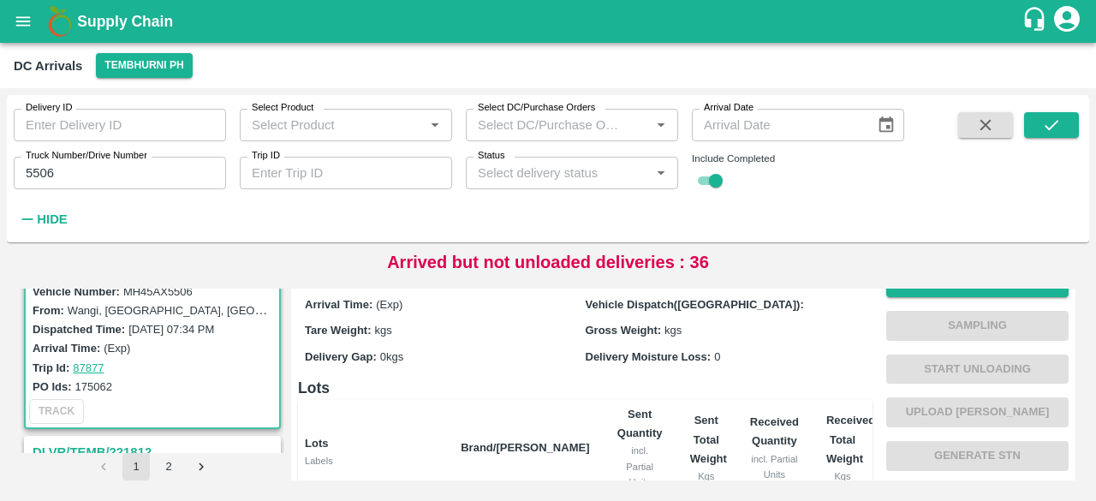
scroll to position [24, 0]
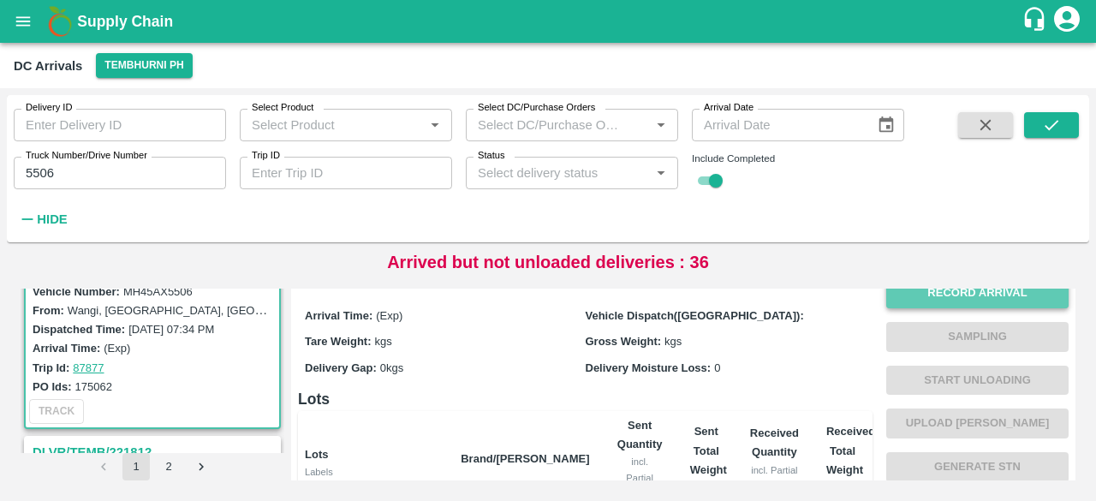
click at [964, 294] on button "Record Arrival" at bounding box center [978, 293] width 182 height 30
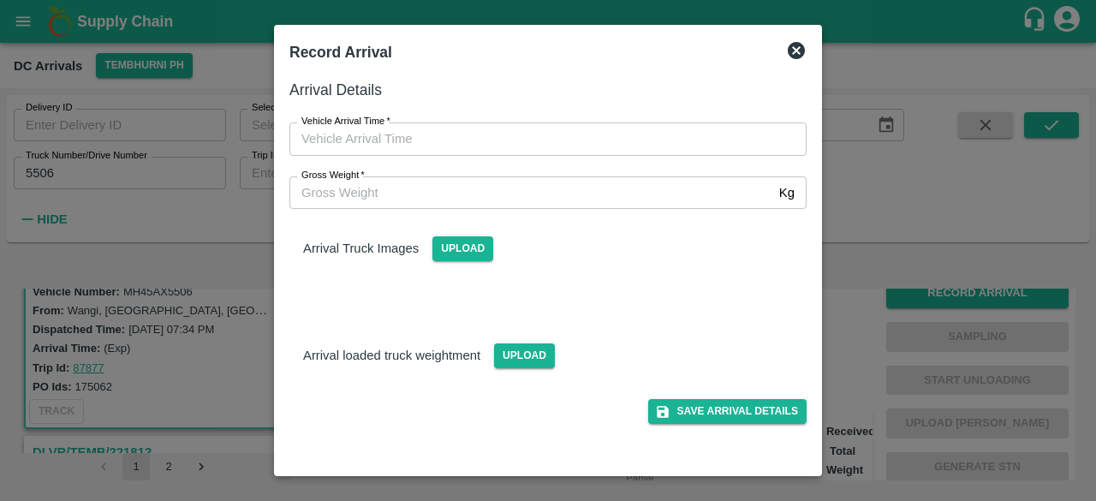
type input "DD/MM/YYYY hh:mm aa"
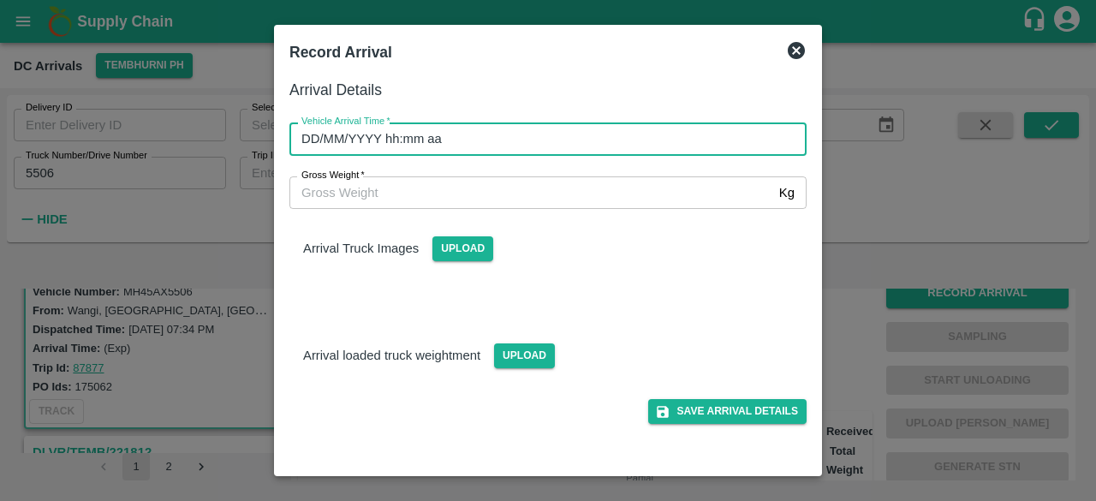
click at [482, 147] on input "DD/MM/YYYY hh:mm aa" at bounding box center [542, 138] width 505 height 33
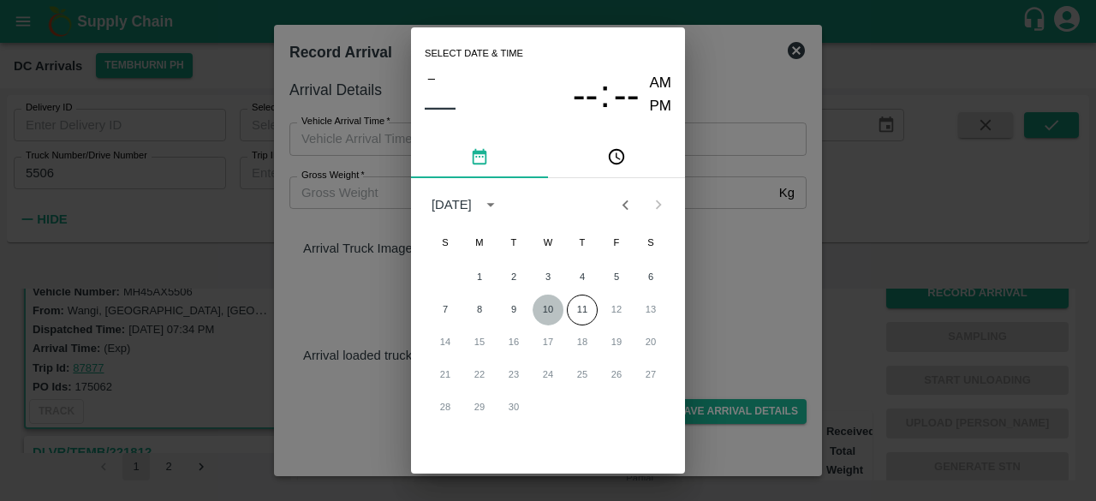
click at [544, 310] on button "10" at bounding box center [548, 310] width 31 height 31
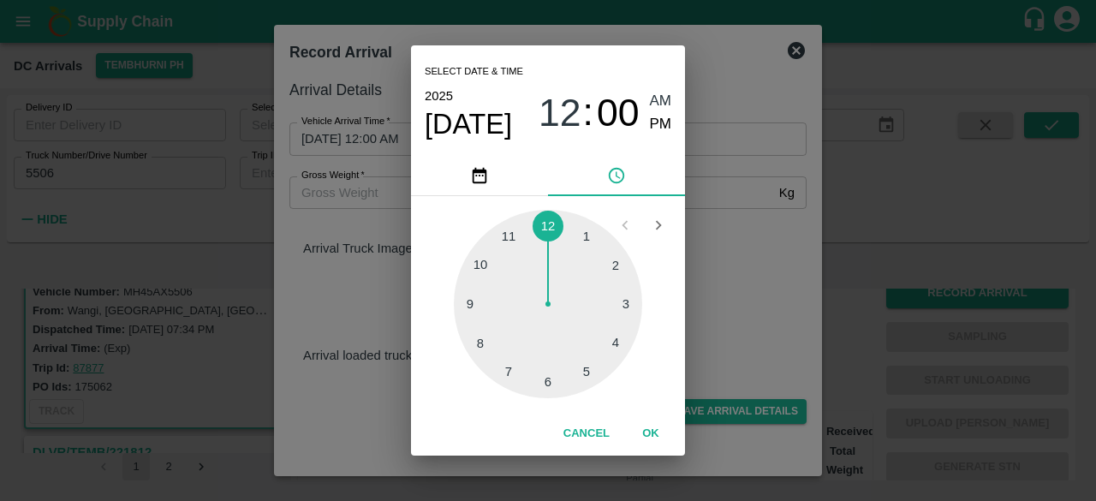
click at [475, 347] on div at bounding box center [548, 304] width 188 height 188
click at [546, 382] on div at bounding box center [548, 304] width 188 height 188
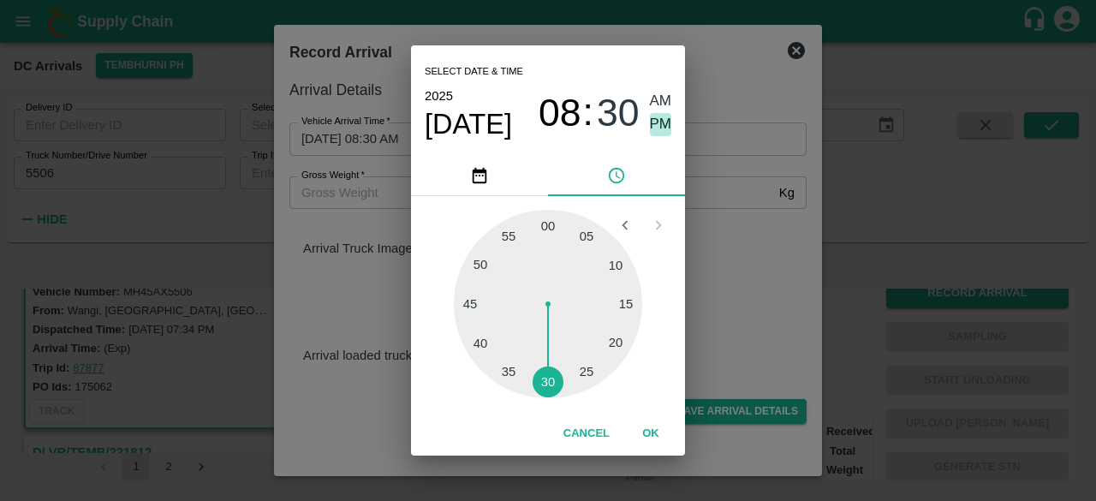
click at [661, 126] on span "PM" at bounding box center [661, 124] width 22 height 23
type input "10/09/2025 08:30 PM"
click at [742, 284] on div "Select date & time 2025 Sep 10 08 : 30 AM PM 05 10 15 20 25 30 35 40 45 50 55 0…" at bounding box center [548, 250] width 1096 height 501
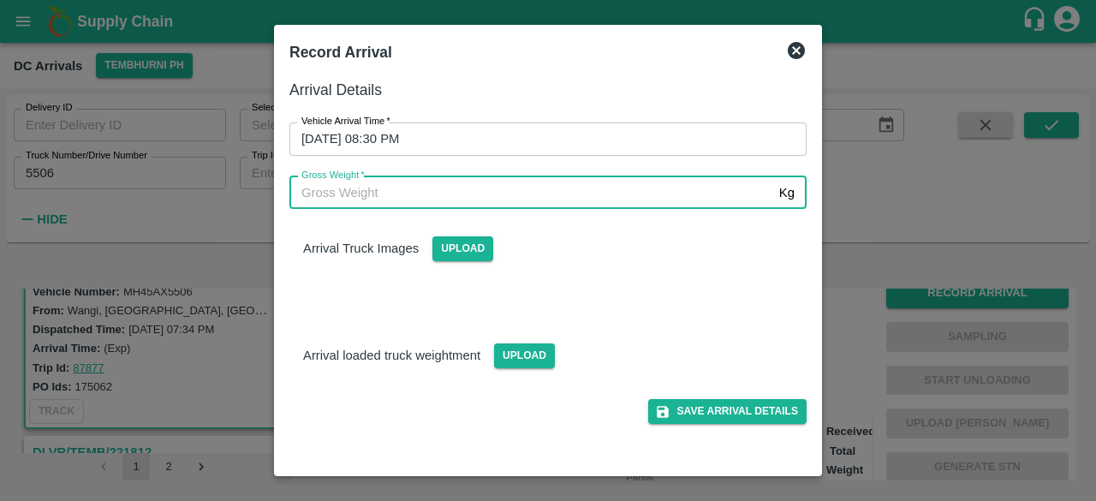
click at [361, 193] on input "Gross Weight   *" at bounding box center [531, 192] width 483 height 33
type input "14700"
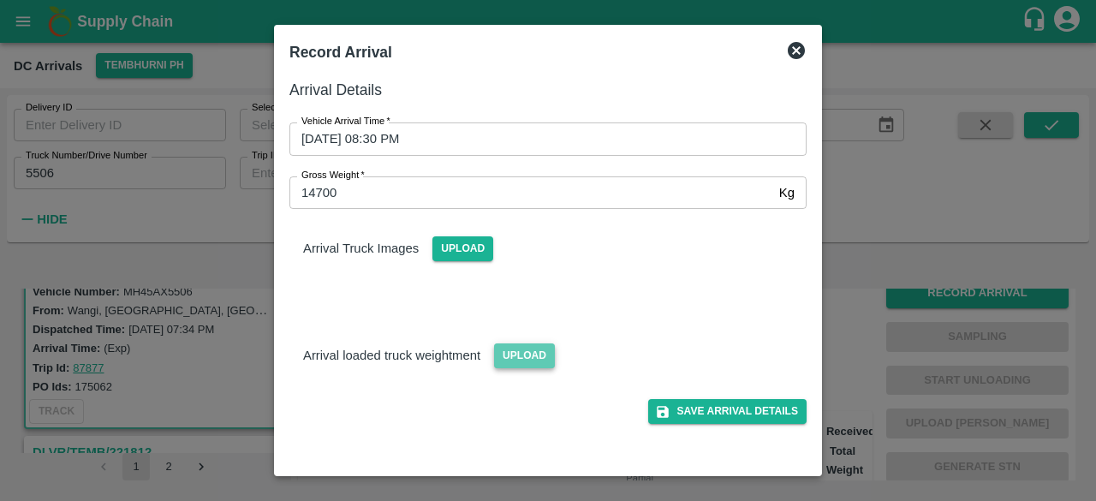
click at [524, 347] on span "Upload" at bounding box center [524, 355] width 61 height 25
click at [0, 0] on input "Upload" at bounding box center [0, 0] width 0 height 0
click at [463, 254] on span "Upload" at bounding box center [463, 248] width 61 height 25
click at [0, 0] on input "Upload" at bounding box center [0, 0] width 0 height 0
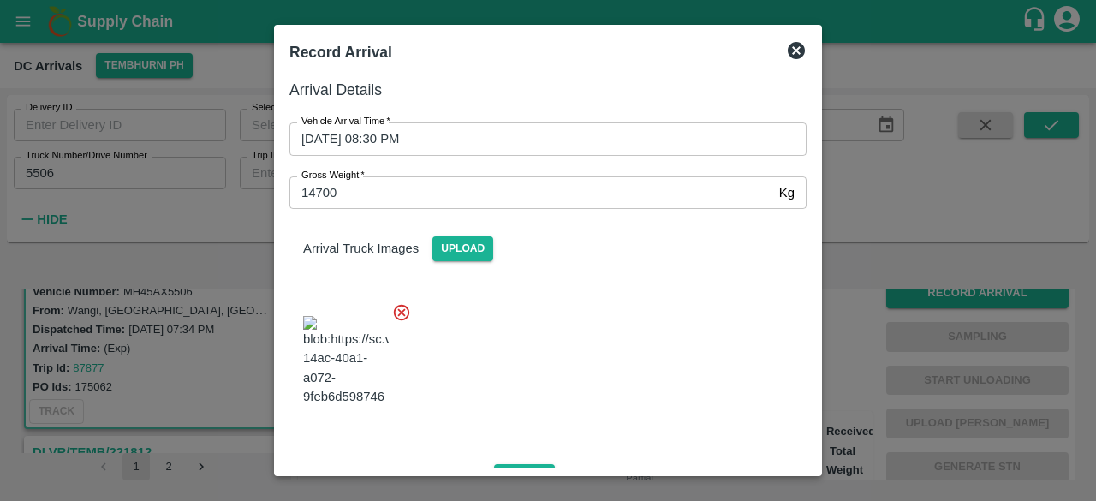
scroll to position [184, 0]
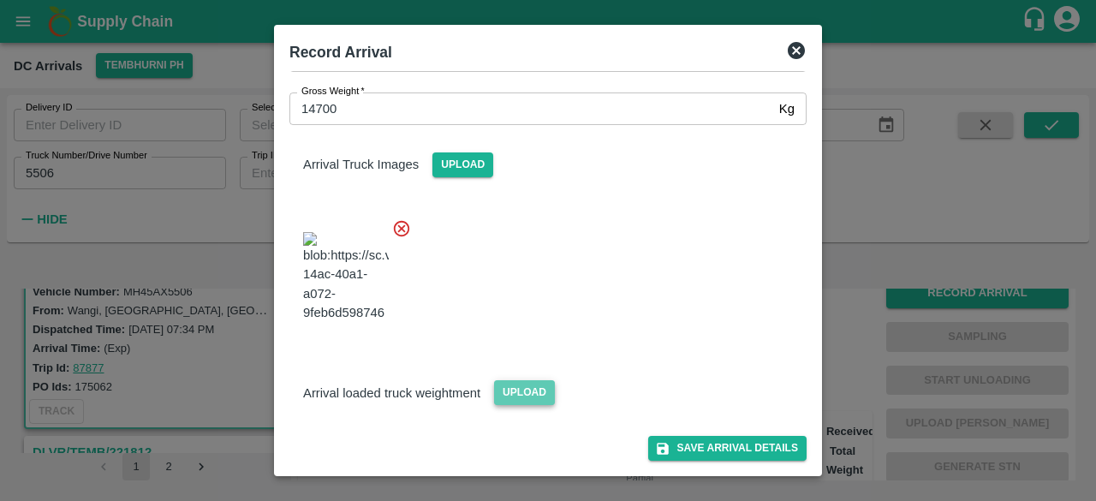
click at [522, 387] on span "Upload" at bounding box center [524, 392] width 61 height 25
click at [0, 0] on input "Upload" at bounding box center [0, 0] width 0 height 0
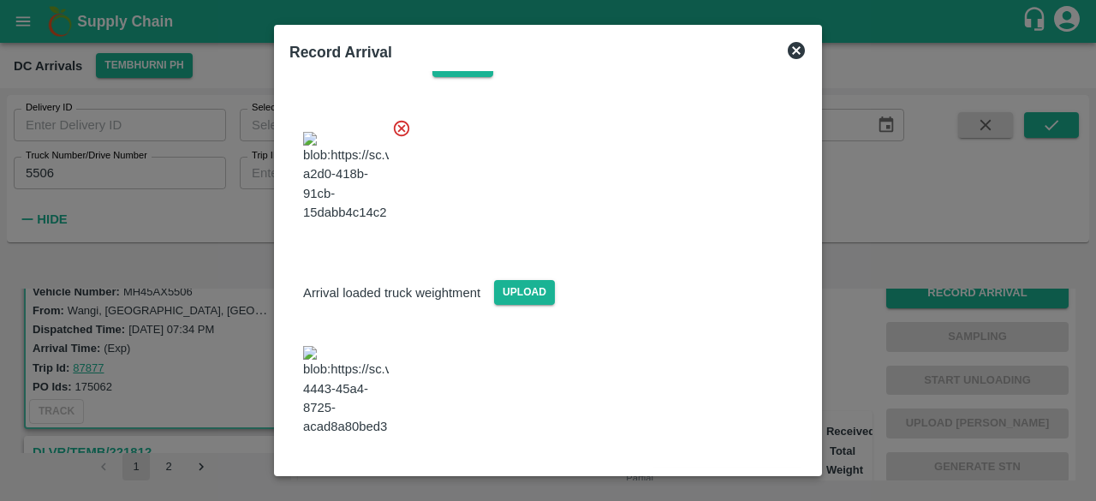
scroll to position [266, 0]
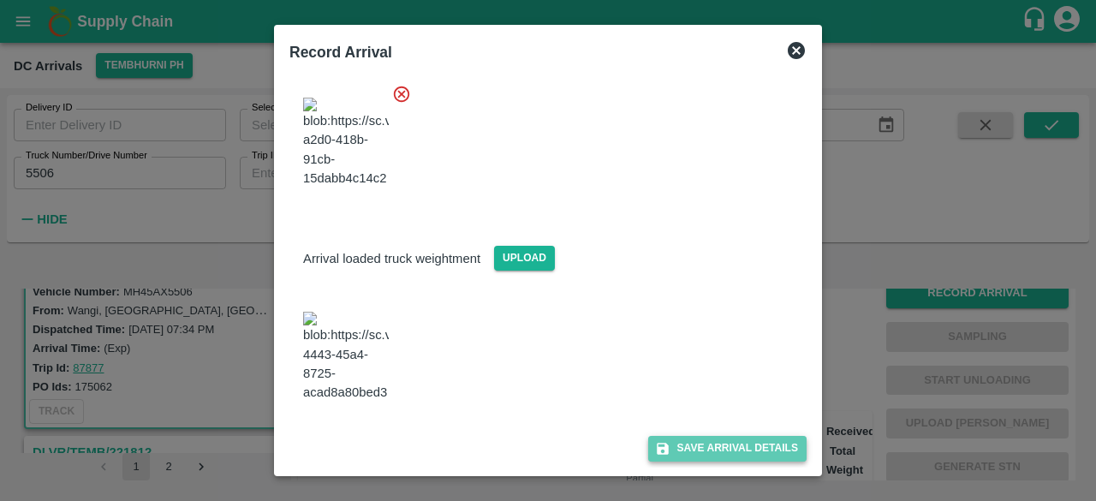
click at [715, 448] on button "Save Arrival Details" at bounding box center [727, 448] width 158 height 25
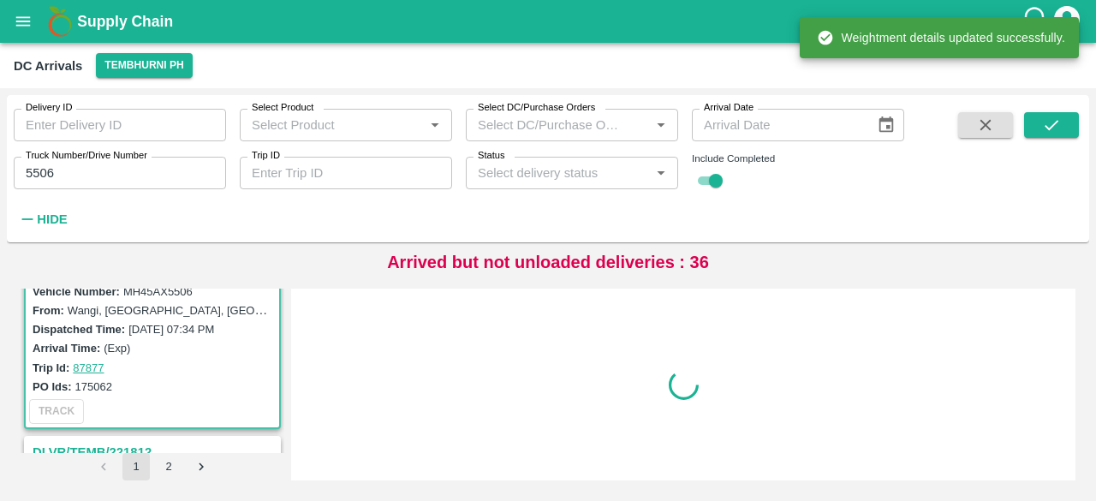
scroll to position [0, 0]
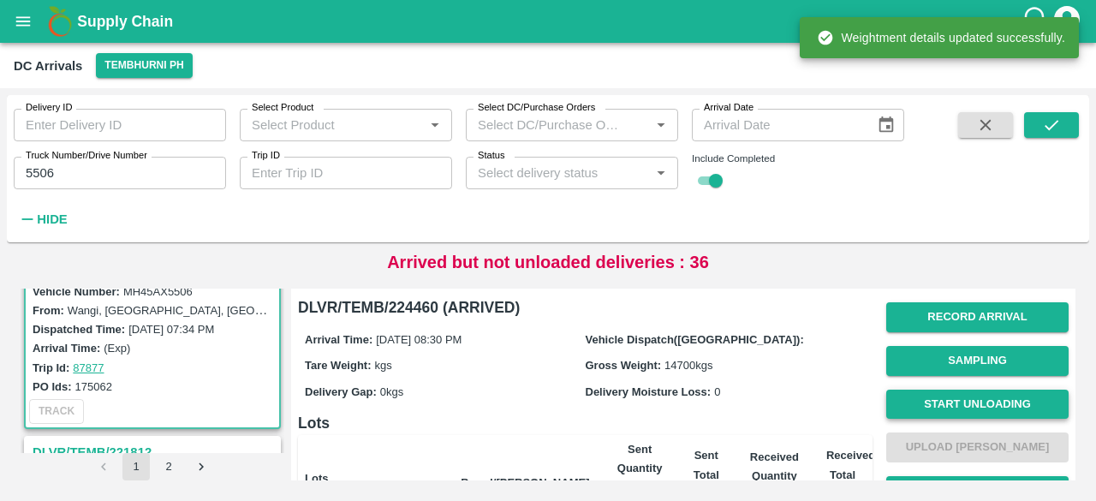
click at [969, 407] on button "Start Unloading" at bounding box center [978, 405] width 182 height 30
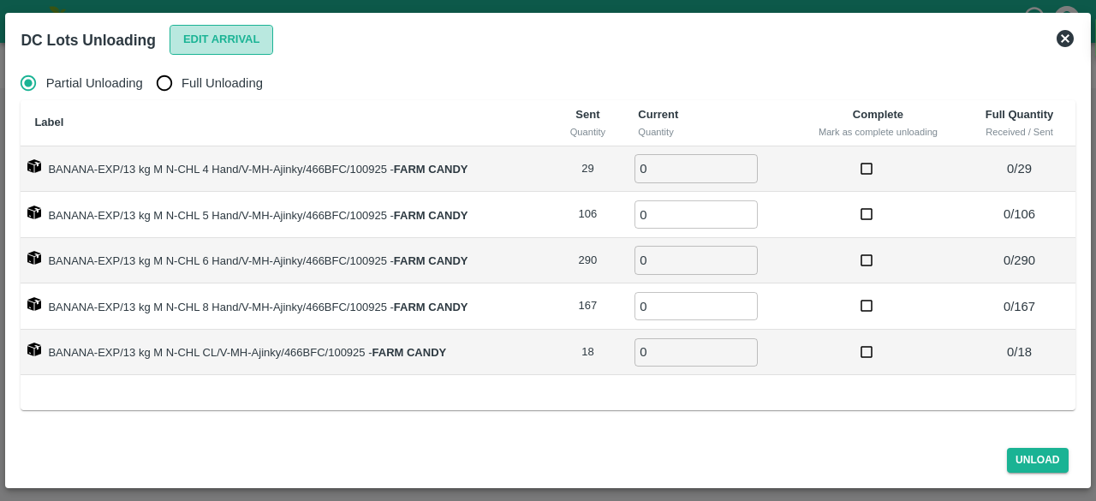
click at [208, 41] on button "Edit Arrival" at bounding box center [222, 40] width 104 height 30
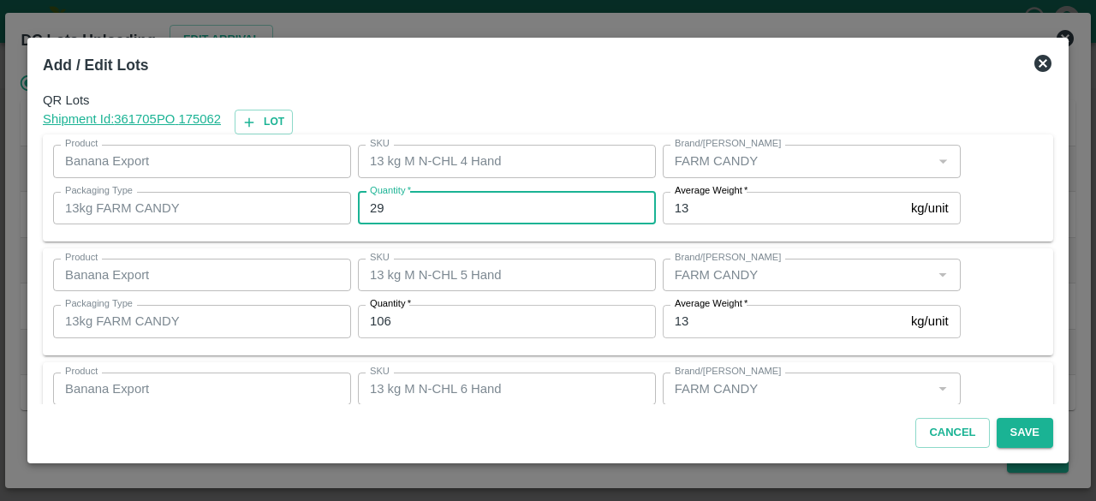
click at [379, 205] on input "29" at bounding box center [507, 208] width 298 height 33
type input "28"
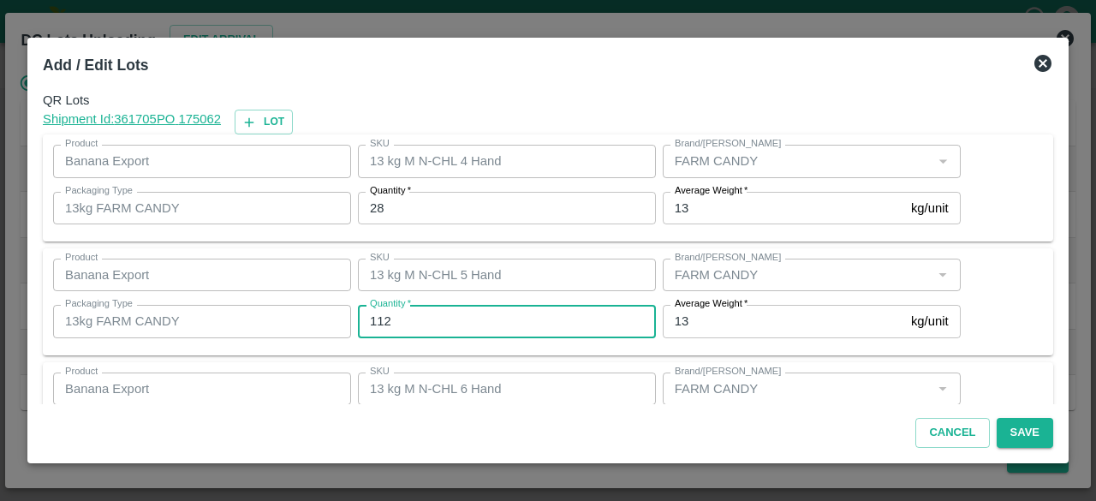
type input "112"
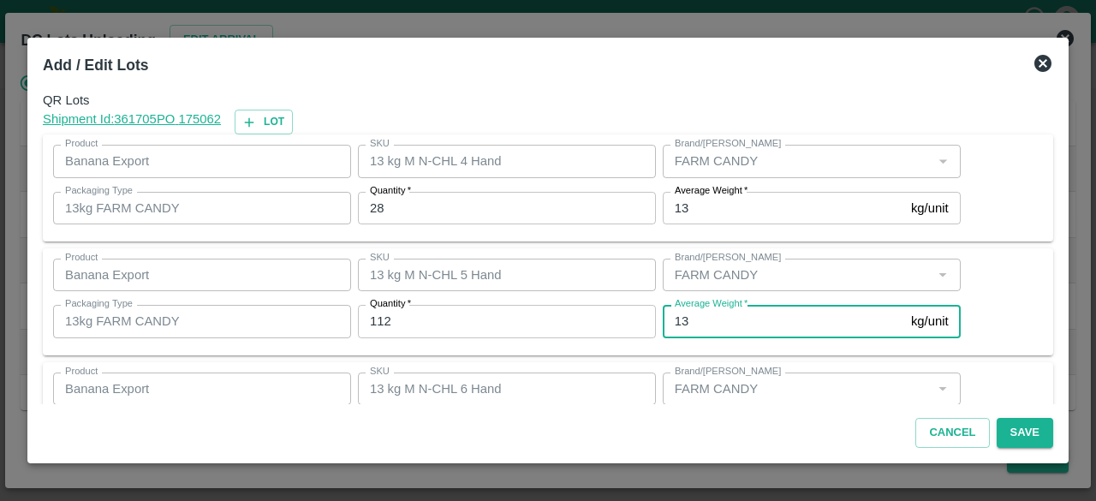
scroll to position [190, 0]
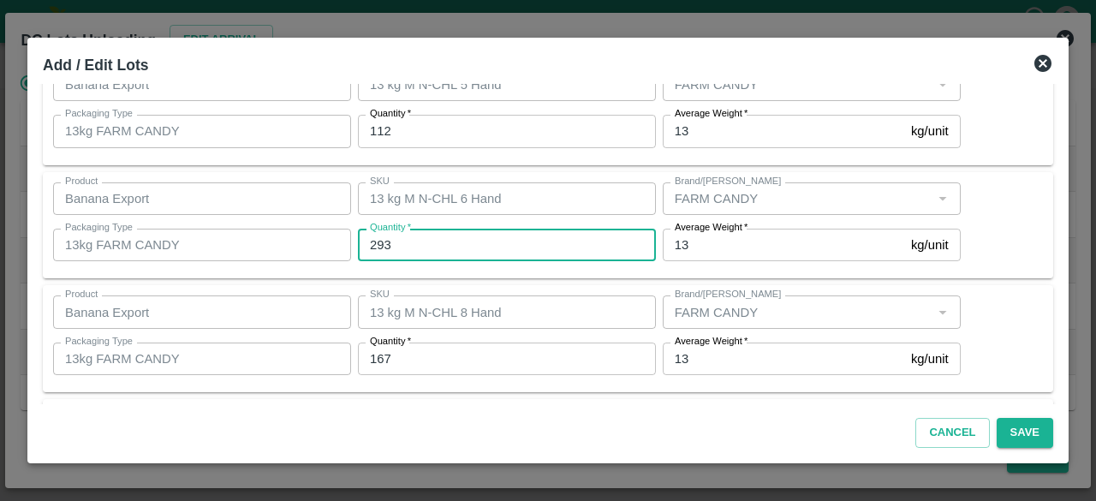
type input "293"
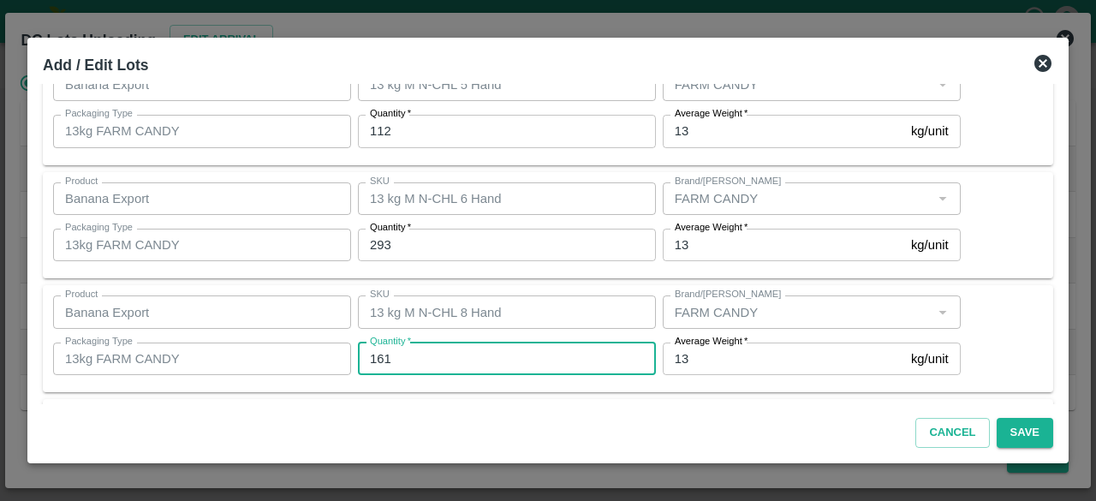
type input "161"
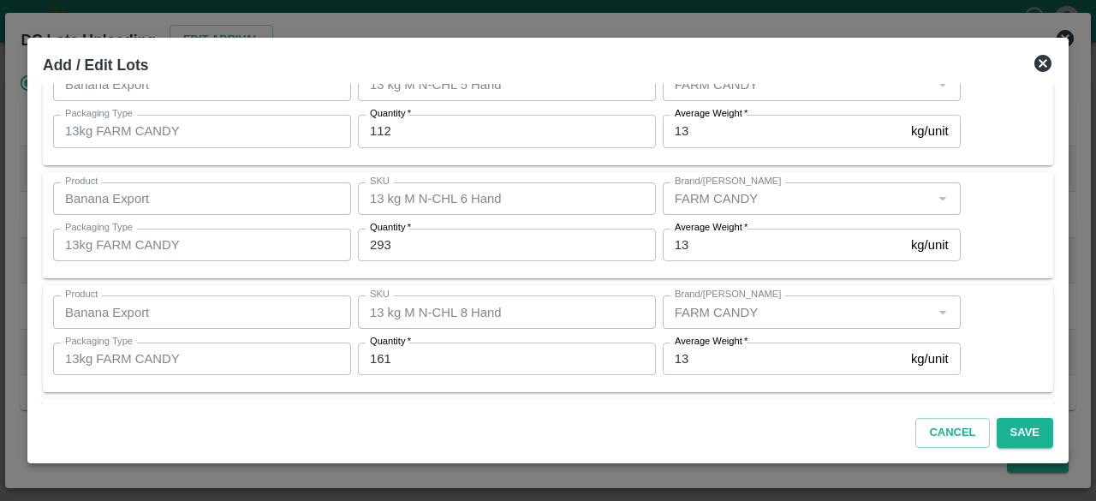
scroll to position [304, 0]
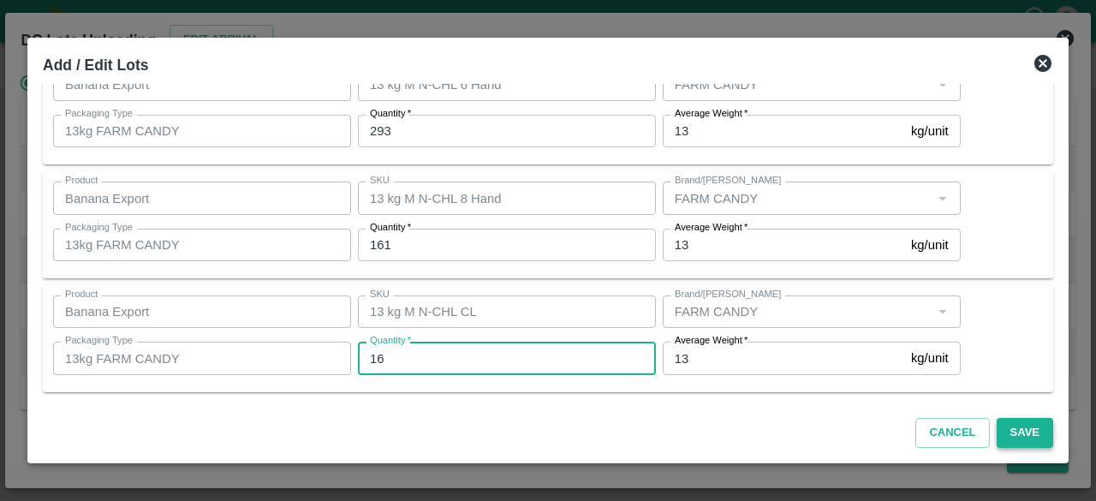
type input "16"
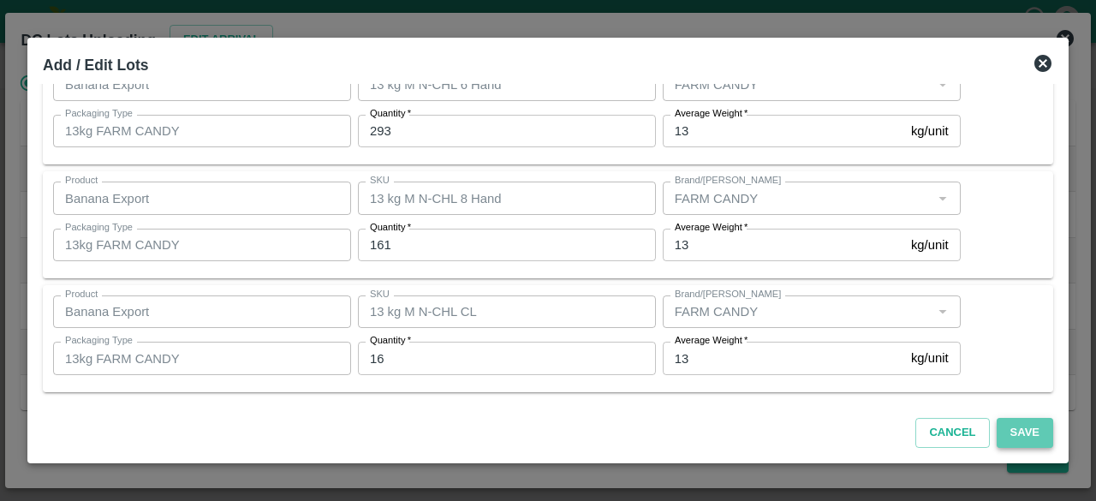
click at [1018, 427] on button "Save" at bounding box center [1025, 433] width 57 height 30
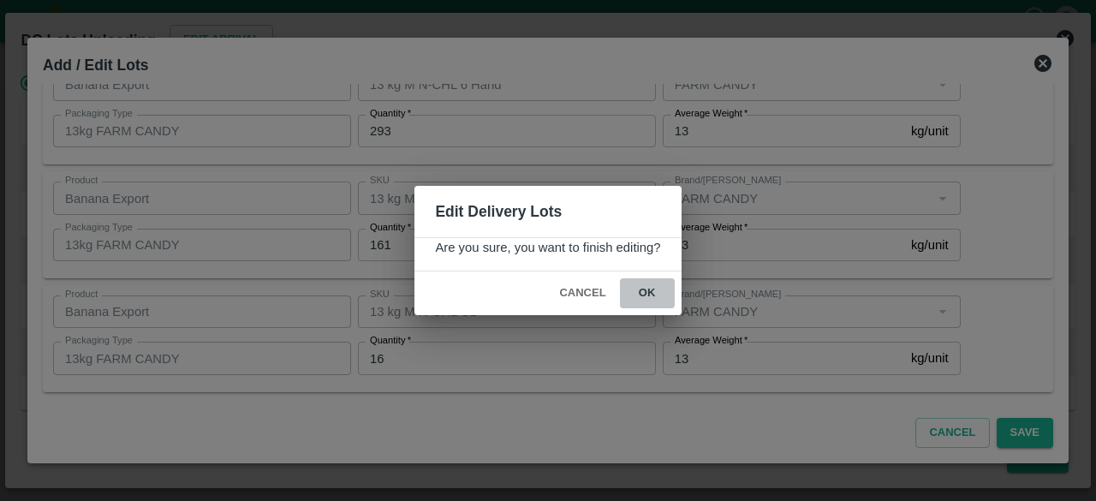
click at [642, 287] on button "ok" at bounding box center [647, 293] width 55 height 30
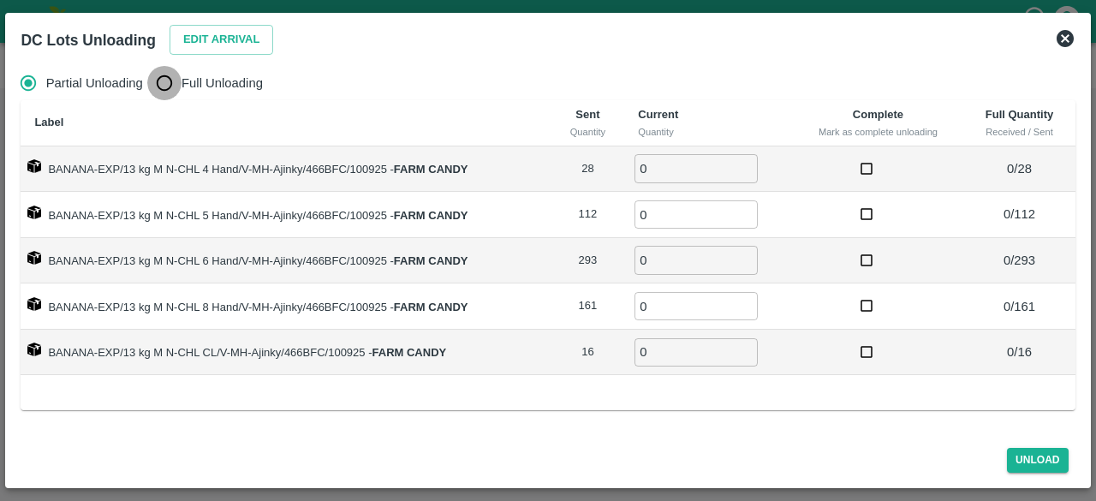
click at [165, 81] on input "Full Unloading" at bounding box center [164, 83] width 34 height 34
radio input "true"
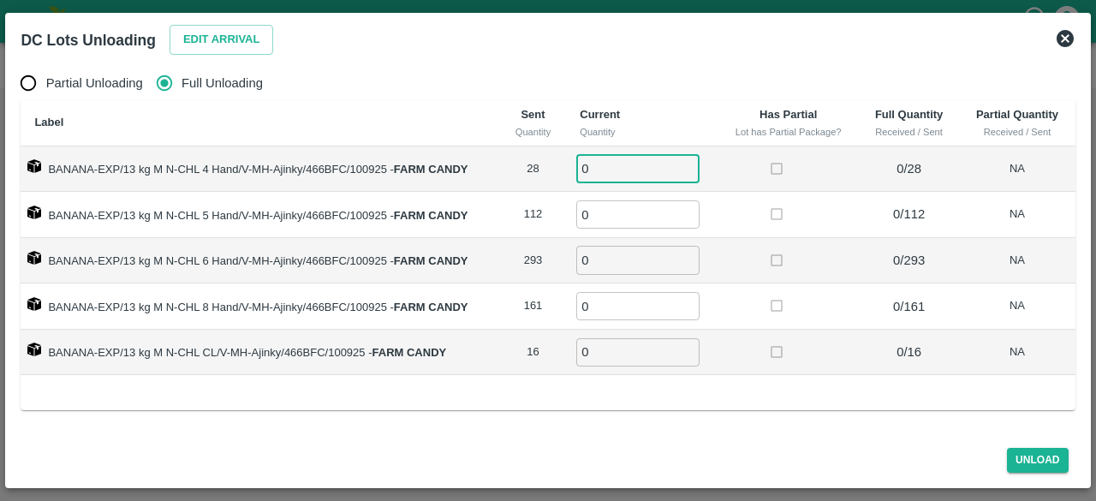
click at [594, 164] on input "0" at bounding box center [637, 168] width 123 height 28
type input "28"
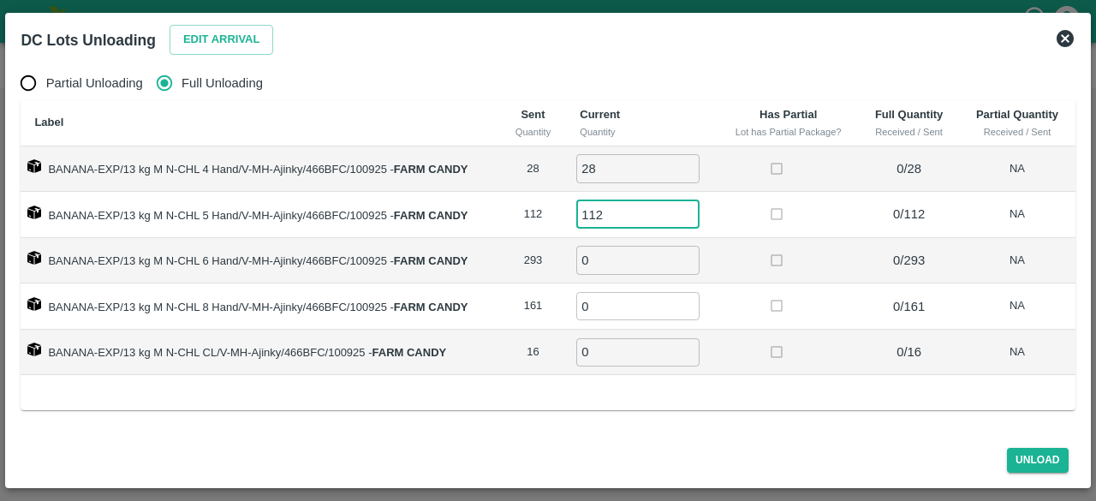
type input "112"
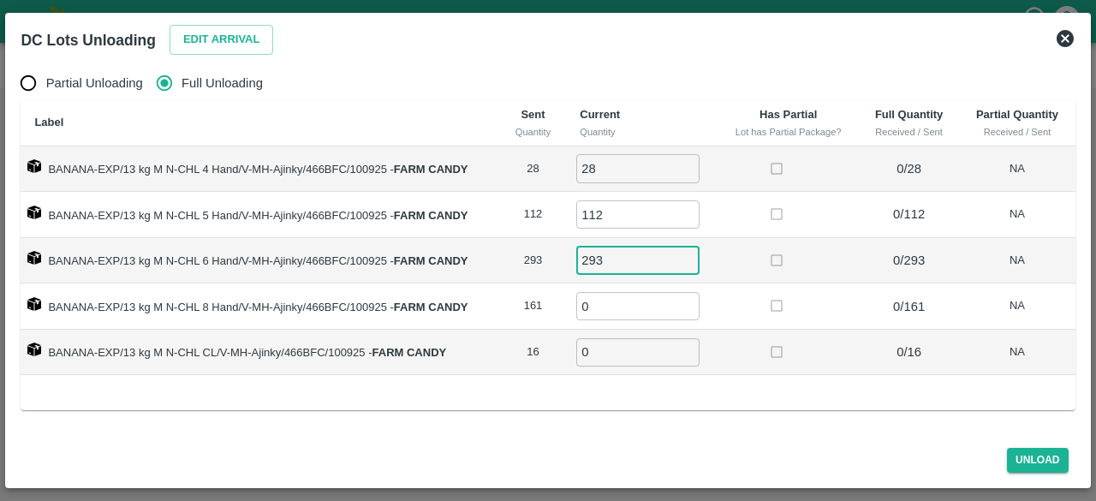
type input "293"
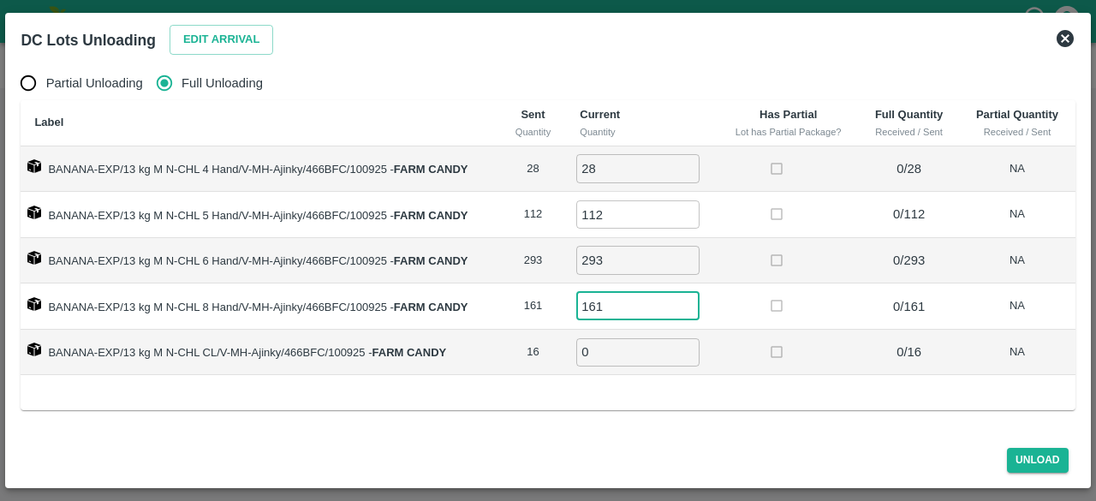
type input "161"
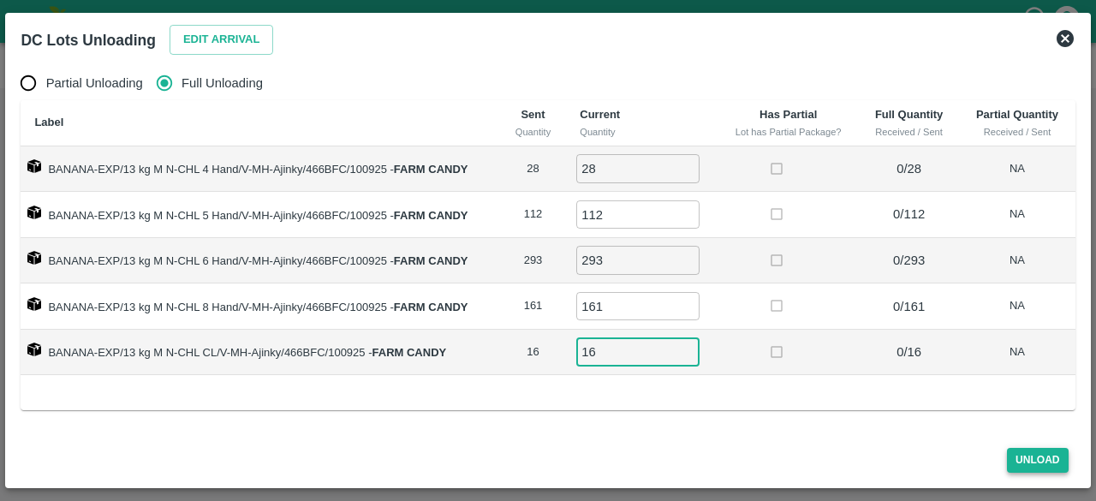
type input "16"
click at [1038, 459] on button "Unload" at bounding box center [1038, 460] width 62 height 25
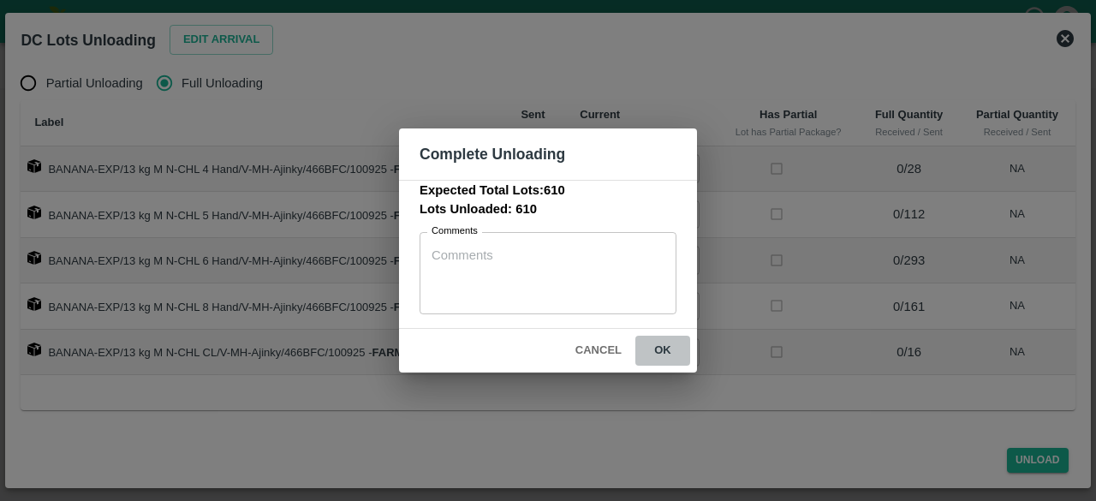
click at [665, 345] on button "ok" at bounding box center [663, 351] width 55 height 30
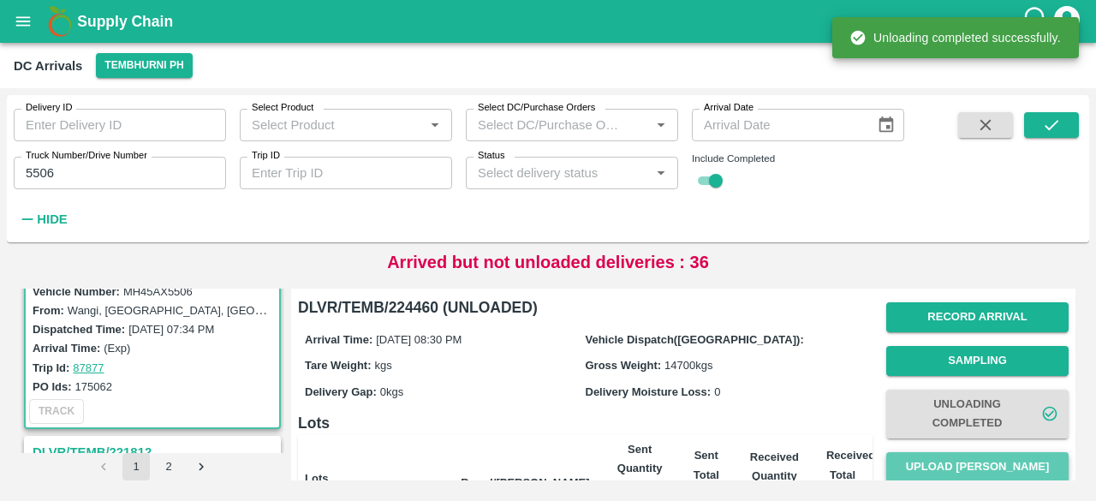
click at [970, 464] on button "Upload Tare Weight" at bounding box center [978, 467] width 182 height 30
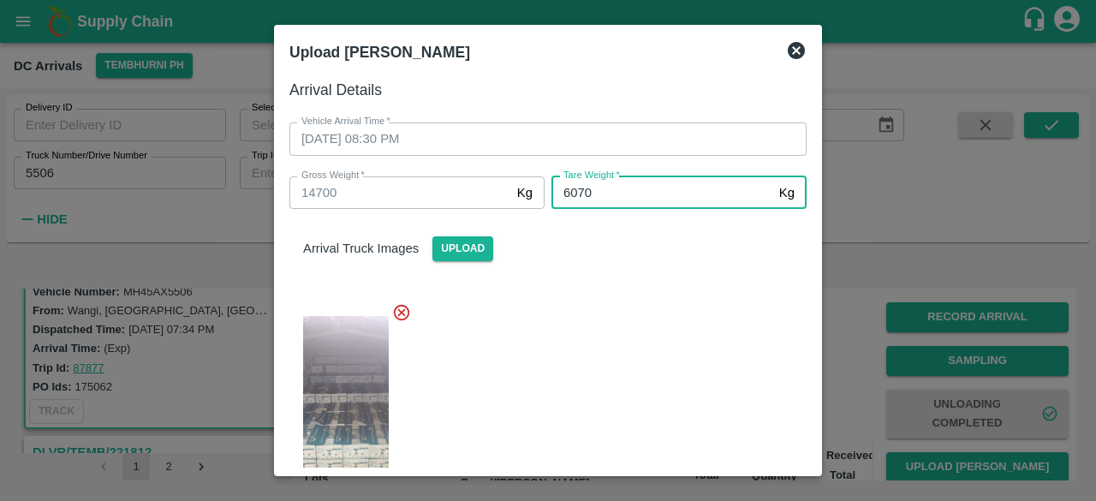
type input "6070"
click at [657, 364] on div at bounding box center [541, 406] width 531 height 235
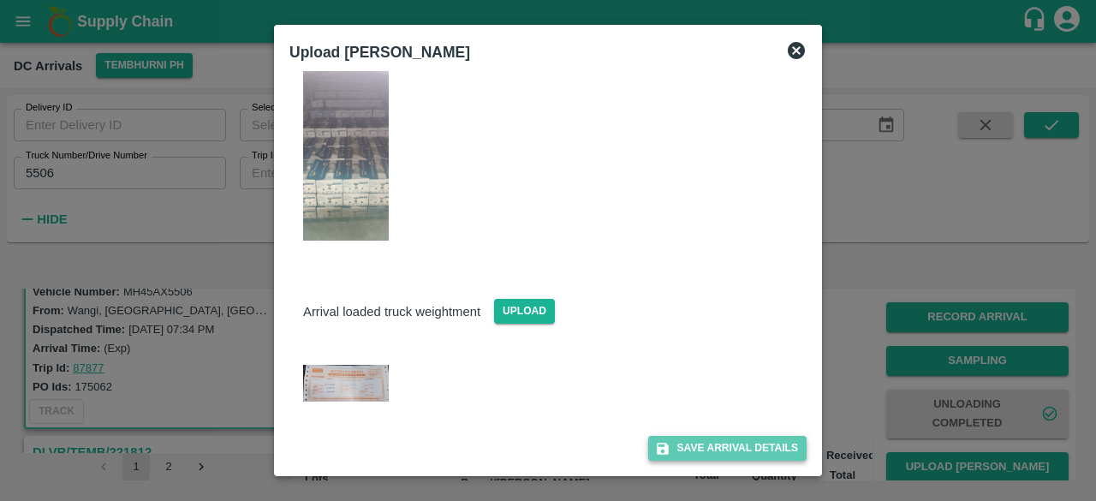
click at [714, 451] on button "Save Arrival Details" at bounding box center [727, 448] width 158 height 25
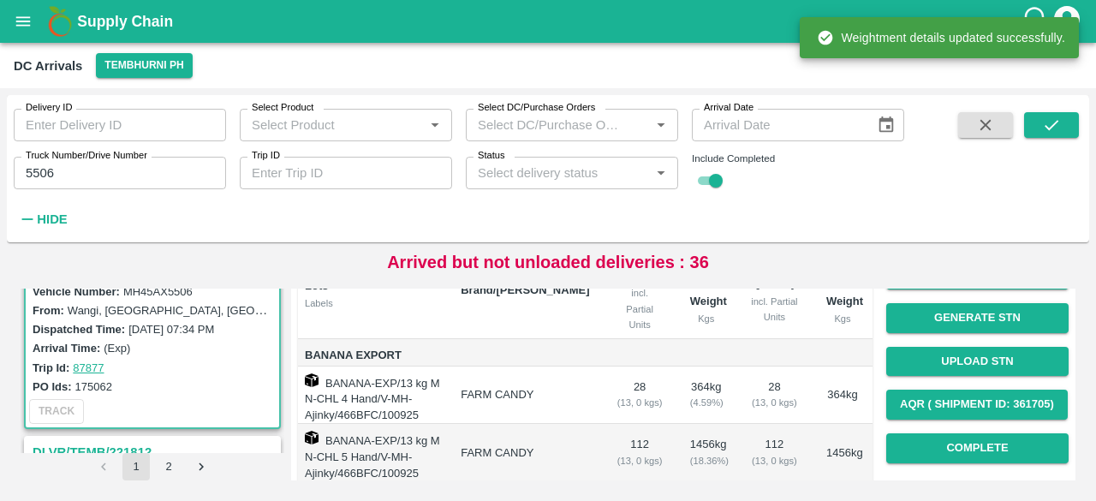
scroll to position [196, 0]
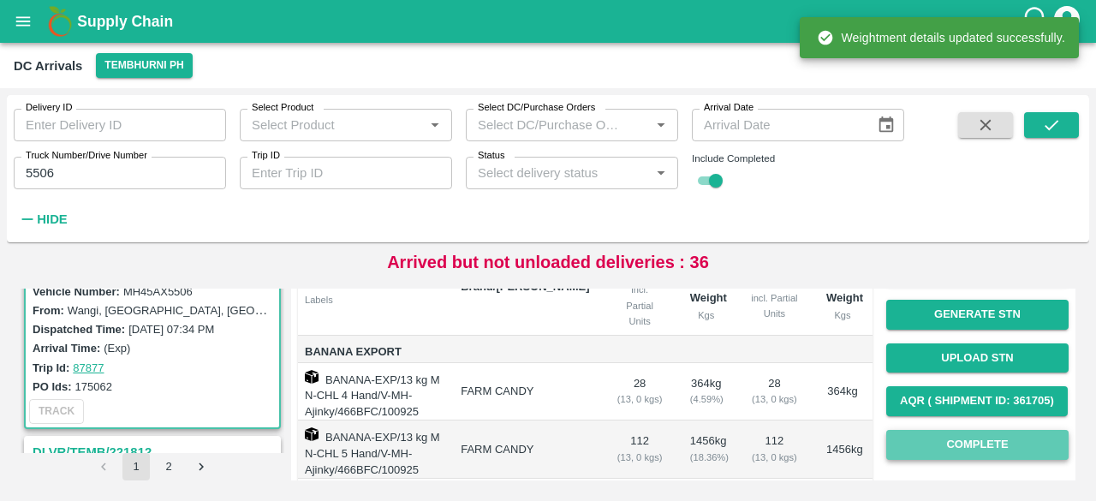
click at [974, 439] on button "Complete" at bounding box center [978, 445] width 182 height 30
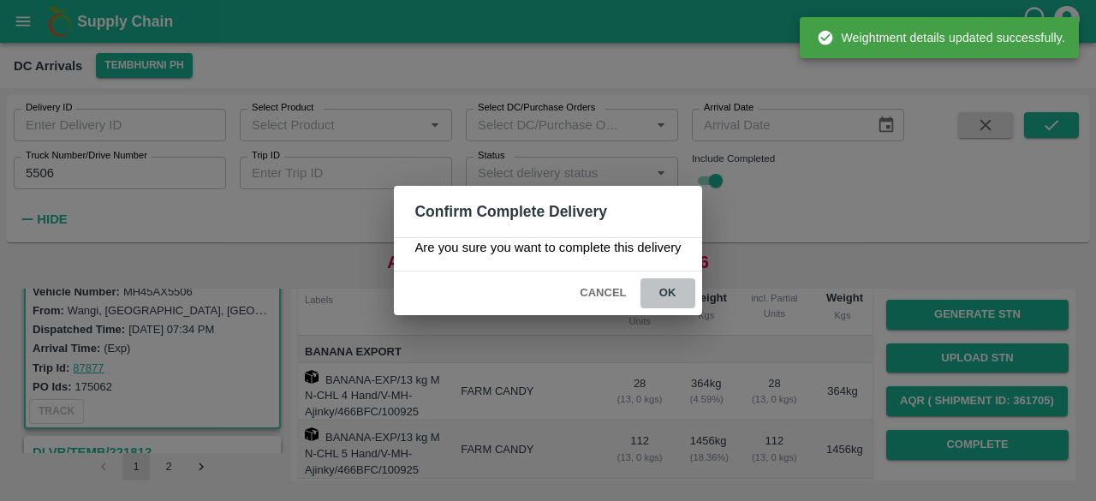
click at [667, 290] on button "ok" at bounding box center [668, 293] width 55 height 30
